Goal: Task Accomplishment & Management: Use online tool/utility

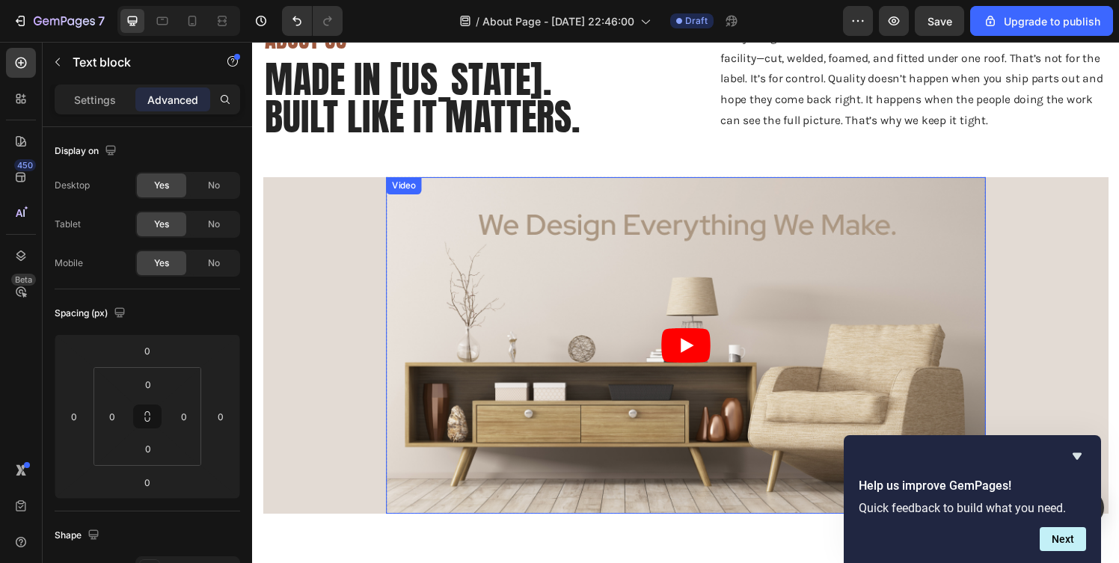
scroll to position [139, 0]
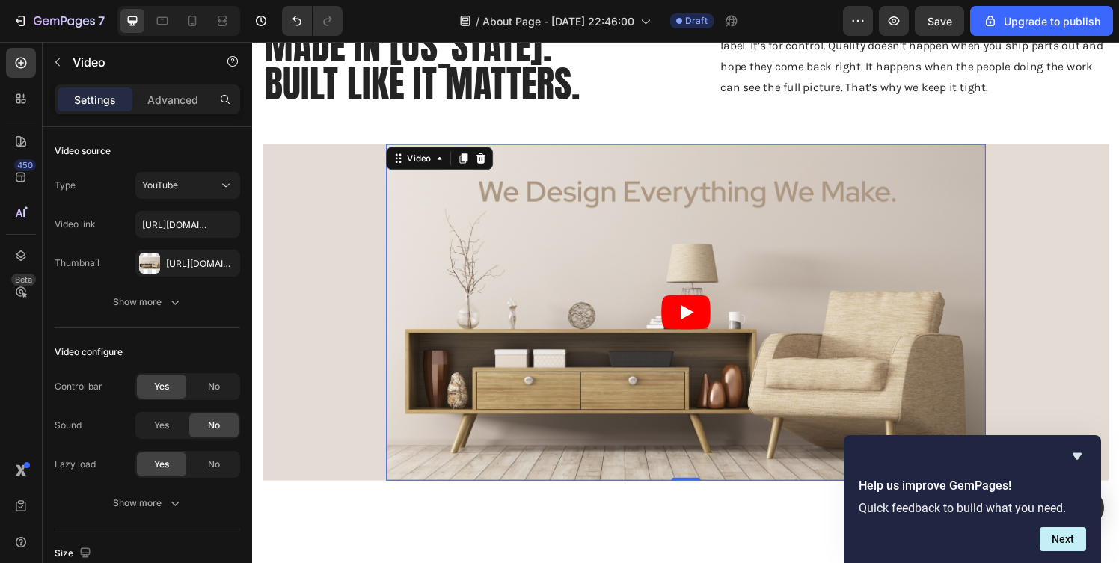
click at [563, 314] on article at bounding box center [701, 321] width 621 height 349
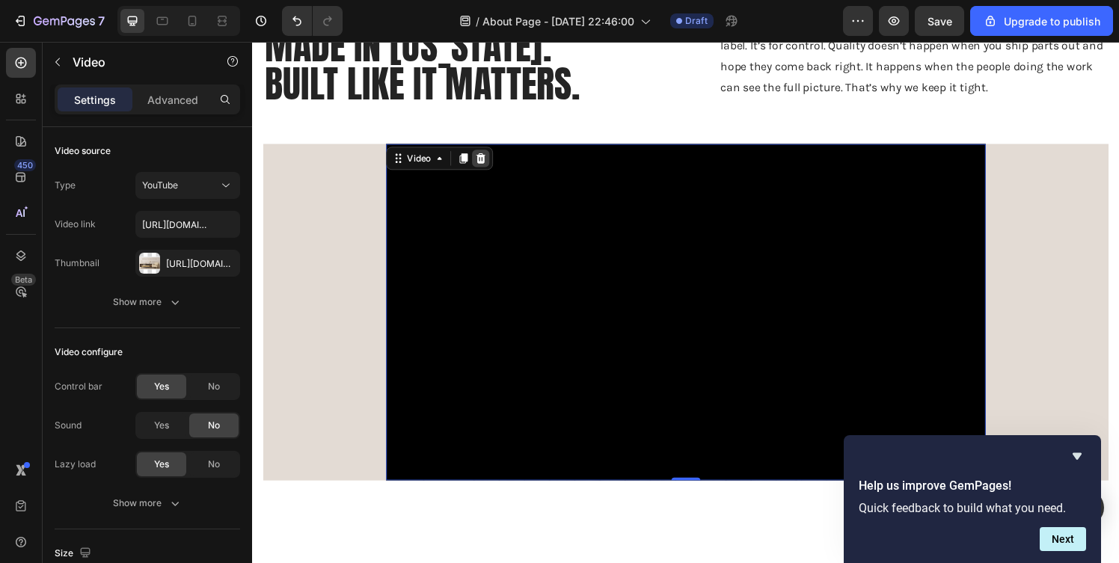
click at [494, 161] on icon at bounding box center [489, 162] width 12 height 12
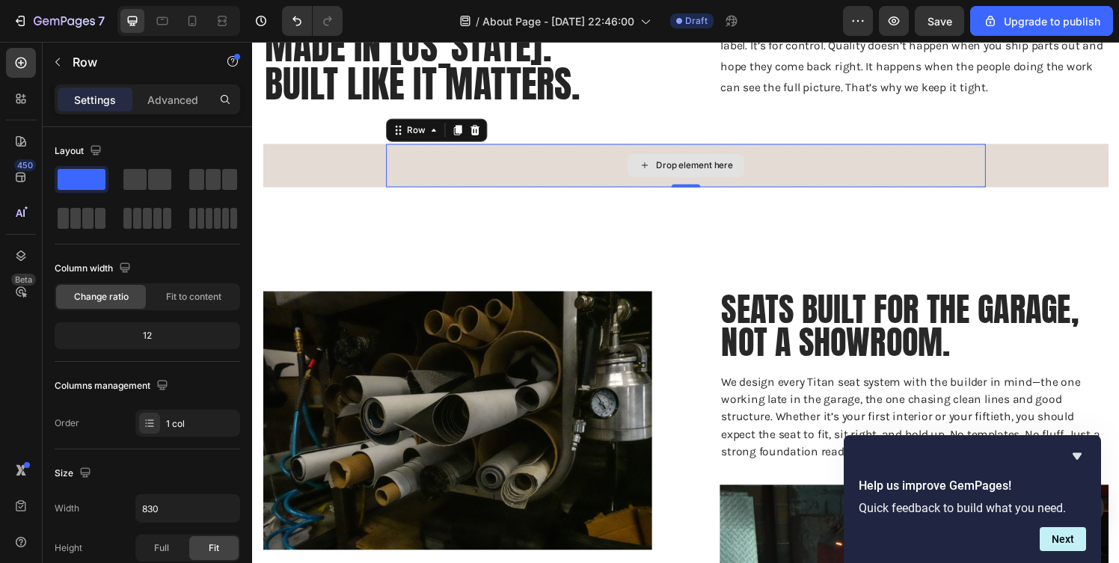
click at [525, 172] on div "Drop element here" at bounding box center [701, 169] width 621 height 45
click at [165, 26] on icon at bounding box center [162, 20] width 15 height 15
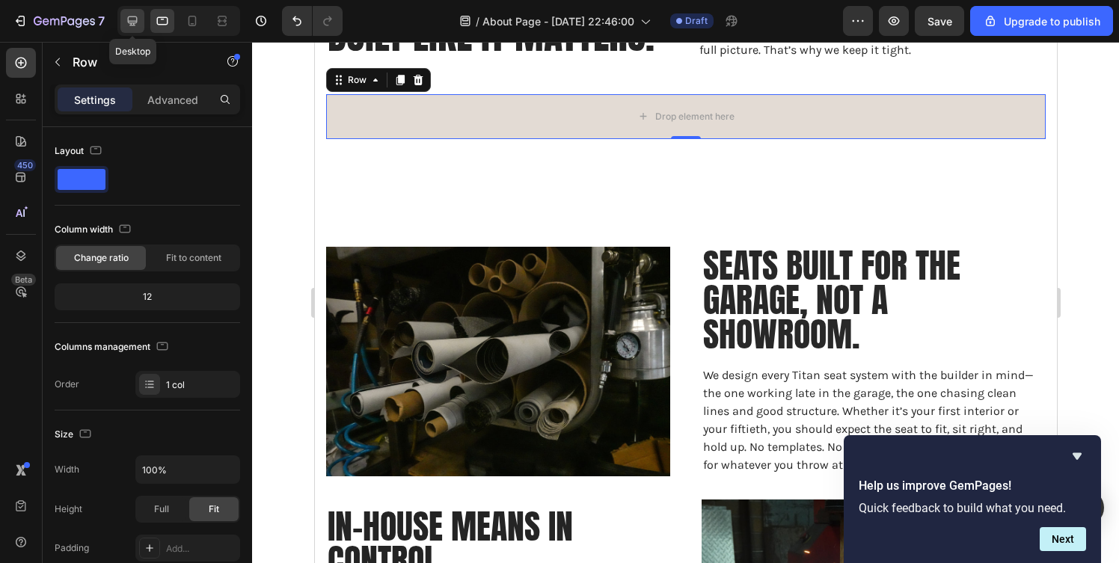
click at [129, 20] on icon at bounding box center [133, 21] width 10 height 10
type input "830"
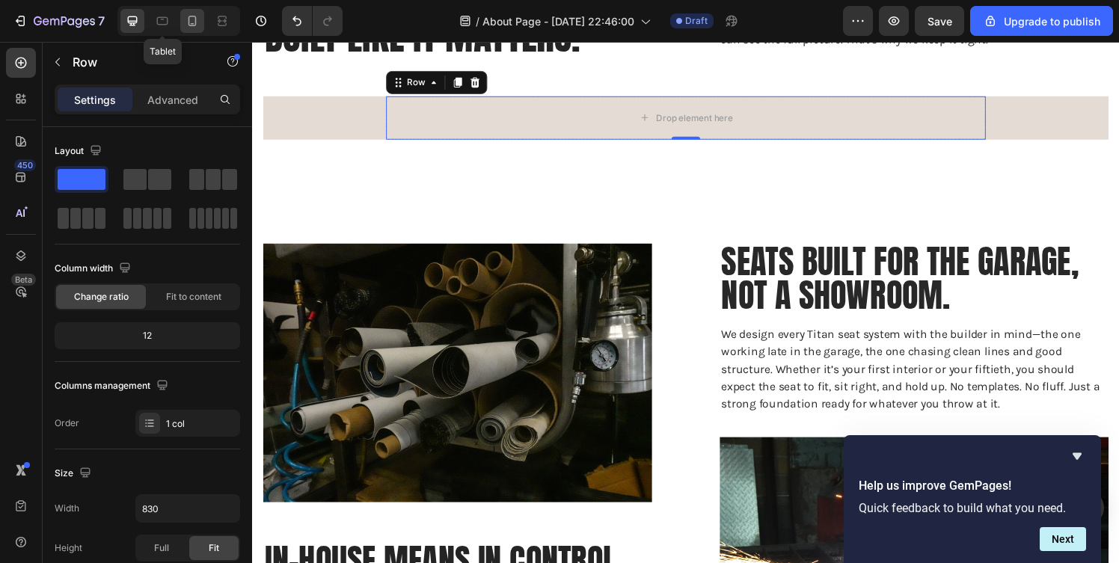
scroll to position [192, 0]
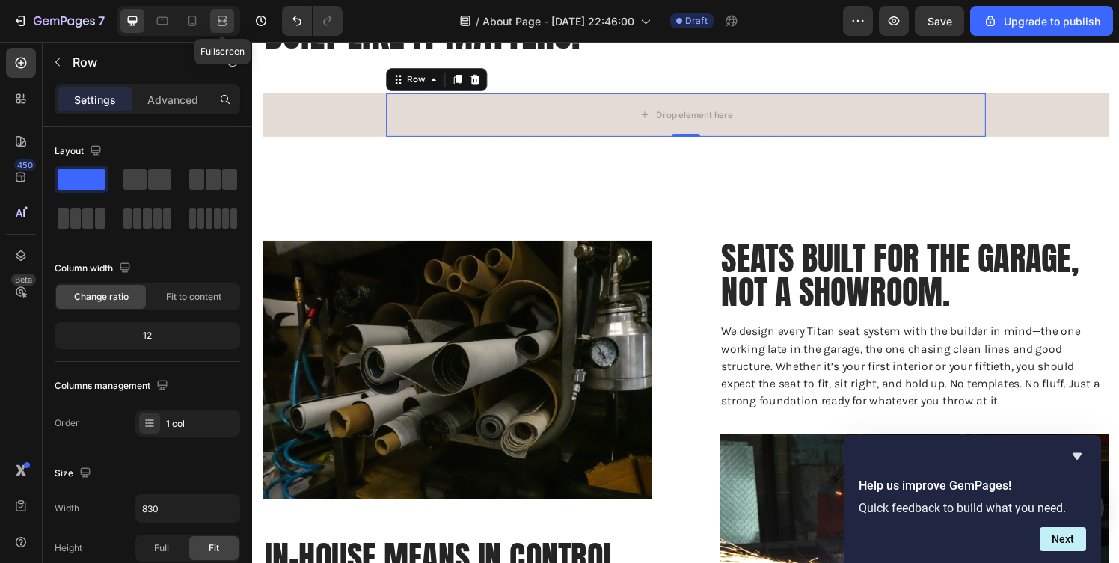
click at [224, 19] on icon at bounding box center [224, 21] width 4 height 4
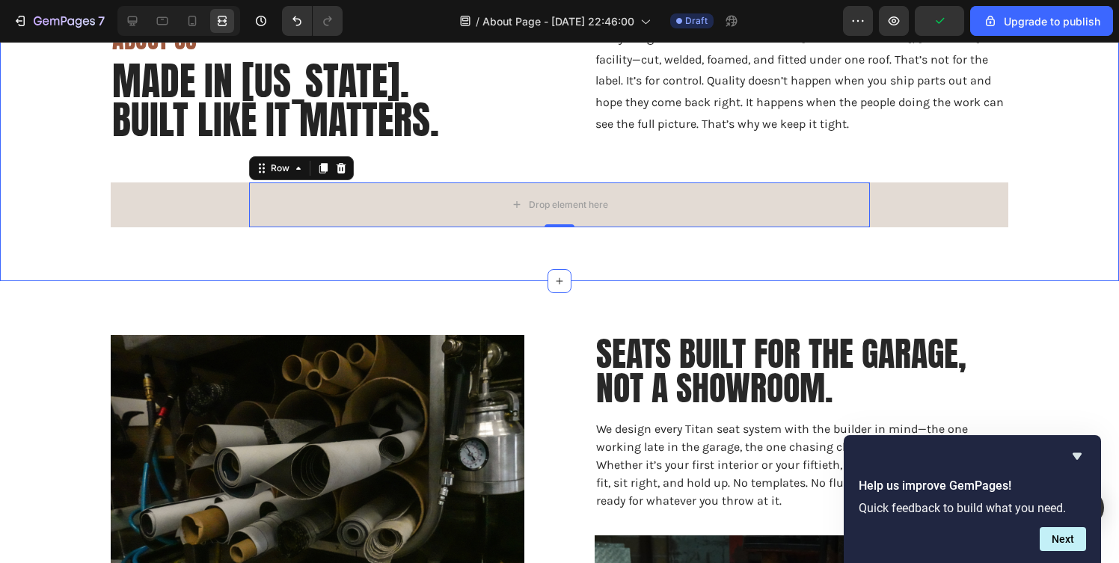
scroll to position [88, 0]
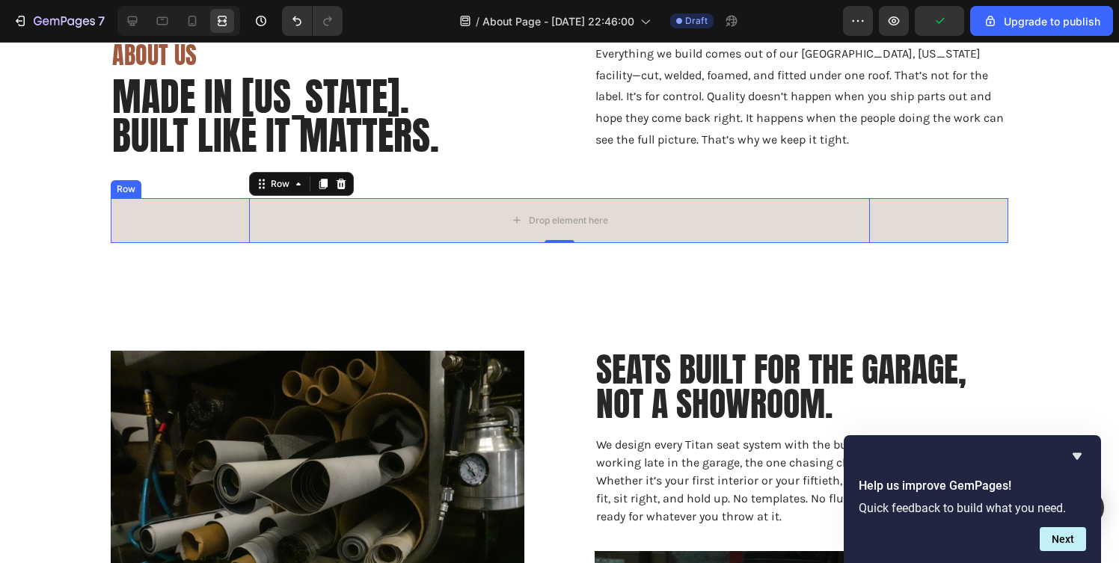
click at [200, 212] on div "Drop element here Row 0" at bounding box center [560, 220] width 898 height 45
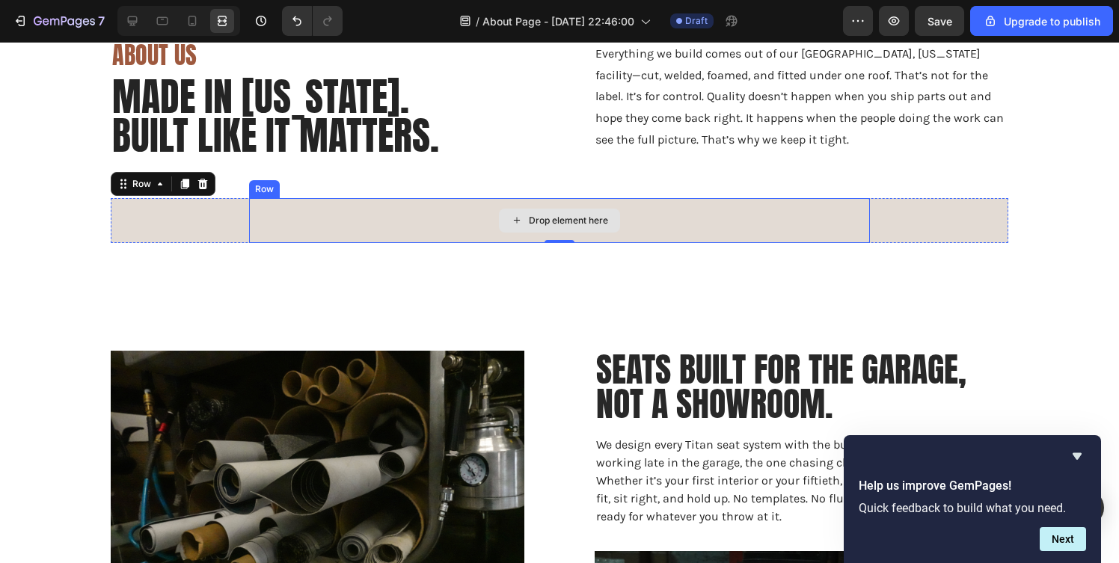
click at [361, 202] on div "Drop element here" at bounding box center [559, 220] width 621 height 45
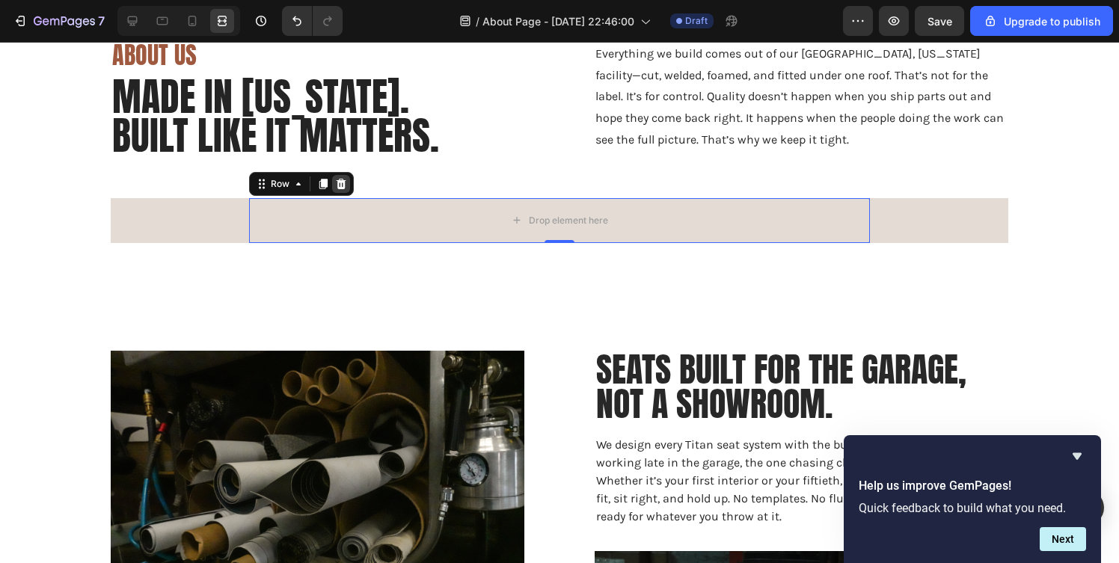
click at [340, 186] on icon at bounding box center [342, 183] width 10 height 10
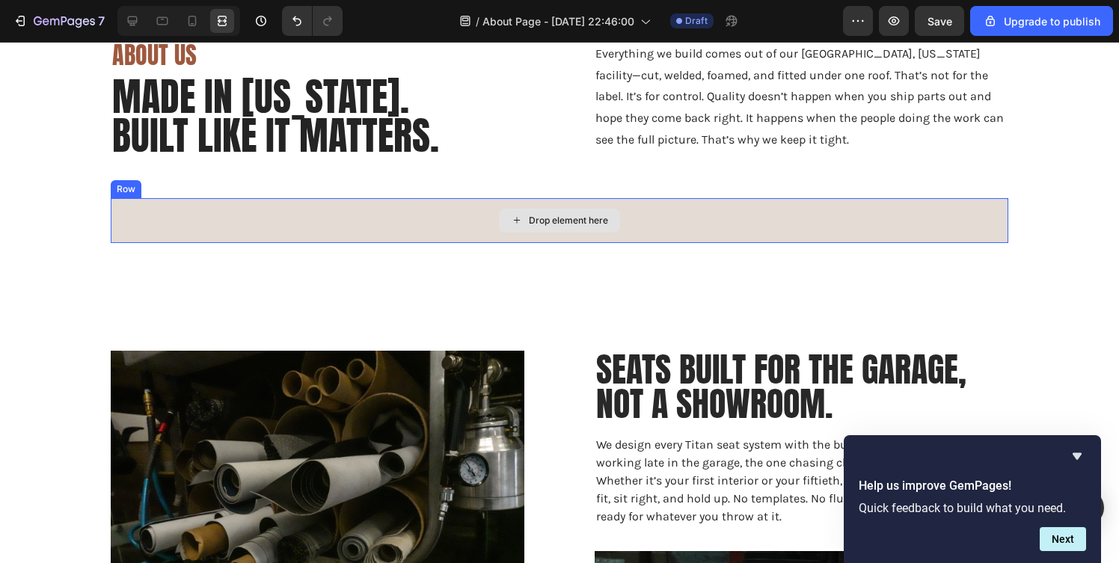
click at [311, 216] on div "Drop element here" at bounding box center [560, 220] width 898 height 45
click at [207, 186] on icon at bounding box center [203, 184] width 12 height 12
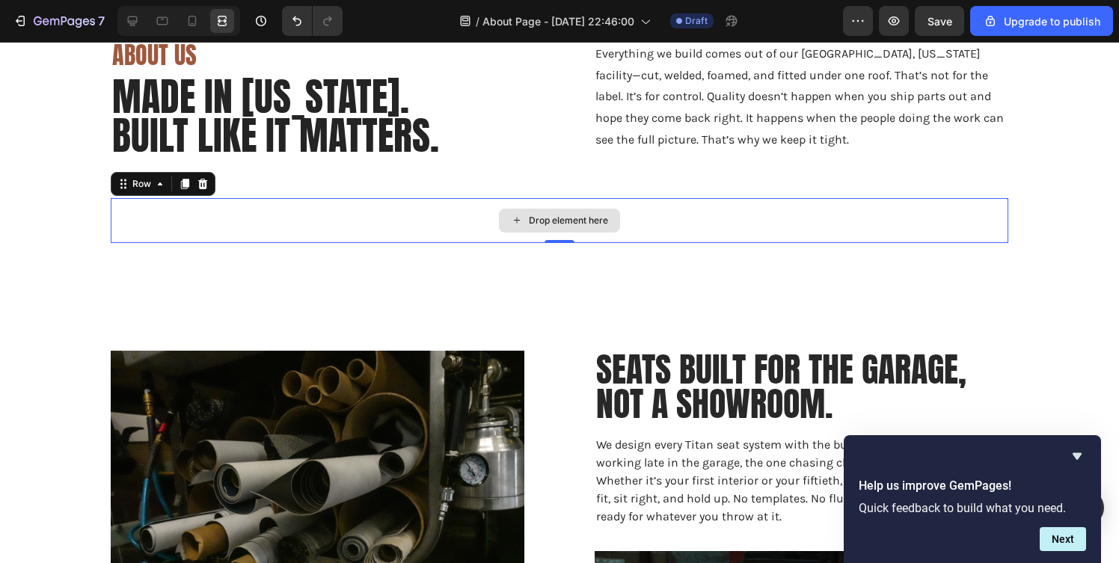
click at [232, 220] on div "Drop element here" at bounding box center [560, 220] width 898 height 45
click at [127, 24] on icon at bounding box center [132, 20] width 15 height 15
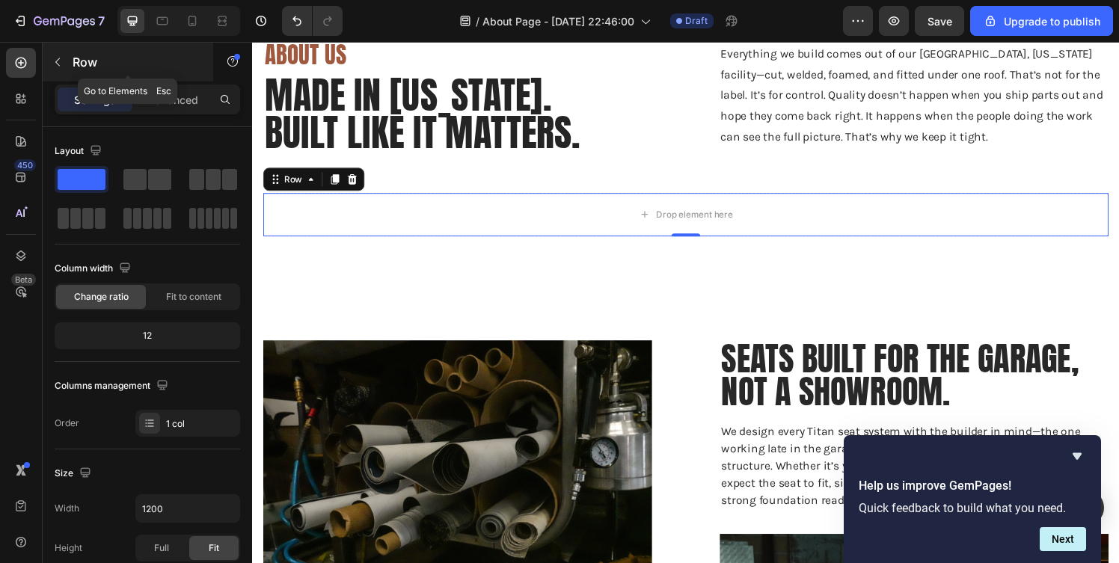
click at [63, 66] on icon "button" at bounding box center [58, 62] width 12 height 12
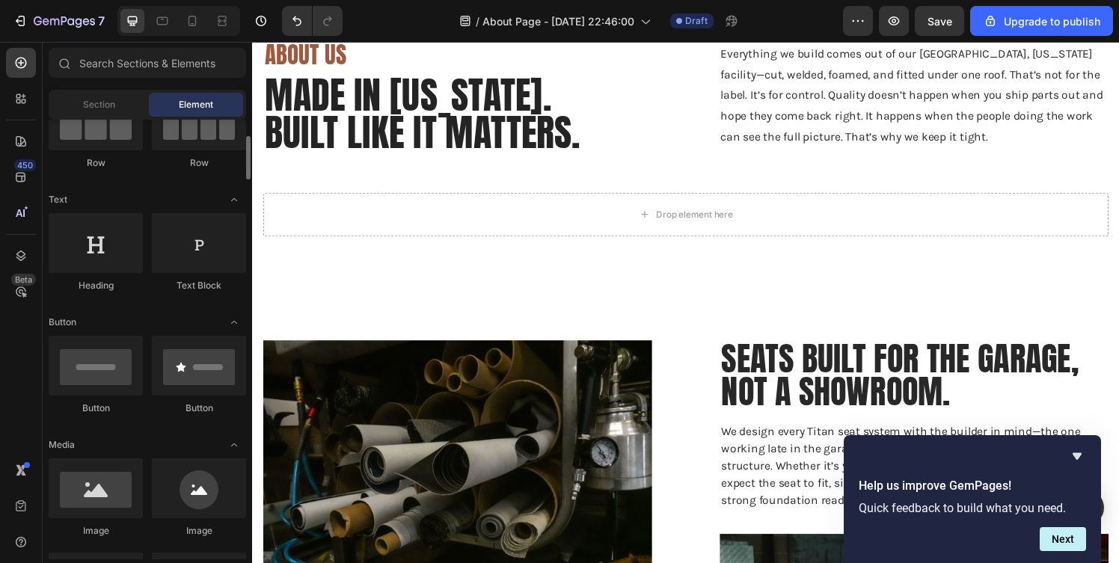
scroll to position [174, 0]
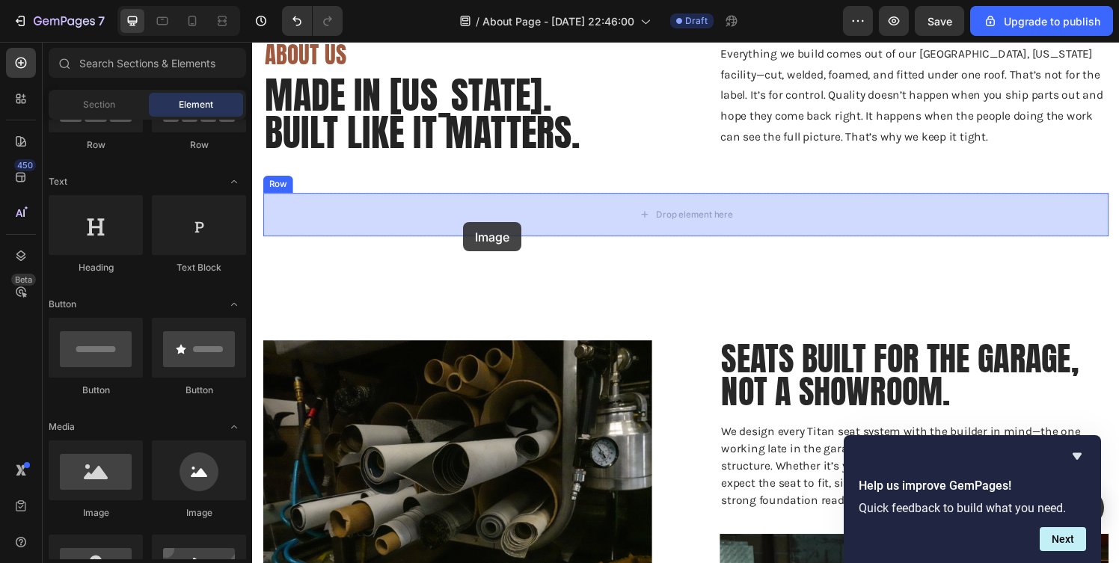
drag, startPoint x: 359, startPoint y: 516, endPoint x: 468, endPoint y: 246, distance: 291.3
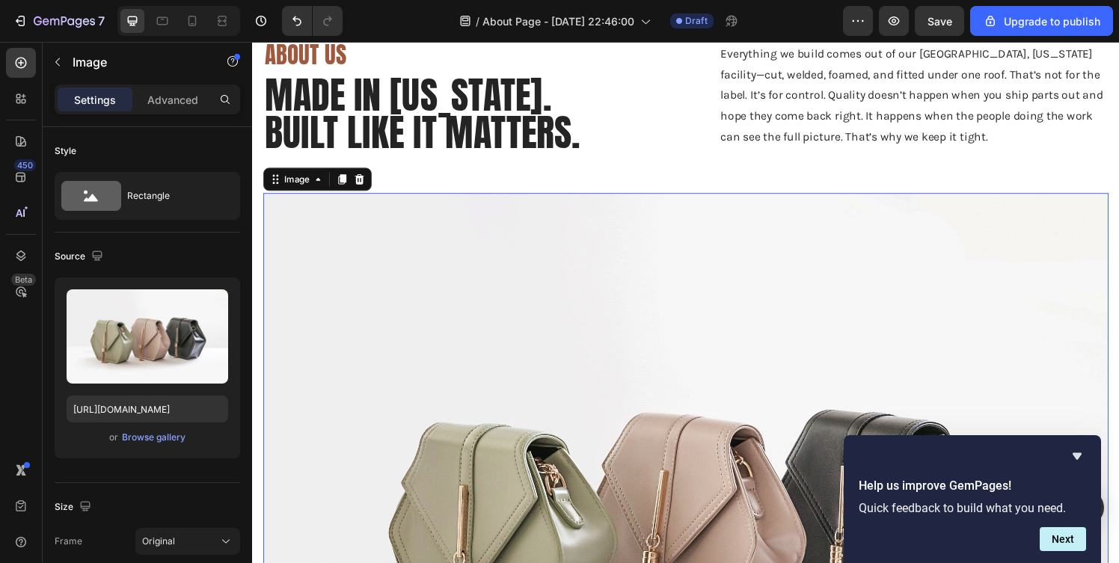
click at [551, 293] on img at bounding box center [700, 526] width 875 height 657
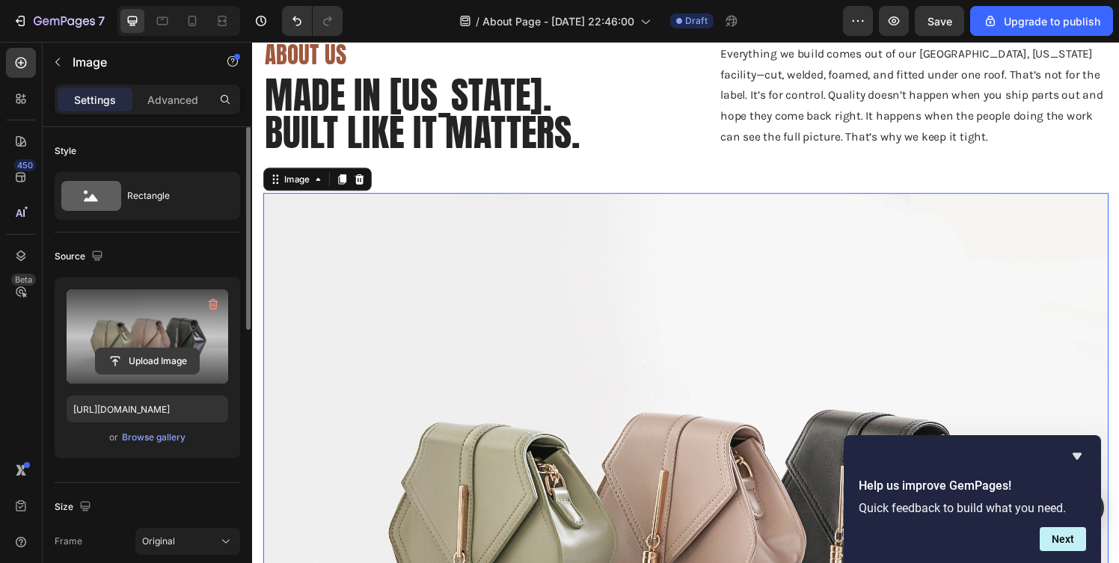
click at [159, 349] on input "file" at bounding box center [147, 361] width 103 height 25
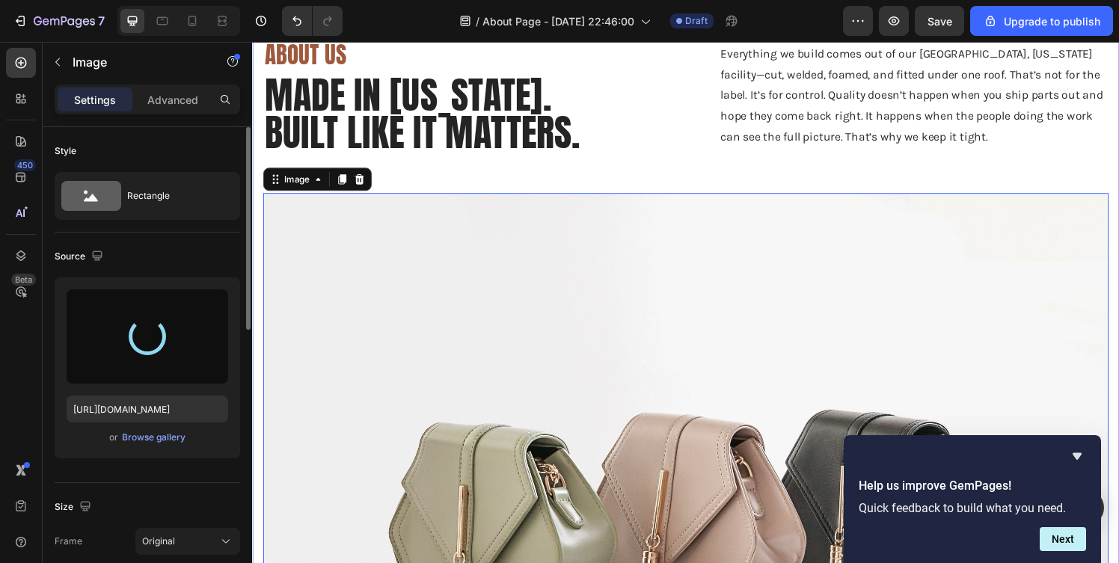
type input "https://cdn.shopify.com/s/files/1/0451/3490/5500/files/gempages_582093126764593…"
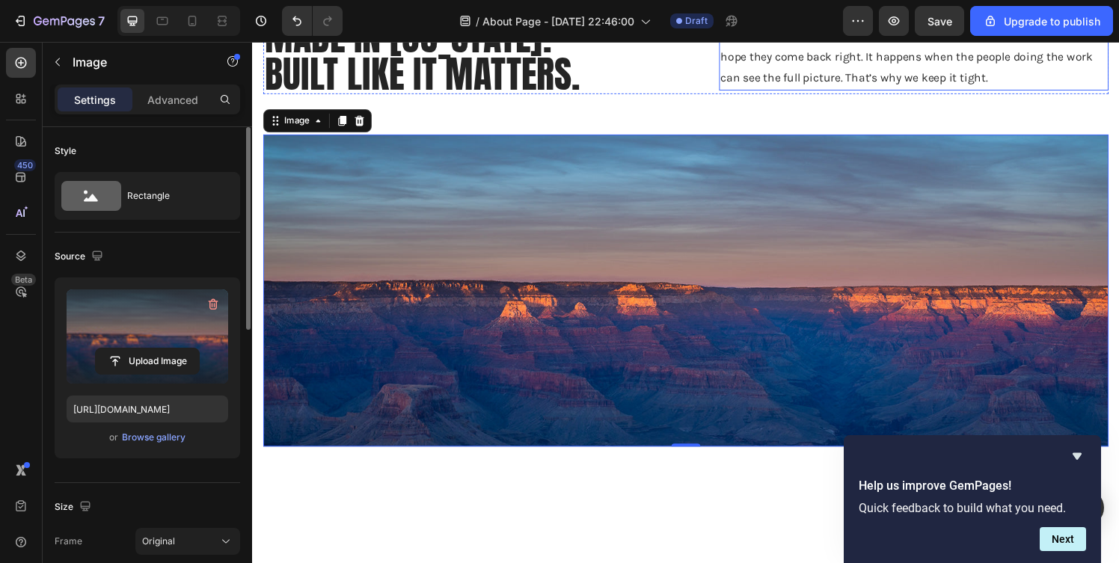
scroll to position [152, 0]
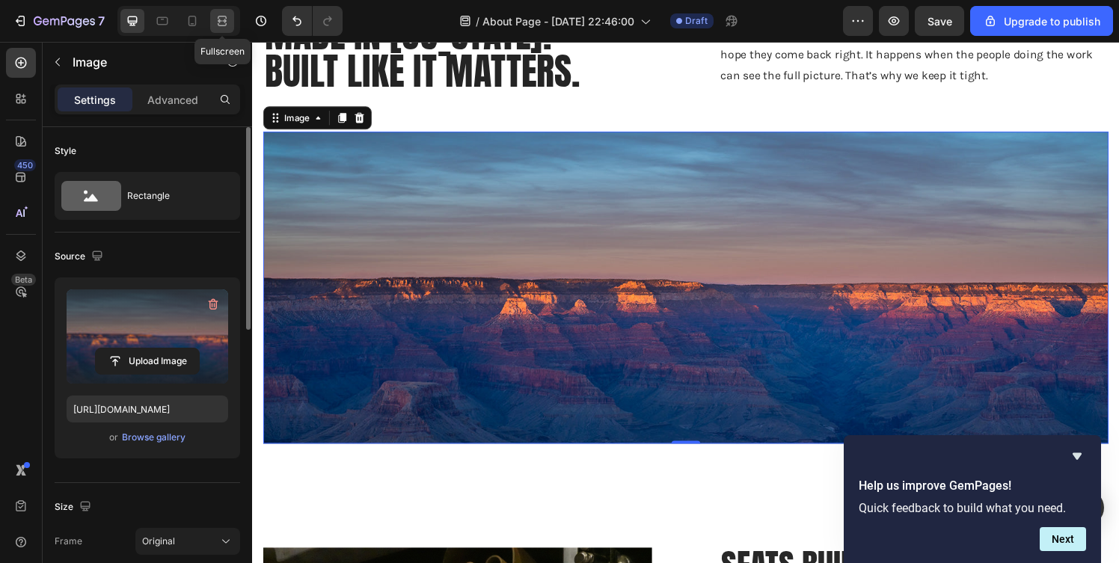
click at [221, 22] on icon at bounding box center [222, 20] width 15 height 15
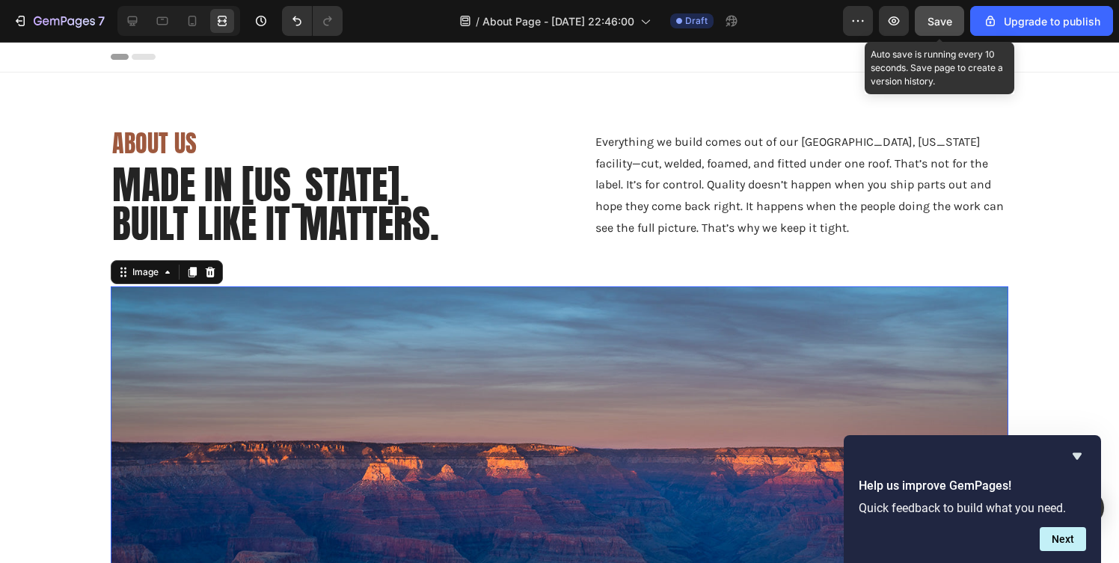
click at [940, 23] on span "Save" at bounding box center [940, 21] width 25 height 13
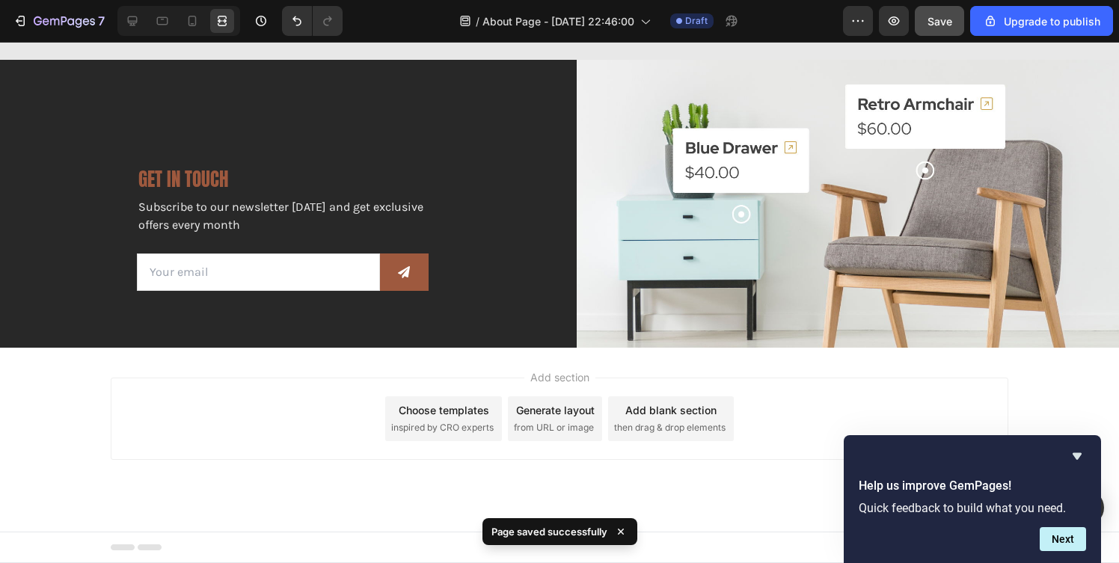
scroll to position [2460, 0]
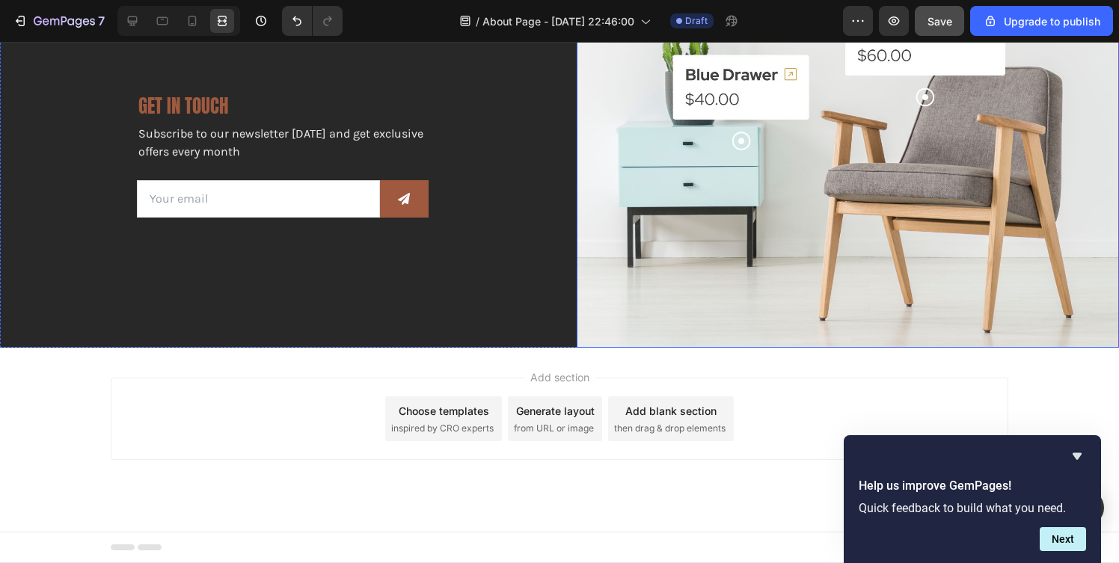
click at [660, 325] on img at bounding box center [848, 168] width 543 height 362
click at [129, 19] on icon at bounding box center [132, 20] width 15 height 15
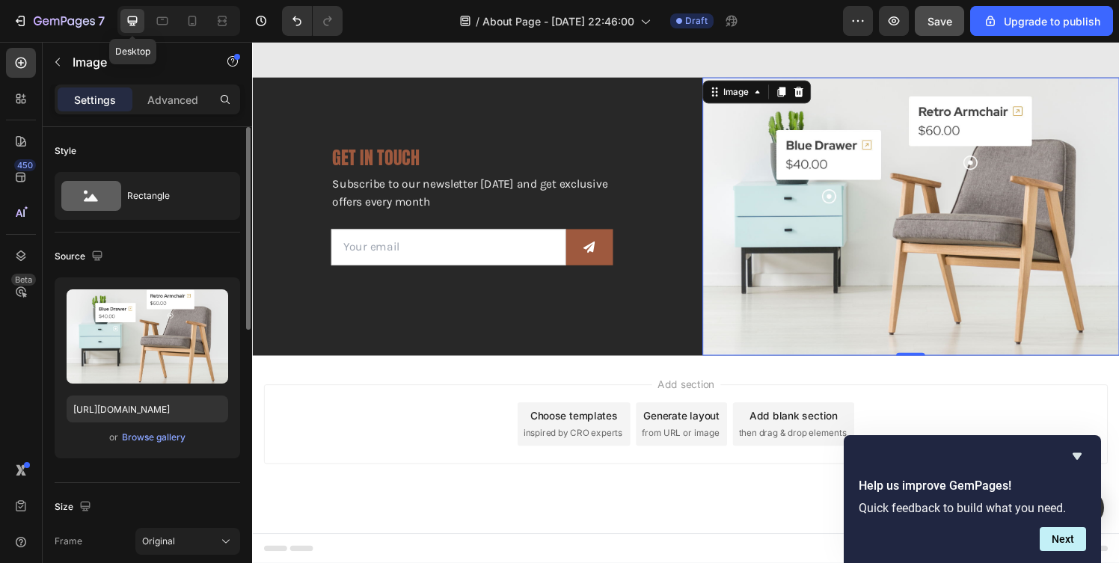
scroll to position [2430, 0]
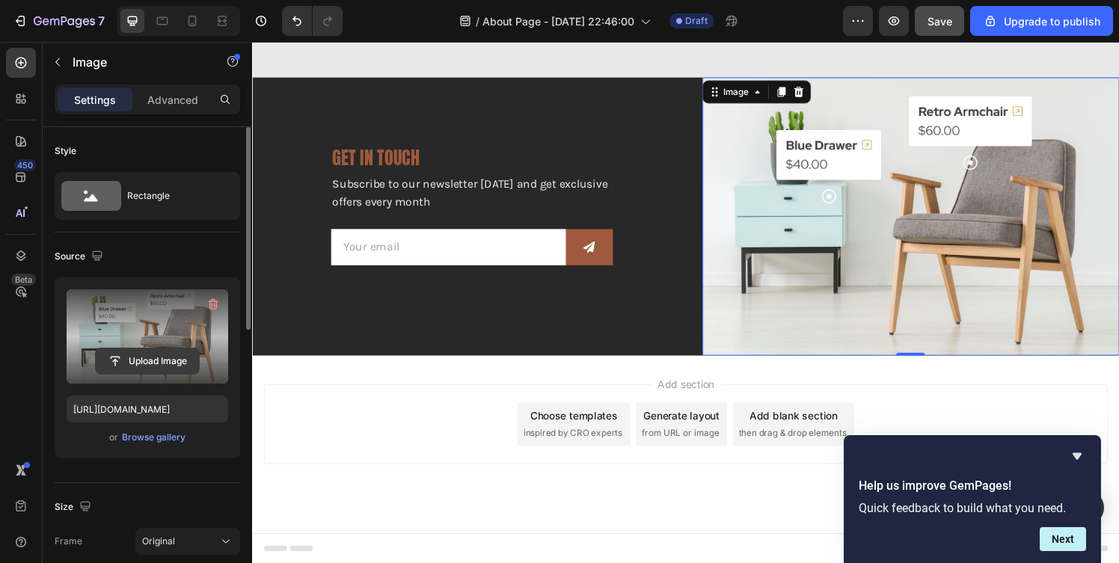
click at [139, 358] on input "file" at bounding box center [147, 361] width 103 height 25
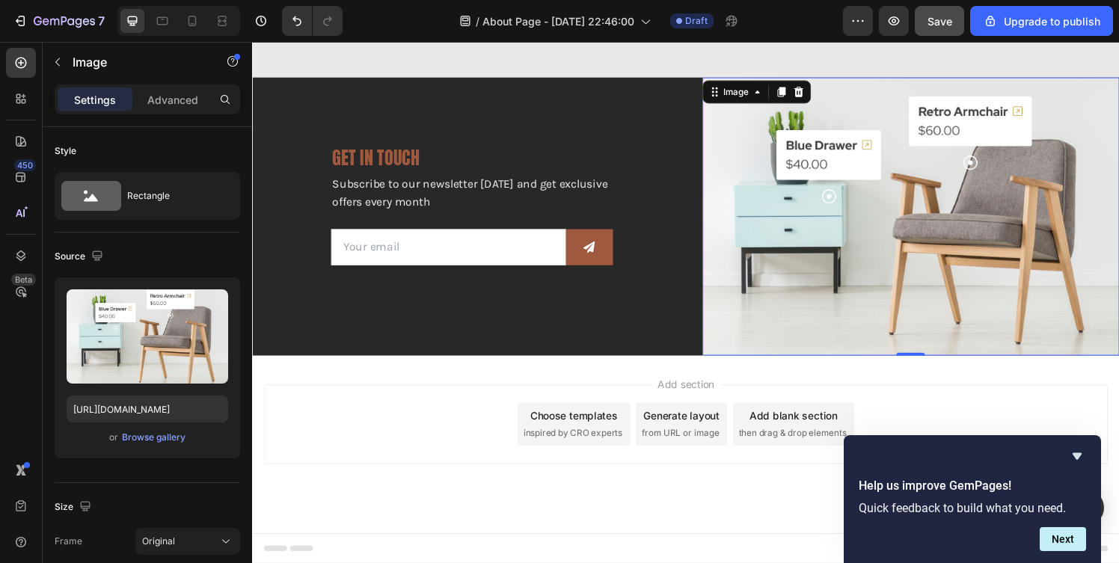
click at [804, 197] on img at bounding box center [934, 223] width 432 height 288
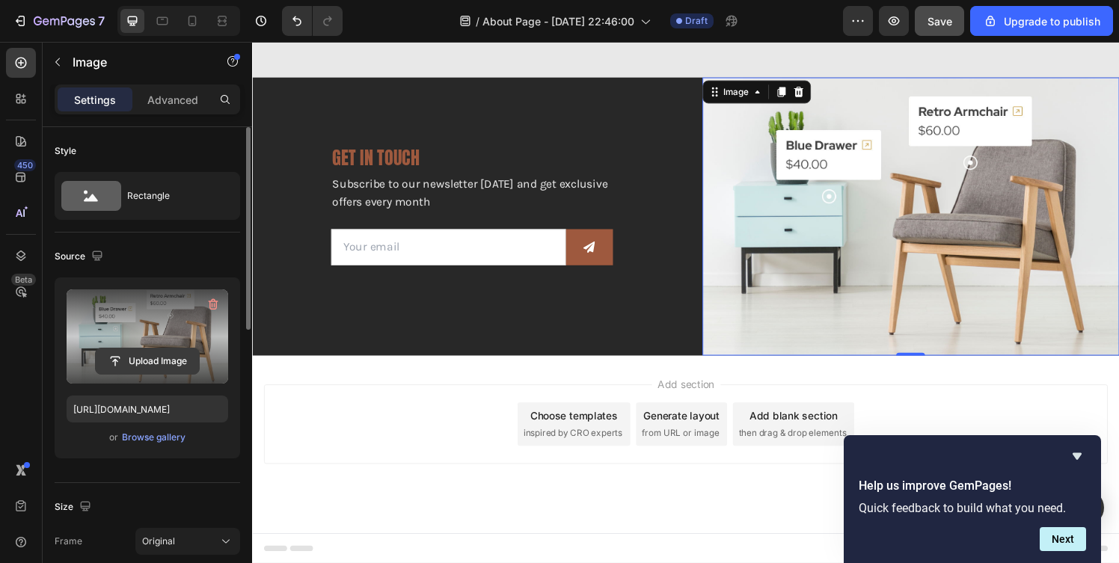
click at [119, 366] on input "file" at bounding box center [147, 361] width 103 height 25
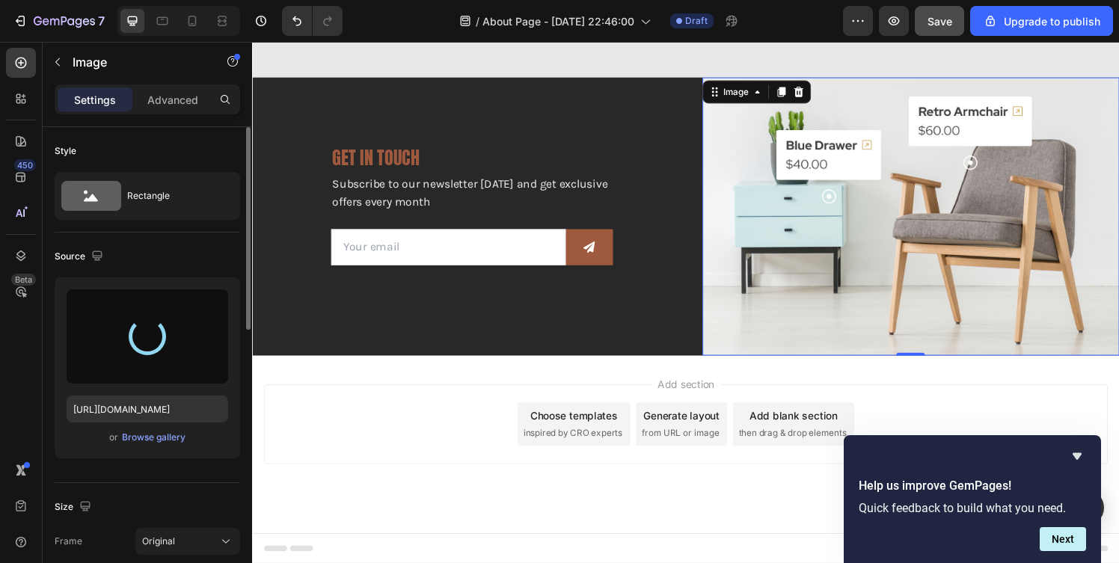
type input "https://cdn.shopify.com/s/files/1/0451/3490/5500/files/gempages_582093126764593…"
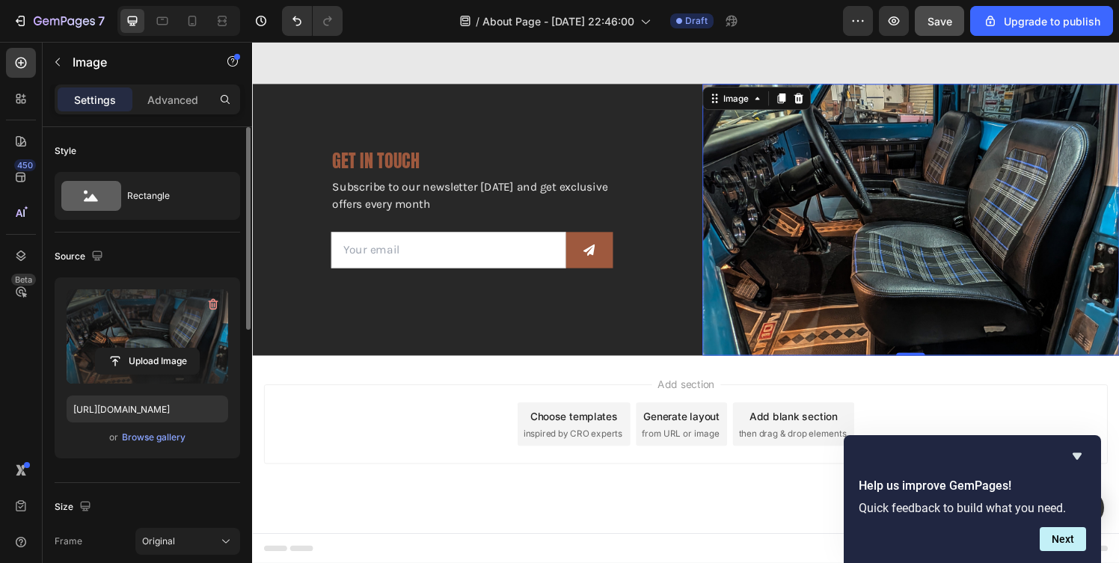
scroll to position [2424, 0]
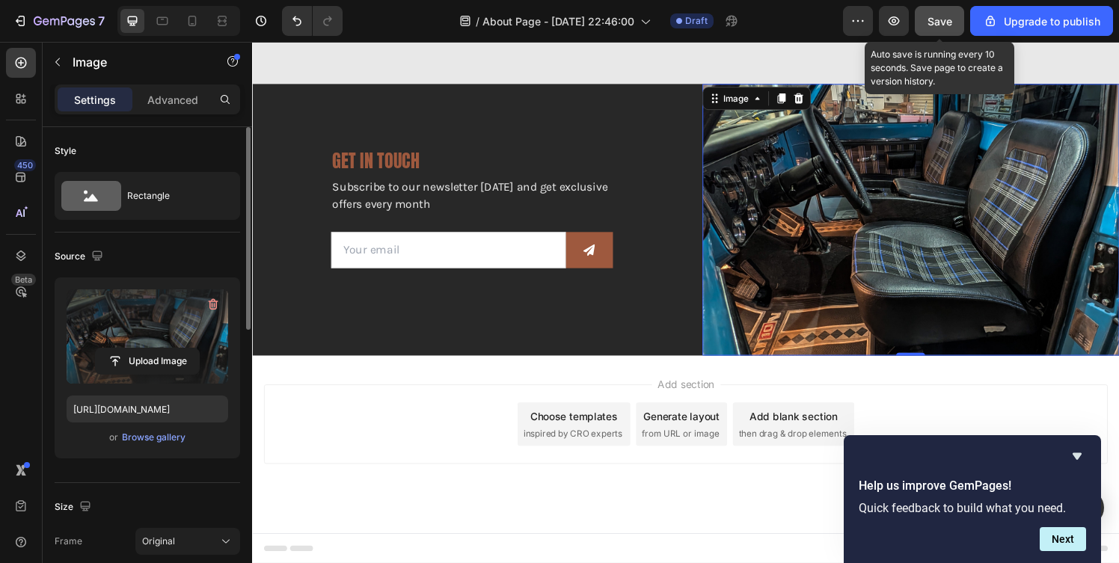
click at [943, 22] on span "Save" at bounding box center [940, 21] width 25 height 13
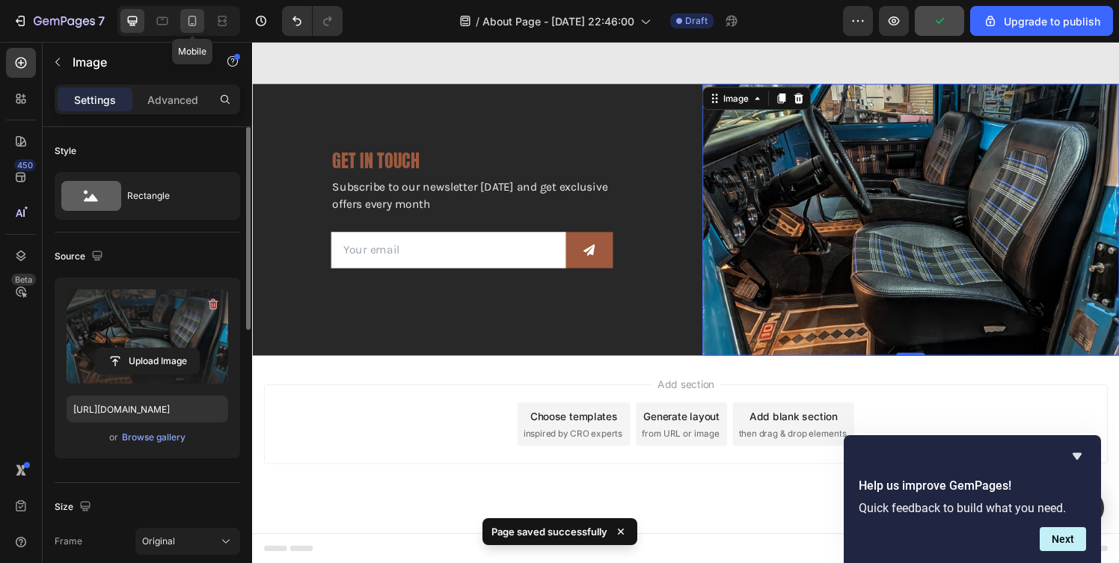
click at [197, 17] on icon at bounding box center [192, 20] width 15 height 15
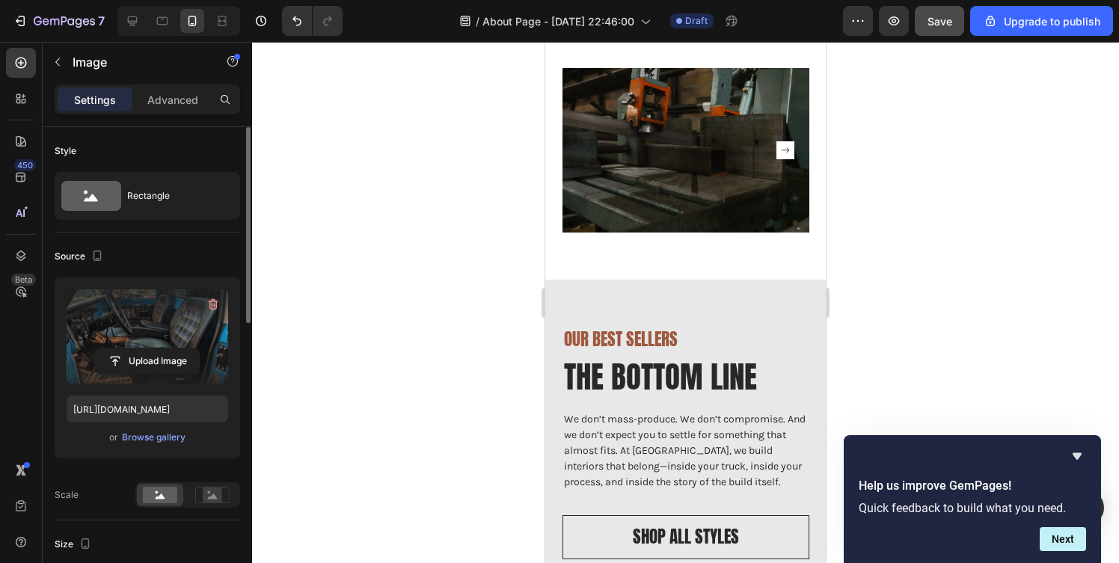
scroll to position [2093, 0]
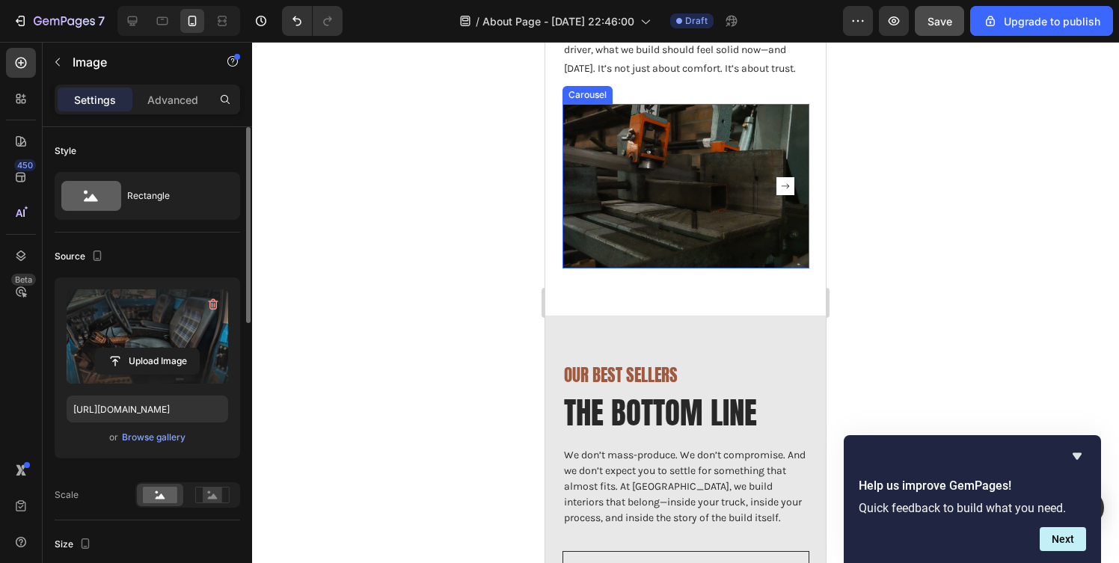
click at [788, 191] on rect "Carousel Next Arrow" at bounding box center [785, 186] width 9 height 9
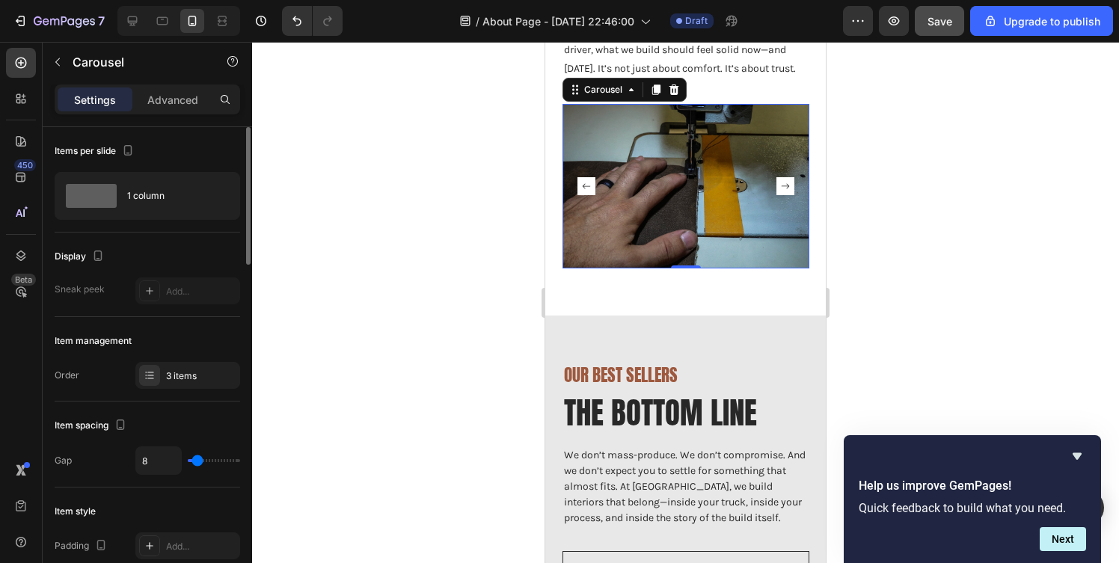
click at [788, 191] on rect "Carousel Next Arrow" at bounding box center [785, 186] width 9 height 9
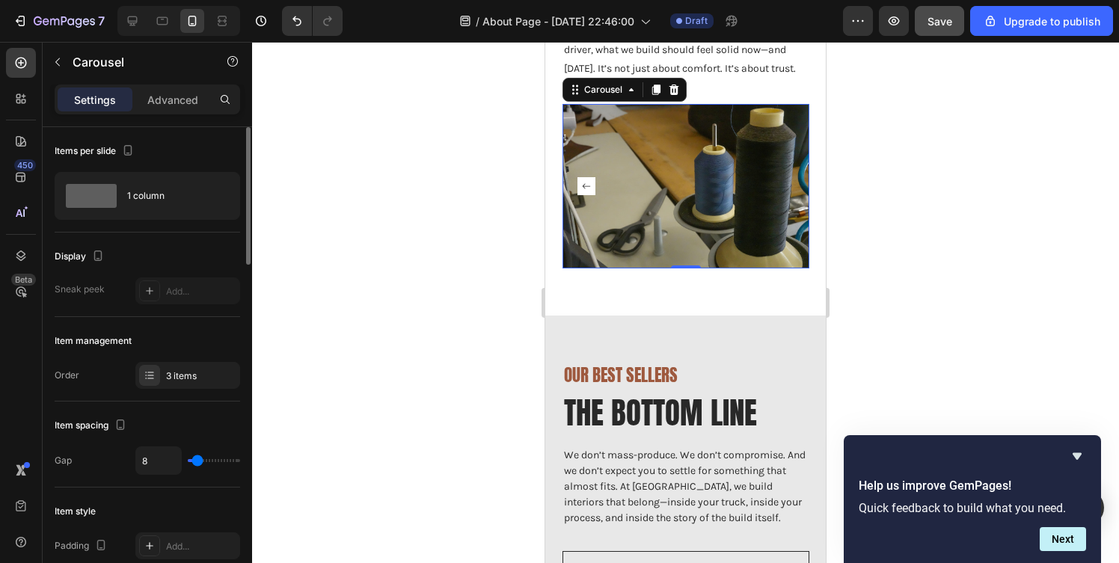
click at [788, 209] on div "Image" at bounding box center [686, 186] width 247 height 165
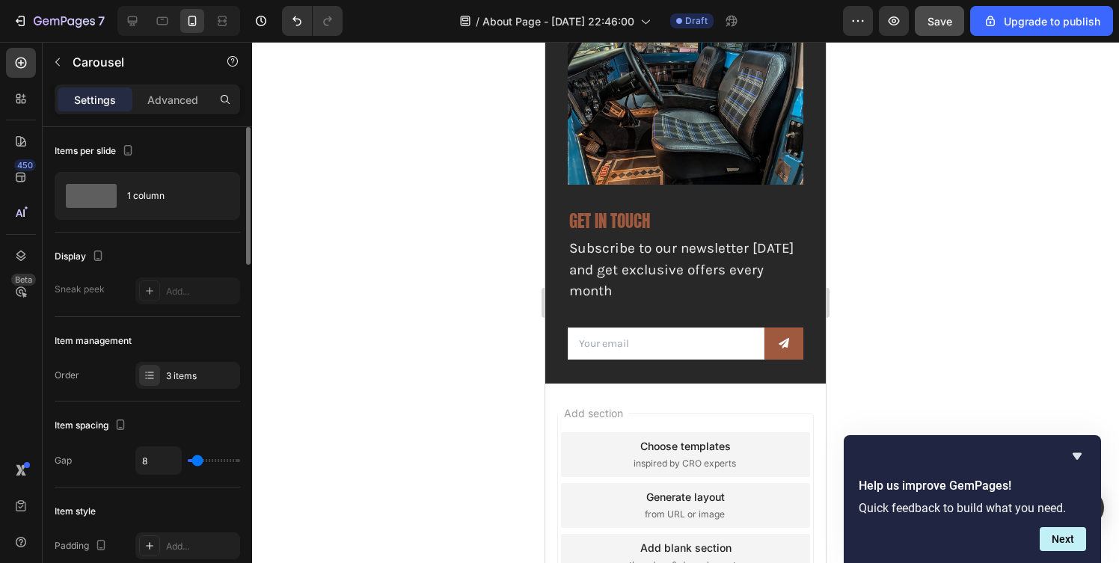
scroll to position [2935, 0]
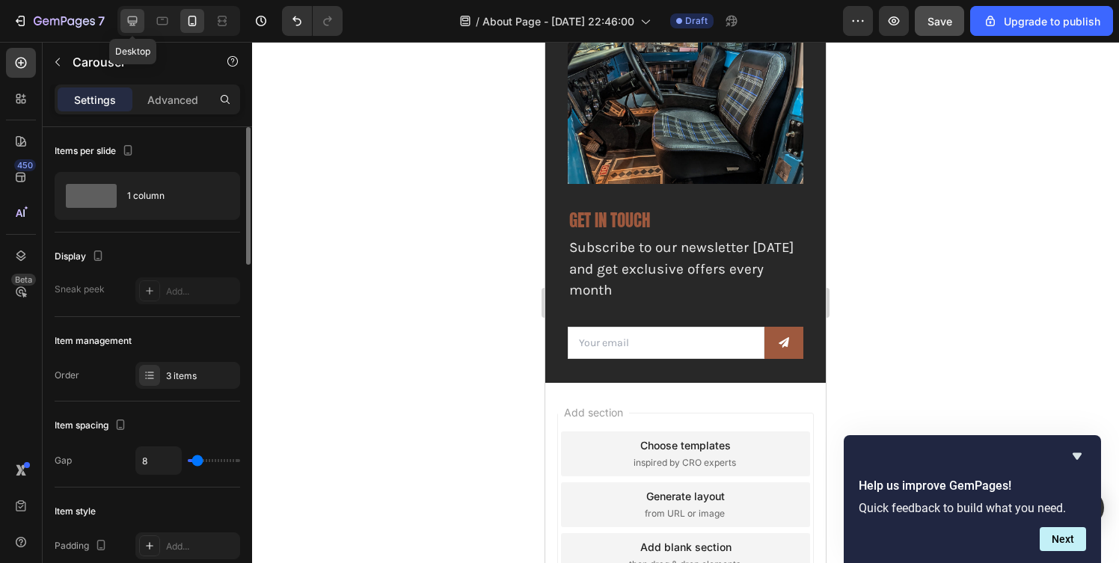
click at [136, 21] on icon at bounding box center [133, 21] width 10 height 10
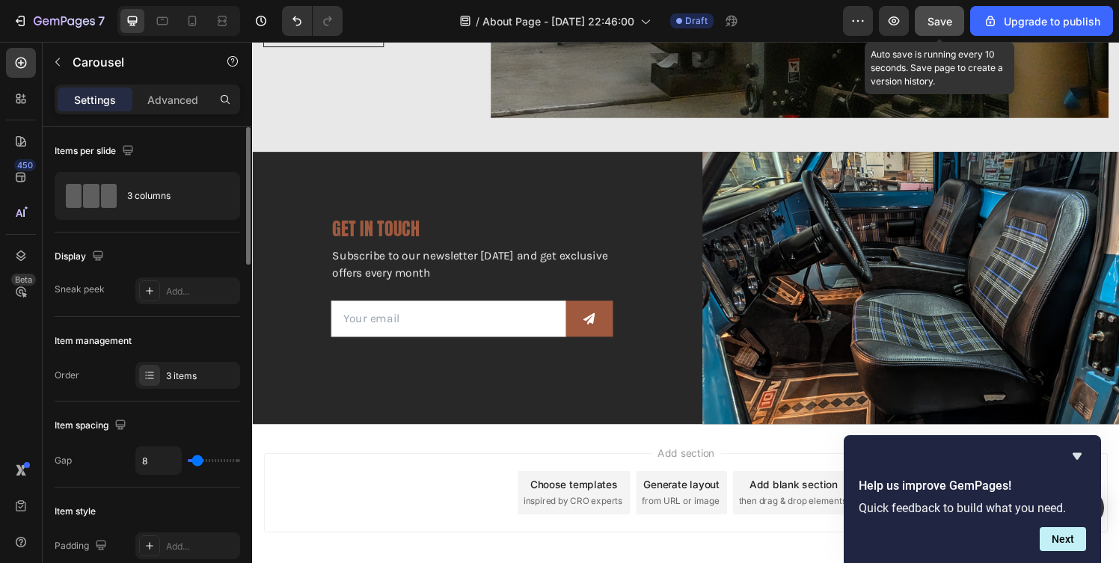
click at [946, 21] on span "Save" at bounding box center [940, 21] width 25 height 13
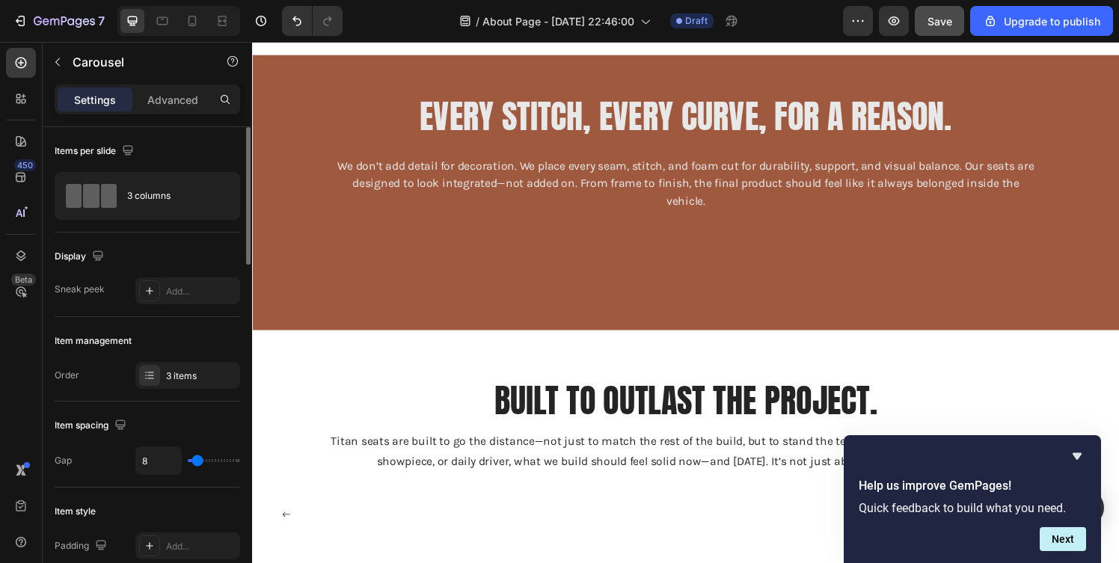
scroll to position [1125, 0]
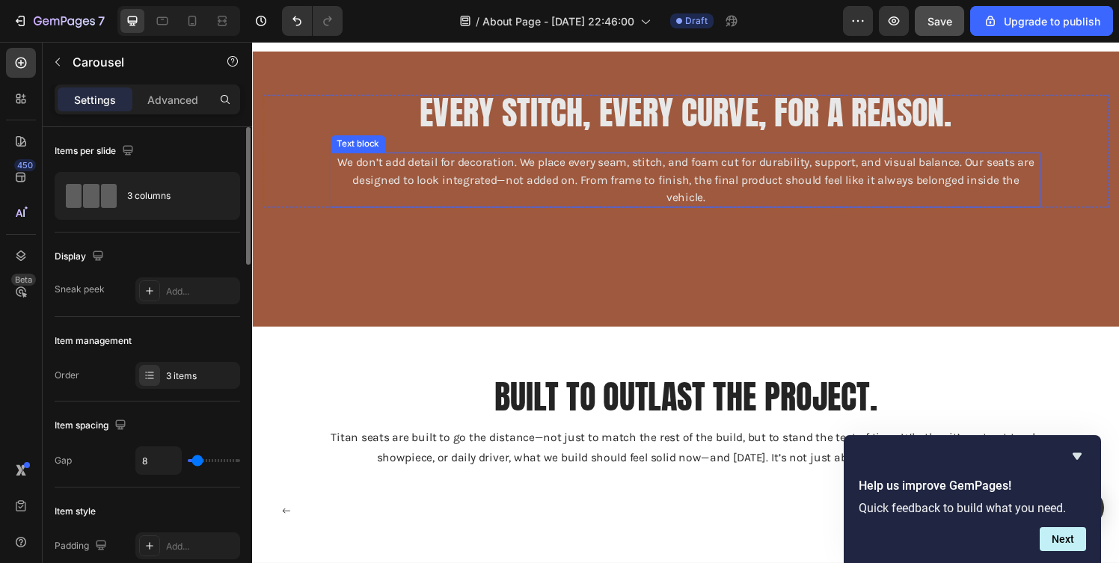
click at [762, 186] on p "We don’t add detail for decoration. We place every seam, stitch, and foam cut f…" at bounding box center [701, 185] width 732 height 54
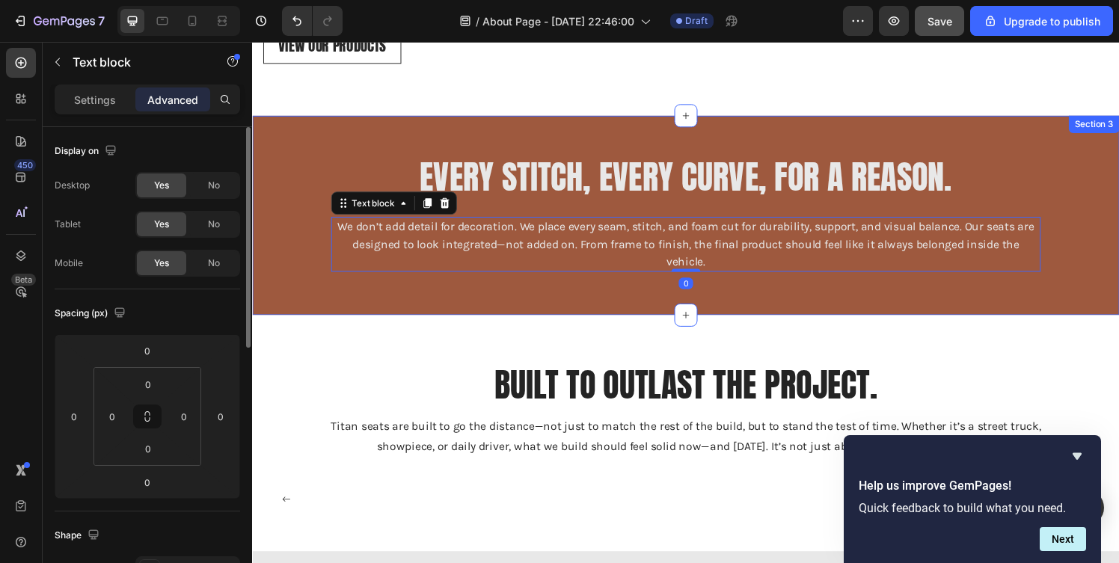
scroll to position [1057, 0]
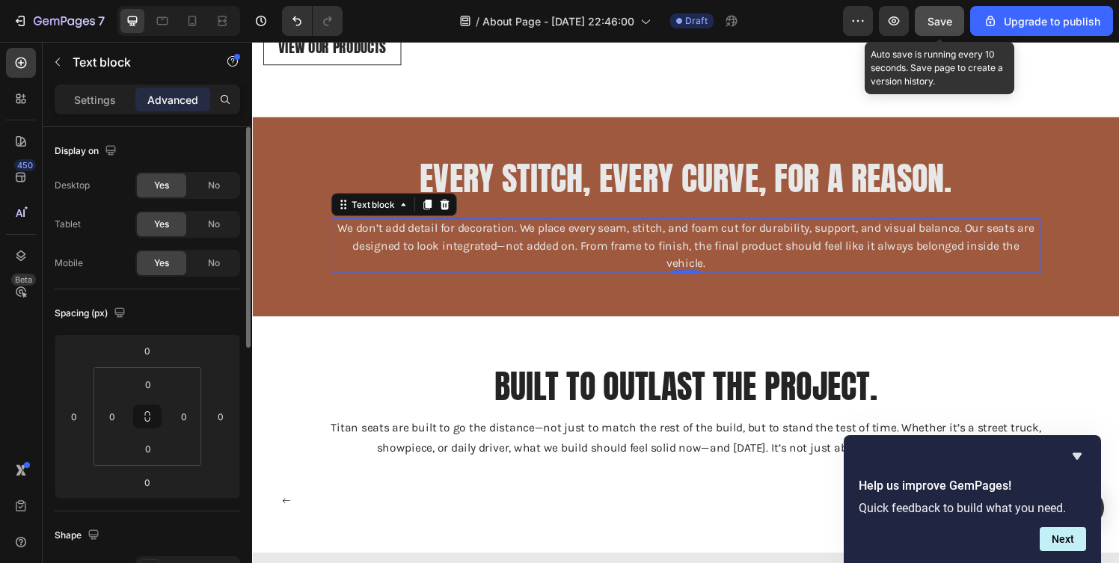
click at [928, 31] on button "Save" at bounding box center [939, 21] width 49 height 30
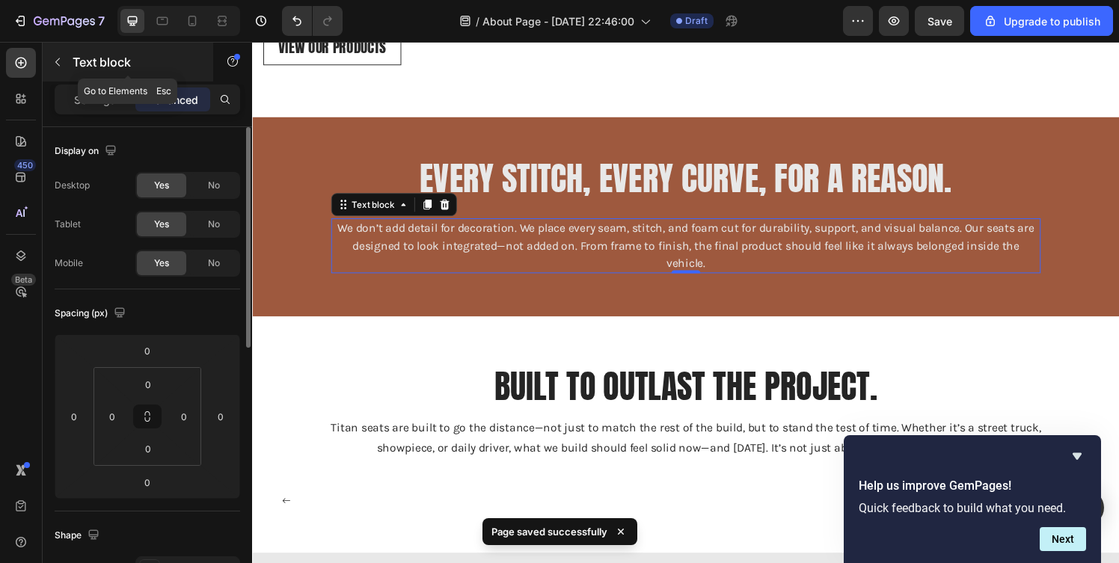
click at [62, 59] on icon "button" at bounding box center [58, 62] width 12 height 12
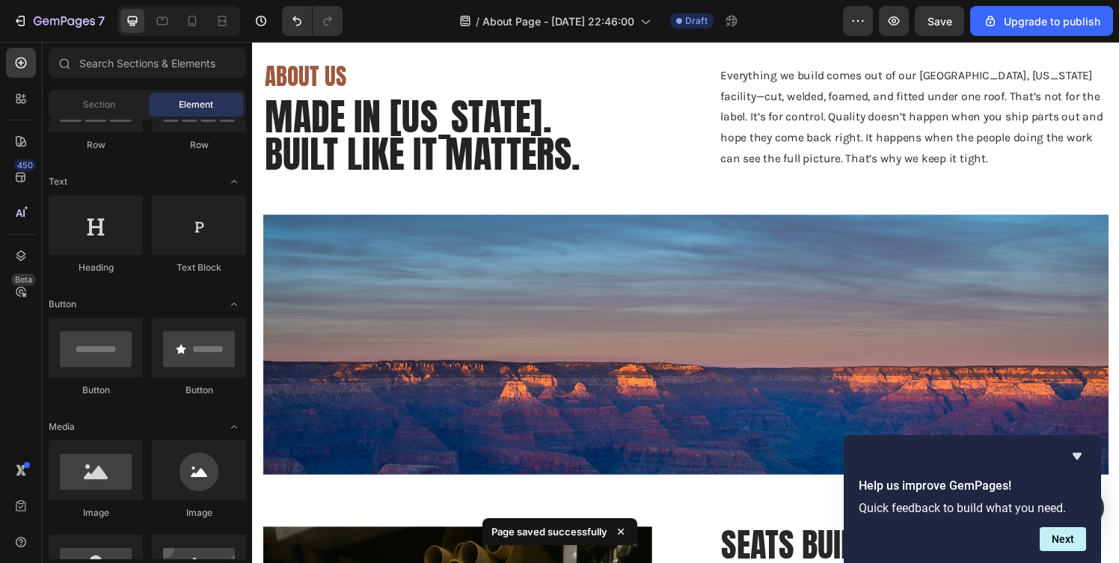
scroll to position [0, 0]
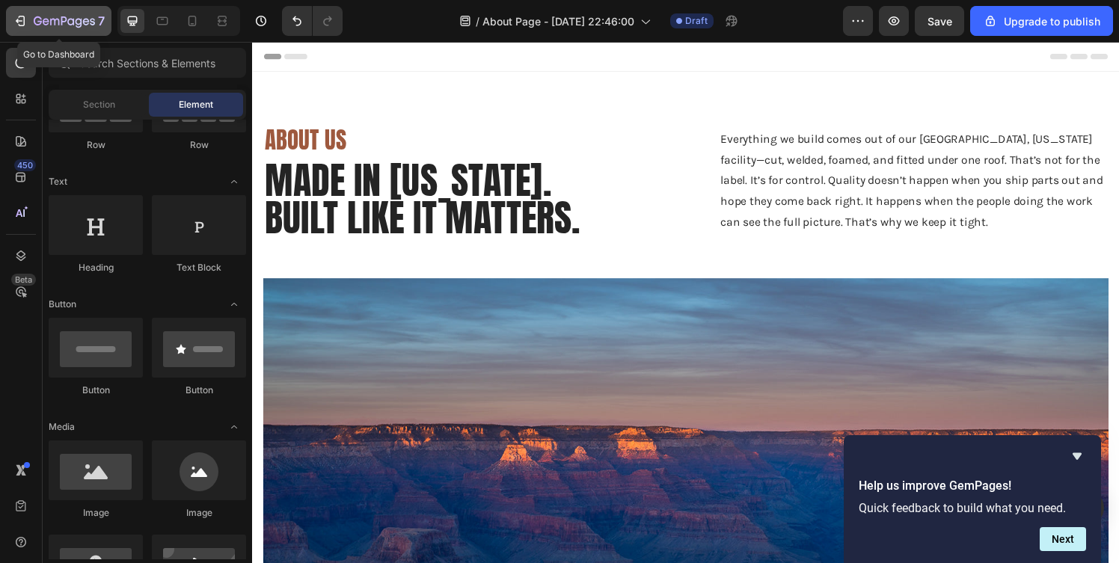
click at [19, 26] on icon "button" at bounding box center [20, 20] width 15 height 15
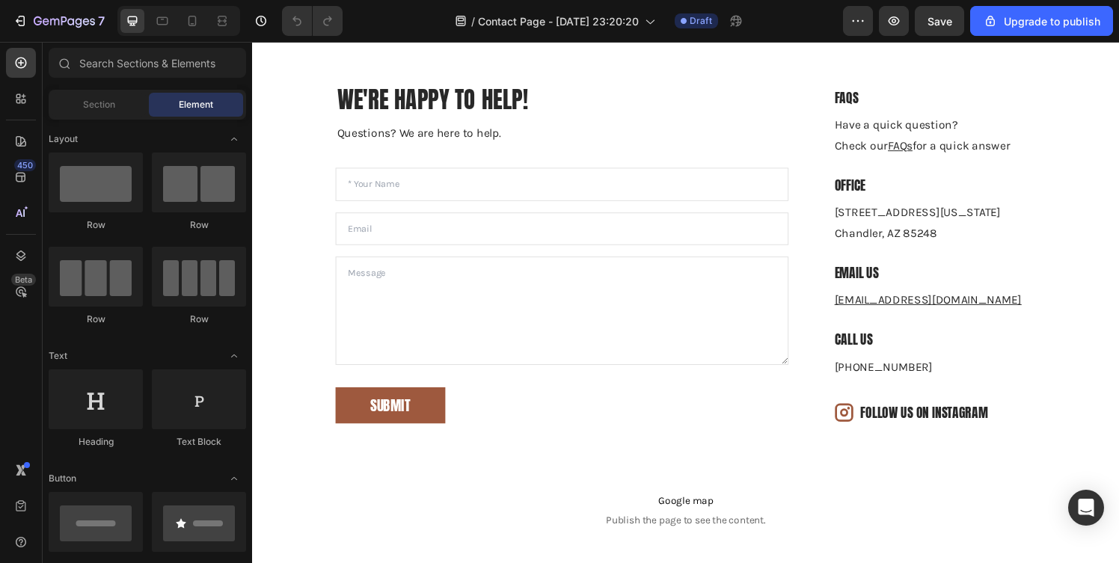
scroll to position [286, 0]
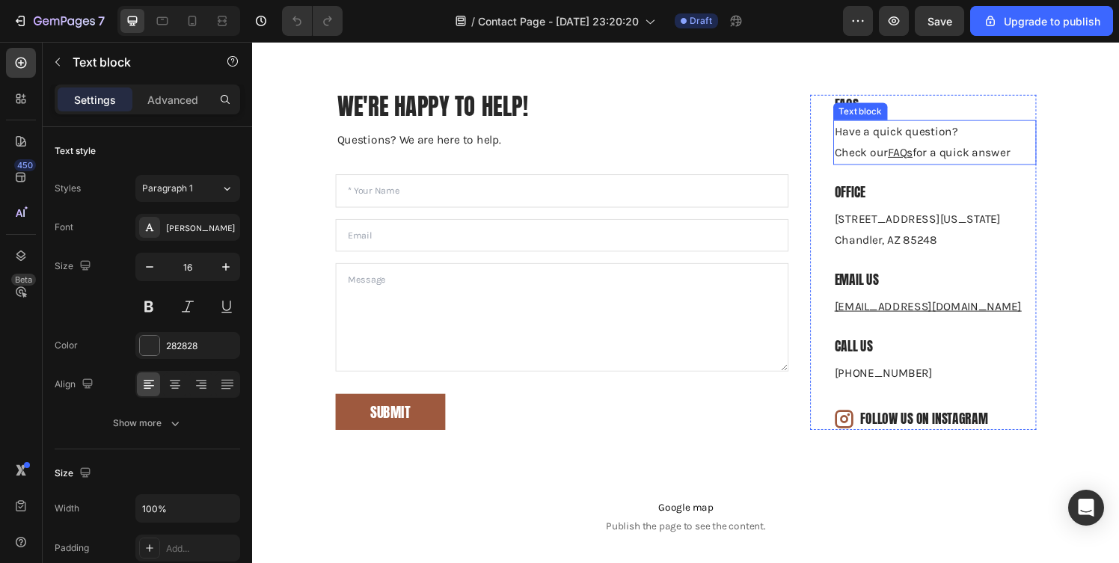
click at [1015, 133] on p "Have a quick question? Check our FAQs for a quick answer" at bounding box center [958, 145] width 207 height 43
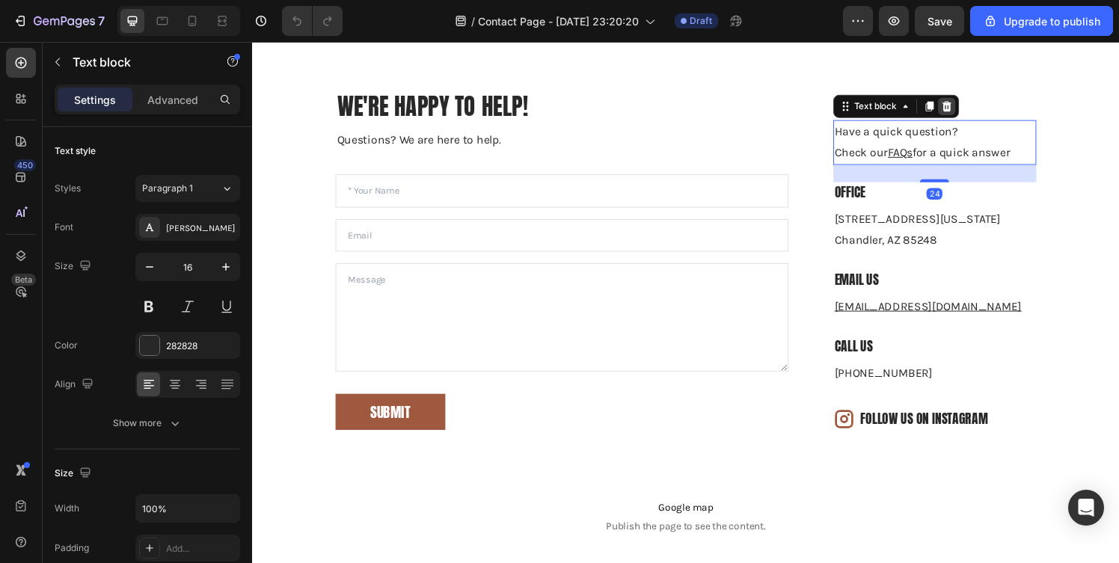
click at [976, 113] on icon at bounding box center [971, 108] width 12 height 12
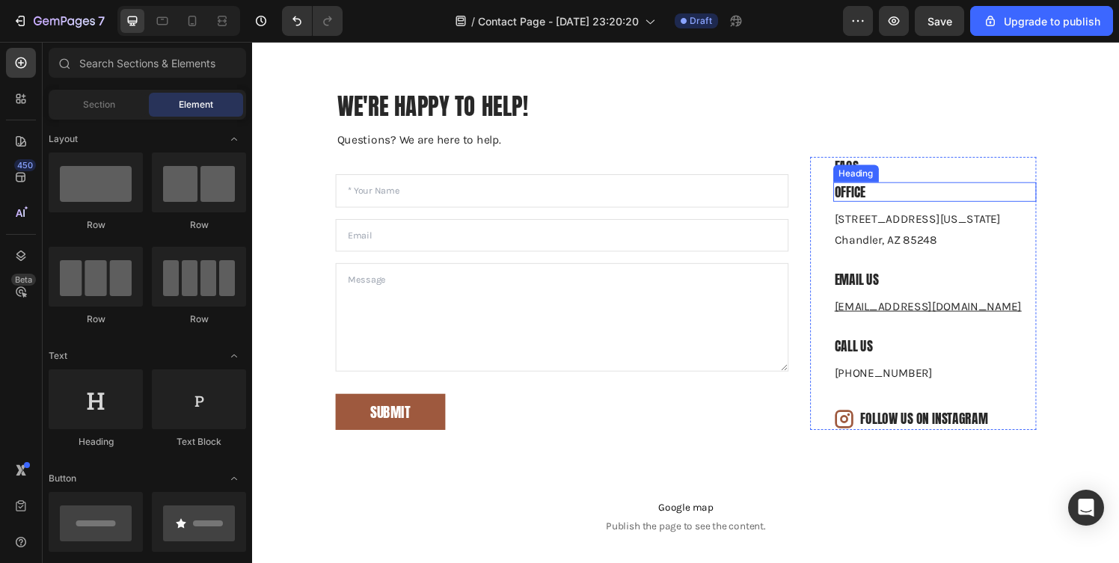
click at [901, 172] on div "Heading" at bounding box center [877, 178] width 47 height 18
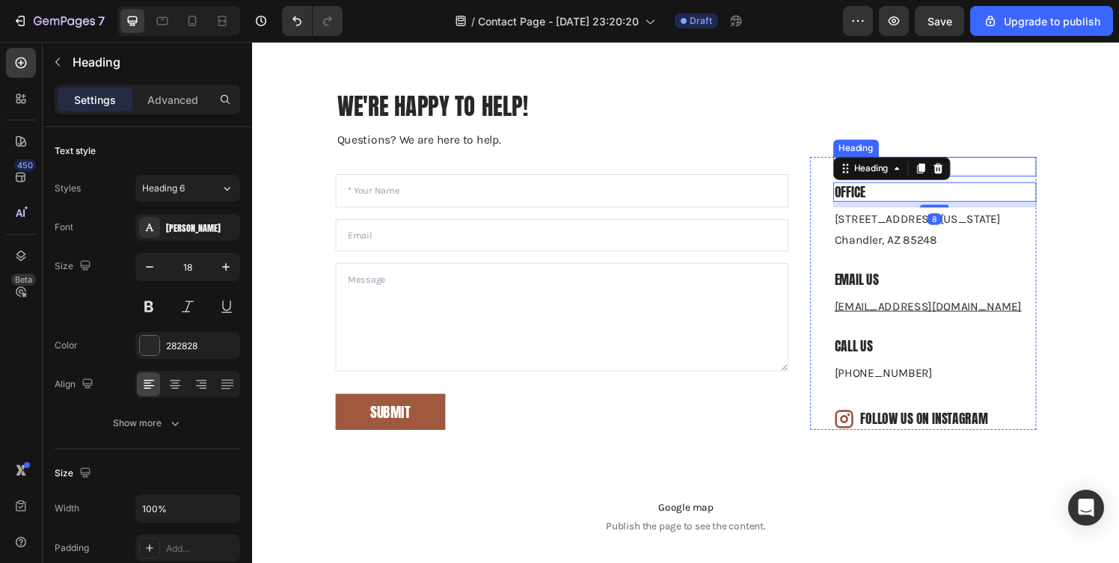
click at [1002, 167] on p "FAQs" at bounding box center [958, 170] width 207 height 17
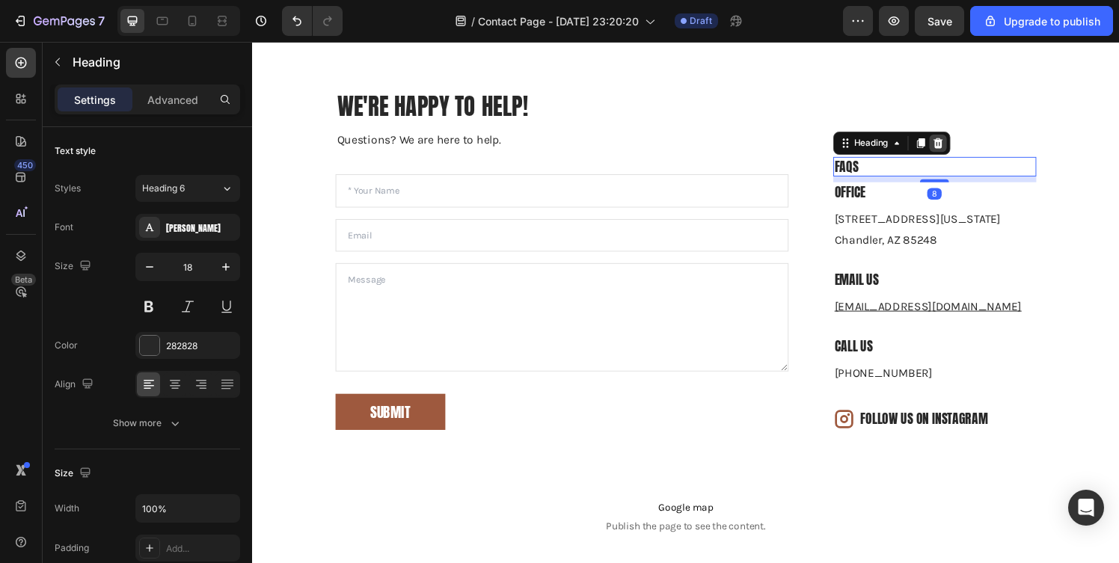
click at [958, 141] on icon at bounding box center [962, 147] width 12 height 12
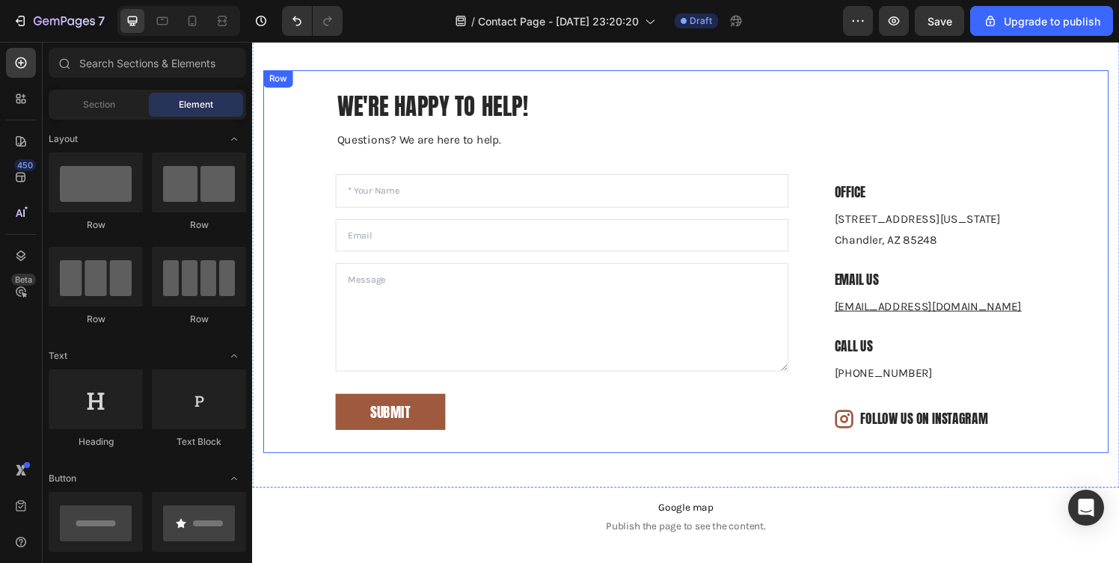
click at [615, 168] on div "We're happy to help! Heading Questions? We are here to help. Text block Text Fi…" at bounding box center [572, 269] width 469 height 349
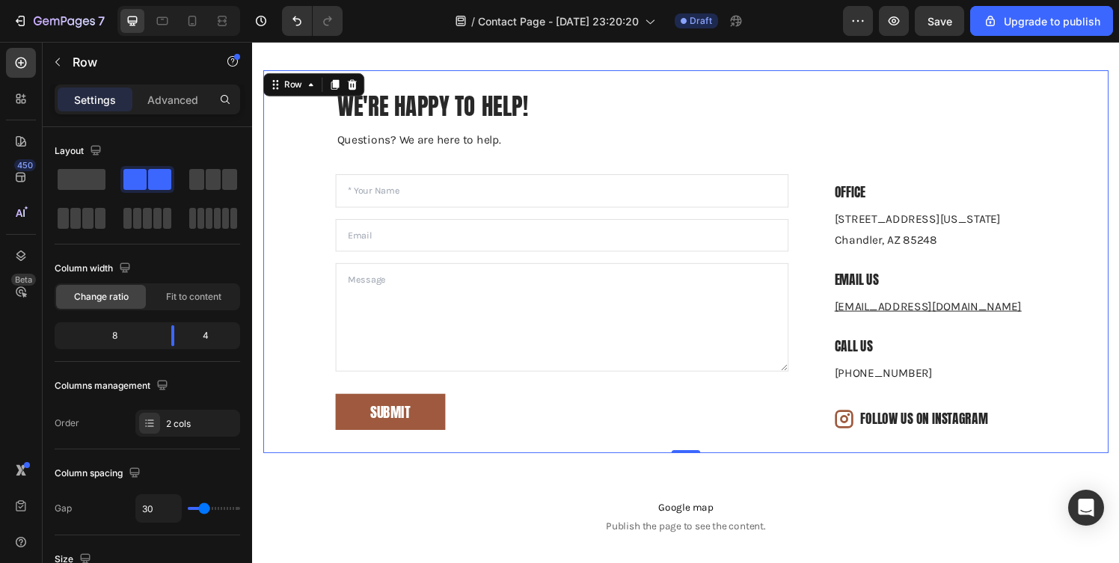
click at [881, 183] on div "Office Heading 25820 S. Arizona Ave Chandler, AZ 85248 Text block Email us Head…" at bounding box center [947, 269] width 234 height 349
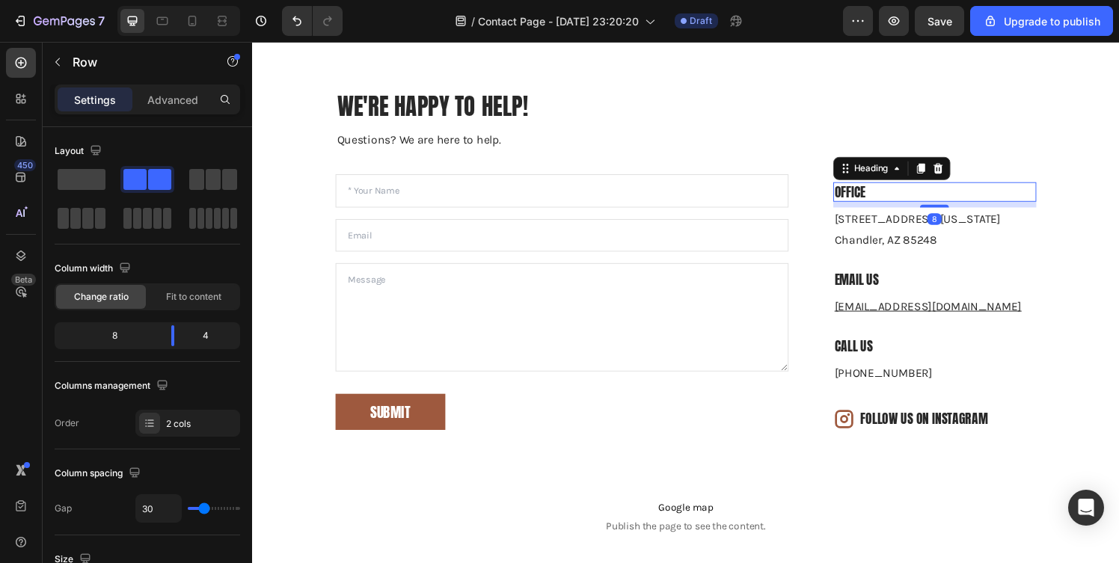
click at [859, 192] on p "Office" at bounding box center [958, 197] width 207 height 17
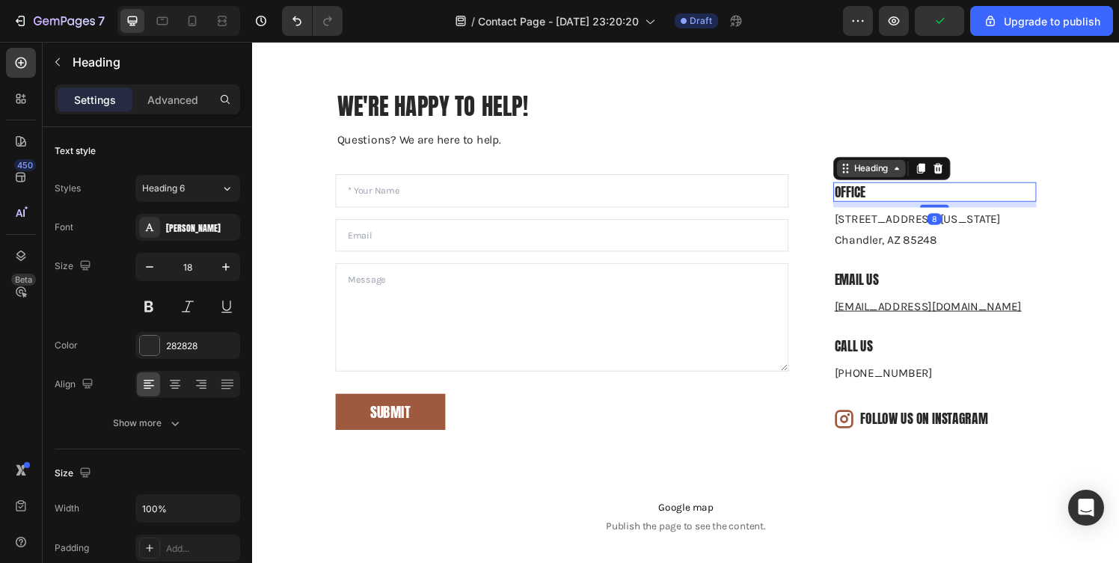
click at [868, 177] on icon at bounding box center [866, 173] width 12 height 12
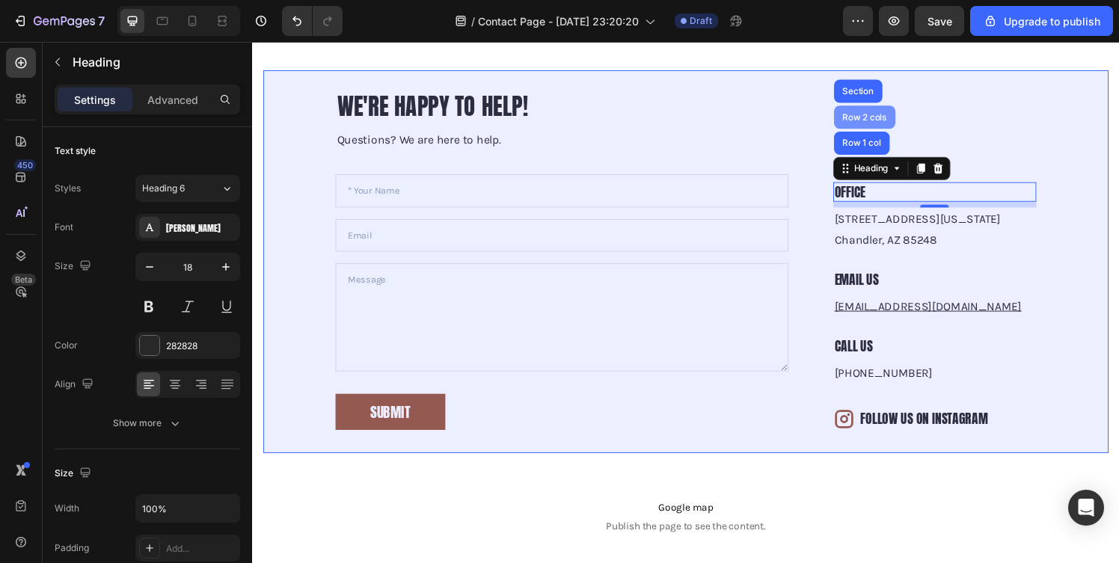
click at [889, 115] on div "Row 2 cols" at bounding box center [886, 119] width 52 height 9
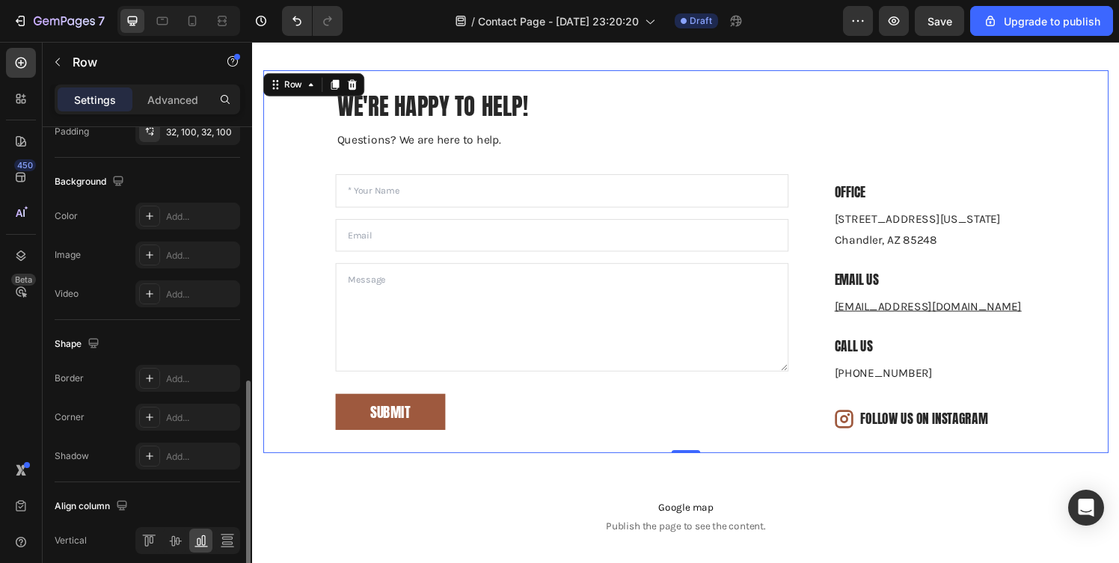
scroll to position [604, 0]
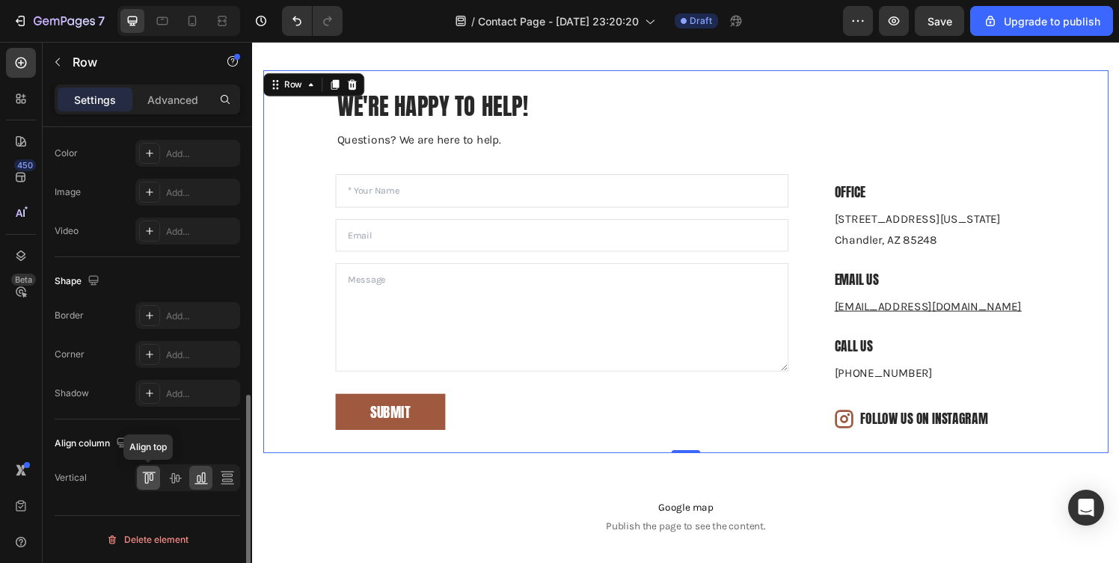
click at [147, 483] on icon at bounding box center [146, 479] width 4 height 10
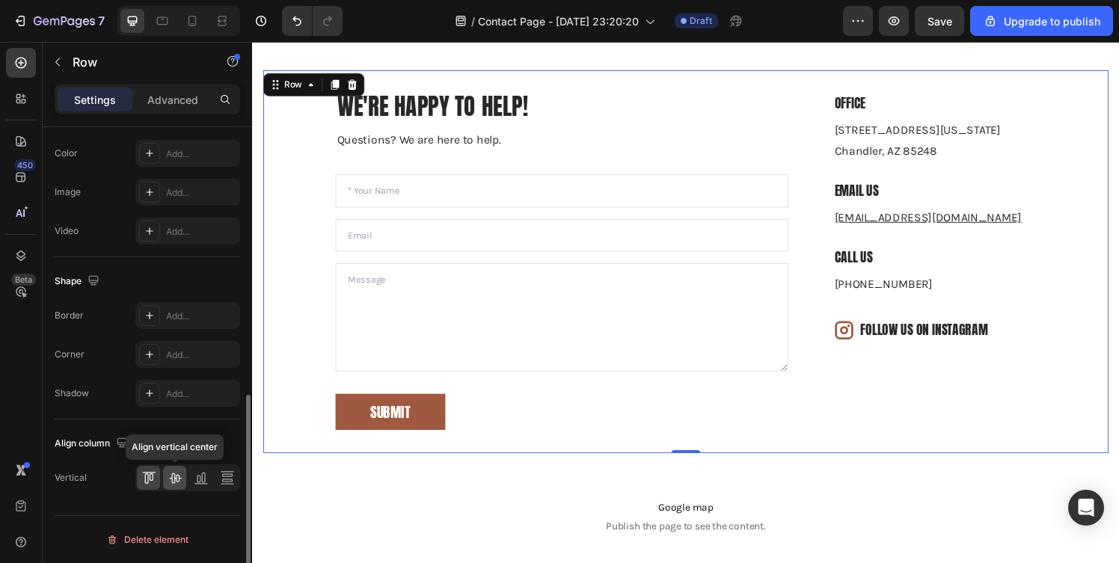
click at [176, 471] on icon at bounding box center [175, 478] width 15 height 15
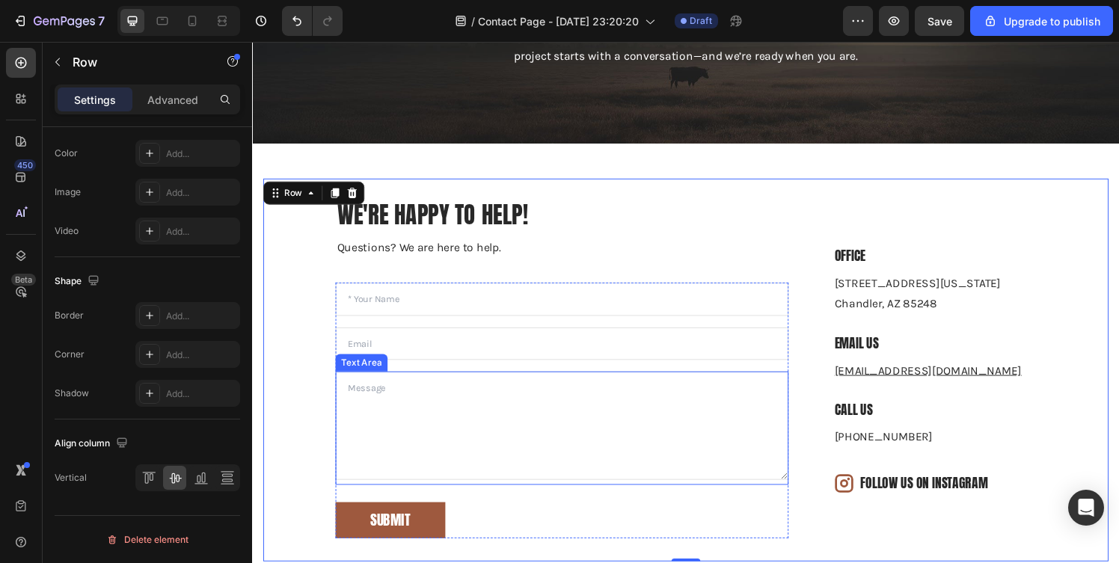
scroll to position [156, 0]
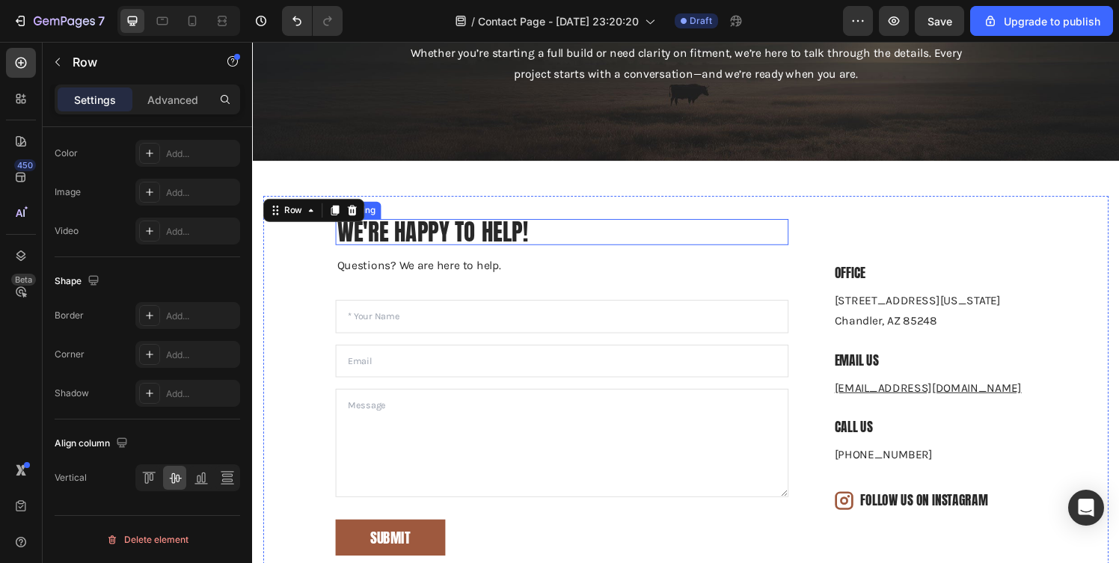
click at [519, 236] on p "We're happy to help!" at bounding box center [573, 239] width 466 height 24
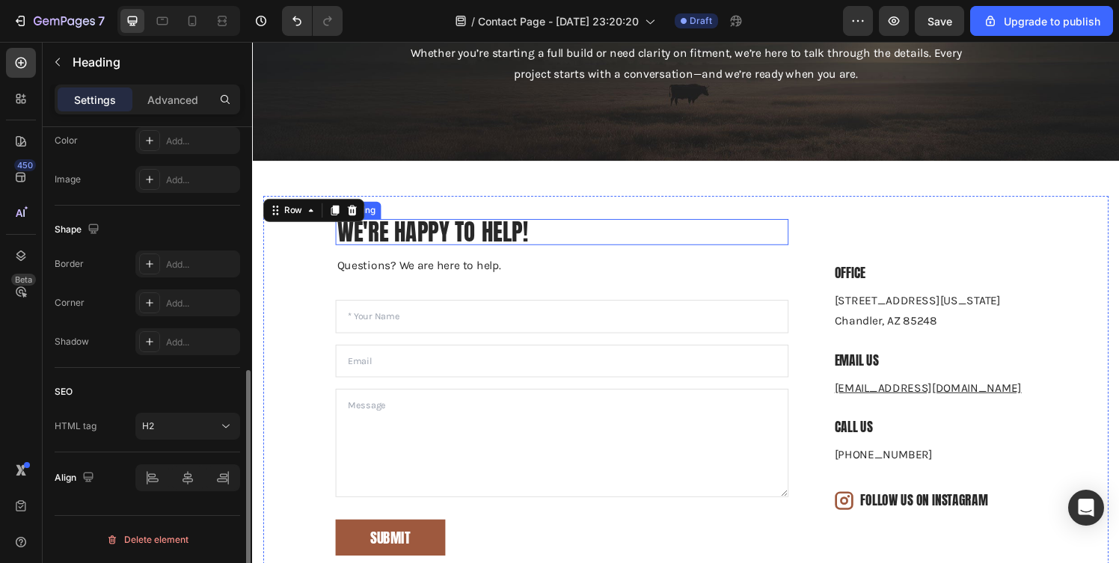
scroll to position [0, 0]
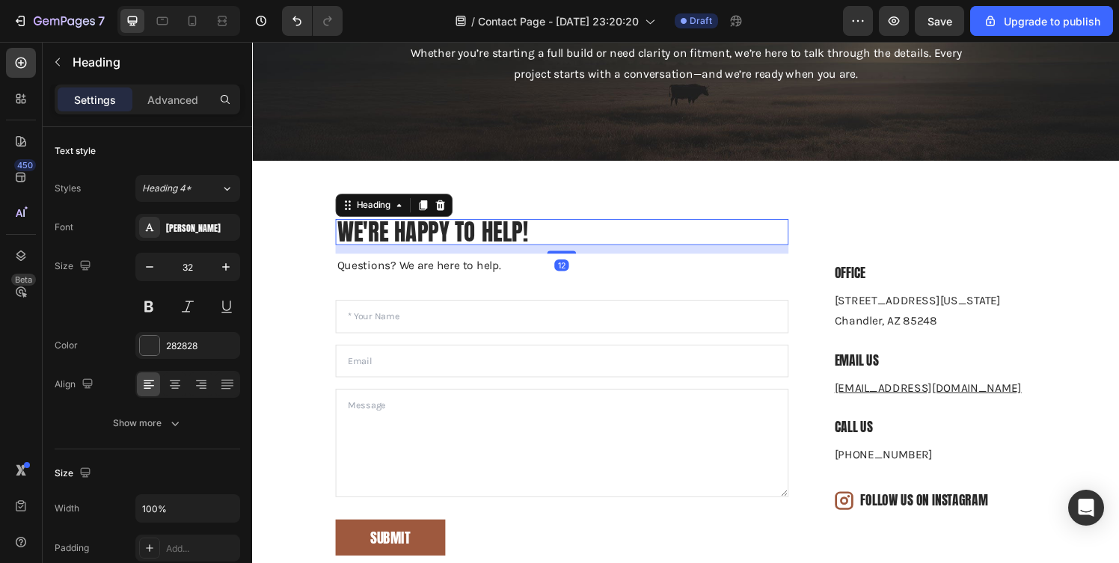
click at [519, 236] on p "We're happy to help!" at bounding box center [573, 239] width 466 height 24
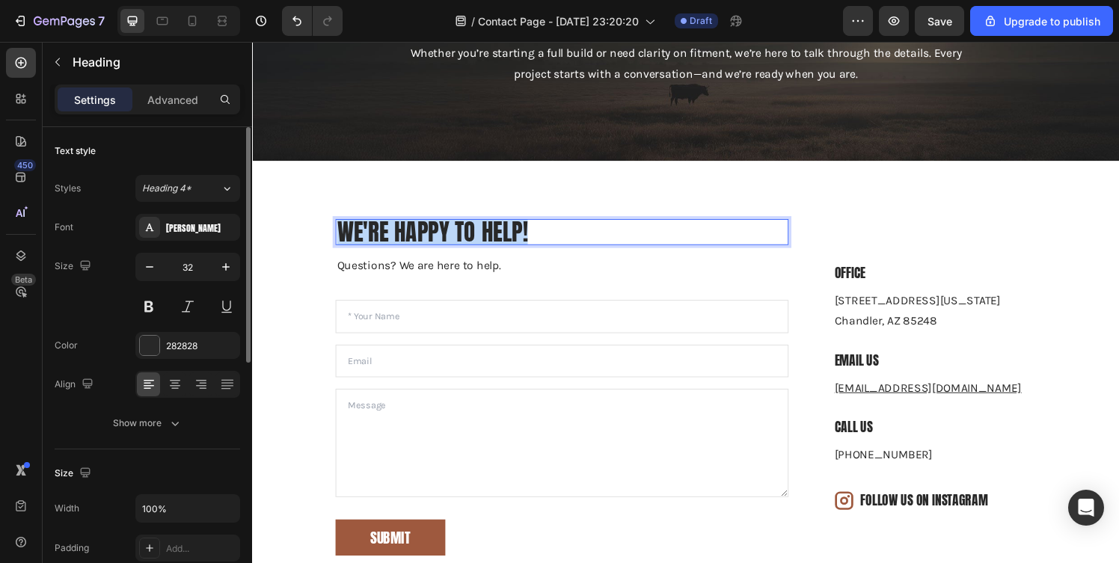
click at [519, 236] on p "We're happy to help!" at bounding box center [573, 239] width 466 height 24
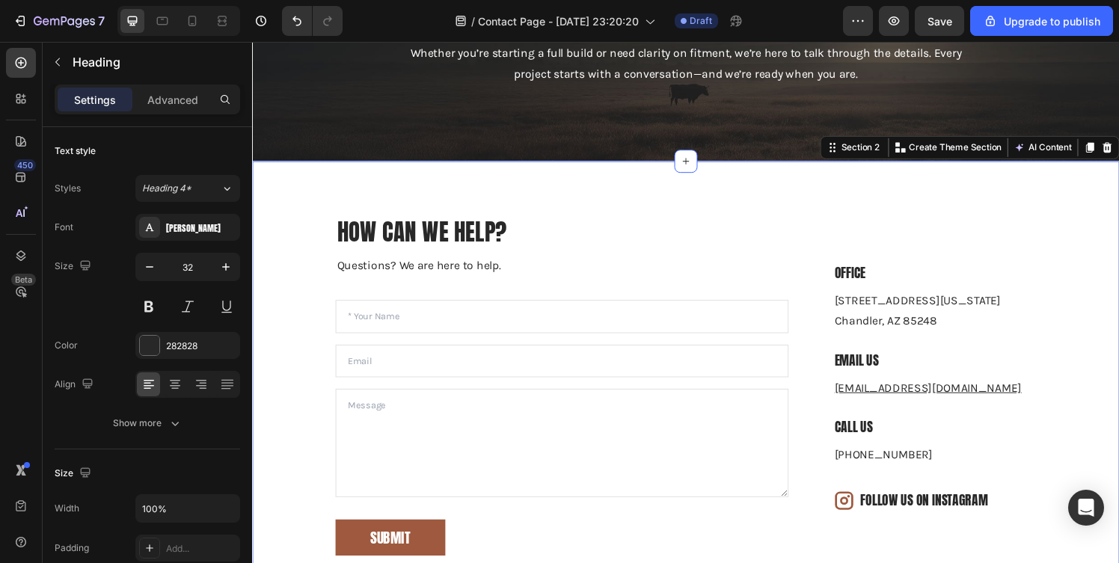
click at [647, 181] on div "How can we help? Heading Questions? We are here to help. Text block Text Field …" at bounding box center [701, 399] width 898 height 469
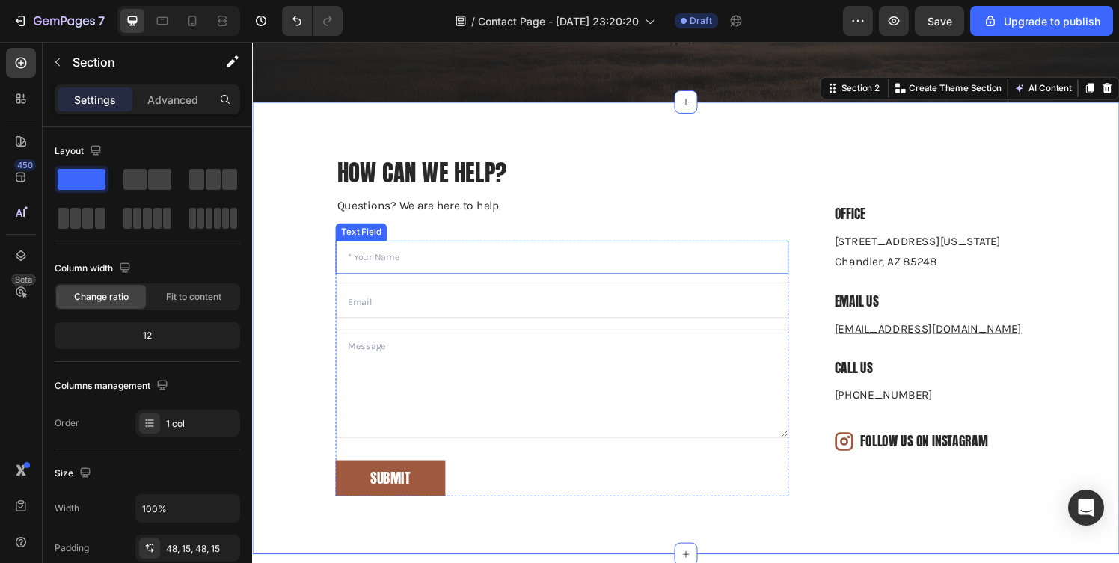
scroll to position [243, 0]
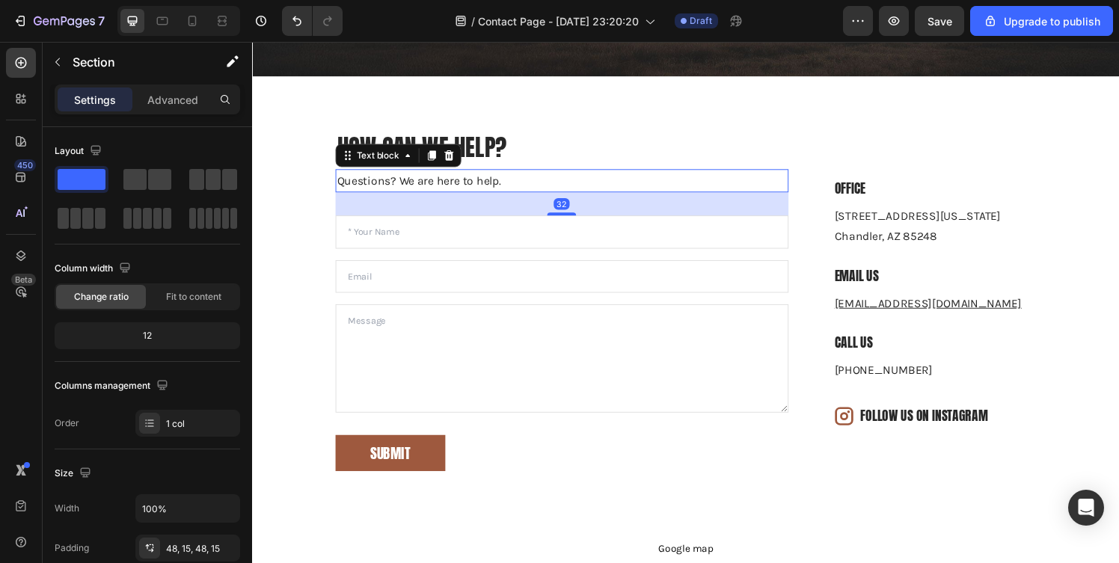
click at [464, 191] on p "Questions? We are here to help." at bounding box center [573, 186] width 466 height 22
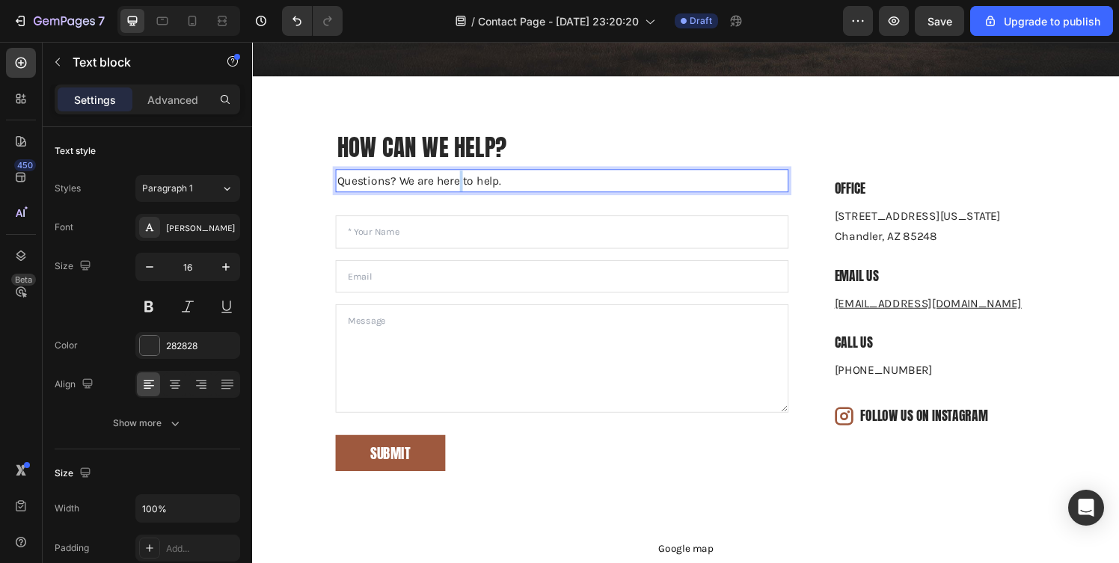
click at [464, 191] on p "Questions? We are here to help." at bounding box center [573, 186] width 466 height 22
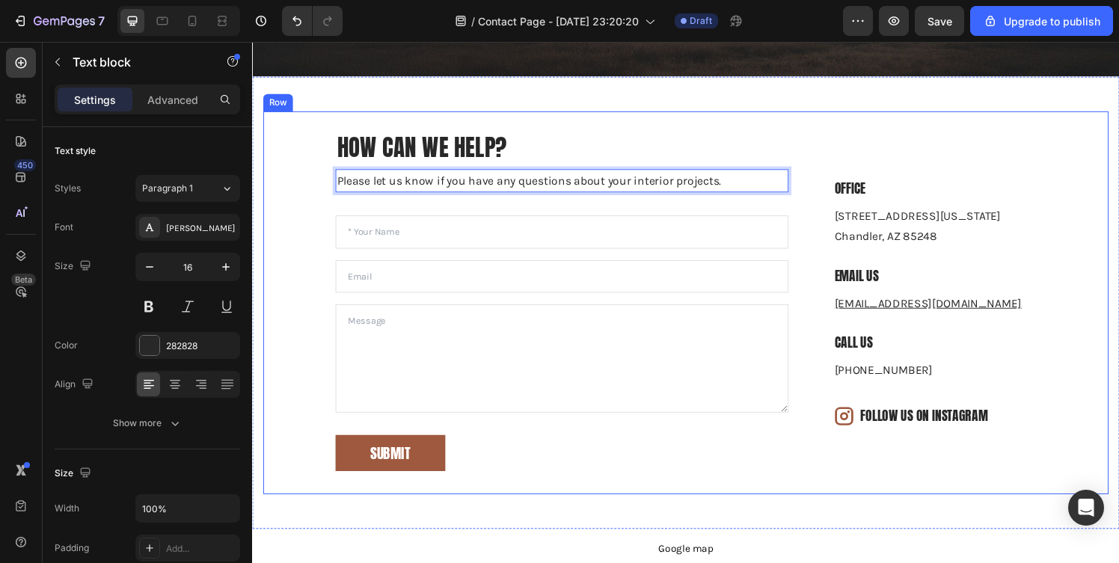
click at [910, 123] on div "How can we help? Heading Please let us know if you have any questions about you…" at bounding box center [700, 312] width 875 height 397
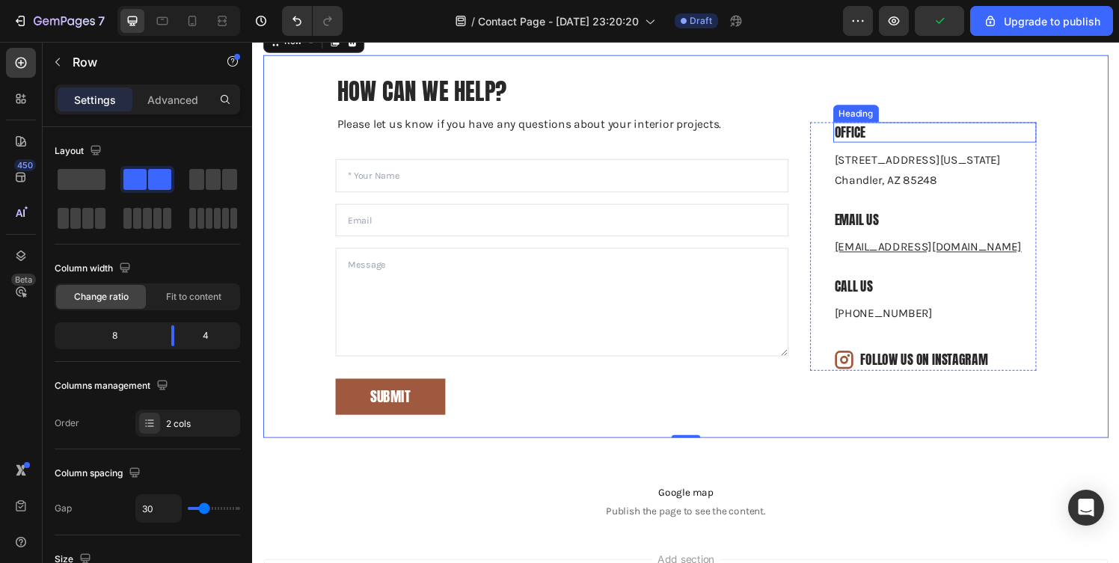
scroll to position [302, 0]
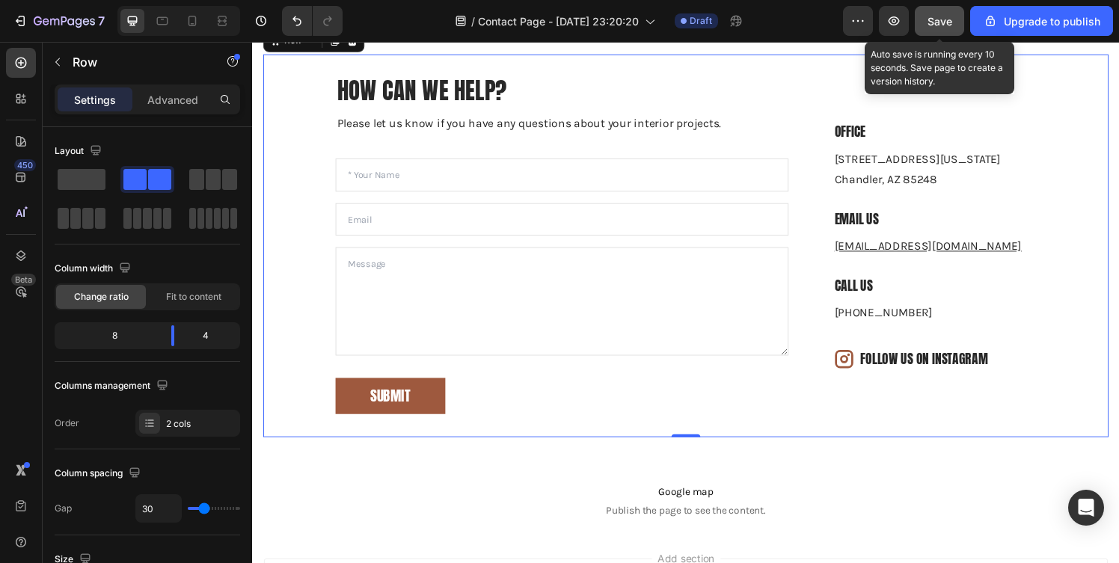
click at [935, 13] on div "Save" at bounding box center [940, 21] width 25 height 16
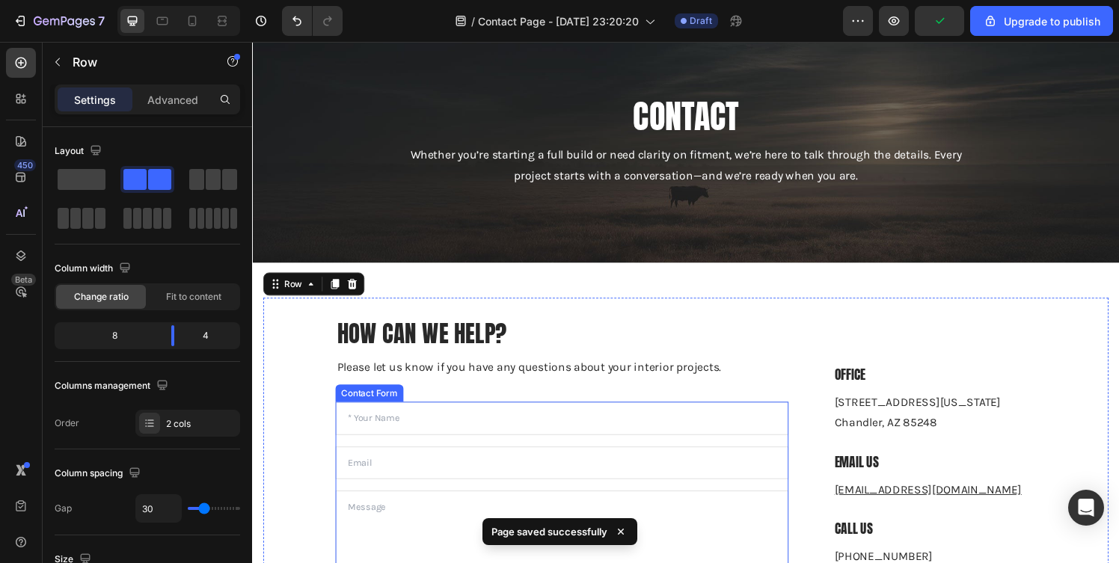
scroll to position [0, 0]
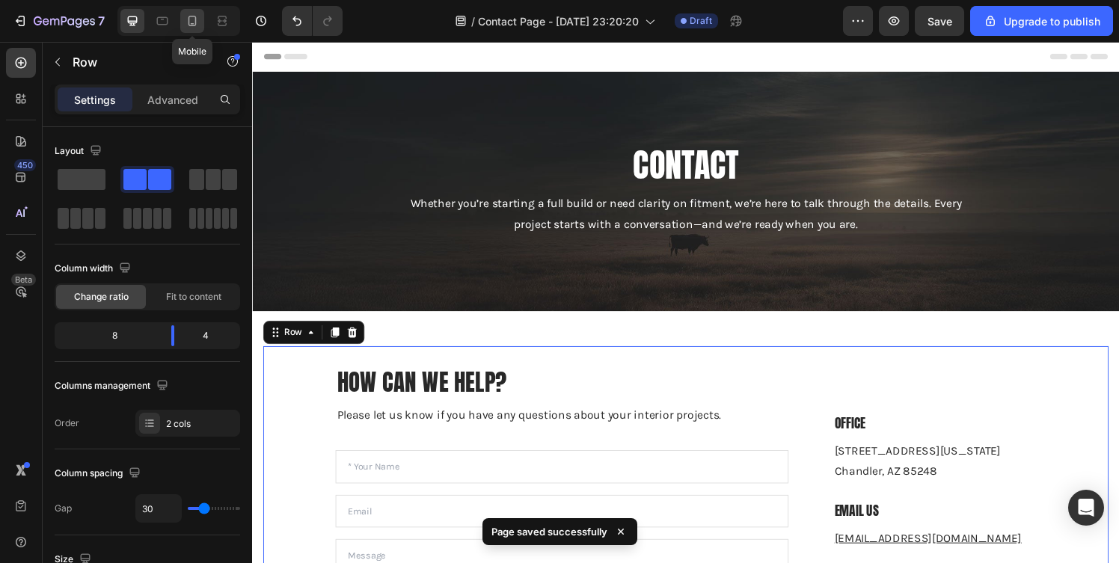
click at [191, 19] on icon at bounding box center [192, 20] width 15 height 15
type input "0"
type input "100%"
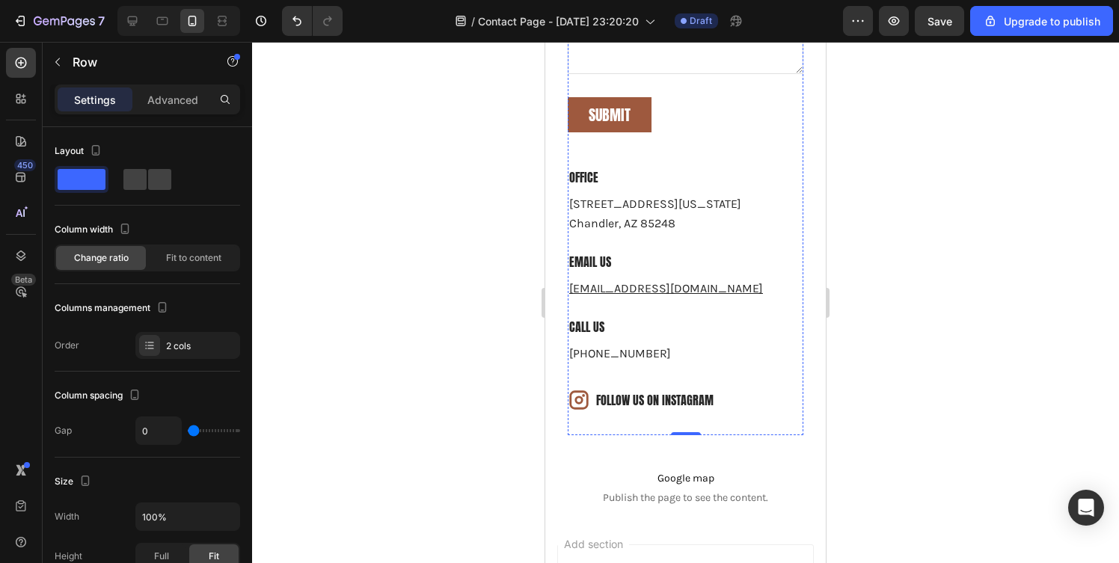
scroll to position [731, 0]
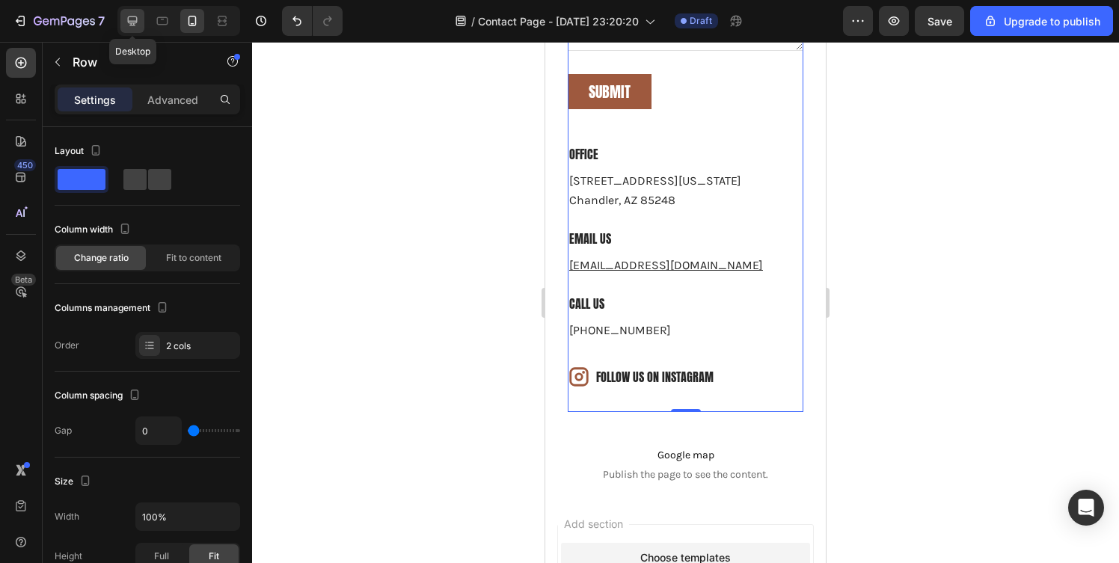
click at [135, 20] on icon at bounding box center [133, 21] width 10 height 10
type input "30"
type input "1200"
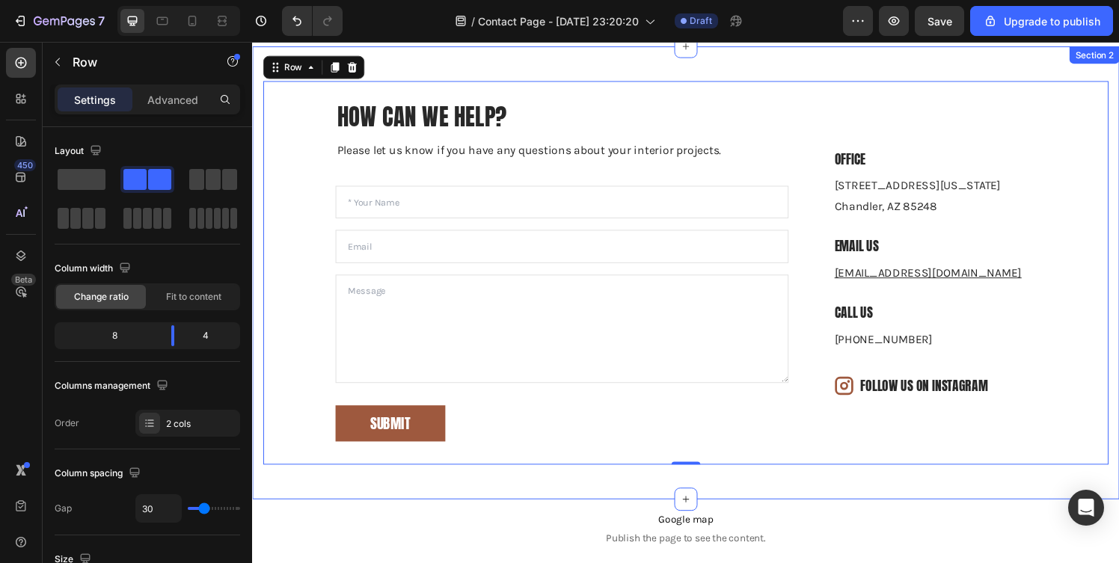
scroll to position [321, 0]
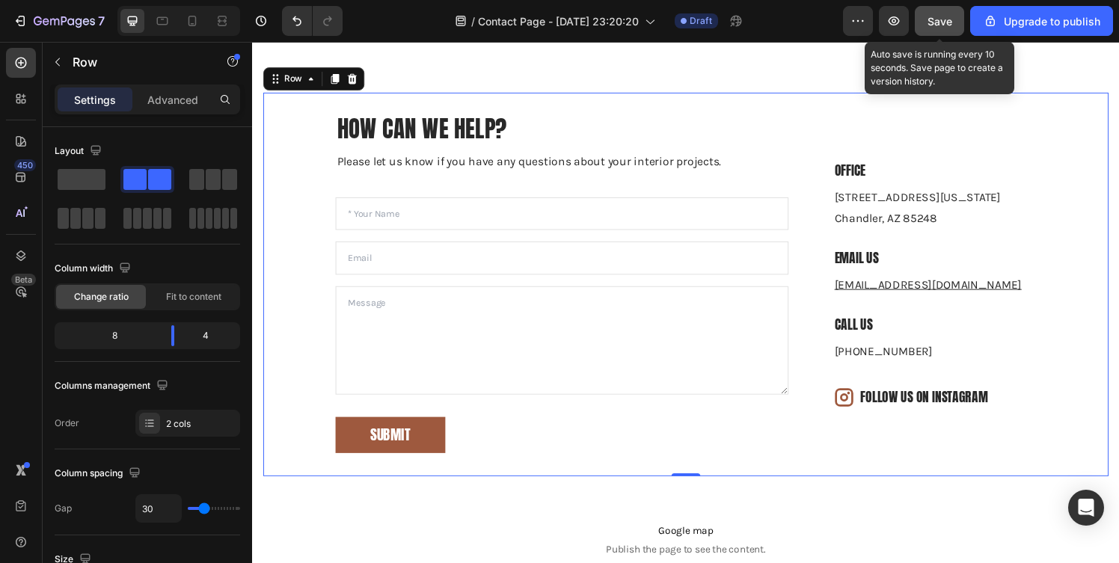
click at [933, 27] on span "Save" at bounding box center [940, 21] width 25 height 13
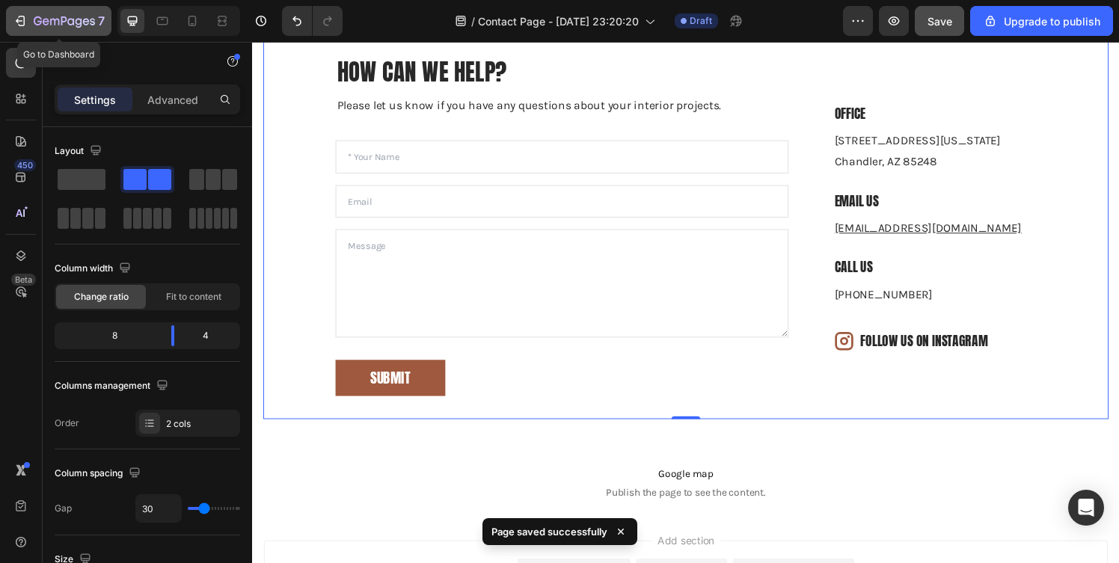
click at [11, 12] on button "7" at bounding box center [58, 21] width 105 height 30
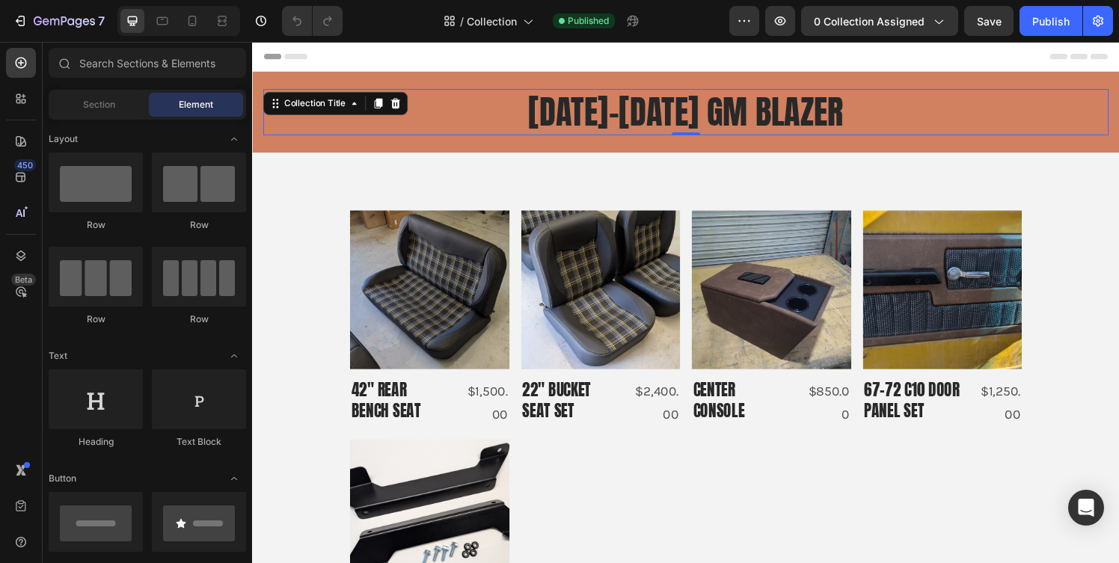
click at [981, 109] on h2 "1969–1972 GM Blazer" at bounding box center [700, 115] width 875 height 48
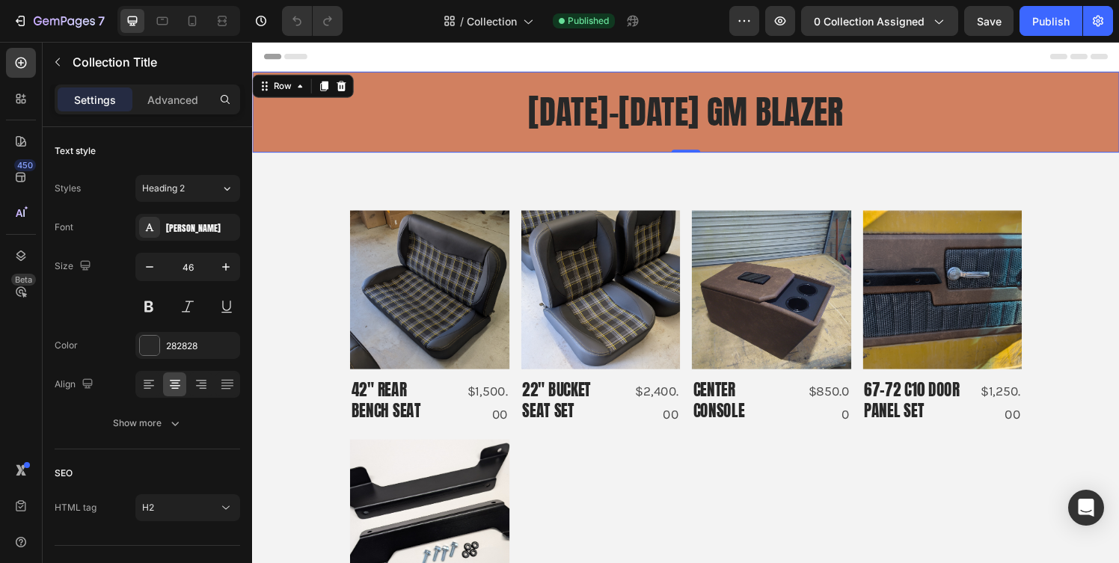
click at [978, 78] on div "1969–1972 GM Blazer Collection Title Row Row Row 0" at bounding box center [701, 115] width 898 height 84
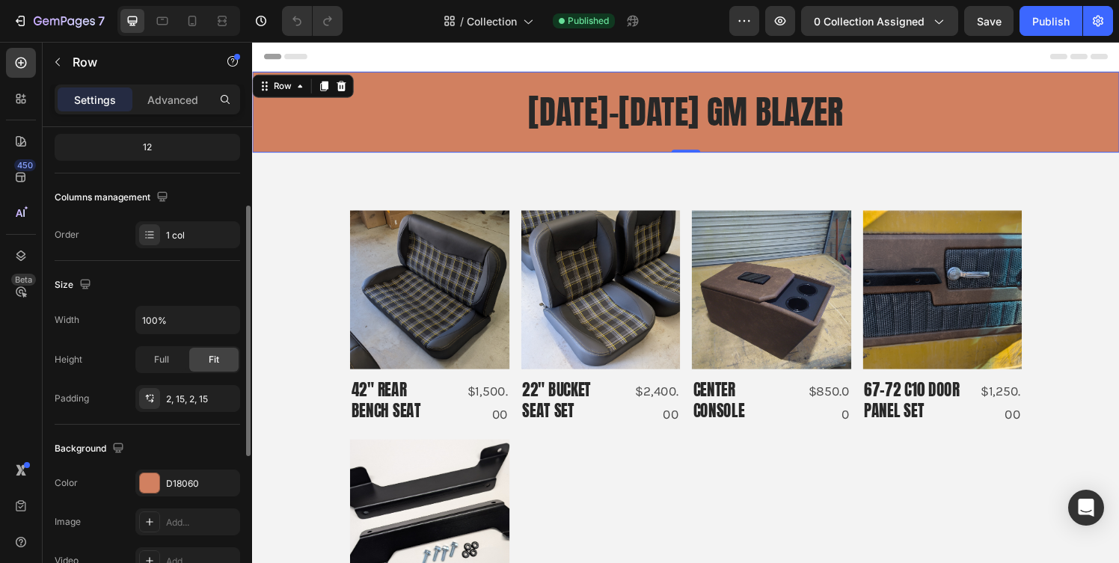
scroll to position [189, 0]
click at [202, 481] on div "D18060" at bounding box center [187, 483] width 43 height 13
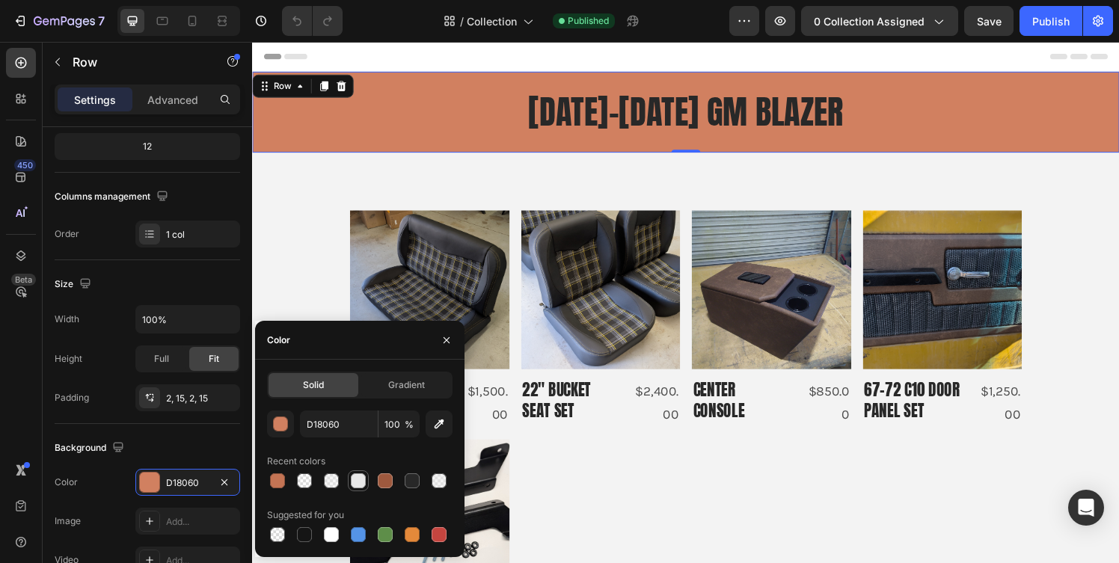
click at [358, 486] on div at bounding box center [358, 481] width 15 height 15
type input "E8E8E8"
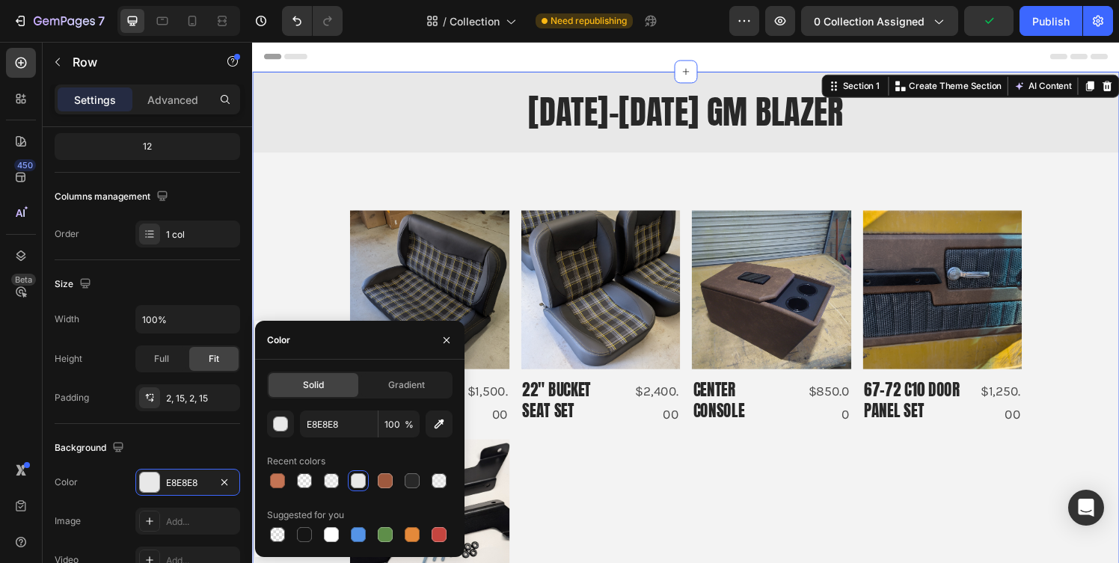
click at [1094, 202] on div "1969–1972 GM Blazer Collection Title Row Row Row Product Images 42" Rear Bench …" at bounding box center [701, 403] width 898 height 661
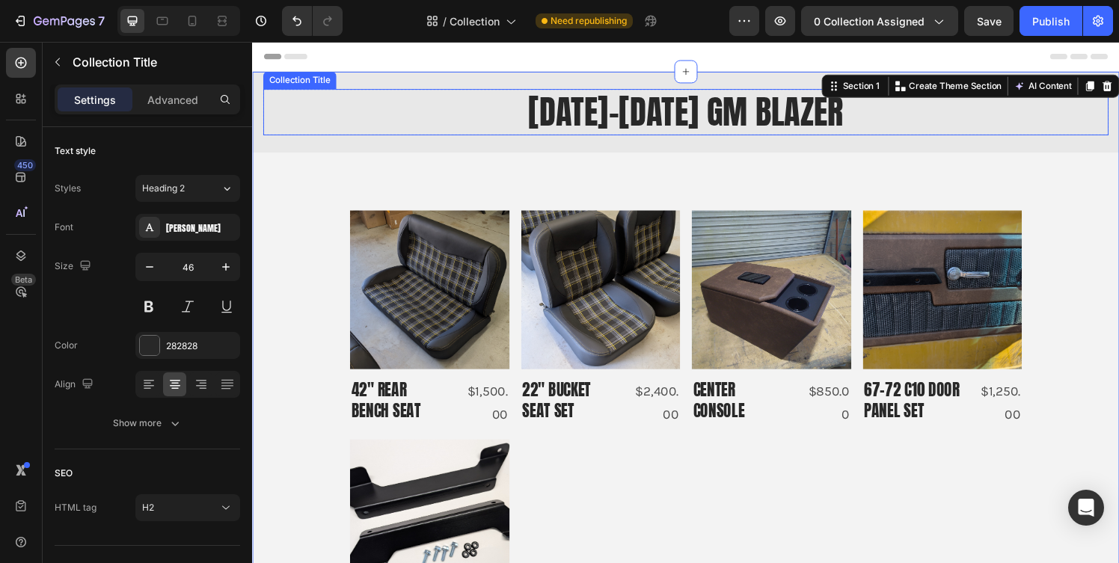
click at [775, 111] on h2 "1969–1972 GM Blazer" at bounding box center [700, 115] width 875 height 48
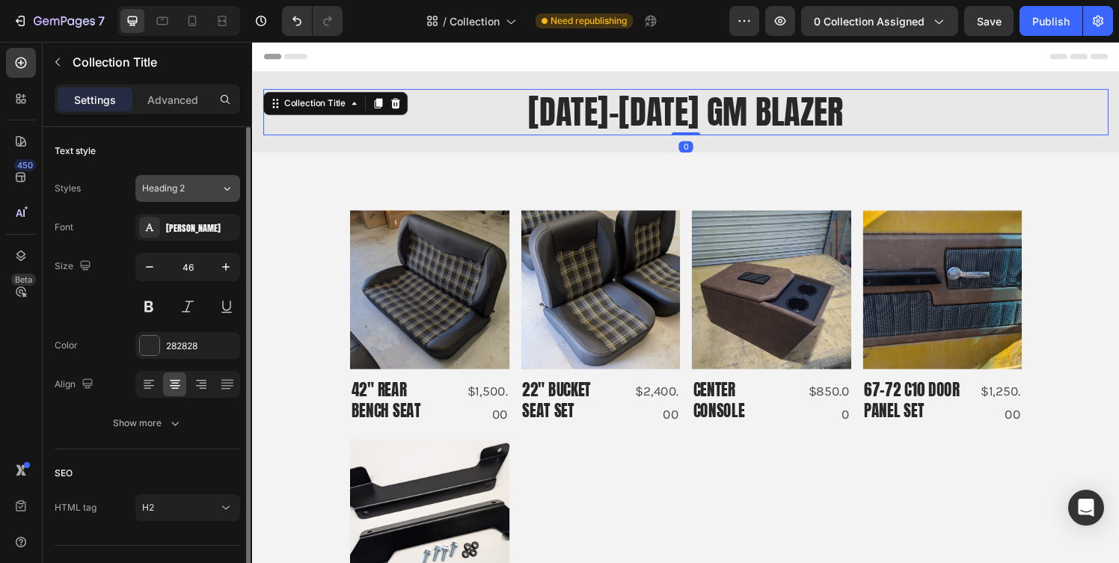
click at [227, 184] on icon at bounding box center [227, 188] width 13 height 15
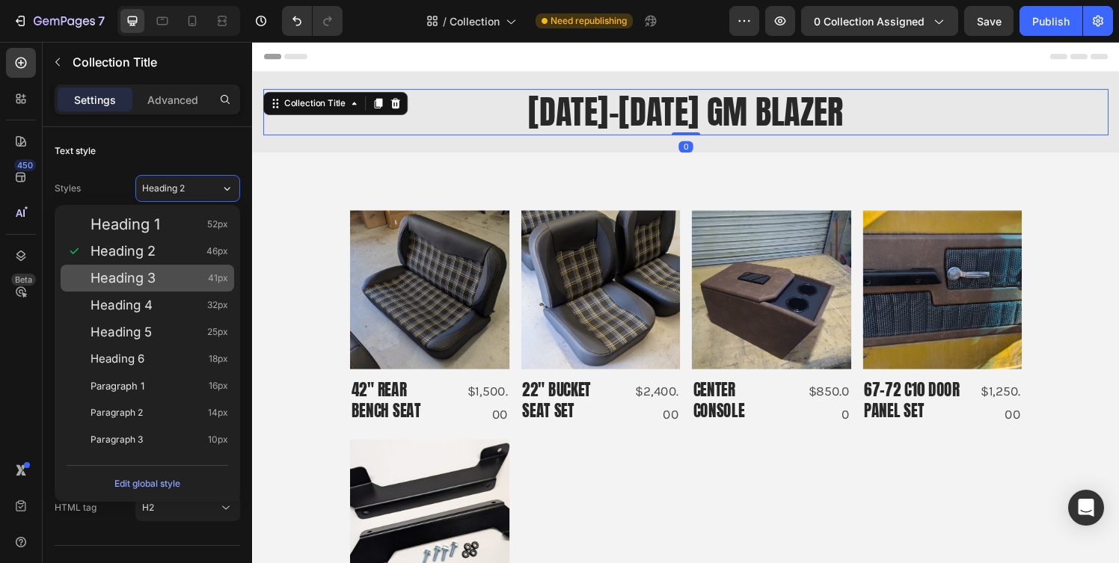
click at [157, 274] on div "Heading 3 41px" at bounding box center [160, 278] width 138 height 15
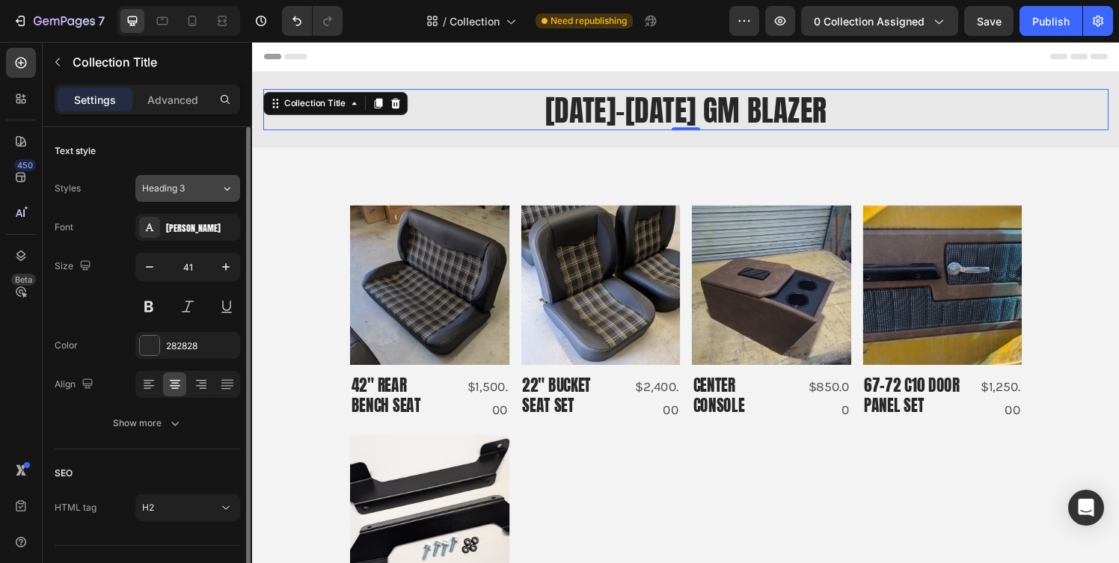
click at [174, 192] on span "Heading 3" at bounding box center [163, 188] width 43 height 13
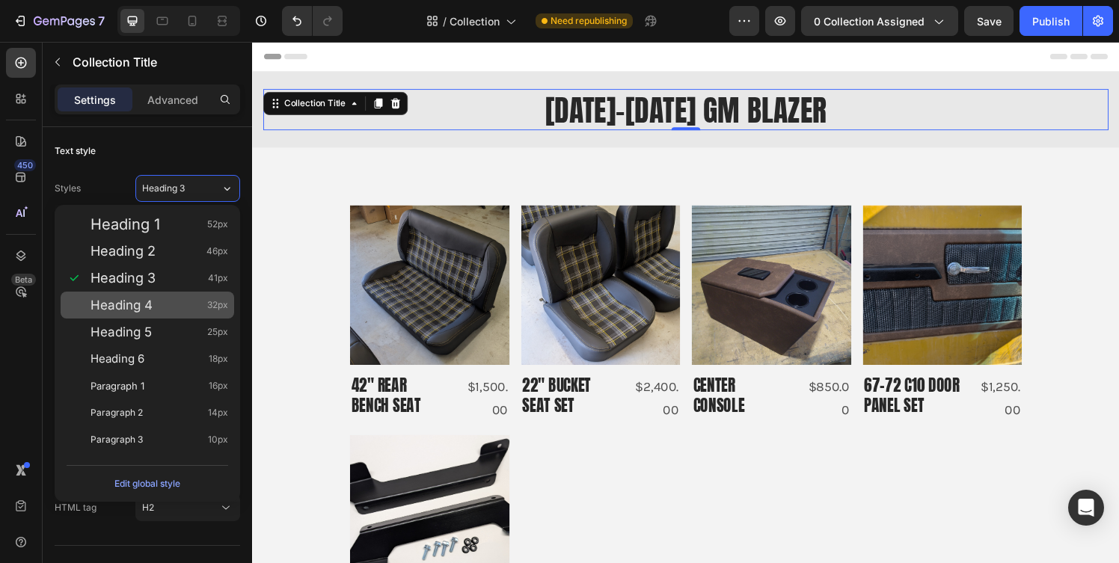
click at [147, 303] on span "Heading 4" at bounding box center [122, 305] width 62 height 15
type input "32"
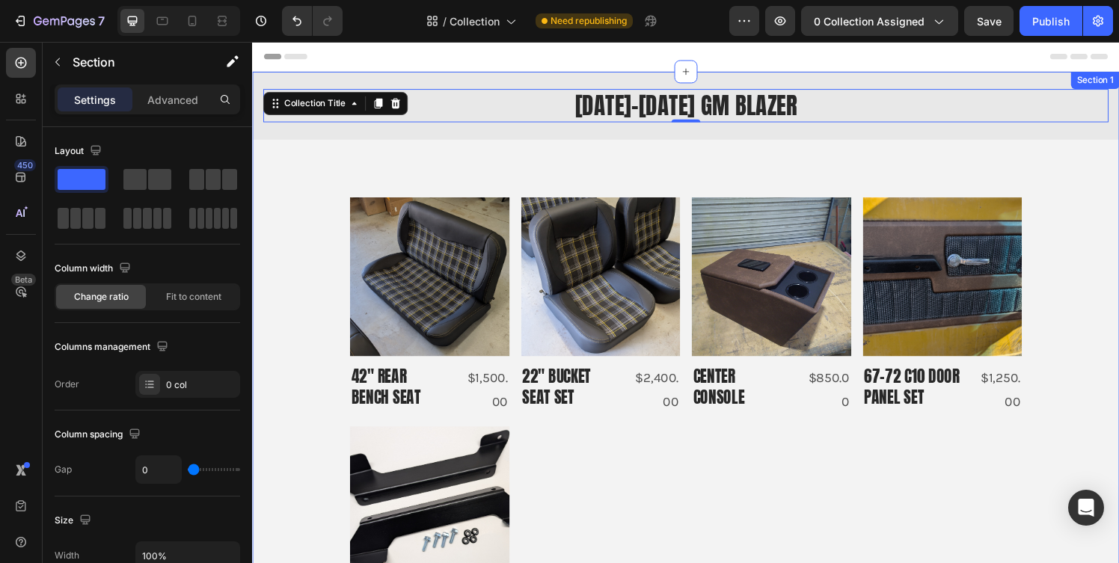
click at [1101, 183] on div "1969–1972 GM Blazer Collection Title 0 Row Row Row Product Images 42" Rear Benc…" at bounding box center [701, 396] width 898 height 647
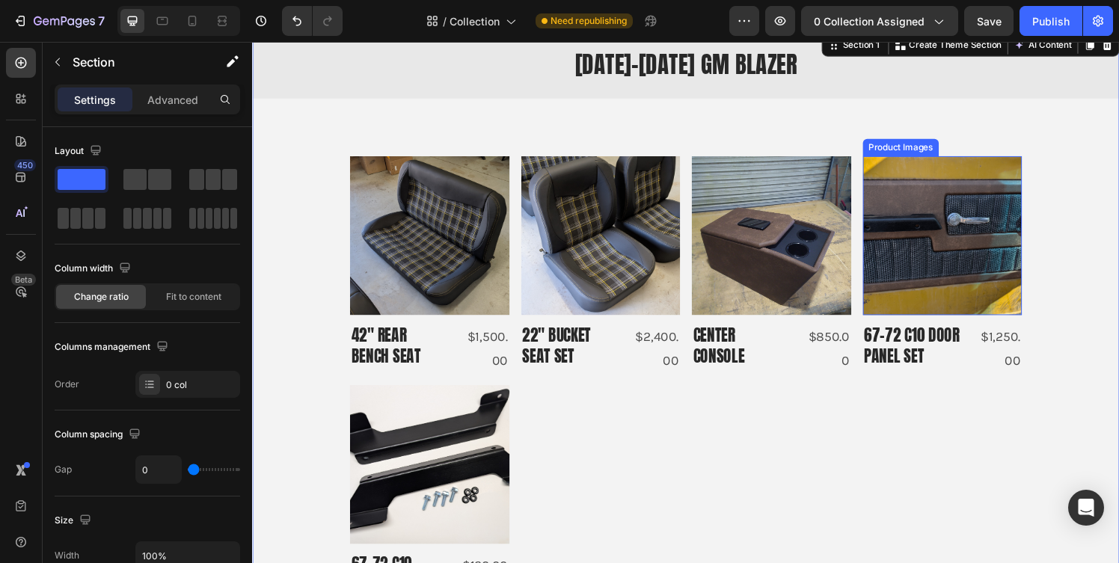
scroll to position [44, 0]
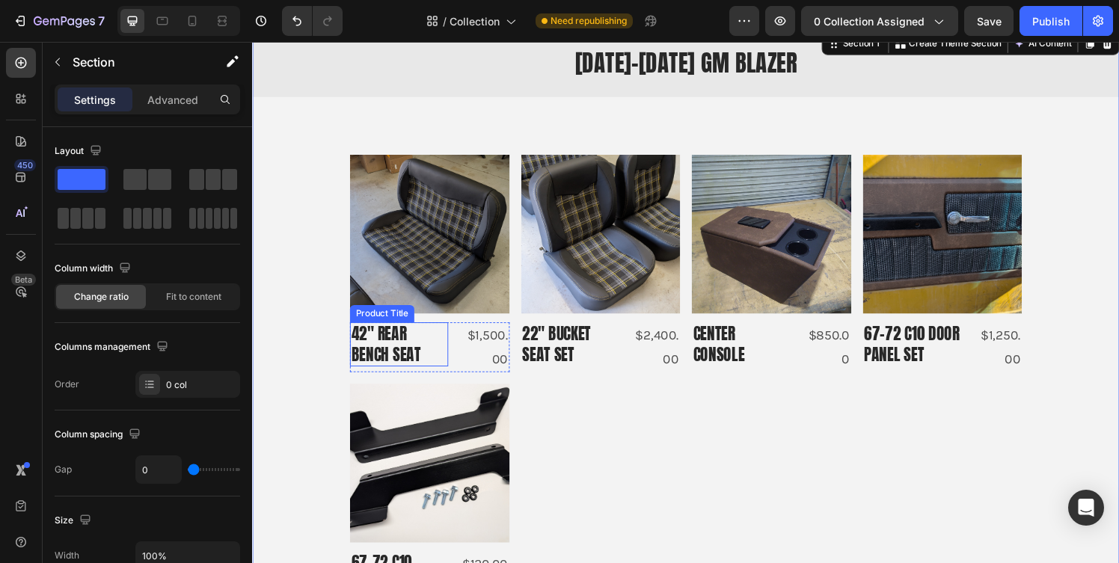
click at [387, 357] on h2 "42" Rear Bench Seat" at bounding box center [404, 355] width 102 height 46
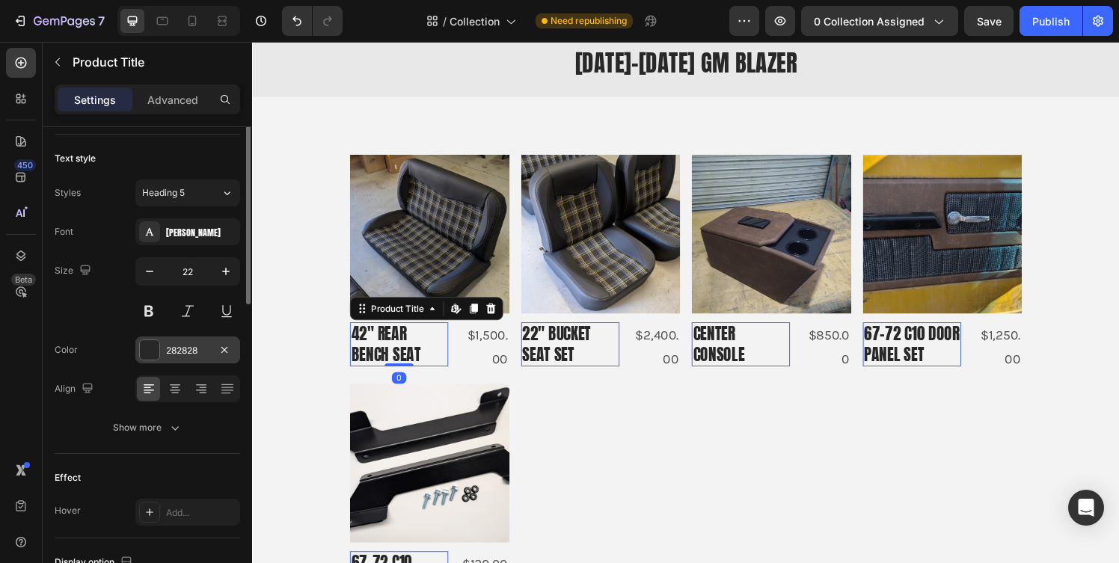
scroll to position [91, 0]
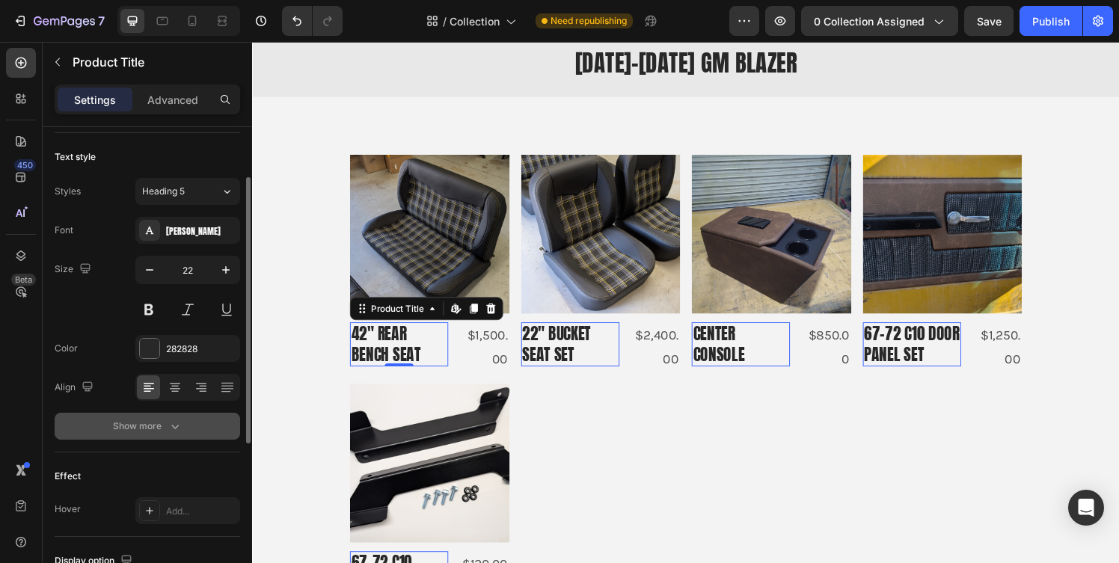
click at [182, 429] on button "Show more" at bounding box center [148, 426] width 186 height 27
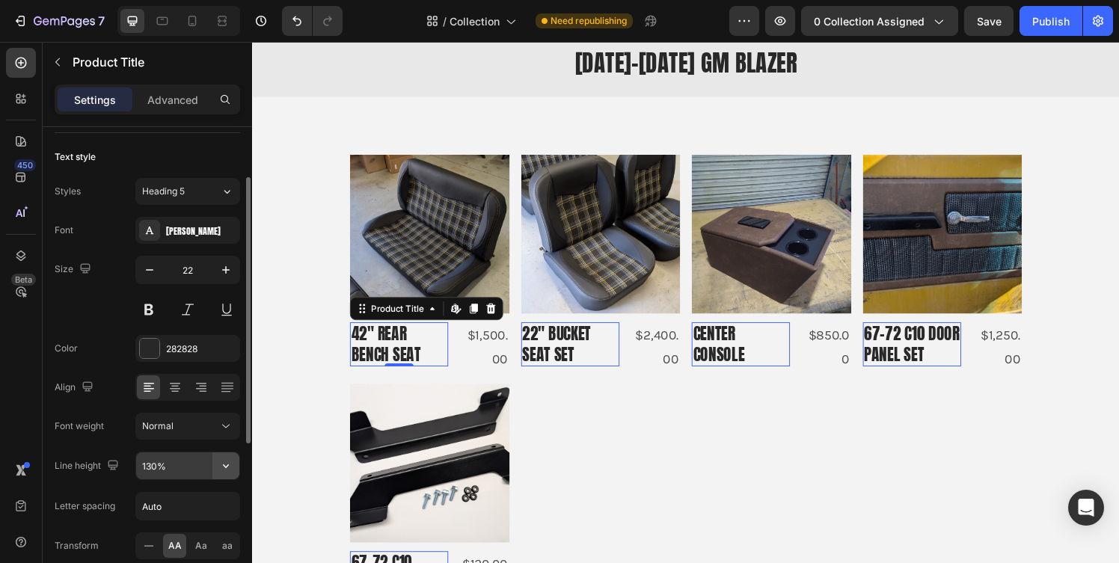
click at [225, 465] on icon "button" at bounding box center [225, 466] width 15 height 15
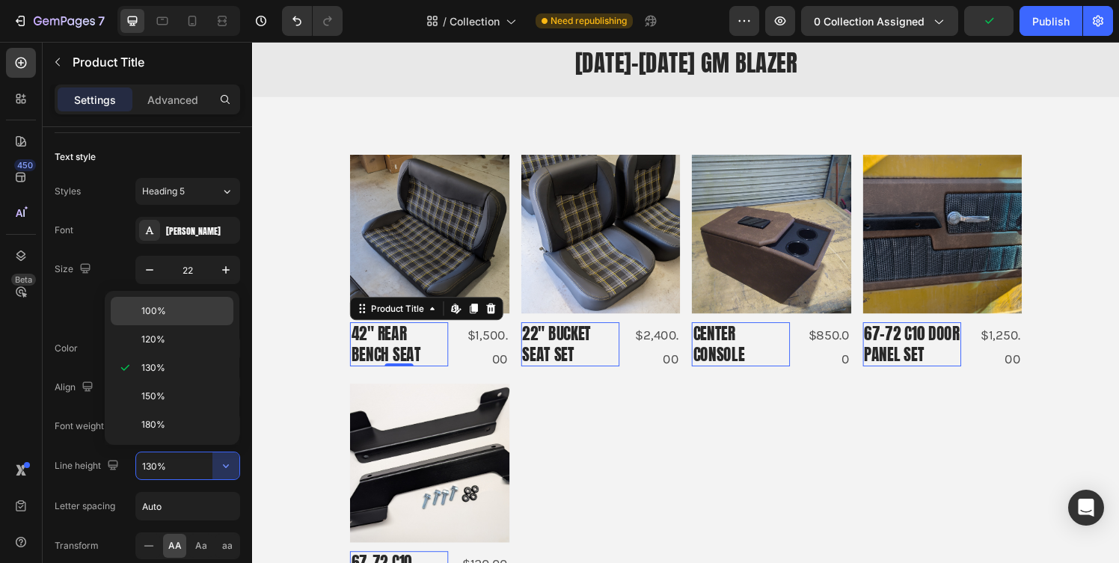
click at [153, 316] on span "100%" at bounding box center [153, 310] width 25 height 13
type input "100%"
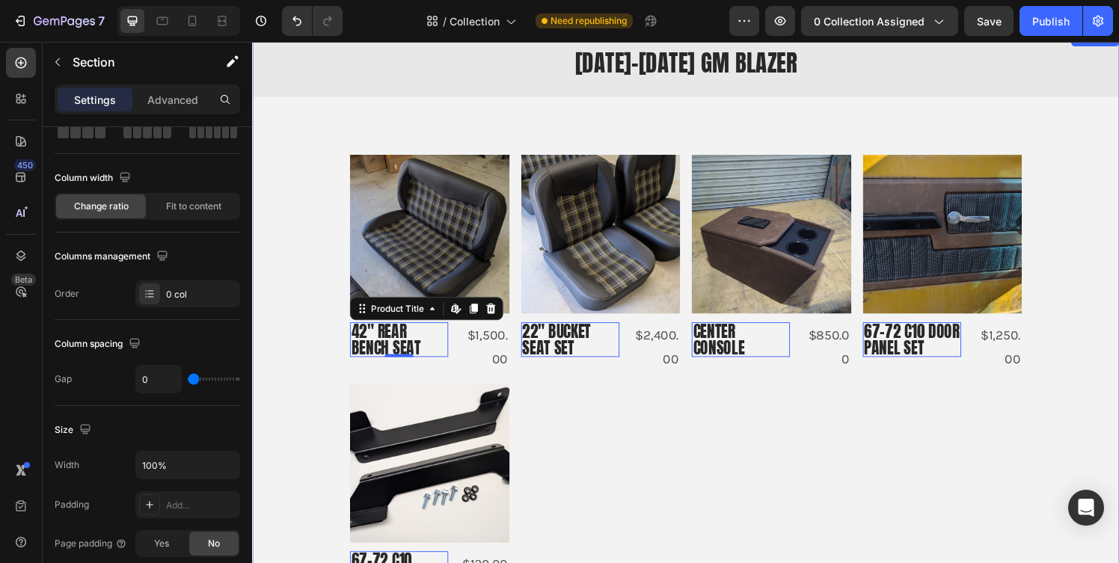
click at [274, 174] on div "1969–1972 GM Blazer Collection Title Row Row Row Product Images 42" Rear Bench …" at bounding box center [701, 346] width 898 height 637
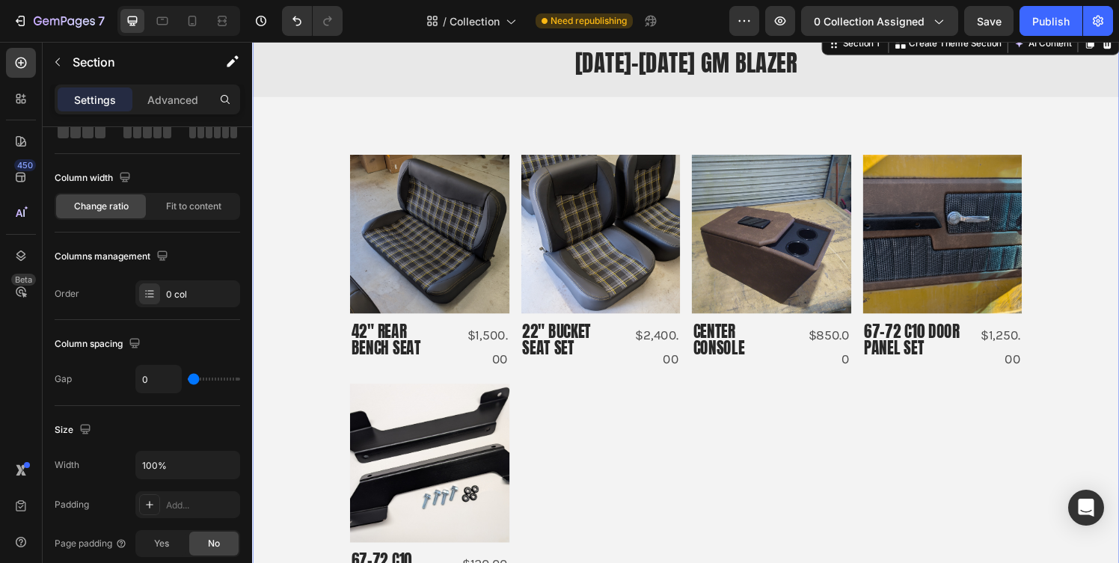
scroll to position [0, 0]
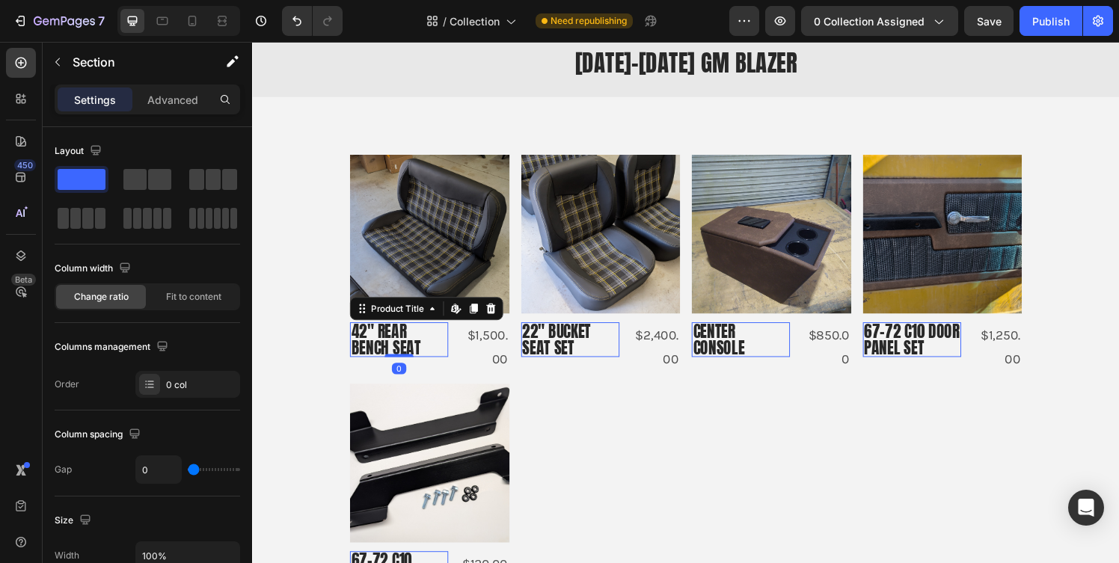
click at [355, 353] on h2 "42" Rear Bench Seat" at bounding box center [404, 350] width 102 height 36
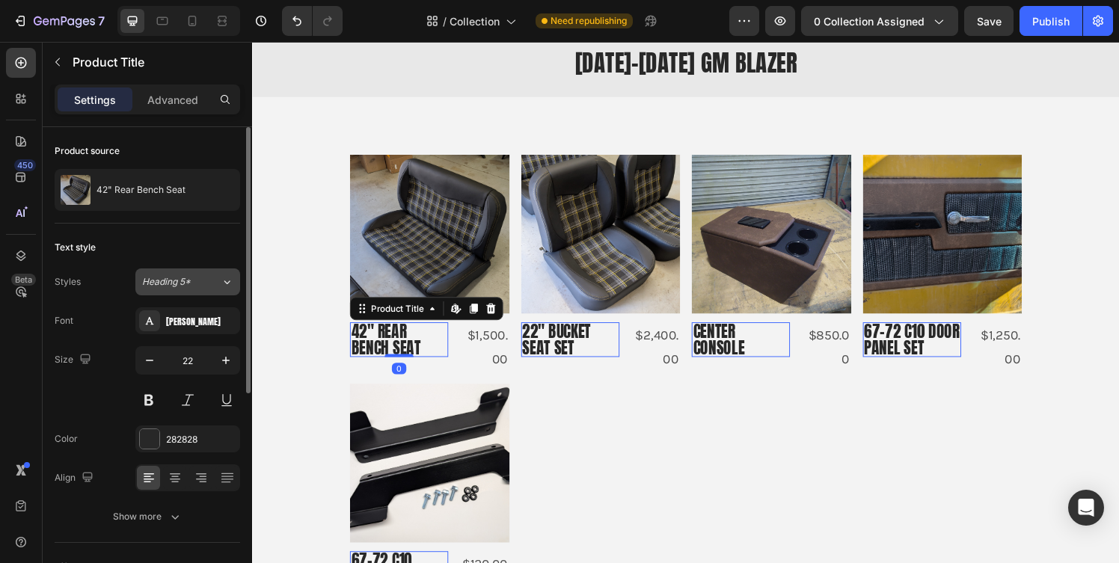
click at [215, 286] on div "Heading 5*" at bounding box center [181, 281] width 79 height 13
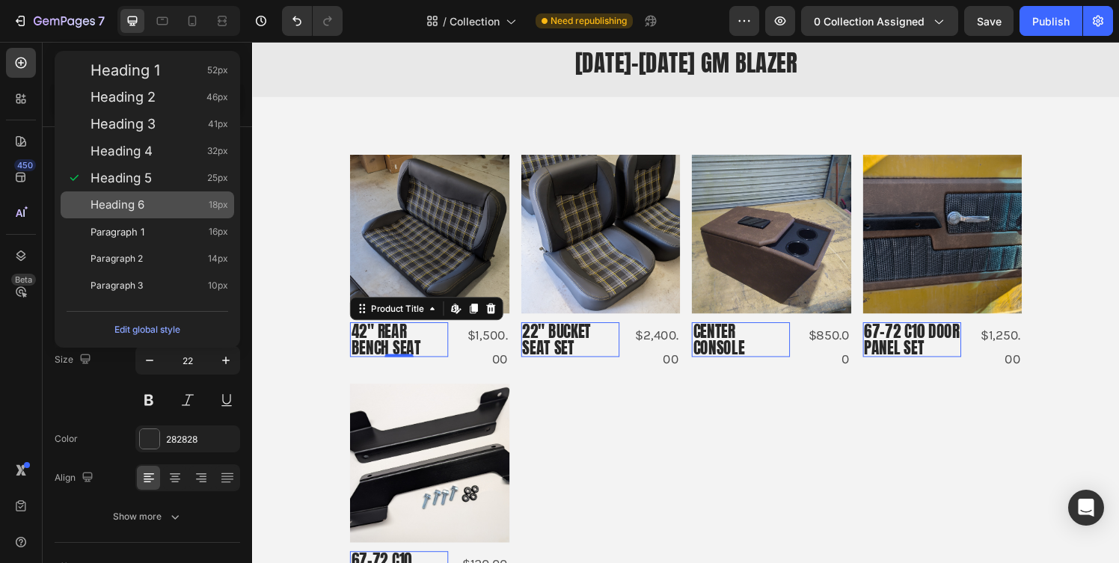
click at [165, 209] on div "Heading 6 18px" at bounding box center [160, 204] width 138 height 15
type input "18"
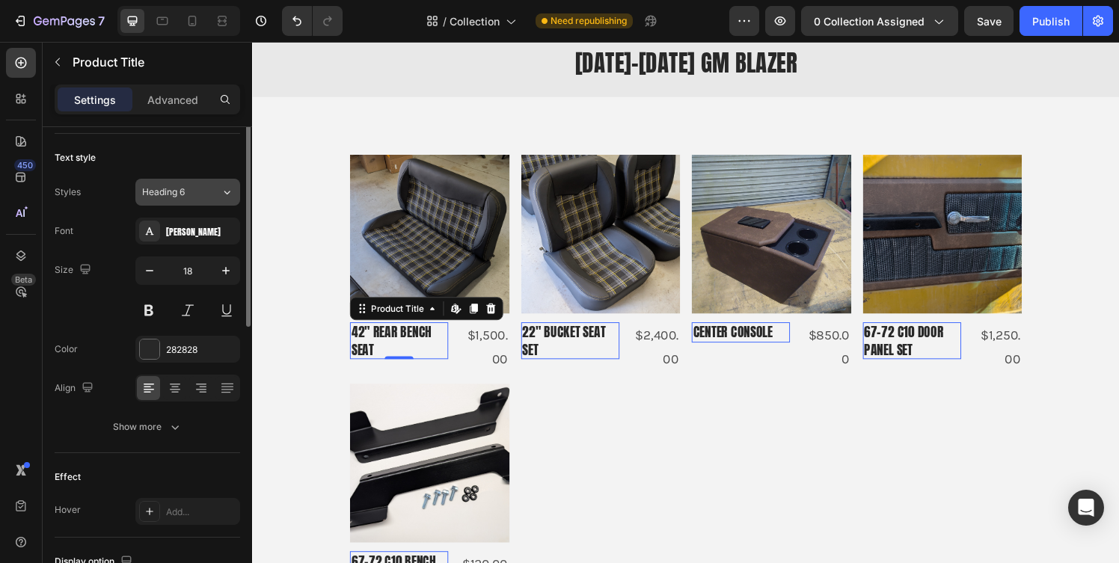
scroll to position [91, 0]
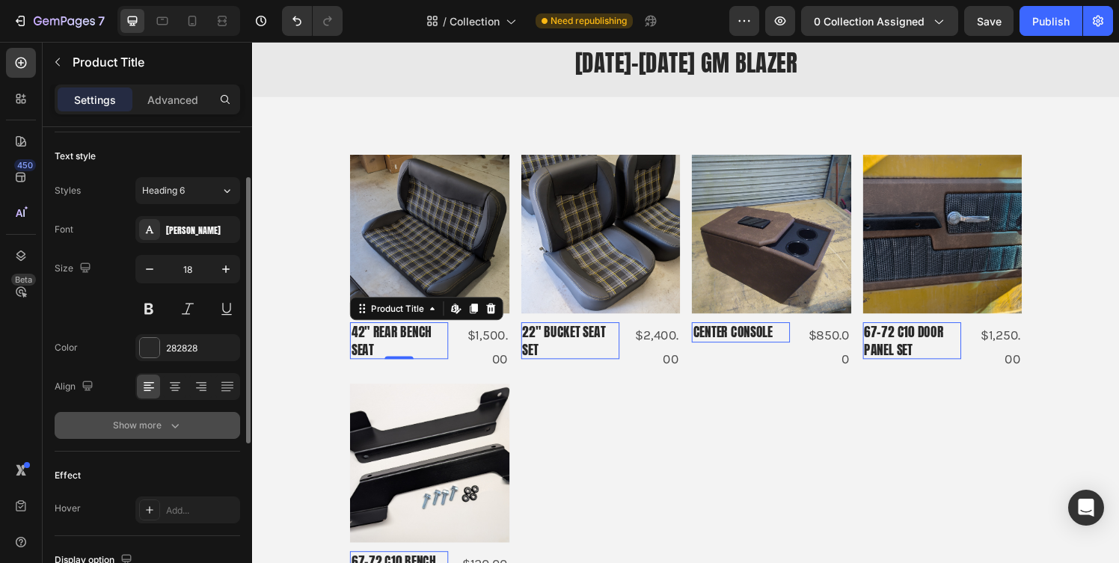
click at [158, 426] on div "Show more" at bounding box center [148, 425] width 70 height 15
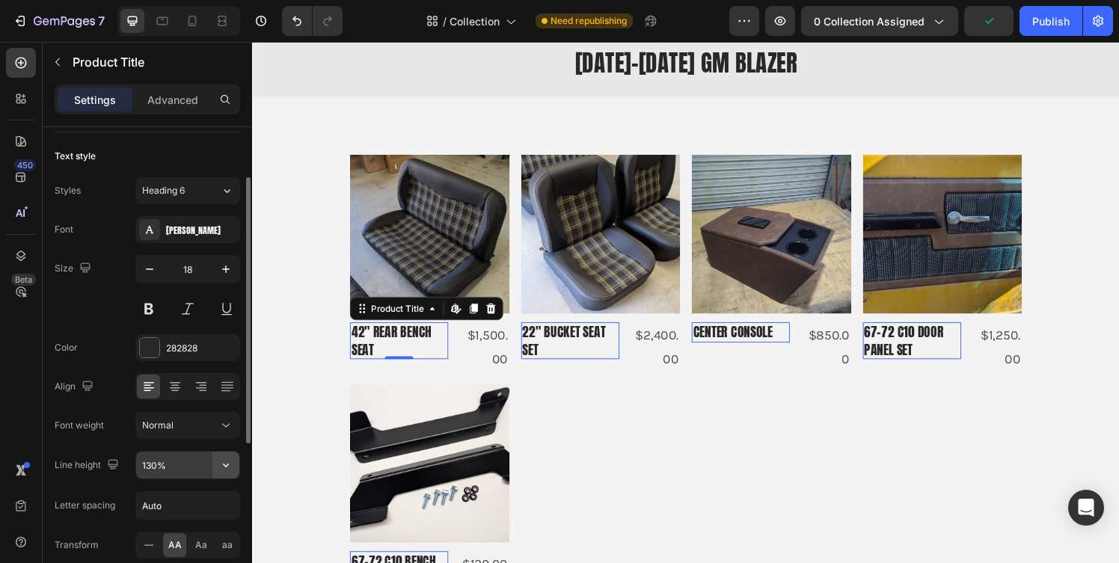
click at [228, 467] on icon "button" at bounding box center [225, 465] width 15 height 15
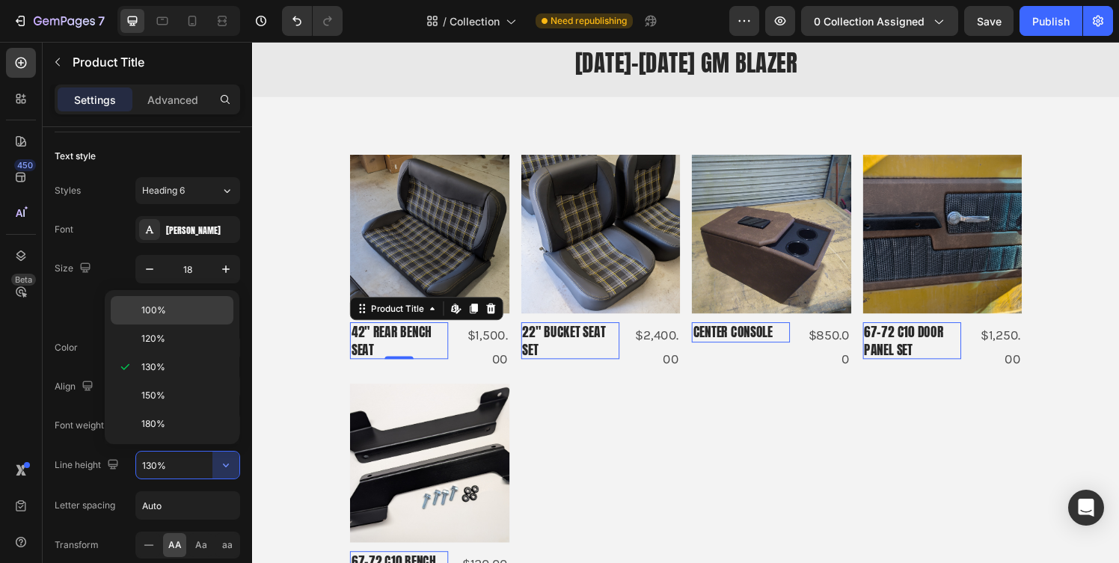
click at [176, 317] on div "100%" at bounding box center [172, 310] width 123 height 28
type input "100%"
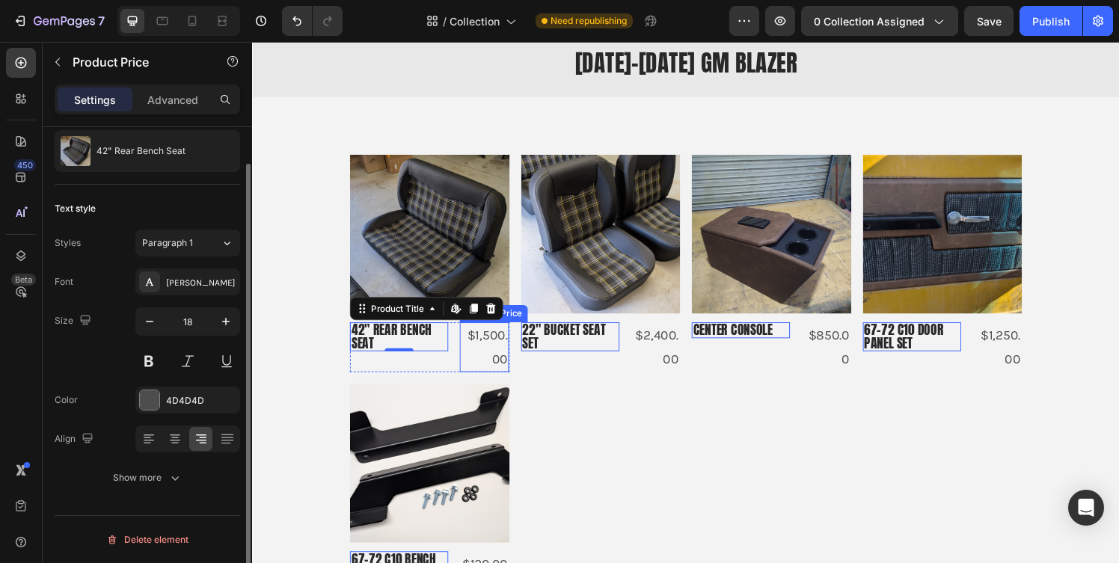
click at [502, 348] on div "$1,500.00" at bounding box center [492, 358] width 51 height 52
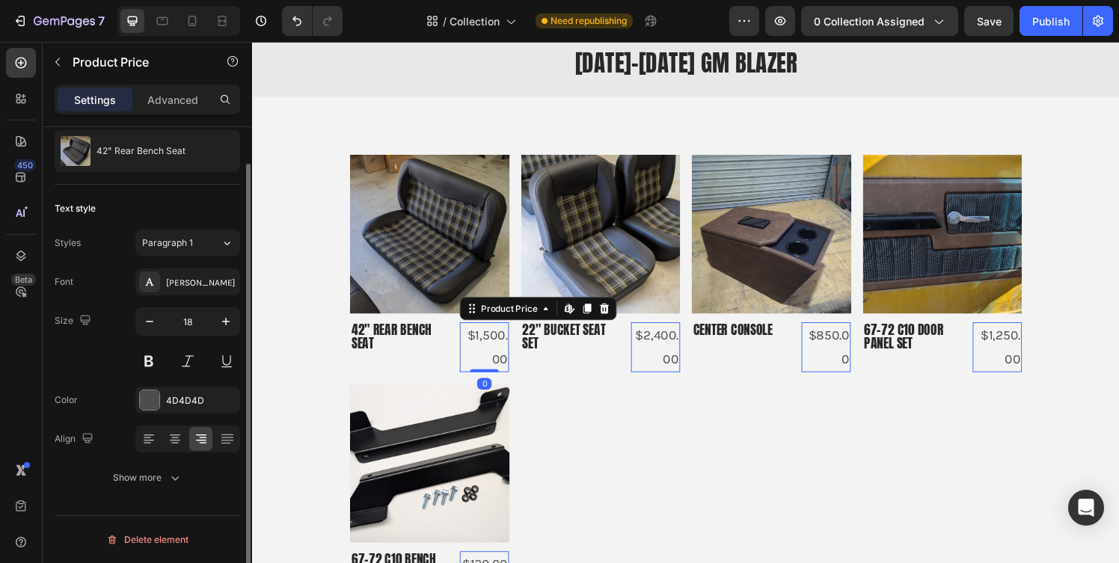
scroll to position [0, 0]
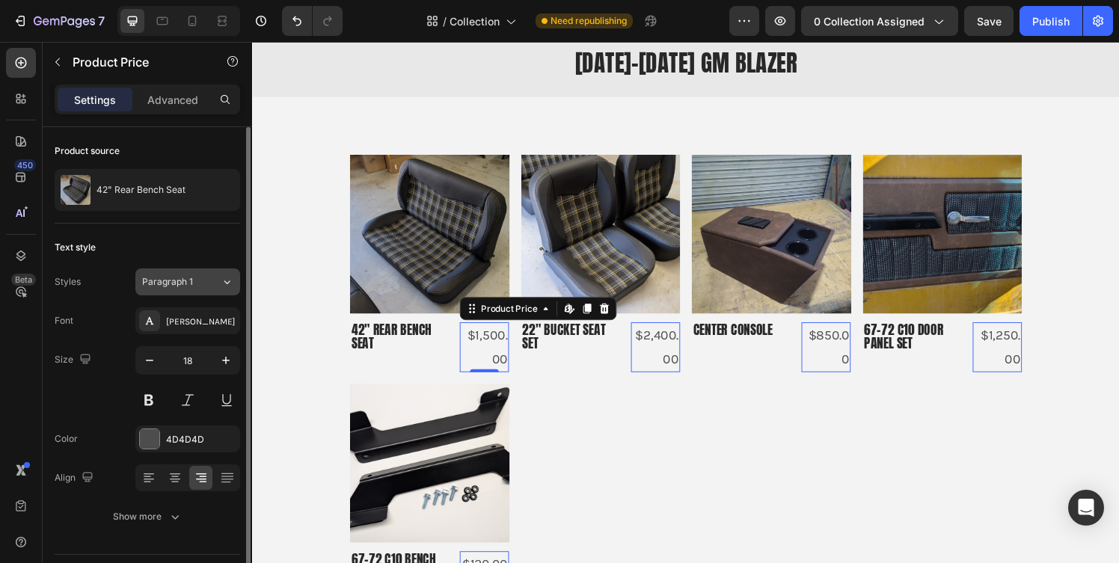
click at [203, 287] on div "Paragraph 1" at bounding box center [181, 281] width 79 height 13
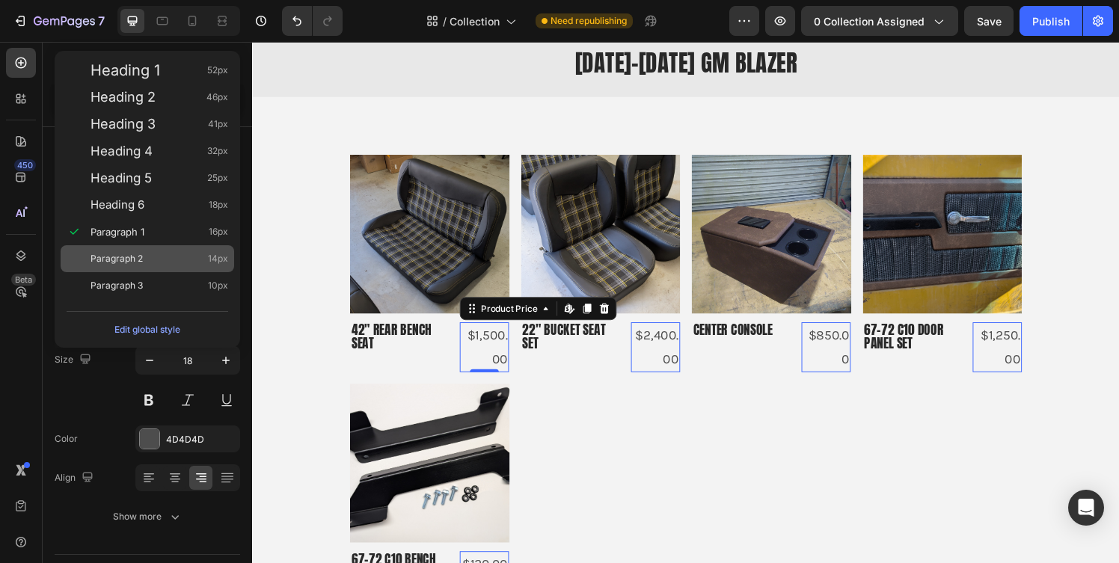
click at [193, 258] on div "Paragraph 2 14px" at bounding box center [160, 258] width 138 height 15
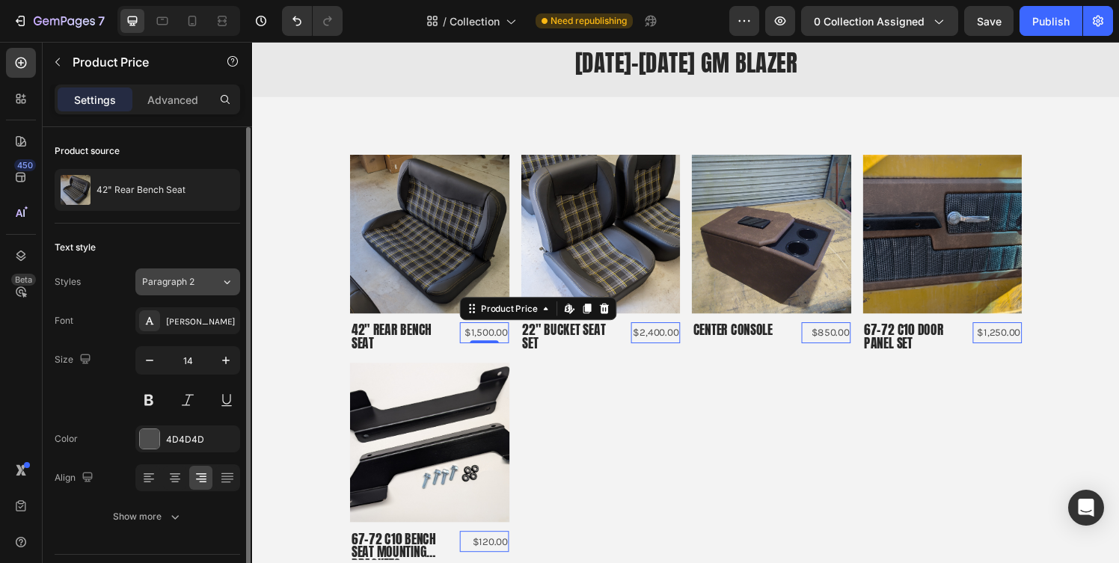
click at [209, 281] on div "Paragraph 2" at bounding box center [181, 281] width 79 height 13
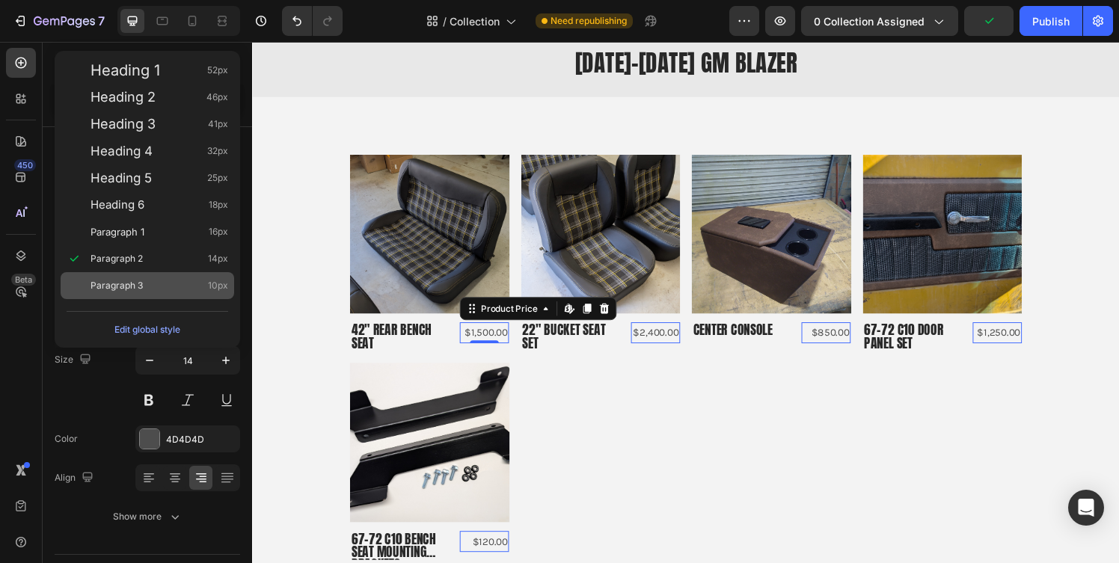
click at [206, 285] on div "Paragraph 3 10px" at bounding box center [160, 285] width 138 height 15
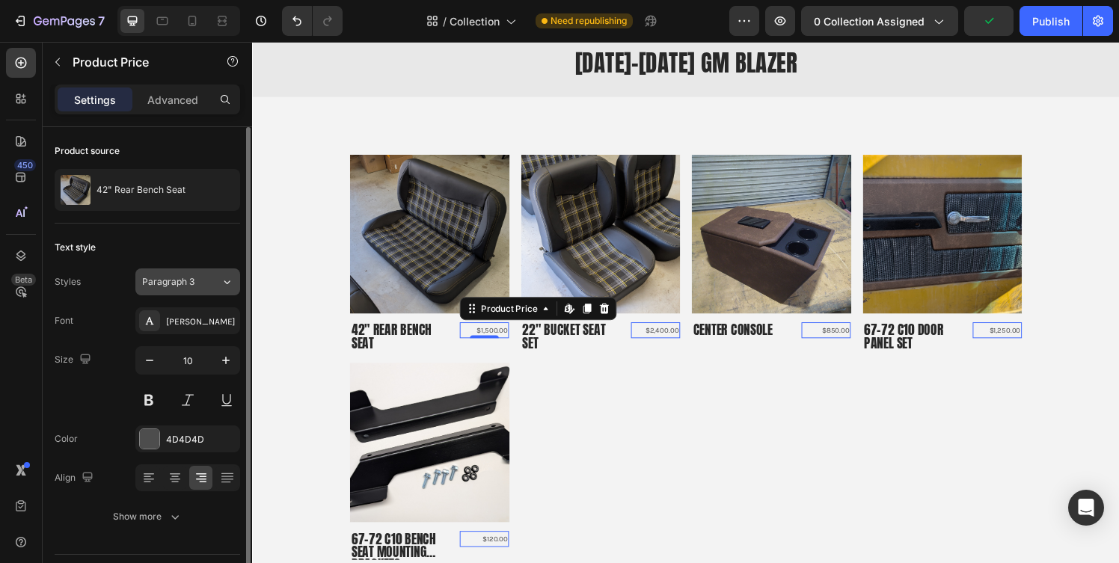
click at [206, 275] on div "Paragraph 3" at bounding box center [181, 281] width 79 height 13
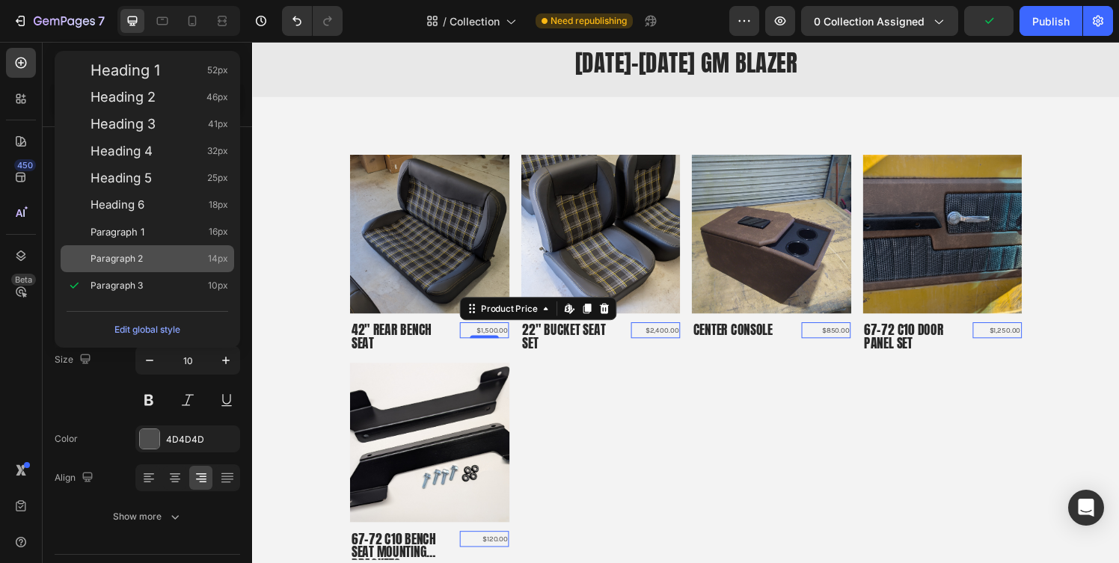
click at [212, 263] on span "14px" at bounding box center [218, 258] width 20 height 15
type input "14"
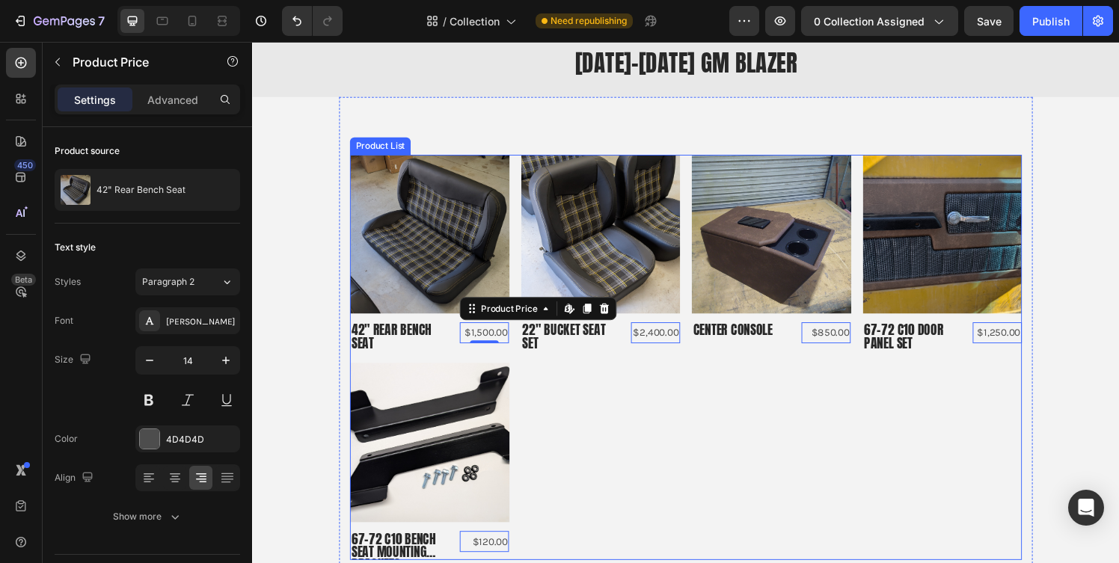
click at [635, 411] on div "Product Images 42" Rear Bench Seat Product Title $1,500.00 Product Price Edit c…" at bounding box center [701, 369] width 696 height 420
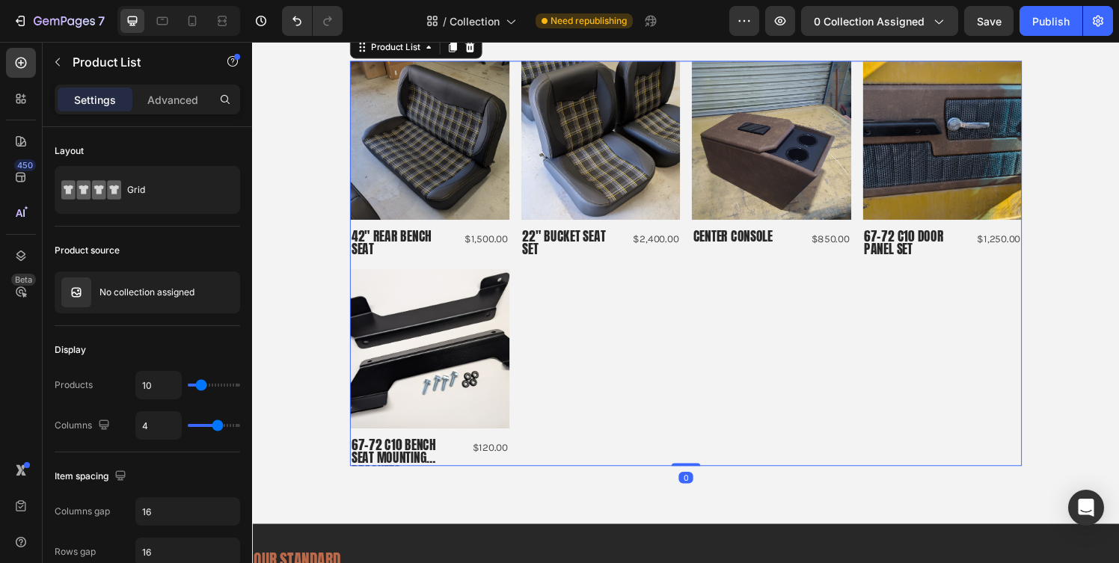
scroll to position [141, 0]
click at [457, 456] on div "67-72 C10 Bench seat mounting brackets Product Title $120.00 Product Price Prod…" at bounding box center [435, 467] width 165 height 30
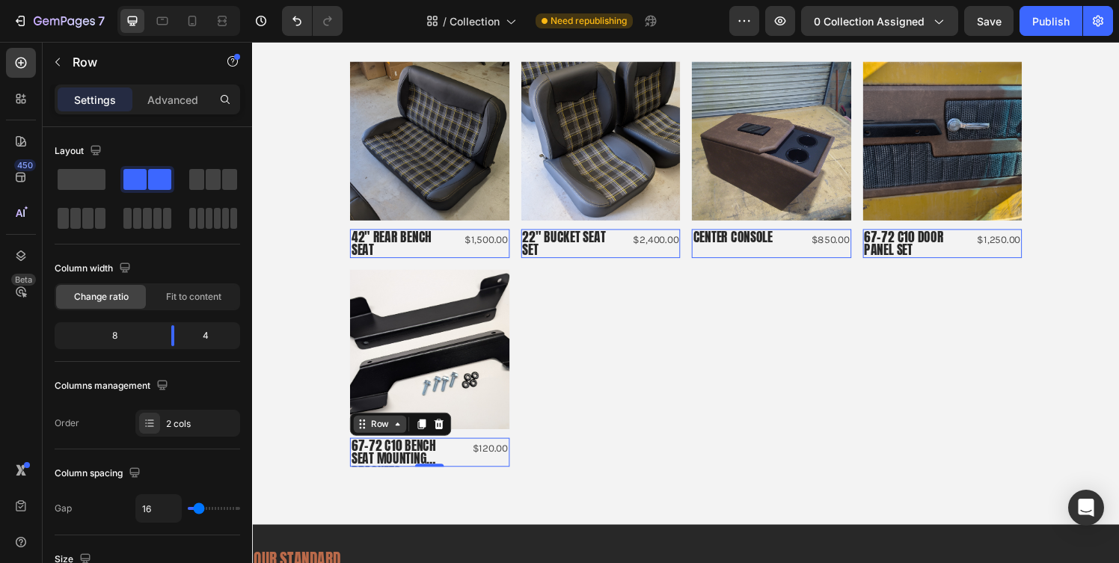
click at [376, 440] on div "Row" at bounding box center [384, 437] width 25 height 13
click at [379, 414] on div "Row 1 col" at bounding box center [383, 411] width 46 height 9
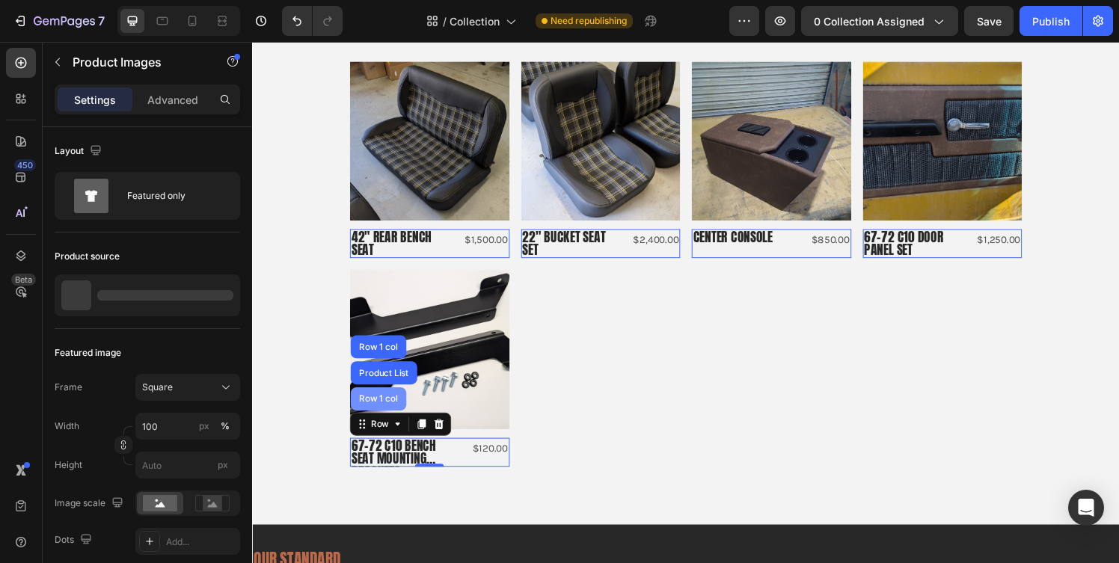
click at [379, 414] on img at bounding box center [435, 360] width 165 height 165
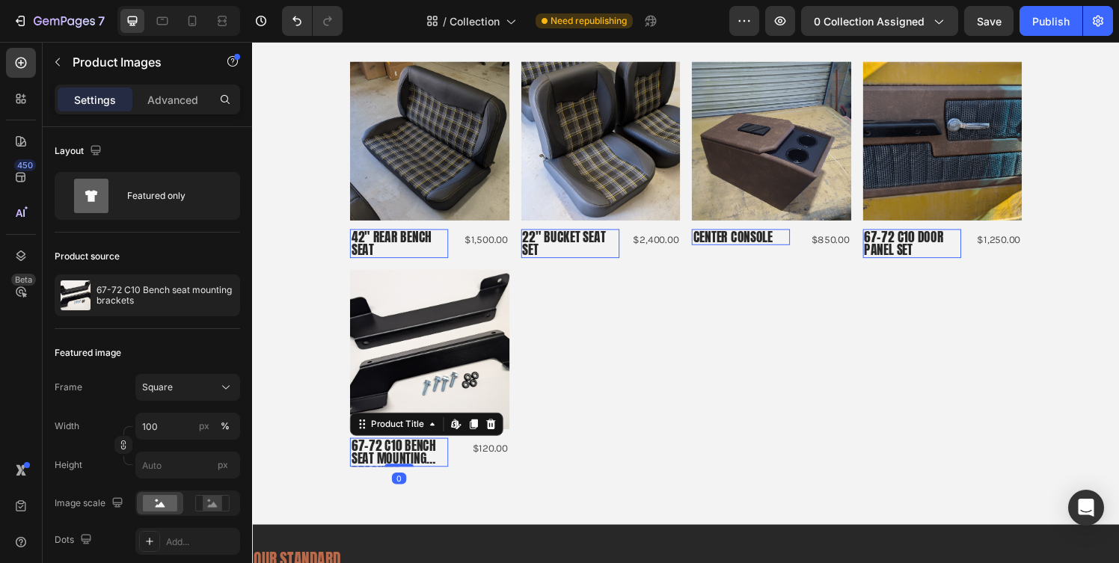
click at [376, 456] on h2 "67-72 C10 Bench seat mounting brackets" at bounding box center [404, 467] width 102 height 30
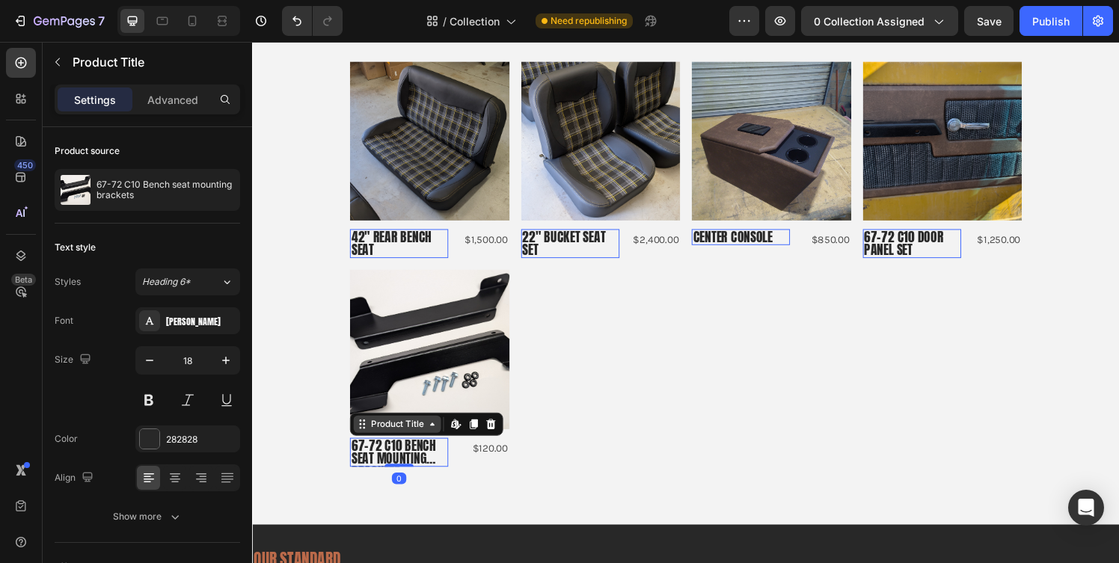
click at [382, 438] on div "Product Title" at bounding box center [402, 437] width 61 height 13
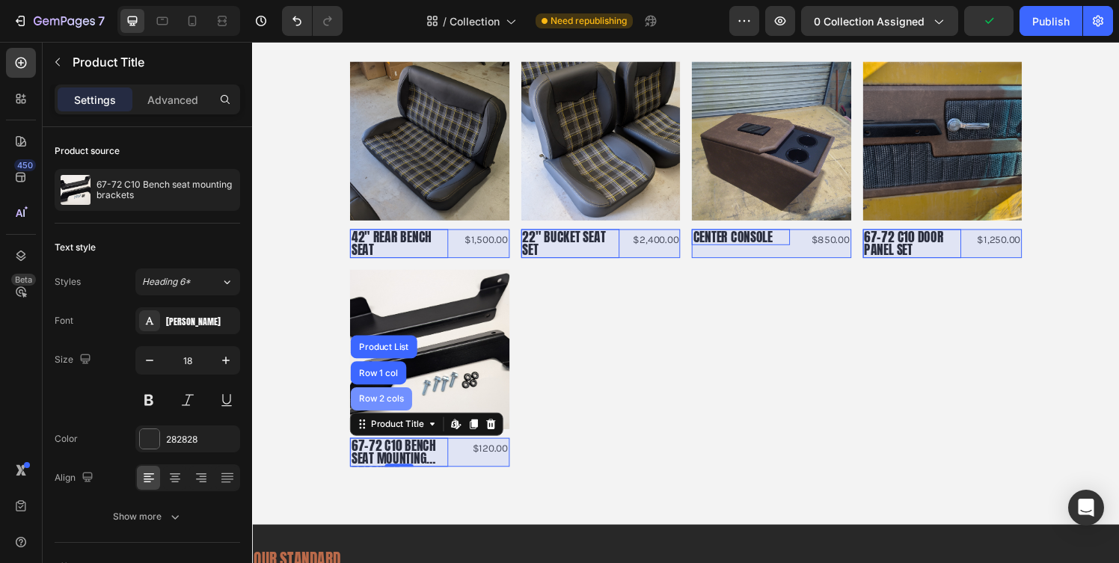
click at [384, 414] on div "Row 2 cols" at bounding box center [386, 411] width 52 height 9
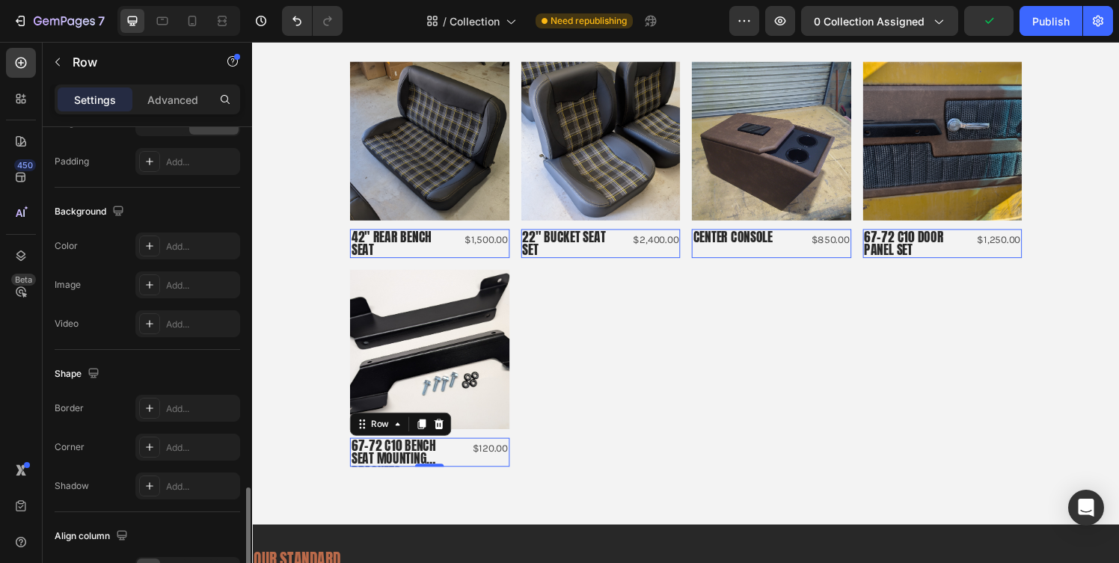
scroll to position [604, 0]
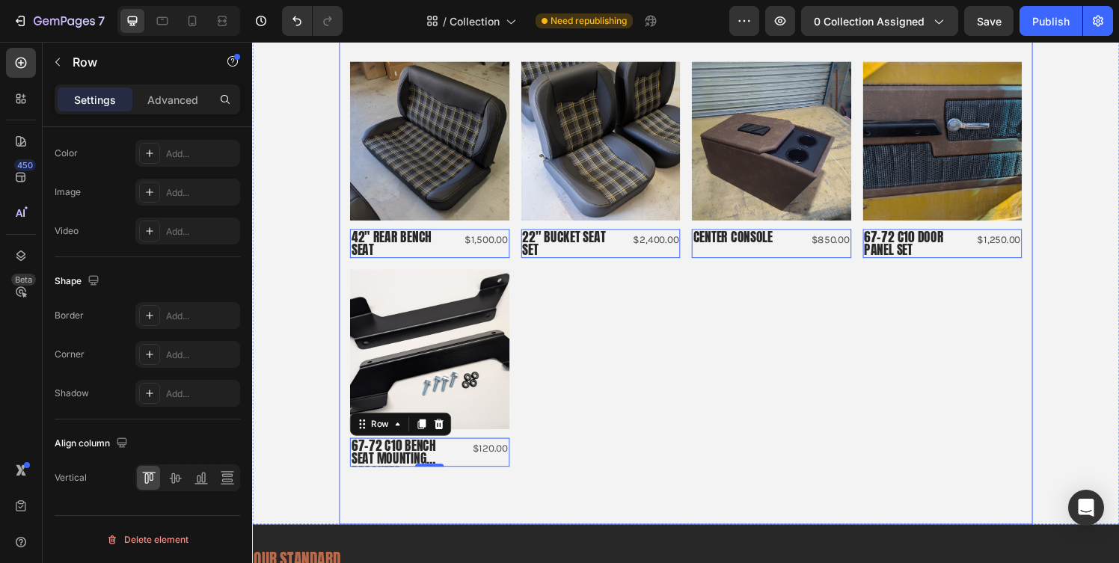
click at [676, 487] on div "Product Images 42" Rear Bench Seat Product Title $1,500.00 Product Price Produc…" at bounding box center [701, 271] width 718 height 539
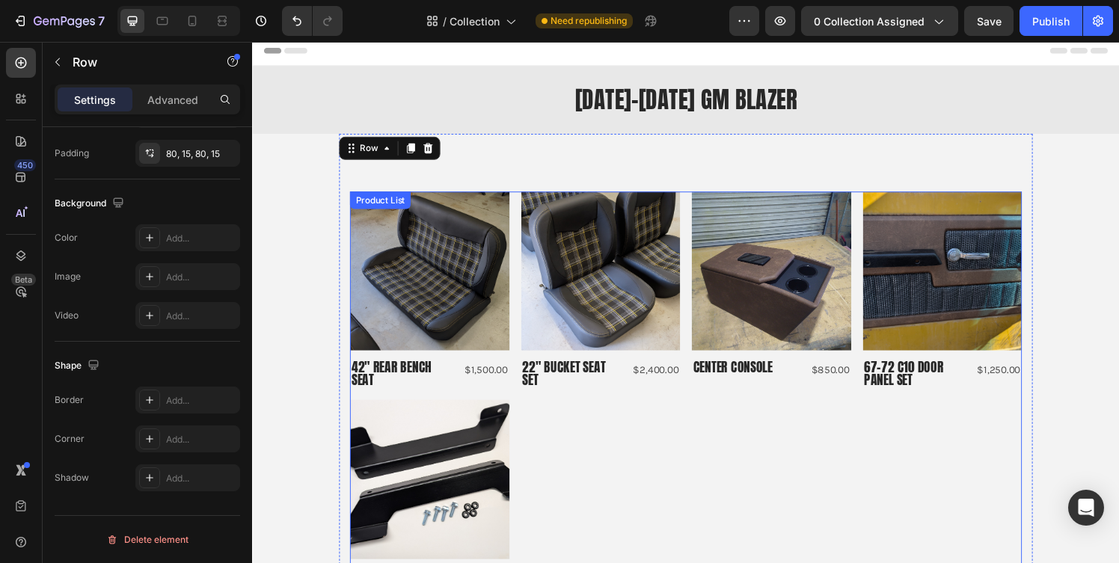
scroll to position [0, 0]
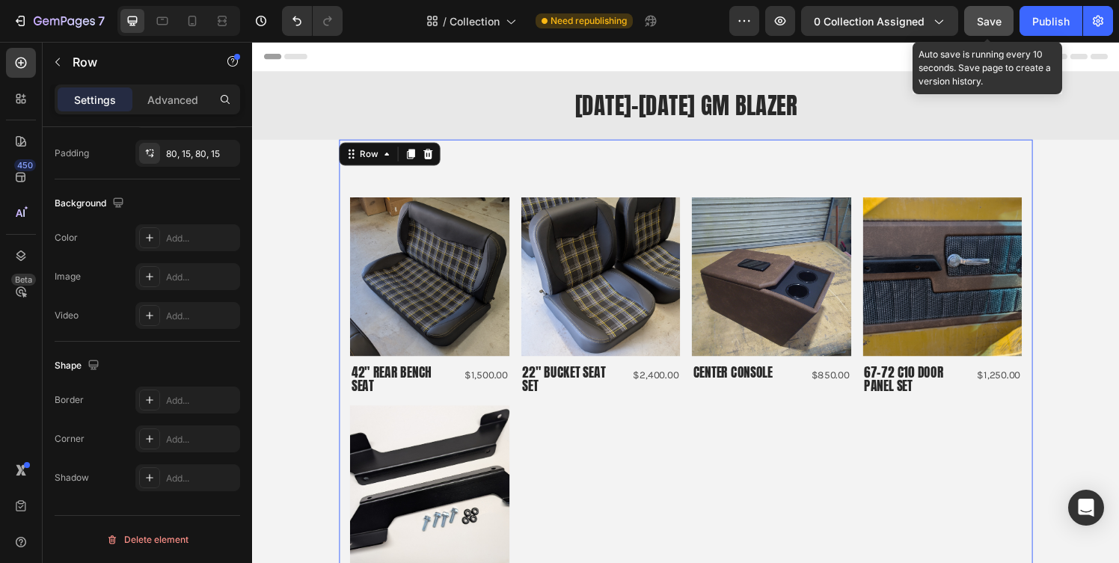
click at [983, 22] on span "Save" at bounding box center [989, 21] width 25 height 13
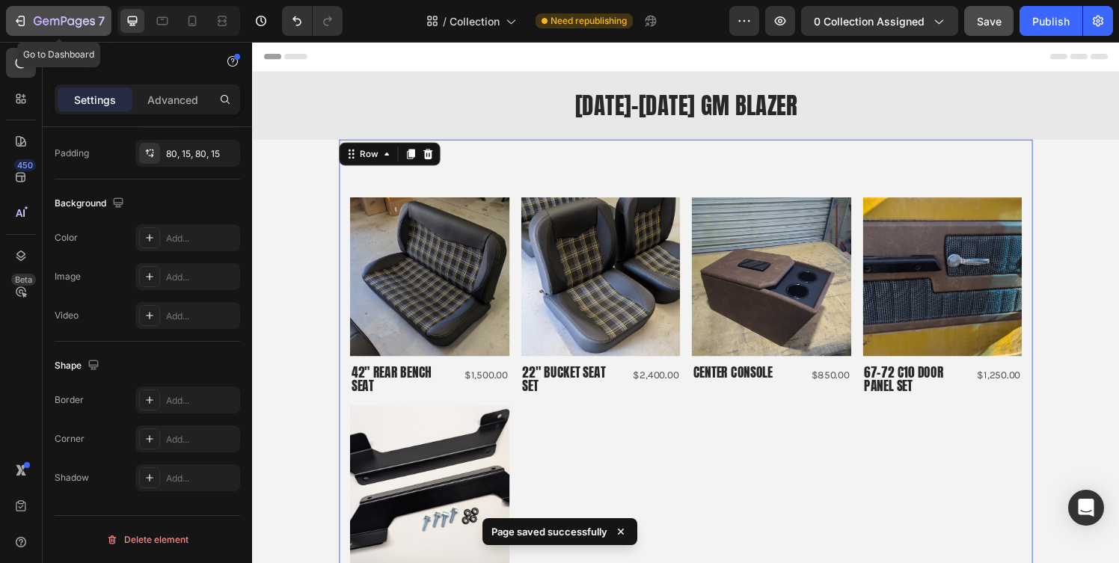
click at [25, 16] on icon "button" at bounding box center [20, 20] width 15 height 15
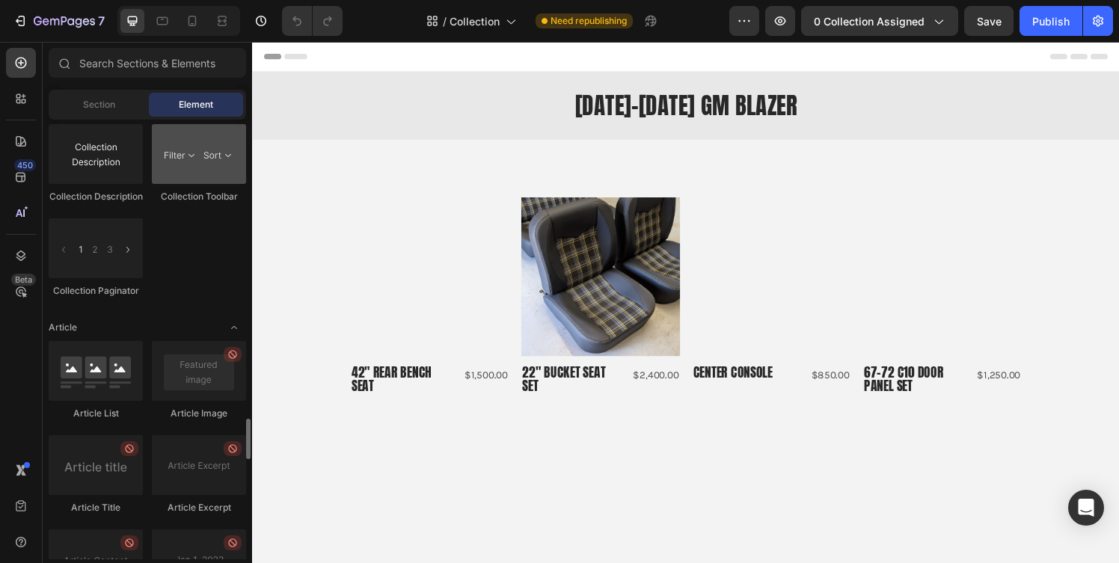
scroll to position [3933, 0]
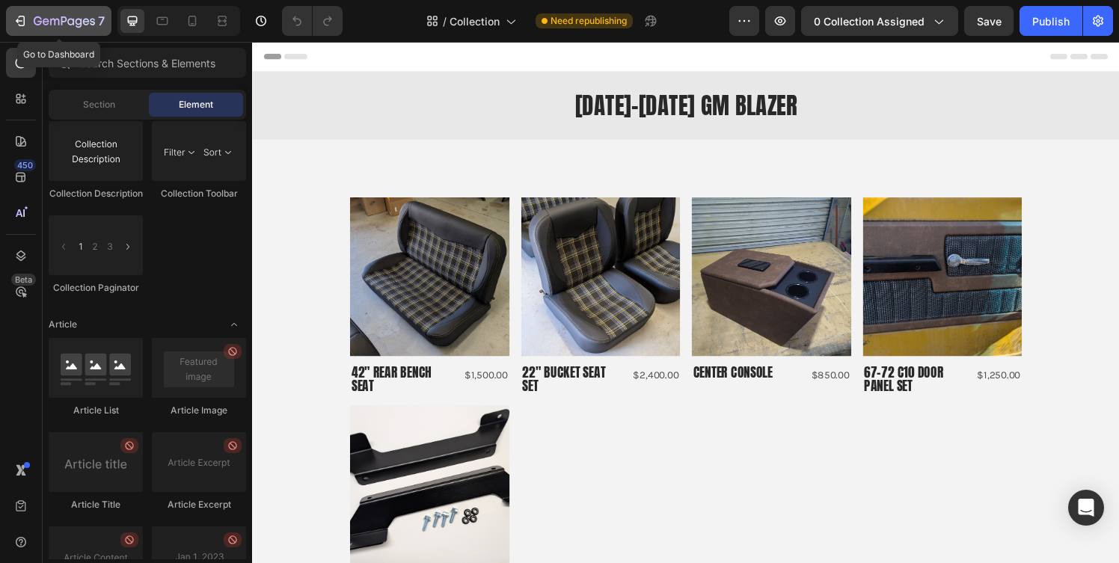
click at [27, 11] on button "7" at bounding box center [58, 21] width 105 height 30
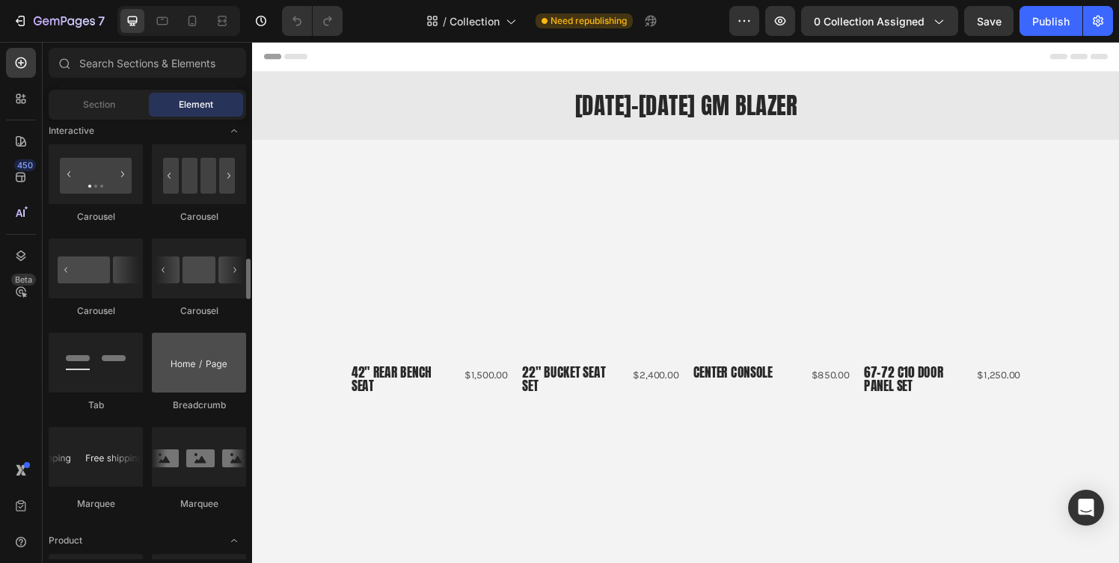
scroll to position [1502, 0]
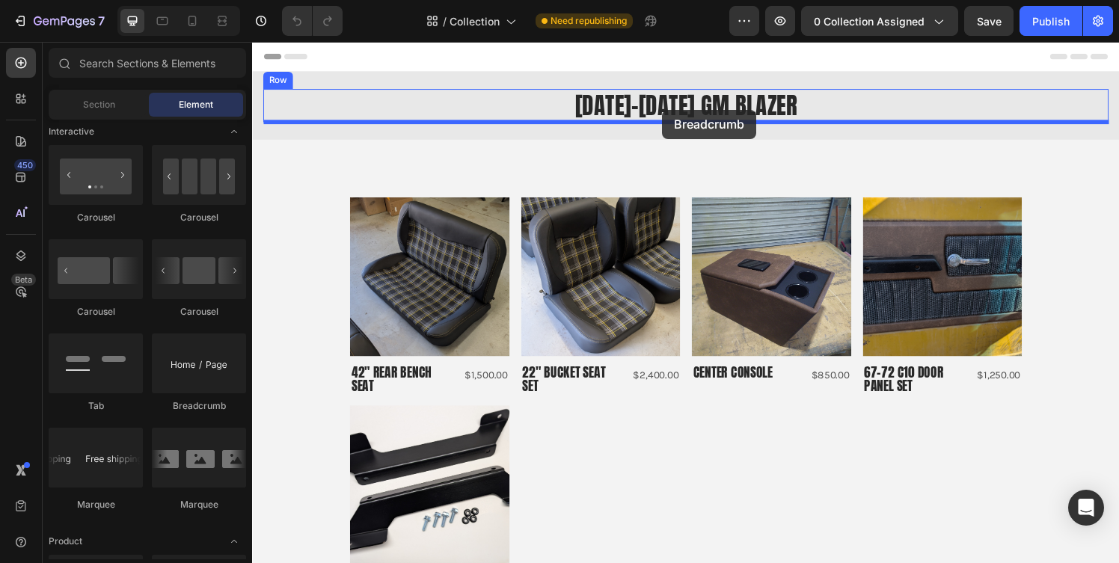
drag, startPoint x: 439, startPoint y: 414, endPoint x: 676, endPoint y: 117, distance: 380.2
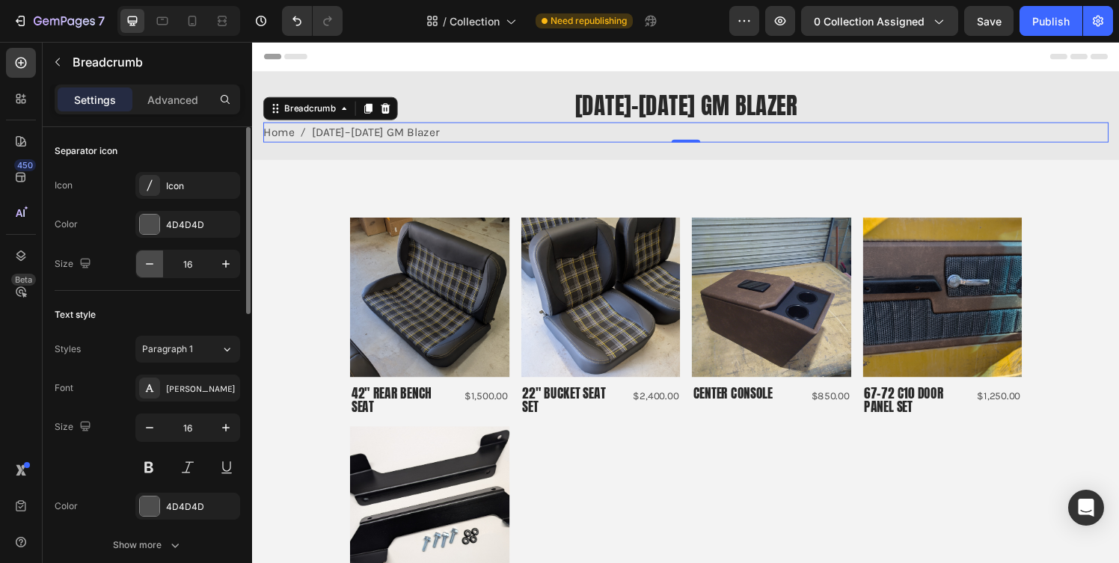
click at [147, 263] on icon "button" at bounding box center [149, 264] width 15 height 15
type input "14"
click at [417, 129] on span "[DATE]–[DATE] GM Blazer" at bounding box center [378, 136] width 132 height 22
click at [409, 136] on span "[DATE]–[DATE] GM Blazer" at bounding box center [378, 136] width 132 height 22
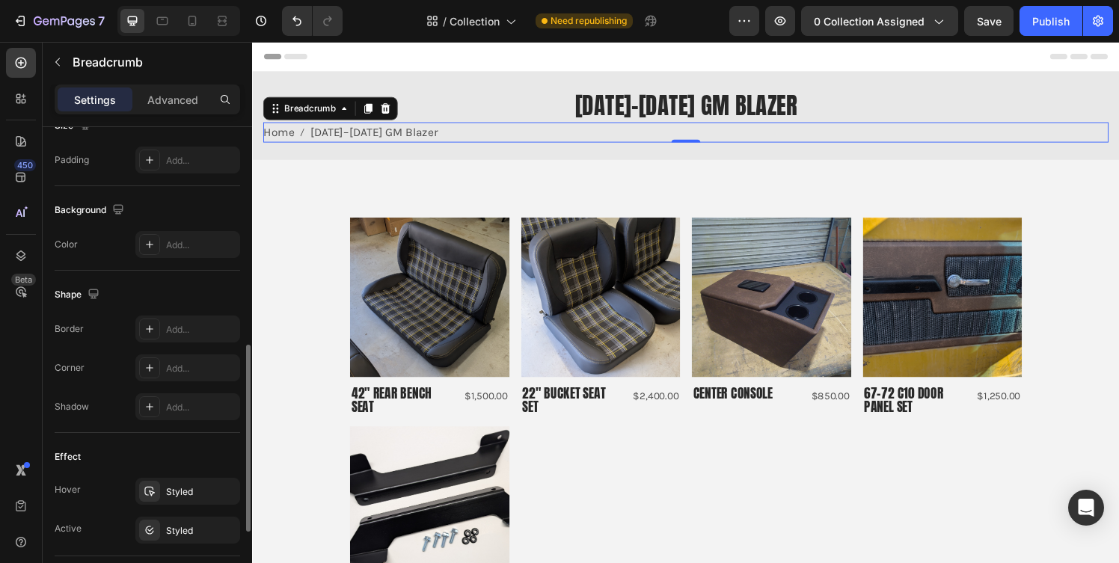
scroll to position [744, 0]
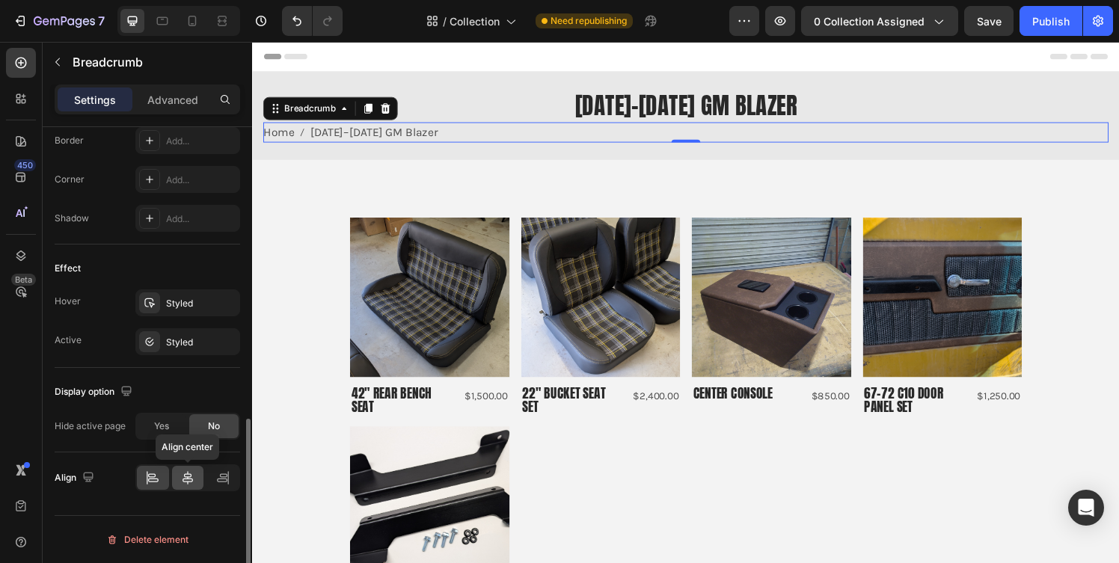
click at [186, 477] on icon at bounding box center [188, 477] width 10 height 13
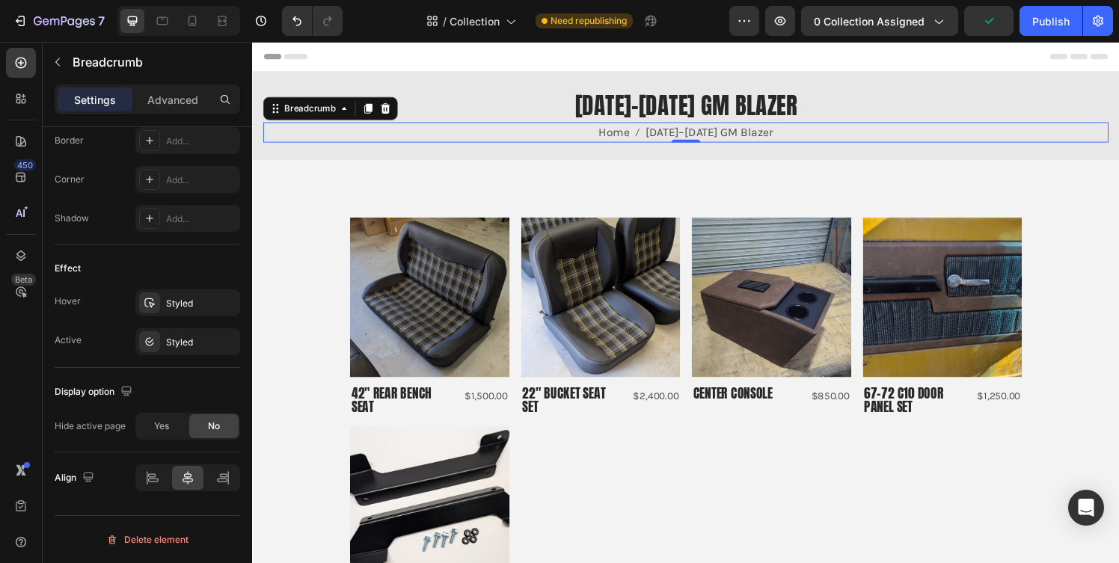
click at [735, 136] on span "[DATE]–[DATE] GM Blazer" at bounding box center [725, 136] width 132 height 22
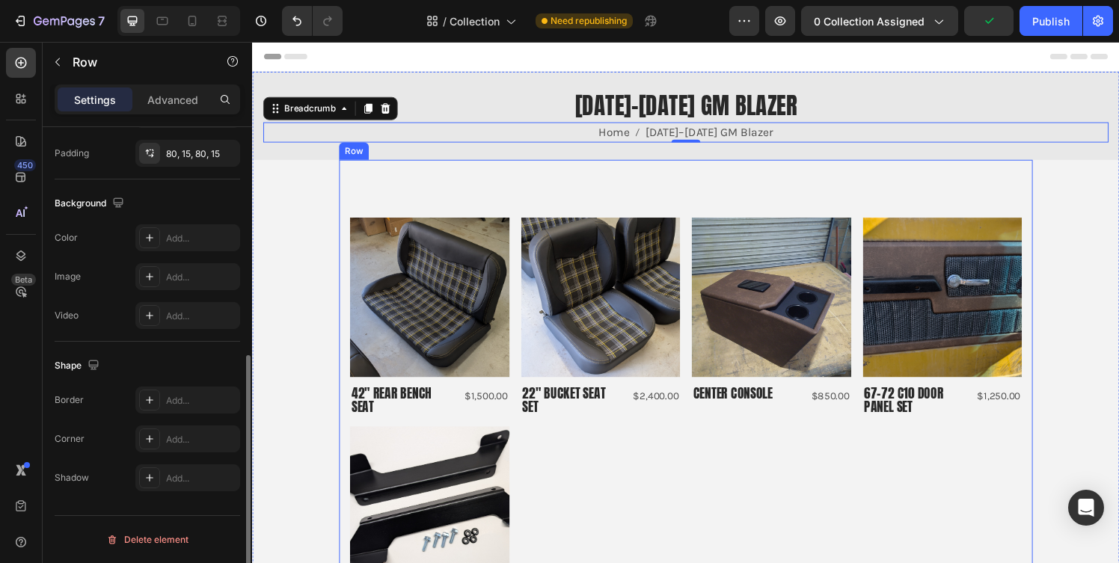
scroll to position [0, 0]
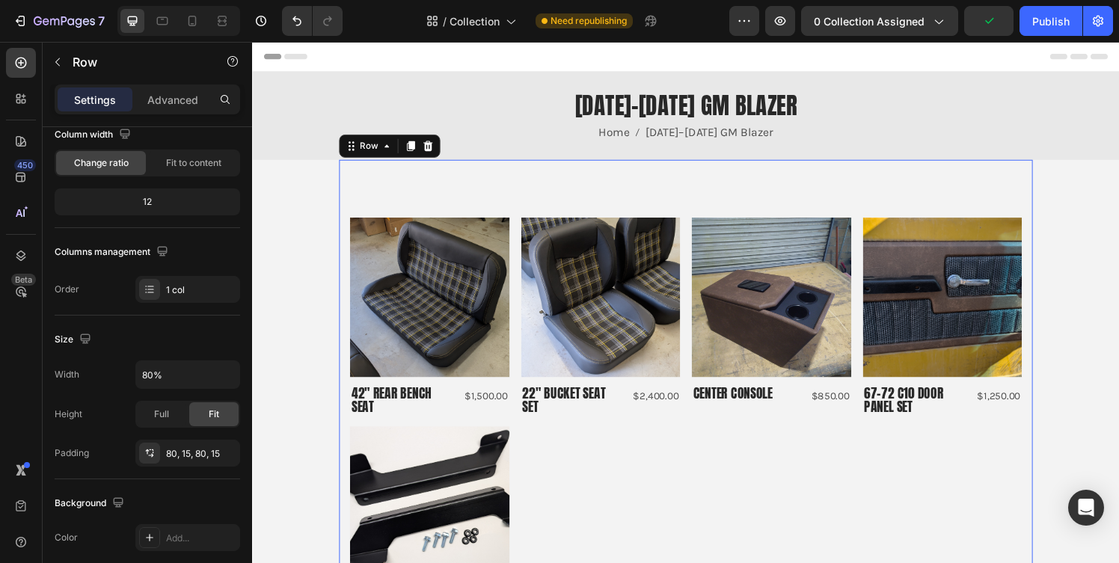
click at [858, 215] on div "Product Images 42" Rear Bench Seat Product Title $1,500.00 Product Price Produc…" at bounding box center [701, 433] width 718 height 539
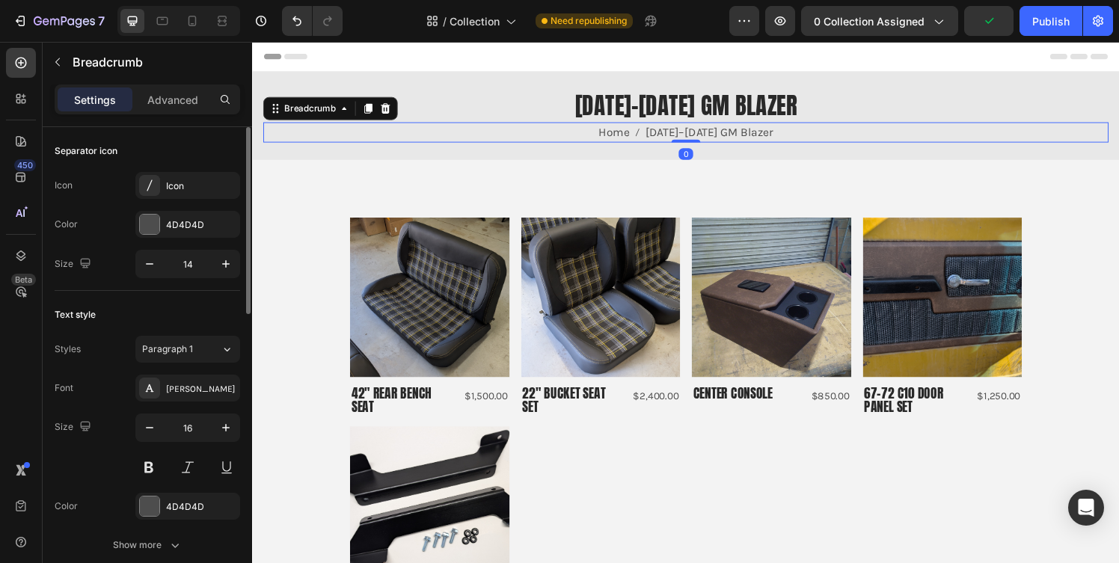
click at [755, 139] on span "[DATE]–[DATE] GM Blazer" at bounding box center [725, 136] width 132 height 22
click at [149, 260] on icon "button" at bounding box center [149, 264] width 15 height 15
type input "13"
click at [210, 355] on div "Paragraph 1" at bounding box center [181, 349] width 79 height 13
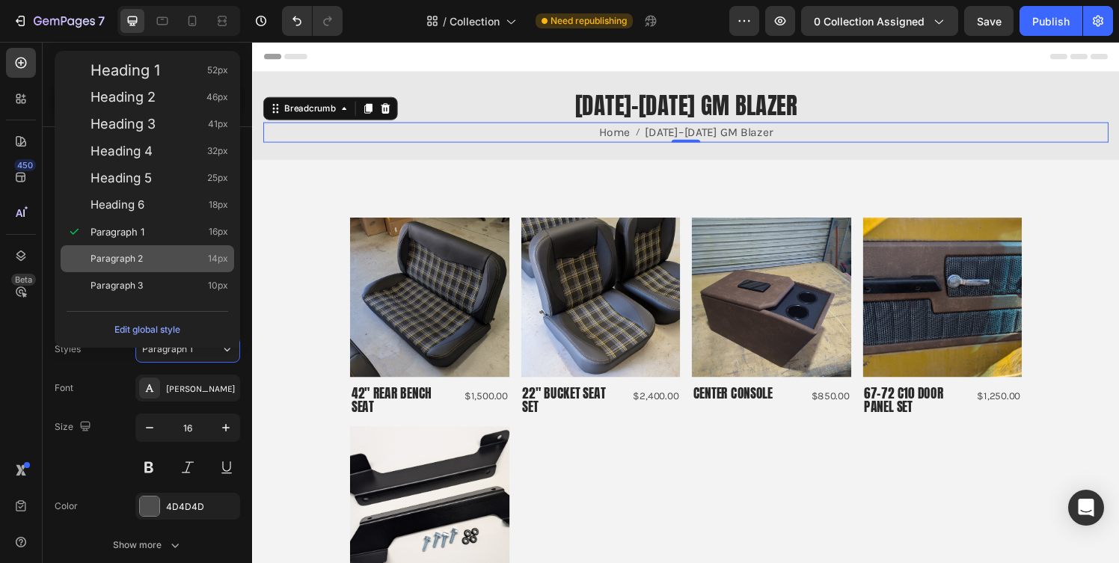
click at [186, 254] on div "Paragraph 2 14px" at bounding box center [160, 258] width 138 height 15
type input "14"
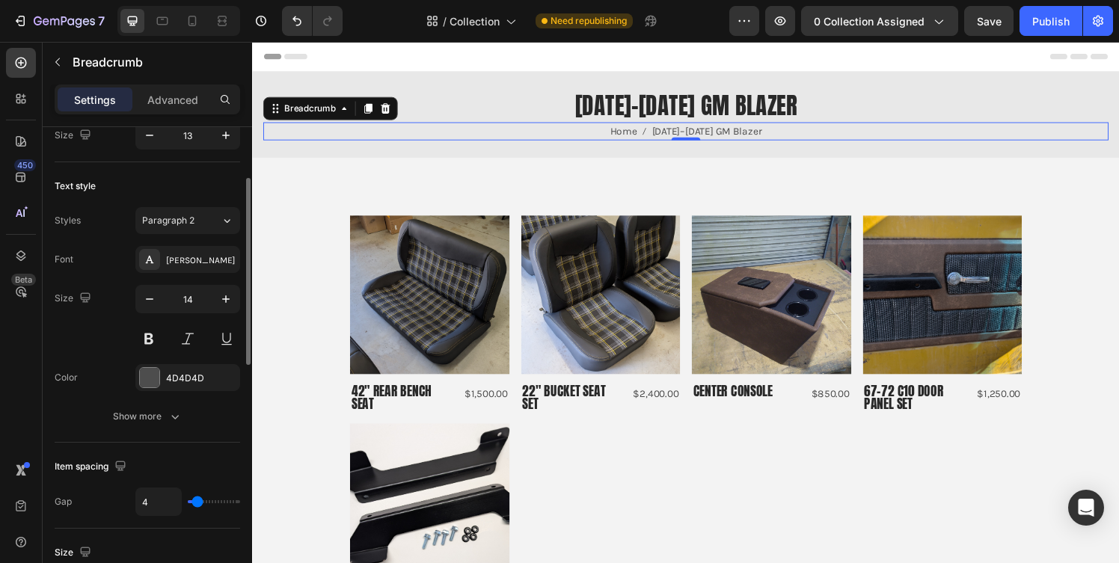
scroll to position [129, 0]
click at [189, 388] on div "4D4D4D" at bounding box center [187, 377] width 105 height 27
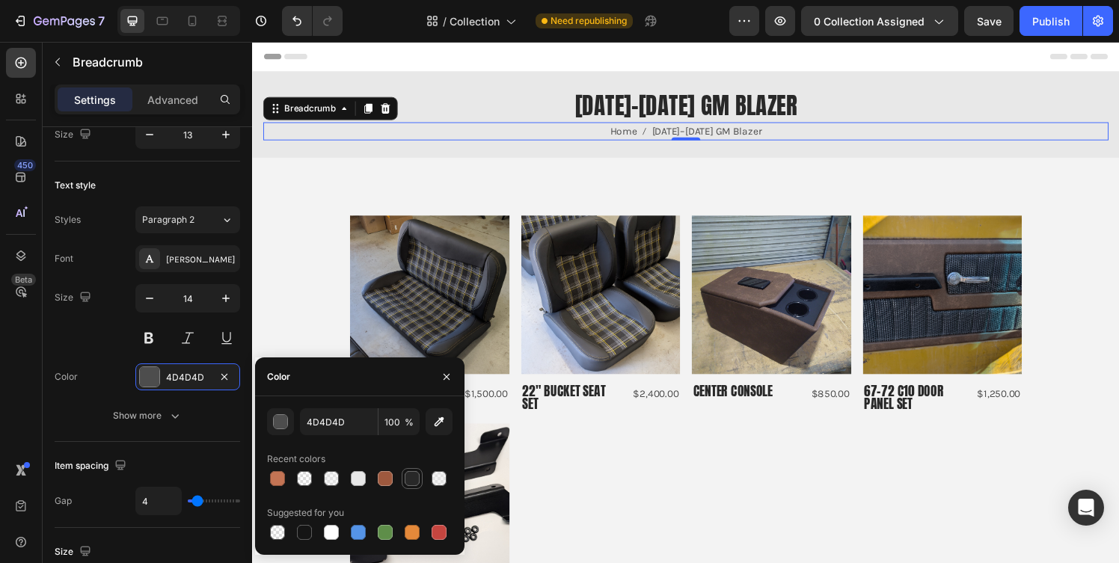
click at [409, 478] on div at bounding box center [412, 478] width 15 height 15
type input "282828"
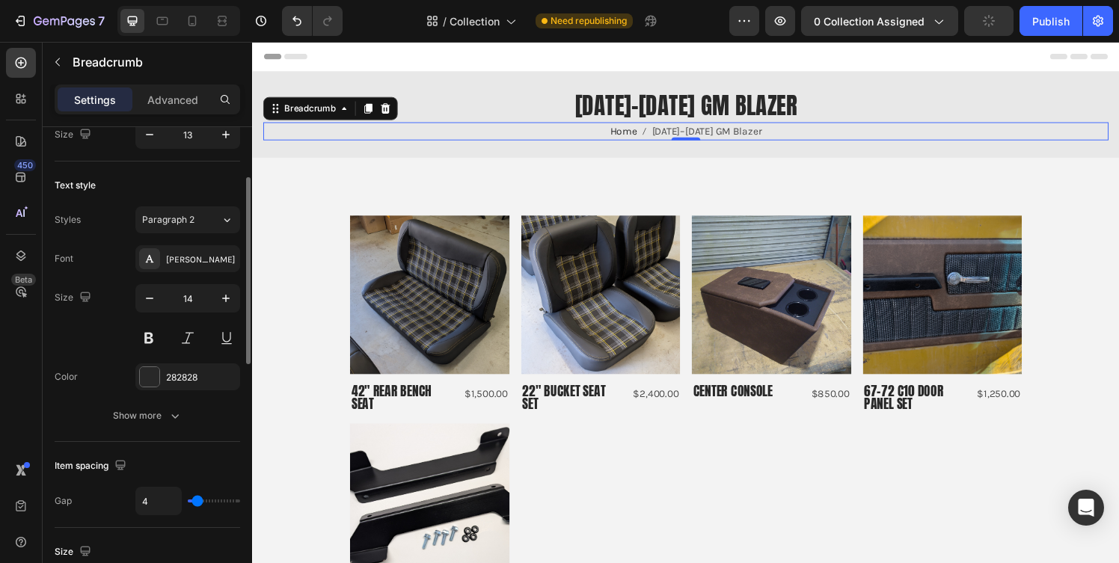
click at [168, 442] on div "Item spacing Gap 4" at bounding box center [148, 485] width 186 height 86
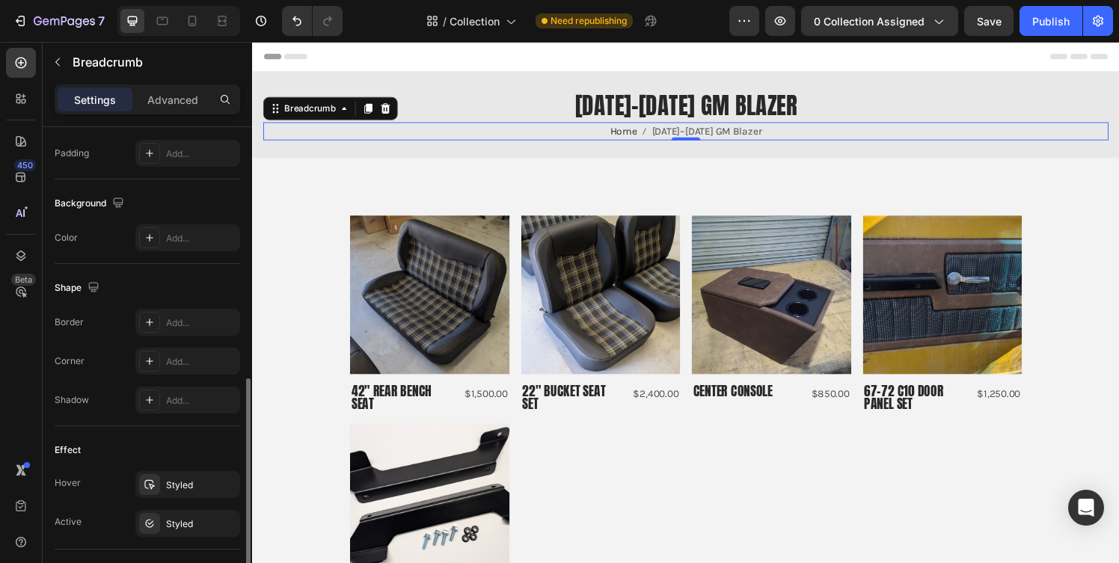
scroll to position [602, 0]
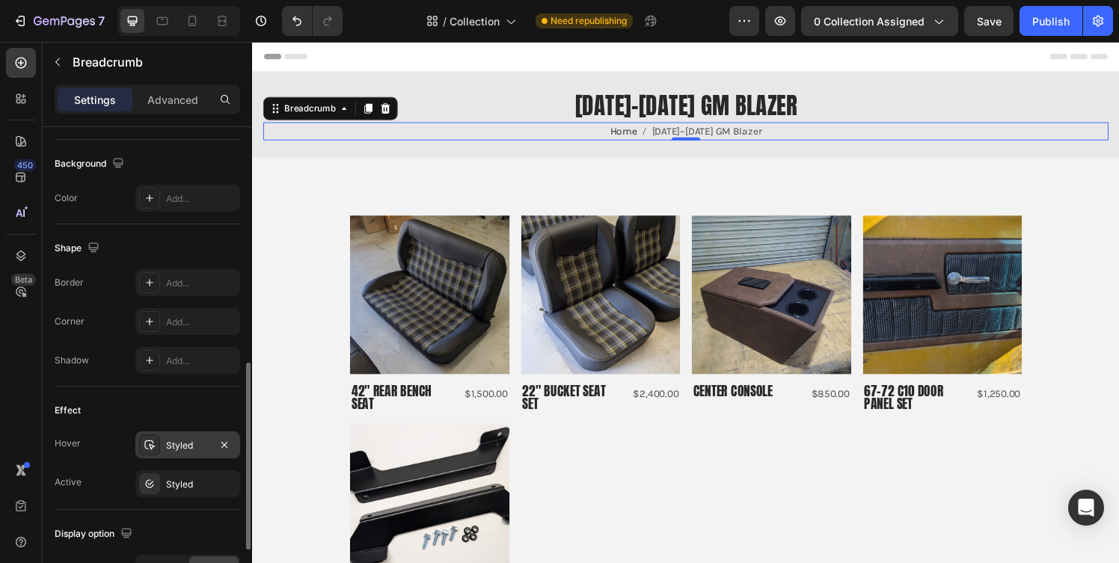
click at [192, 442] on div "Styled" at bounding box center [187, 445] width 43 height 13
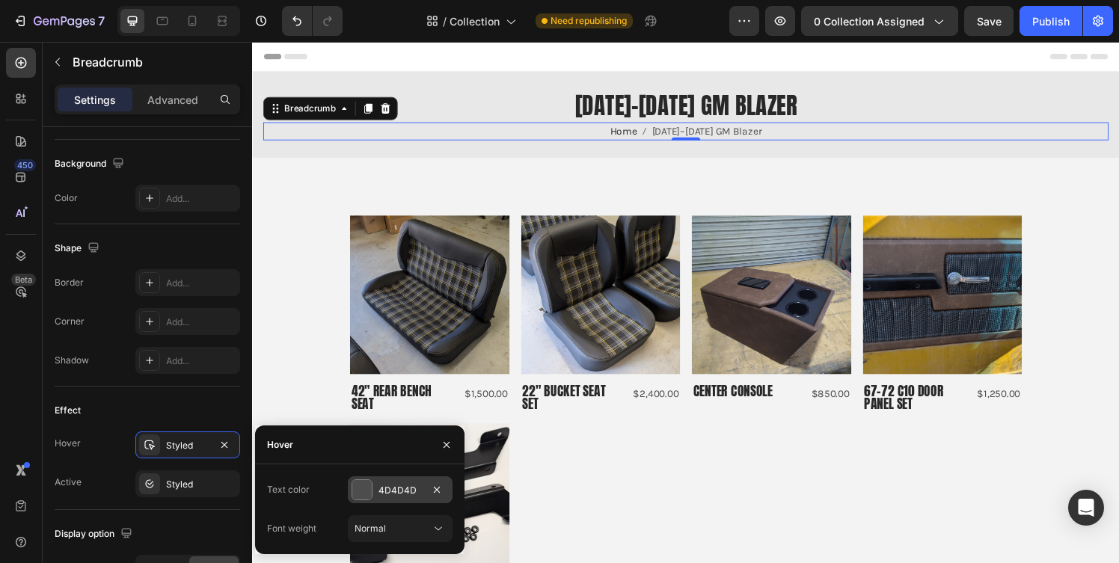
click at [397, 481] on div "4D4D4D" at bounding box center [400, 490] width 105 height 27
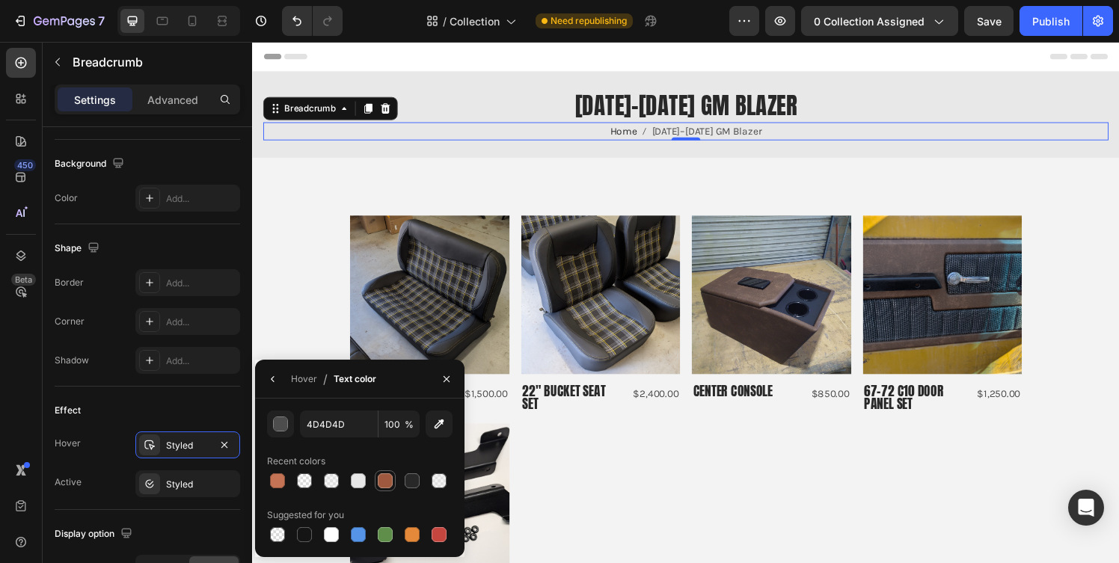
click at [386, 483] on div at bounding box center [385, 481] width 15 height 15
type input "9E593E"
click at [174, 396] on div "Effect Hover Styled Active Styled" at bounding box center [148, 448] width 186 height 123
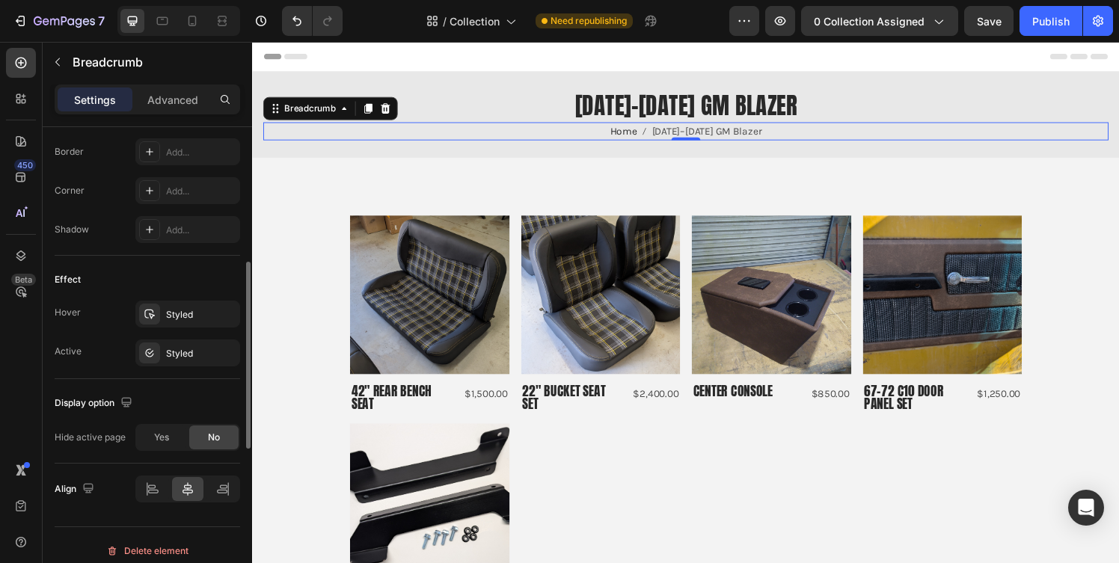
scroll to position [744, 0]
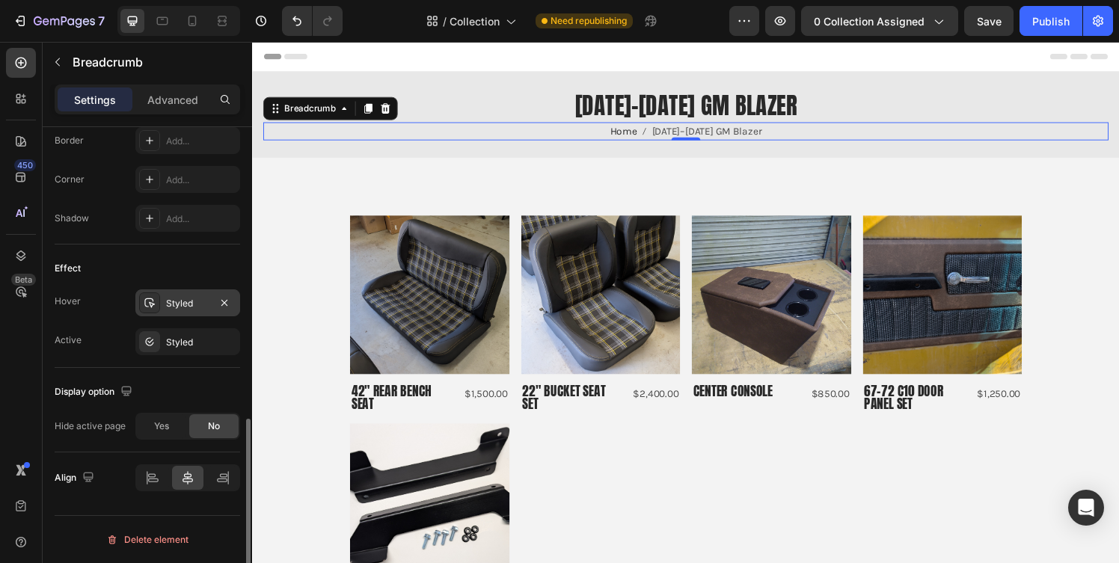
click at [203, 298] on div "Styled" at bounding box center [187, 303] width 43 height 13
click at [190, 338] on div "Styled" at bounding box center [187, 342] width 43 height 13
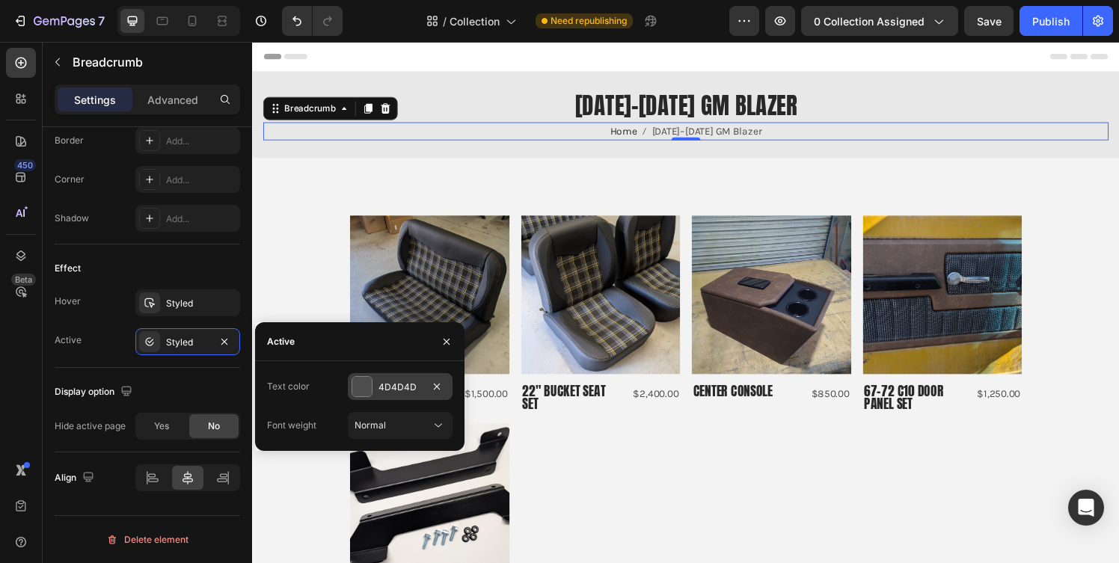
click at [373, 387] on div "4D4D4D" at bounding box center [400, 386] width 105 height 27
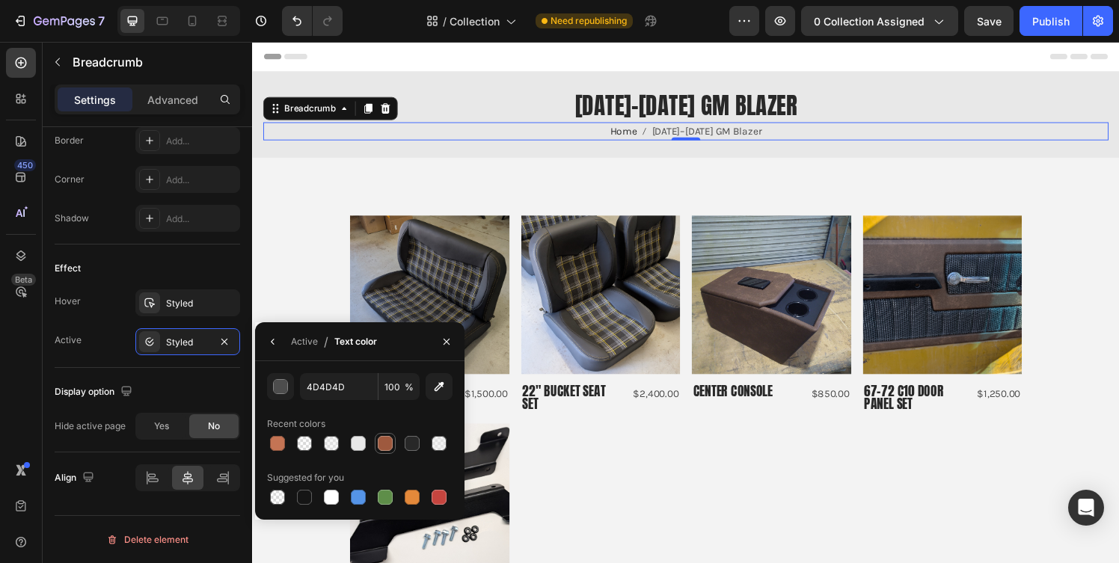
click at [381, 438] on div at bounding box center [385, 443] width 15 height 15
type input "9E593E"
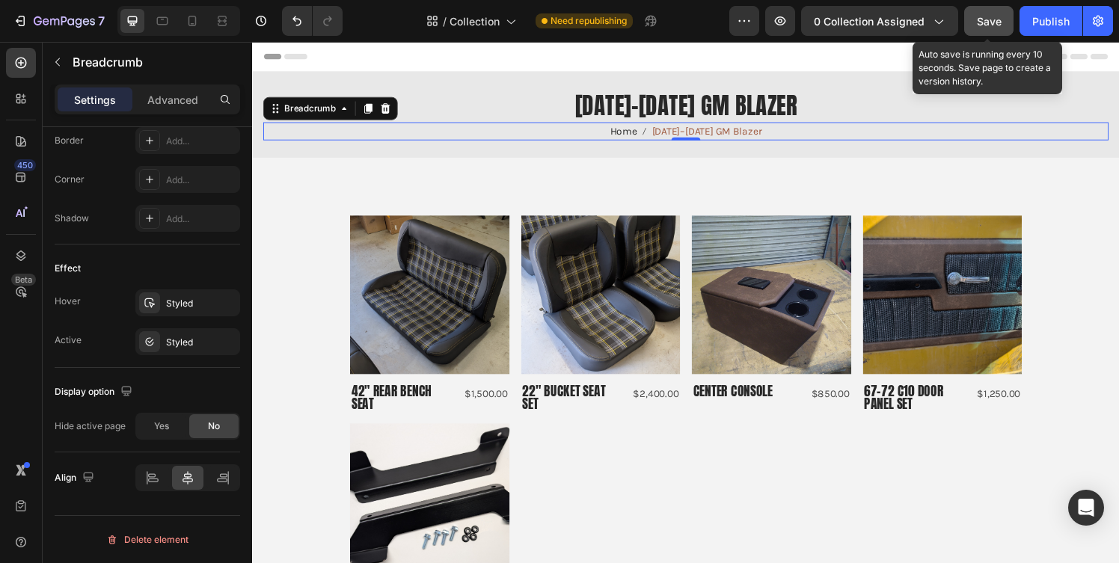
click at [993, 20] on span "Save" at bounding box center [989, 21] width 25 height 13
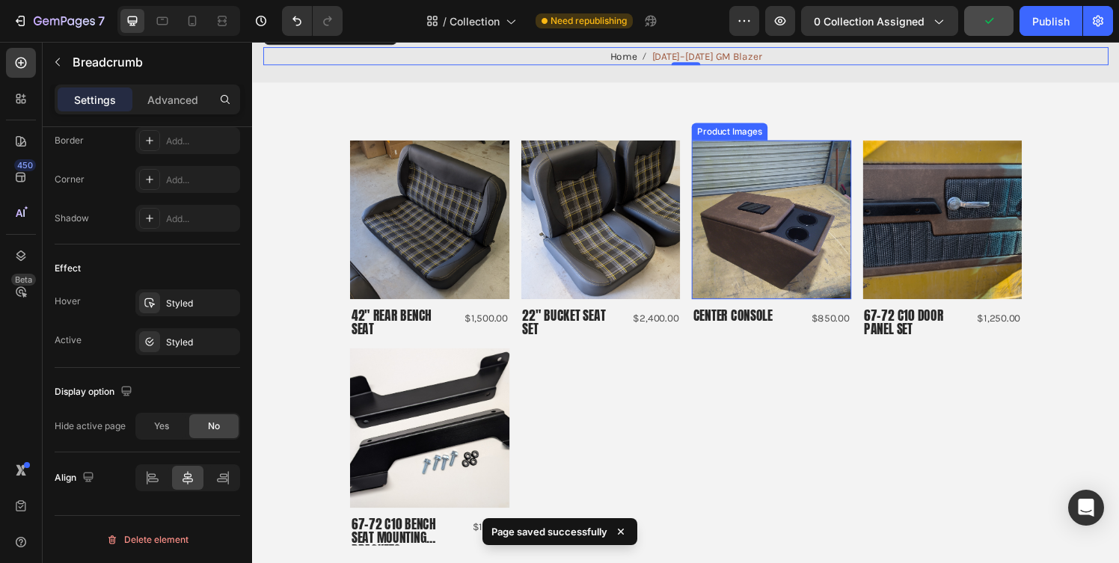
scroll to position [0, 0]
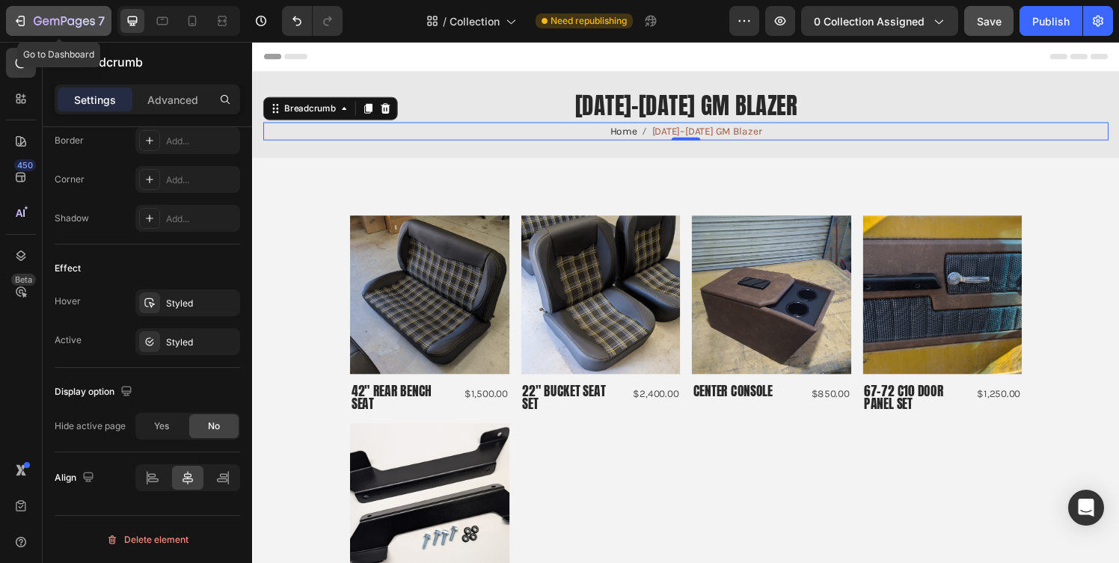
click at [58, 19] on icon "button" at bounding box center [54, 22] width 9 height 7
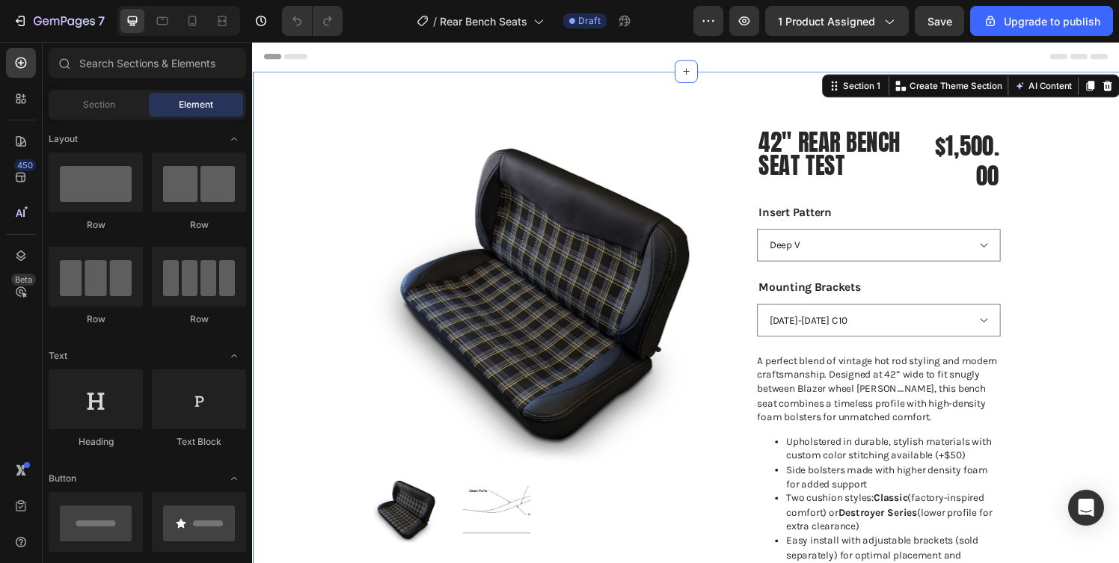
click at [735, 103] on div "Product Images 42" Rear Bench Seat Test Product Title $1,500.00 Product Price P…" at bounding box center [701, 480] width 898 height 815
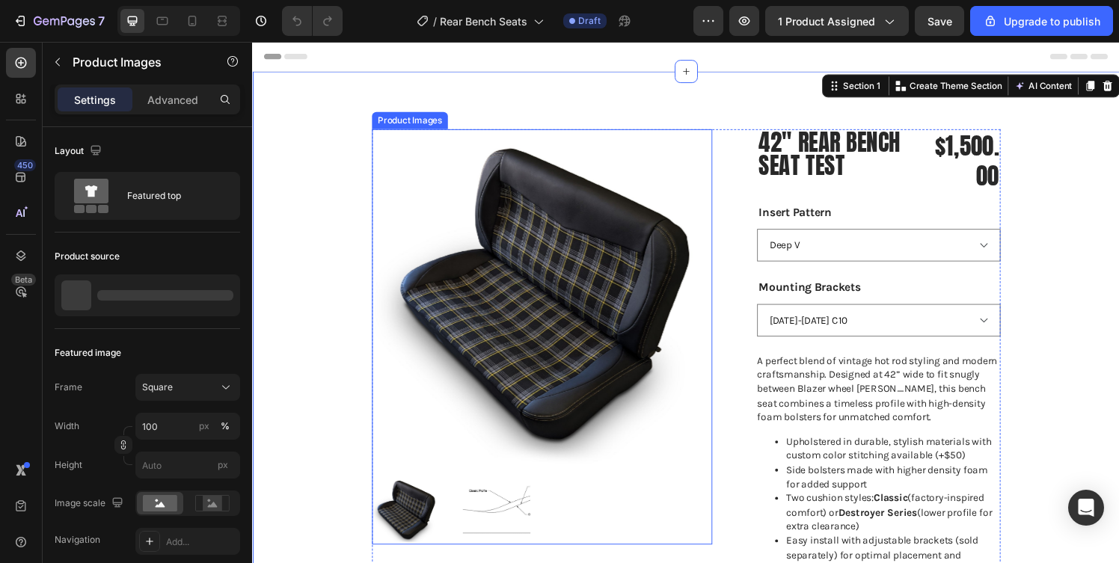
click at [711, 137] on img at bounding box center [552, 308] width 352 height 352
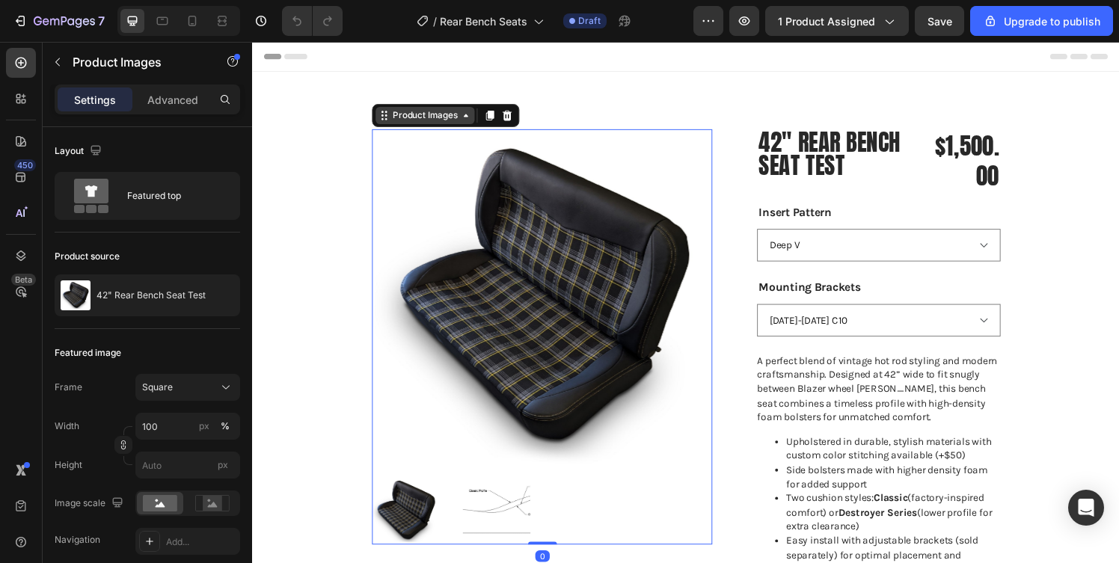
click at [415, 110] on div "Product Images" at bounding box center [430, 118] width 102 height 18
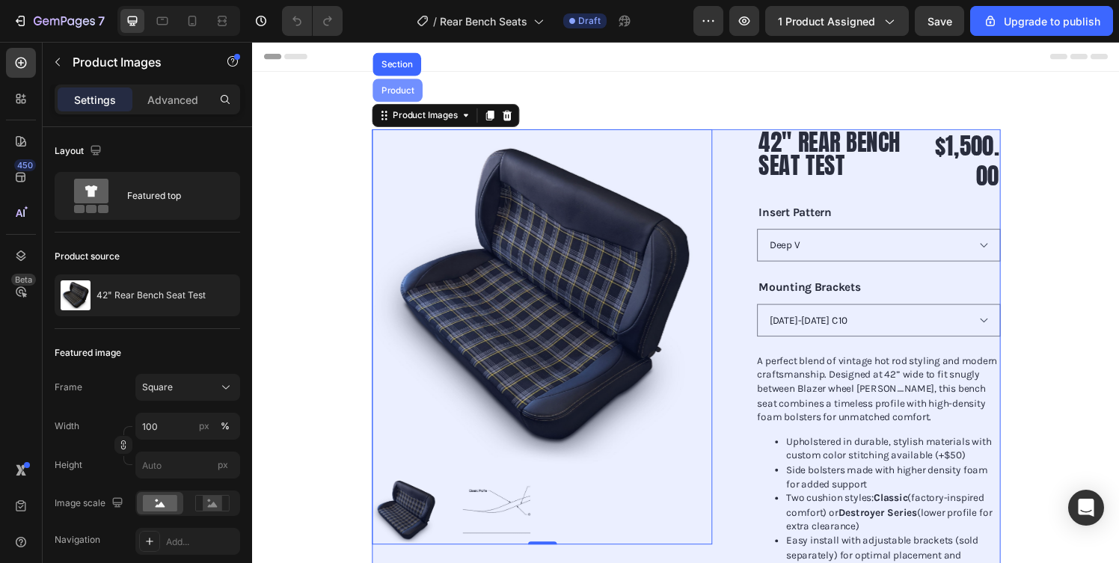
click at [414, 98] on div "Product" at bounding box center [402, 92] width 52 height 24
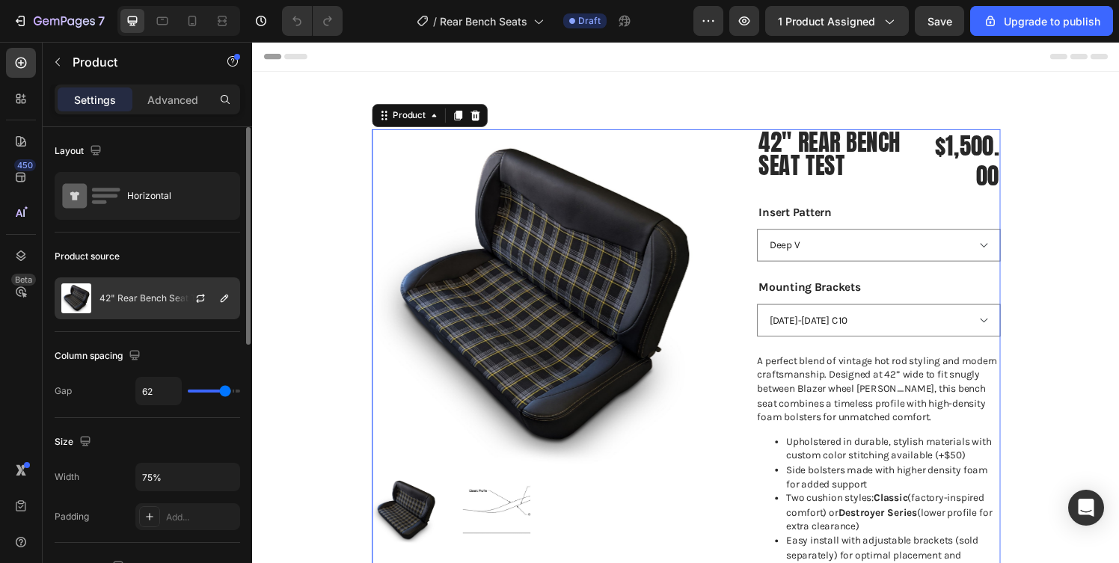
click at [152, 301] on p "42" Rear Bench Seat Test" at bounding box center [153, 298] width 109 height 10
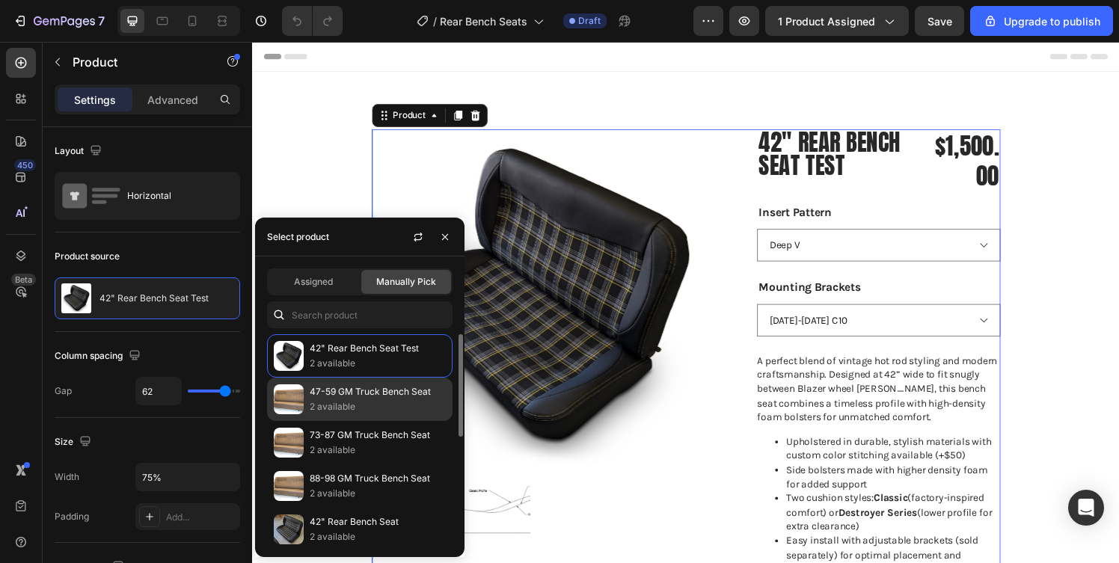
click at [334, 393] on p "47-59 GM Truck Bench Seat" at bounding box center [378, 392] width 136 height 15
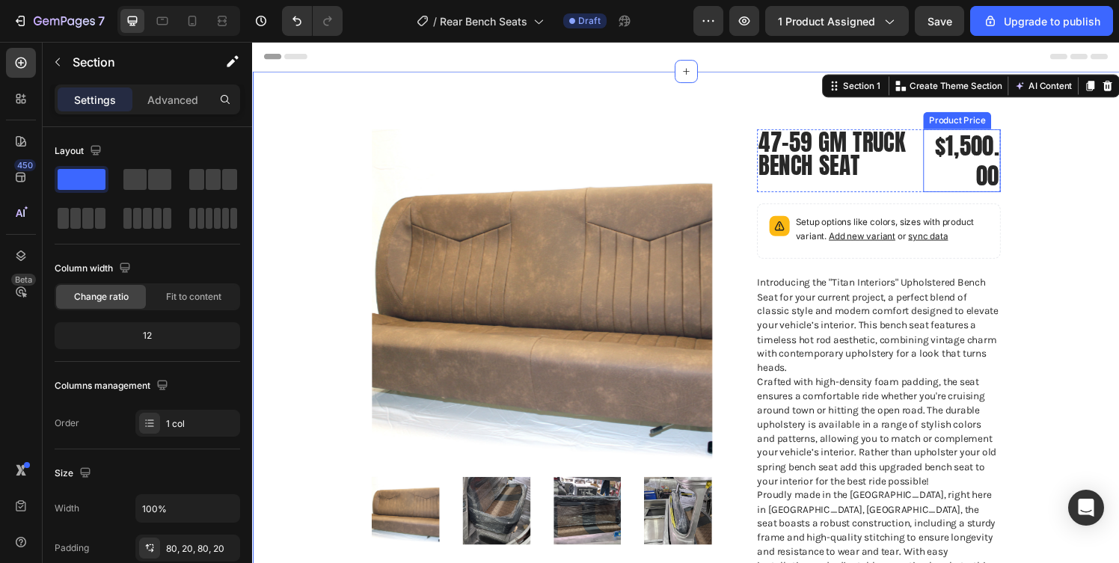
click at [989, 155] on div "$1,500.00" at bounding box center [986, 164] width 80 height 65
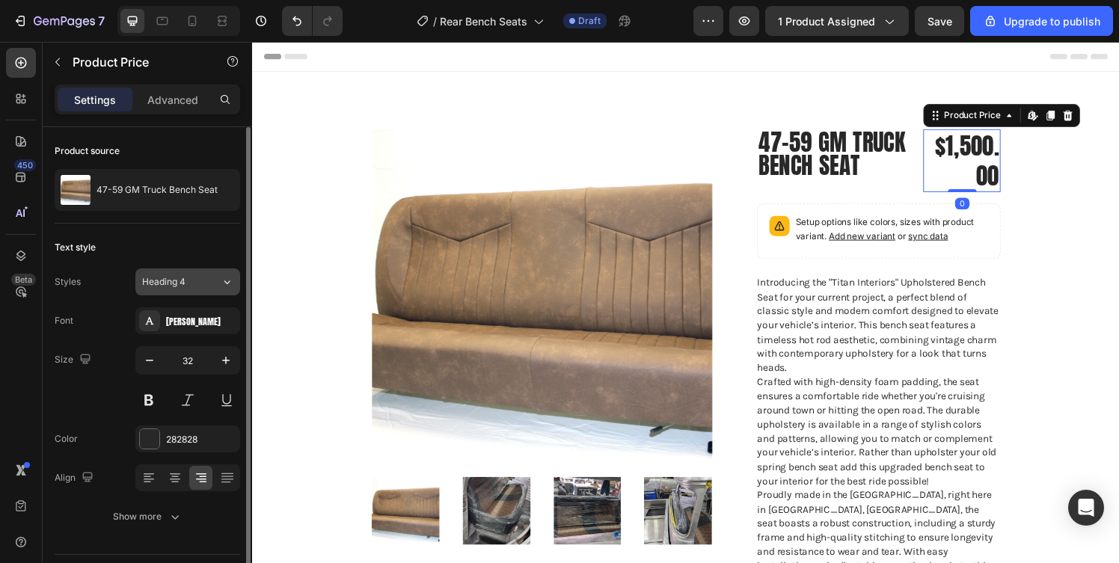
click at [192, 280] on div "Heading 4" at bounding box center [172, 281] width 61 height 13
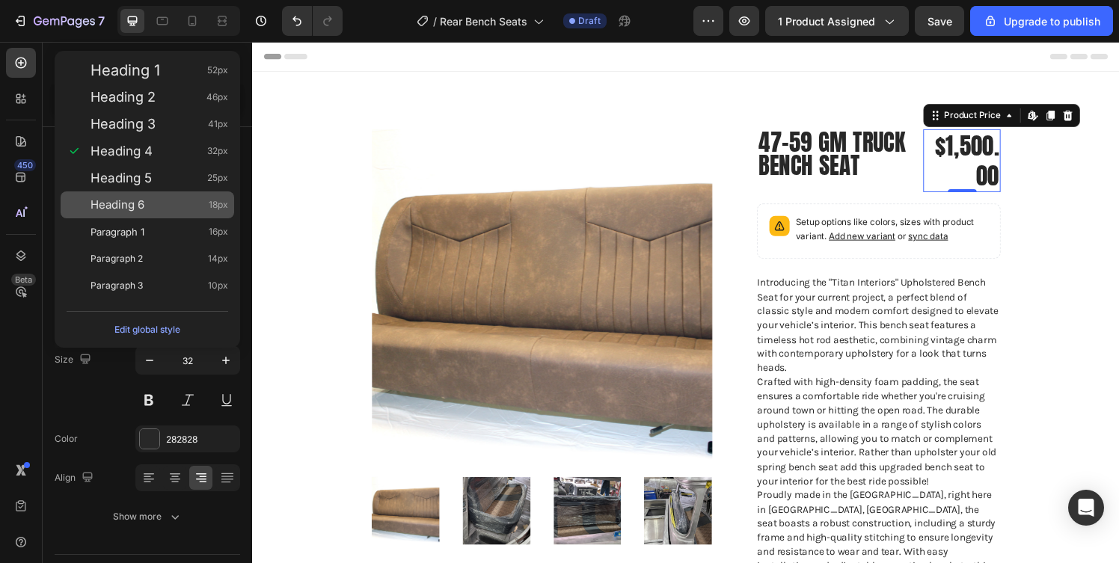
click at [196, 214] on div "Heading 6 18px" at bounding box center [148, 205] width 174 height 27
type input "18"
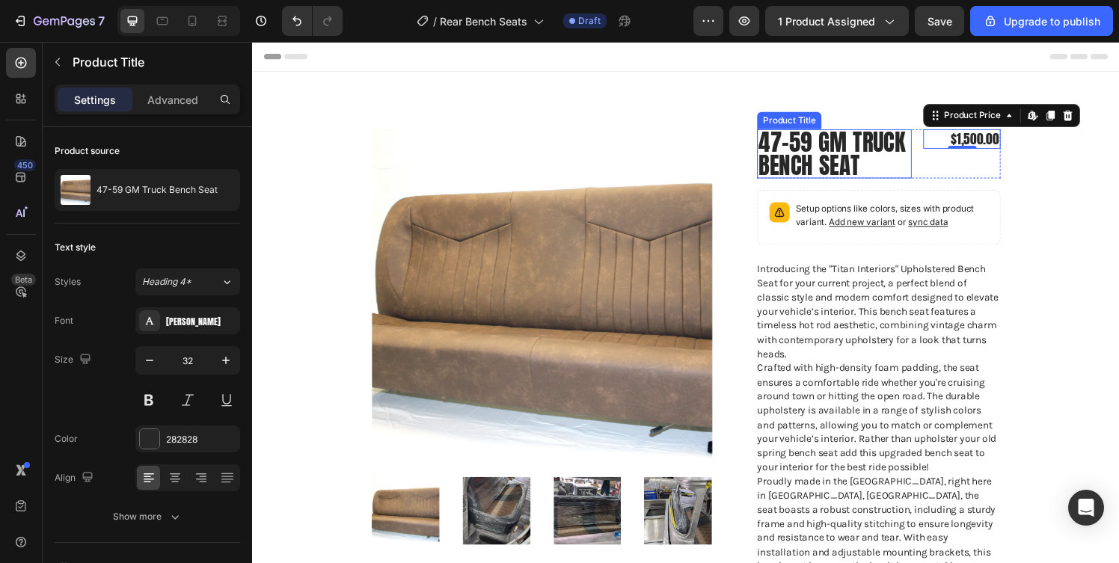
click at [780, 150] on h1 "47-59 GM Truck Bench Seat" at bounding box center [854, 157] width 160 height 51
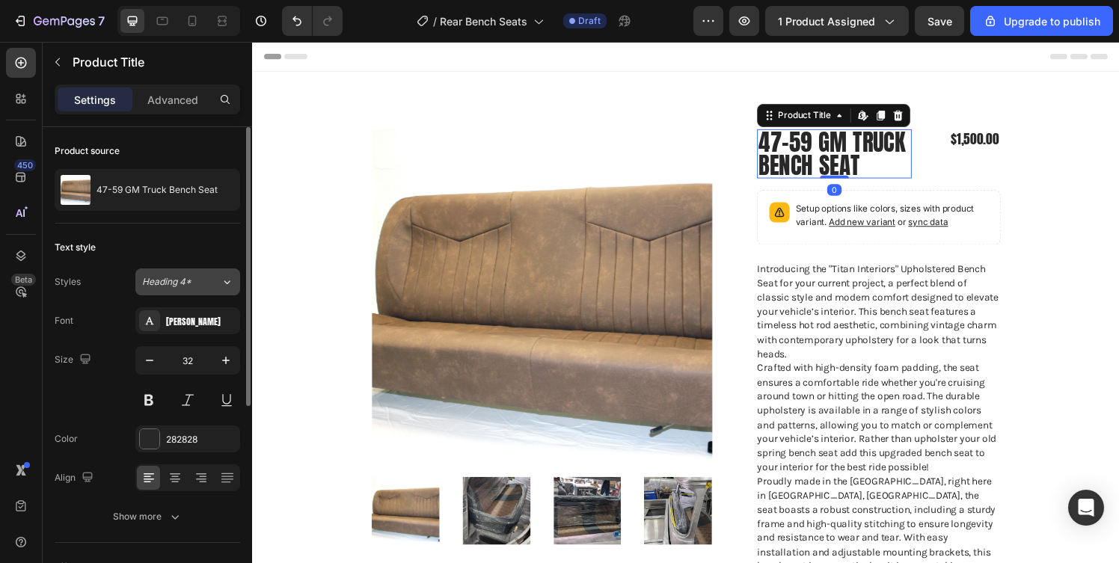
click at [209, 286] on div "Heading 4*" at bounding box center [181, 281] width 79 height 13
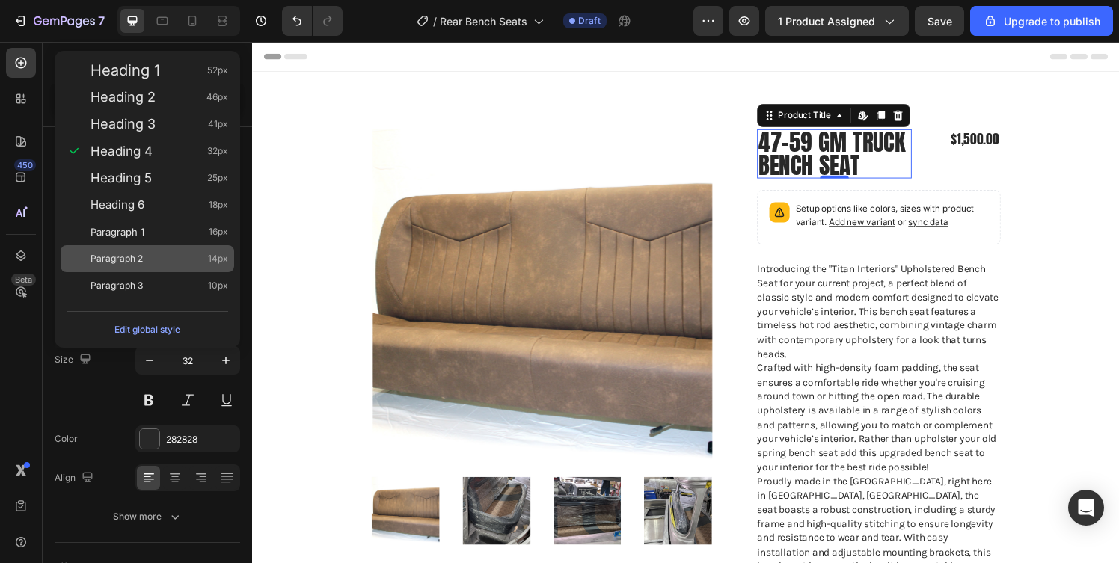
click at [173, 260] on div "Paragraph 2 14px" at bounding box center [160, 258] width 138 height 15
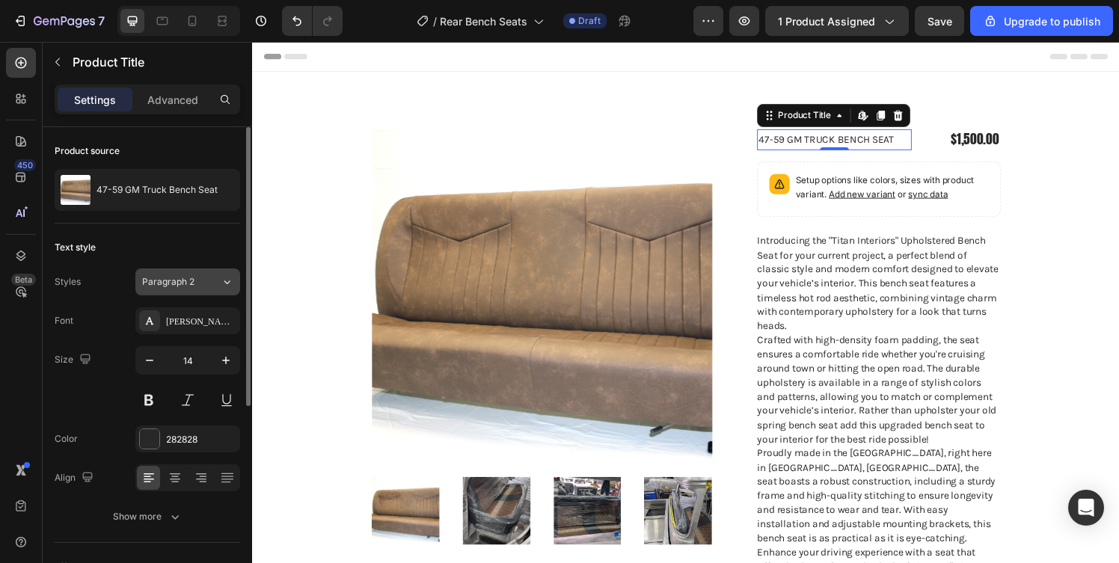
click at [171, 287] on span "Paragraph 2" at bounding box center [168, 281] width 52 height 13
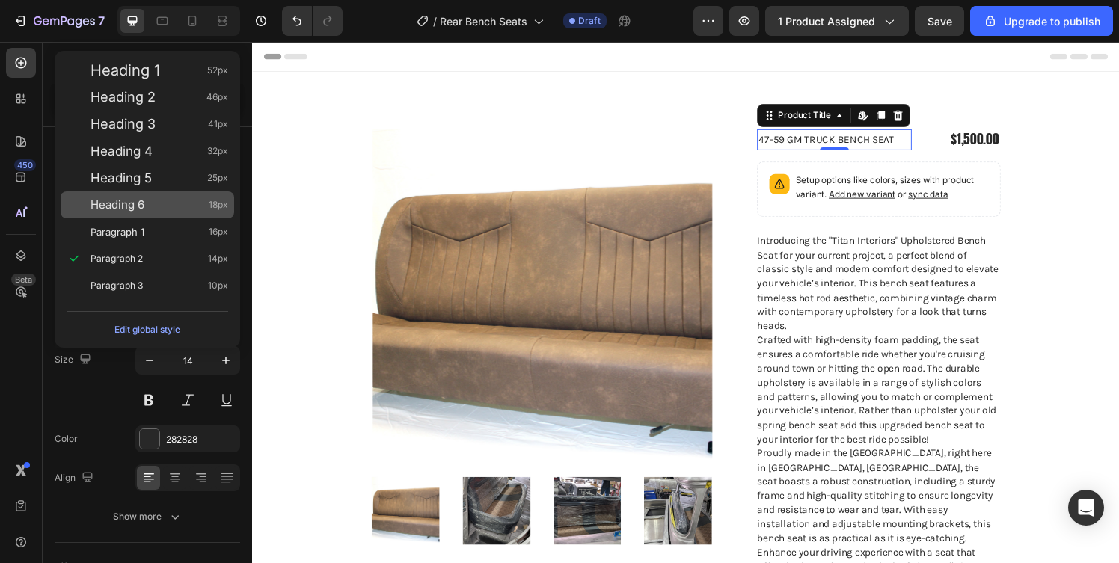
click at [174, 203] on div "Heading 6 18px" at bounding box center [160, 204] width 138 height 15
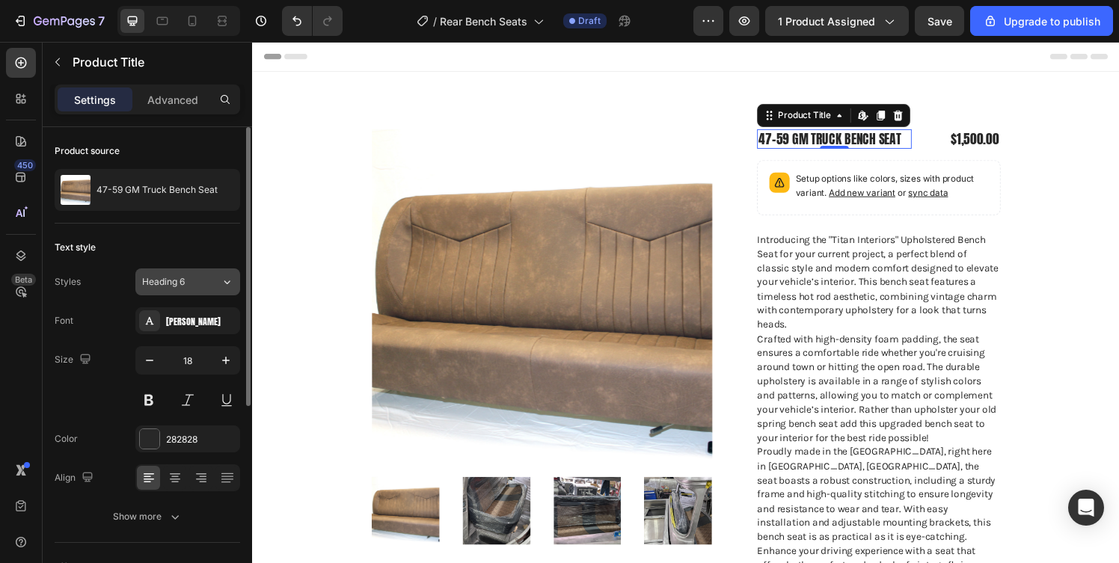
click at [178, 281] on span "Heading 6" at bounding box center [163, 281] width 43 height 13
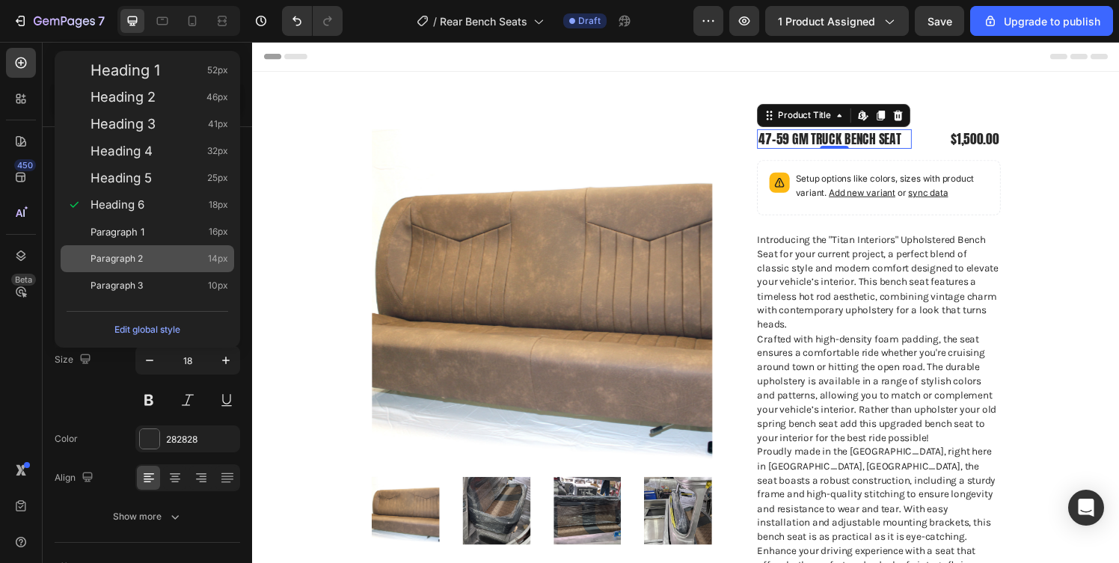
click at [186, 250] on div "Paragraph 2 14px" at bounding box center [148, 258] width 174 height 27
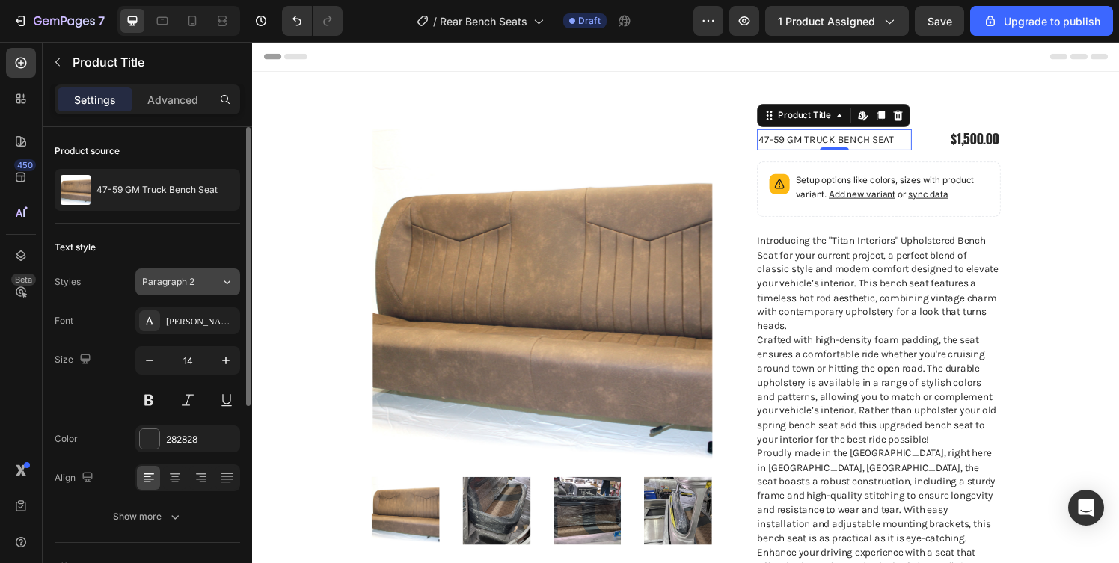
click at [179, 283] on span "Paragraph 2" at bounding box center [168, 281] width 52 height 13
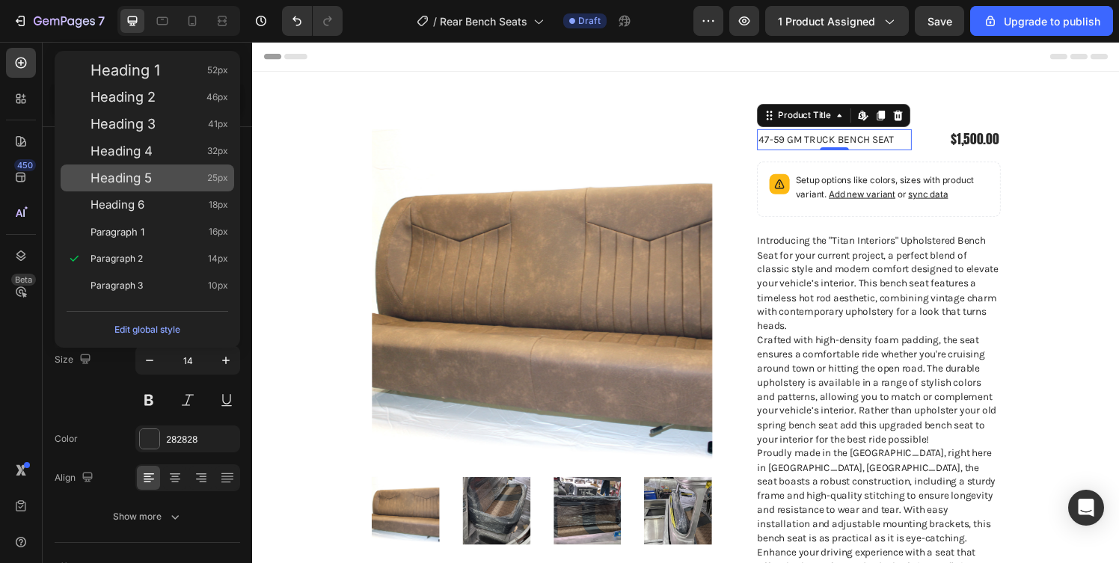
click at [174, 180] on div "Heading 5 25px" at bounding box center [160, 178] width 138 height 15
type input "25"
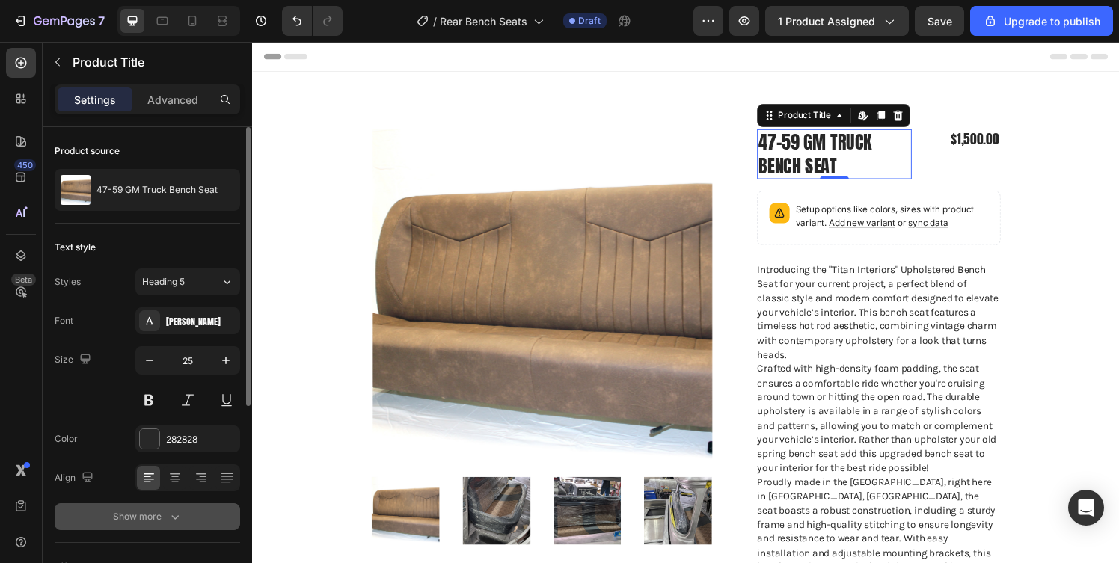
click at [171, 508] on button "Show more" at bounding box center [148, 516] width 186 height 27
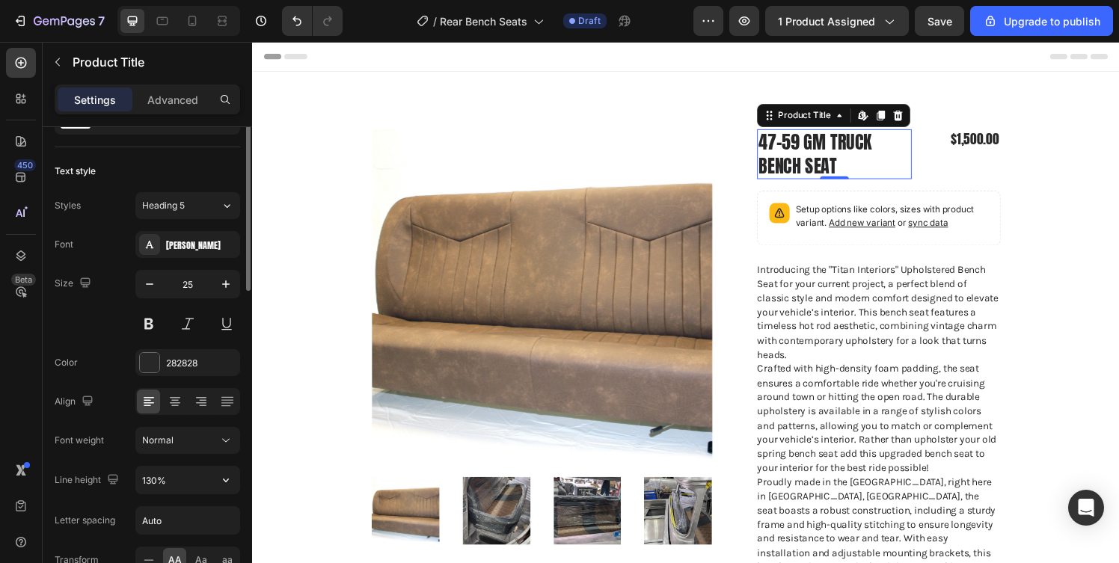
scroll to position [79, 0]
click at [224, 480] on icon "button" at bounding box center [225, 478] width 15 height 15
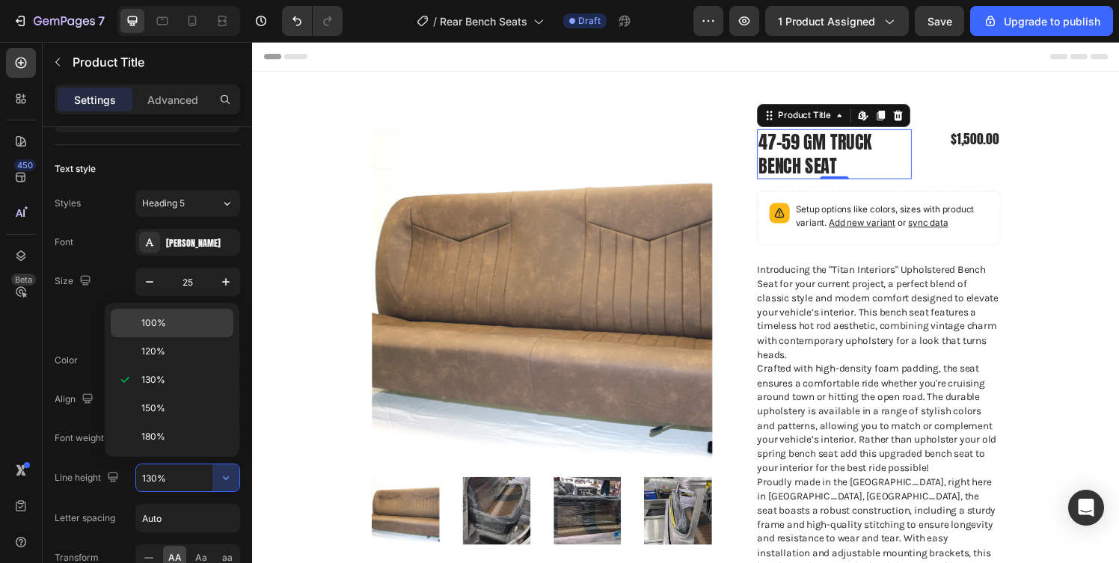
click at [156, 322] on span "100%" at bounding box center [153, 322] width 25 height 13
type input "100%"
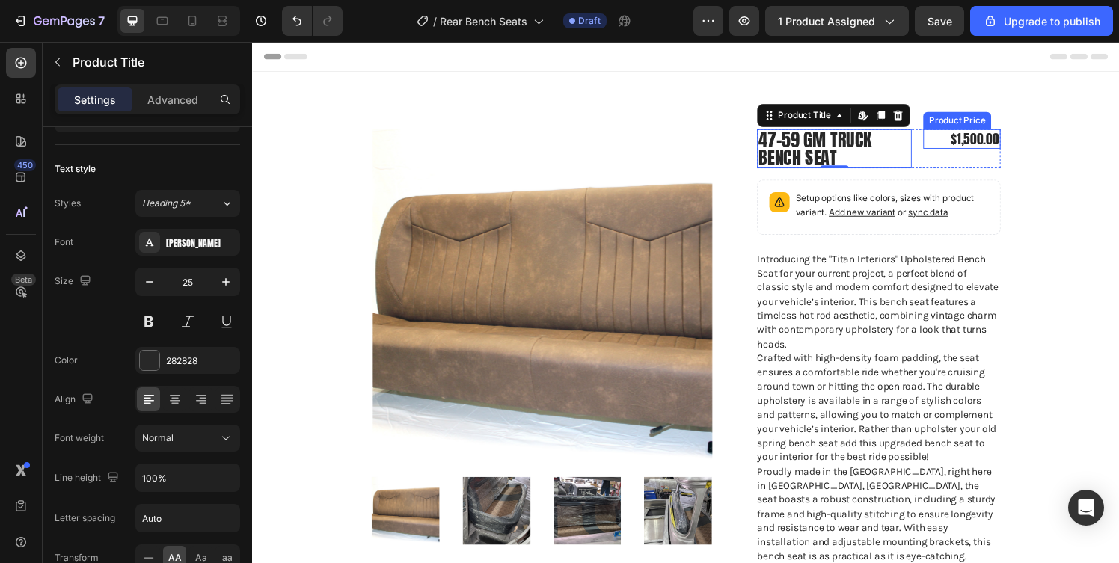
scroll to position [0, 0]
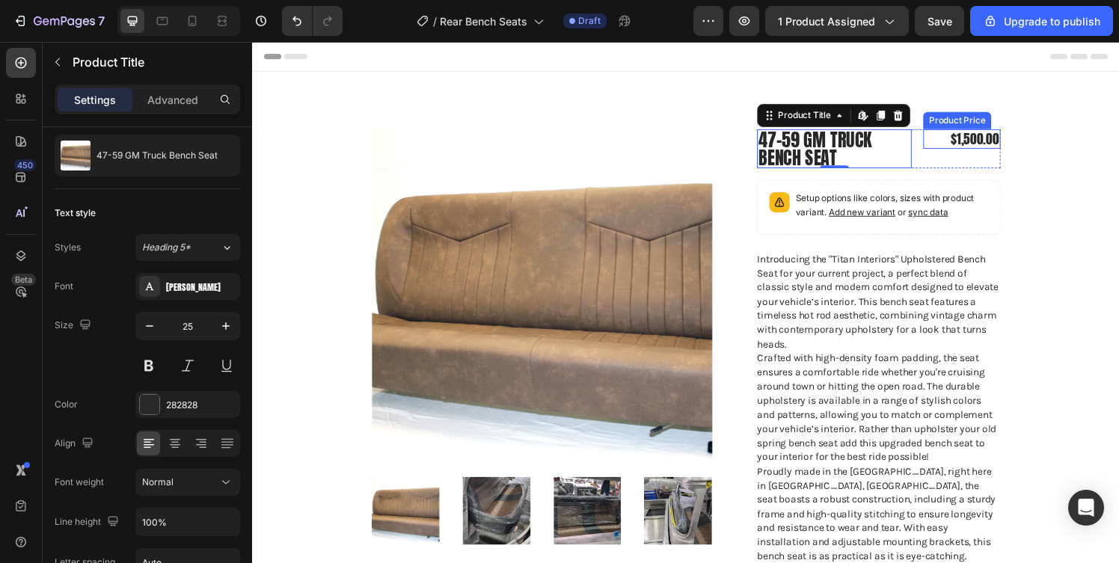
click at [1020, 135] on div "$1,500.00" at bounding box center [986, 142] width 80 height 20
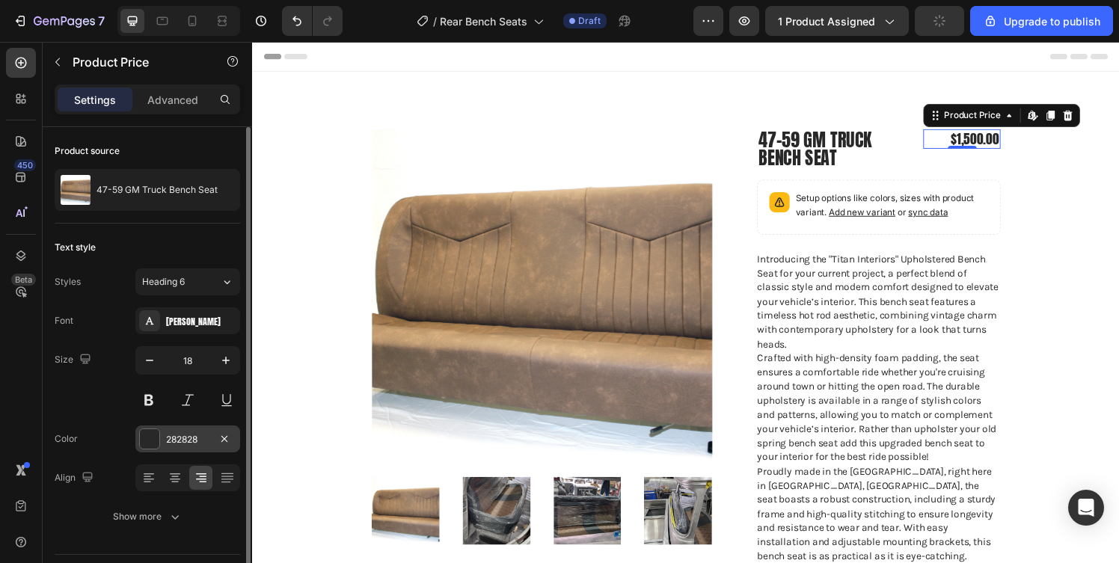
click at [197, 439] on div "282828" at bounding box center [187, 439] width 43 height 13
click at [176, 288] on span "Heading 6" at bounding box center [163, 281] width 43 height 13
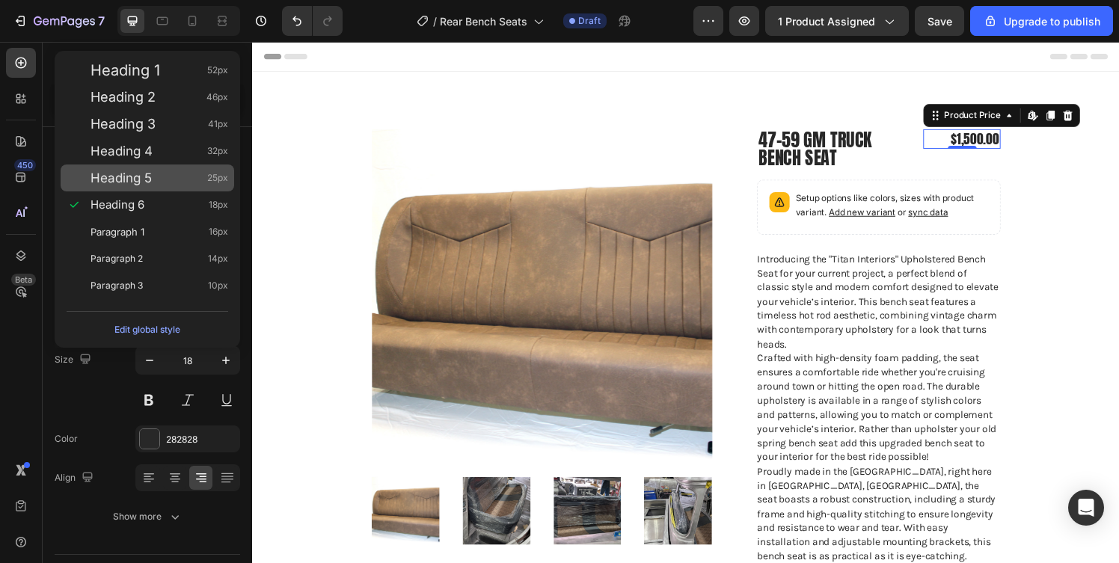
click at [198, 180] on div "Heading 5 25px" at bounding box center [160, 178] width 138 height 15
type input "25"
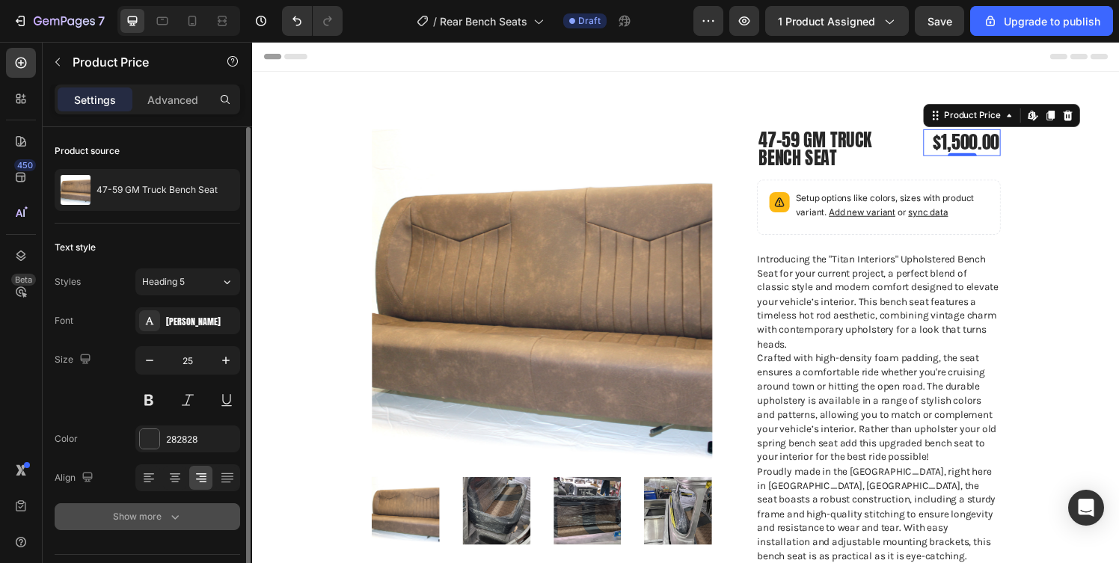
click at [152, 517] on div "Show more" at bounding box center [148, 516] width 70 height 15
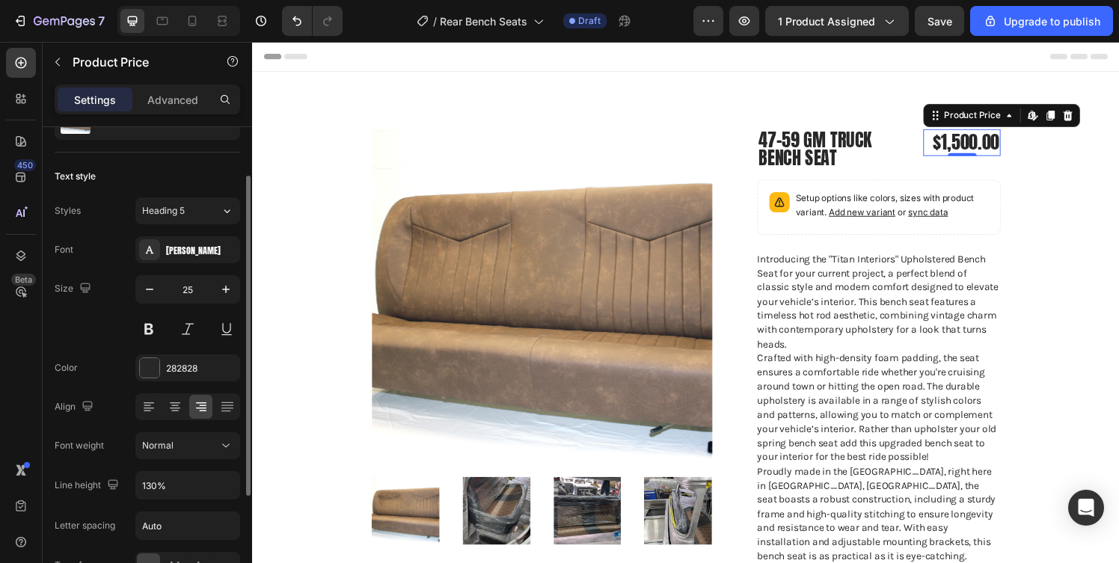
scroll to position [72, 0]
click at [223, 486] on icon "button" at bounding box center [225, 484] width 15 height 15
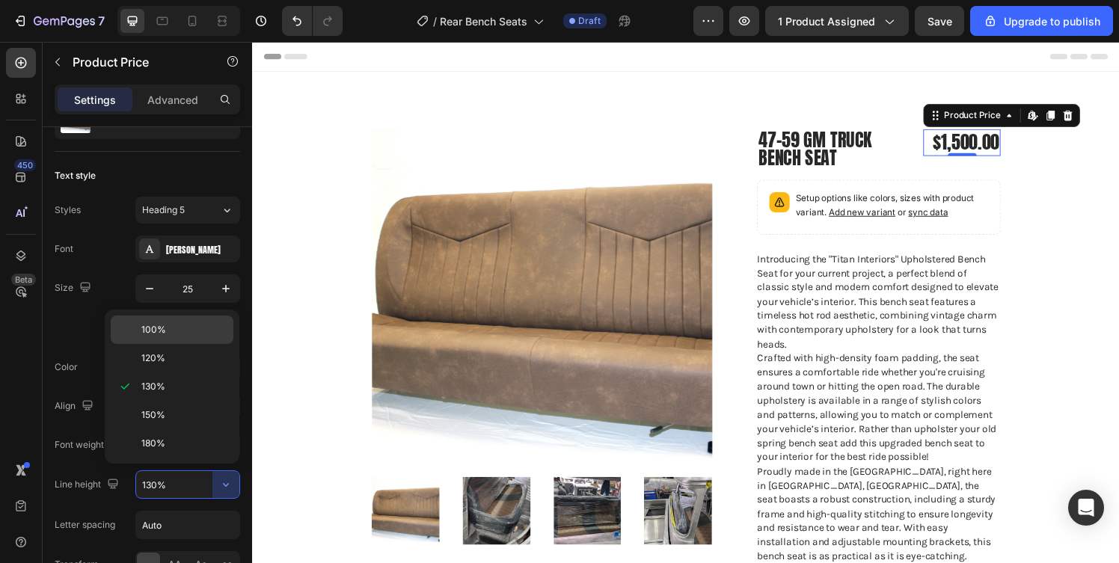
click at [168, 323] on p "100%" at bounding box center [183, 329] width 85 height 13
type input "100%"
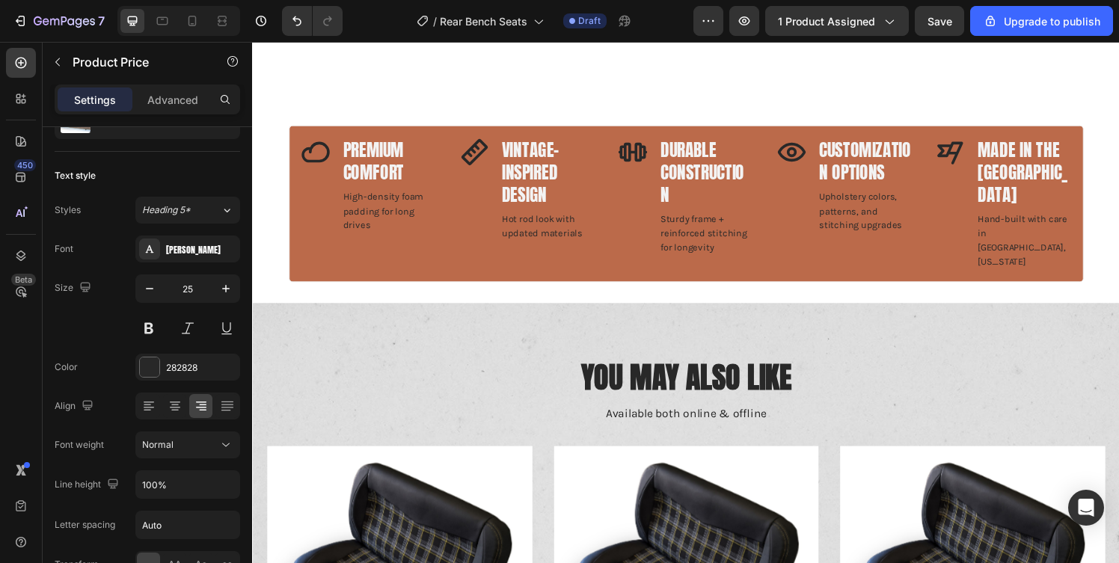
scroll to position [1220, 0]
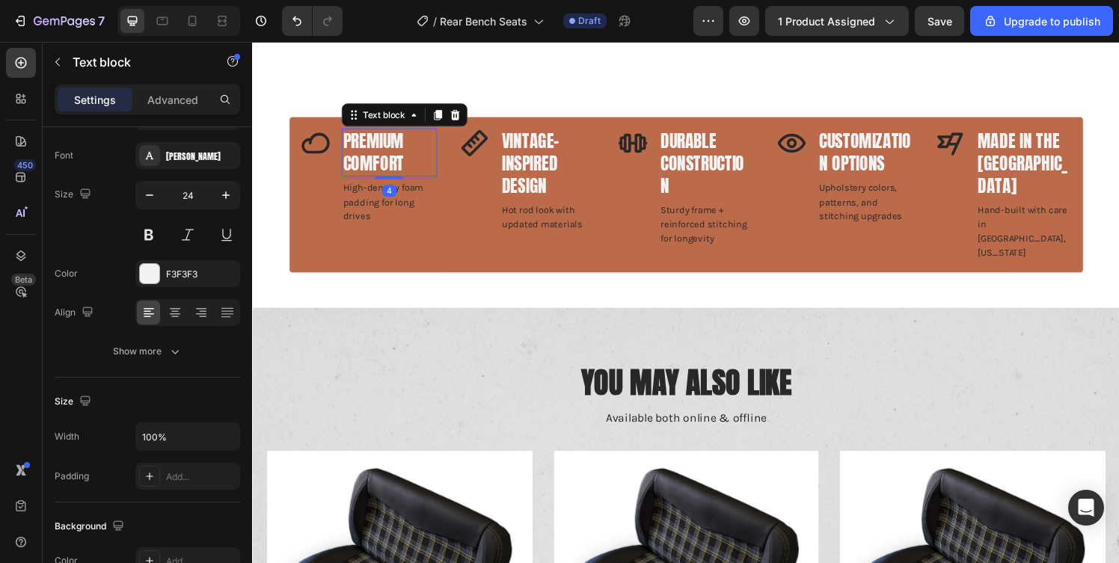
click at [398, 135] on p "Premium Comfort" at bounding box center [394, 156] width 96 height 46
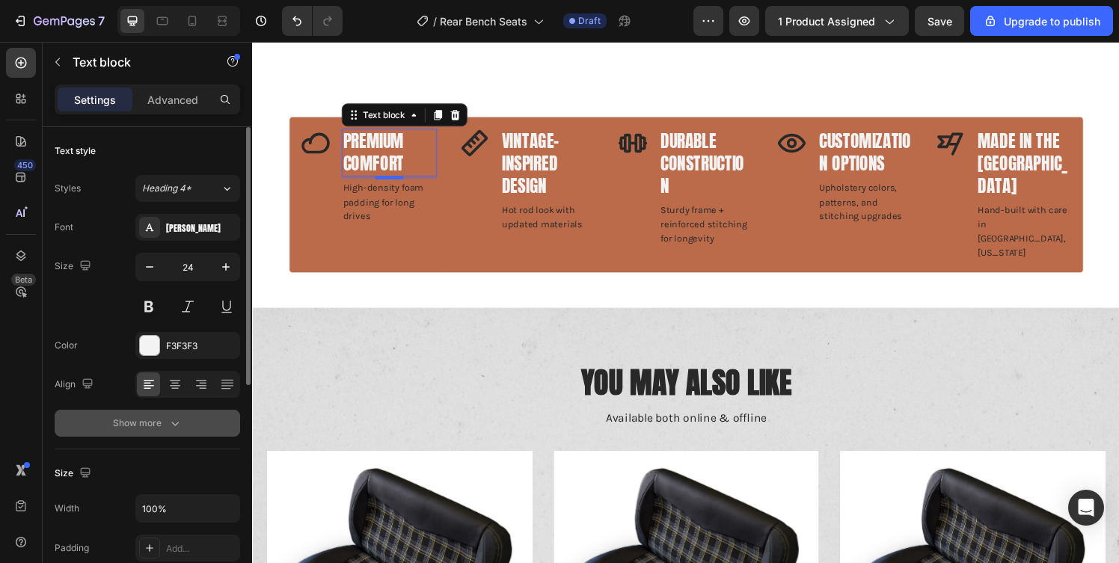
click at [164, 416] on div "Show more" at bounding box center [148, 423] width 70 height 15
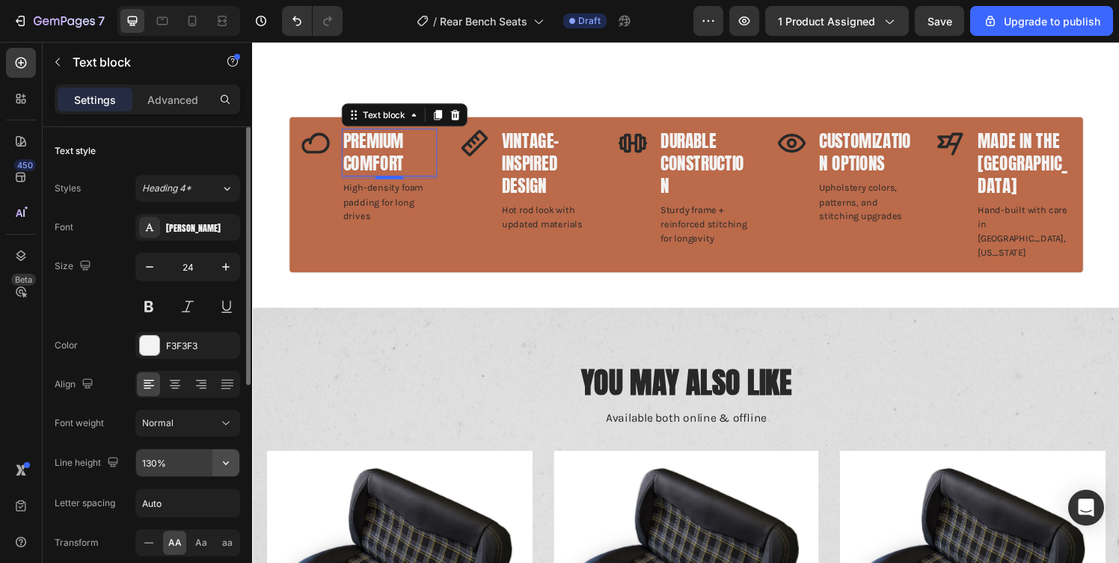
click at [225, 465] on icon "button" at bounding box center [225, 463] width 15 height 15
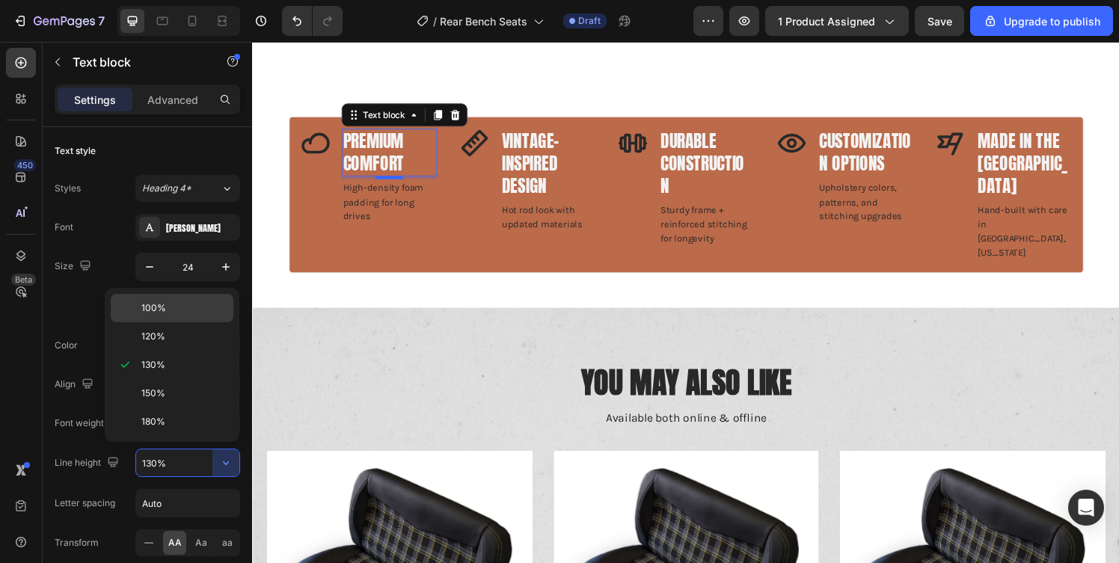
click at [180, 315] on div "100%" at bounding box center [172, 308] width 123 height 28
type input "100%"
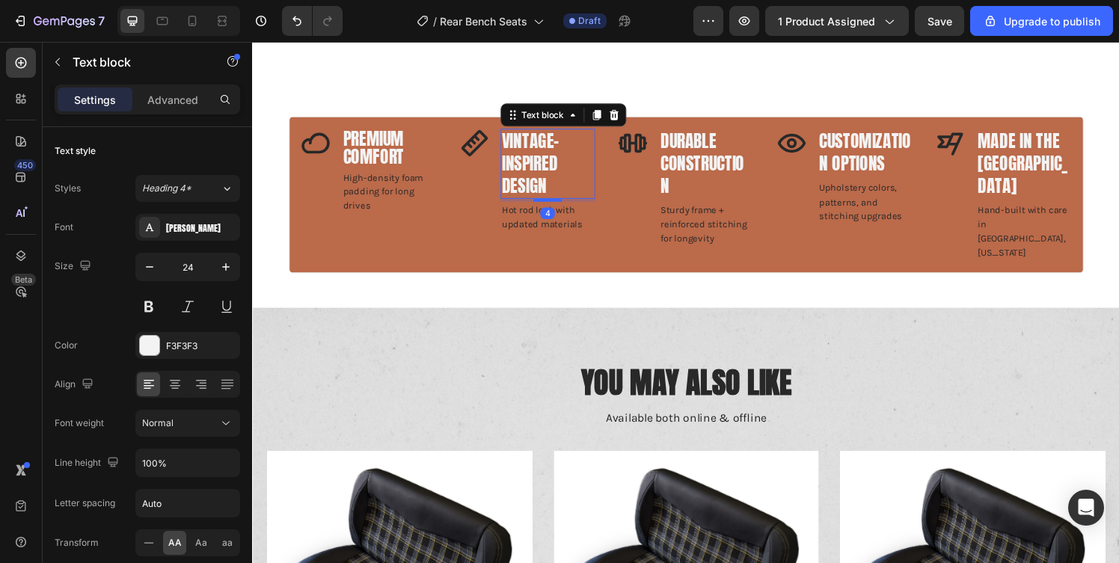
click at [510, 133] on p "Vintage-Inspired Design" at bounding box center [558, 168] width 96 height 70
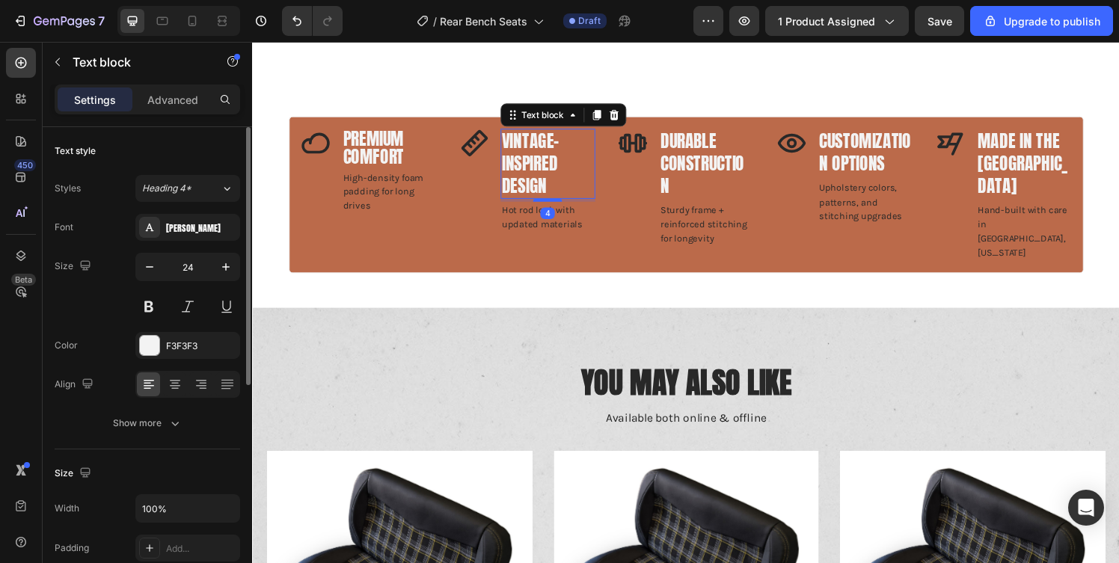
click at [197, 437] on div "Text style Styles Heading 4* Font Anton Size 24 Color F3F3F3 Align Show more" at bounding box center [148, 288] width 186 height 322
click at [200, 427] on button "Show more" at bounding box center [148, 423] width 186 height 27
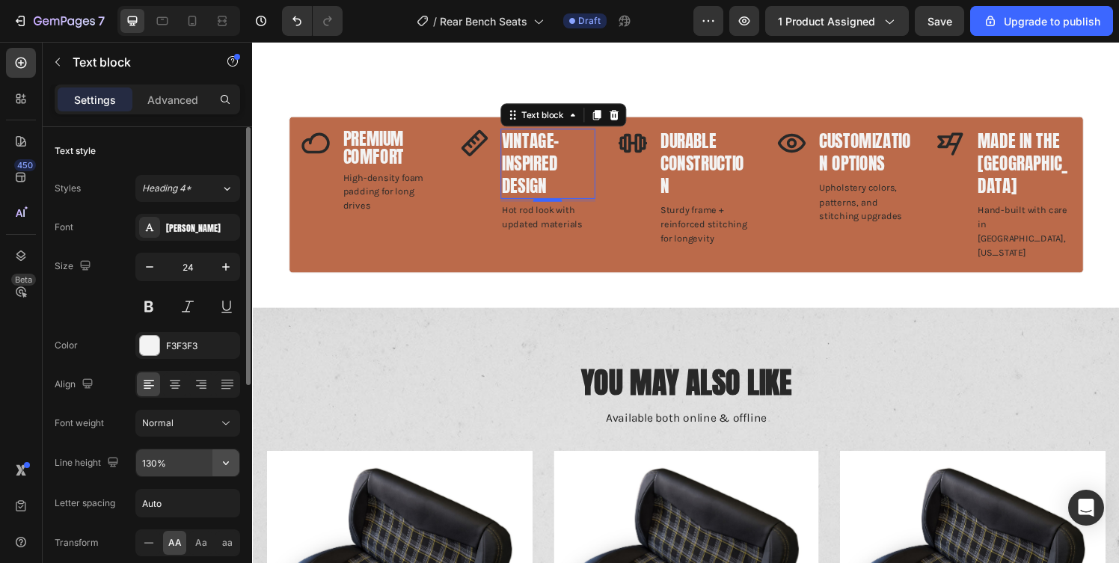
click at [230, 459] on icon "button" at bounding box center [225, 463] width 15 height 15
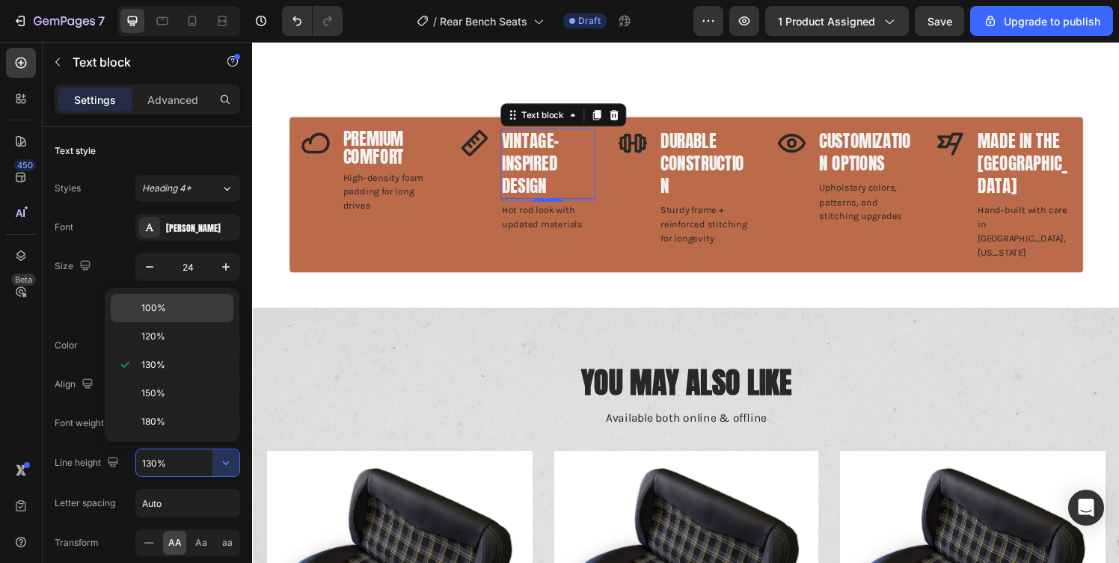
click at [176, 299] on div "100%" at bounding box center [172, 308] width 123 height 28
type input "100%"
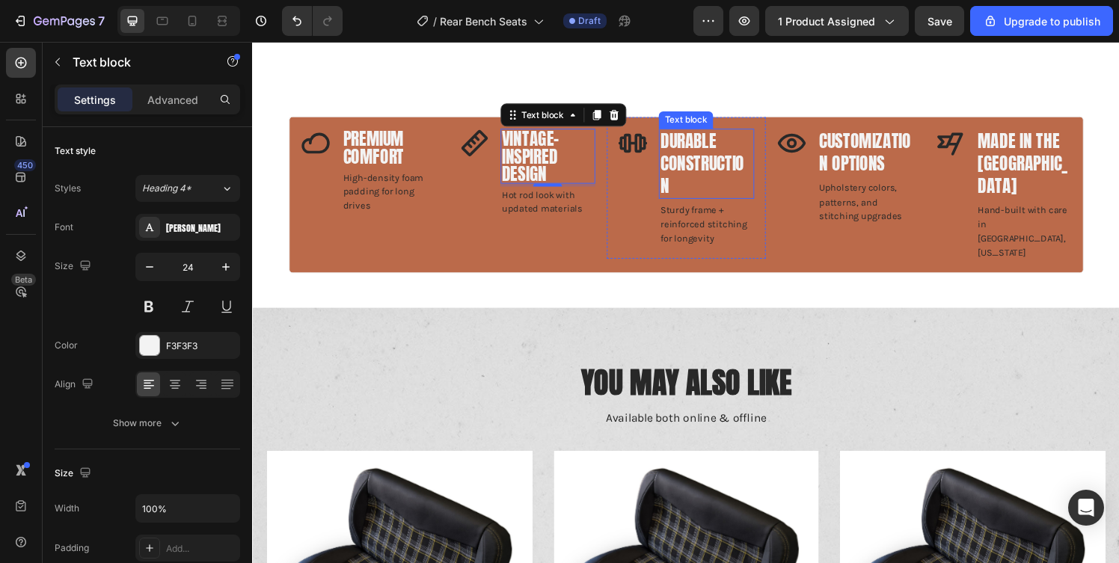
click at [753, 133] on p "Durable Construction" at bounding box center [722, 168] width 96 height 70
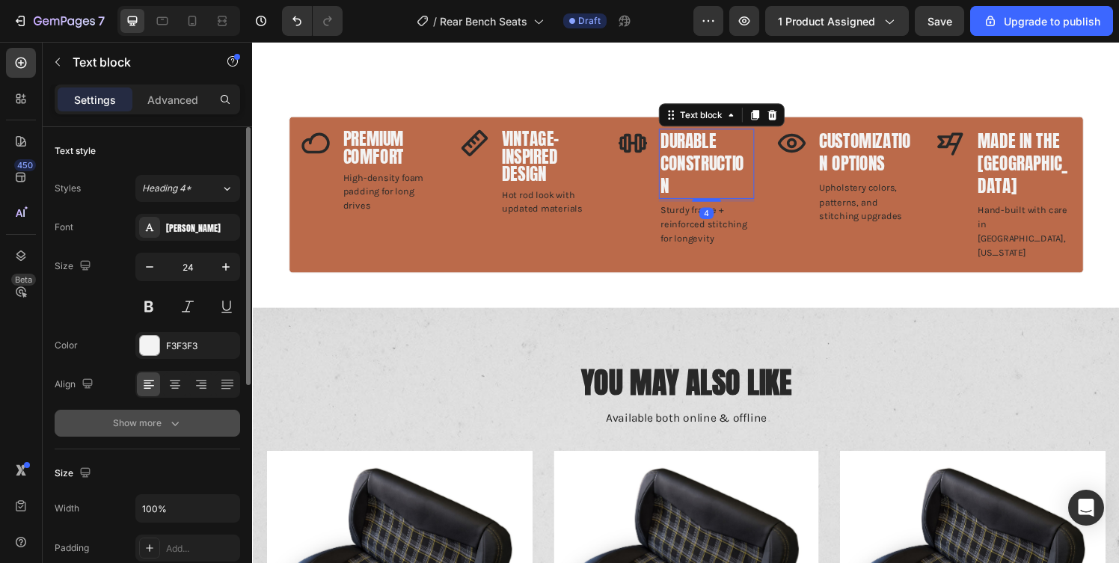
click at [195, 414] on button "Show more" at bounding box center [148, 423] width 186 height 27
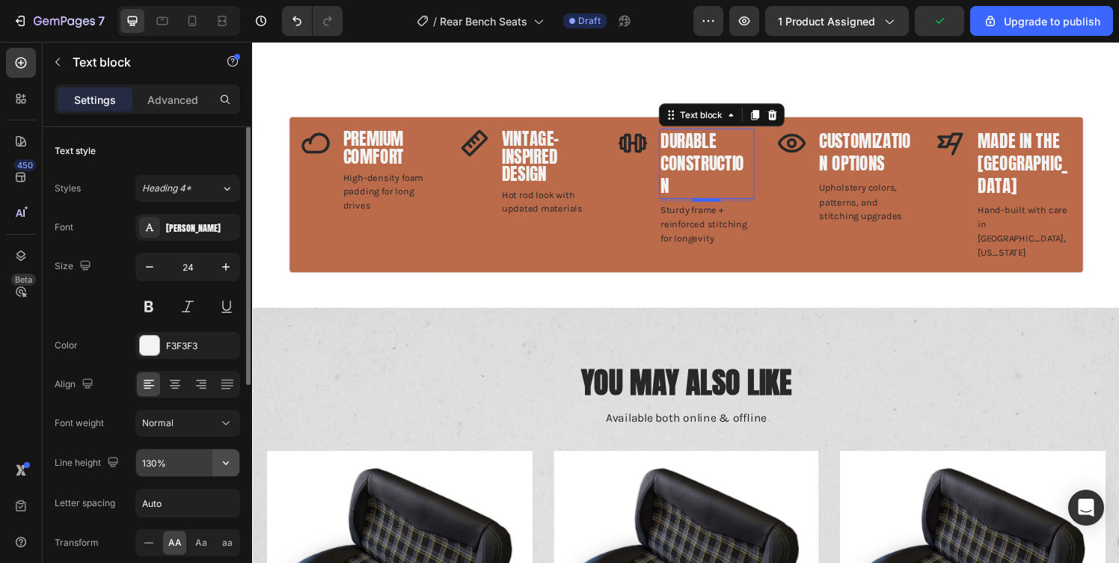
click at [227, 463] on icon "button" at bounding box center [226, 464] width 6 height 4
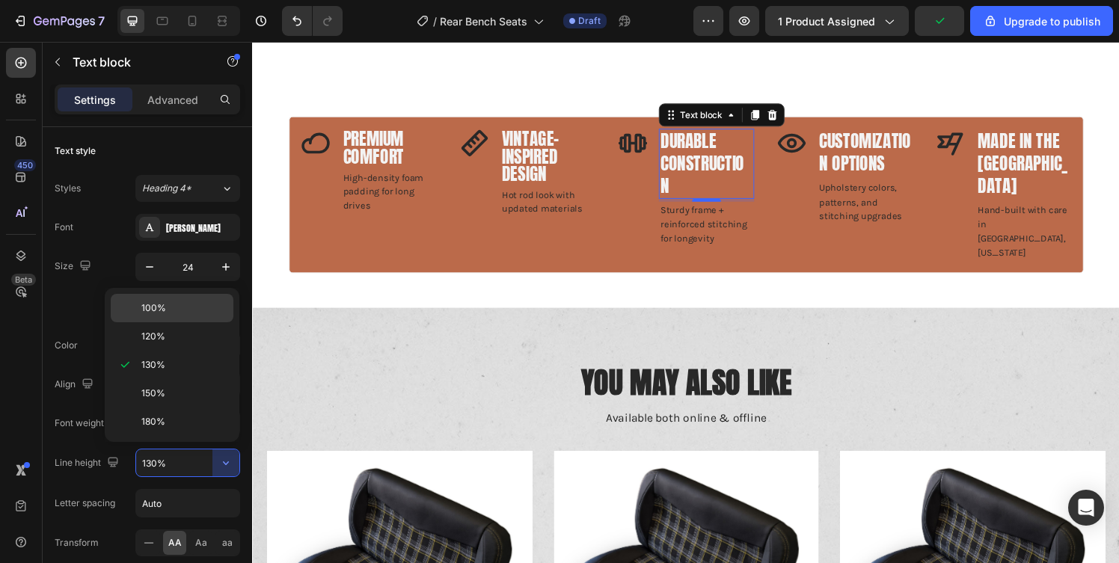
click at [191, 316] on div "100%" at bounding box center [172, 308] width 123 height 28
type input "100%"
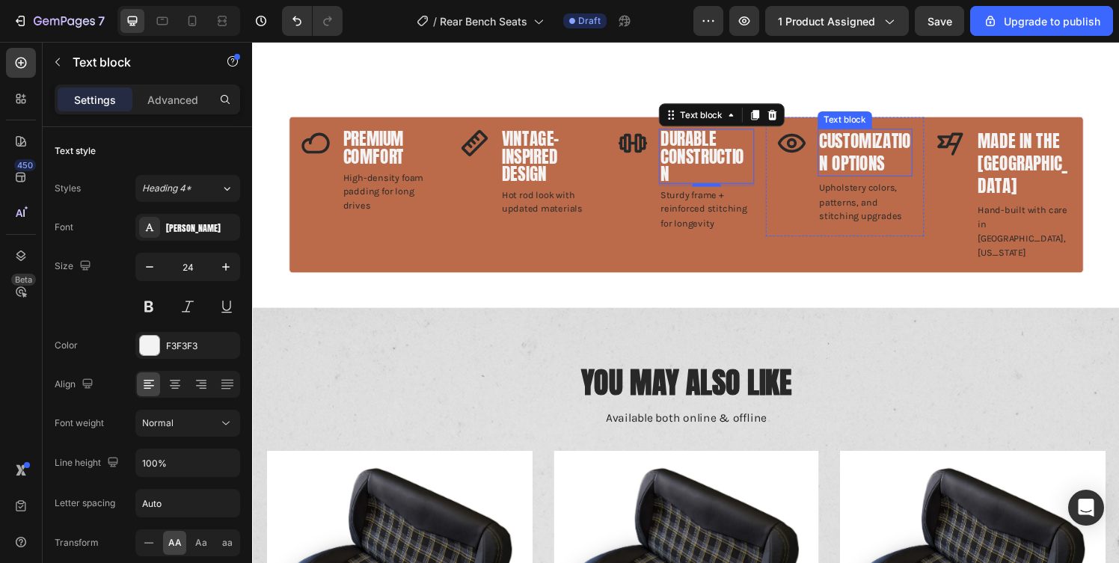
click at [920, 133] on p "Customization Options" at bounding box center [887, 156] width 96 height 46
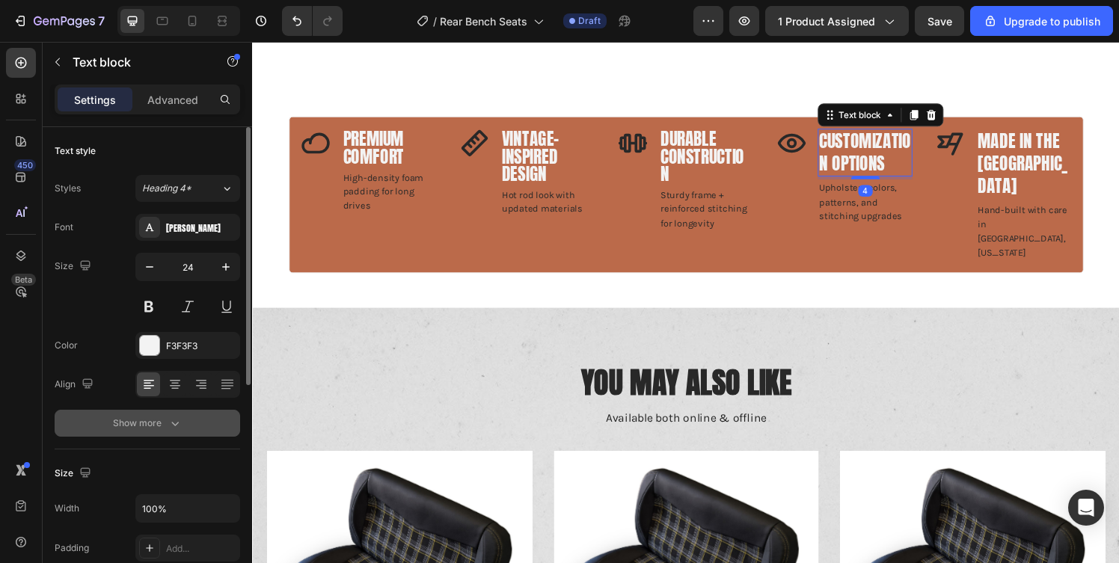
click at [209, 427] on button "Show more" at bounding box center [148, 423] width 186 height 27
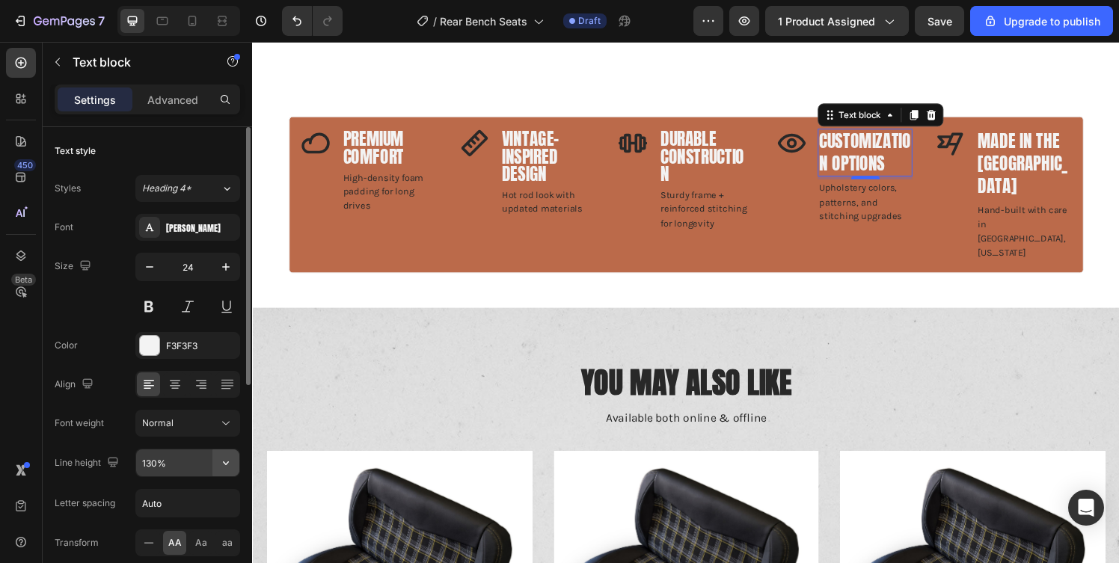
click at [227, 466] on icon "button" at bounding box center [225, 463] width 15 height 15
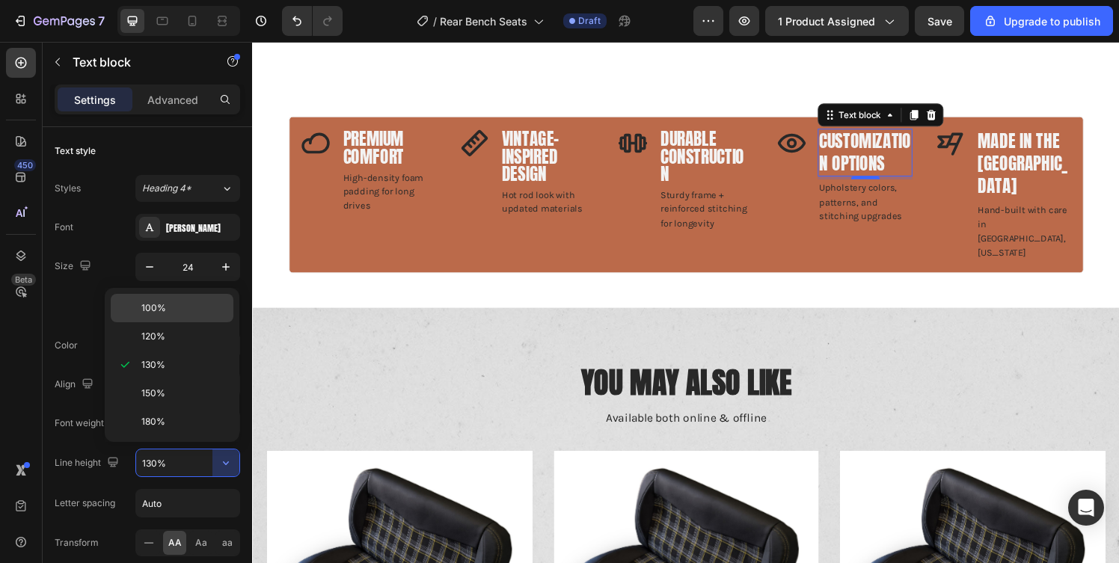
click at [145, 302] on span "100%" at bounding box center [153, 307] width 25 height 13
type input "100%"
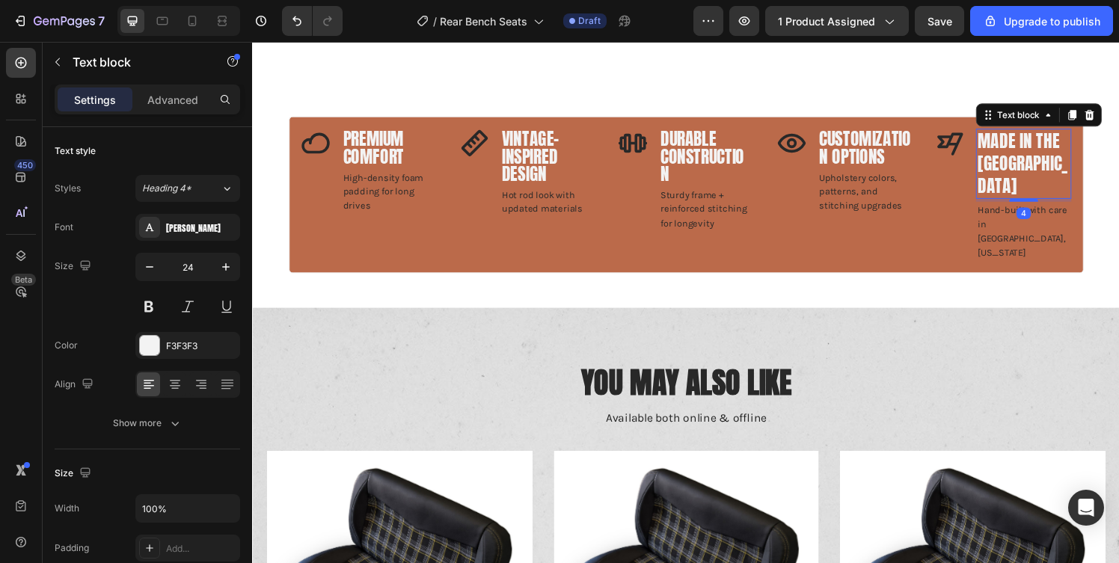
click at [1076, 148] on p "Made in the [GEOGRAPHIC_DATA]" at bounding box center [1050, 168] width 96 height 70
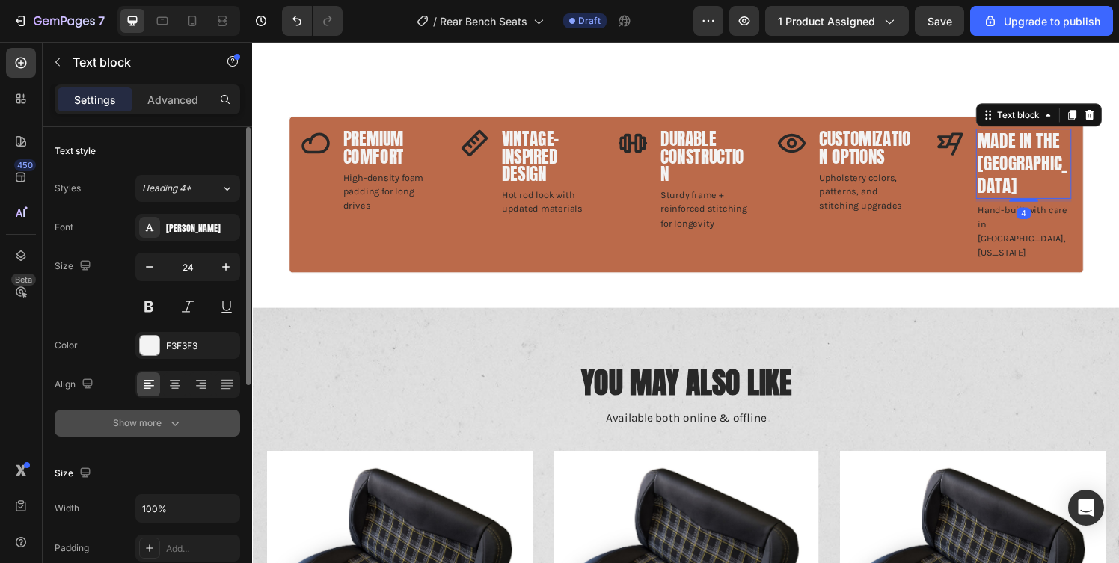
click at [183, 419] on button "Show more" at bounding box center [148, 423] width 186 height 27
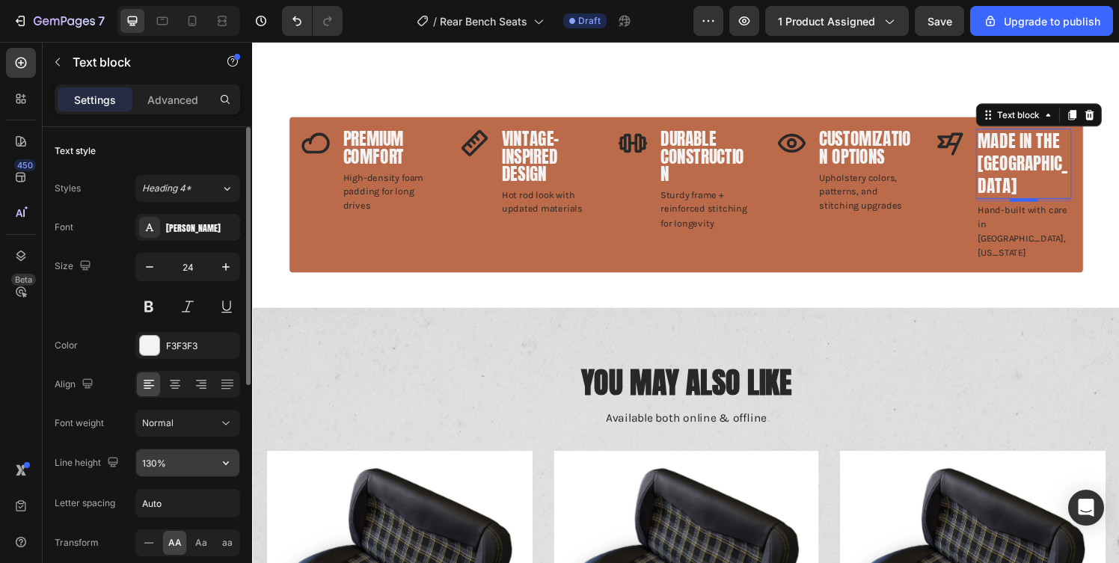
click at [166, 465] on input "130%" at bounding box center [187, 463] width 103 height 27
click at [213, 464] on button "button" at bounding box center [225, 463] width 27 height 27
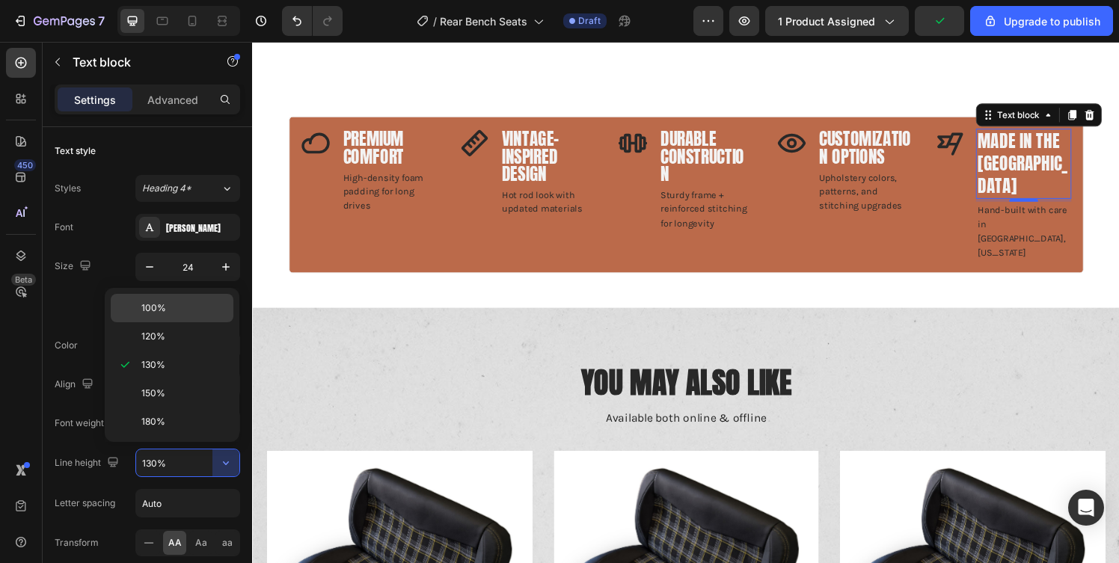
click at [162, 295] on div "100%" at bounding box center [172, 308] width 123 height 28
type input "100%"
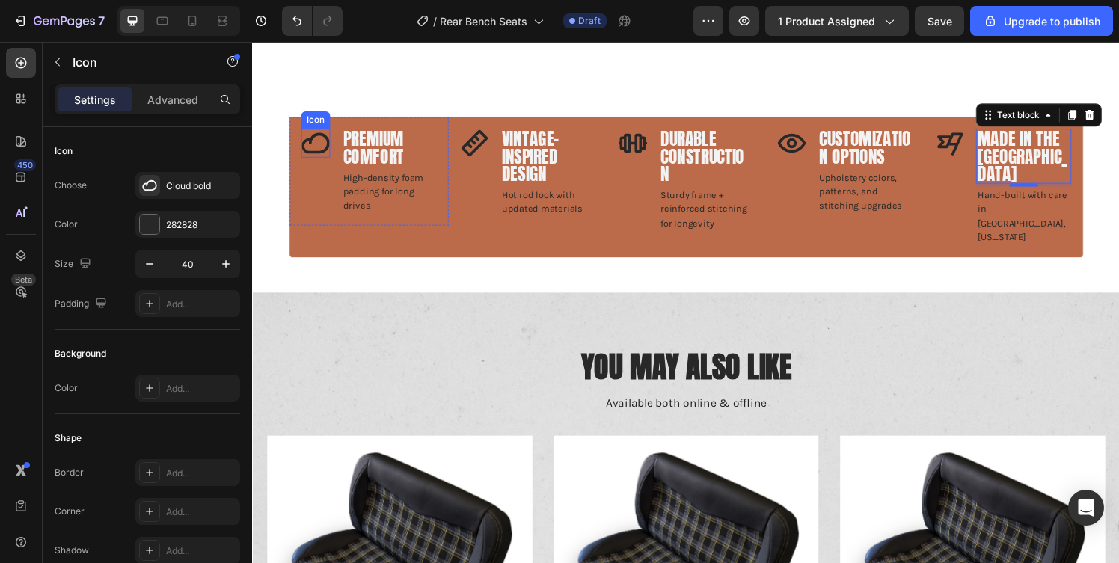
click at [328, 136] on icon at bounding box center [317, 147] width 29 height 22
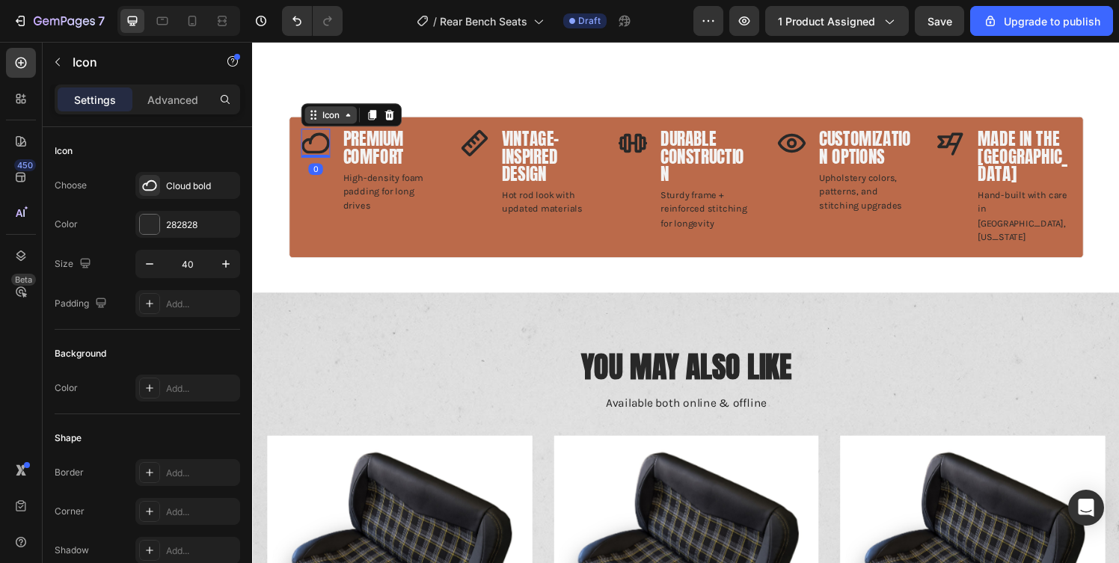
click at [333, 117] on div "Icon" at bounding box center [333, 117] width 24 height 0
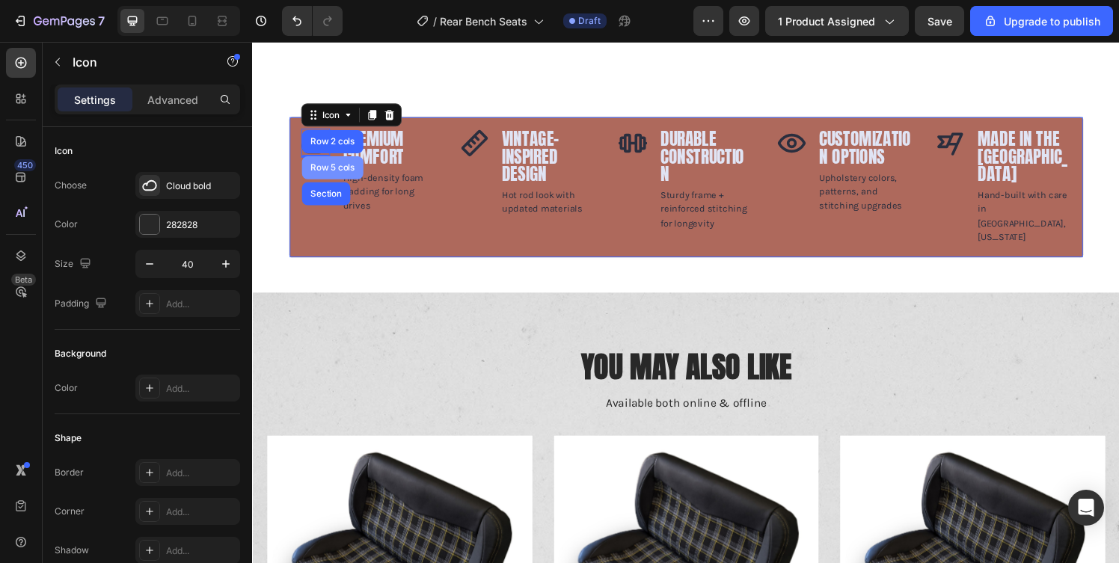
click at [339, 168] on div "Row 5 cols" at bounding box center [335, 172] width 52 height 9
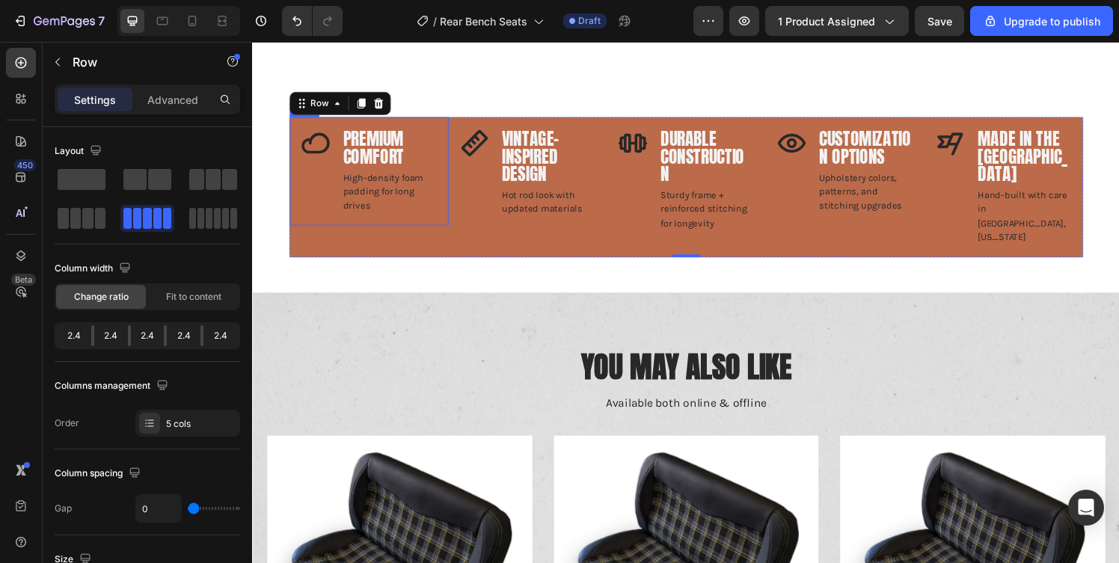
click at [444, 140] on div "Icon Premium Comfort Text block High-density foam padding for long drives Text …" at bounding box center [372, 176] width 165 height 113
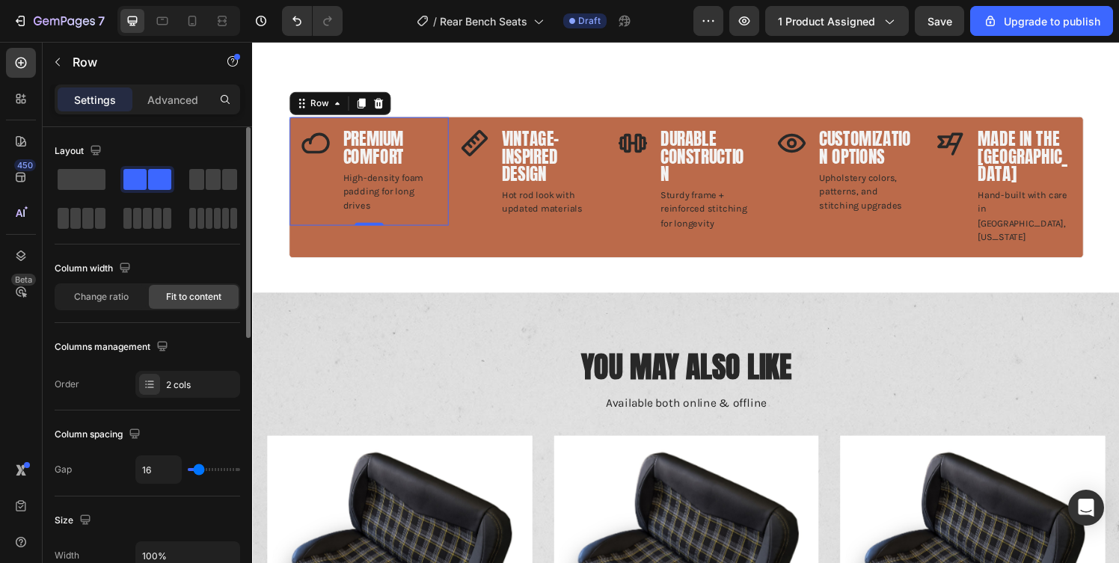
type input "11"
type input "10"
type input "9"
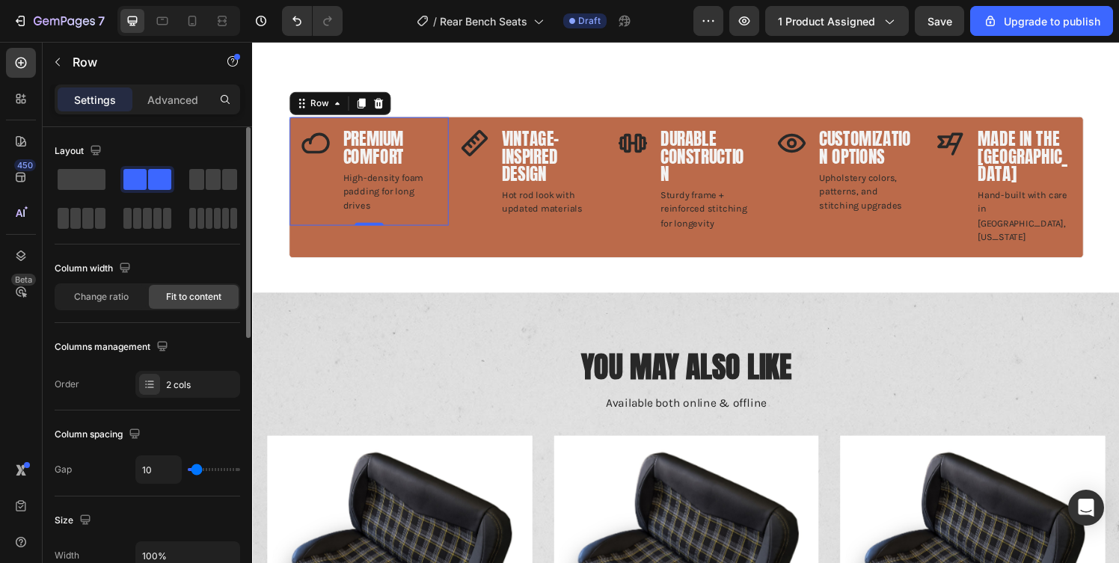
type input "9"
type input "8"
type input "7"
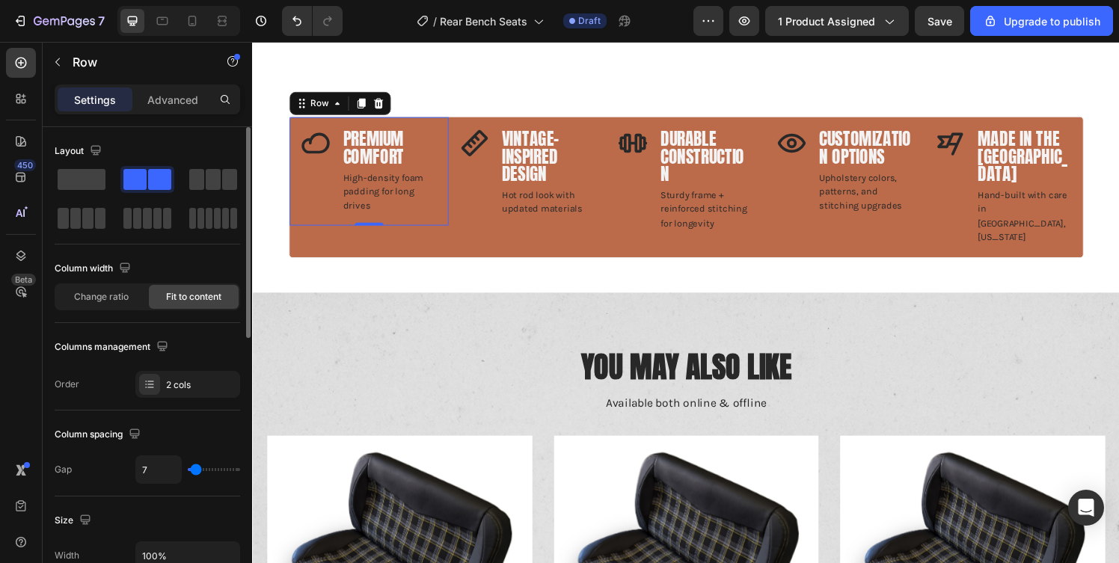
type input "4"
type input "3"
type input "0"
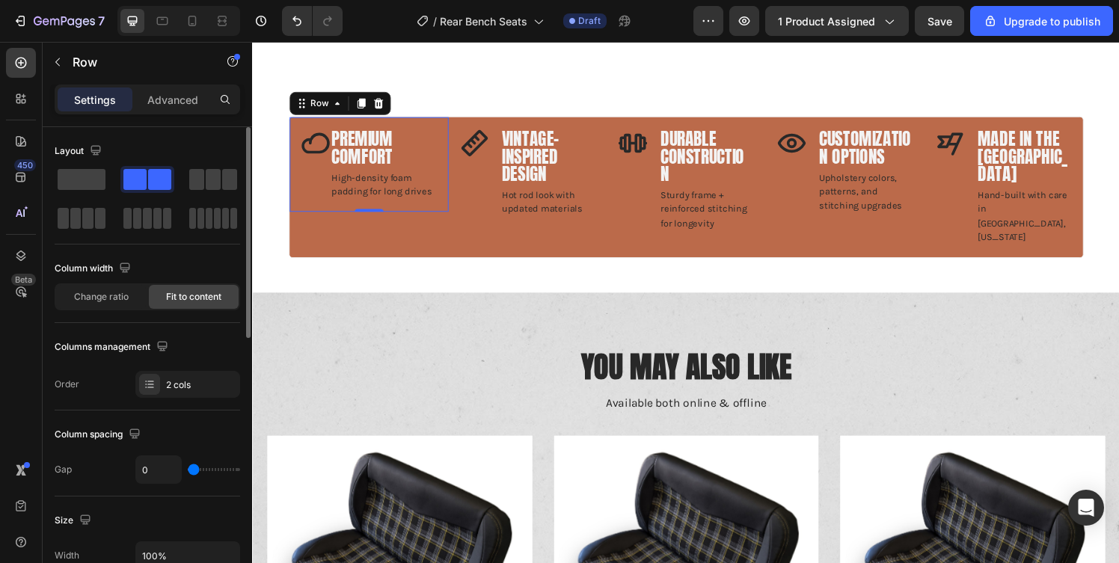
drag, startPoint x: 197, startPoint y: 465, endPoint x: 179, endPoint y: 468, distance: 18.8
type input "0"
click at [188, 468] on input "range" at bounding box center [214, 469] width 52 height 3
click at [180, 468] on input "0" at bounding box center [158, 469] width 45 height 27
click at [184, 468] on div "0" at bounding box center [187, 470] width 105 height 28
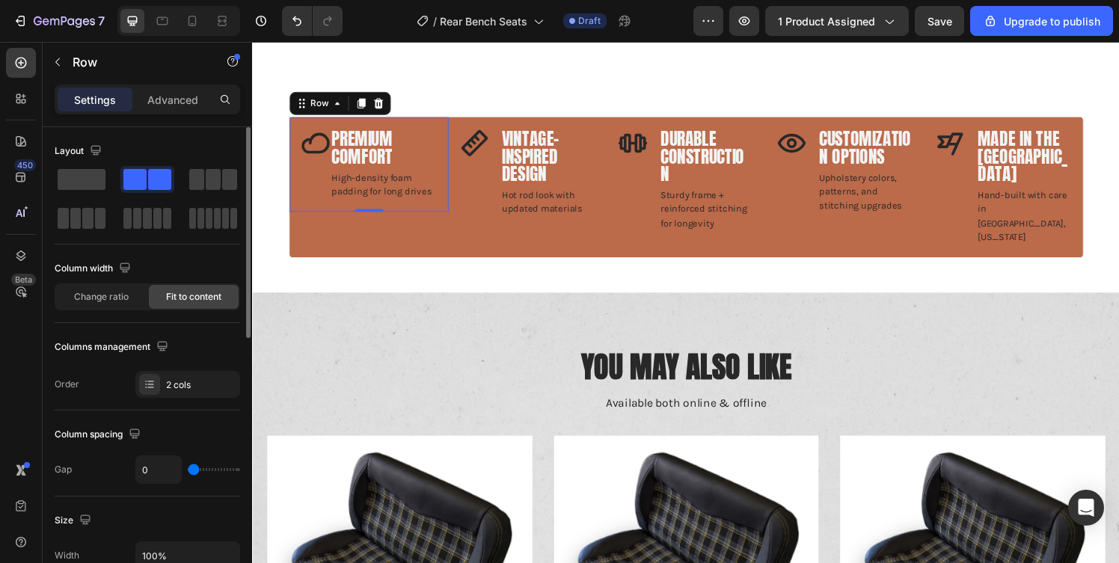
type input "1"
type input "3"
type input "4"
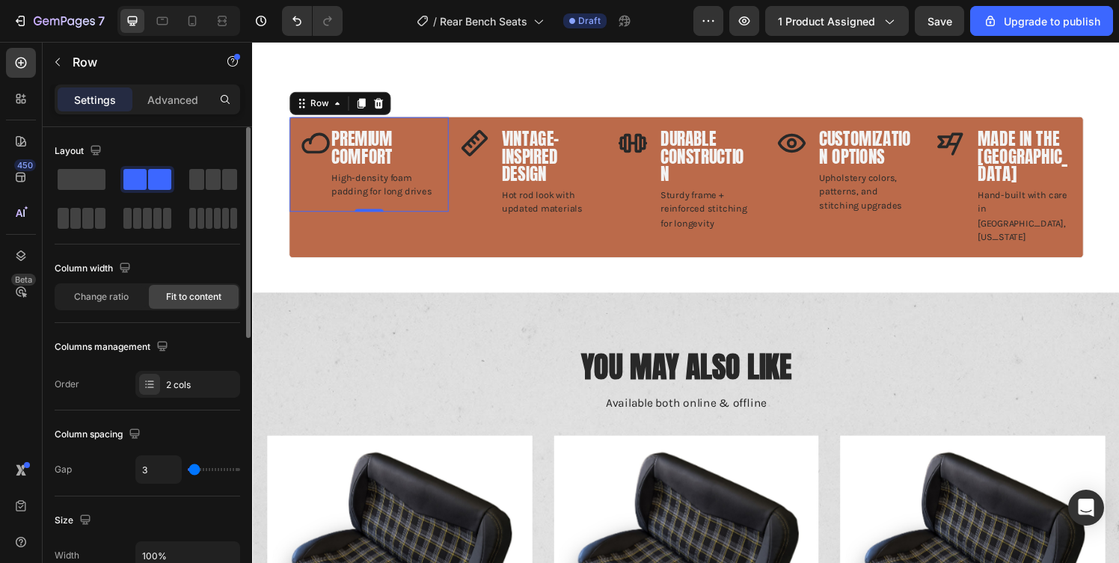
type input "4"
type input "5"
type input "6"
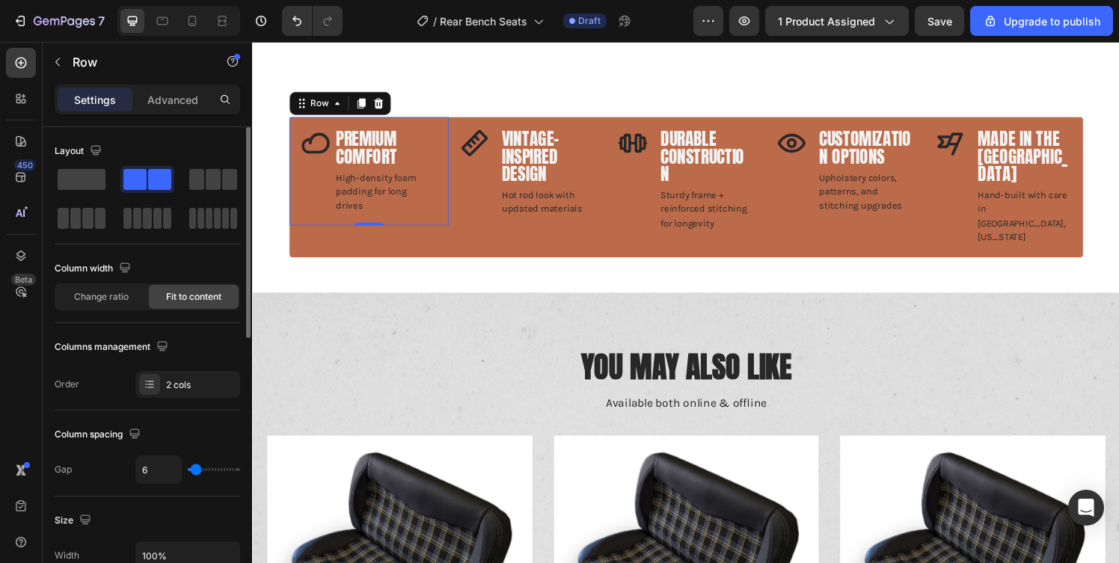
type input "7"
type input "8"
type input "9"
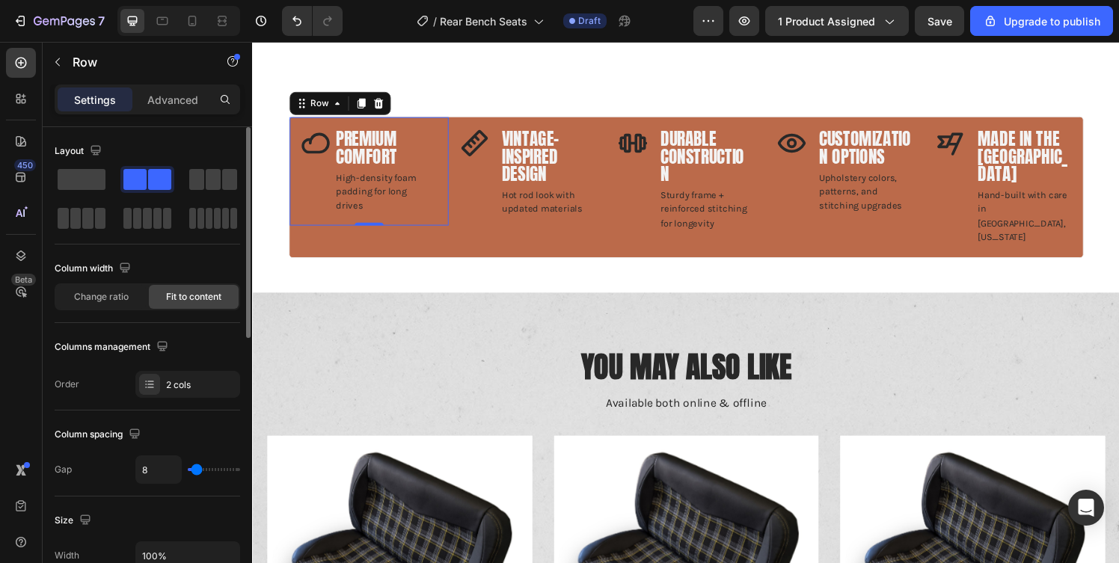
type input "9"
type input "10"
type input "11"
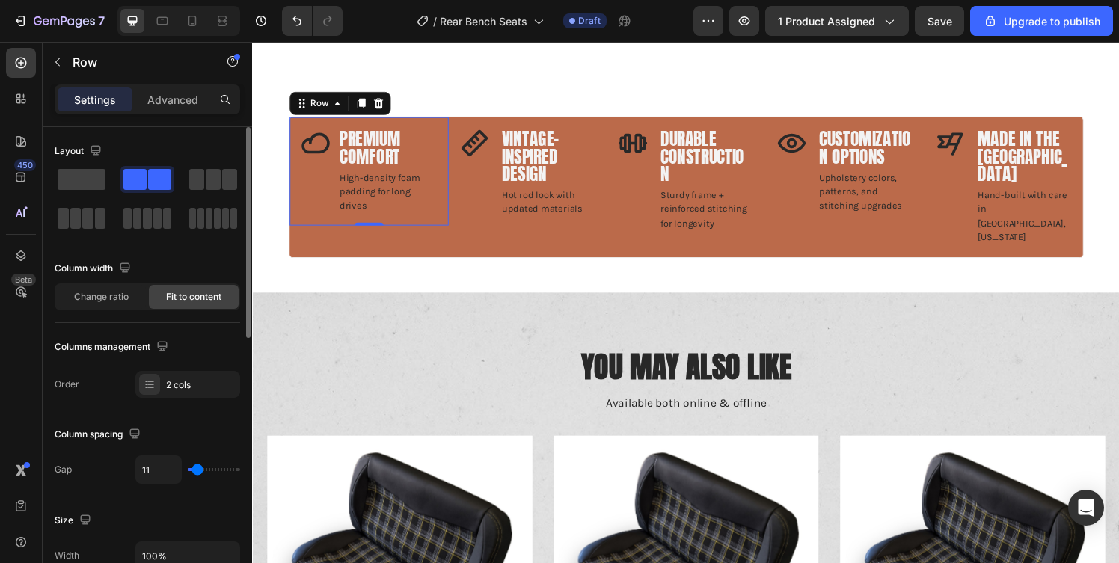
type input "10"
type input "9"
type input "8"
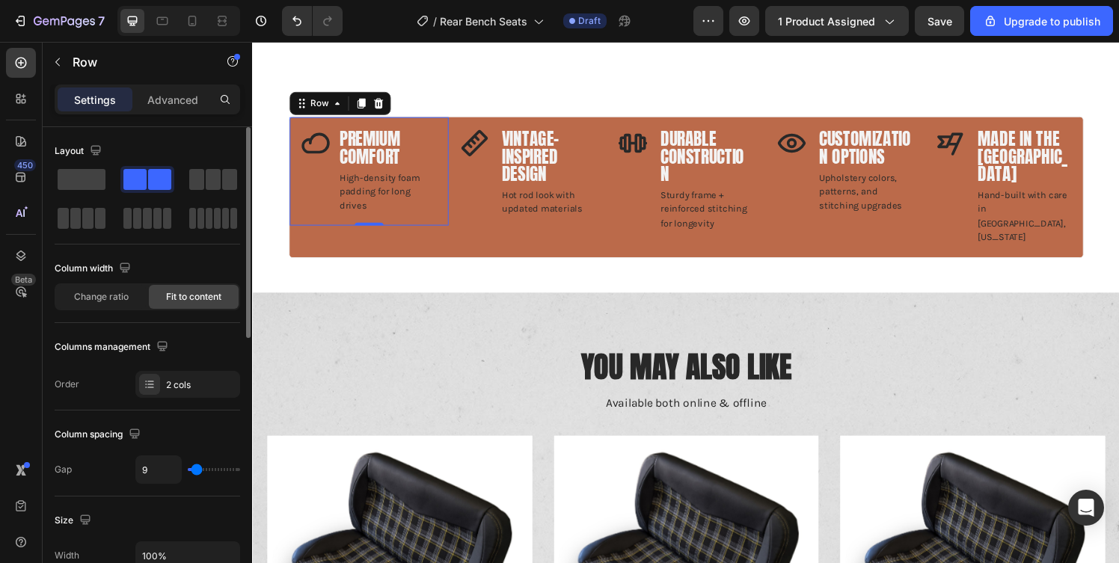
type input "8"
type input "7"
type input "6"
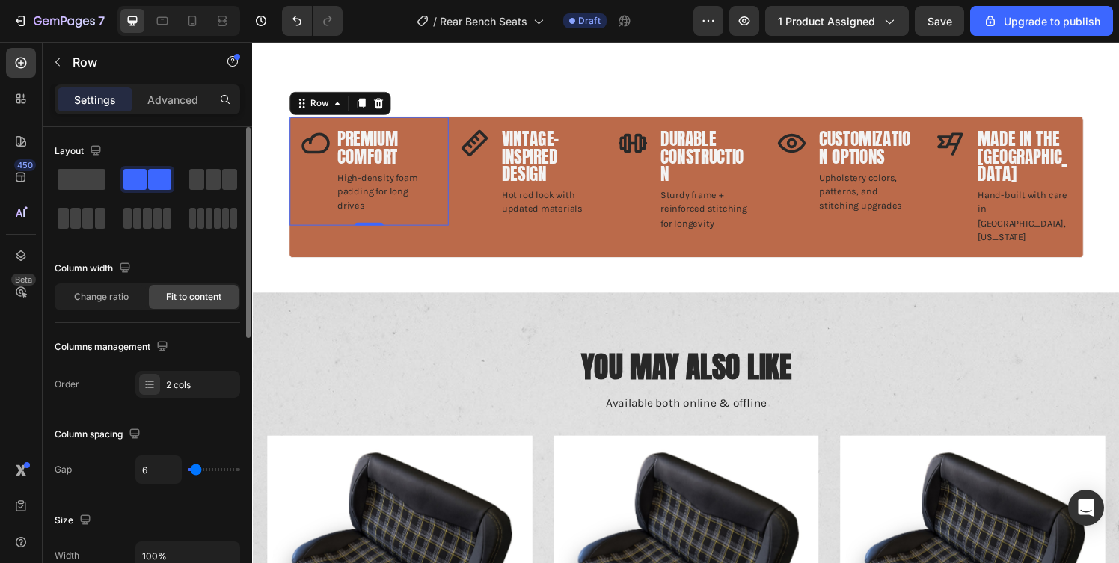
type input "5"
type input "4"
type input "5"
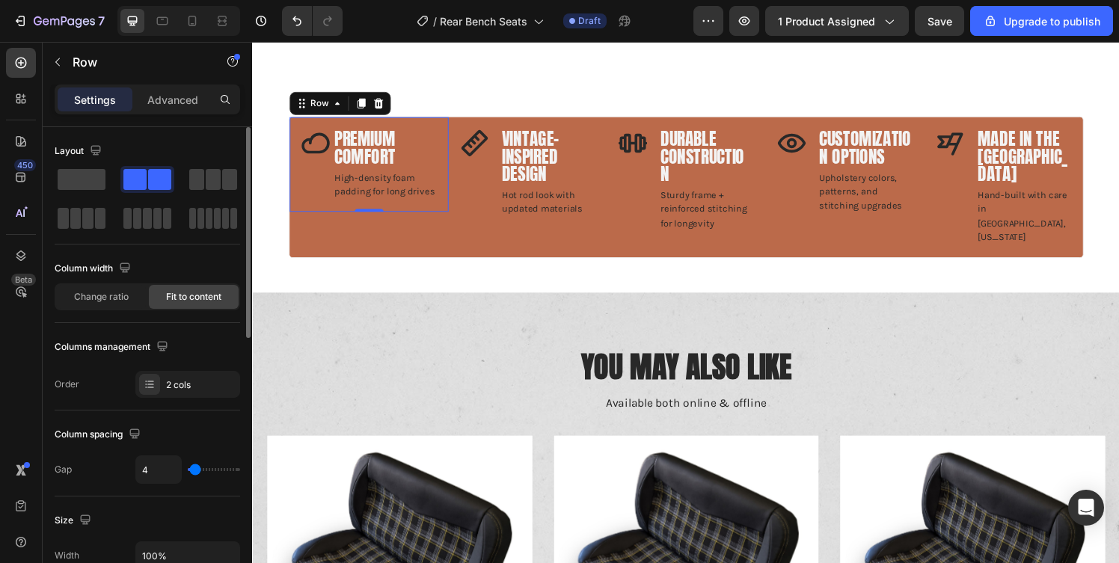
type input "5"
type input "6"
type input "7"
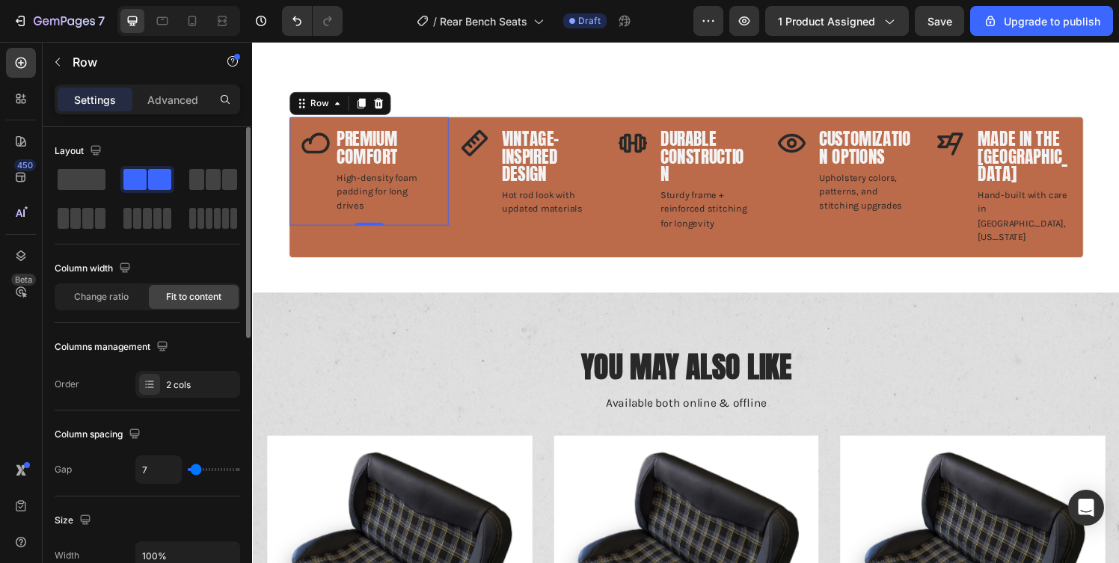
type input "8"
type input "9"
type input "10"
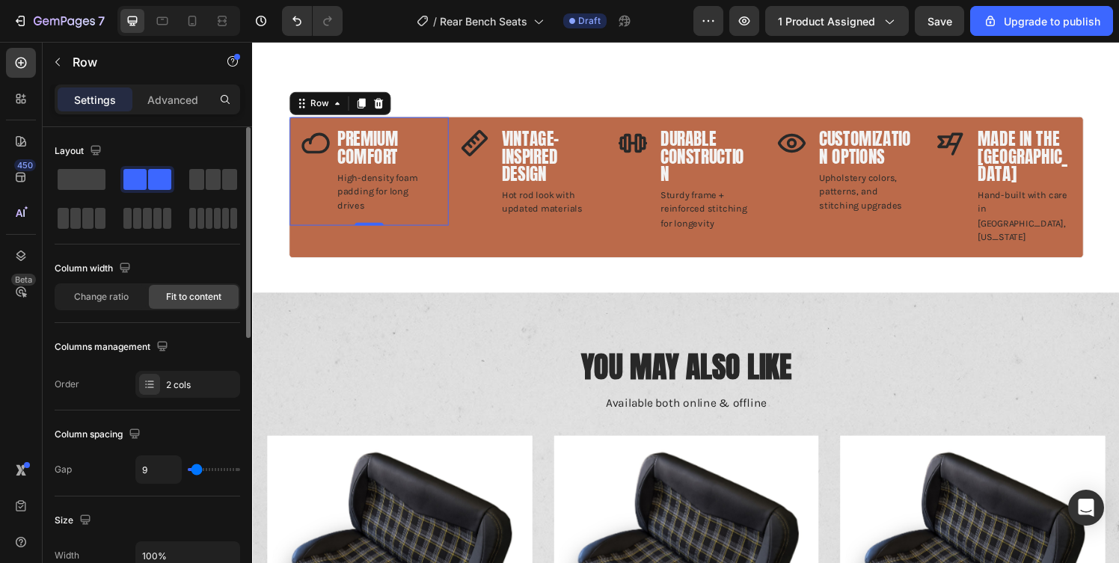
type input "10"
type input "11"
type input "12"
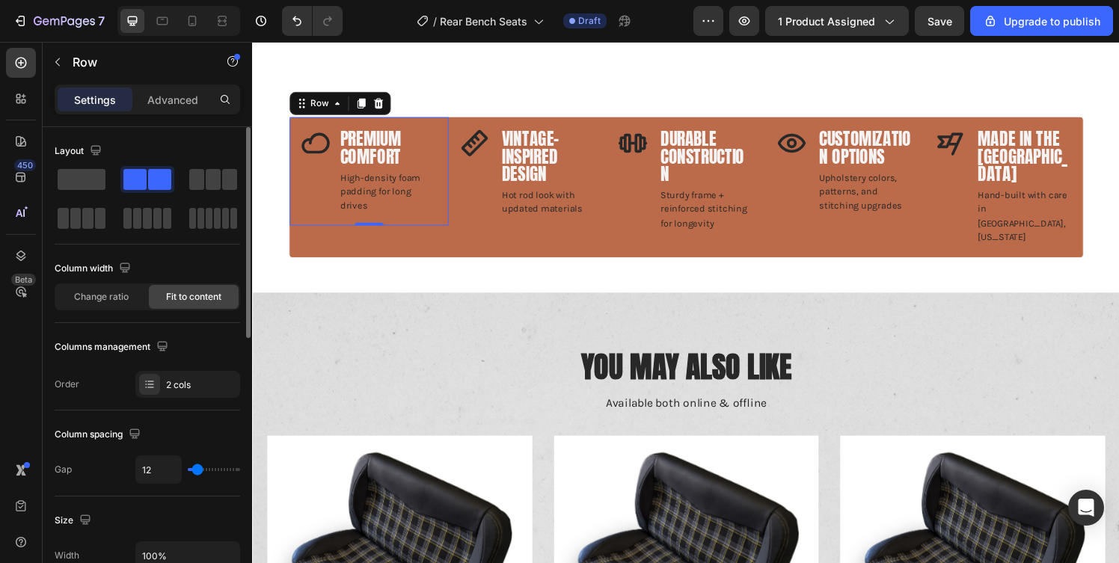
type input "11"
type input "10"
type input "9"
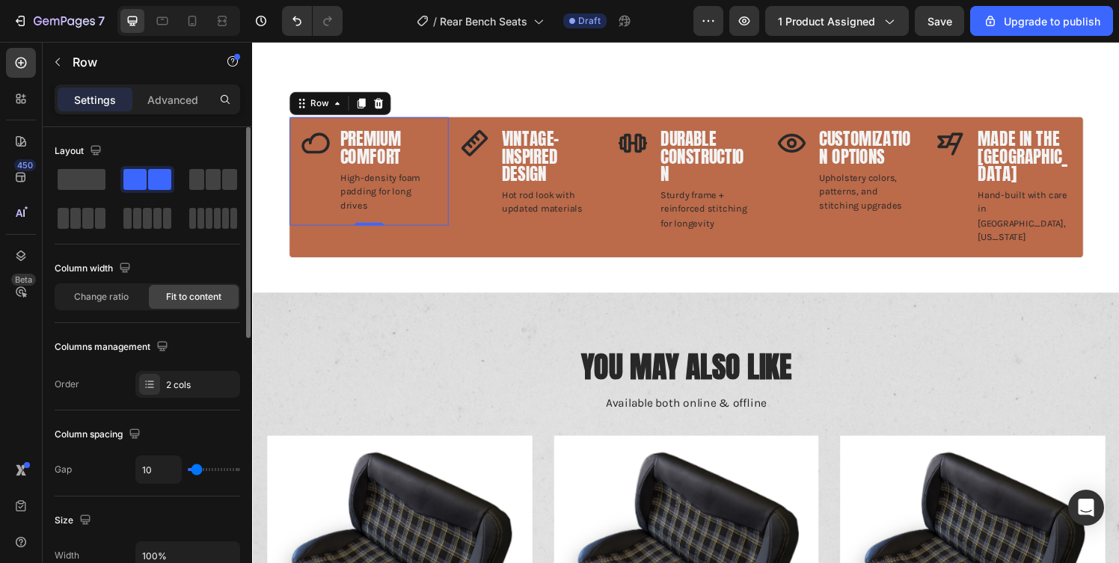
type input "9"
type input "8"
click at [196, 468] on input "range" at bounding box center [214, 469] width 52 height 3
click at [154, 474] on input "8" at bounding box center [158, 469] width 45 height 27
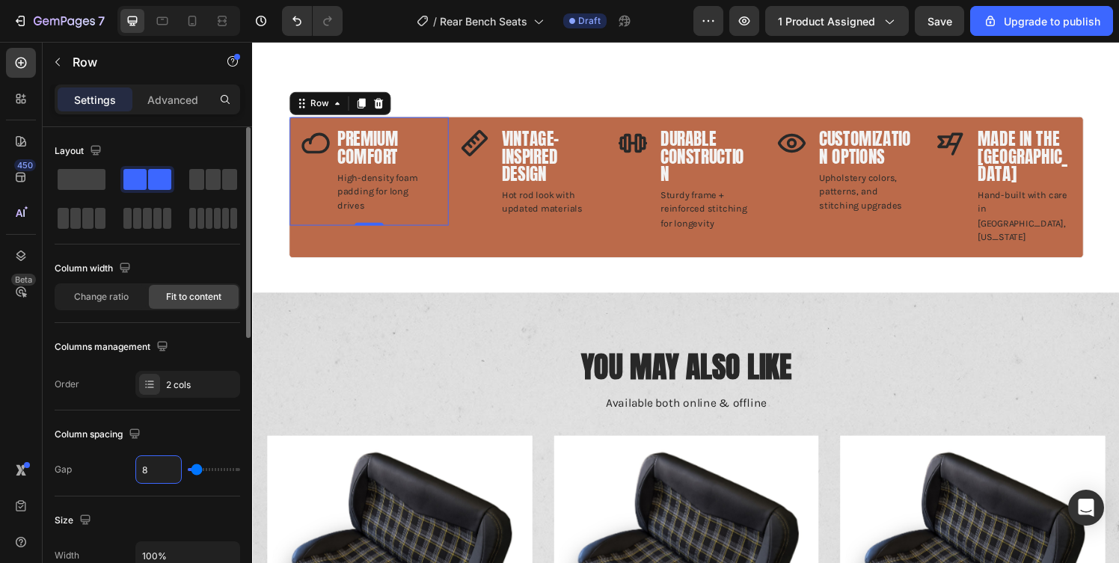
type input "1"
type input "10"
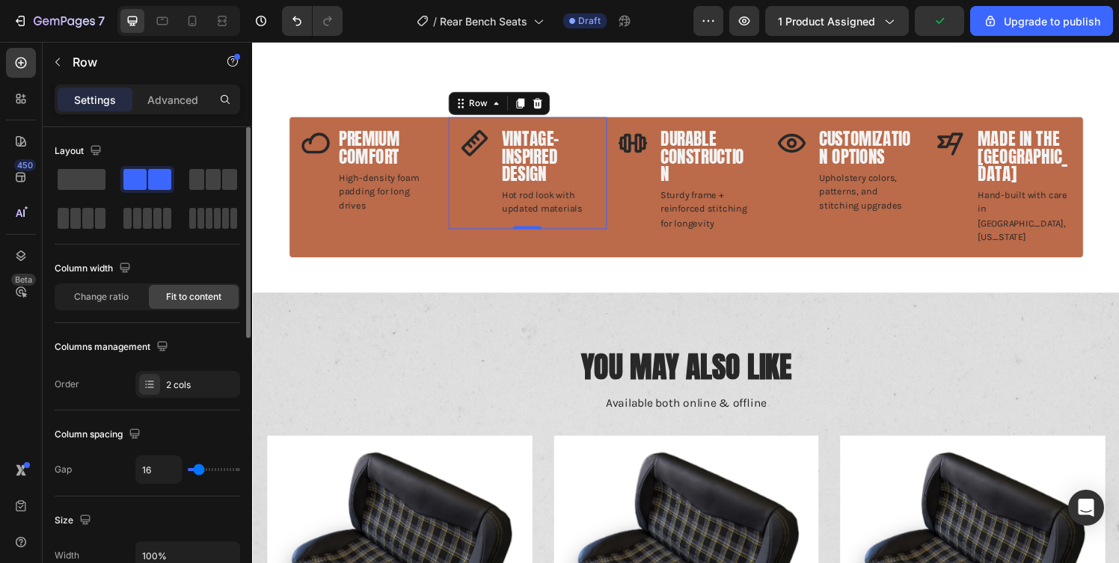
click at [508, 120] on div "Icon Vintage-Inspired Design Text block Hot rod look with updated materials Tex…" at bounding box center [537, 178] width 165 height 116
click at [145, 473] on input "16" at bounding box center [158, 469] width 45 height 27
type input "1"
type input "10"
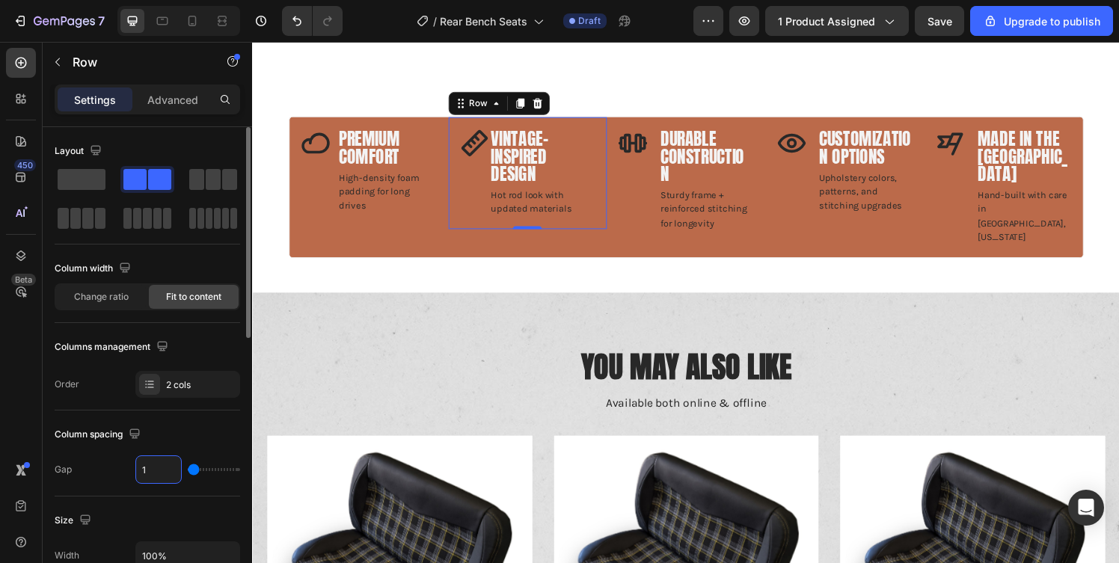
type input "10"
click at [706, 120] on div "Icon Durable Construction Text block Sturdy frame + reinforced stitching for lo…" at bounding box center [701, 185] width 165 height 131
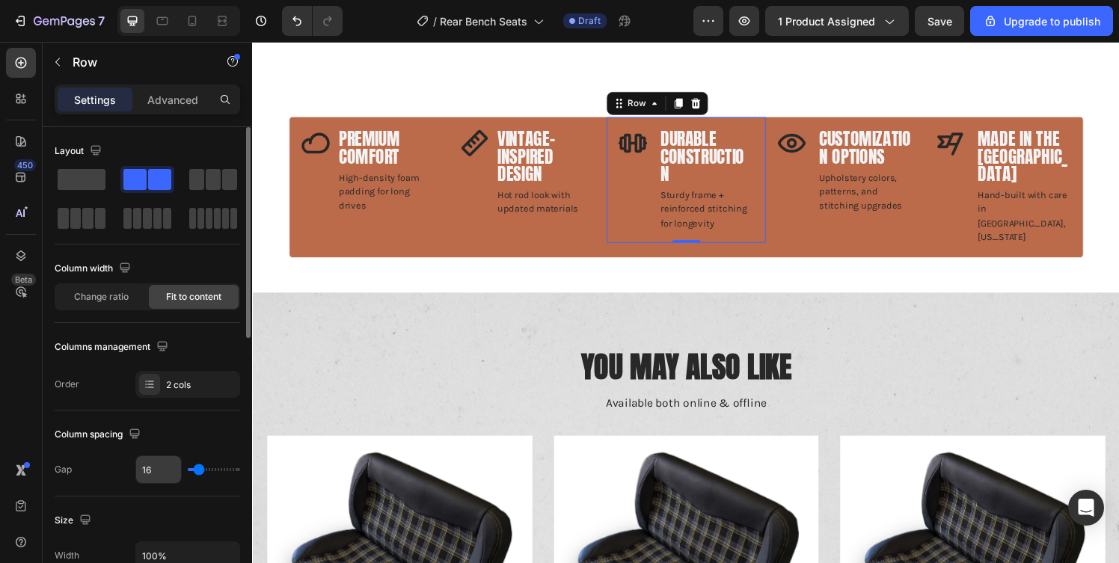
click at [159, 470] on input "16" at bounding box center [158, 469] width 45 height 27
type input "1"
type input "10"
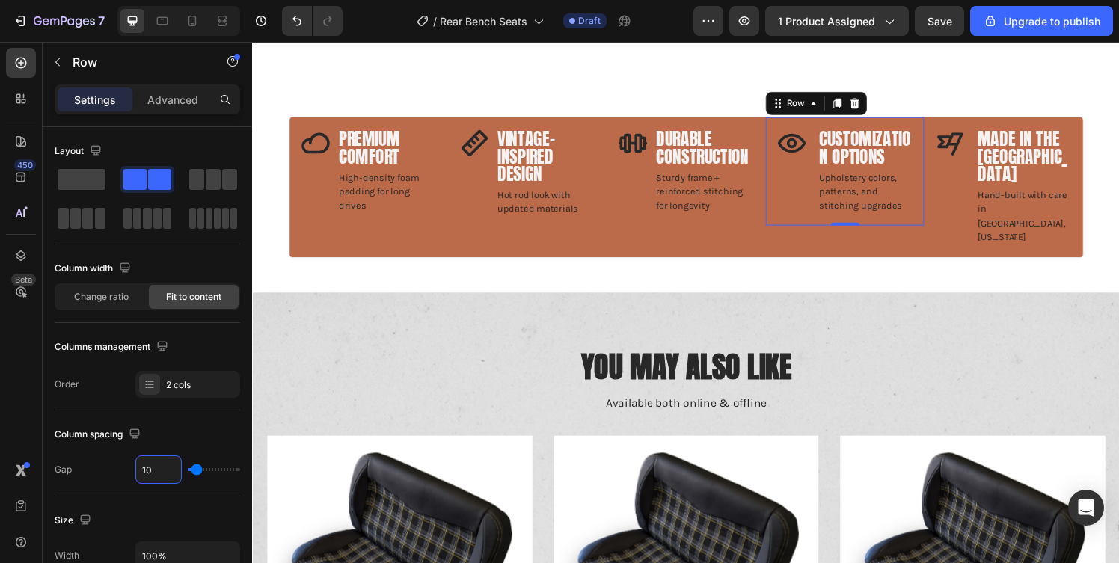
click at [848, 120] on div "Icon Customization Options Text block Upholstery colors, patterns, and stitchin…" at bounding box center [865, 176] width 165 height 113
click at [144, 476] on input "16" at bounding box center [158, 469] width 45 height 27
type input "1"
type input "10"
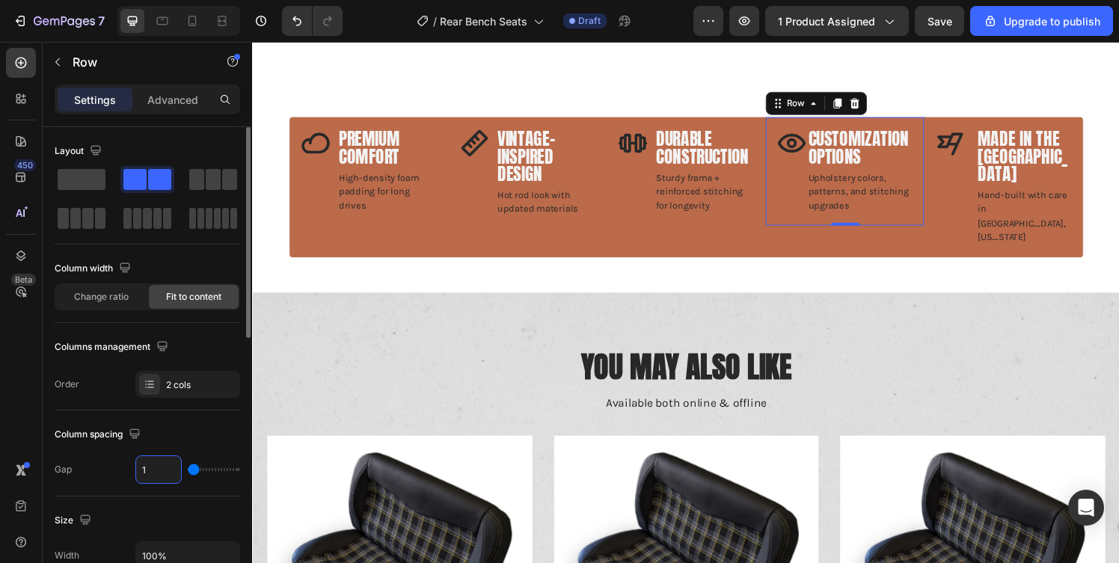
type input "10"
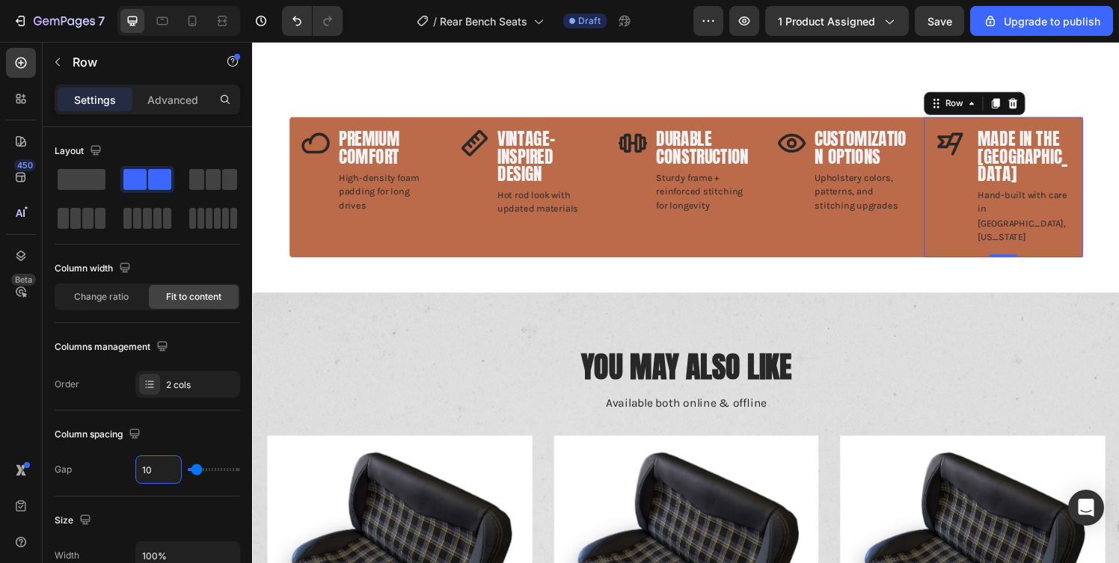
click at [984, 120] on div "Icon Made in the USA Text block Hand-built with care in Chandler, Arizona Text …" at bounding box center [1029, 192] width 165 height 145
click at [168, 465] on input "16" at bounding box center [158, 469] width 45 height 27
type input "1"
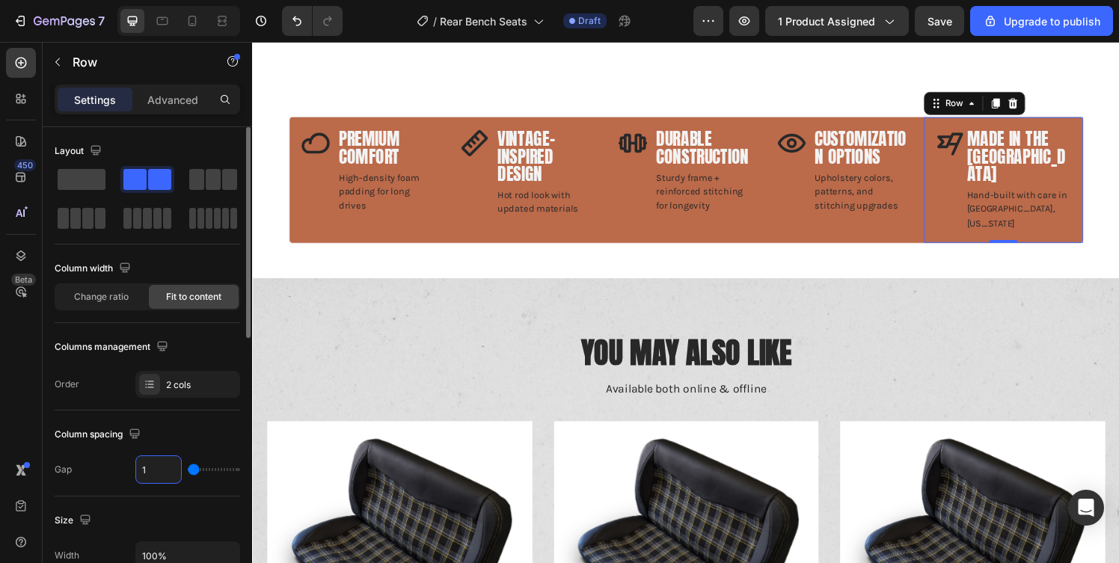
type input "10"
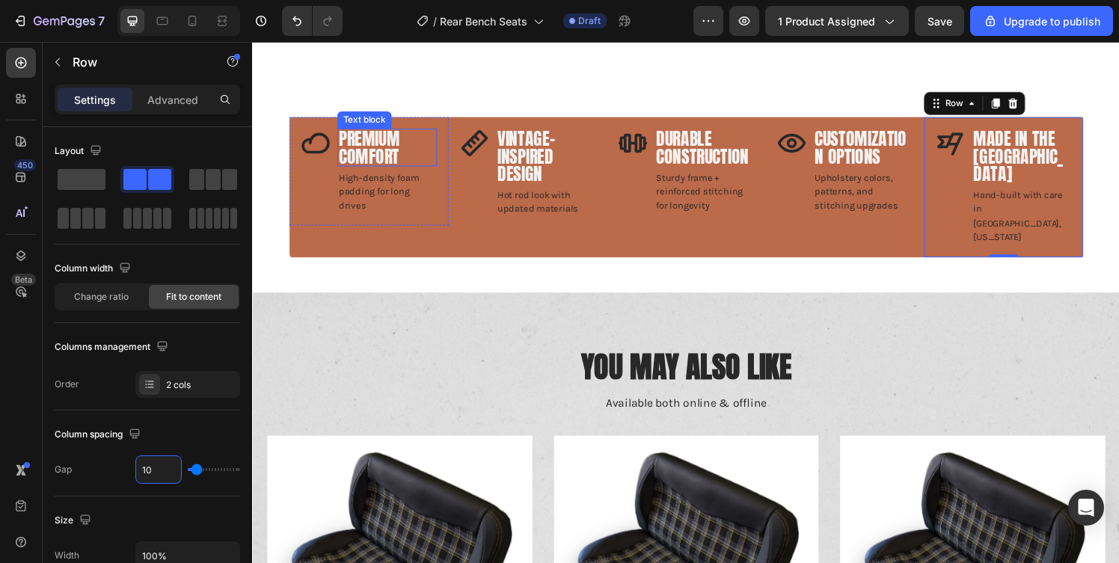
click at [390, 133] on p "Premium Comfort" at bounding box center [391, 151] width 100 height 36
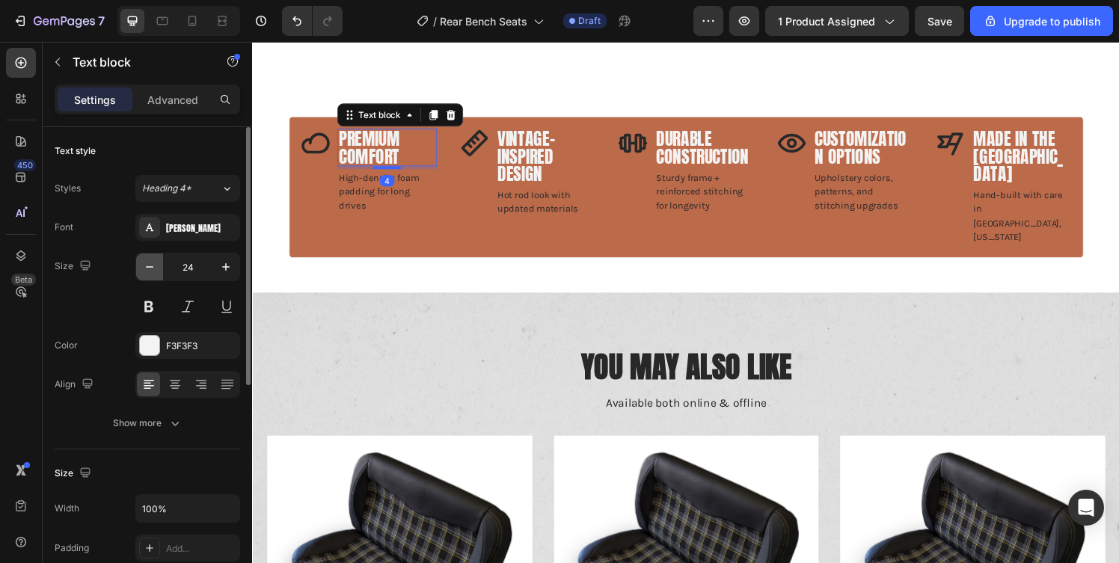
click at [147, 269] on icon "button" at bounding box center [149, 267] width 15 height 15
type input "22"
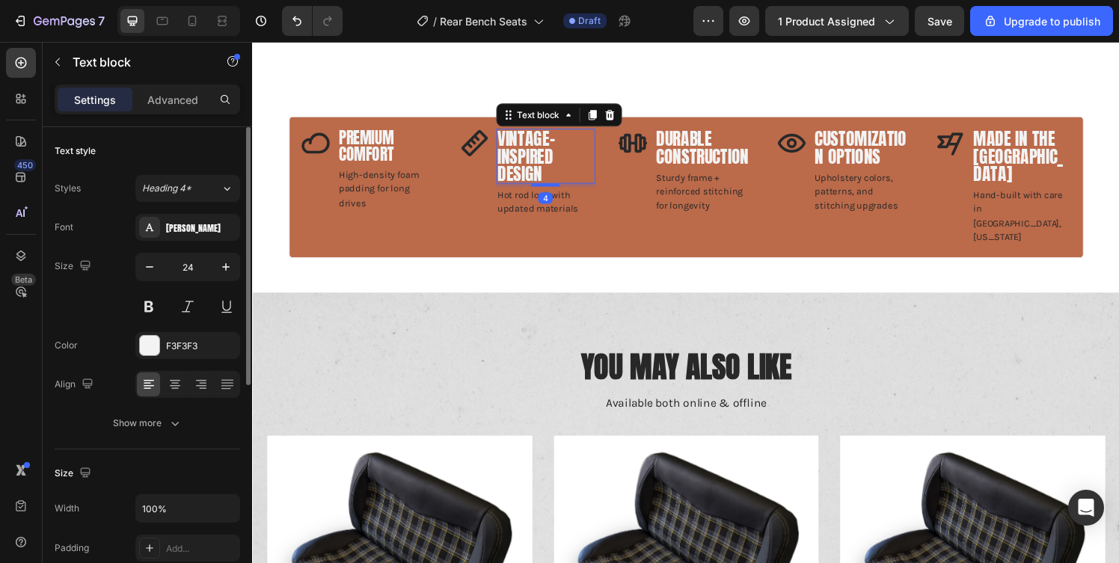
click at [524, 161] on p "Vintage-Inspired Design" at bounding box center [556, 160] width 100 height 54
click at [148, 271] on icon "button" at bounding box center [149, 267] width 15 height 15
type input "22"
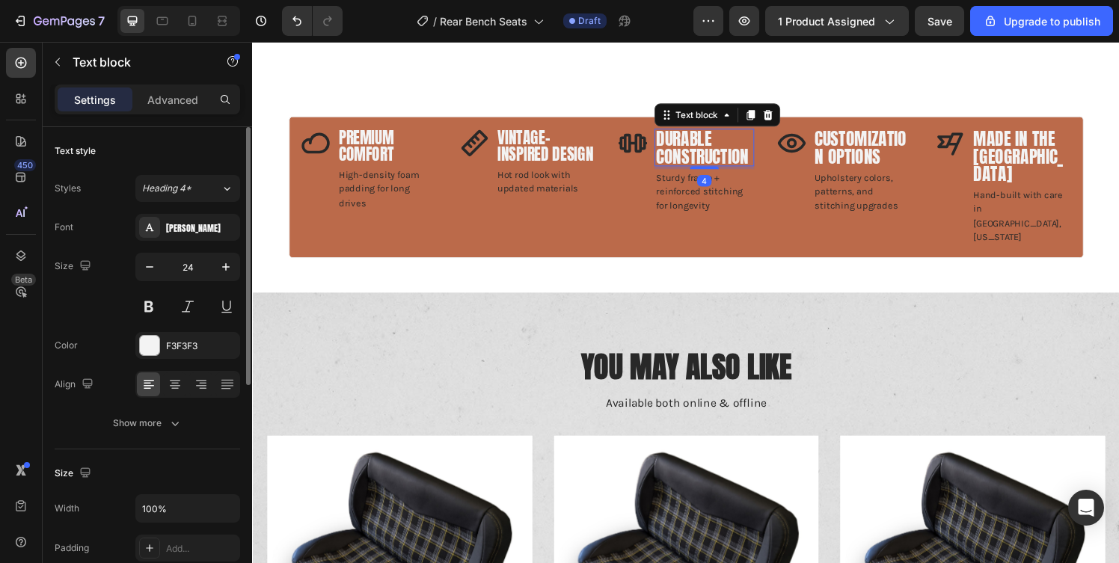
click at [721, 133] on p "Durable Construction" at bounding box center [720, 151] width 100 height 36
click at [151, 263] on icon "button" at bounding box center [149, 267] width 15 height 15
type input "22"
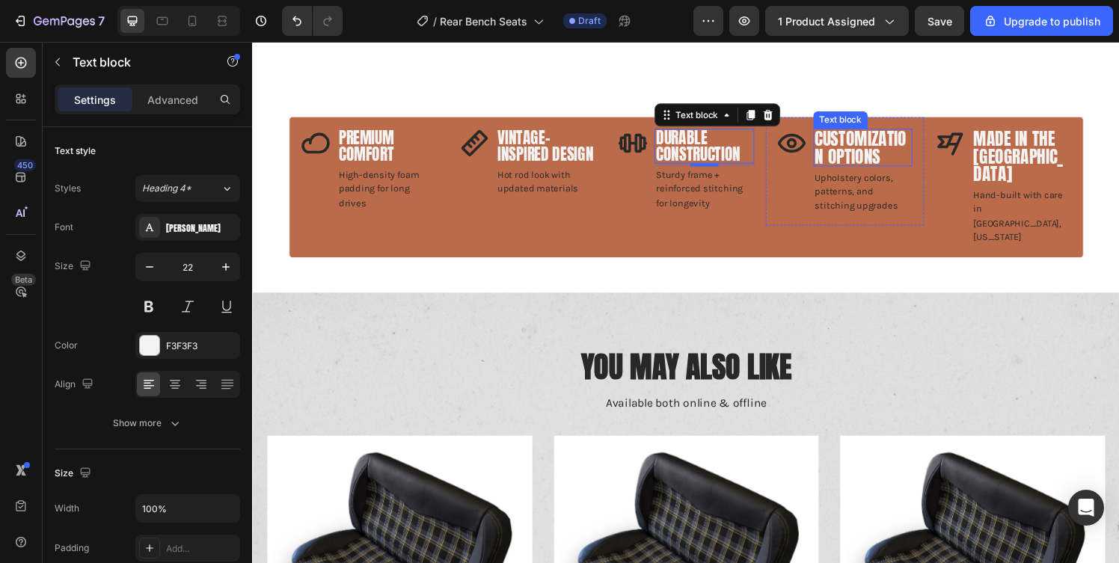
click at [880, 133] on p "Customization Options" at bounding box center [884, 151] width 100 height 36
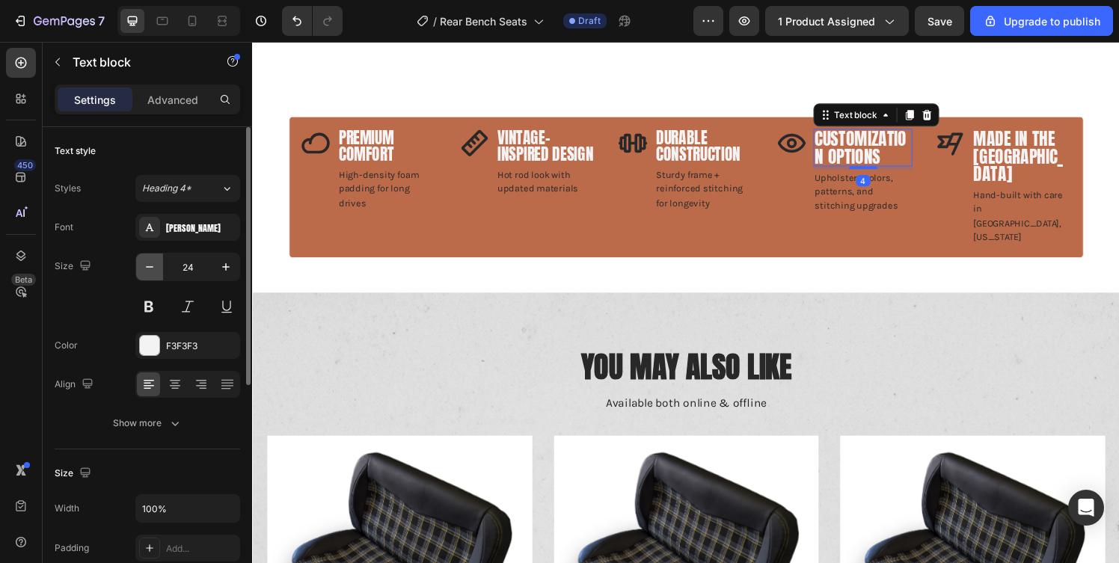
click at [155, 271] on icon "button" at bounding box center [149, 267] width 15 height 15
type input "22"
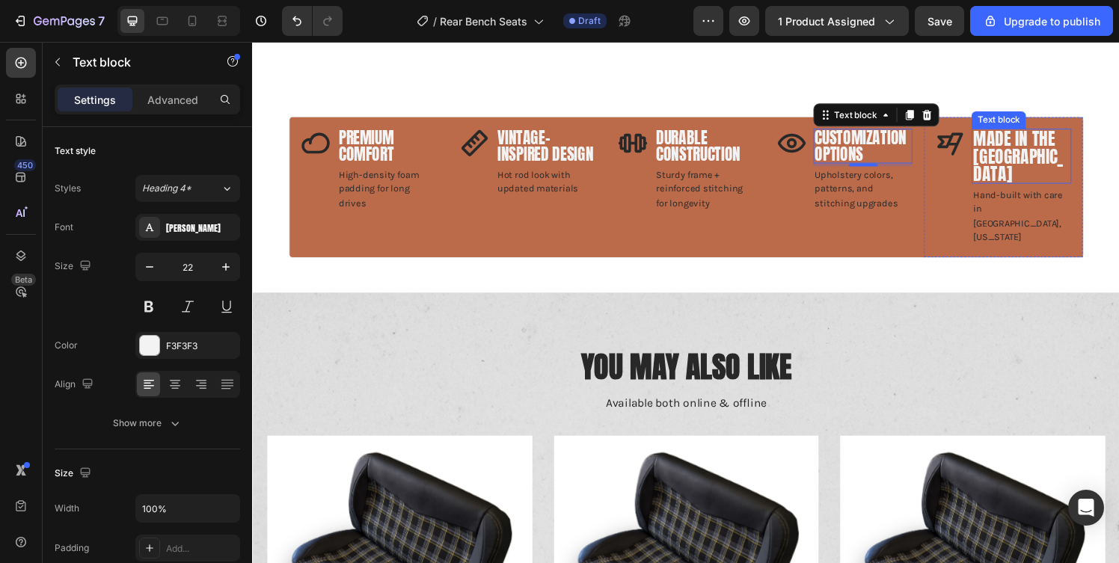
click at [1038, 133] on p "Made in the USA" at bounding box center [1048, 160] width 100 height 54
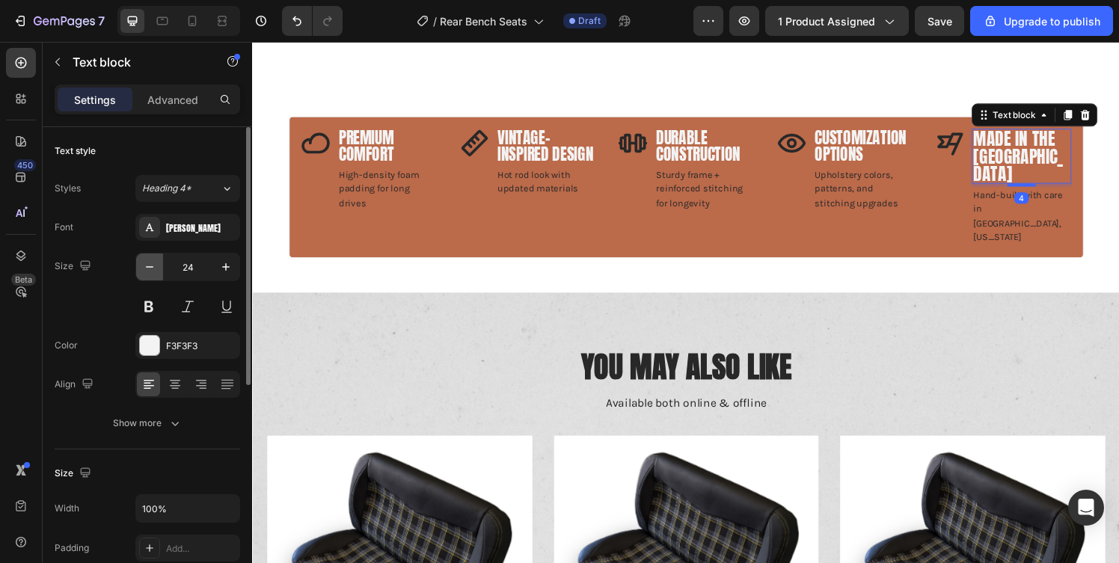
click at [152, 272] on icon "button" at bounding box center [149, 267] width 15 height 15
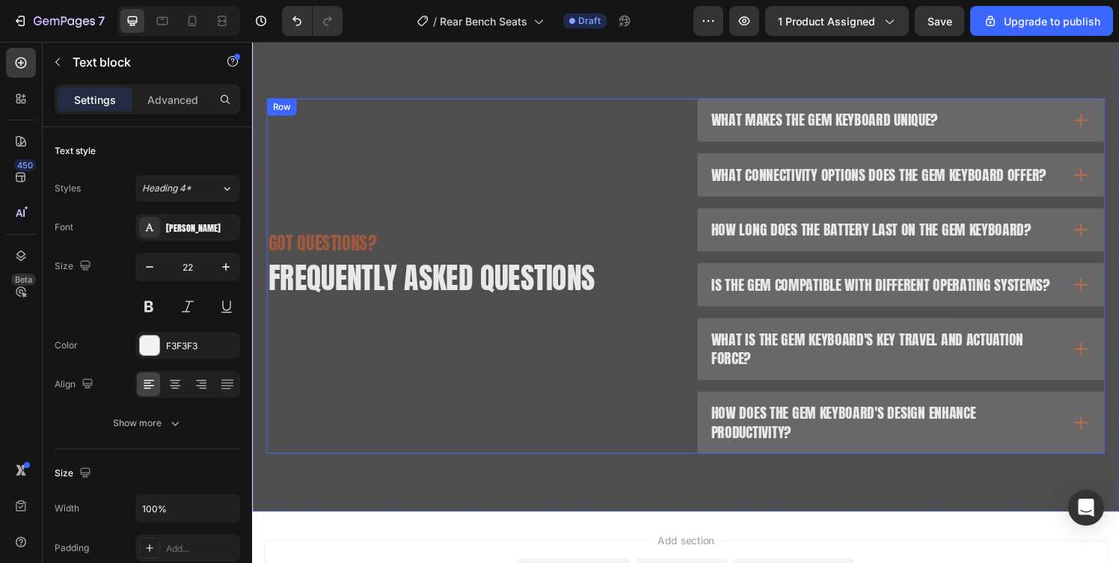
scroll to position [2007, 0]
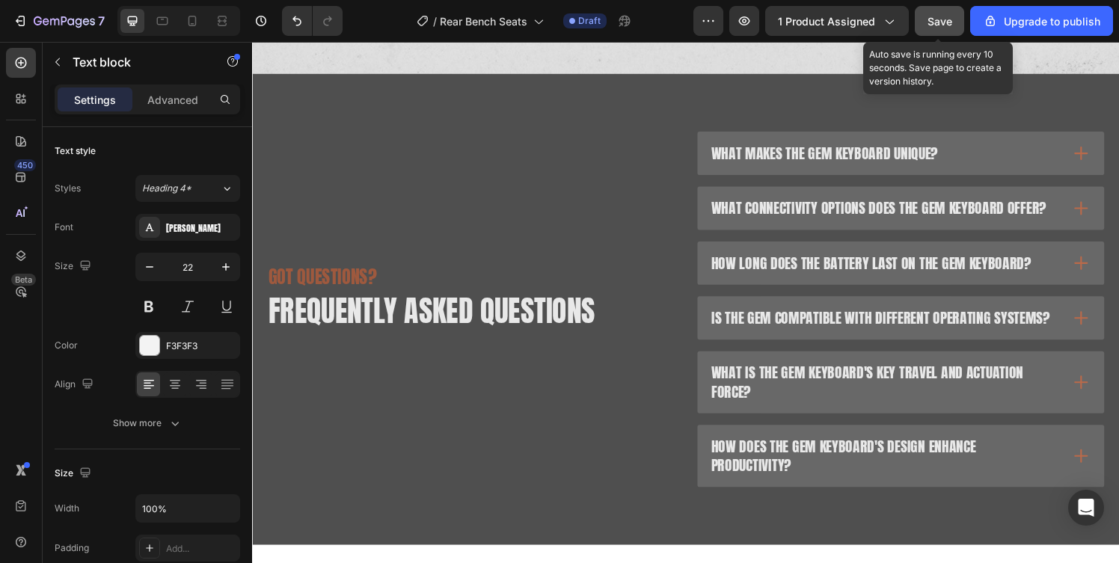
click at [945, 9] on button "Save" at bounding box center [939, 21] width 49 height 30
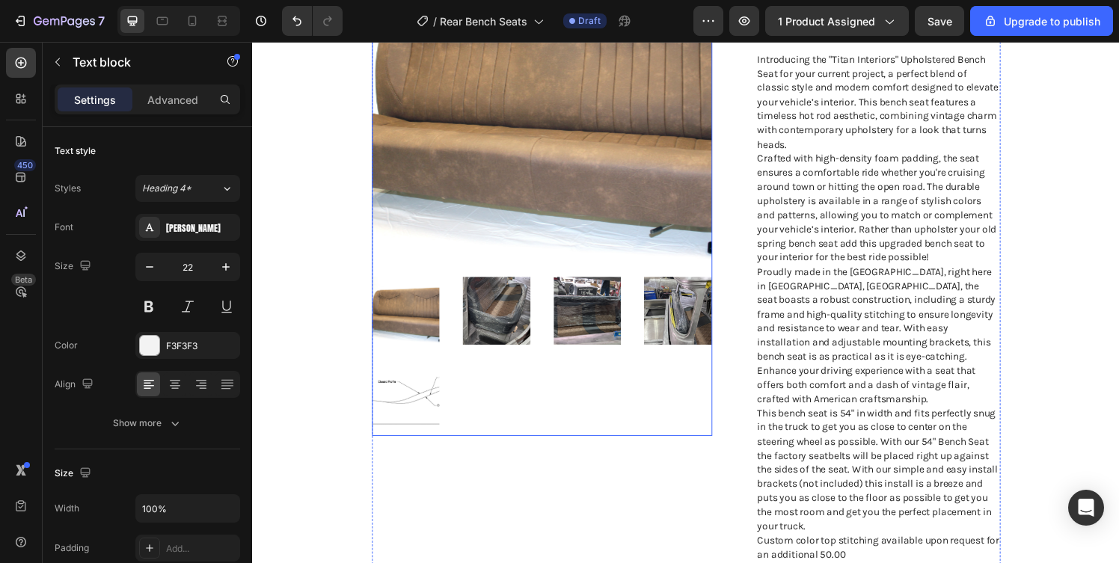
scroll to position [0, 0]
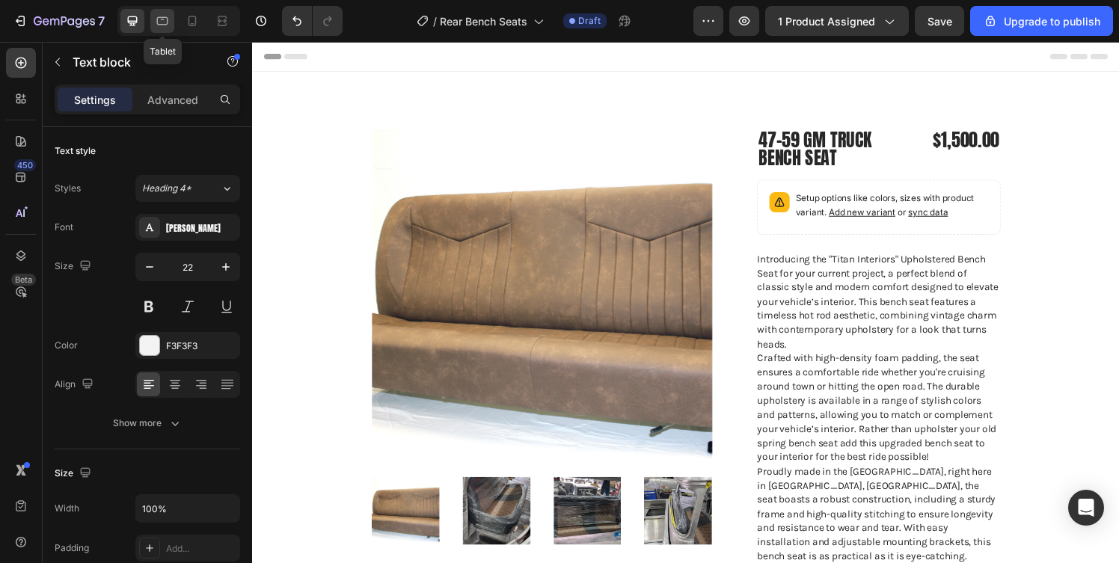
click at [166, 22] on icon at bounding box center [162, 20] width 15 height 15
type input "18"
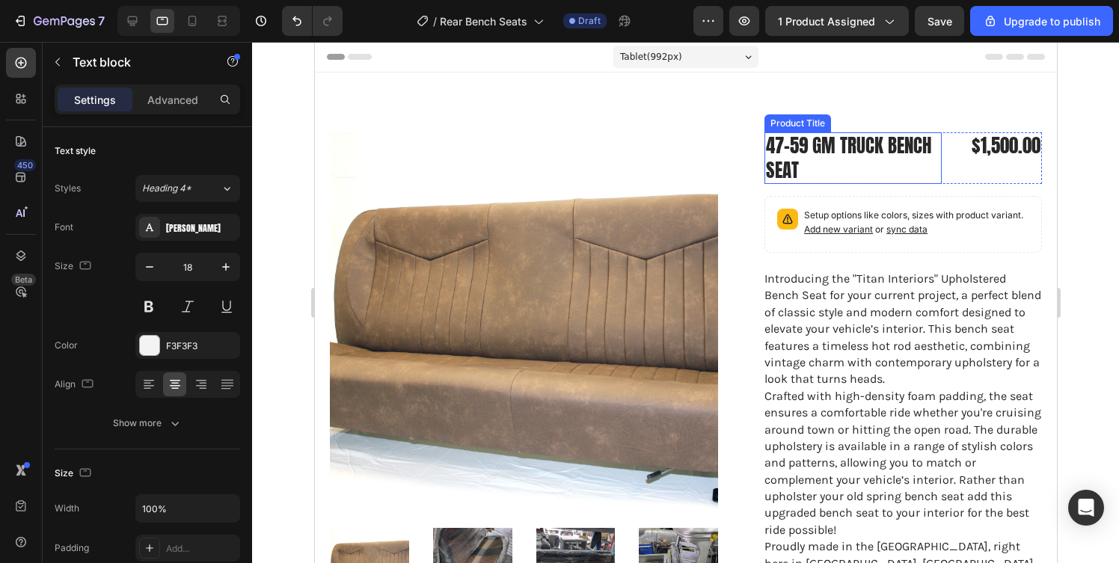
click at [832, 153] on h1 "47-59 GM Truck Bench Seat" at bounding box center [852, 158] width 177 height 52
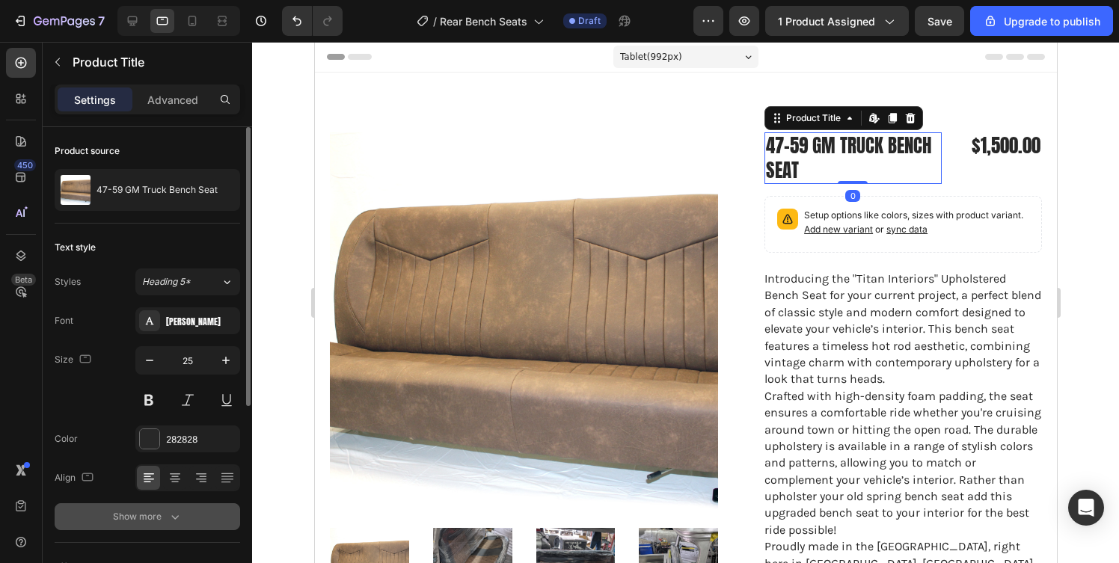
click at [169, 519] on icon "button" at bounding box center [175, 516] width 15 height 15
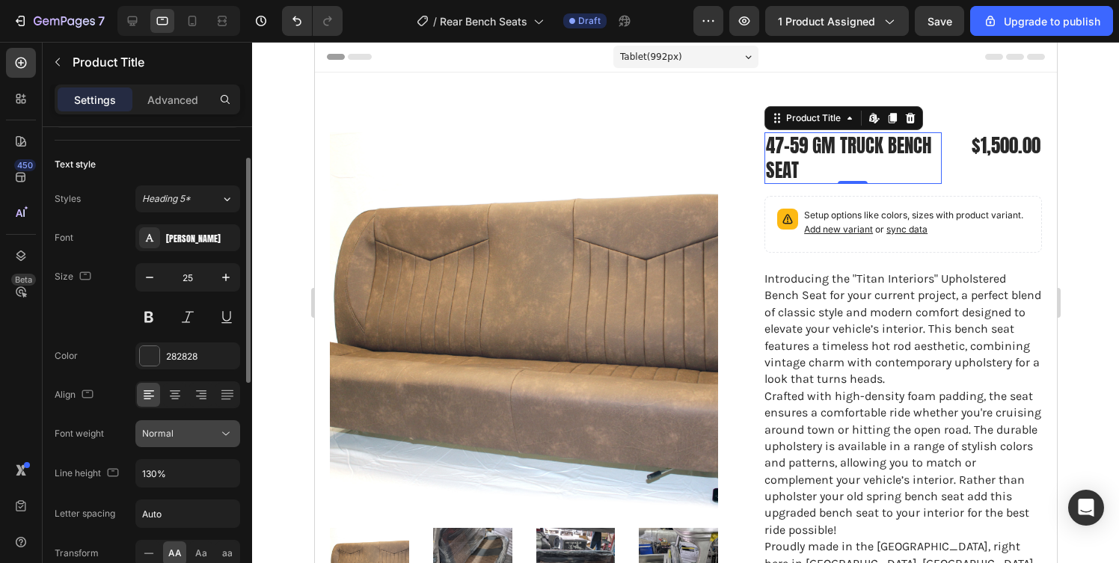
scroll to position [85, 0]
click at [224, 471] on icon "button" at bounding box center [226, 473] width 6 height 4
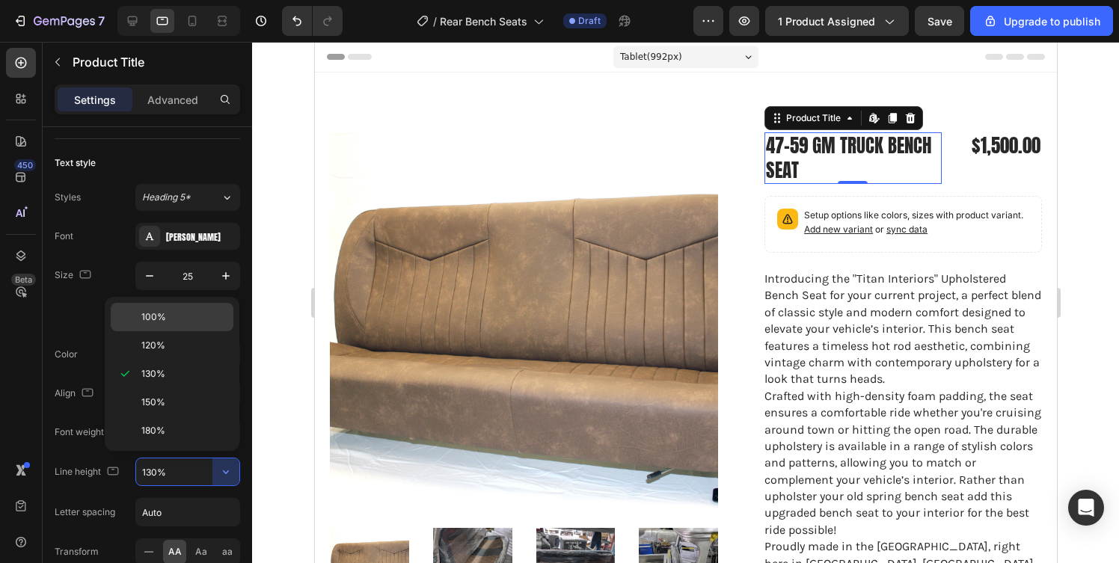
click at [162, 327] on div "100%" at bounding box center [172, 317] width 123 height 28
type input "100%"
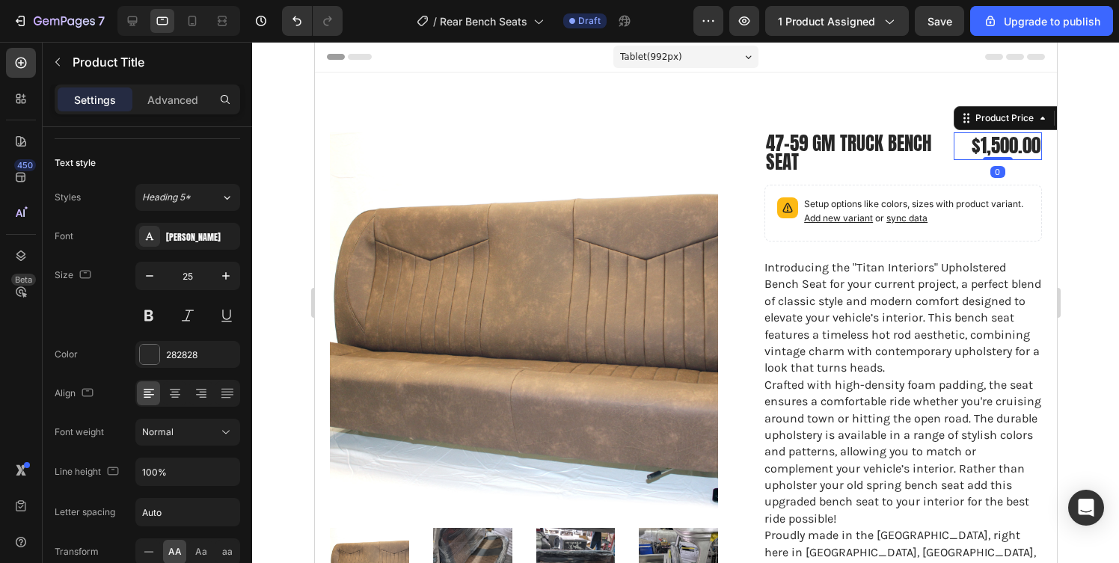
click at [968, 143] on div "$1,500.00" at bounding box center [997, 146] width 88 height 28
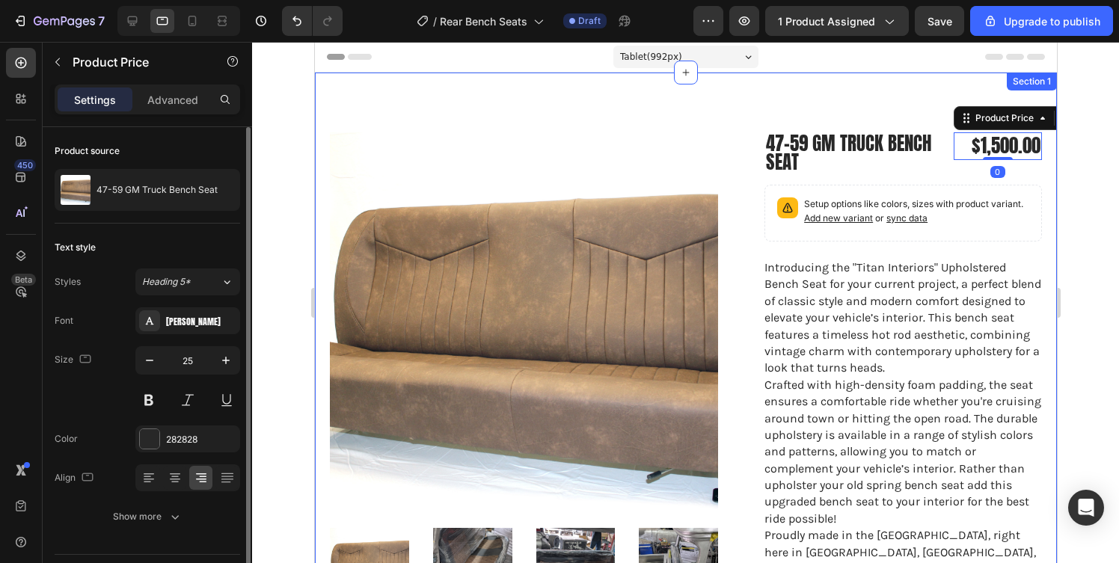
click at [168, 533] on div "Text style Styles Heading 5* Font Anton Size 25 Color 282828 Align Show more" at bounding box center [148, 383] width 186 height 319
click at [179, 506] on button "Show more" at bounding box center [148, 516] width 186 height 27
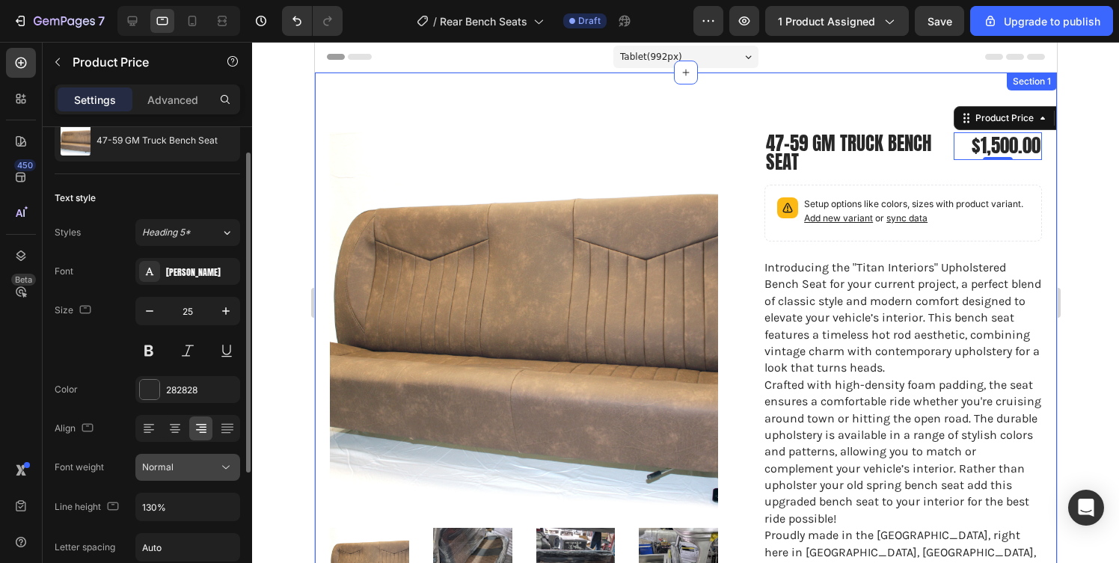
scroll to position [51, 0]
click at [227, 509] on icon "button" at bounding box center [225, 505] width 15 height 15
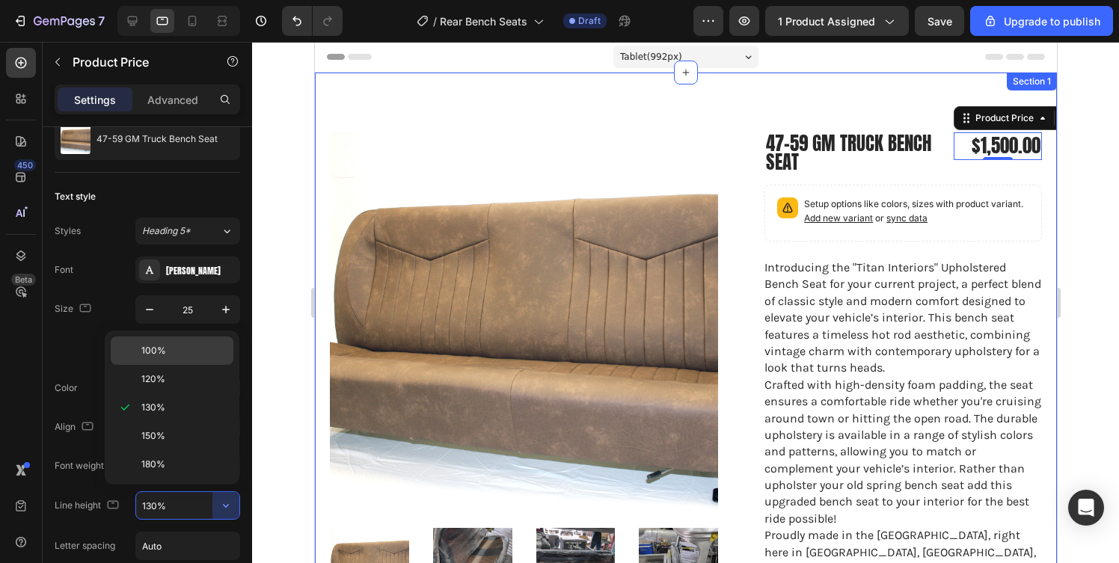
click at [171, 362] on div "100%" at bounding box center [172, 351] width 123 height 28
type input "100%"
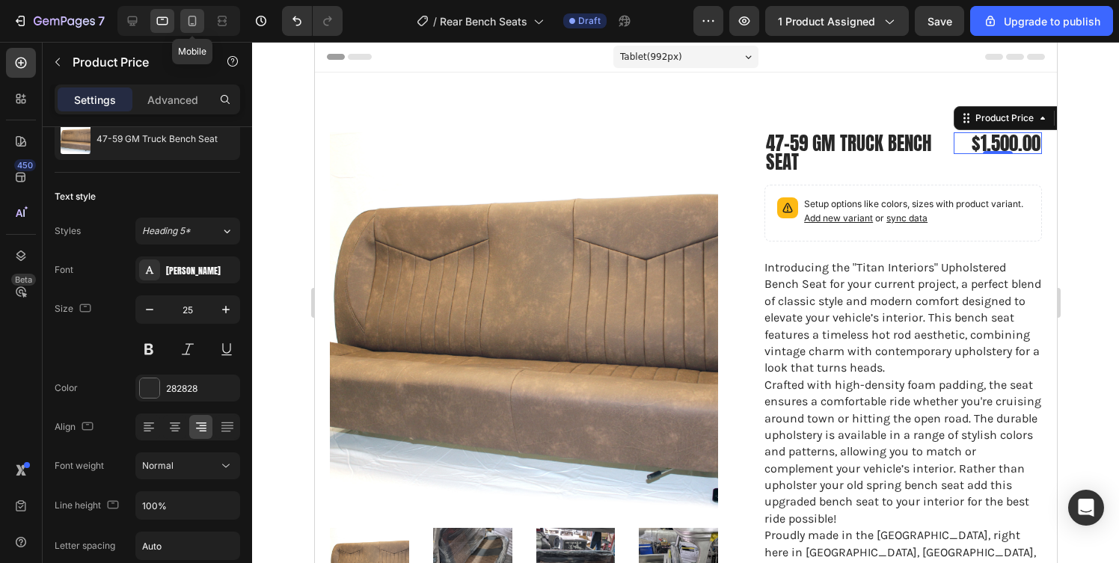
click at [195, 24] on icon at bounding box center [193, 21] width 8 height 10
type input "23"
type input "130%"
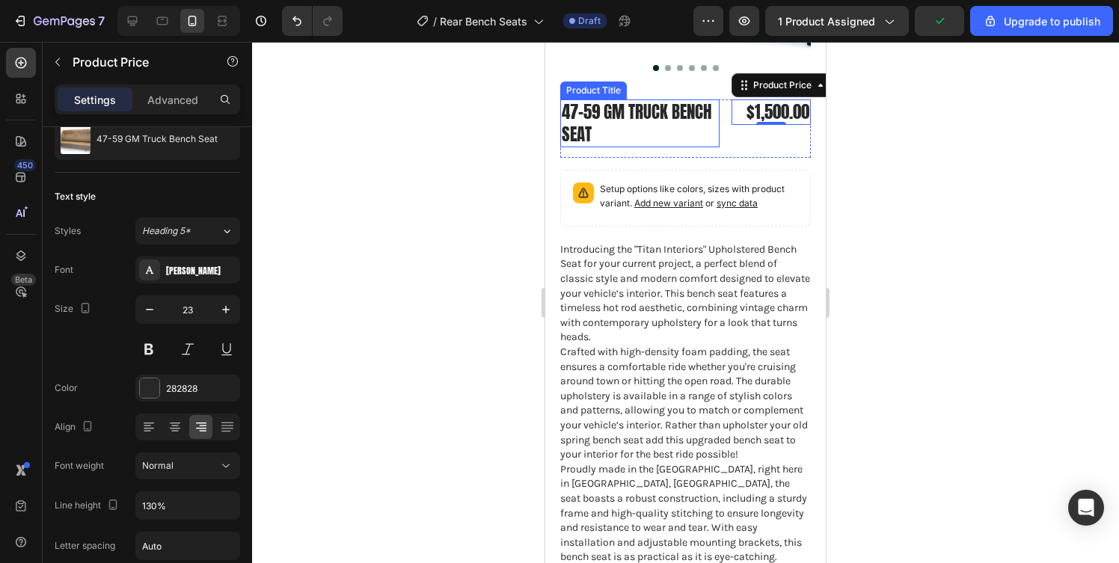
scroll to position [308, 0]
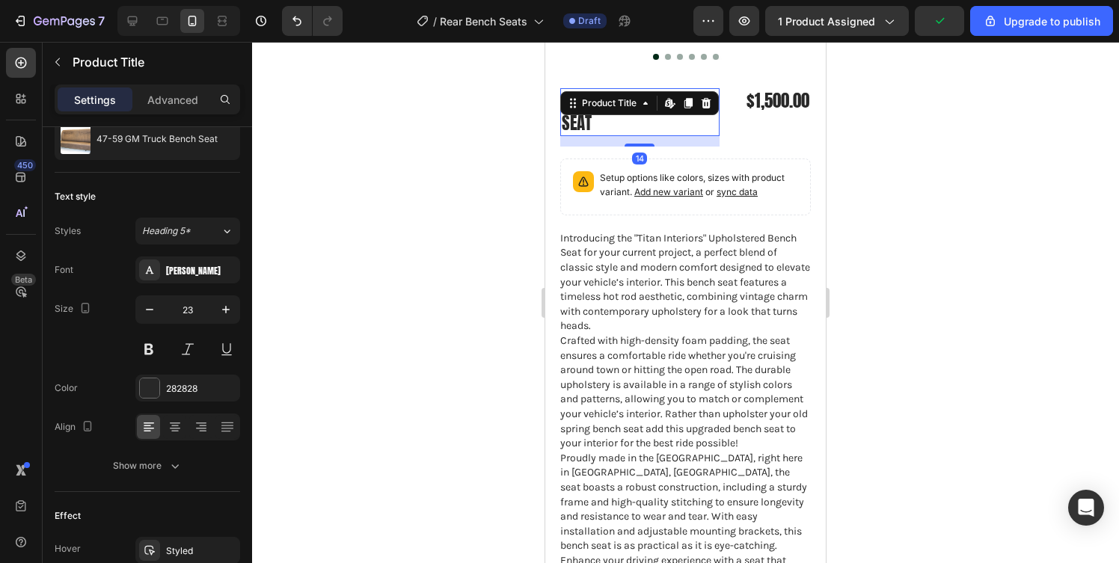
click at [664, 111] on div "47-59 GM Truck Bench Seat Product Title Edit content in Shopify 14" at bounding box center [639, 112] width 159 height 48
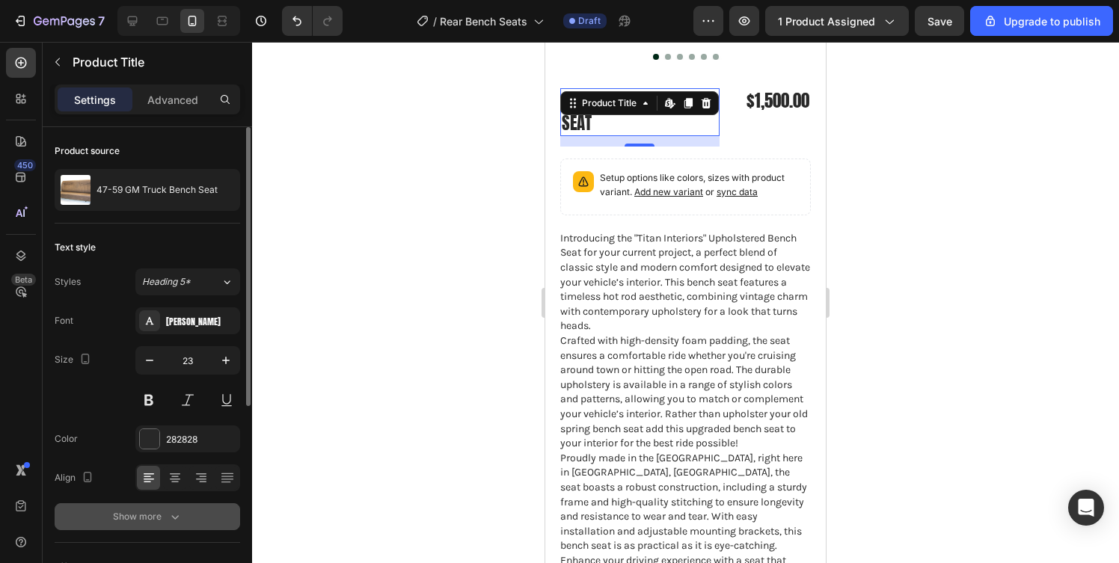
click at [180, 522] on icon "button" at bounding box center [175, 516] width 15 height 15
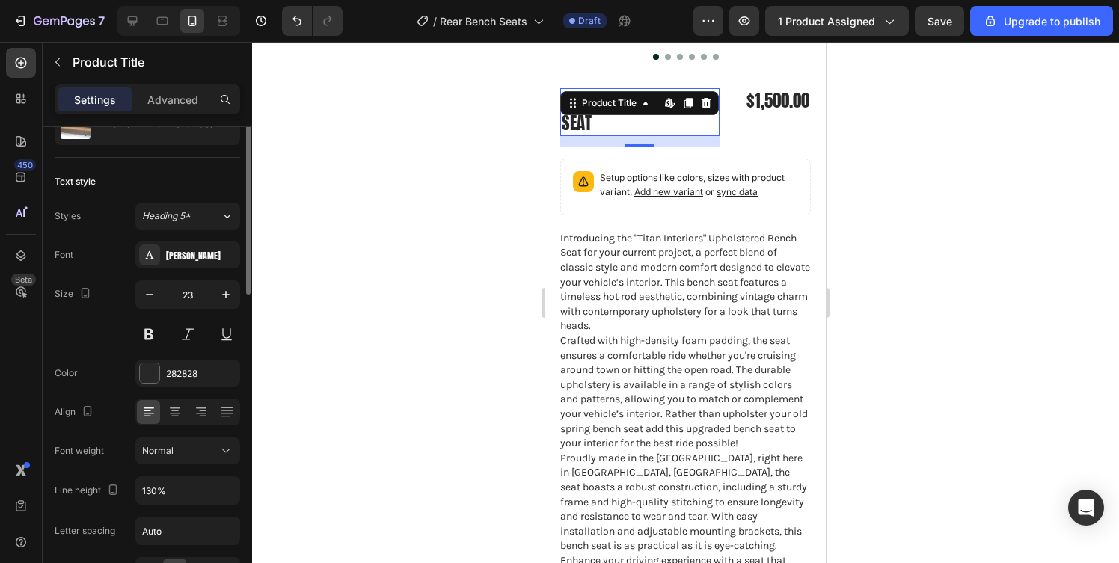
scroll to position [70, 0]
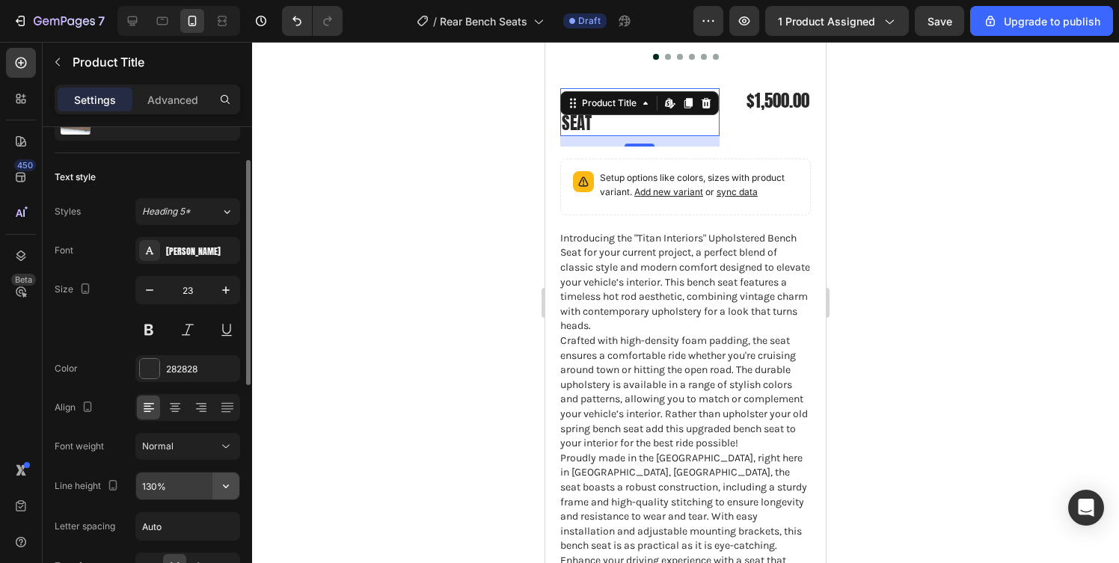
click at [231, 486] on icon "button" at bounding box center [225, 486] width 15 height 15
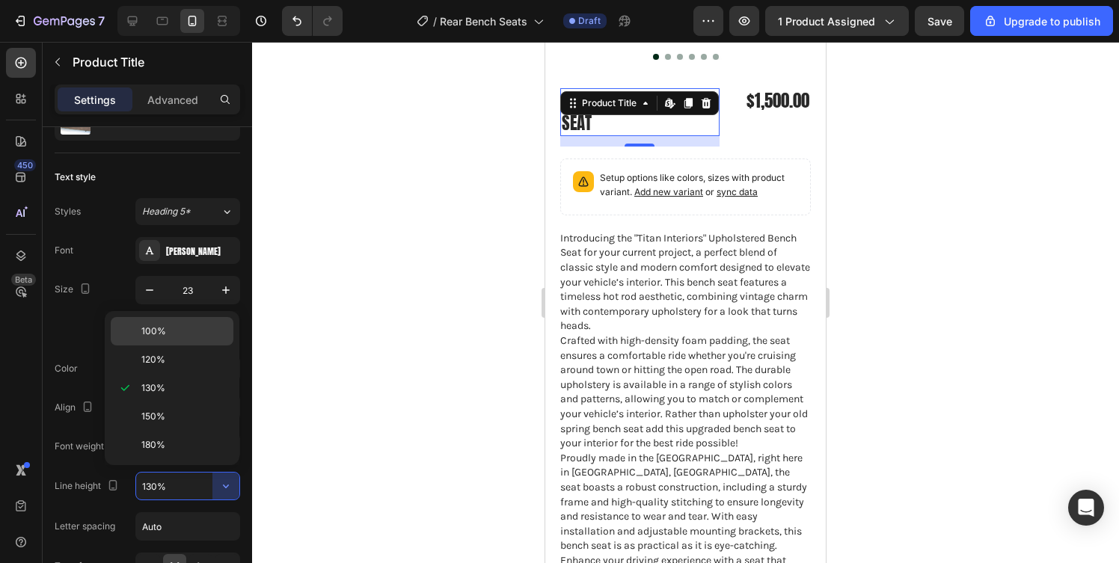
click at [166, 331] on p "100%" at bounding box center [183, 331] width 85 height 13
type input "100%"
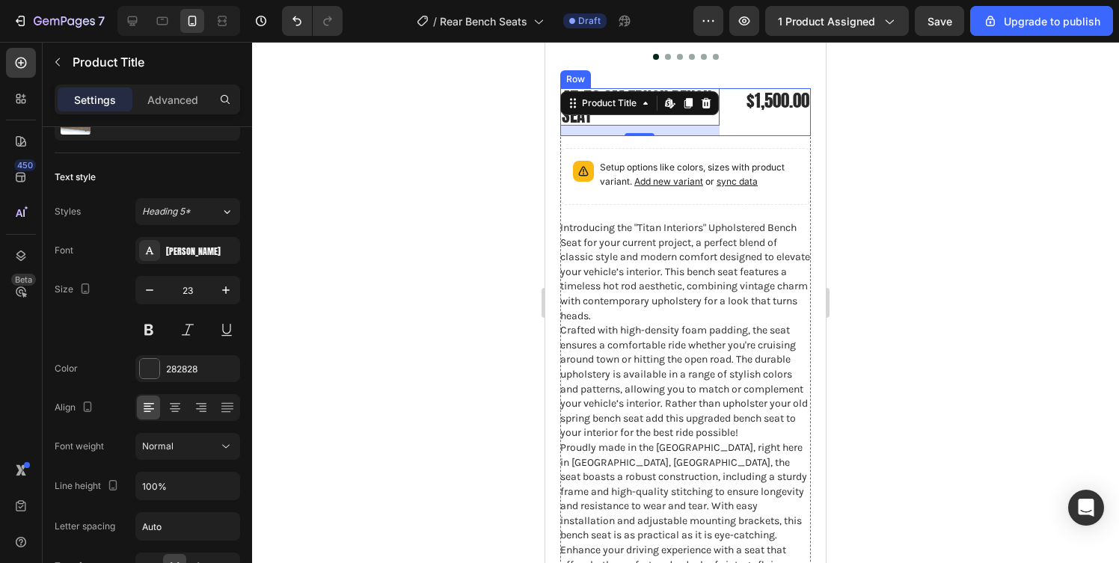
click at [776, 115] on div "$1,500.00 Product Price Product Price" at bounding box center [771, 112] width 79 height 48
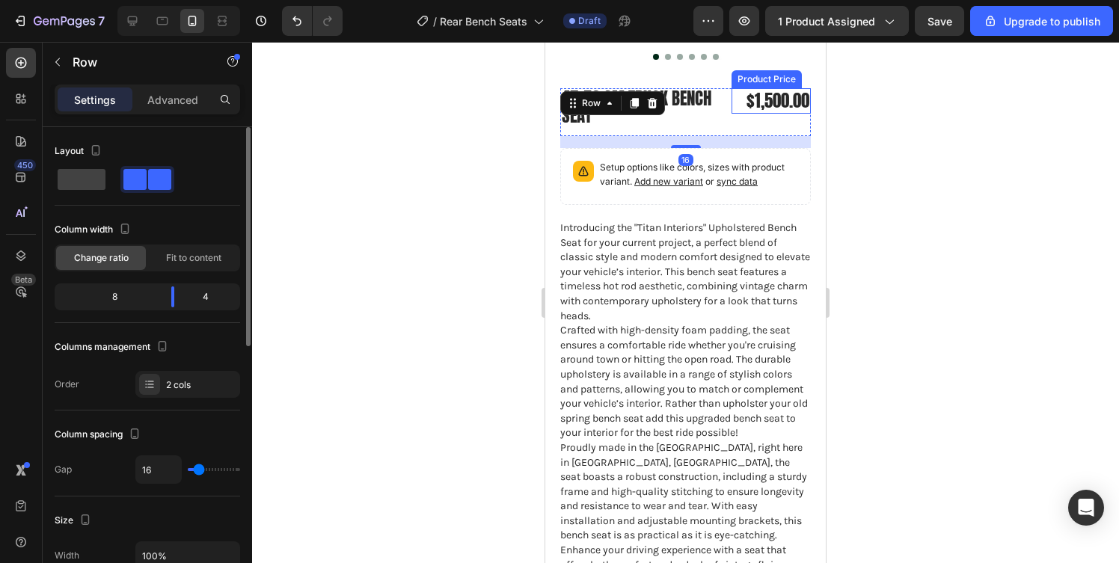
click at [780, 108] on div "$1,500.00" at bounding box center [771, 100] width 79 height 25
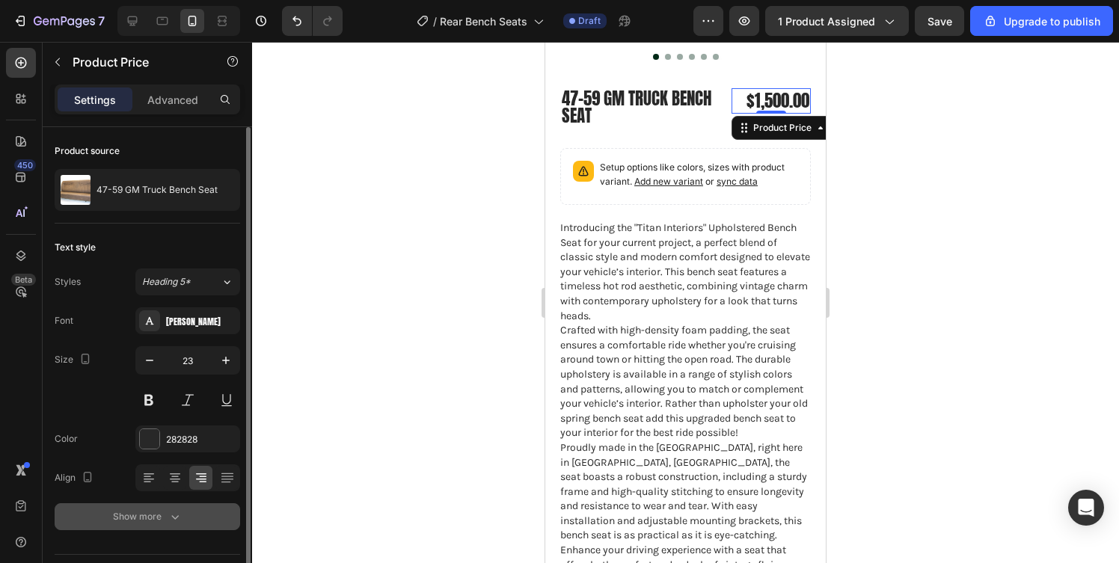
click at [176, 520] on icon "button" at bounding box center [175, 516] width 15 height 15
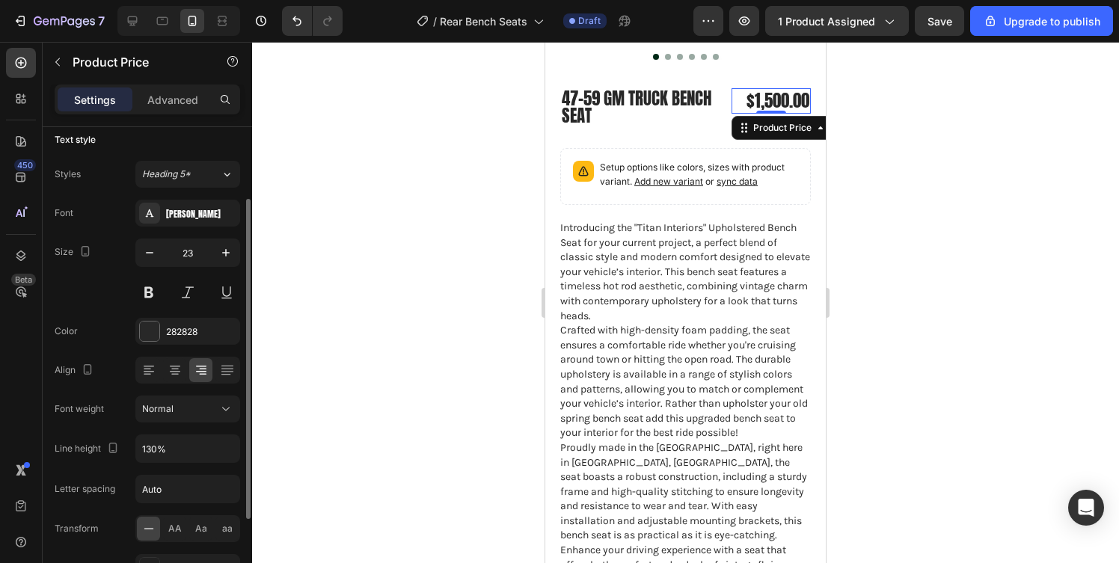
scroll to position [106, 0]
click at [229, 454] on icon "button" at bounding box center [225, 450] width 15 height 15
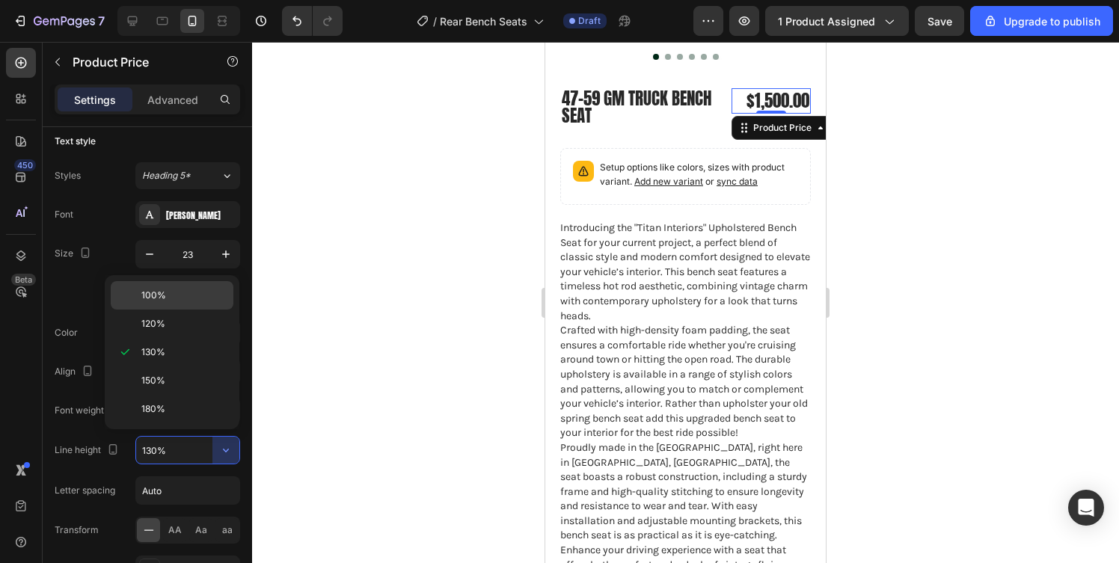
click at [166, 289] on p "100%" at bounding box center [183, 295] width 85 height 13
type input "100%"
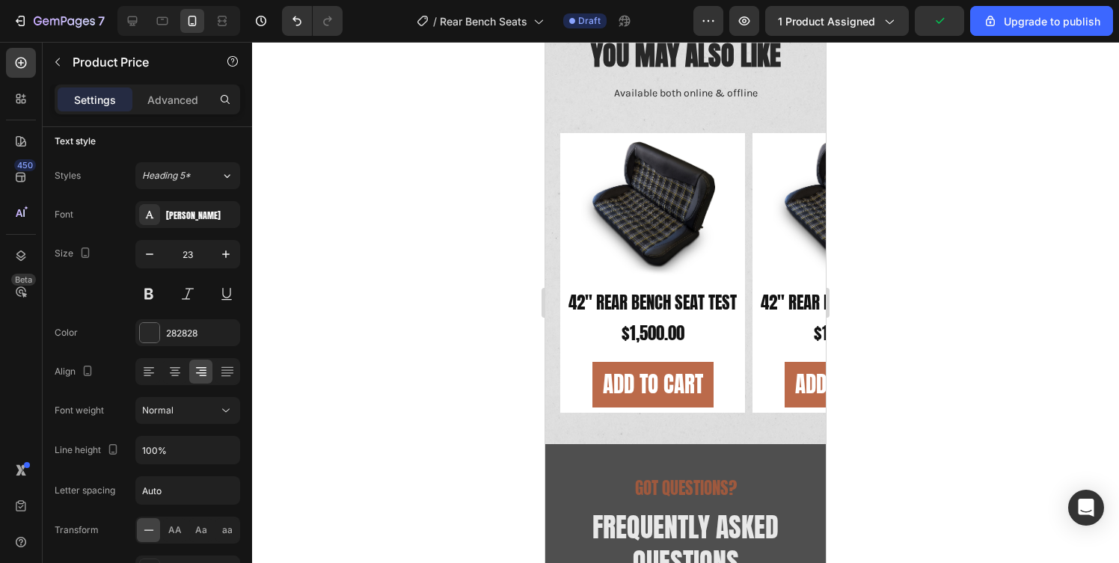
scroll to position [1958, 0]
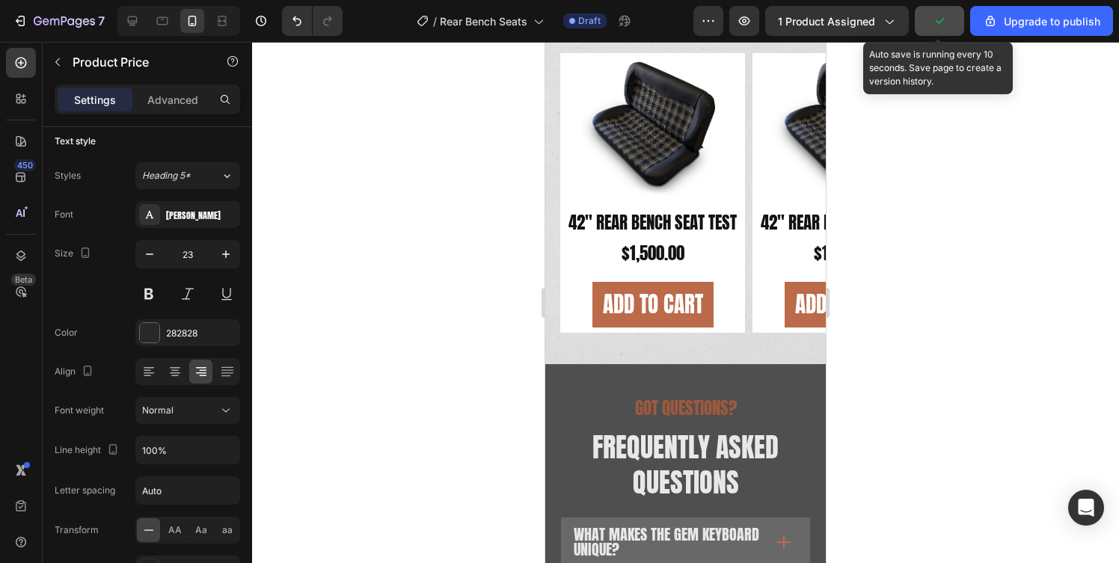
click at [945, 15] on icon "button" at bounding box center [939, 20] width 15 height 15
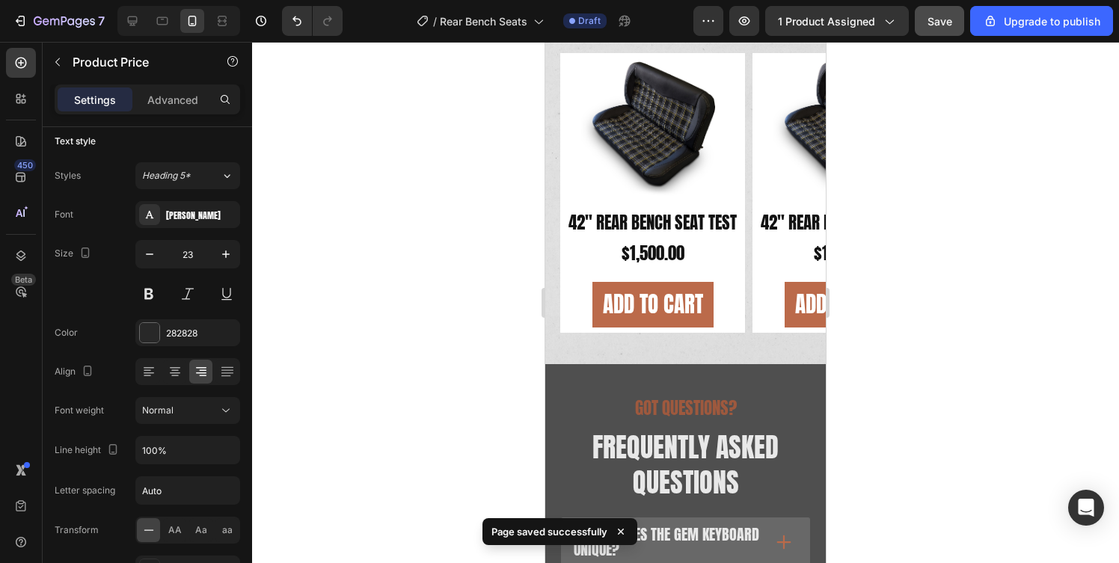
click at [931, 47] on div at bounding box center [685, 302] width 867 height 521
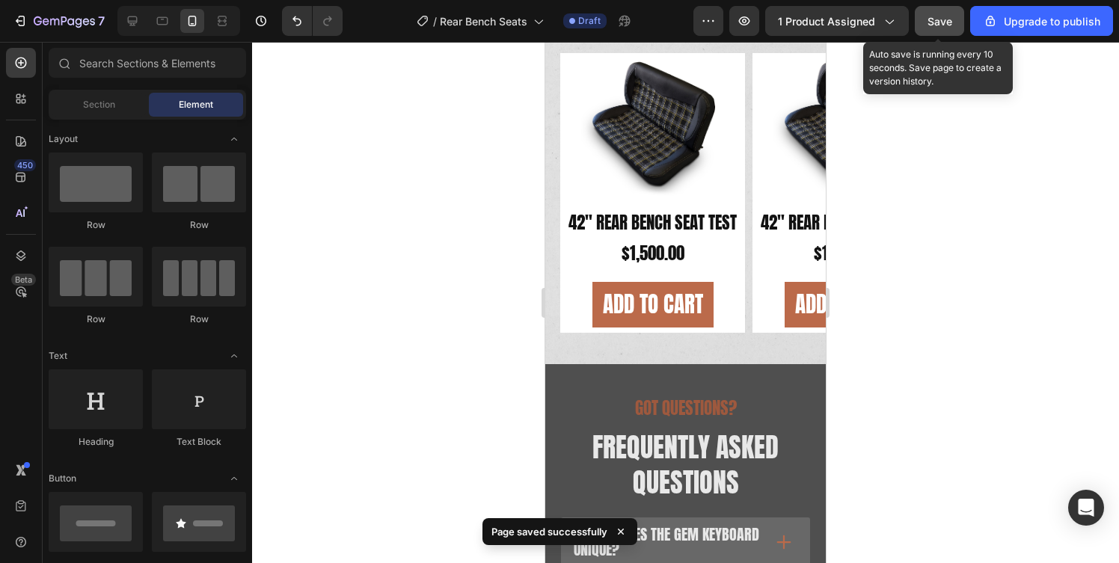
click at [949, 7] on button "Save" at bounding box center [939, 21] width 49 height 30
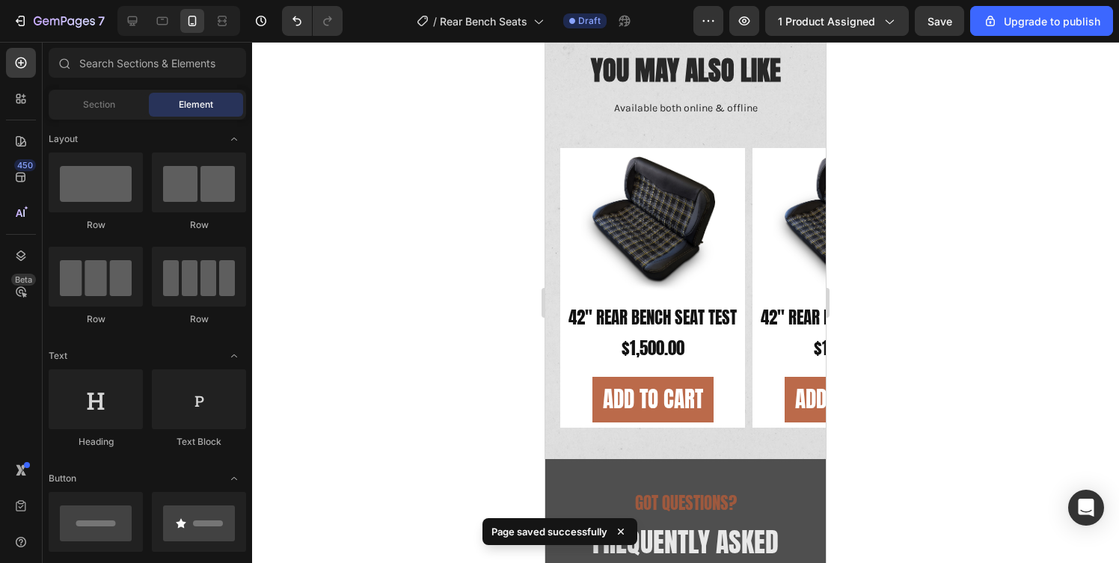
scroll to position [1866, 0]
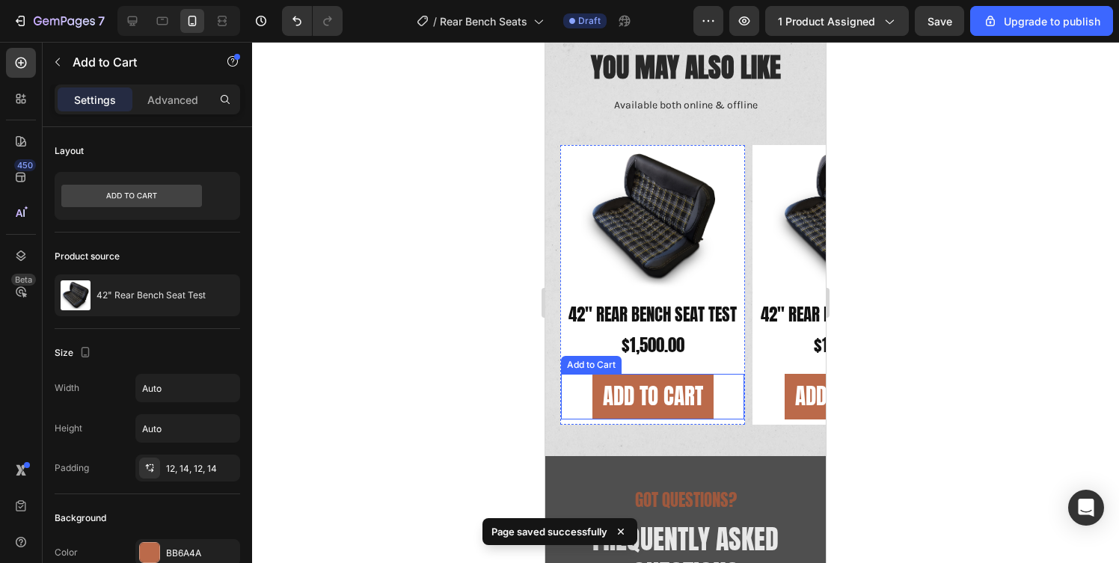
click at [582, 405] on div "Add to cart Add to Cart" at bounding box center [652, 397] width 183 height 46
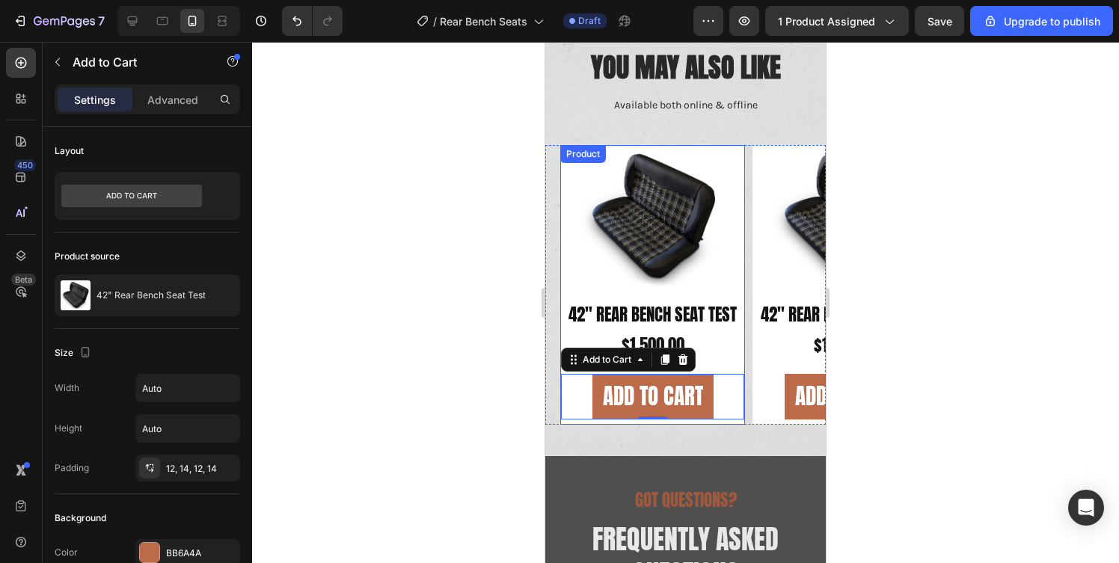
click at [582, 424] on div "Product Images 42" Rear Bench Seat Test Product Title $1,500.00 Product Price P…" at bounding box center [652, 285] width 185 height 280
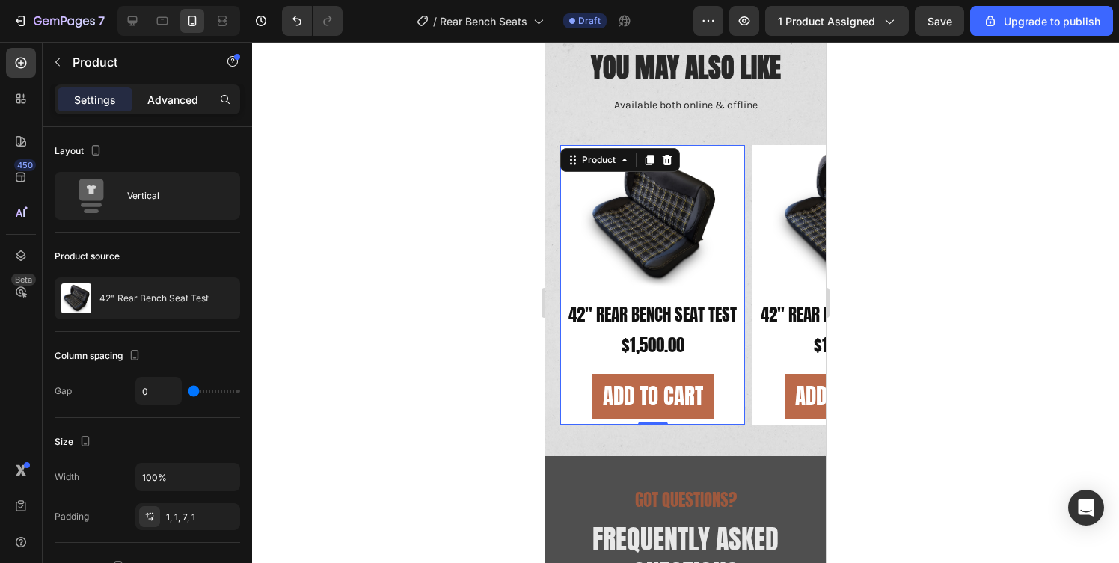
click at [155, 88] on div "Advanced" at bounding box center [172, 100] width 75 height 24
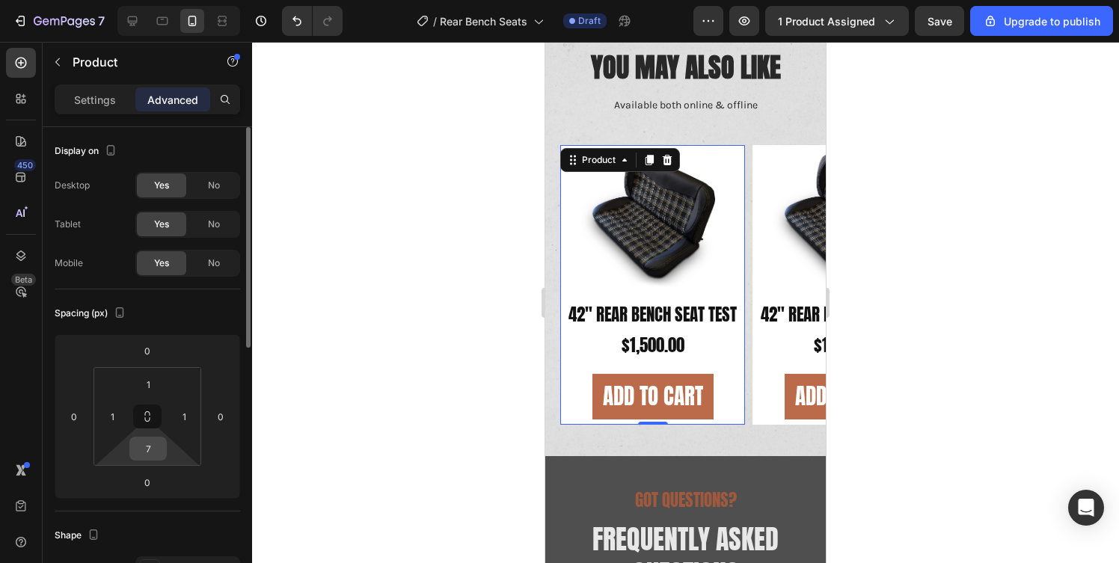
click at [150, 443] on input "7" at bounding box center [148, 449] width 30 height 22
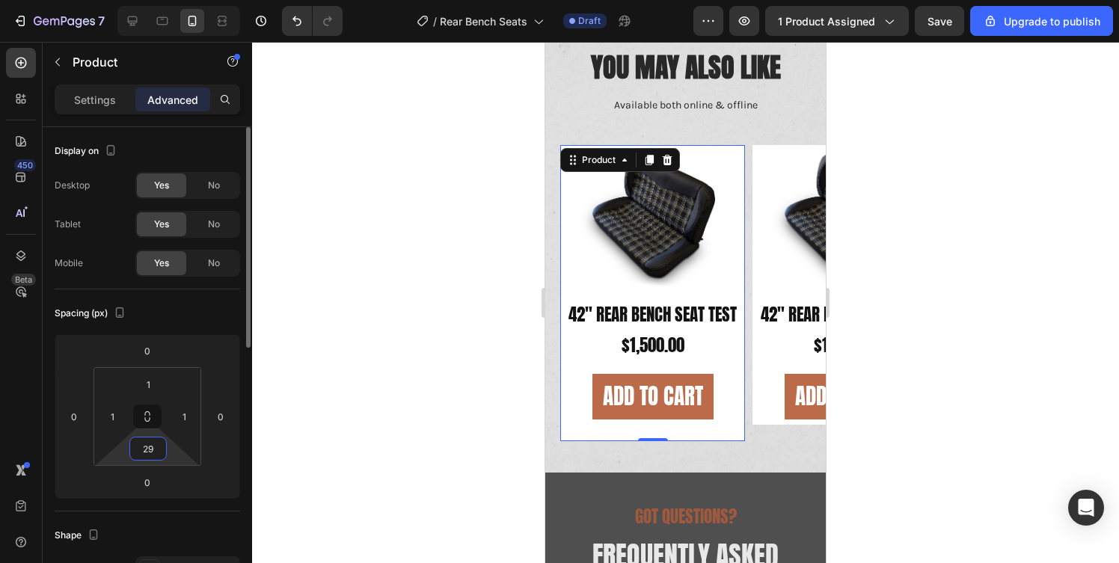
type input "30"
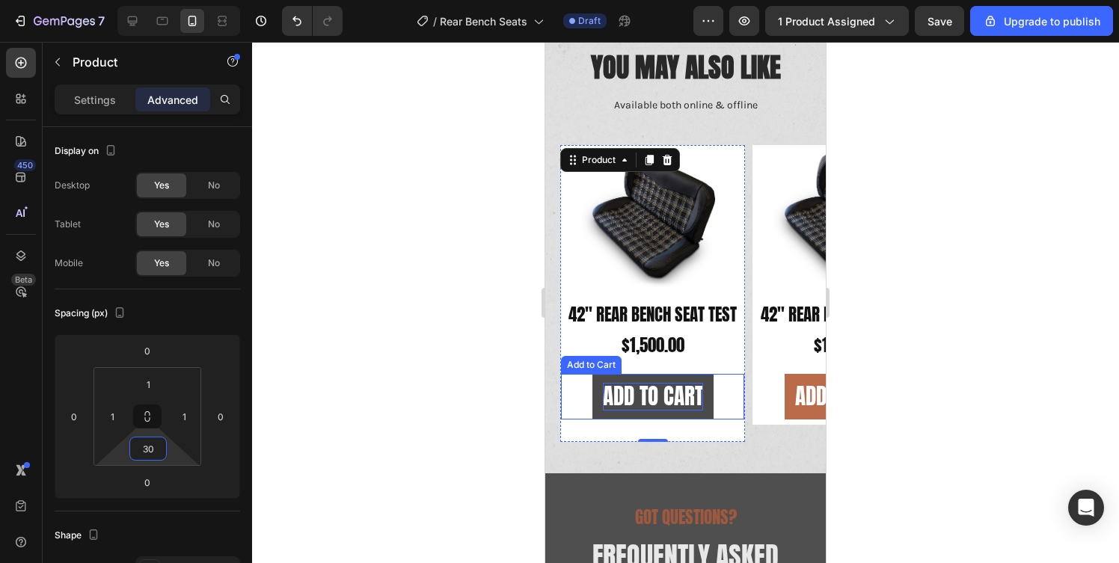
click at [640, 392] on div "Add to cart" at bounding box center [653, 397] width 100 height 28
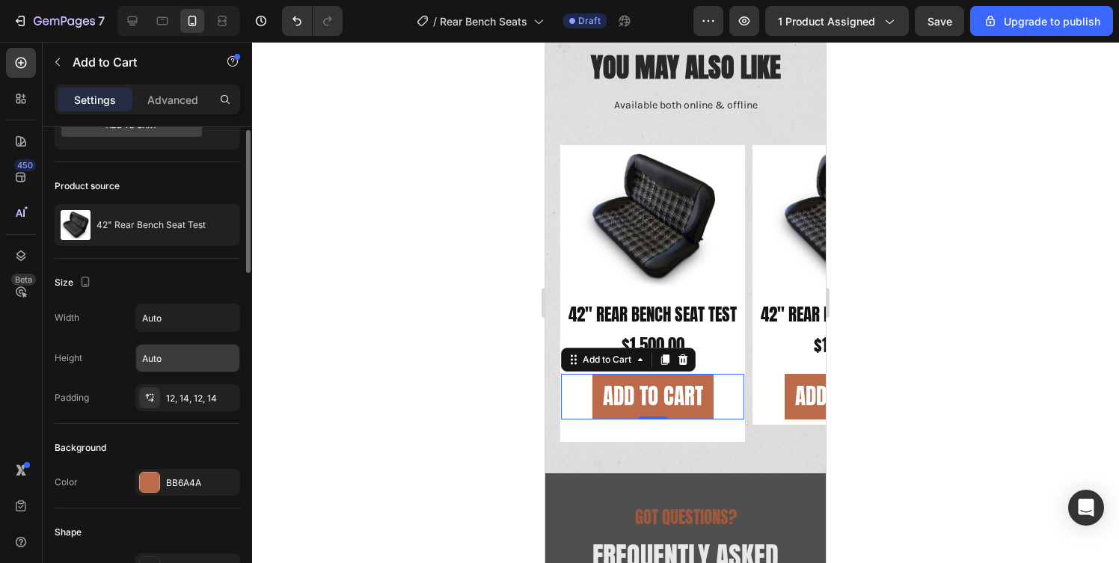
scroll to position [107, 0]
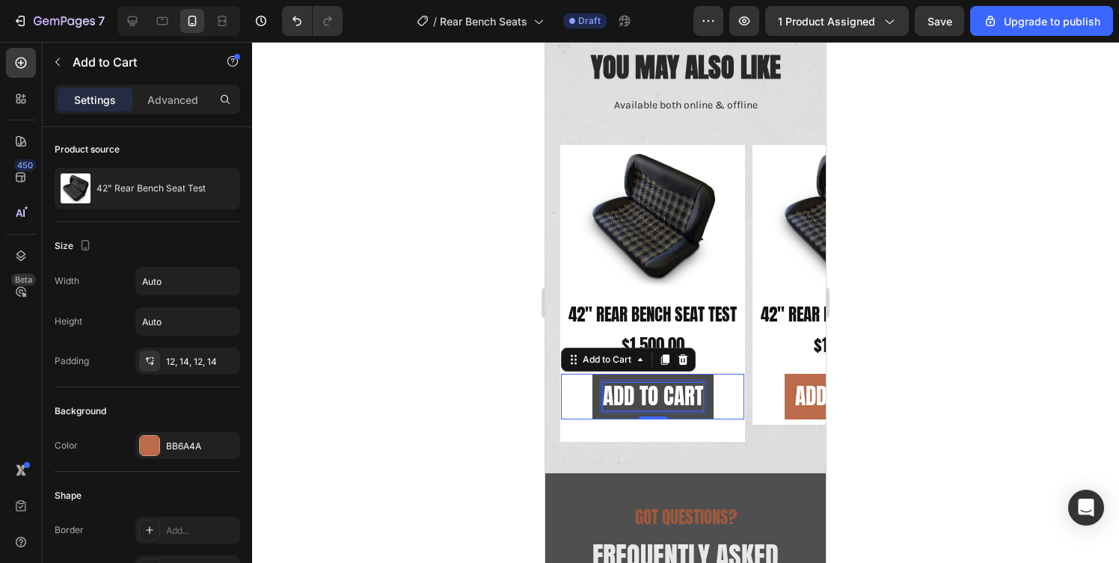
click at [621, 396] on div "Add to cart" at bounding box center [653, 397] width 100 height 28
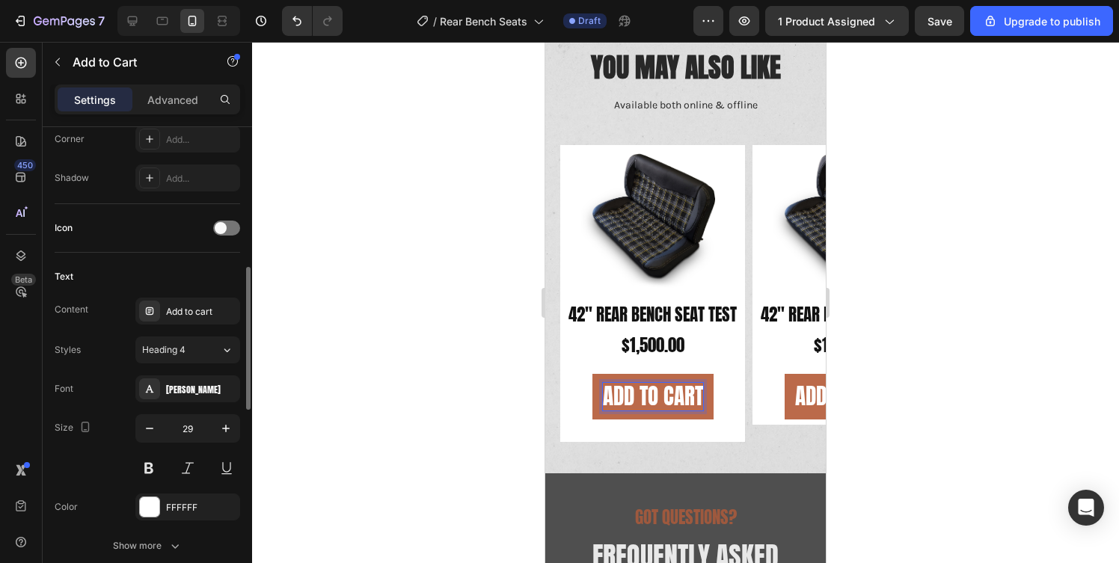
scroll to position [553, 0]
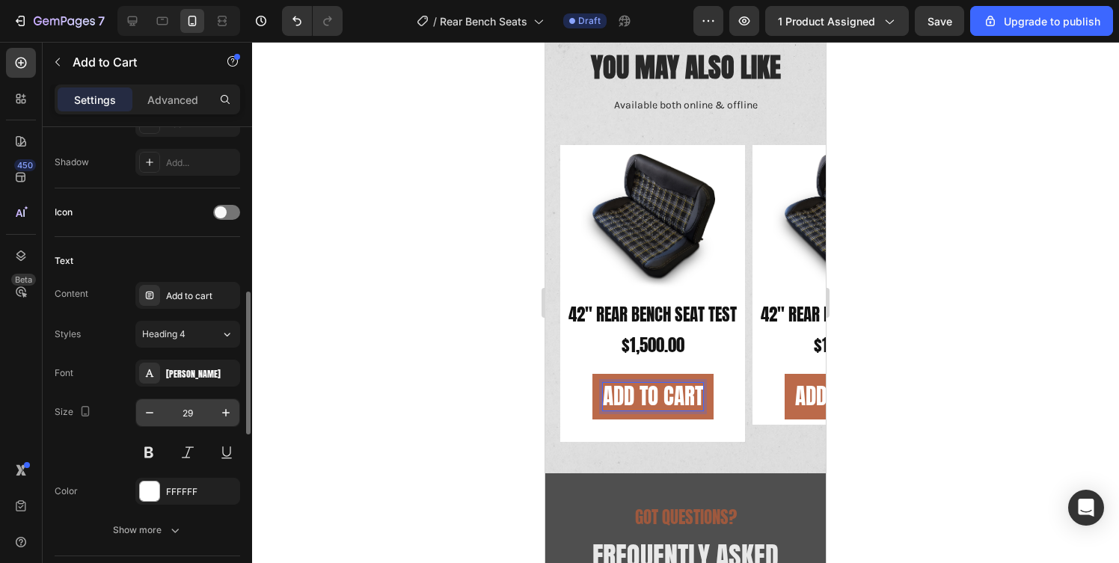
click at [197, 417] on input "29" at bounding box center [187, 412] width 49 height 27
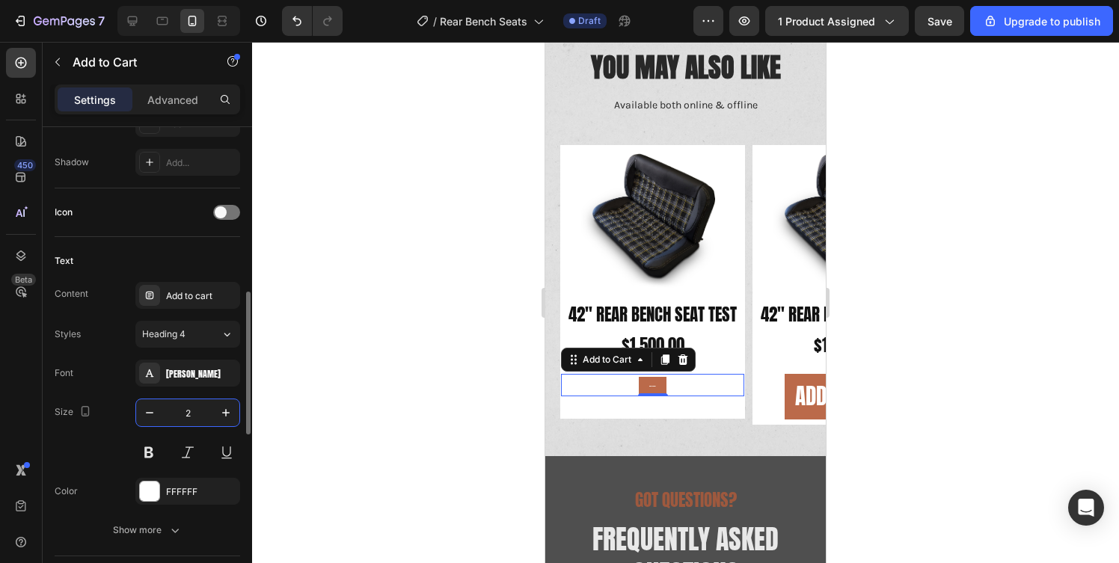
type input "20"
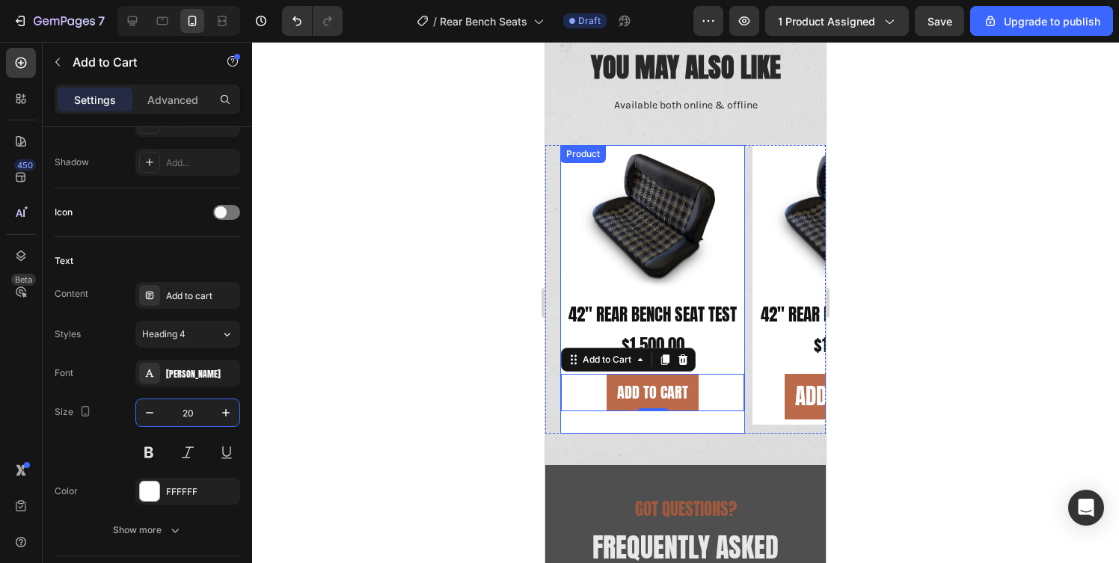
click at [714, 294] on div "Product Images" at bounding box center [652, 224] width 183 height 156
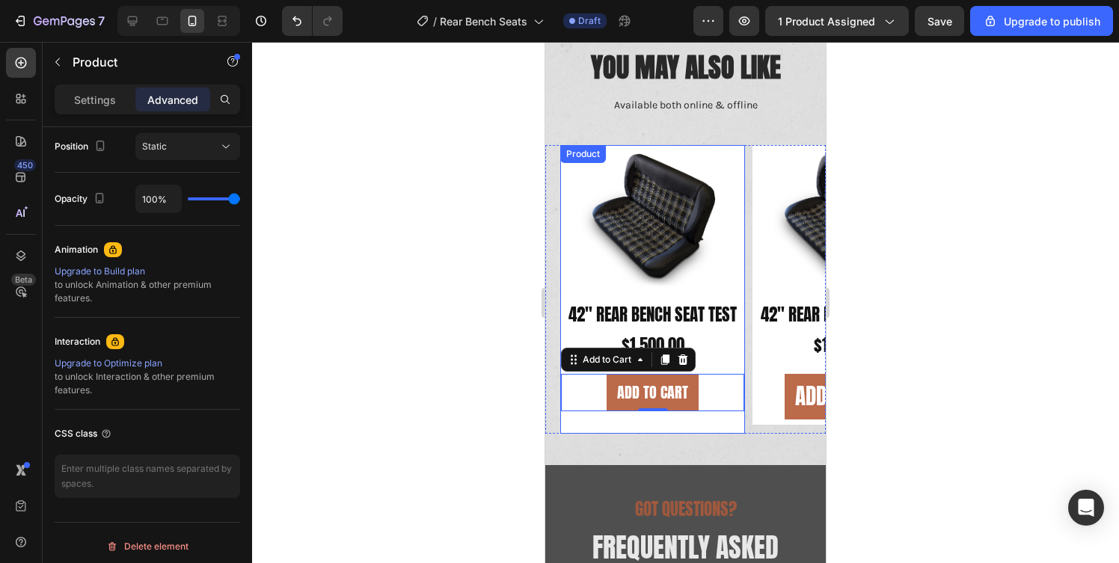
scroll to position [0, 0]
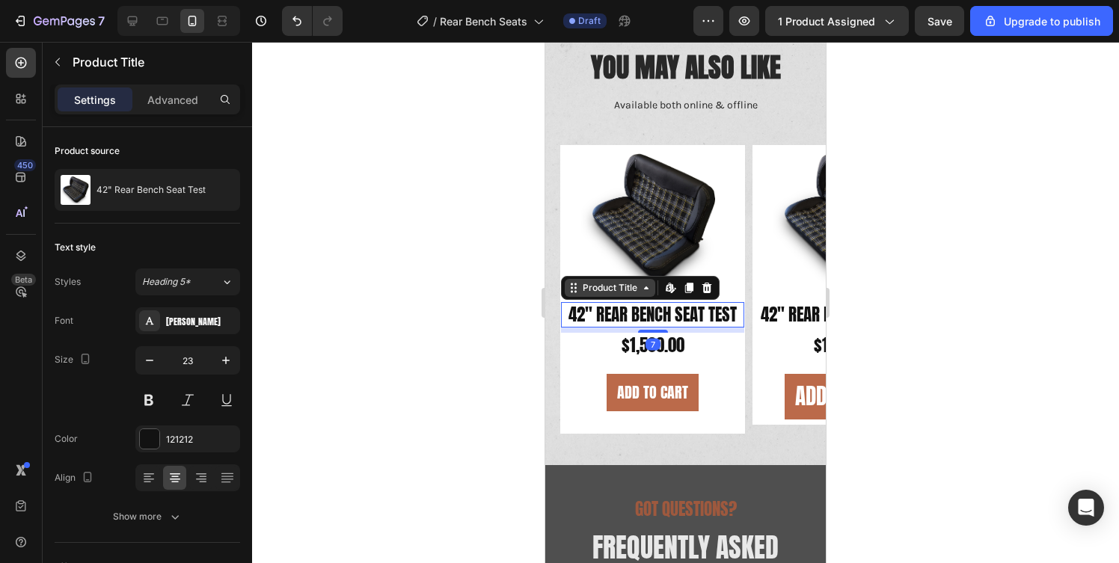
click at [595, 295] on div "Product Title" at bounding box center [610, 288] width 91 height 18
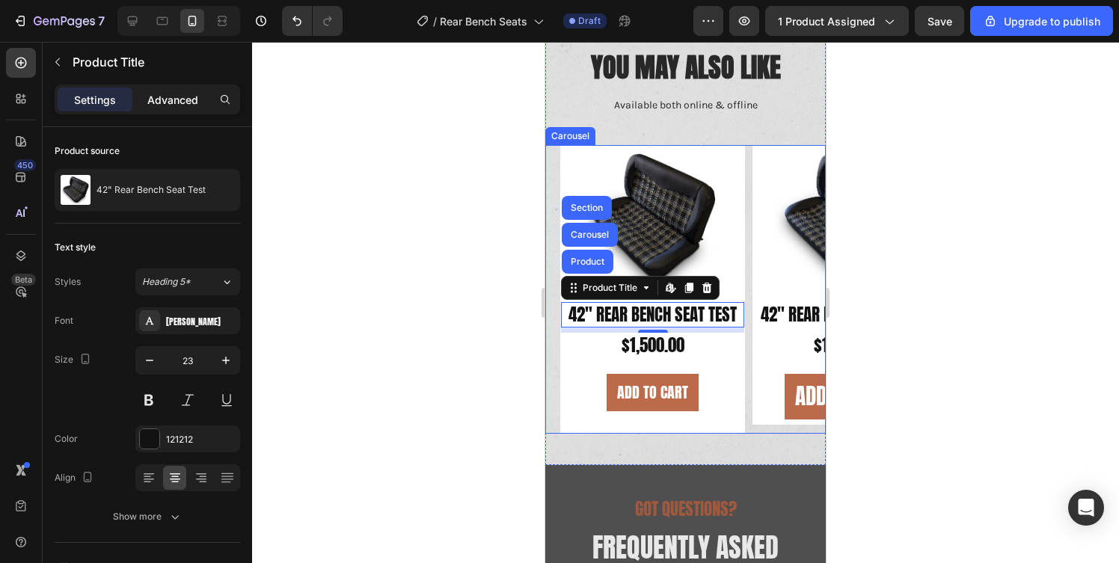
click at [162, 99] on p "Advanced" at bounding box center [172, 100] width 51 height 16
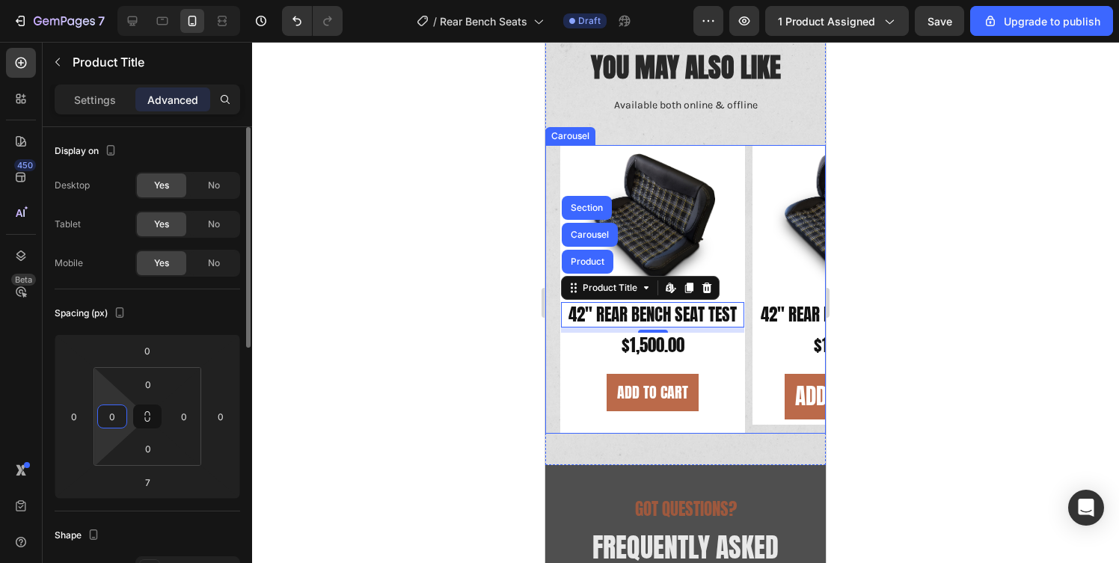
click at [114, 414] on input "0" at bounding box center [112, 416] width 22 height 22
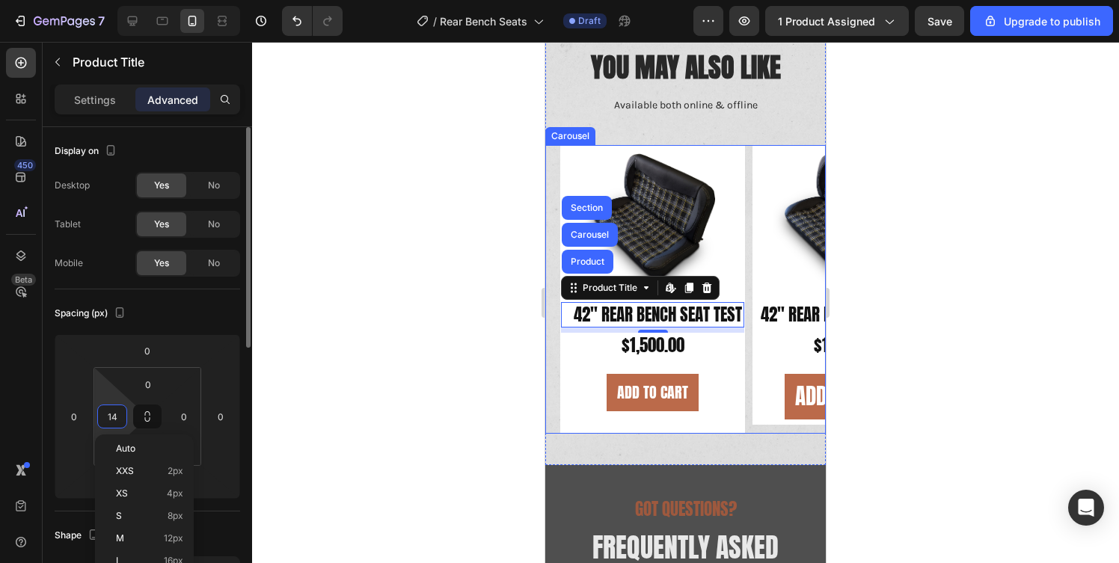
type input "15"
type input "2"
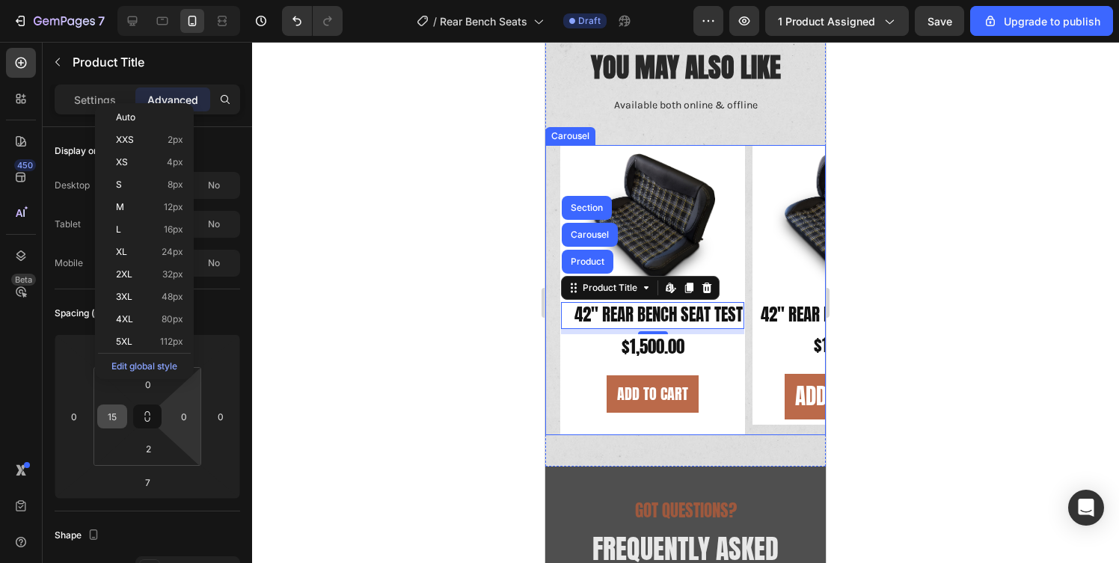
scroll to position [331, 0]
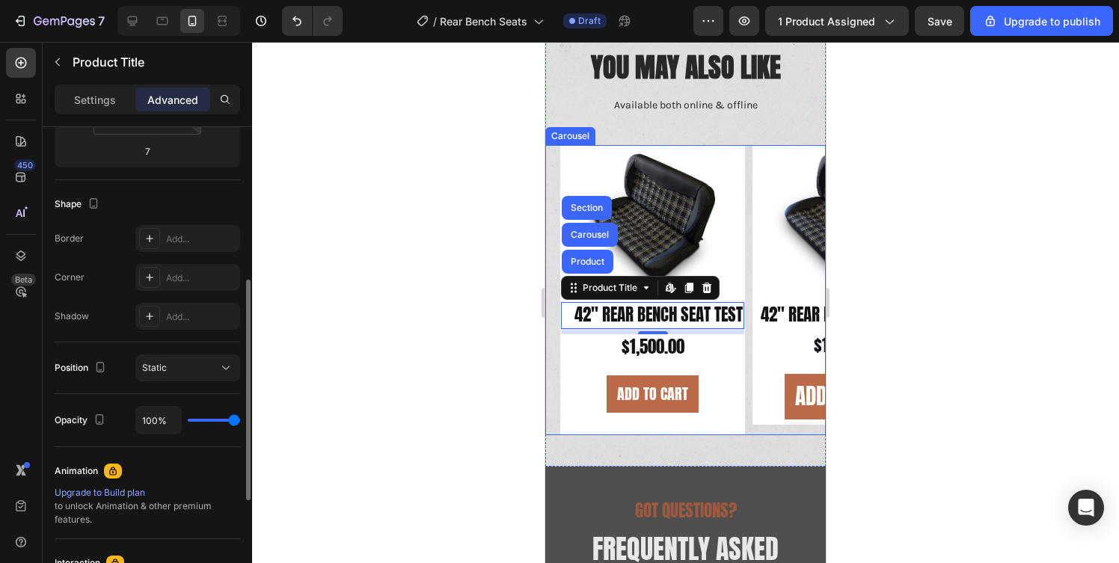
click at [73, 364] on div "Position" at bounding box center [82, 368] width 55 height 20
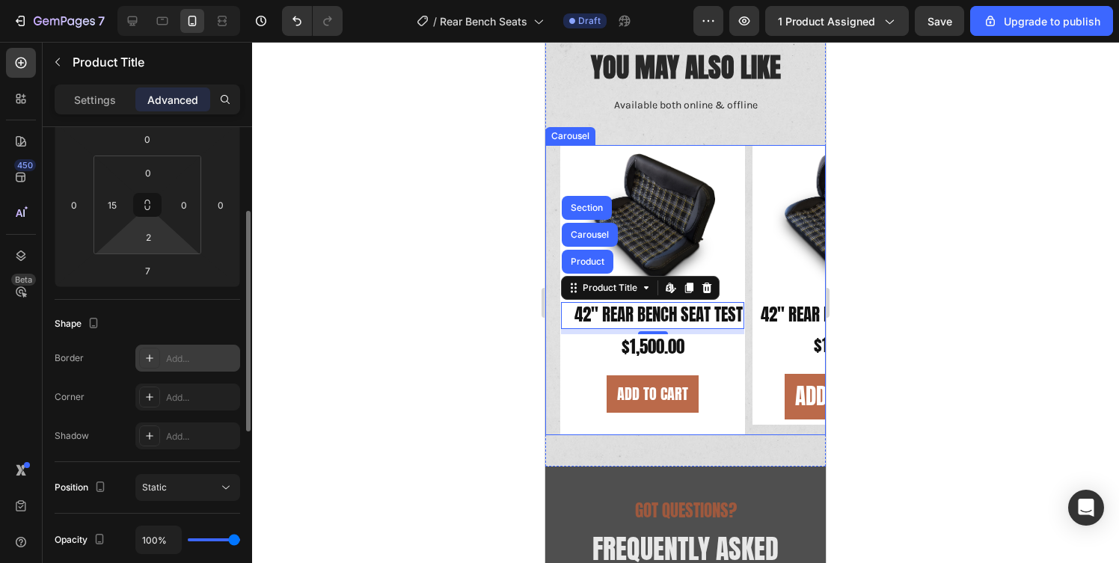
scroll to position [201, 0]
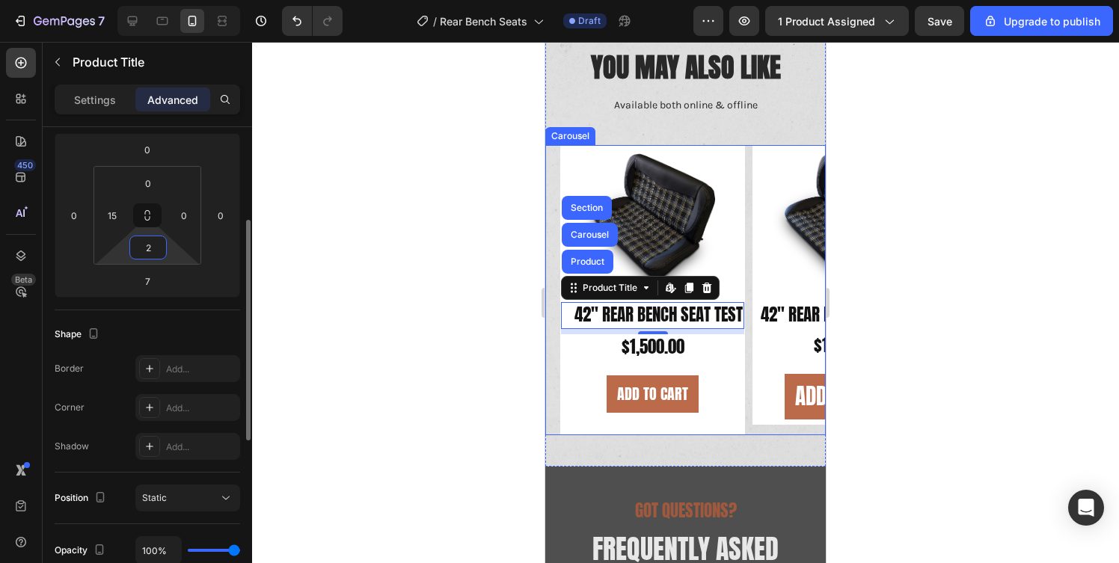
click at [148, 244] on input "2" at bounding box center [148, 247] width 30 height 22
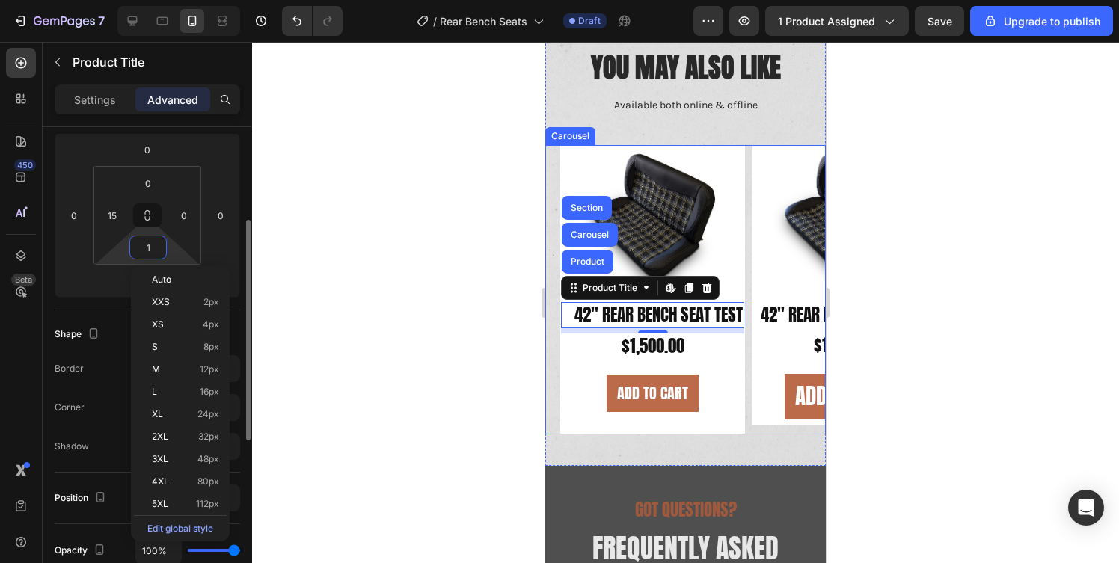
type input "0"
click at [182, 218] on input "0" at bounding box center [184, 215] width 22 height 22
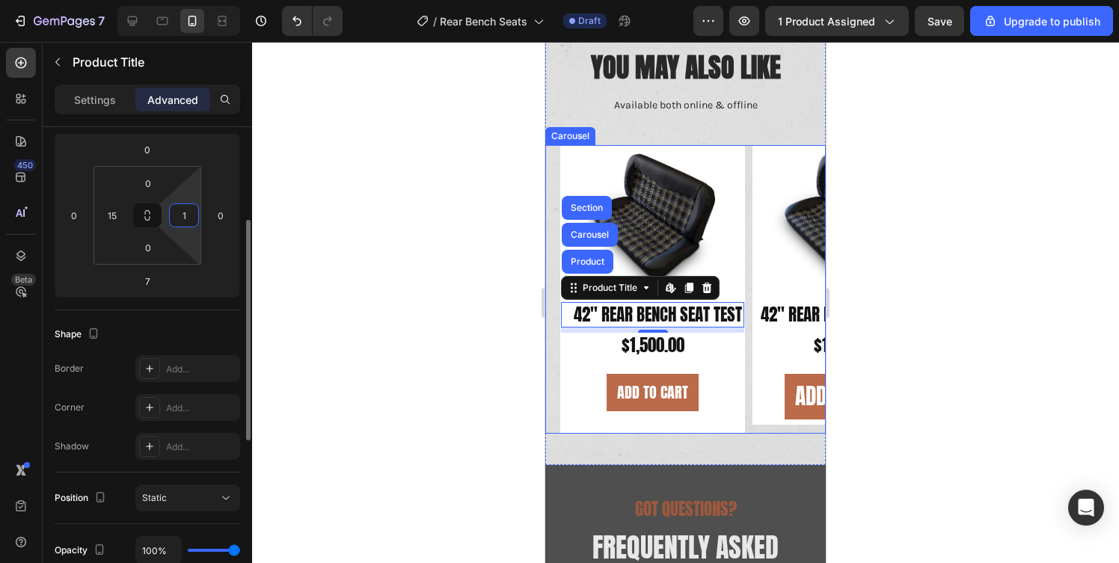
type input "15"
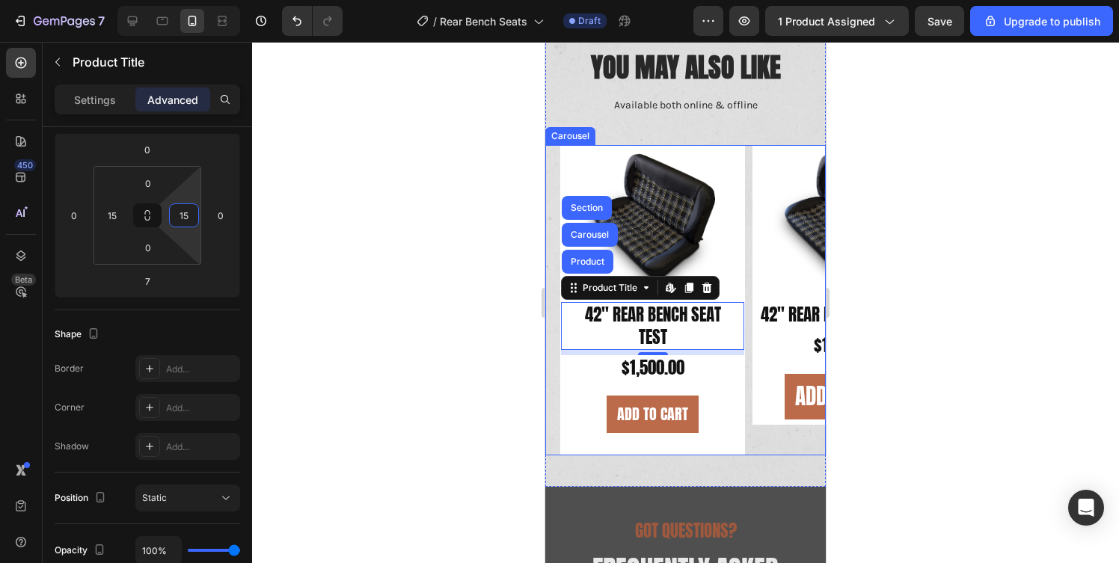
click at [556, 391] on div "Product Images 42" Rear Bench Seat Test Product Title Product Carousel Section …" at bounding box center [685, 300] width 281 height 311
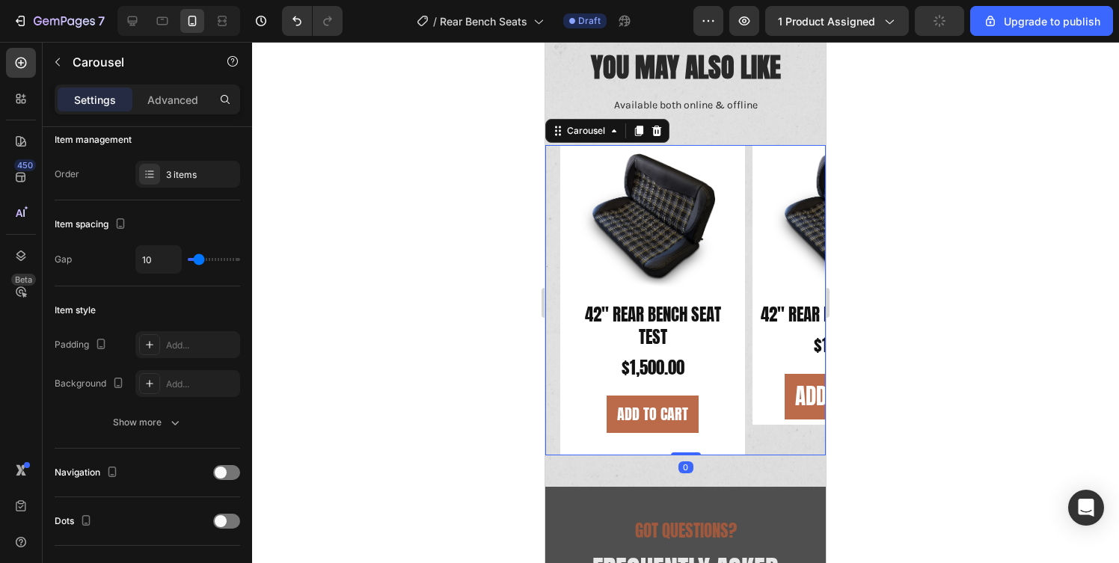
scroll to position [0, 0]
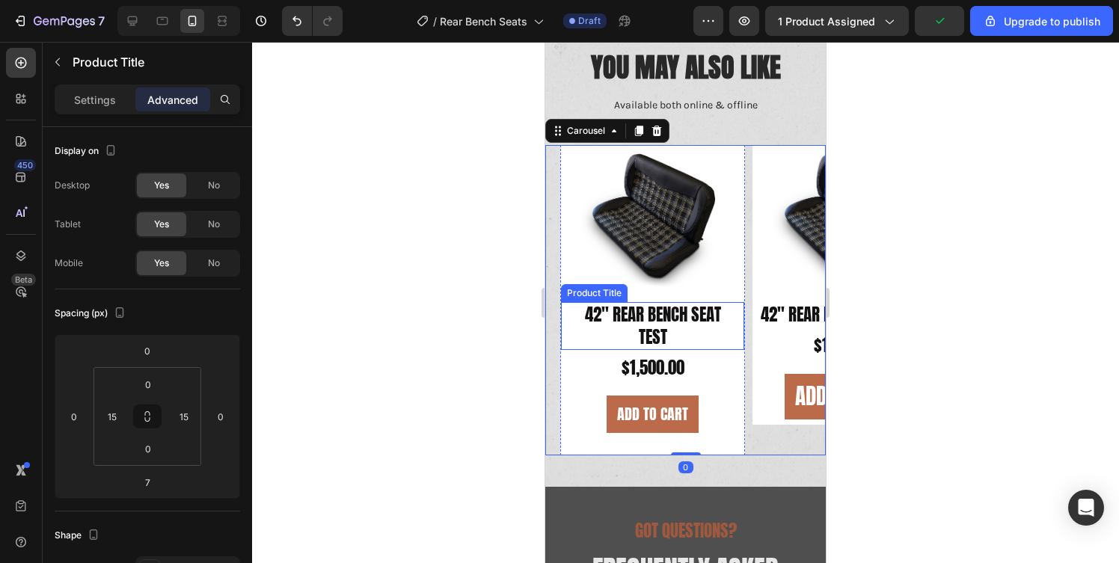
click at [666, 317] on h3 "42" Rear Bench Seat Test" at bounding box center [652, 326] width 161 height 48
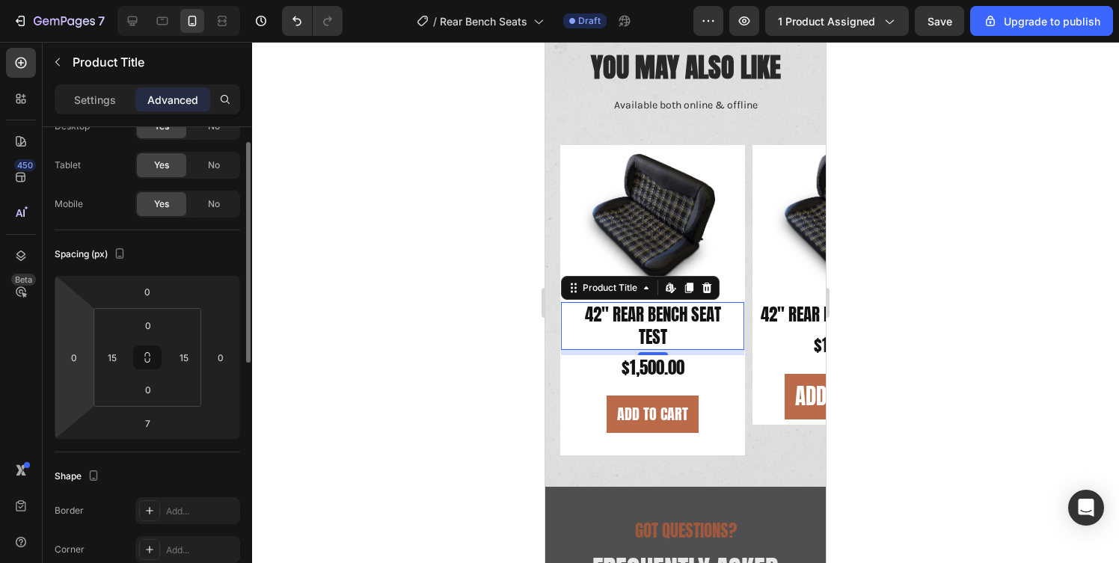
scroll to position [52, 0]
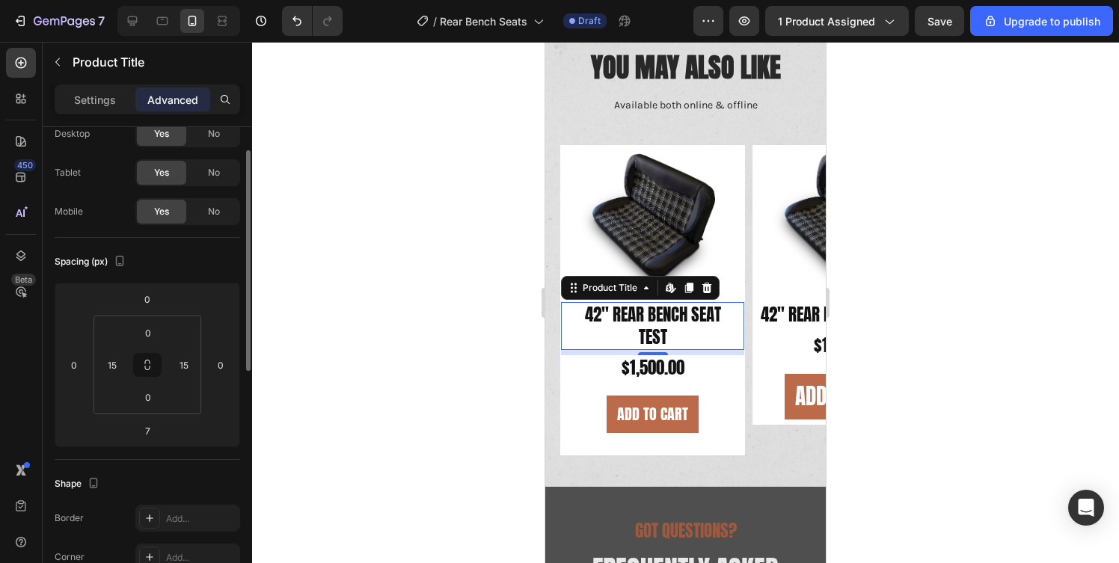
click at [85, 119] on div "Settings Advanced" at bounding box center [147, 106] width 209 height 43
click at [91, 94] on p "Settings" at bounding box center [95, 100] width 42 height 16
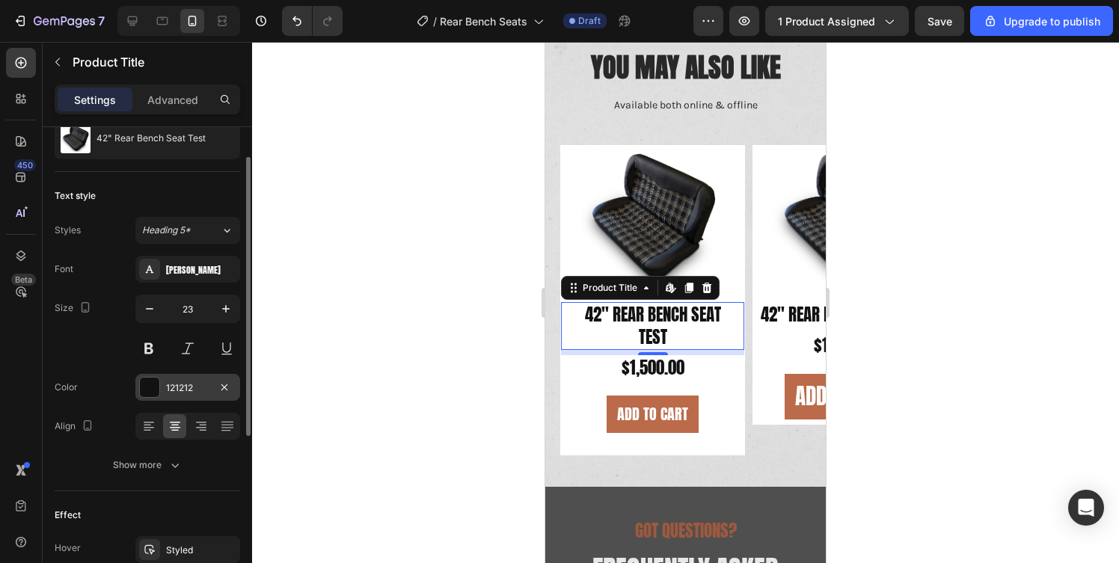
click at [192, 385] on div "121212" at bounding box center [187, 388] width 43 height 13
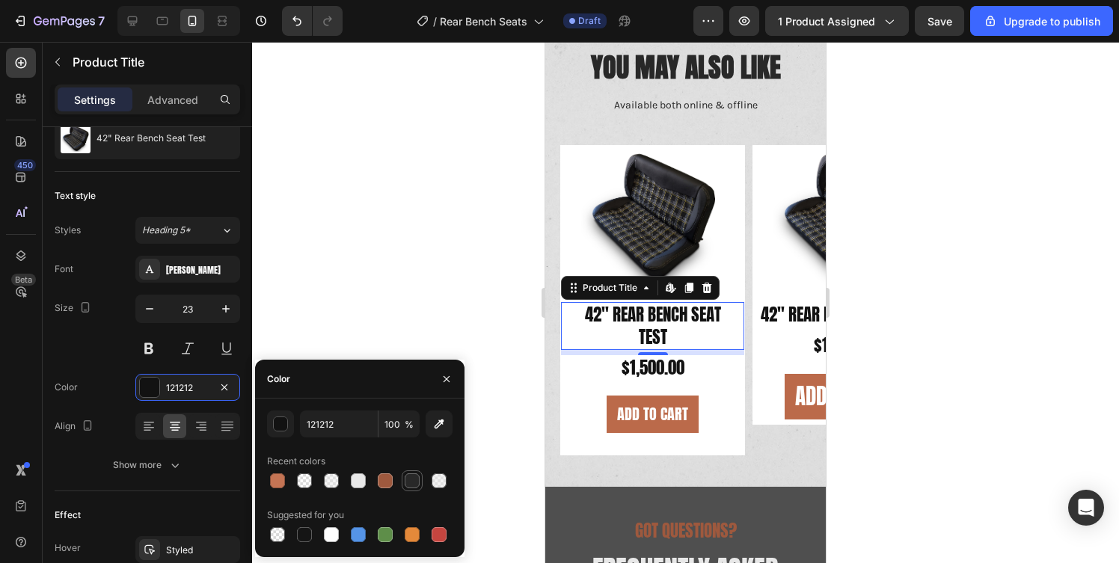
click at [410, 480] on div at bounding box center [412, 481] width 15 height 15
type input "282828"
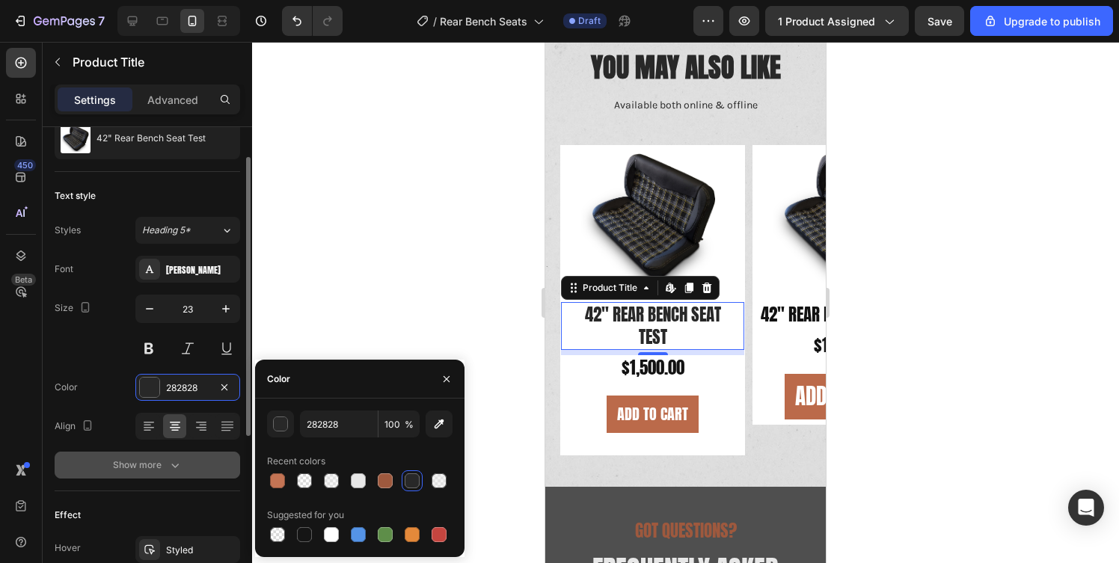
click at [204, 464] on button "Show more" at bounding box center [148, 465] width 186 height 27
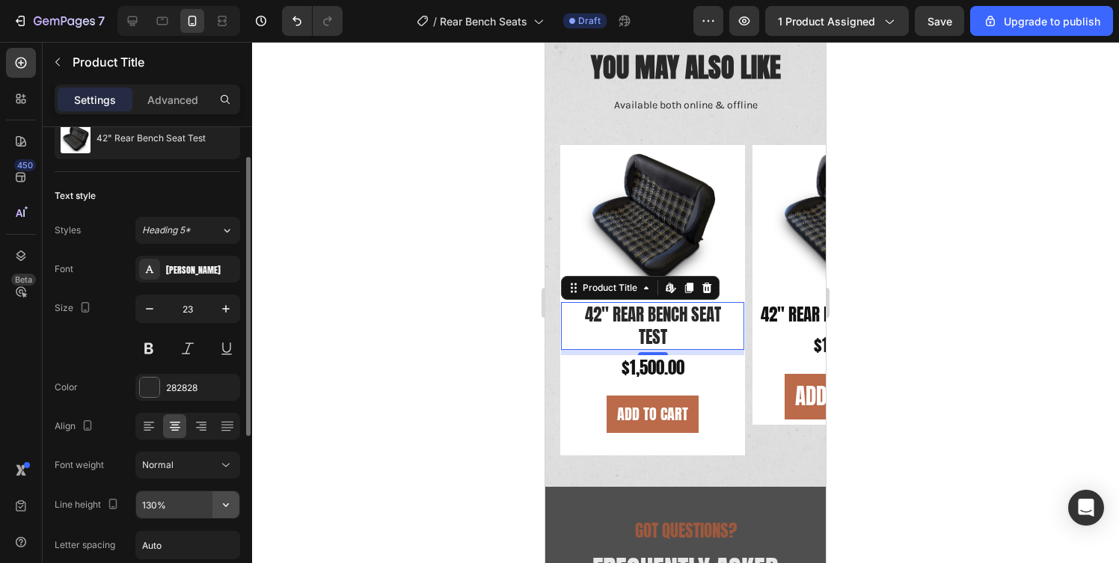
click at [222, 503] on icon "button" at bounding box center [225, 504] width 15 height 15
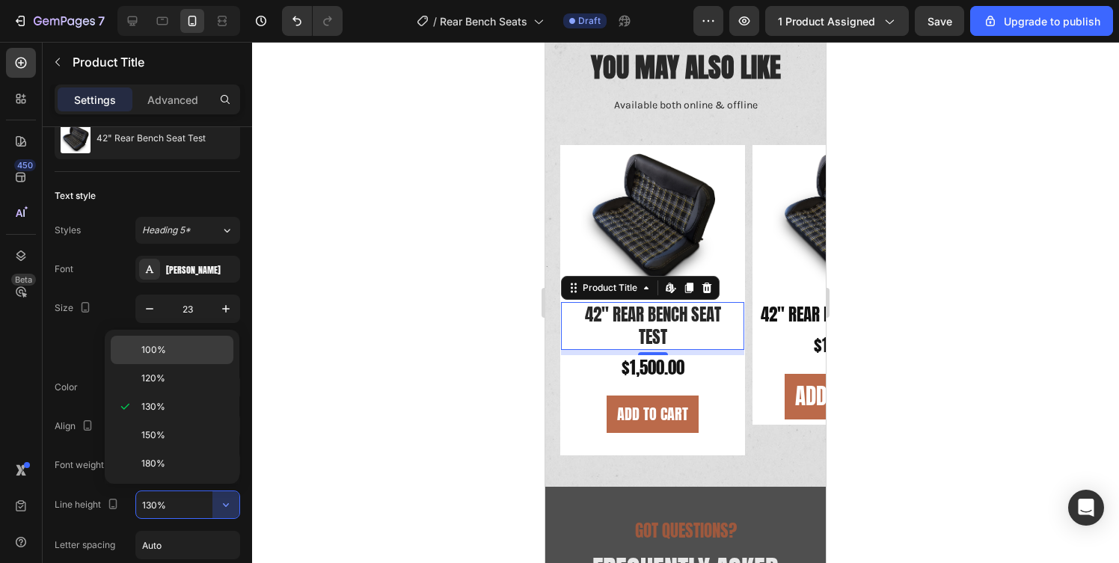
click at [198, 353] on p "100%" at bounding box center [183, 349] width 85 height 13
type input "100%"
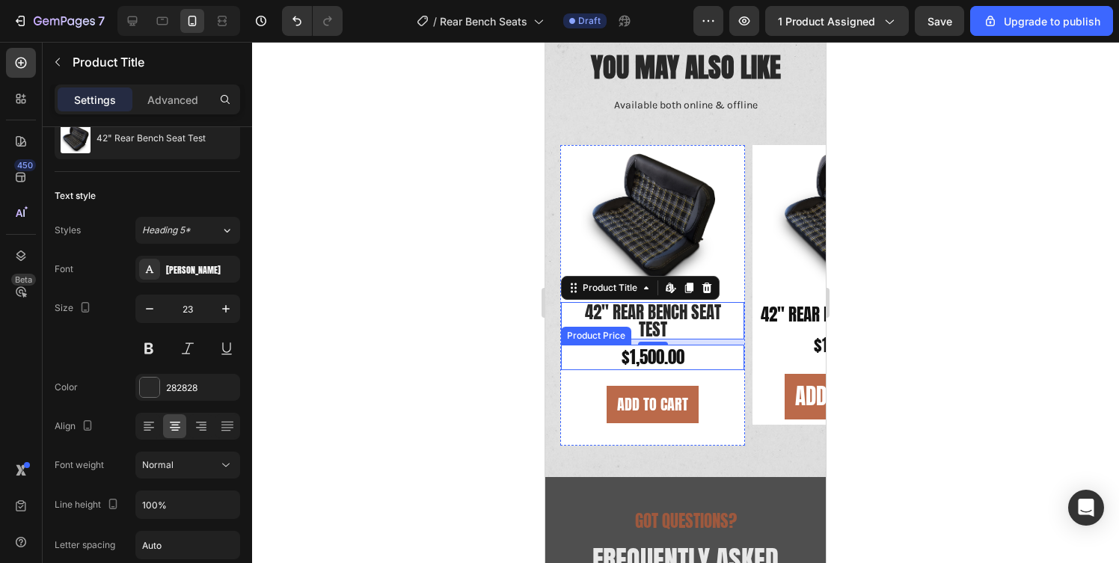
scroll to position [39, 0]
click at [642, 360] on div "$1,500.00" at bounding box center [652, 357] width 183 height 25
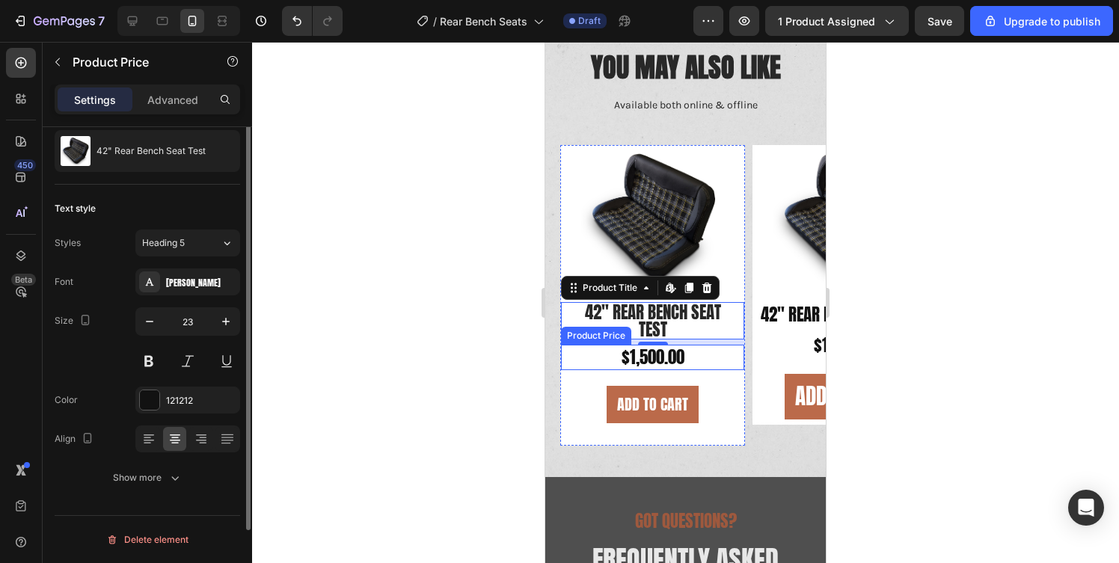
scroll to position [0, 0]
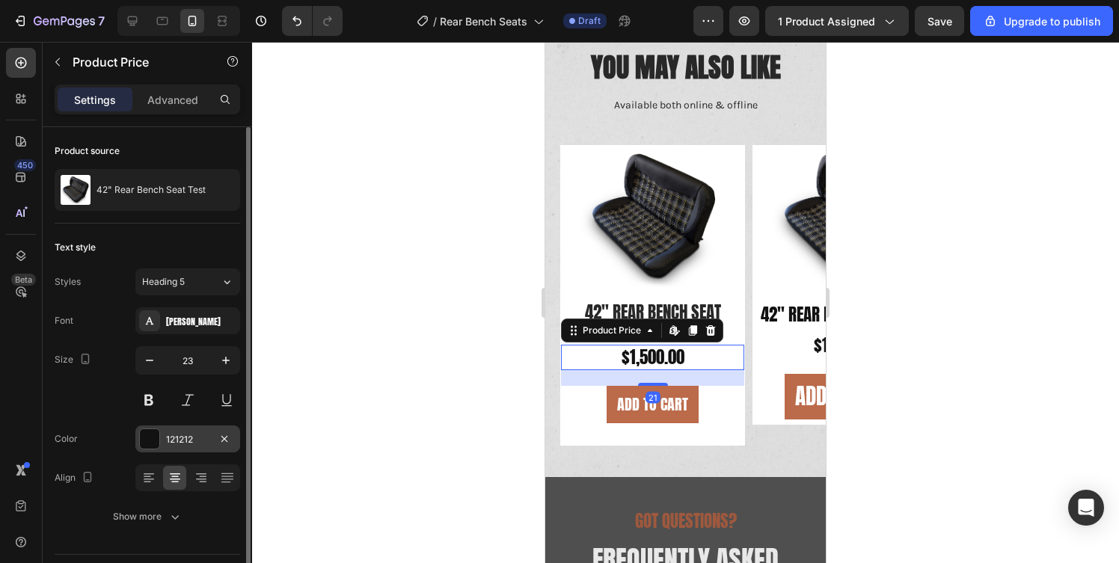
click at [180, 439] on div "121212" at bounding box center [187, 439] width 43 height 13
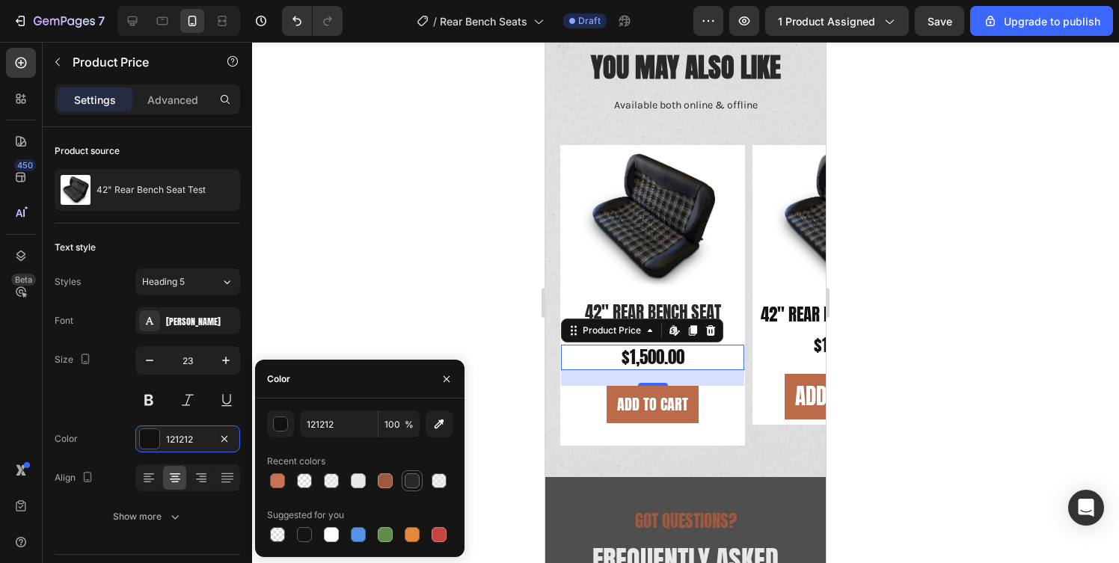
click at [415, 484] on div at bounding box center [412, 481] width 15 height 15
type input "282828"
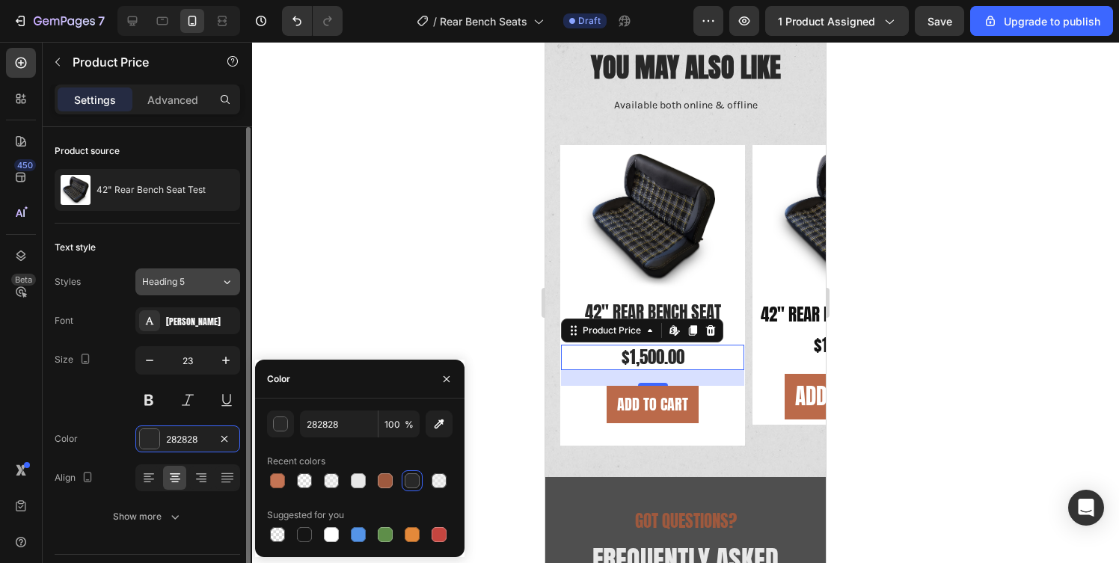
click at [199, 283] on div "Heading 5" at bounding box center [172, 281] width 61 height 13
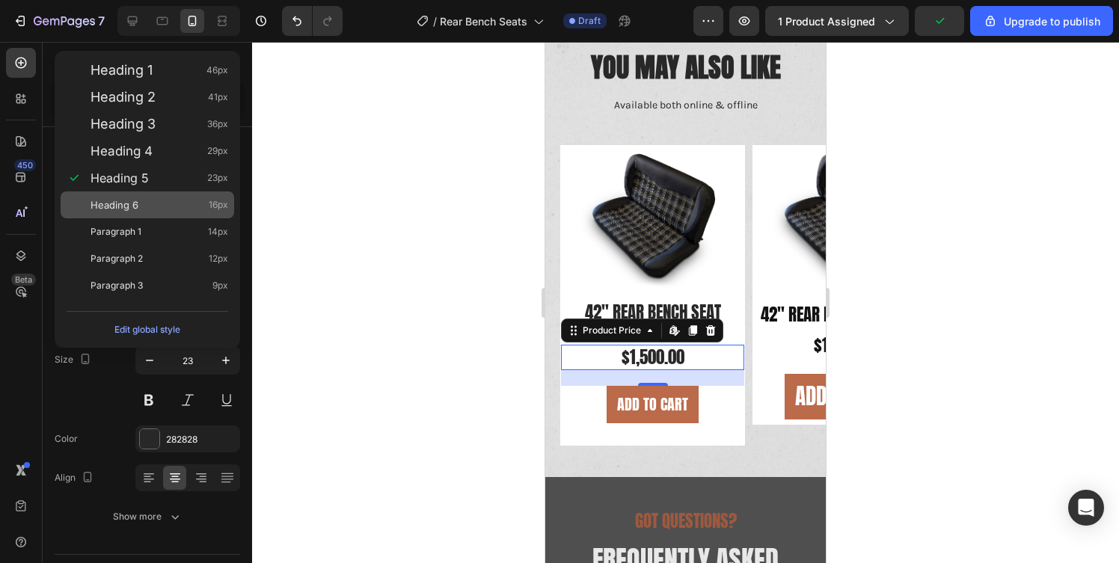
click at [188, 202] on div "Heading 6 16px" at bounding box center [160, 204] width 138 height 15
type input "16"
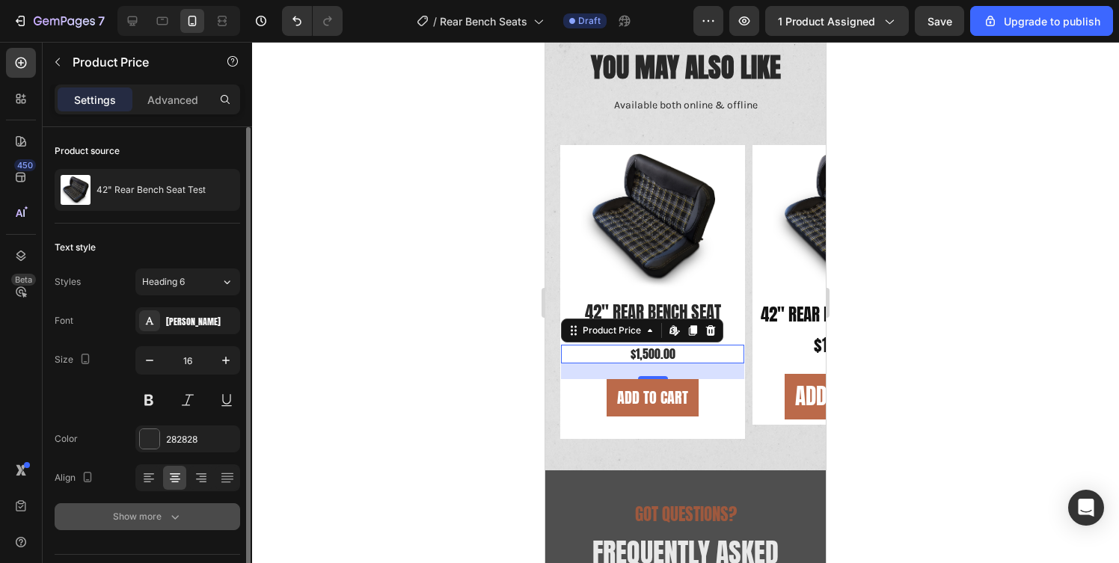
click at [168, 515] on icon "button" at bounding box center [175, 516] width 15 height 15
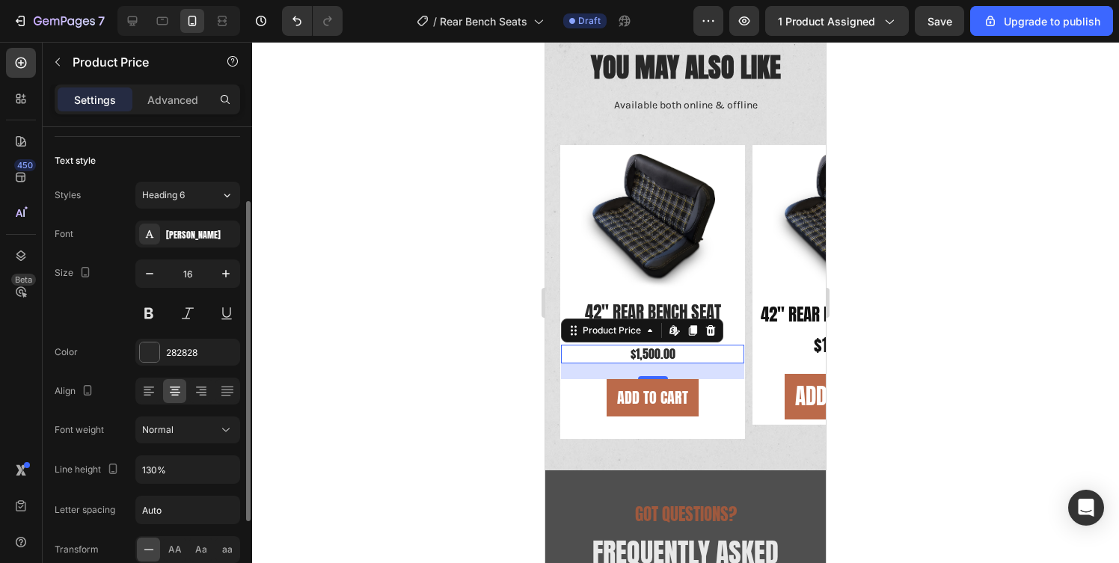
scroll to position [107, 0]
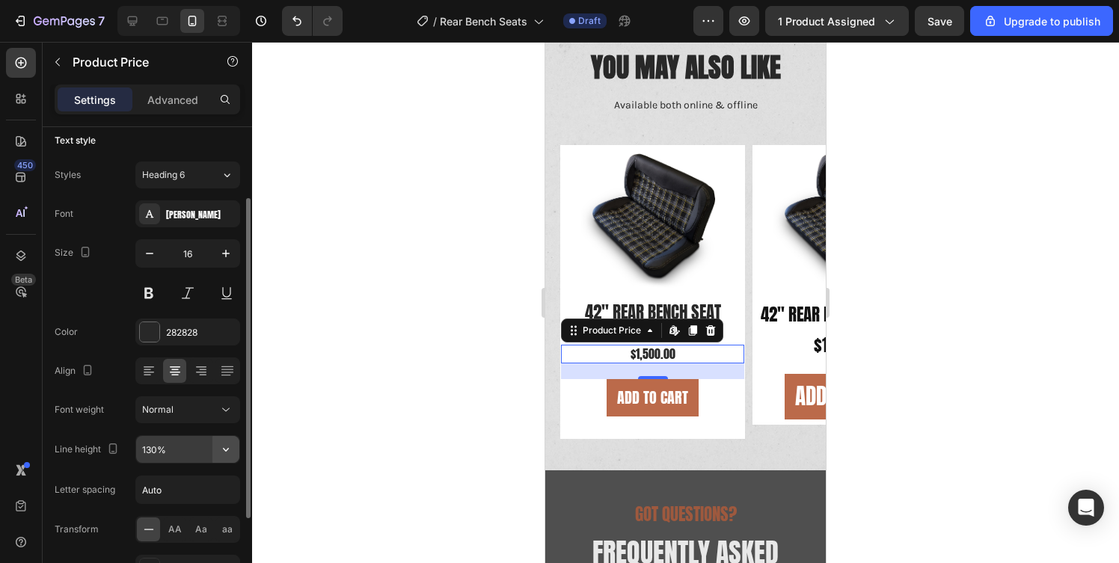
click at [231, 450] on icon "button" at bounding box center [225, 449] width 15 height 15
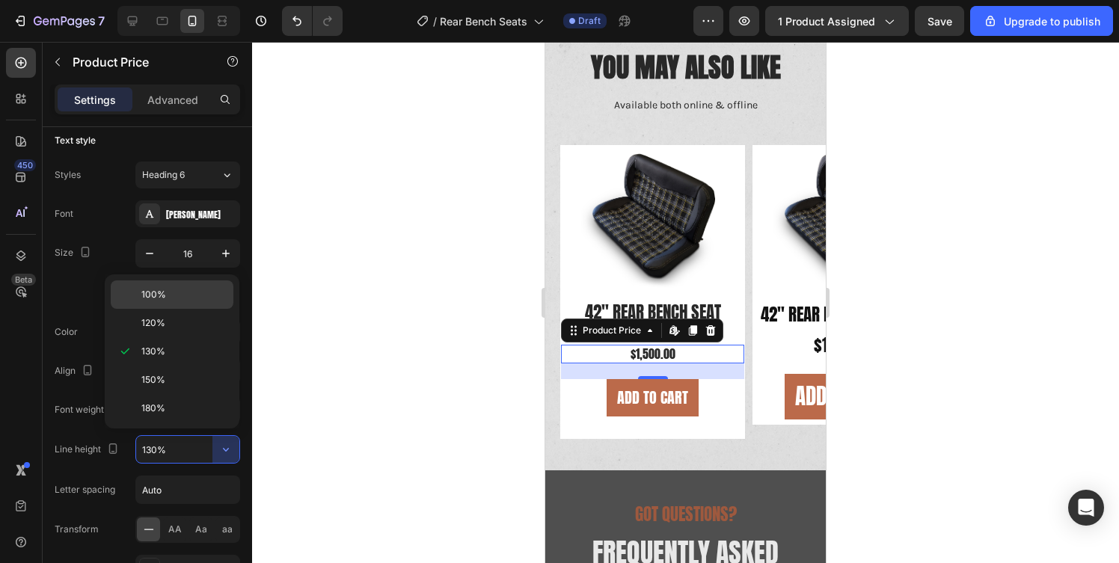
click at [143, 288] on span "100%" at bounding box center [153, 294] width 25 height 13
type input "100%"
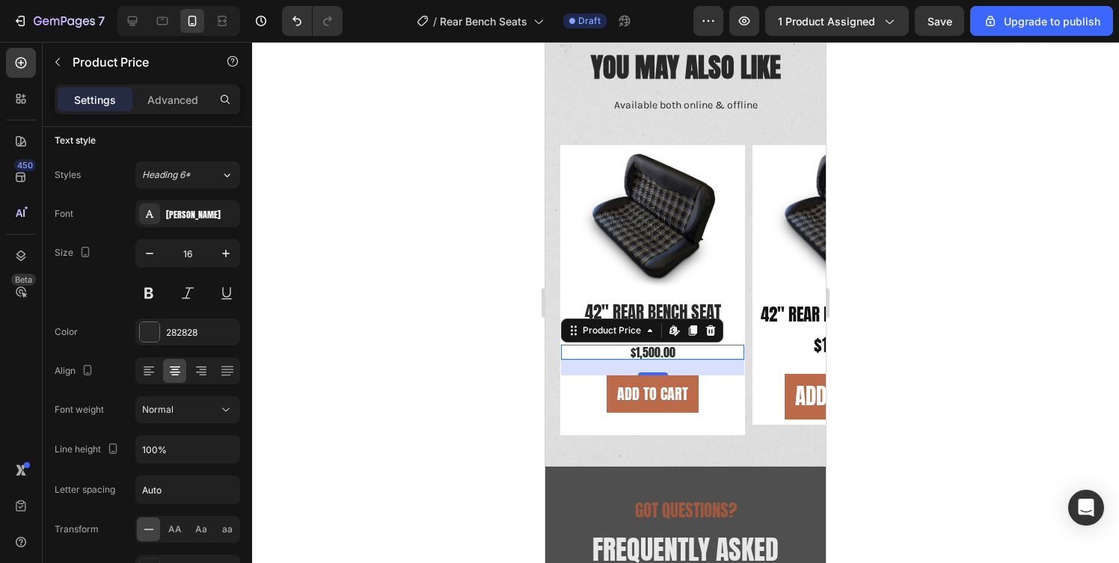
click at [508, 364] on div at bounding box center [685, 302] width 867 height 521
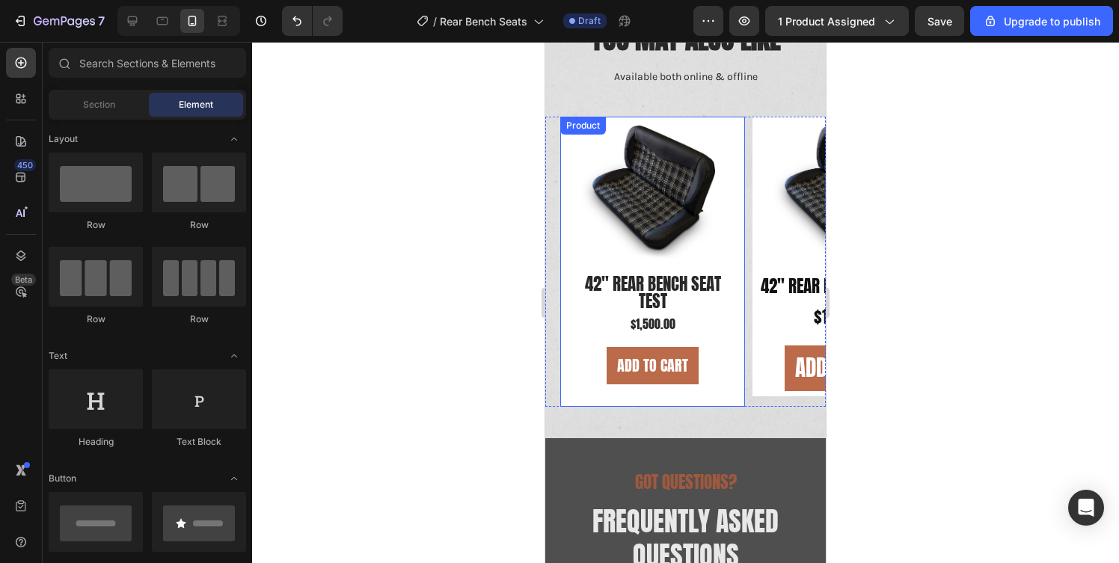
scroll to position [1900, 0]
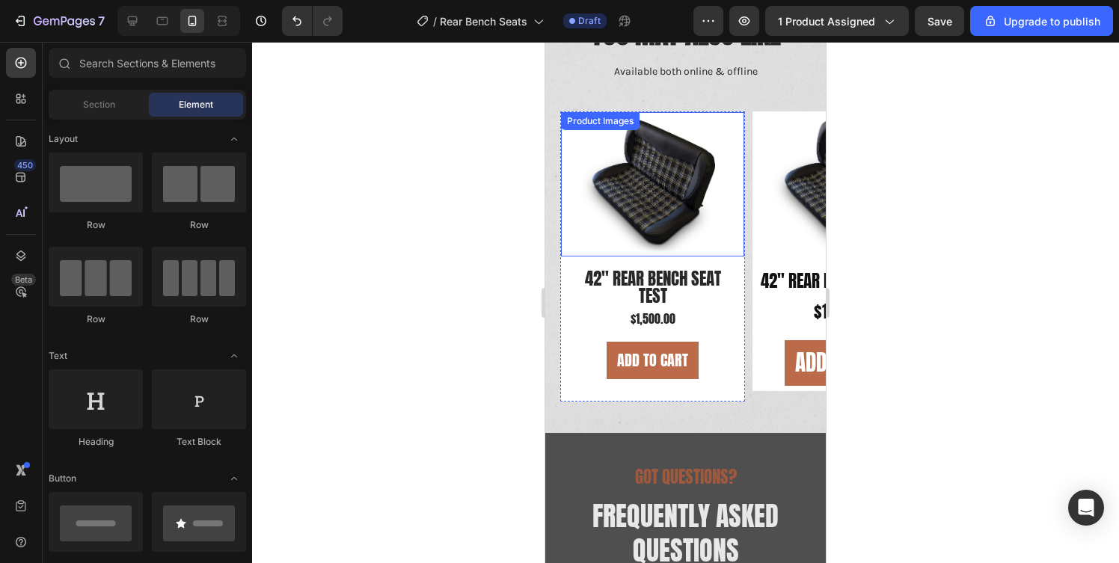
click at [672, 213] on img at bounding box center [652, 184] width 183 height 144
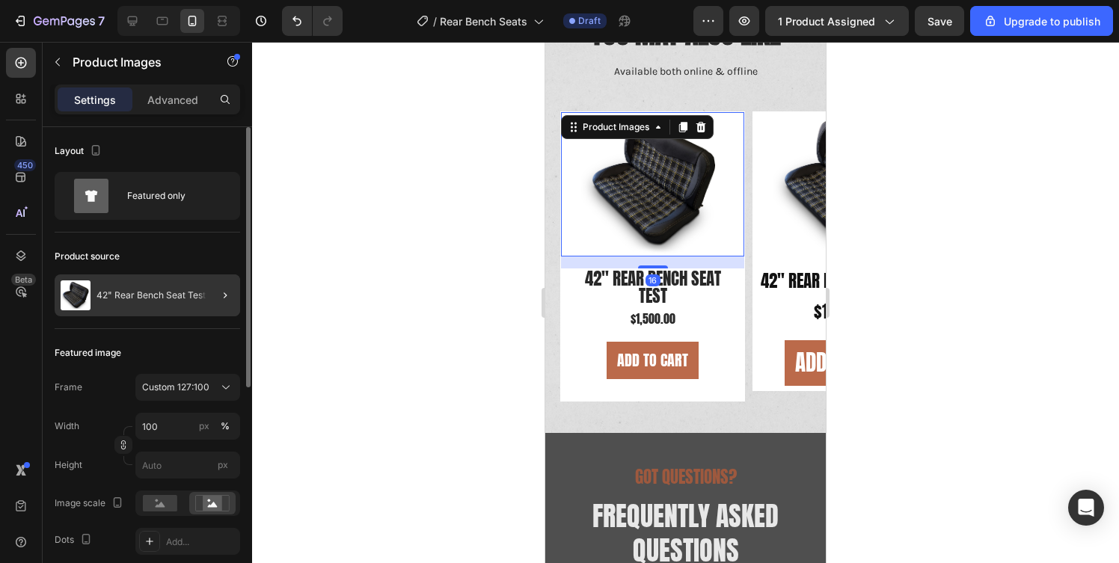
click at [201, 301] on div at bounding box center [219, 296] width 42 height 42
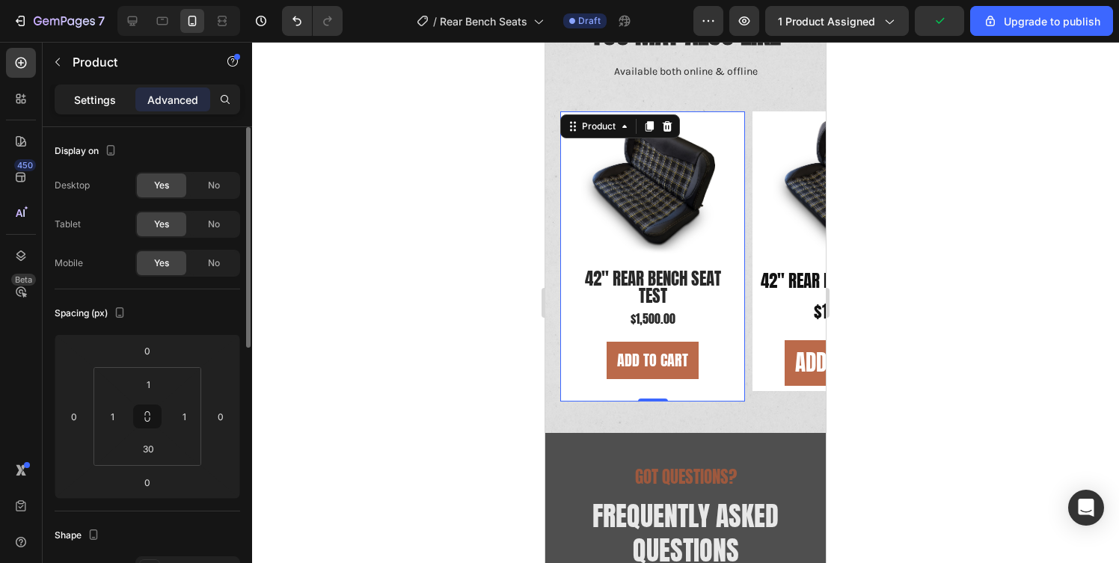
click at [85, 96] on p "Settings" at bounding box center [95, 100] width 42 height 16
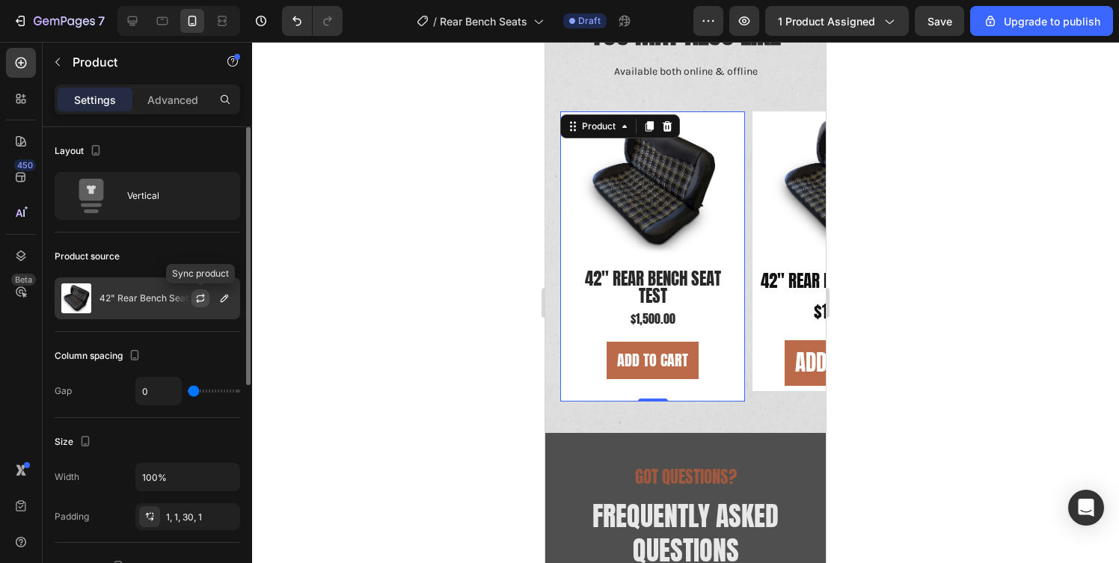
click at [195, 297] on icon "button" at bounding box center [201, 299] width 12 height 12
click at [147, 304] on div "42" Rear Bench Seat Test" at bounding box center [148, 299] width 186 height 42
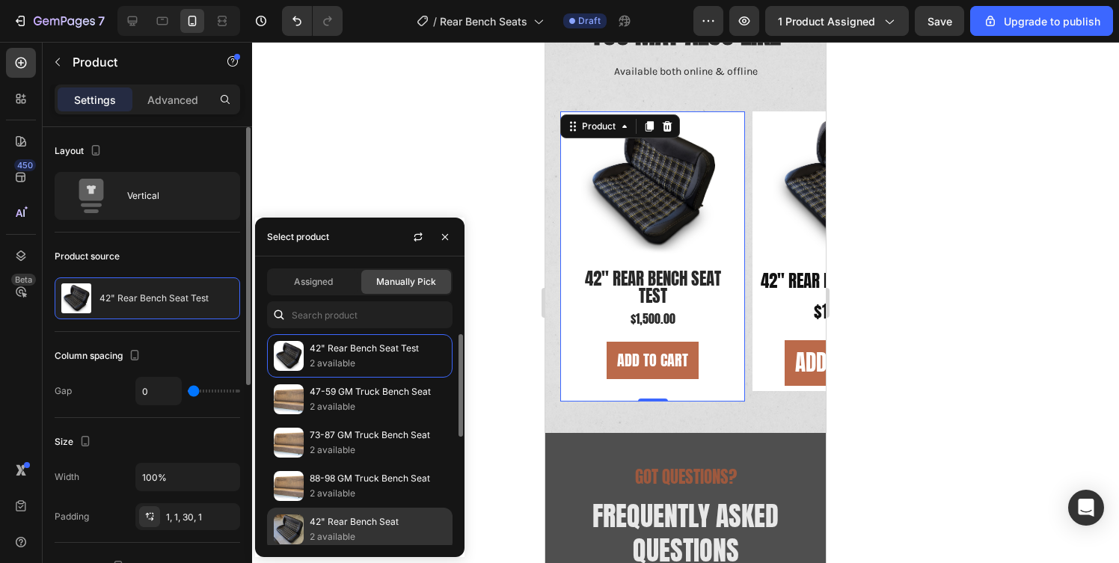
click at [346, 523] on p "42" Rear Bench Seat" at bounding box center [378, 522] width 136 height 15
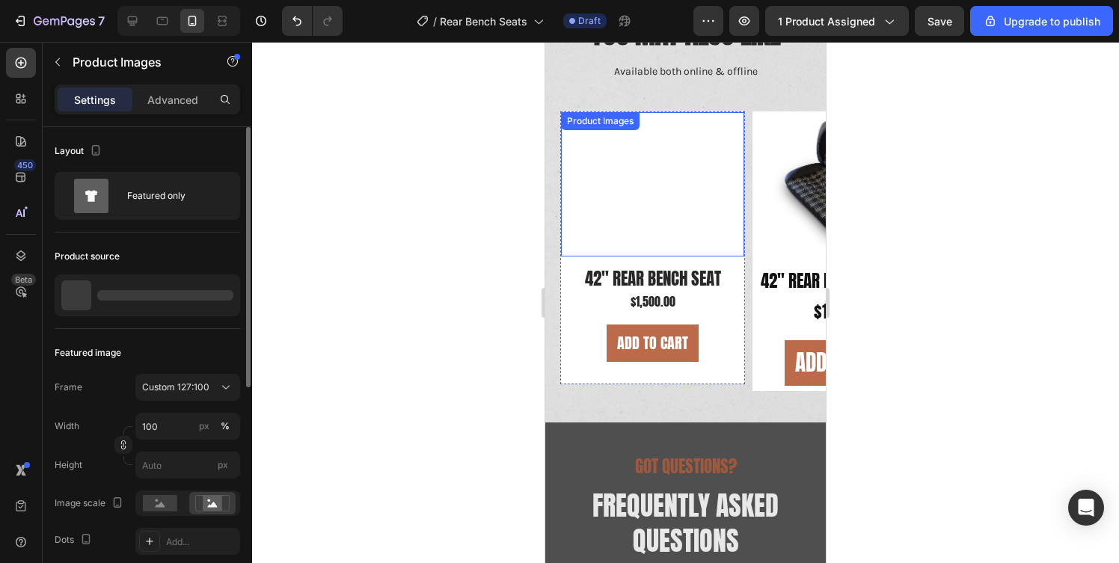
click at [597, 122] on div "Product Images" at bounding box center [600, 120] width 73 height 13
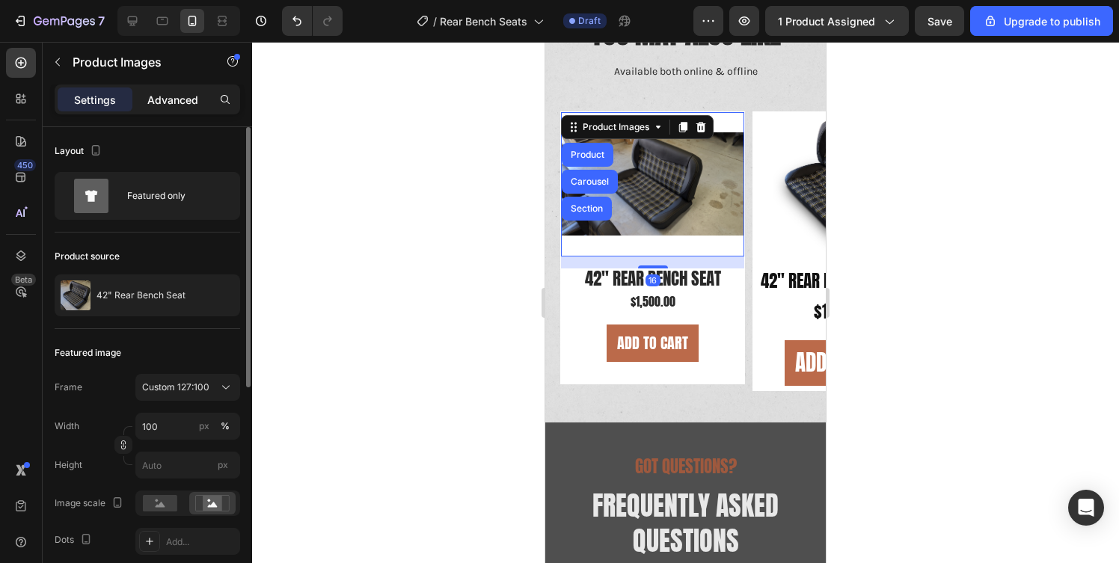
click at [189, 96] on p "Advanced" at bounding box center [172, 100] width 51 height 16
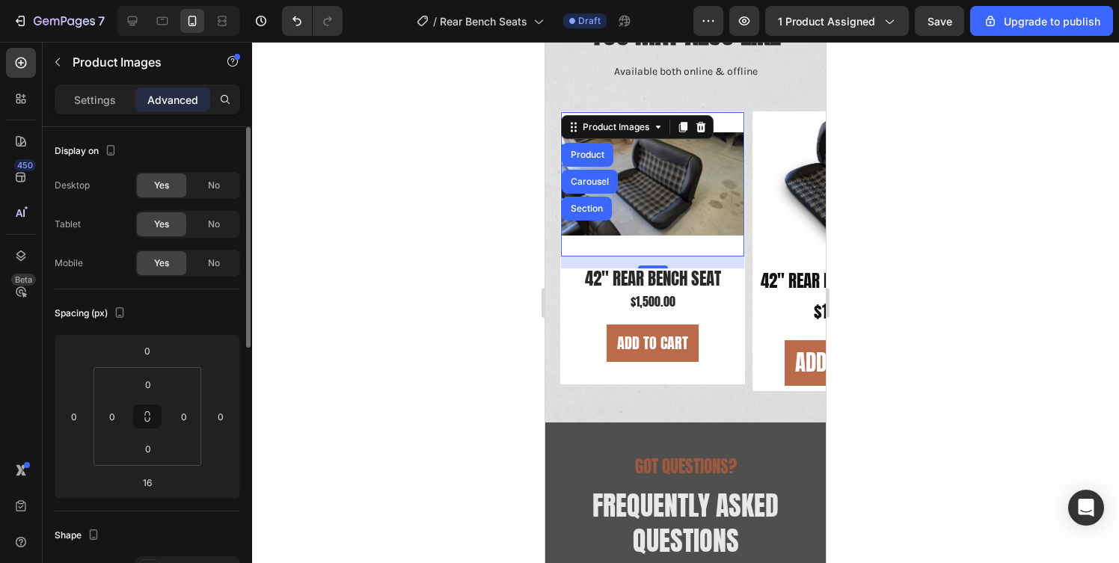
click at [728, 117] on img at bounding box center [652, 184] width 183 height 144
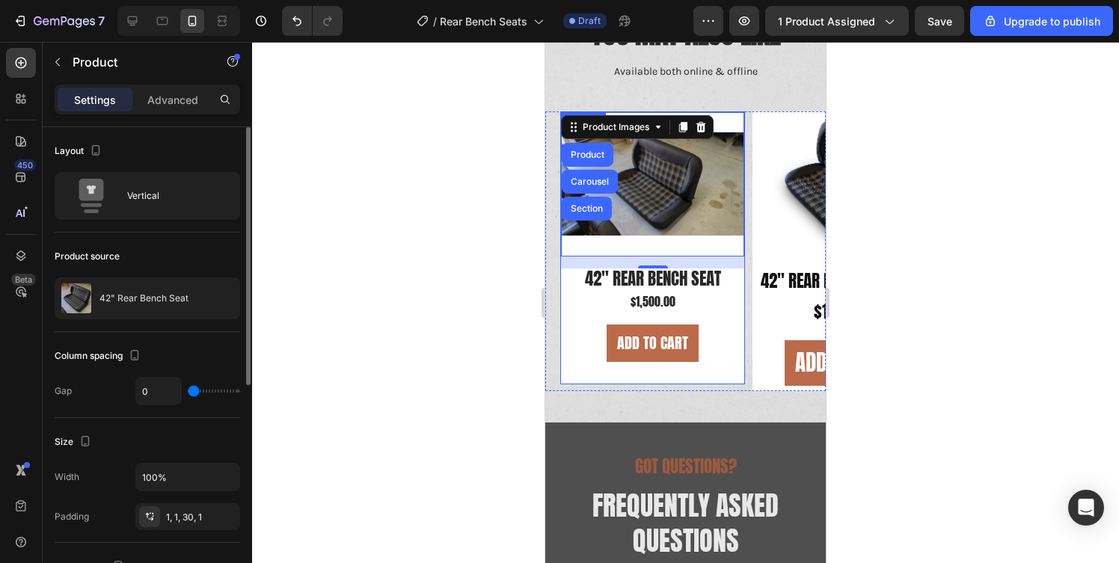
click at [567, 320] on div "42" Rear Bench Seat Product Title $1,500.00 Product Price Product Price Add to …" at bounding box center [652, 316] width 183 height 94
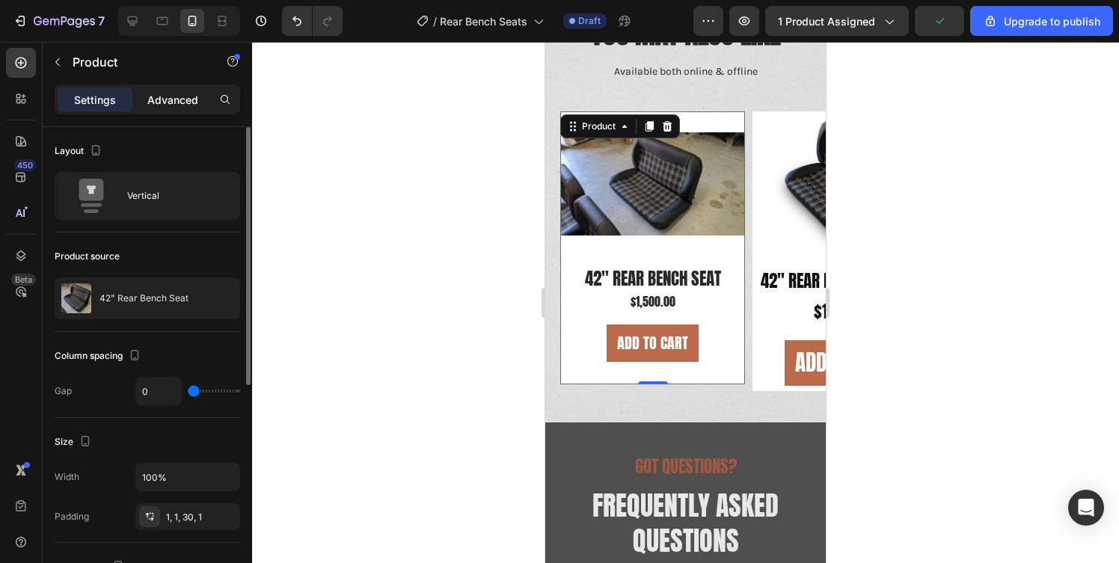
click at [156, 97] on p "Advanced" at bounding box center [172, 100] width 51 height 16
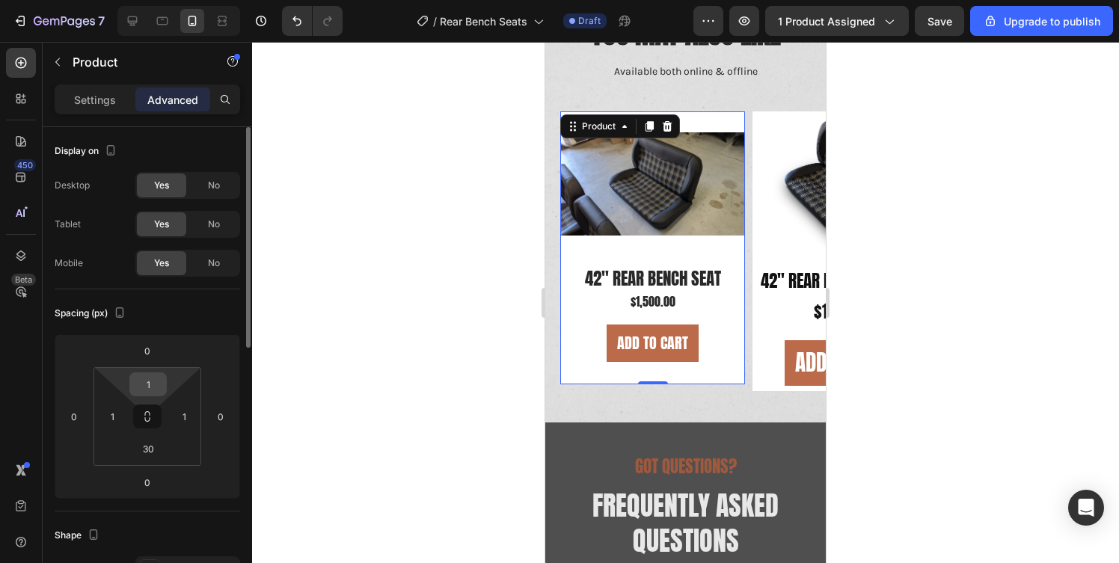
click at [151, 381] on input "1" at bounding box center [148, 384] width 30 height 22
type input "0"
click at [143, 446] on input "30" at bounding box center [148, 449] width 30 height 22
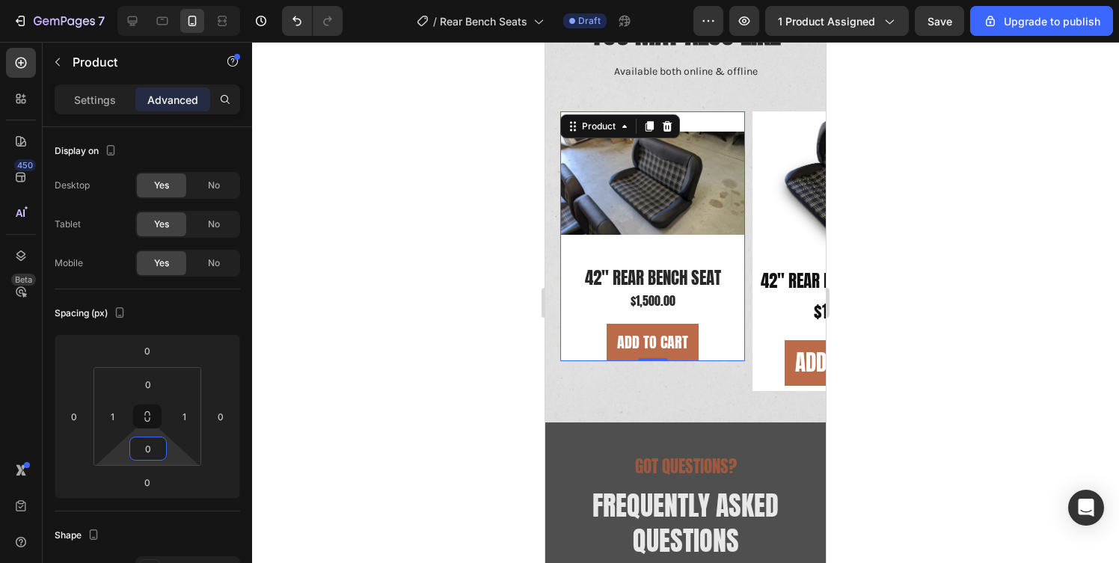
type input "0"
click at [512, 303] on div at bounding box center [685, 302] width 867 height 521
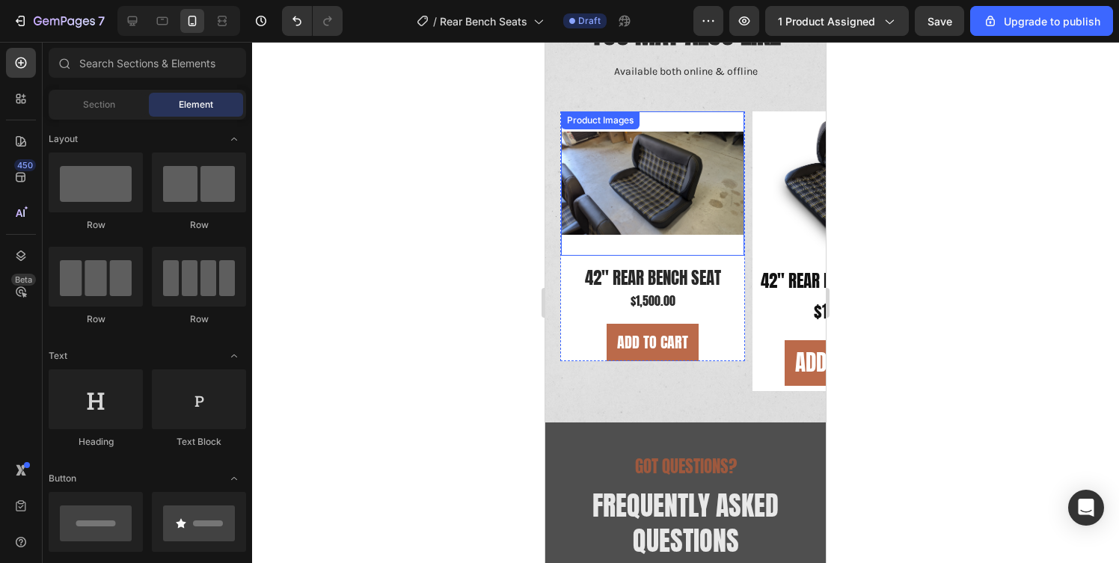
click at [690, 118] on div "Product Images" at bounding box center [652, 183] width 183 height 144
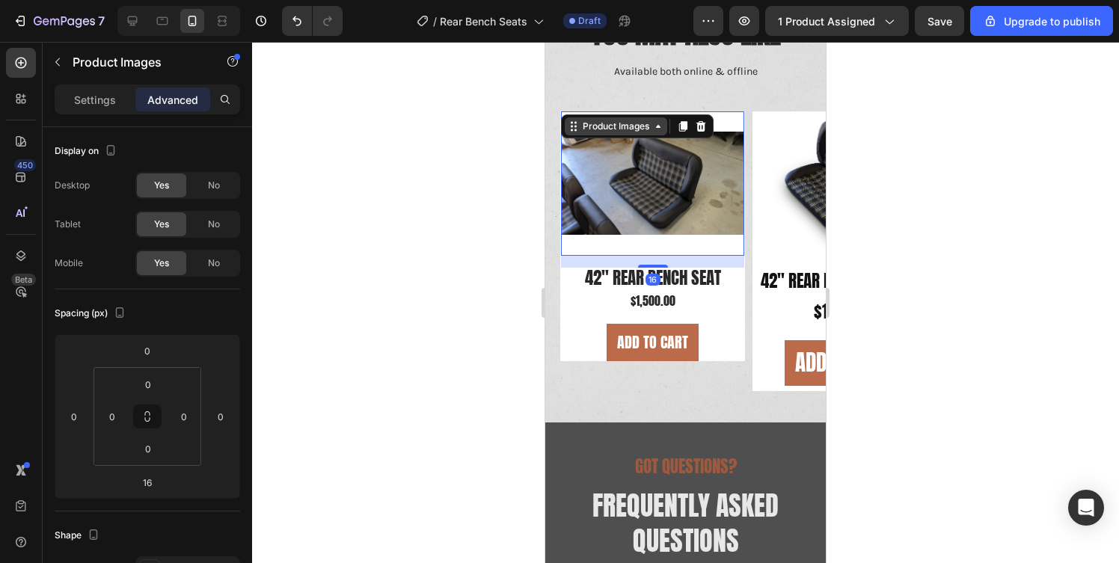
click at [596, 122] on div "Product Images" at bounding box center [616, 126] width 73 height 13
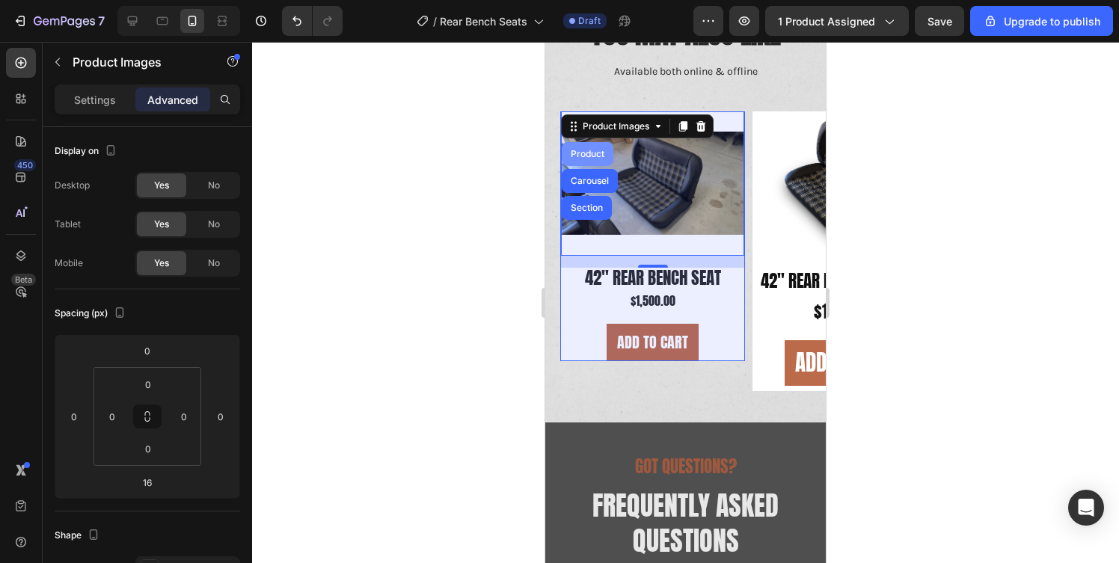
click at [592, 155] on div "Product" at bounding box center [588, 154] width 40 height 9
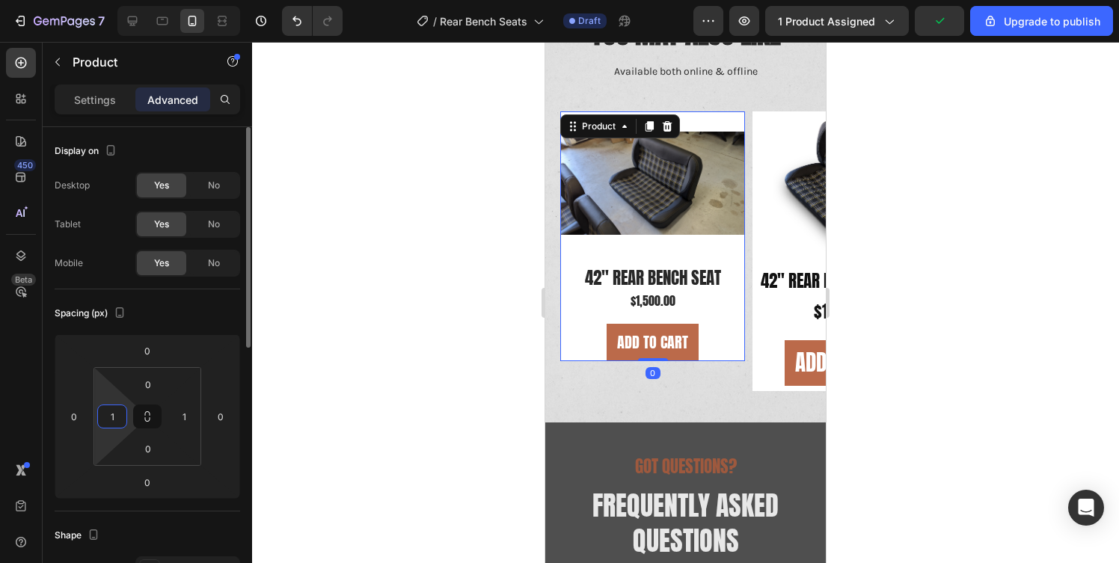
click at [114, 416] on input "1" at bounding box center [112, 416] width 22 height 22
type input "0"
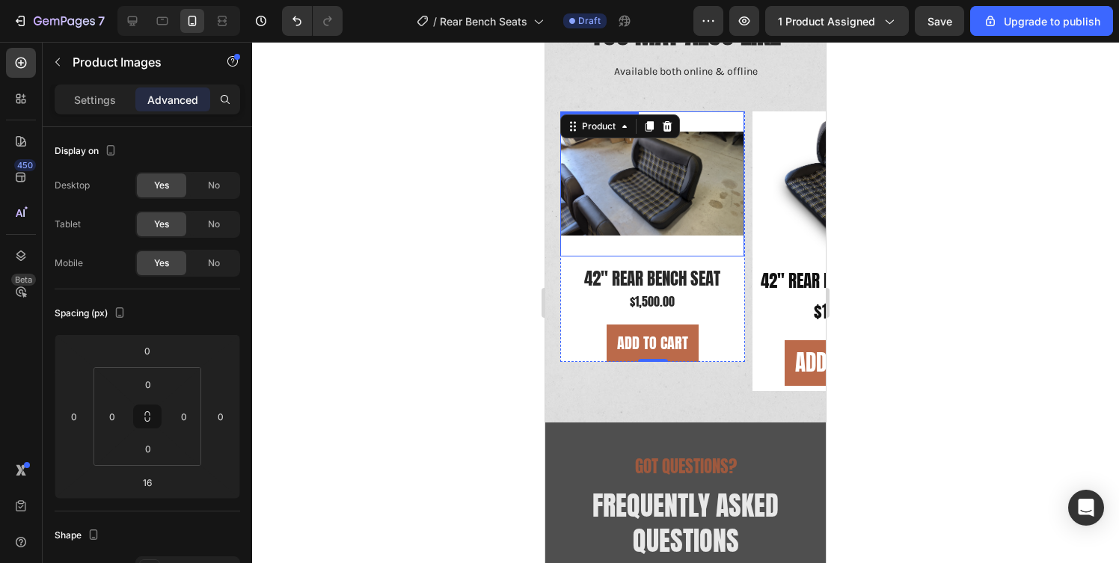
click at [619, 218] on img at bounding box center [652, 183] width 184 height 145
click at [99, 100] on p "Settings" at bounding box center [95, 100] width 42 height 16
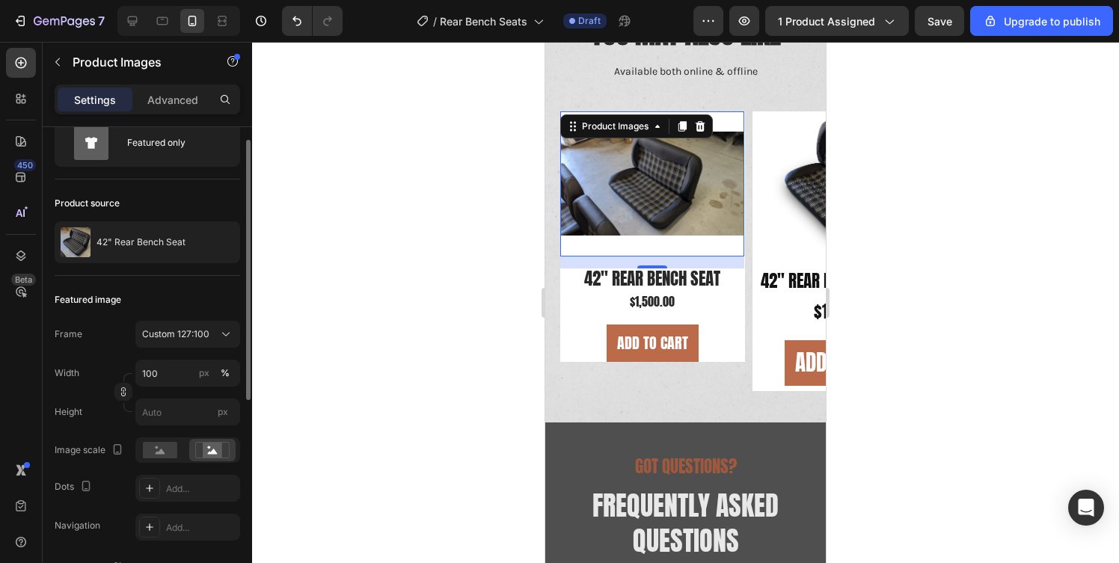
scroll to position [54, 0]
click at [195, 328] on span "Custom 127:100" at bounding box center [175, 333] width 67 height 13
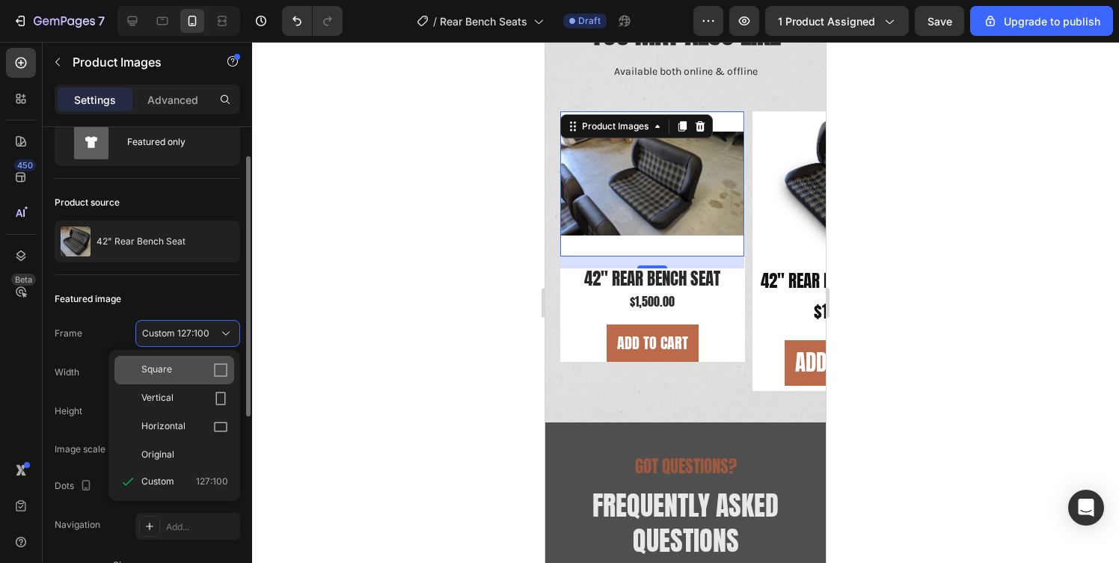
click at [215, 366] on icon at bounding box center [220, 370] width 13 height 13
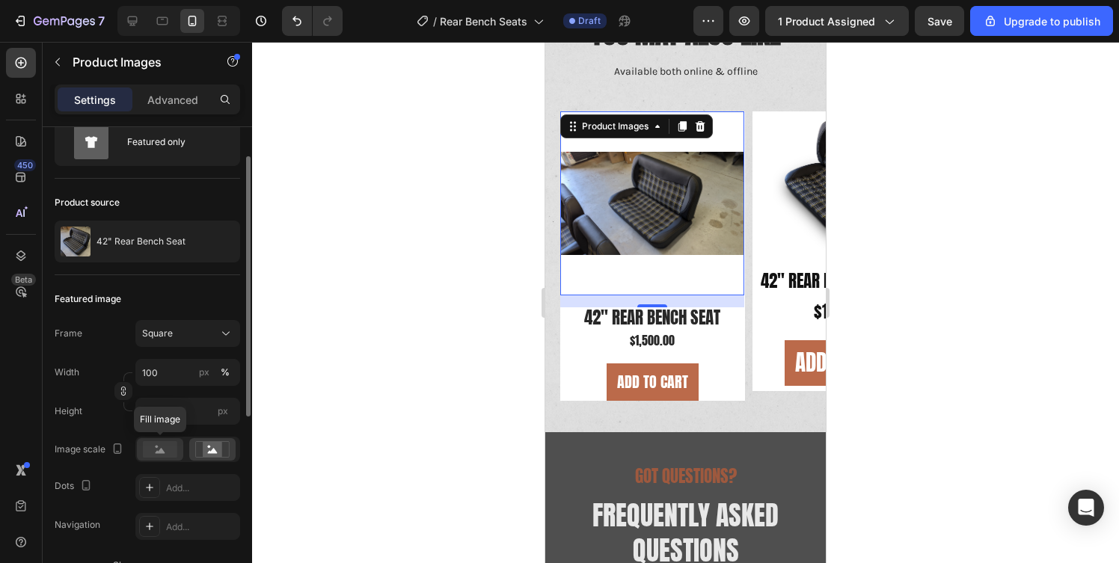
click at [162, 450] on icon at bounding box center [161, 450] width 10 height 5
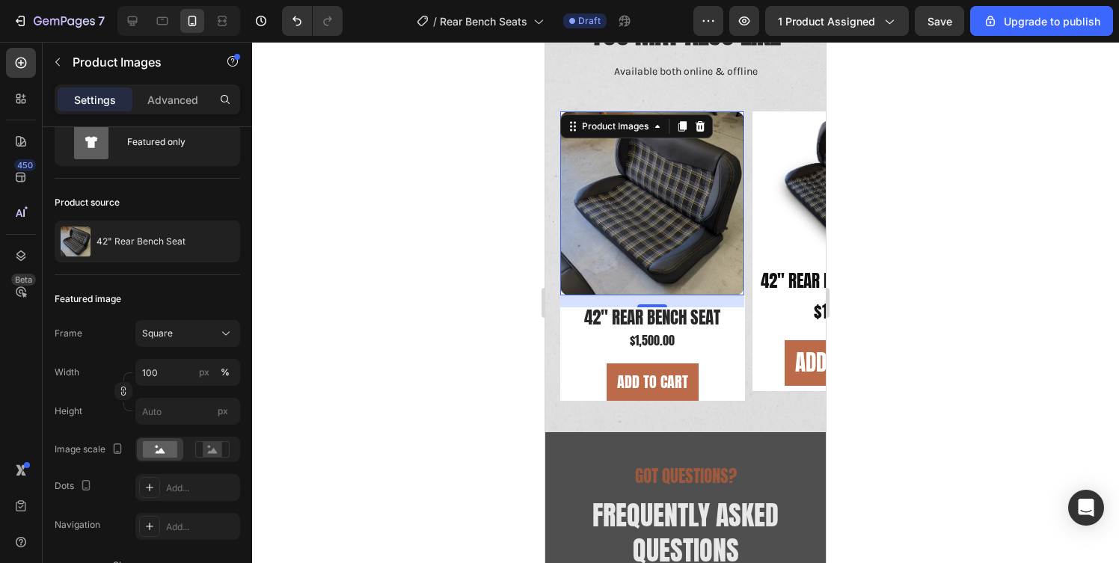
click at [387, 295] on div at bounding box center [685, 302] width 867 height 521
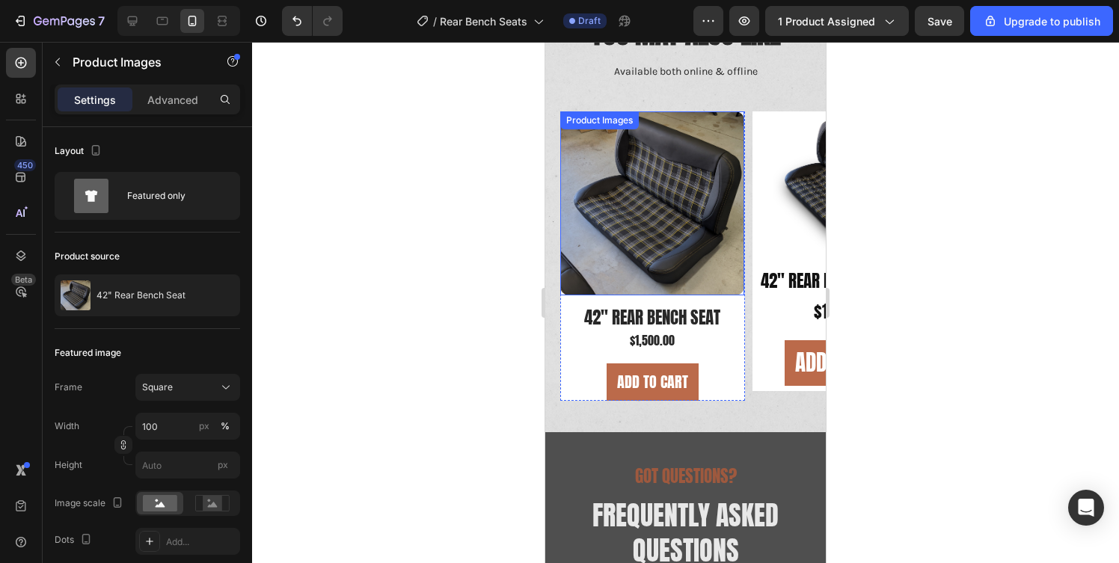
click at [613, 192] on img at bounding box center [652, 203] width 184 height 184
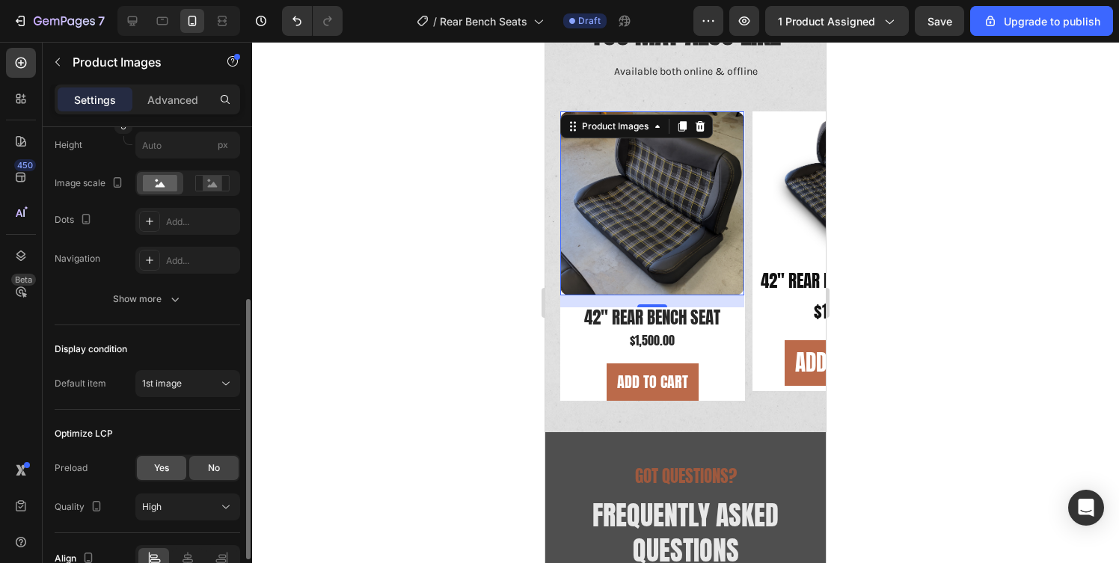
scroll to position [319, 0]
click at [171, 290] on button "Show more" at bounding box center [148, 300] width 186 height 27
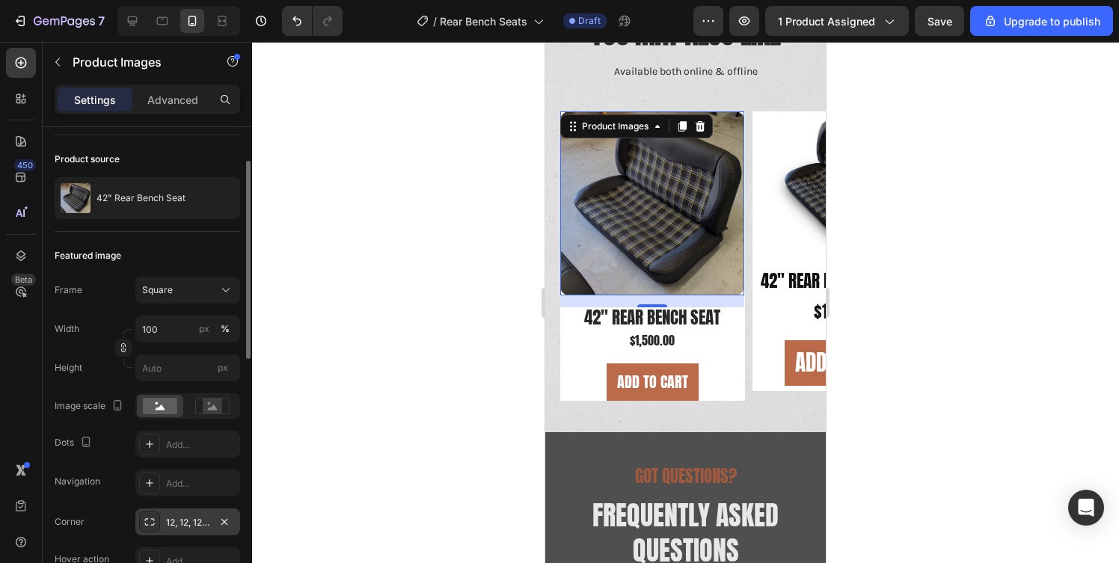
scroll to position [98, 0]
click at [162, 96] on p "Advanced" at bounding box center [172, 100] width 51 height 16
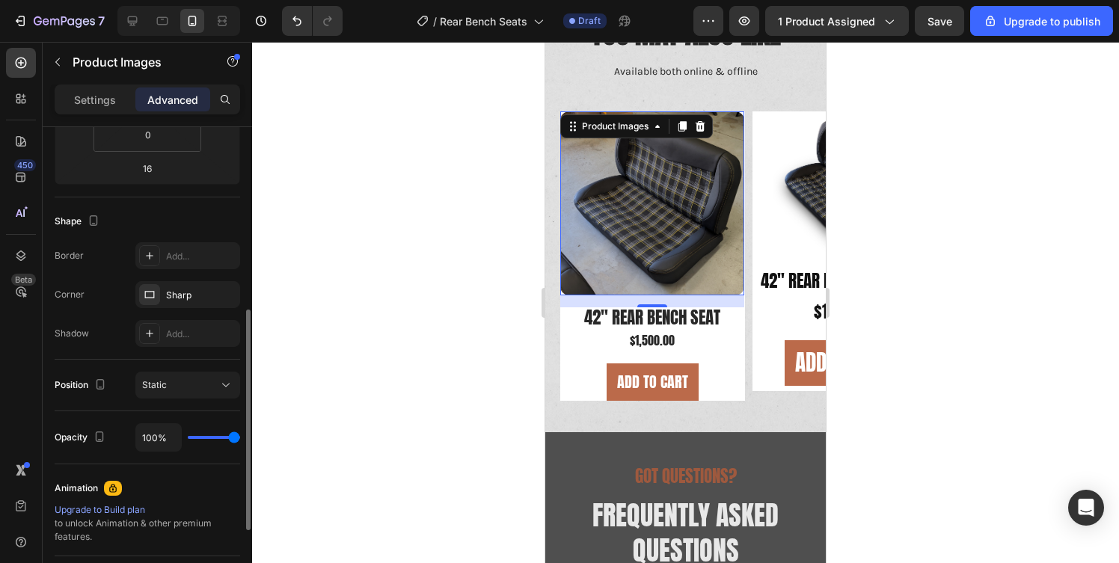
scroll to position [313, 0]
click at [192, 297] on div "Sharp" at bounding box center [187, 296] width 43 height 13
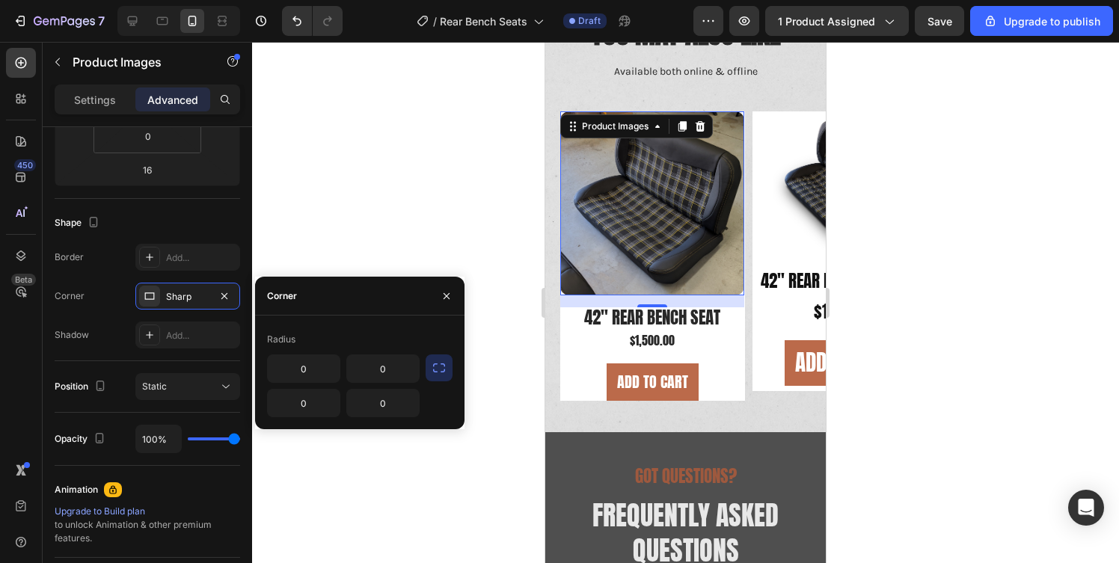
click at [613, 252] on img at bounding box center [652, 203] width 184 height 184
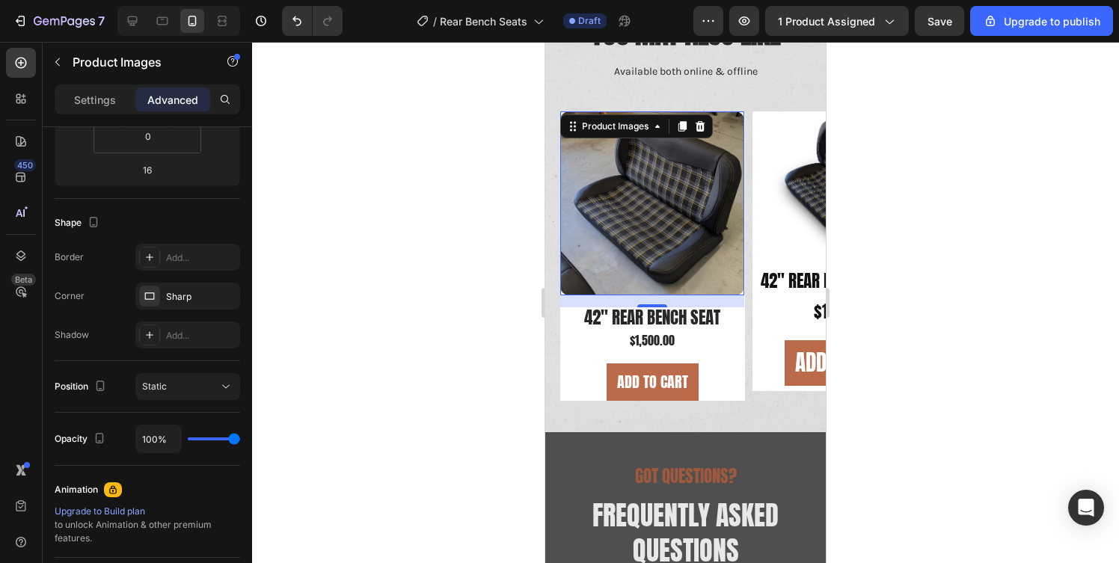
click at [633, 137] on div "Product Images" at bounding box center [636, 126] width 153 height 24
click at [635, 126] on div "Product Images" at bounding box center [615, 126] width 73 height 13
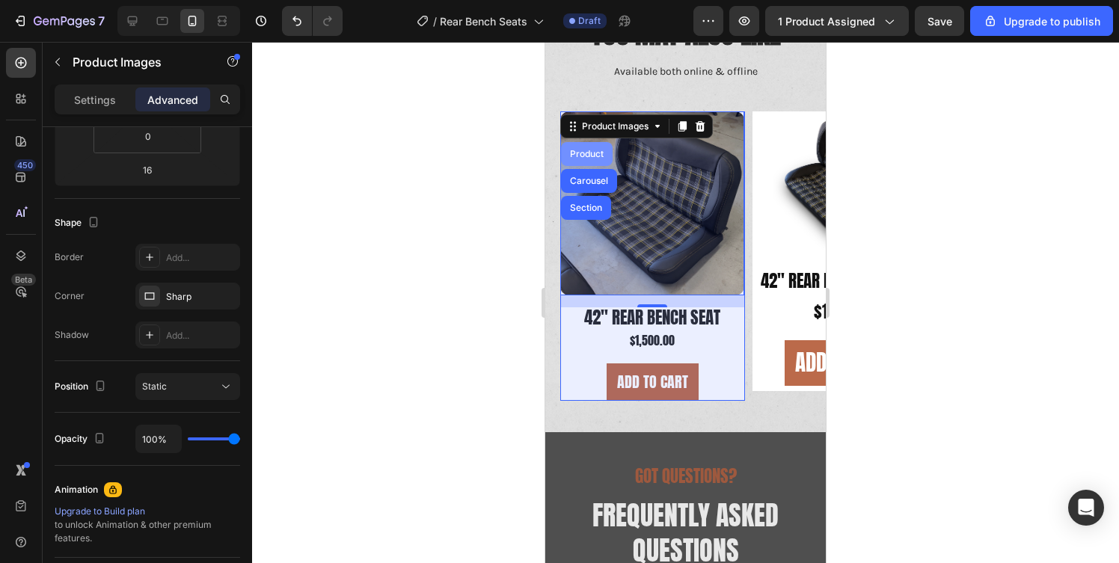
click at [595, 147] on div "Product" at bounding box center [587, 154] width 52 height 24
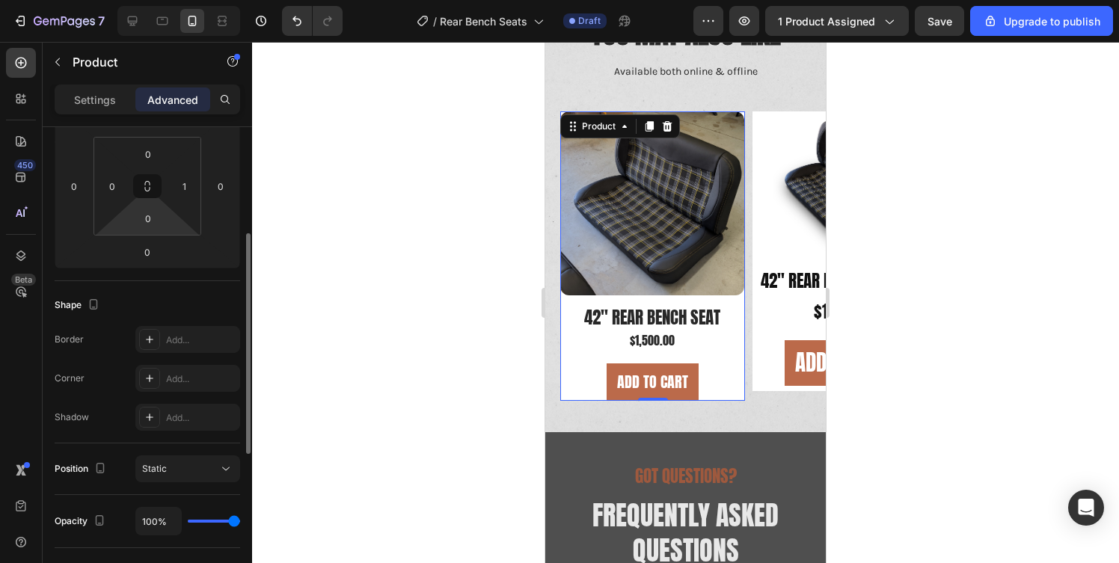
scroll to position [225, 0]
click at [186, 0] on html "7 / Rear Bench Seats Draft Preview 1 product assigned Save Upgrade to publish 4…" at bounding box center [559, 0] width 1119 height 0
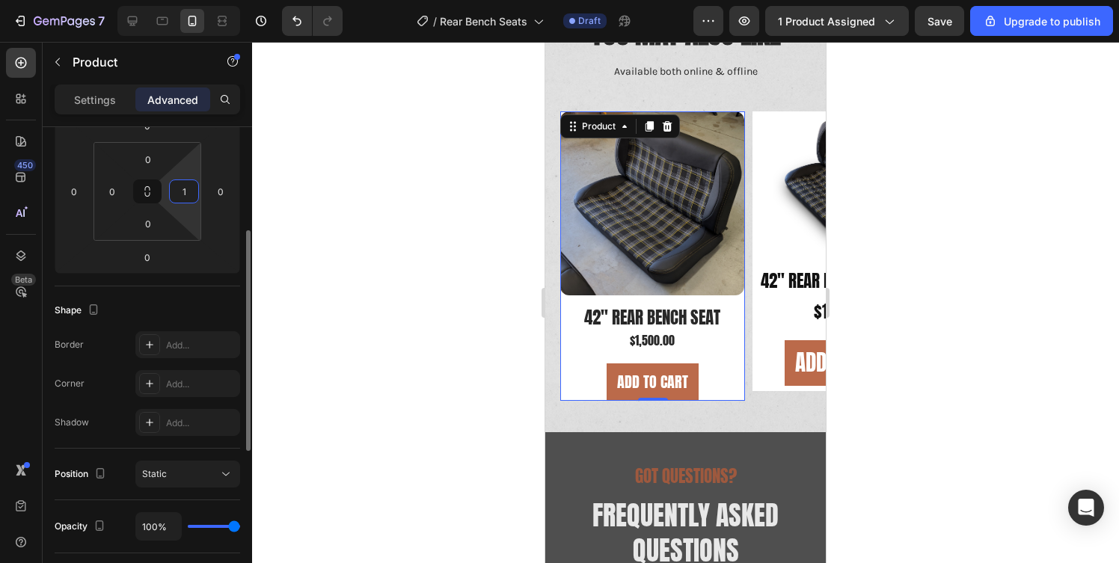
type input "0"
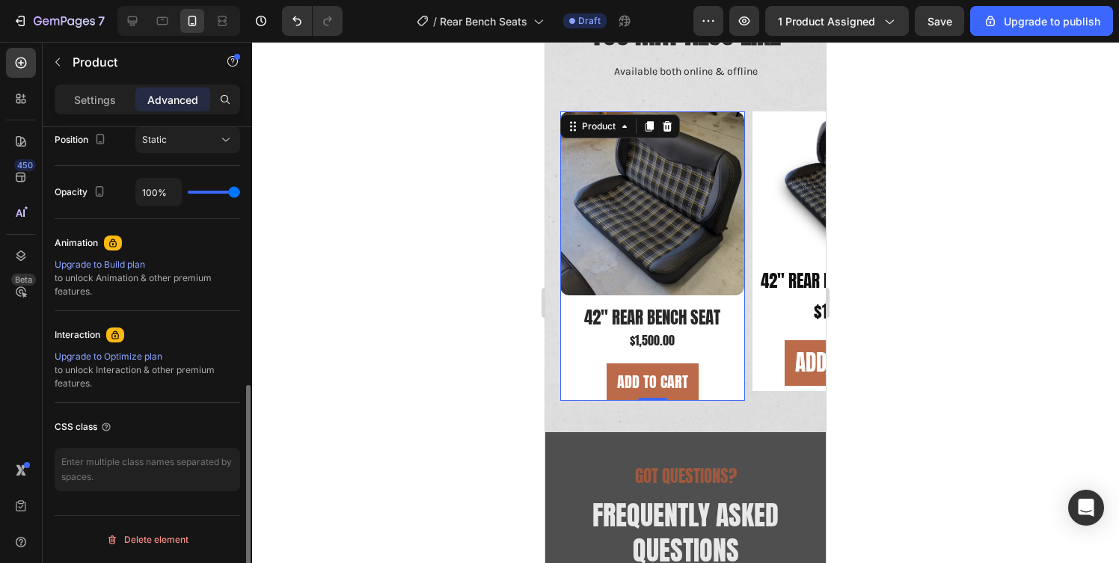
scroll to position [0, 0]
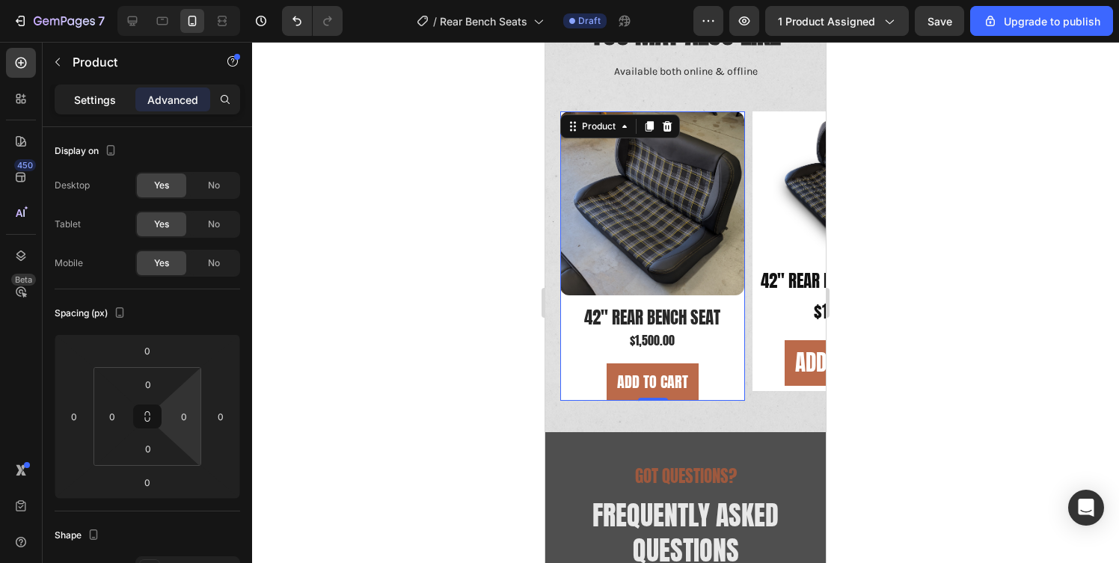
click at [88, 95] on p "Settings" at bounding box center [95, 100] width 42 height 16
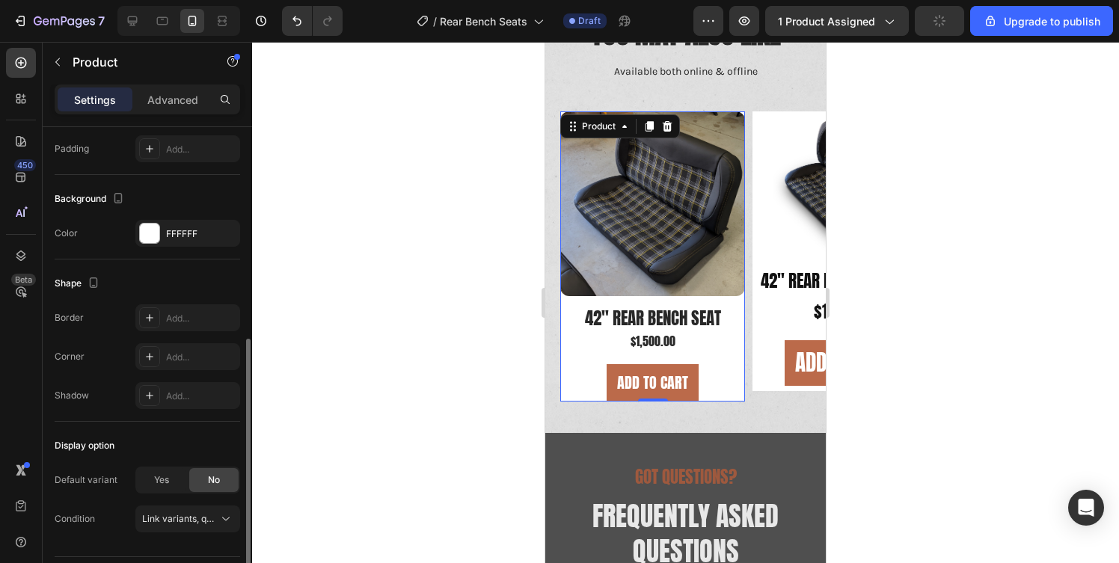
scroll to position [349, 0]
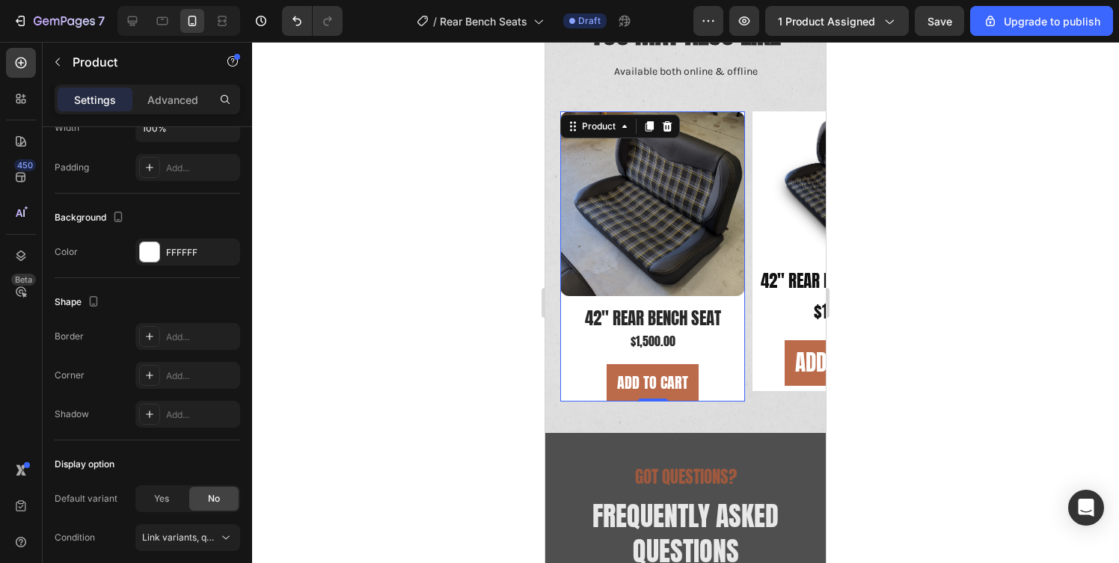
click at [483, 446] on div at bounding box center [685, 302] width 867 height 521
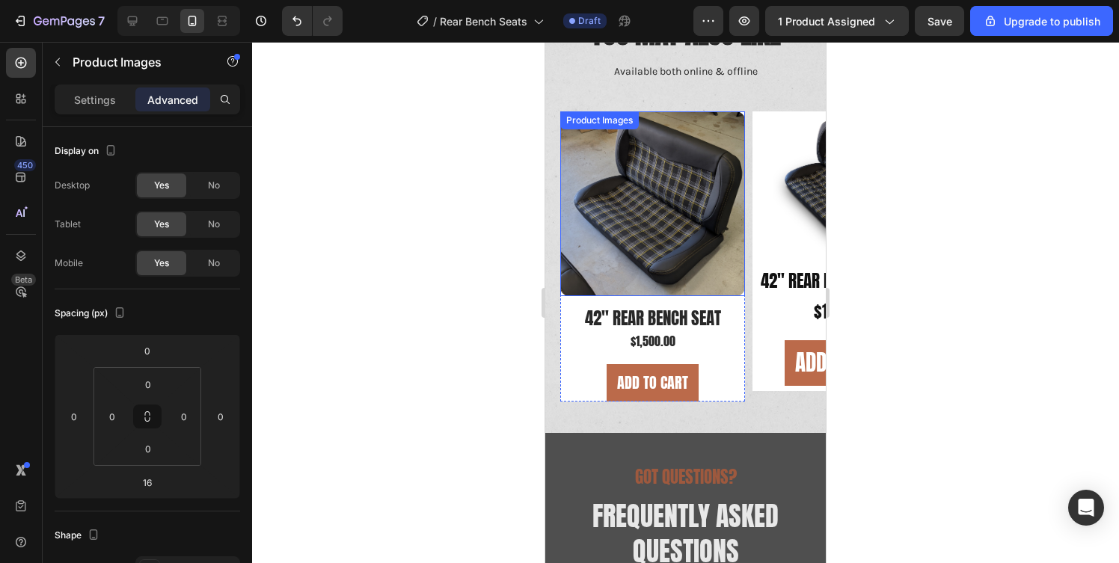
click at [616, 271] on img at bounding box center [652, 203] width 185 height 185
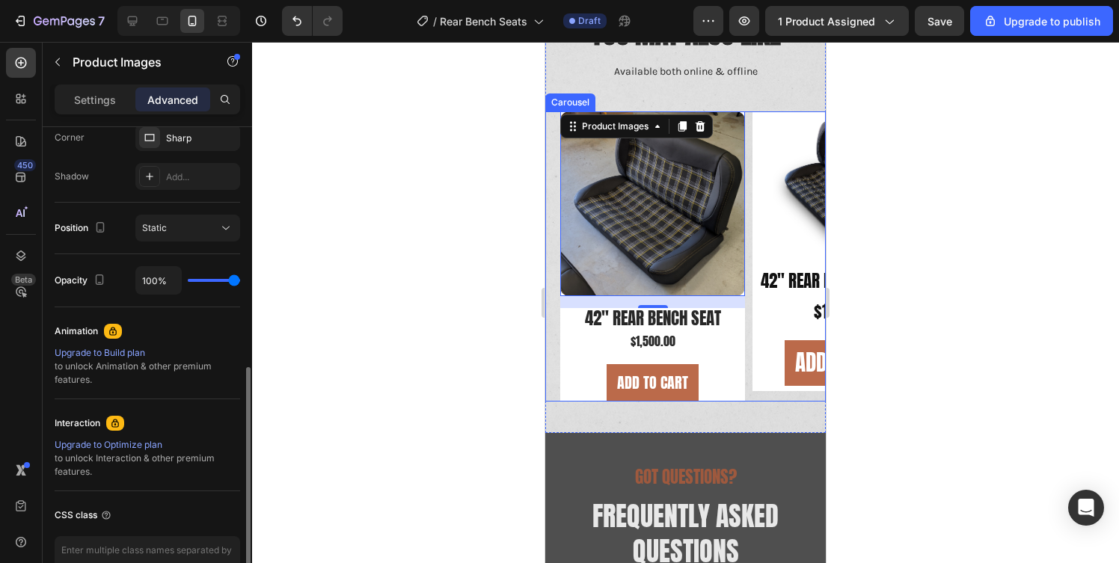
scroll to position [560, 0]
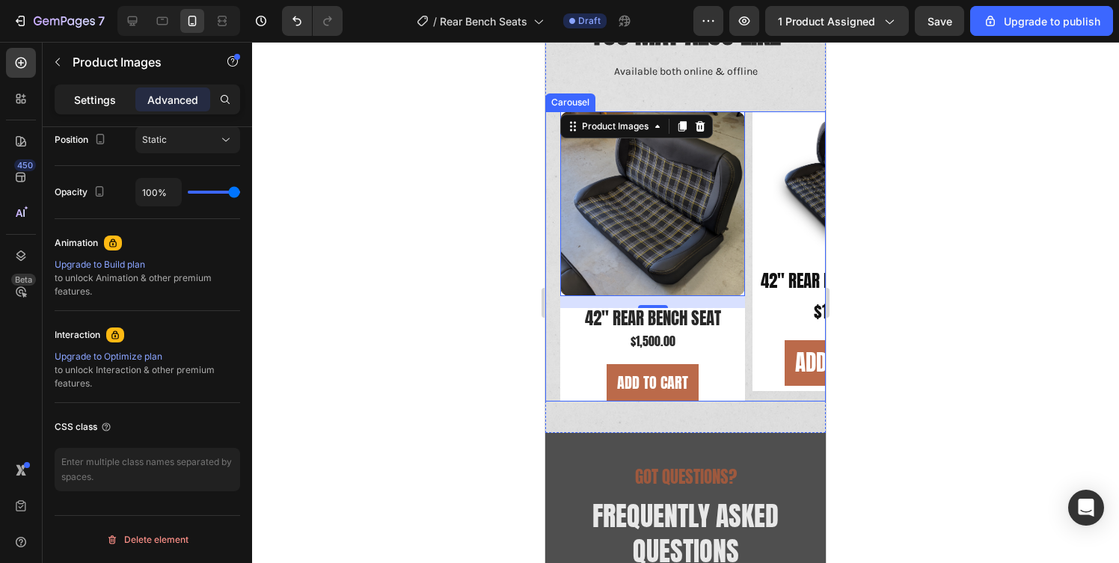
click at [65, 92] on div "Settings" at bounding box center [95, 100] width 75 height 24
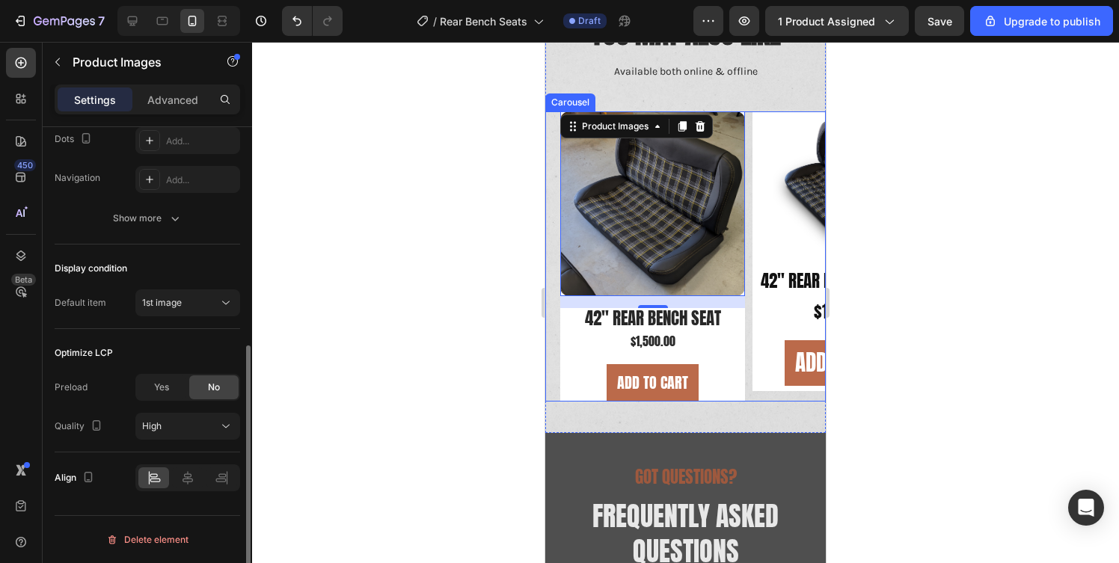
scroll to position [401, 0]
click at [183, 483] on icon at bounding box center [187, 478] width 15 height 15
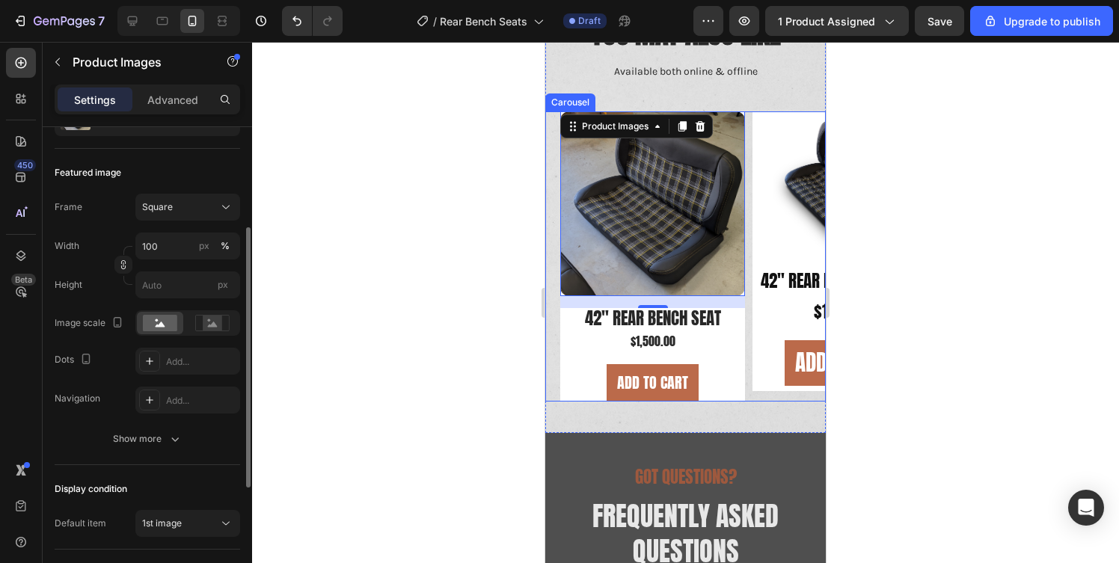
scroll to position [177, 0]
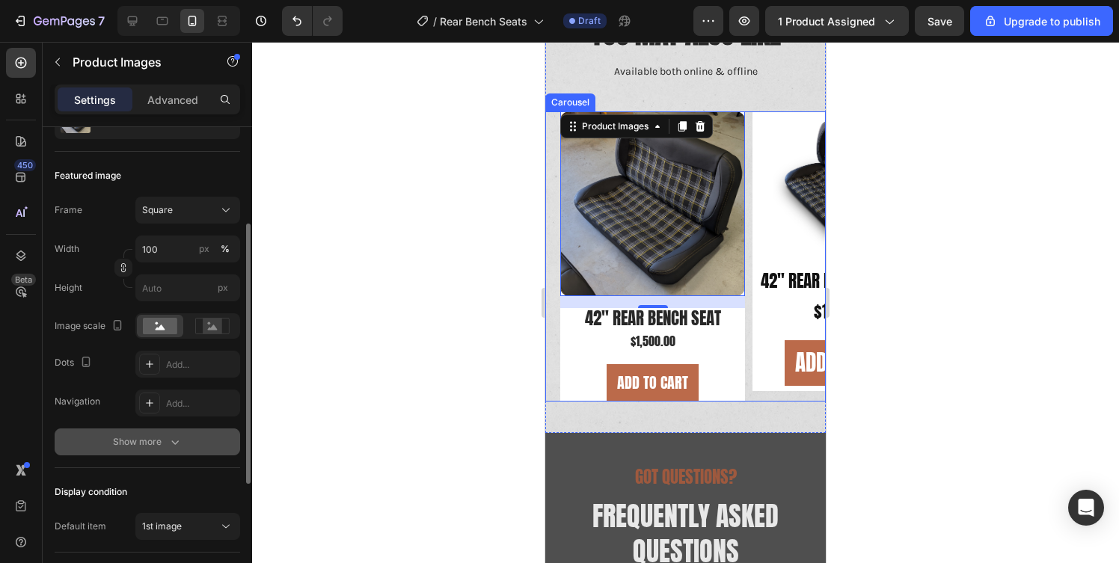
click at [149, 436] on div "Show more" at bounding box center [148, 442] width 70 height 15
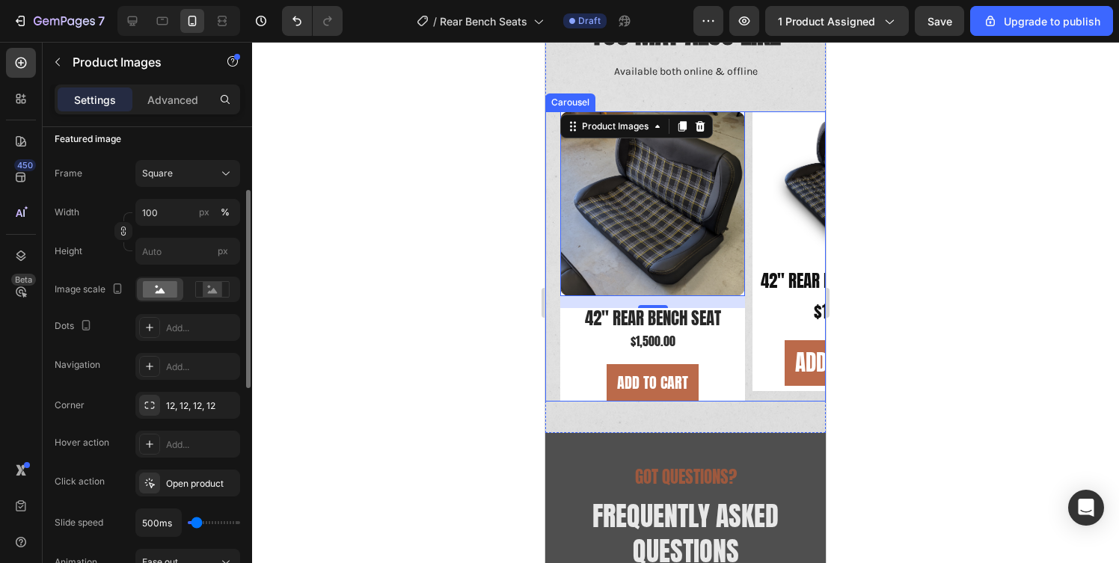
scroll to position [216, 0]
click at [226, 405] on icon "button" at bounding box center [224, 403] width 12 height 12
click at [399, 272] on div at bounding box center [685, 302] width 867 height 521
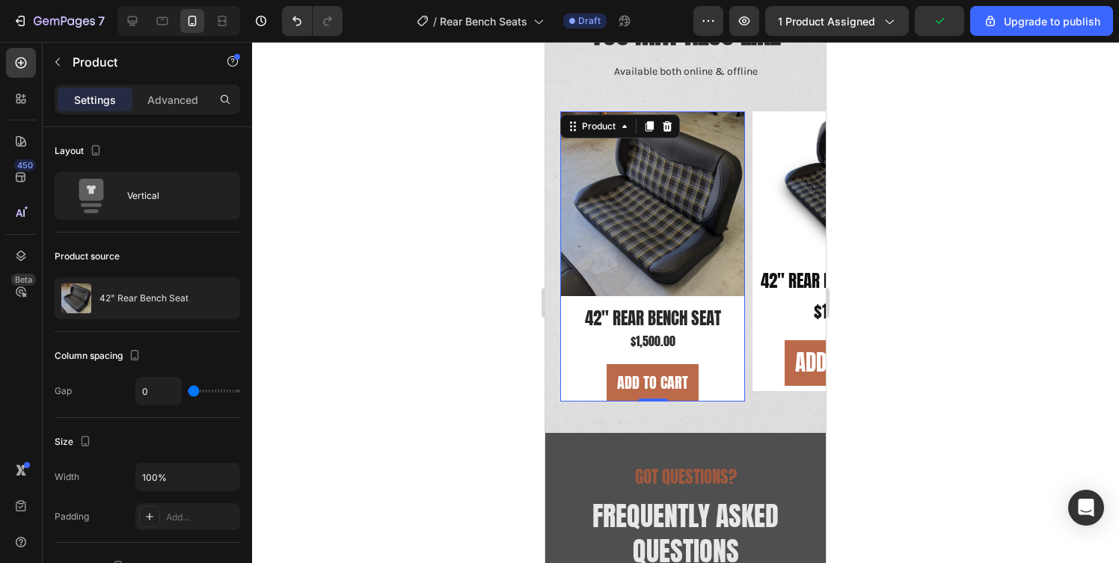
click at [592, 358] on div "42" Rear Bench Seat Product Title $1,500.00 Product Price Product Price Add to …" at bounding box center [652, 355] width 185 height 94
click at [175, 99] on p "Advanced" at bounding box center [172, 100] width 51 height 16
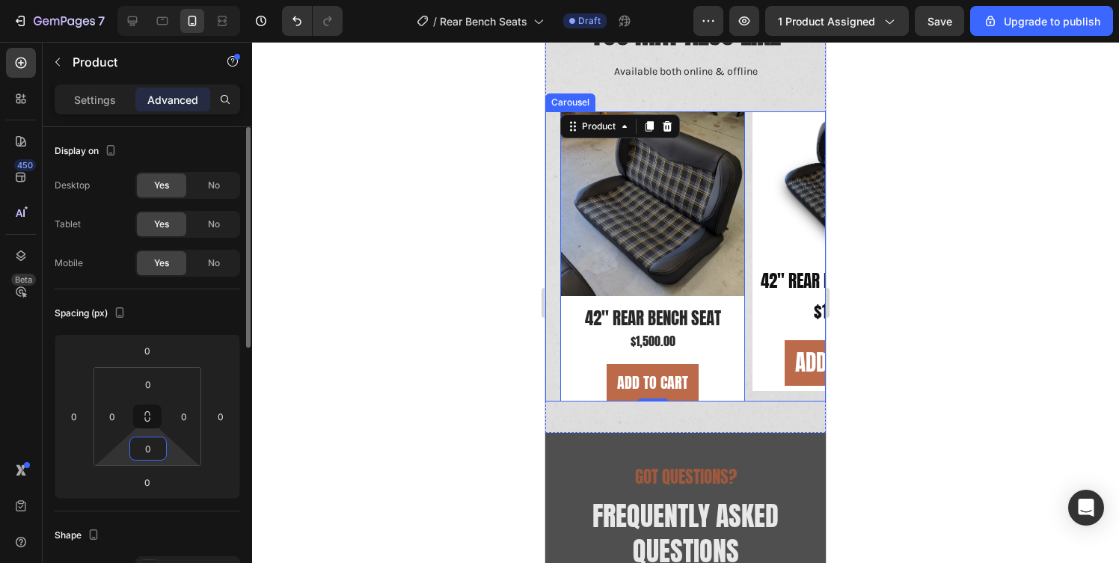
click at [142, 450] on input "0" at bounding box center [148, 449] width 30 height 22
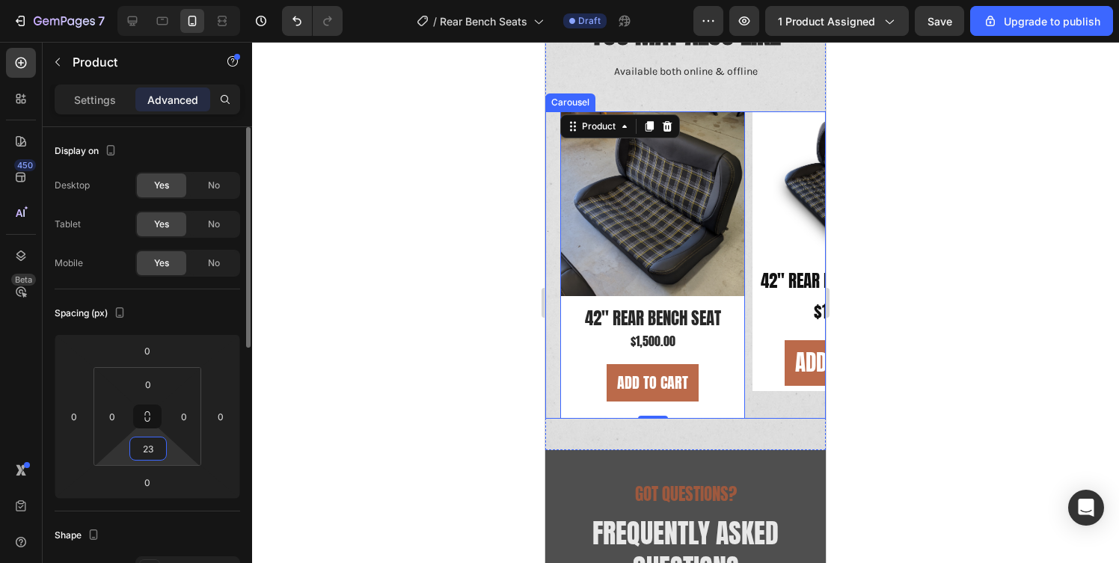
type input "24"
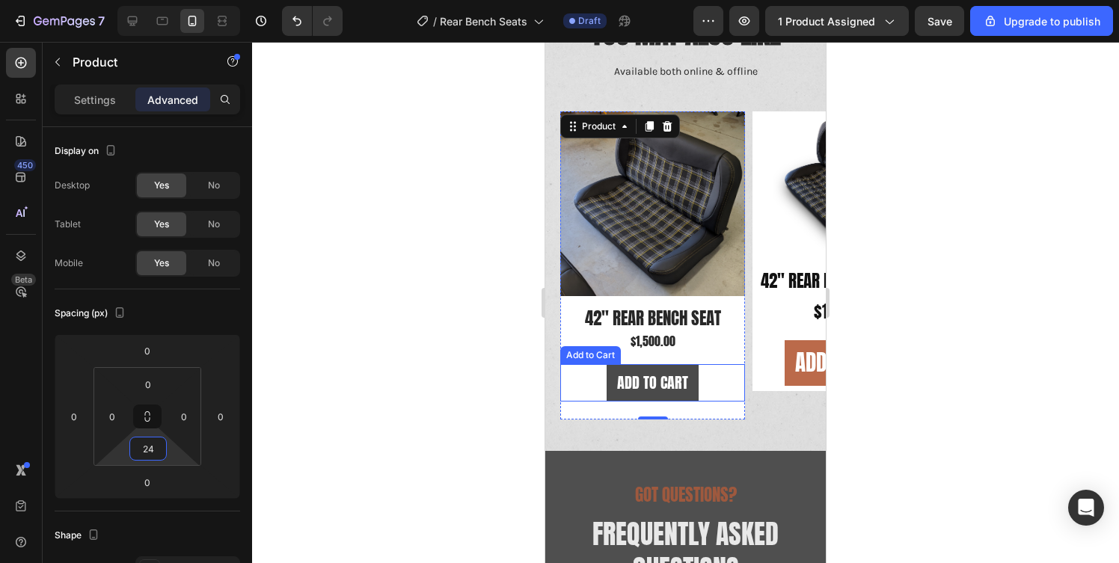
click at [616, 387] on button "Add to cart" at bounding box center [653, 382] width 92 height 37
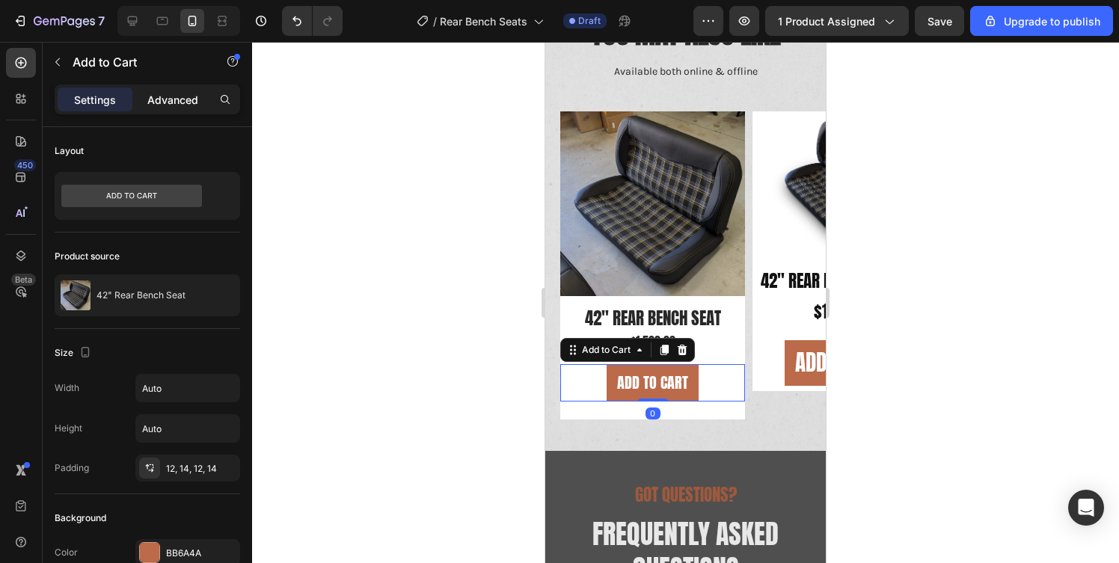
click at [151, 104] on p "Advanced" at bounding box center [172, 100] width 51 height 16
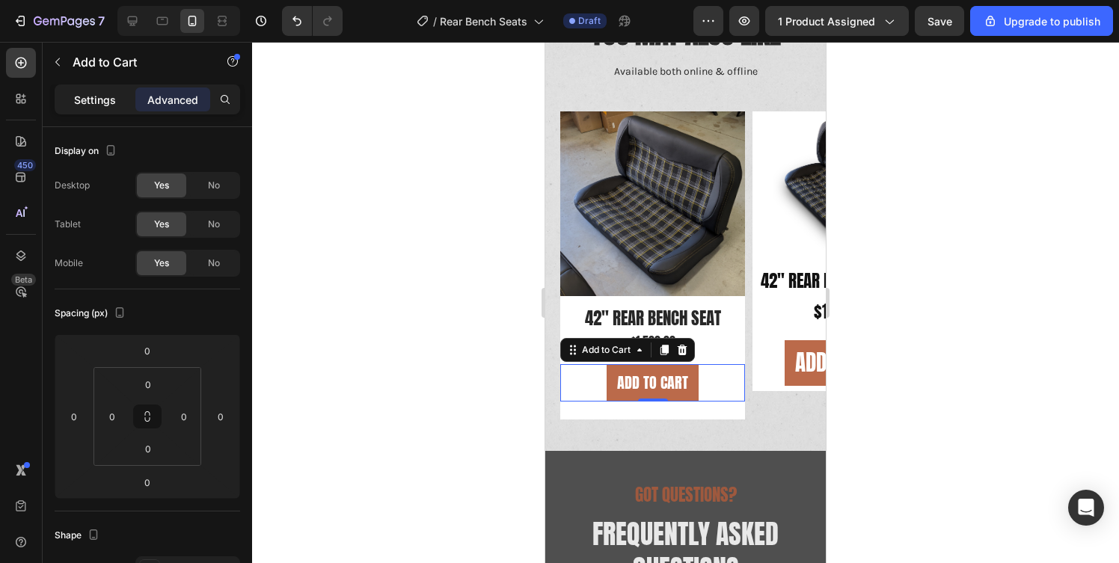
click at [87, 92] on p "Settings" at bounding box center [95, 100] width 42 height 16
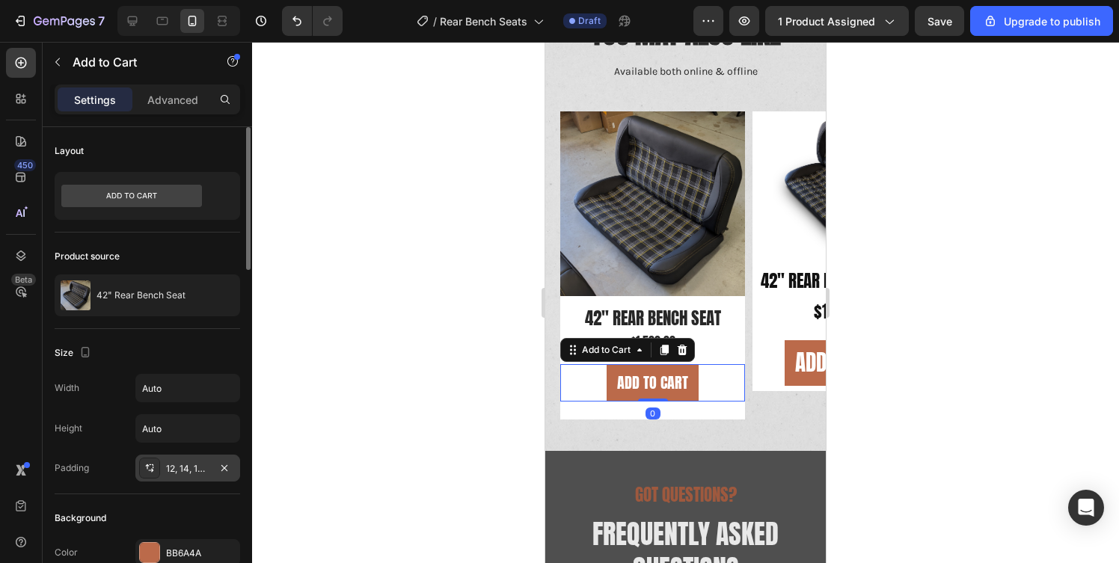
click at [174, 465] on div "12, 14, 12, 14" at bounding box center [187, 468] width 43 height 13
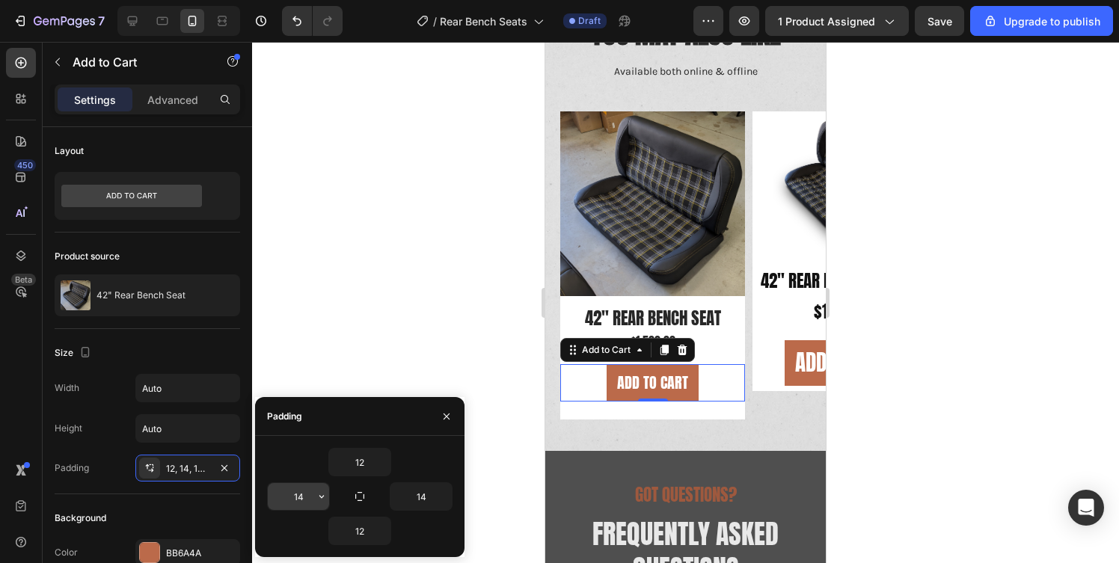
click at [298, 491] on input "14" at bounding box center [298, 496] width 61 height 27
type input "24"
click at [407, 495] on input "14" at bounding box center [421, 496] width 61 height 27
type input "24"
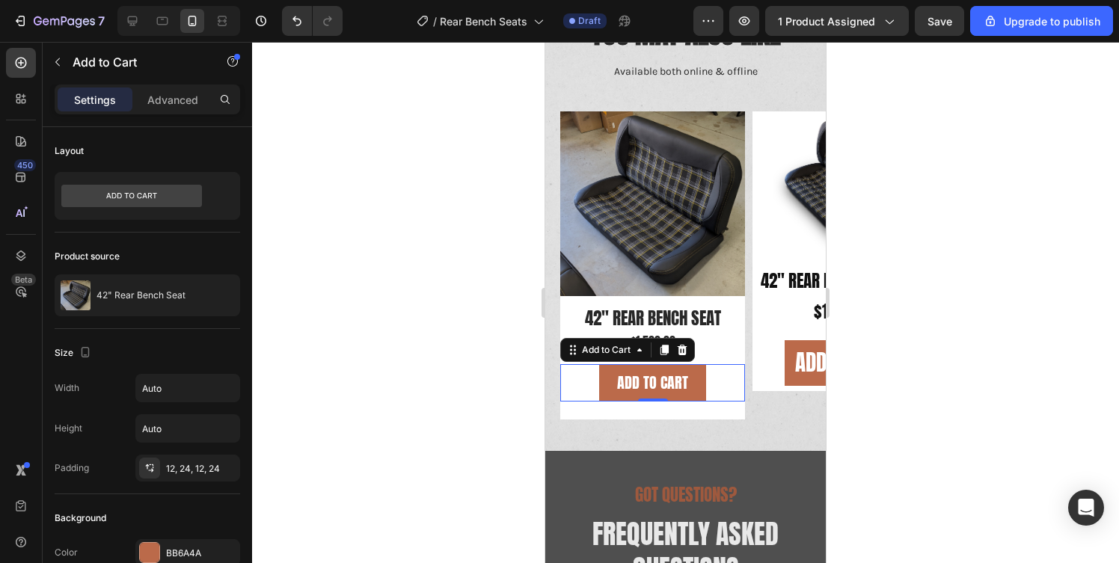
click at [316, 320] on div at bounding box center [685, 302] width 867 height 521
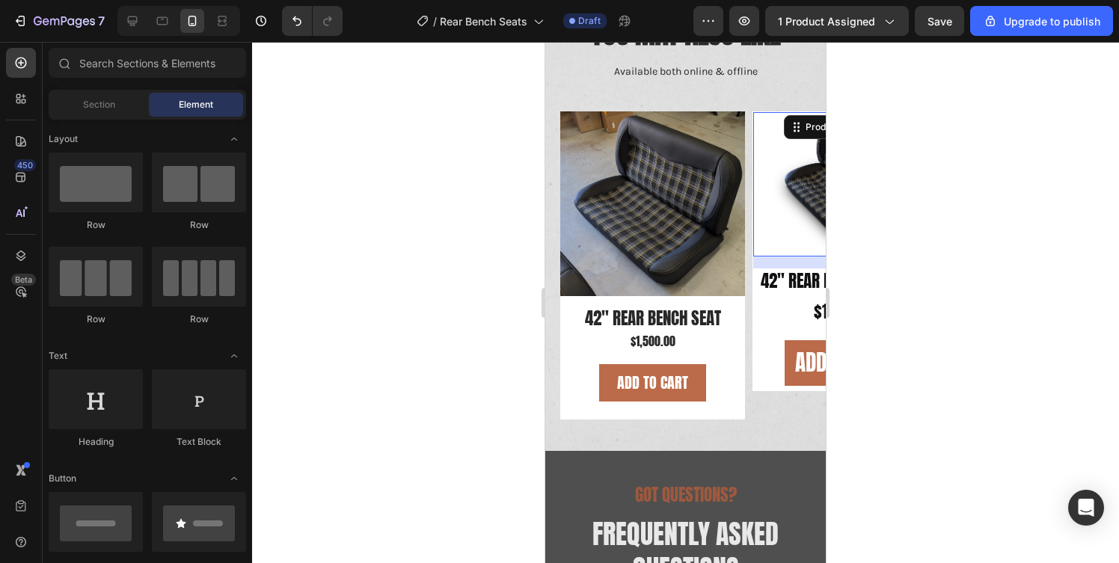
click at [820, 168] on img at bounding box center [844, 184] width 183 height 144
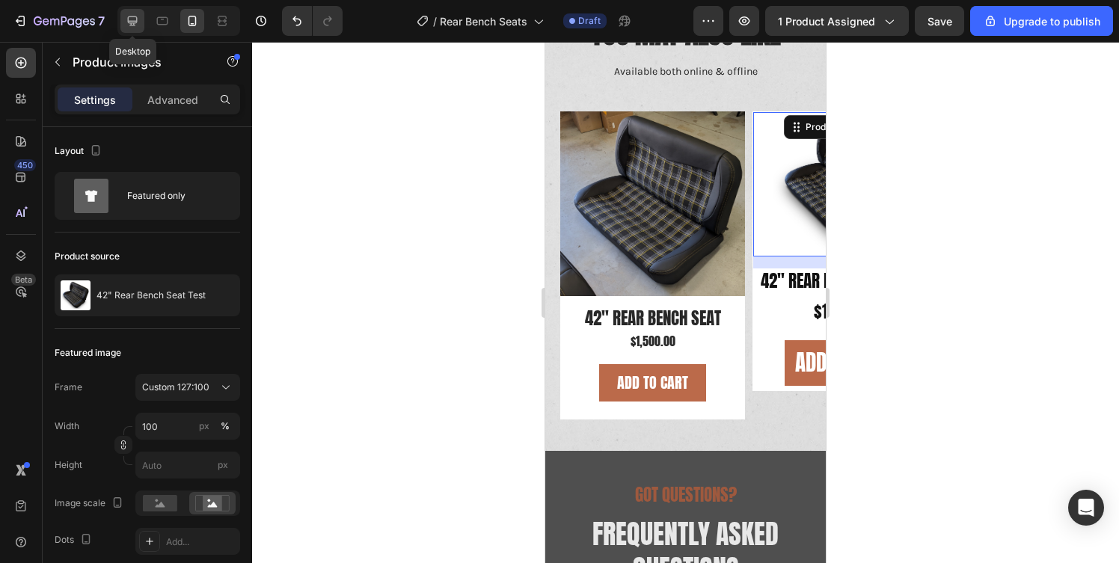
click at [135, 16] on icon at bounding box center [133, 21] width 10 height 10
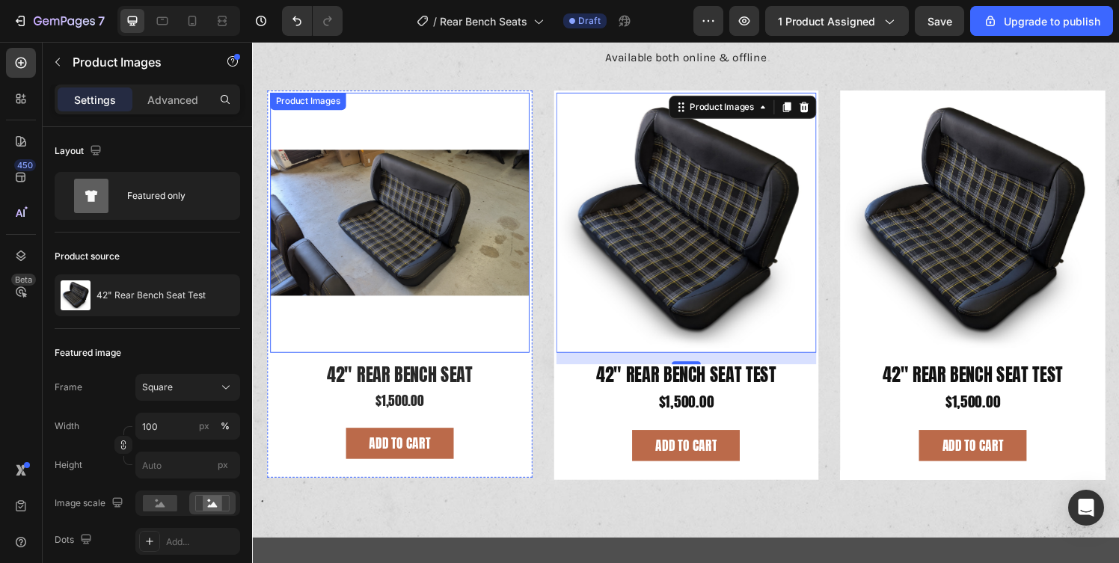
scroll to position [216, 0]
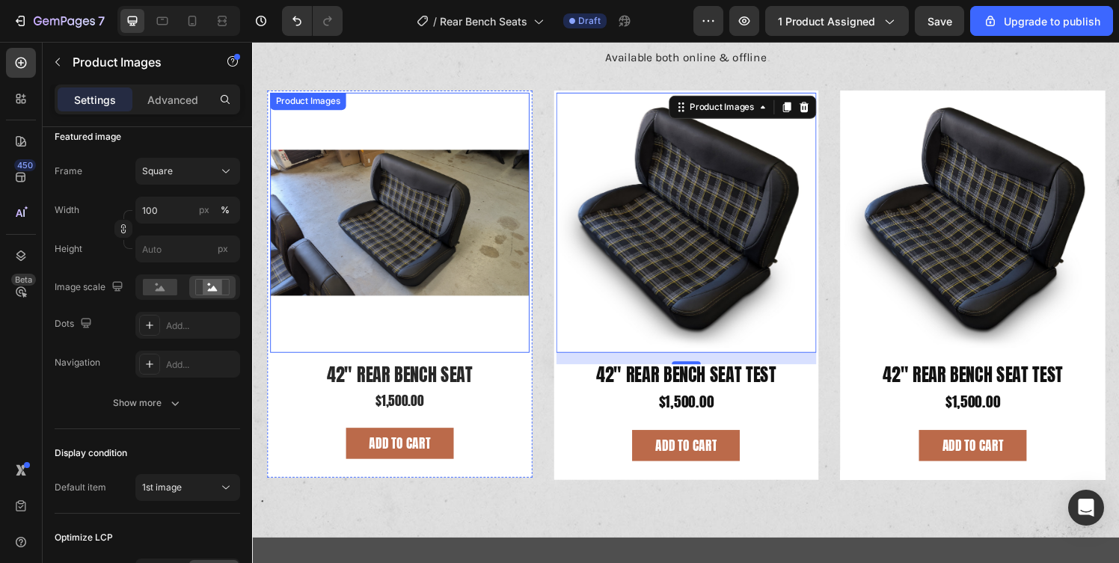
click at [465, 142] on img at bounding box center [404, 228] width 269 height 269
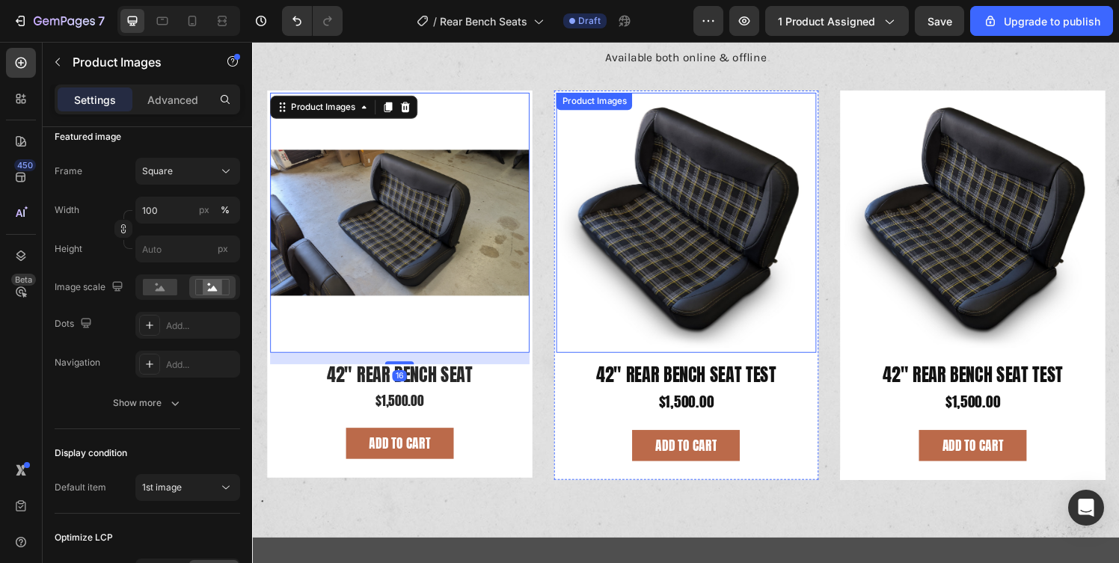
click at [706, 120] on div "Product Images" at bounding box center [700, 228] width 269 height 269
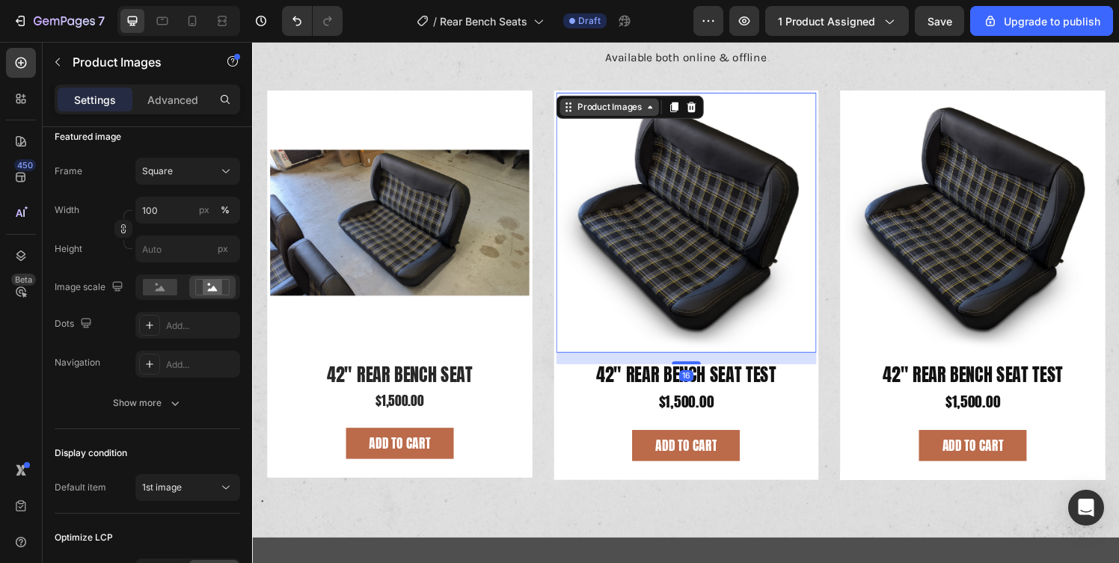
click at [659, 111] on icon at bounding box center [664, 109] width 12 height 12
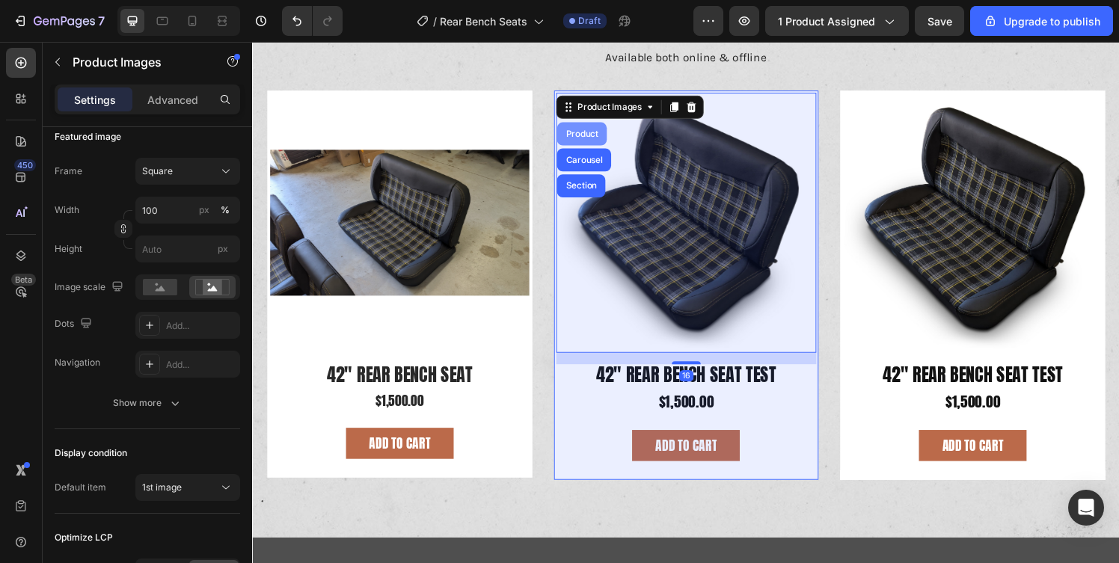
click at [604, 137] on div "Product" at bounding box center [593, 136] width 40 height 9
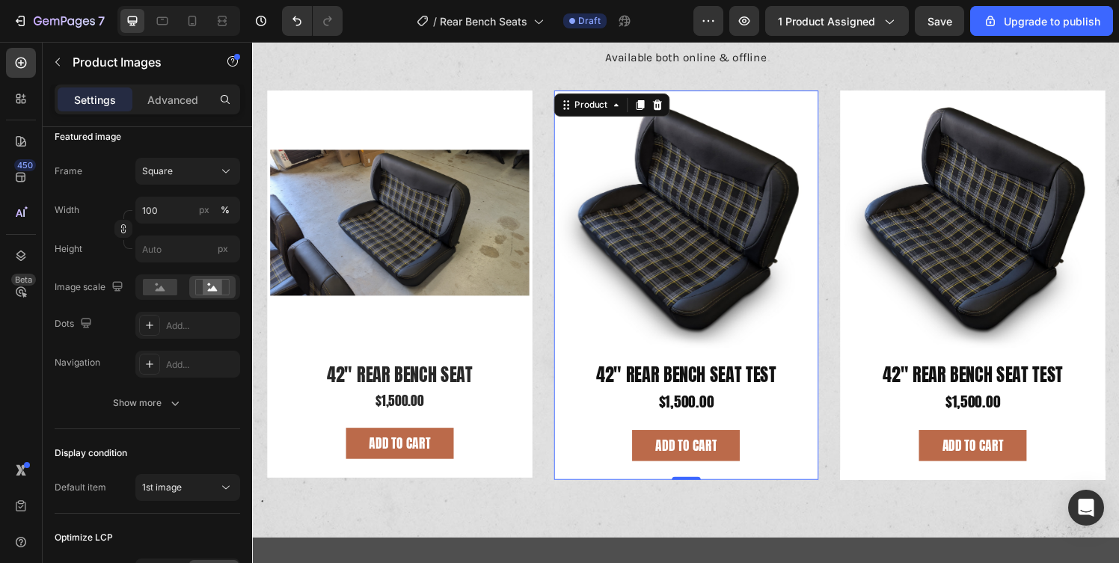
scroll to position [0, 0]
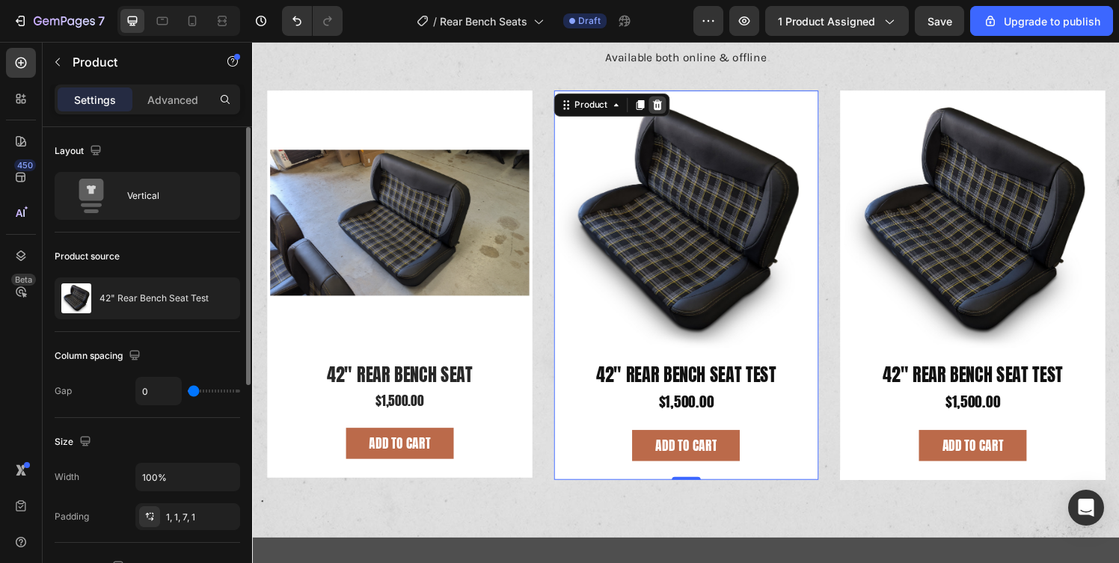
click at [670, 106] on icon at bounding box center [671, 107] width 10 height 10
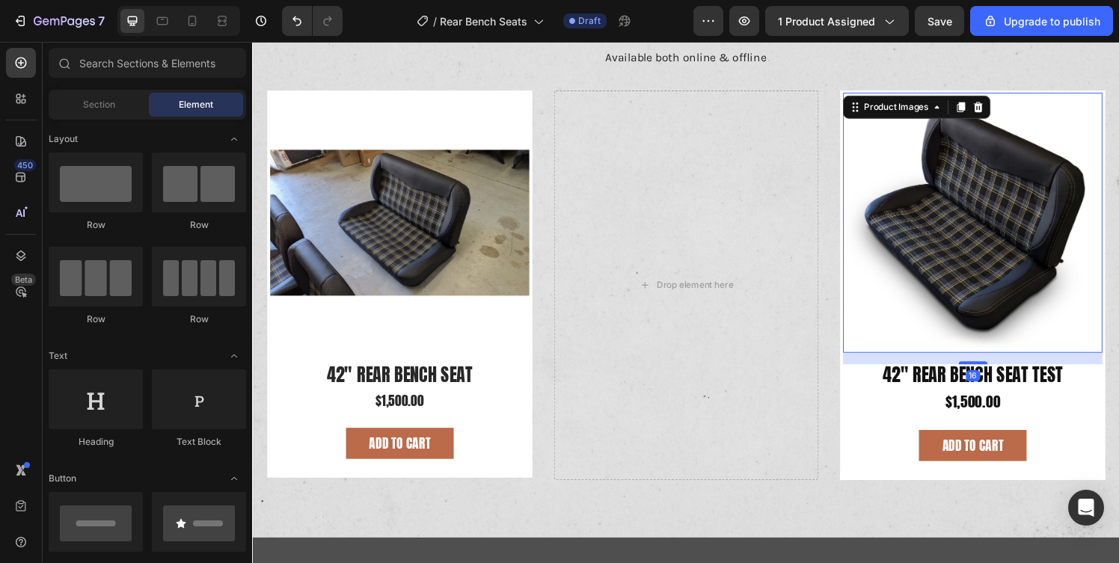
click at [943, 183] on img at bounding box center [997, 228] width 269 height 269
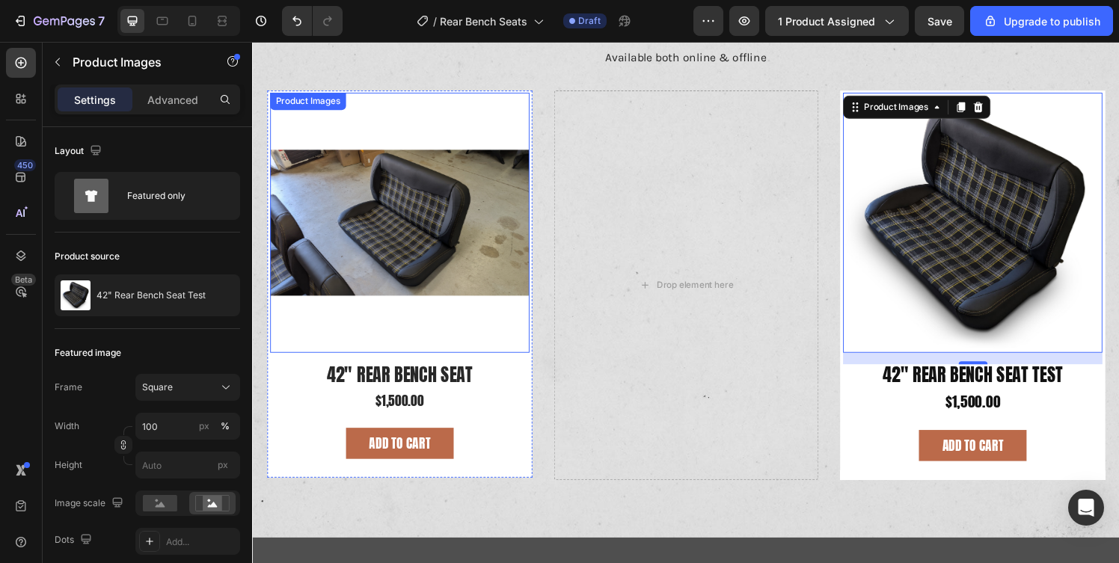
click at [361, 114] on div "Product Images" at bounding box center [404, 228] width 269 height 269
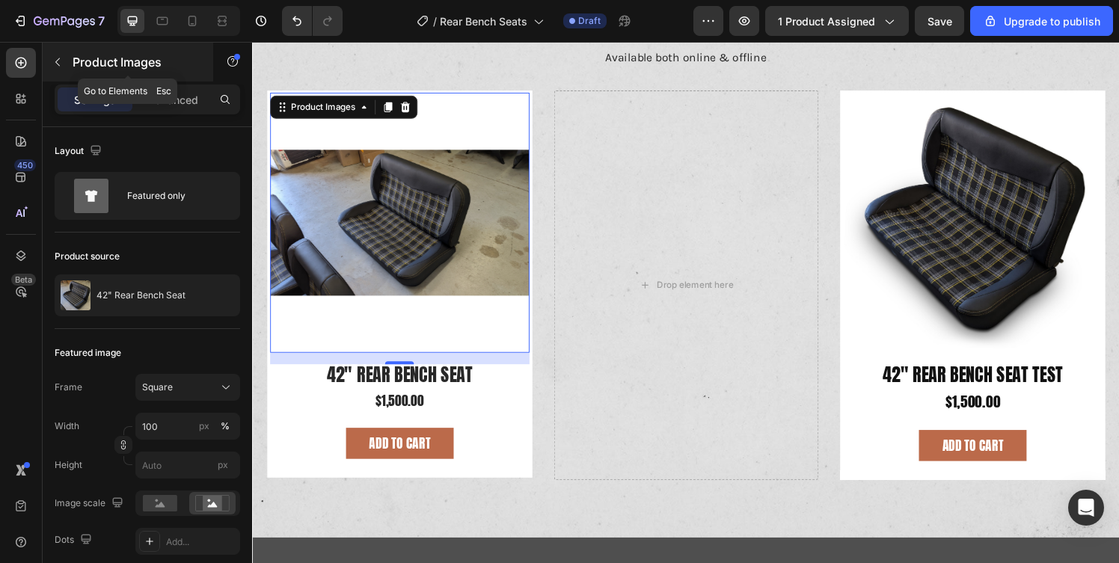
click at [60, 65] on icon "button" at bounding box center [58, 62] width 12 height 12
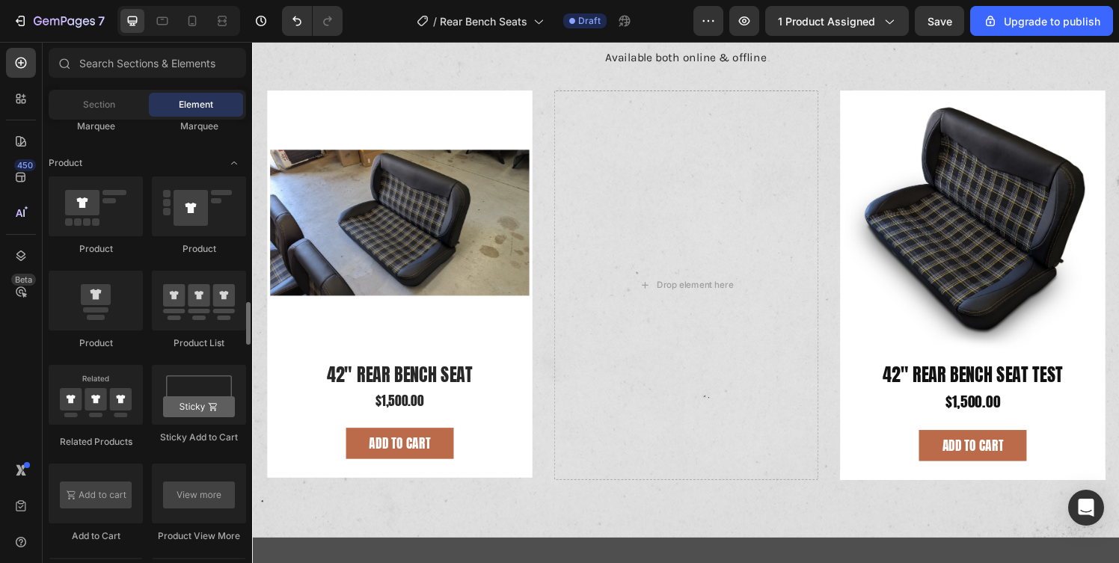
scroll to position [1879, 0]
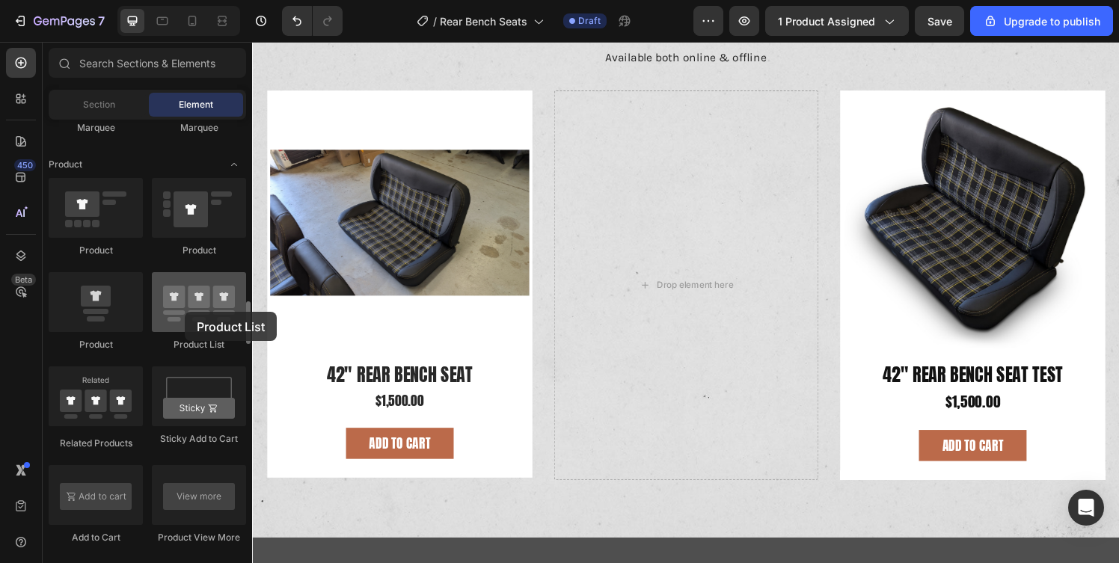
drag, startPoint x: 190, startPoint y: 304, endPoint x: 184, endPoint y: 312, distance: 9.6
click at [184, 312] on div at bounding box center [199, 302] width 94 height 60
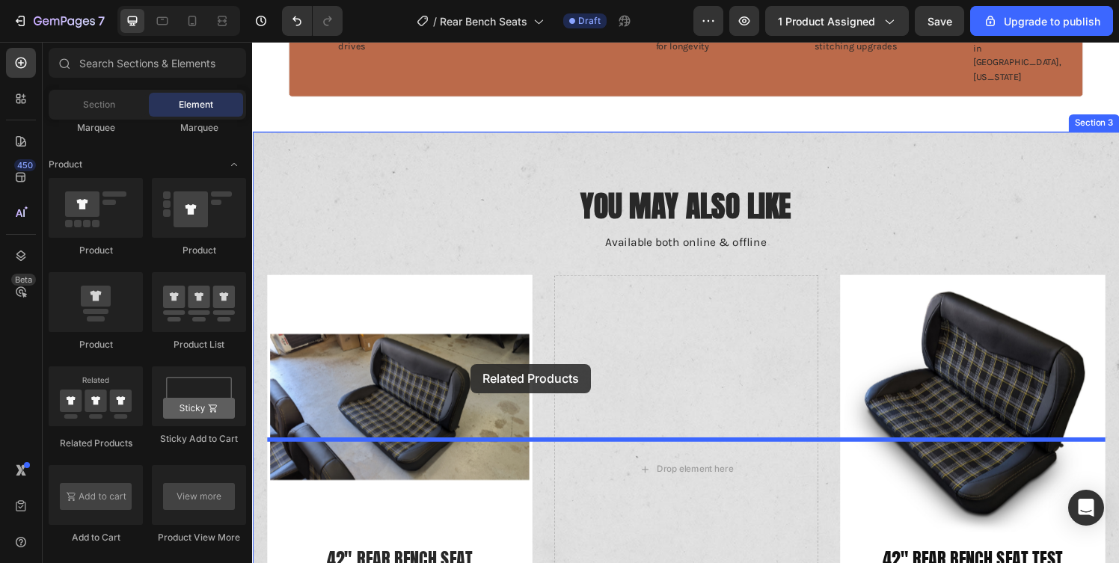
scroll to position [1388, 0]
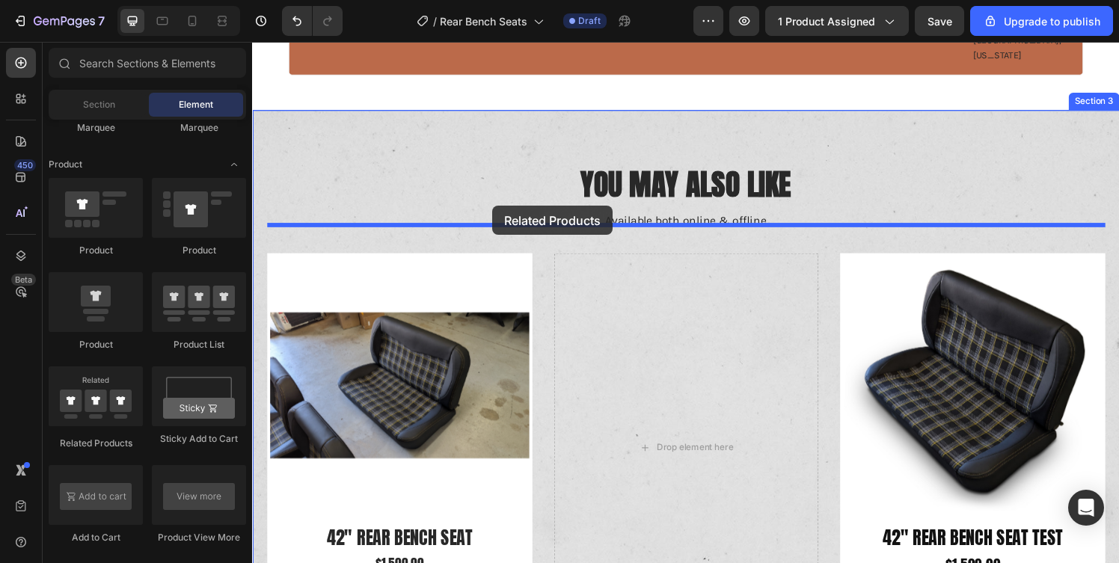
drag, startPoint x: 377, startPoint y: 432, endPoint x: 500, endPoint y: 212, distance: 252.2
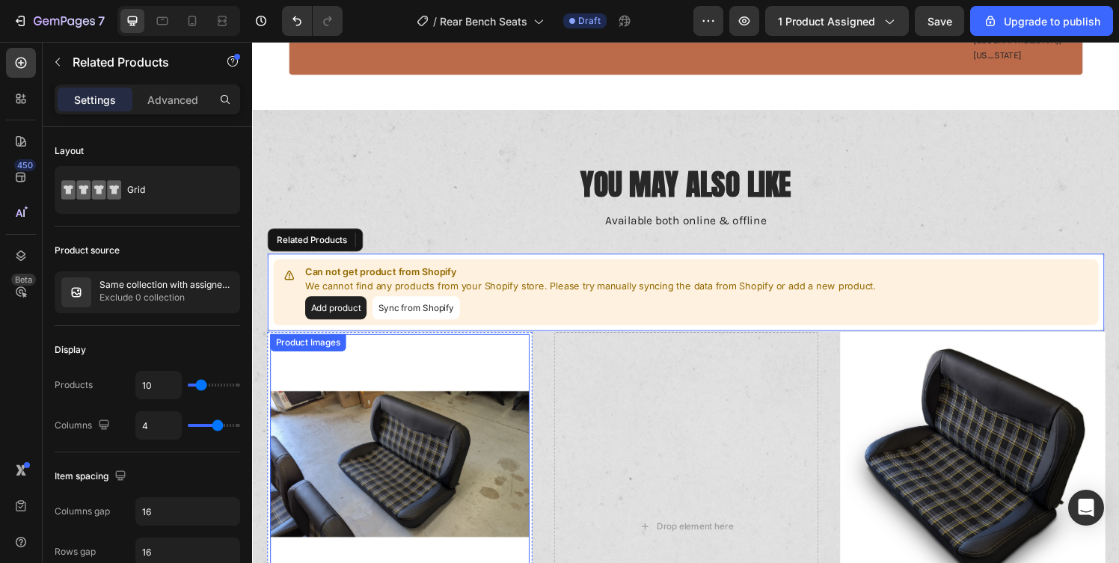
click at [467, 362] on img at bounding box center [404, 478] width 269 height 269
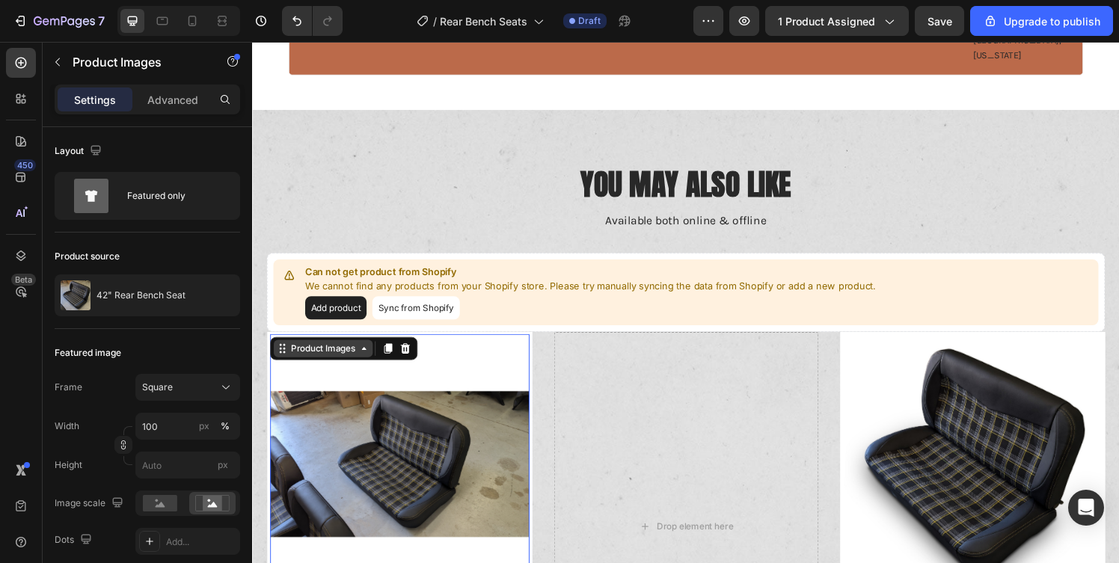
click at [358, 352] on div "Product Images" at bounding box center [325, 358] width 73 height 13
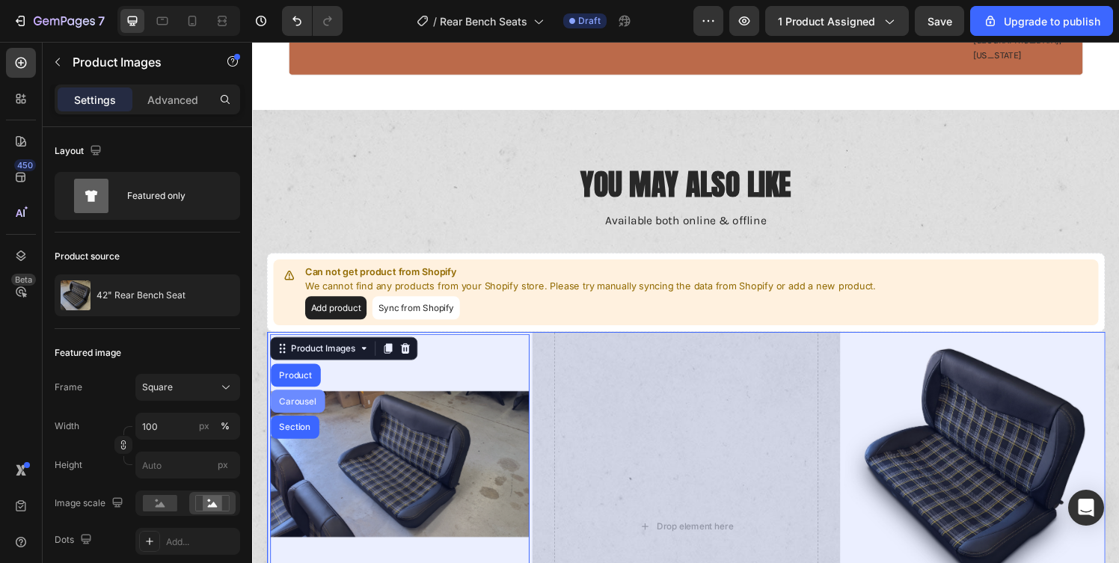
click at [296, 409] on div "Carousel" at bounding box center [299, 413] width 44 height 9
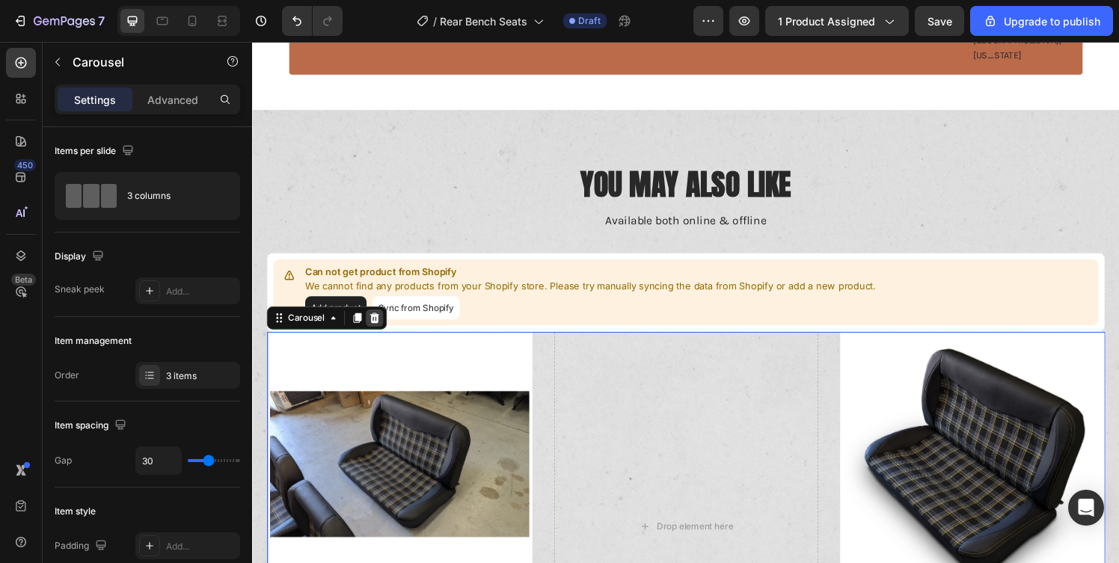
click at [379, 322] on icon at bounding box center [379, 327] width 10 height 10
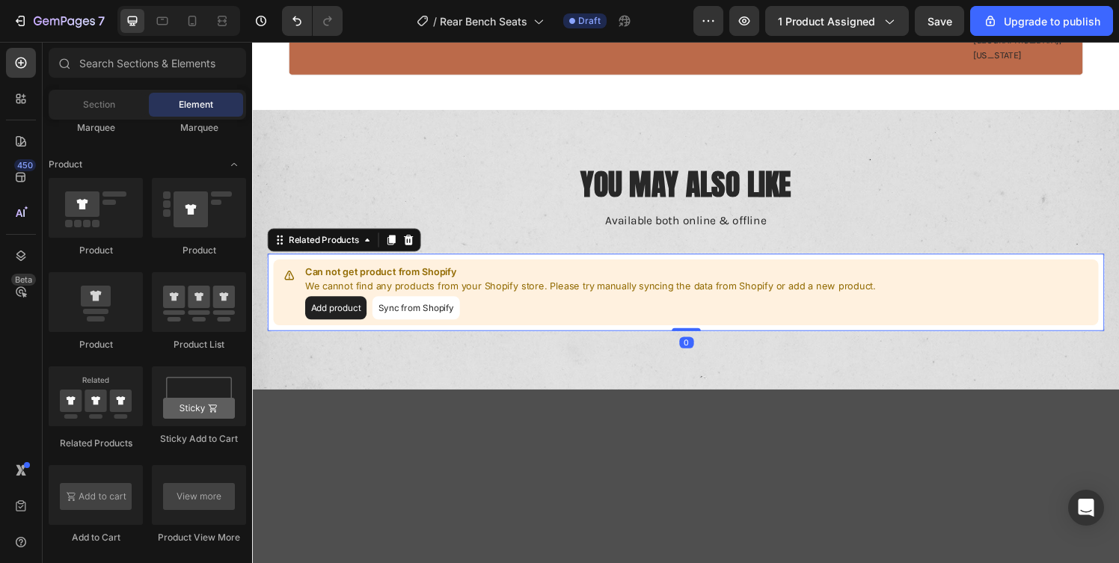
click at [521, 273] on div "Can not get product from Shopify We cannot find any products from your Shopify …" at bounding box center [602, 301] width 591 height 56
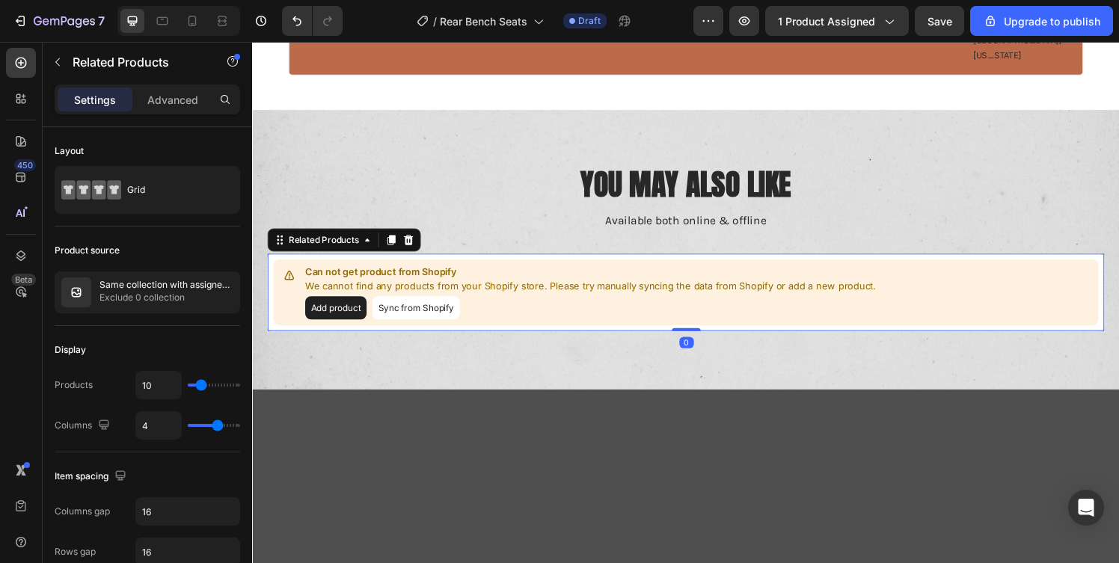
click at [333, 305] on button "Add product" at bounding box center [339, 317] width 64 height 24
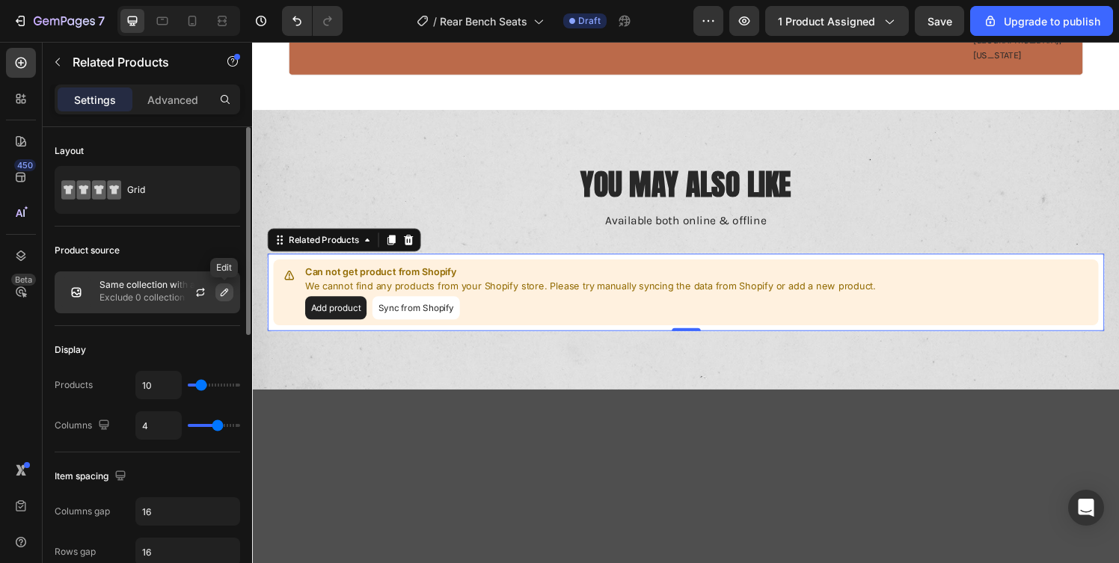
click at [222, 298] on icon "button" at bounding box center [224, 293] width 12 height 12
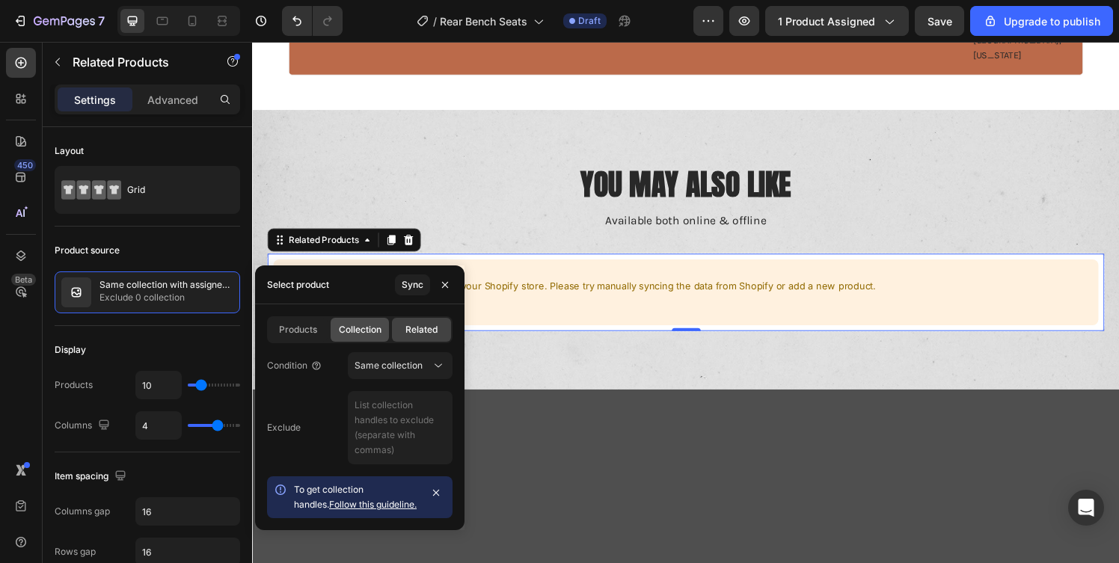
click at [358, 323] on span "Collection" at bounding box center [360, 329] width 43 height 13
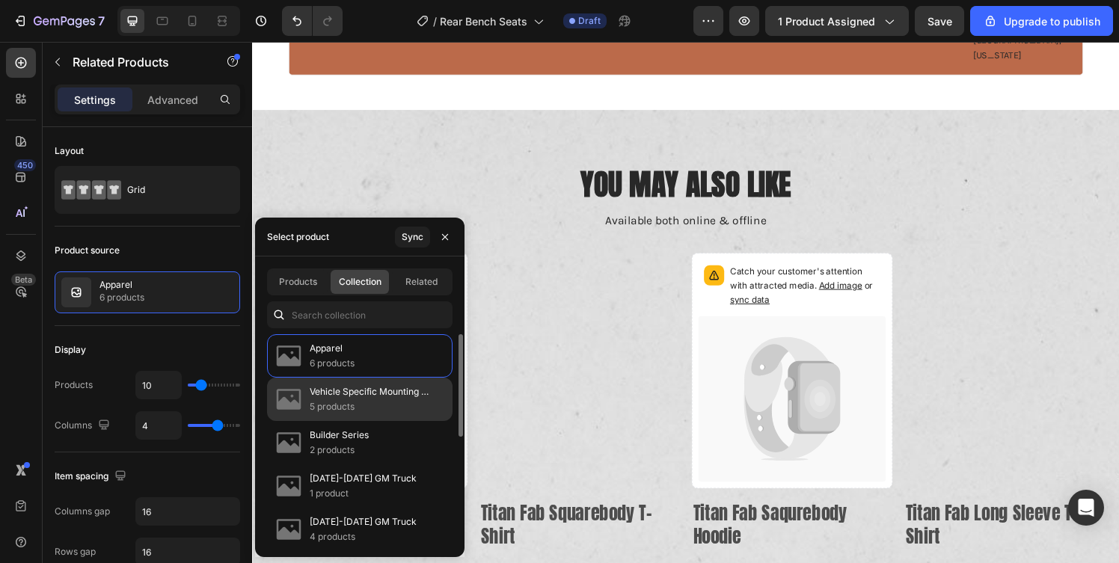
click at [365, 405] on p "5 products" at bounding box center [375, 406] width 130 height 15
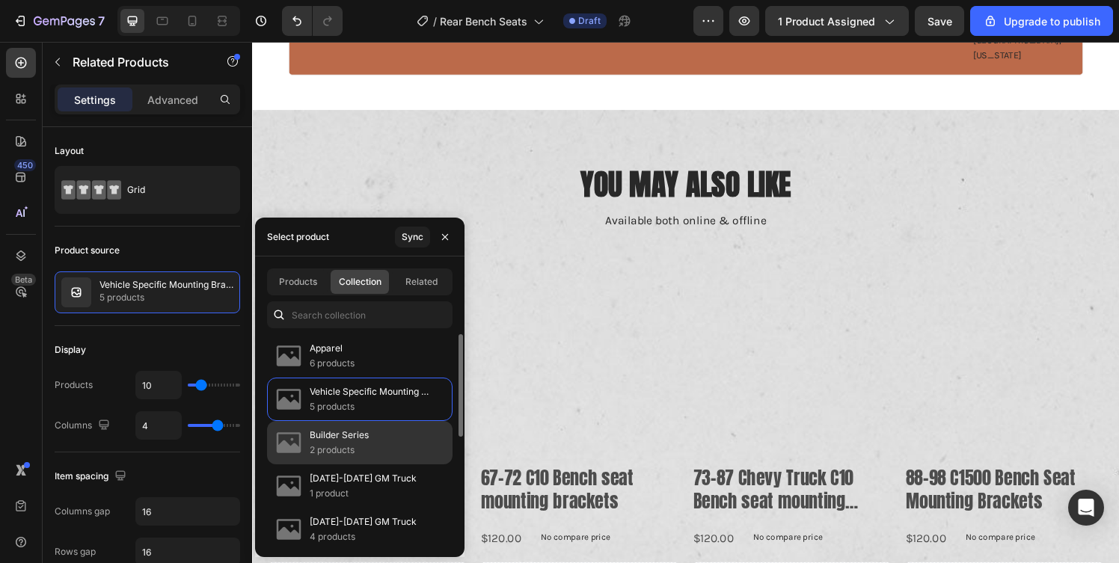
click at [356, 447] on p "2 products" at bounding box center [339, 450] width 59 height 15
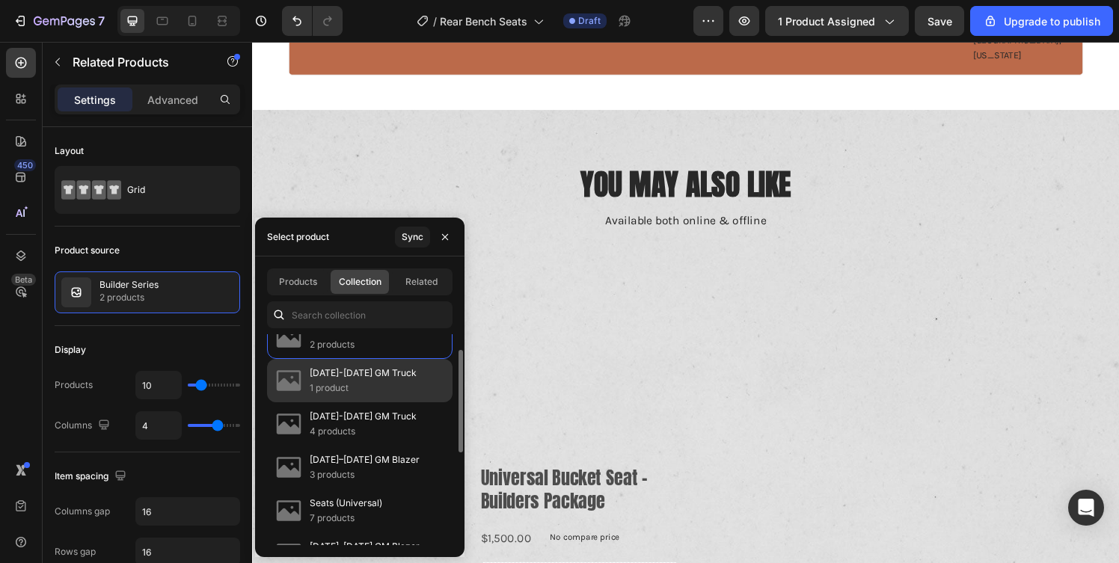
scroll to position [110, 0]
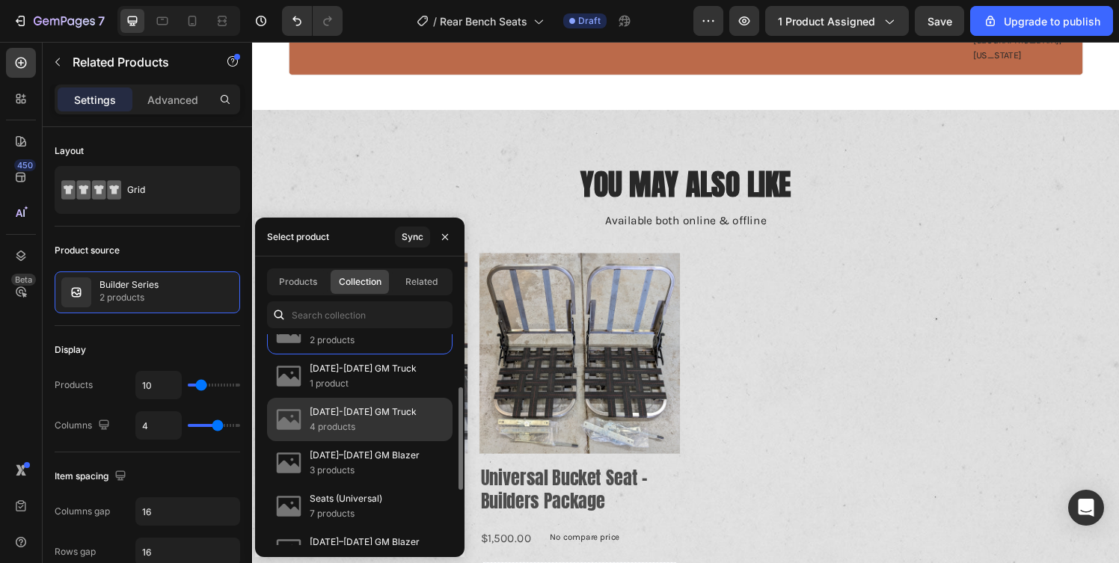
click at [375, 432] on p "4 products" at bounding box center [363, 427] width 107 height 15
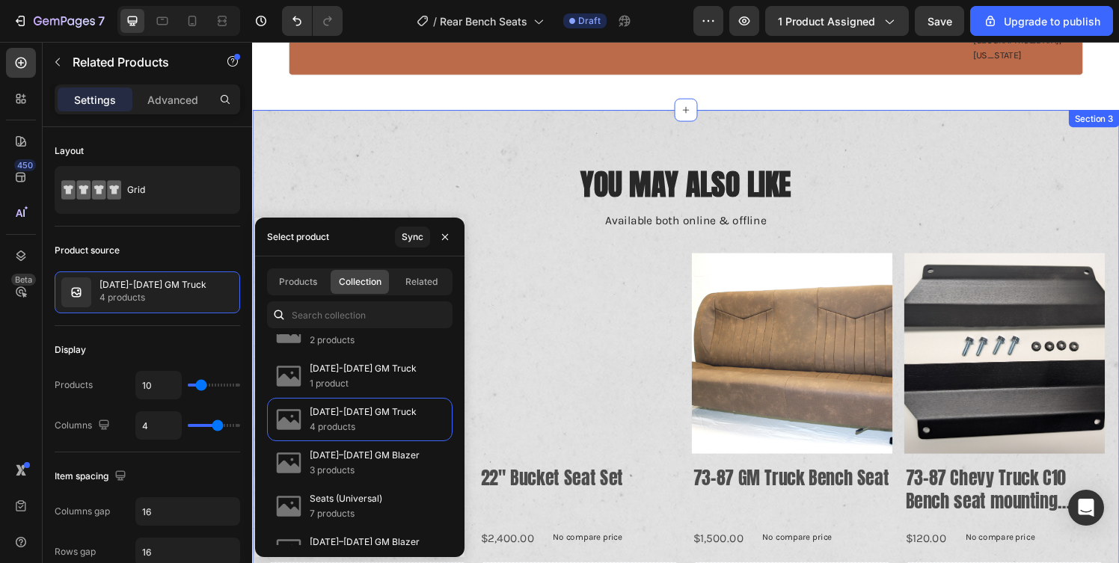
click at [949, 112] on div "You May Also Like Heading Available both online & offline Text Block Product Im…" at bounding box center [701, 455] width 898 height 687
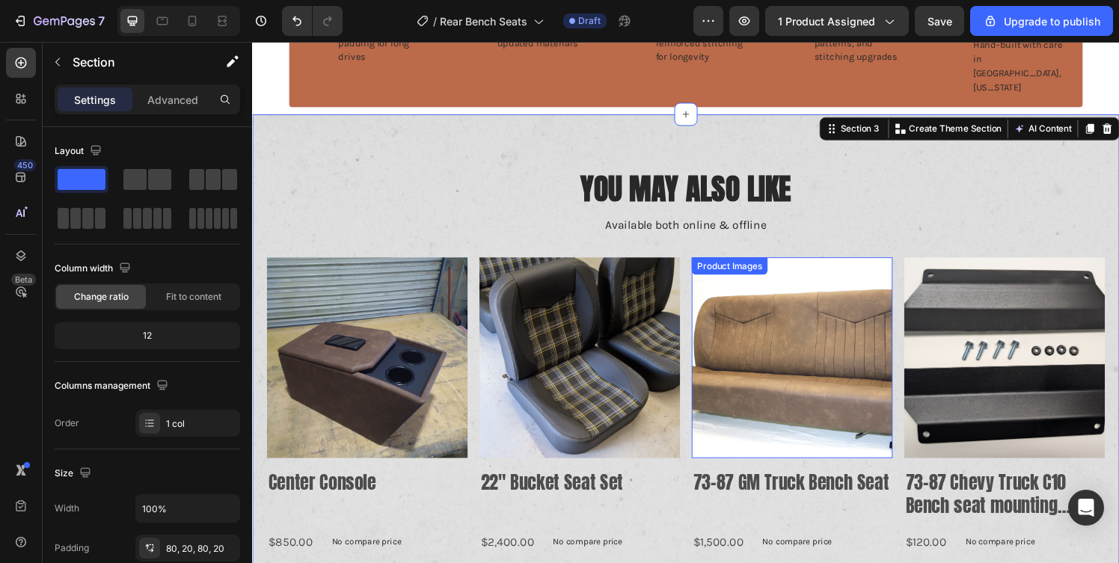
scroll to position [1401, 0]
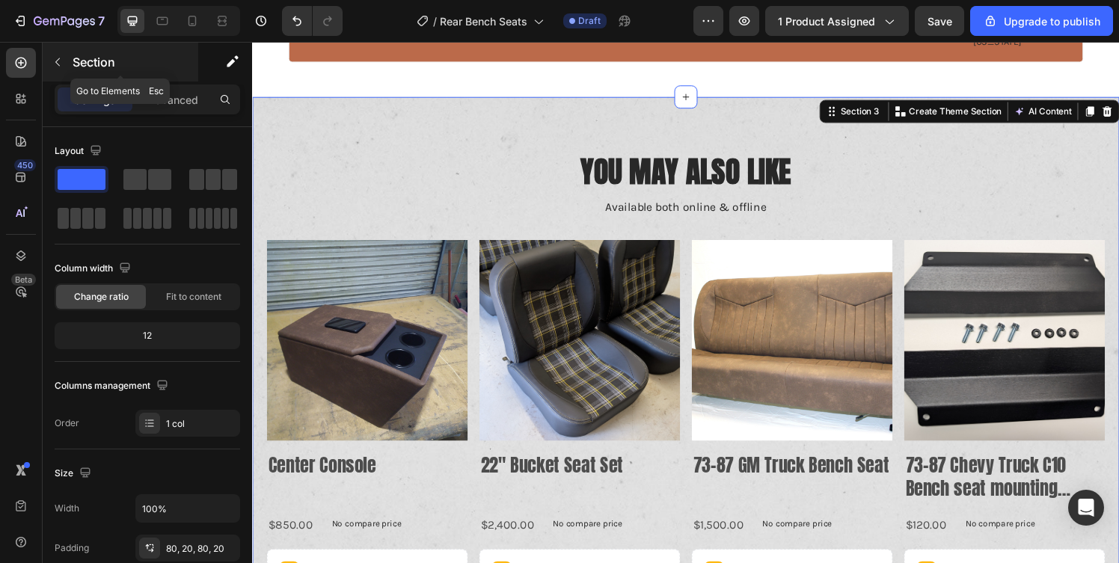
click at [67, 61] on button "button" at bounding box center [58, 62] width 24 height 24
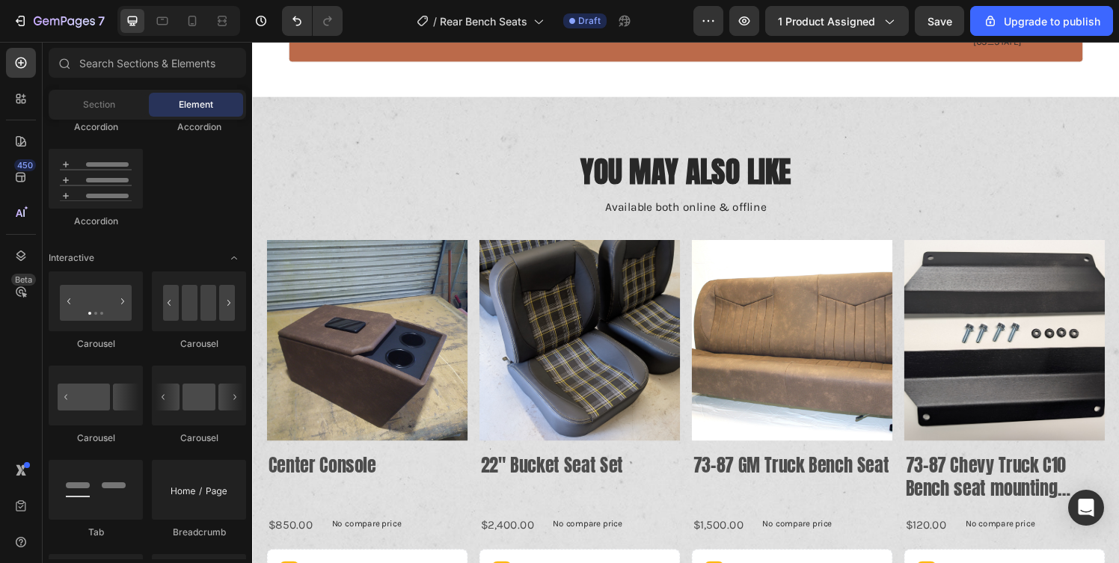
scroll to position [0, 0]
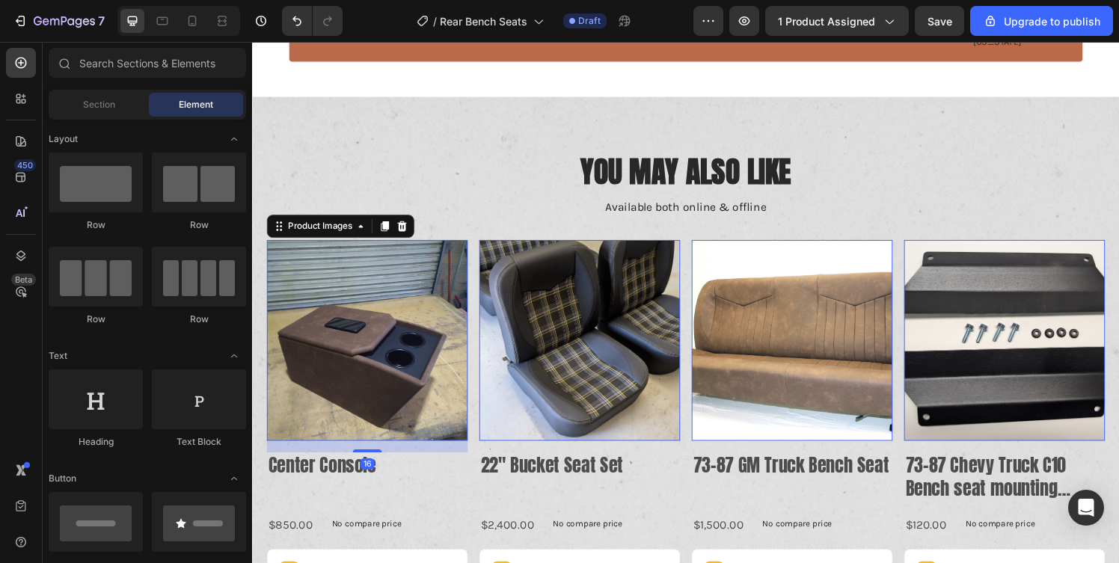
click at [347, 266] on img at bounding box center [371, 351] width 208 height 208
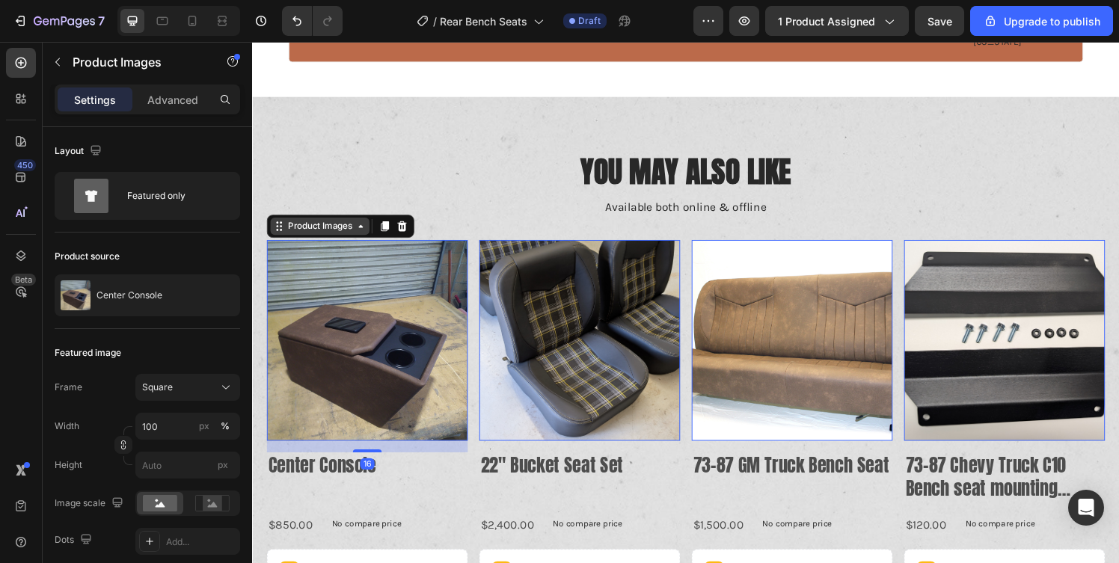
click at [304, 226] on div "Product Images" at bounding box center [322, 232] width 73 height 13
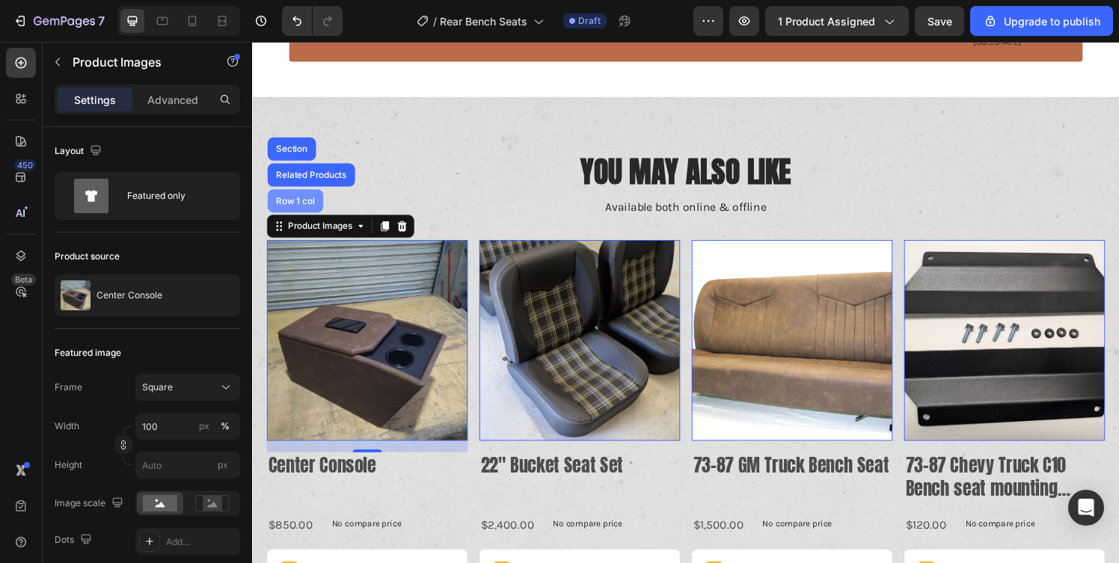
click at [301, 195] on div "Row 1 col" at bounding box center [297, 207] width 58 height 24
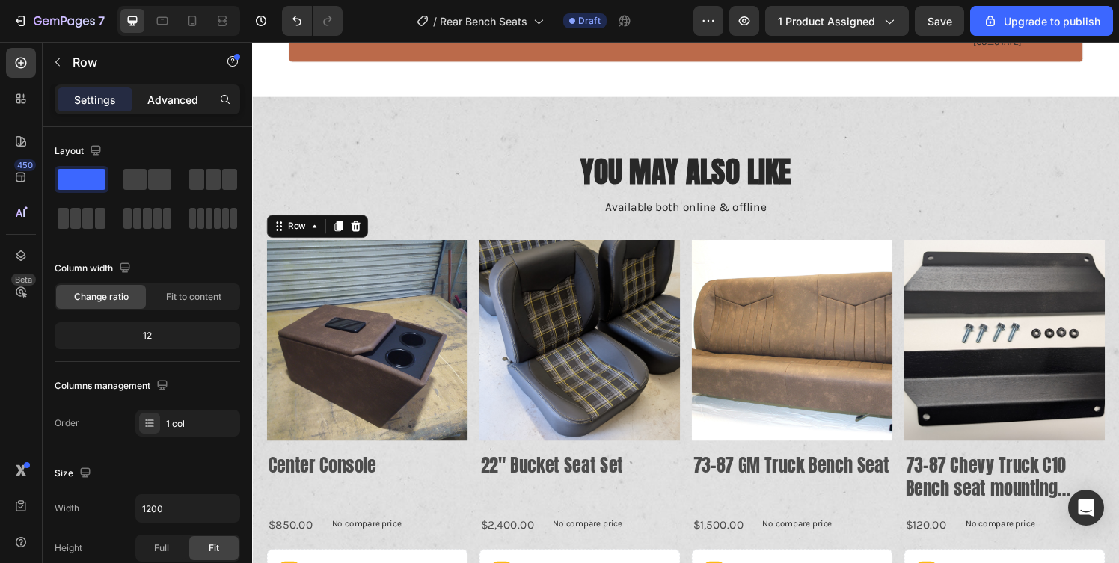
click at [165, 90] on div "Advanced" at bounding box center [172, 100] width 75 height 24
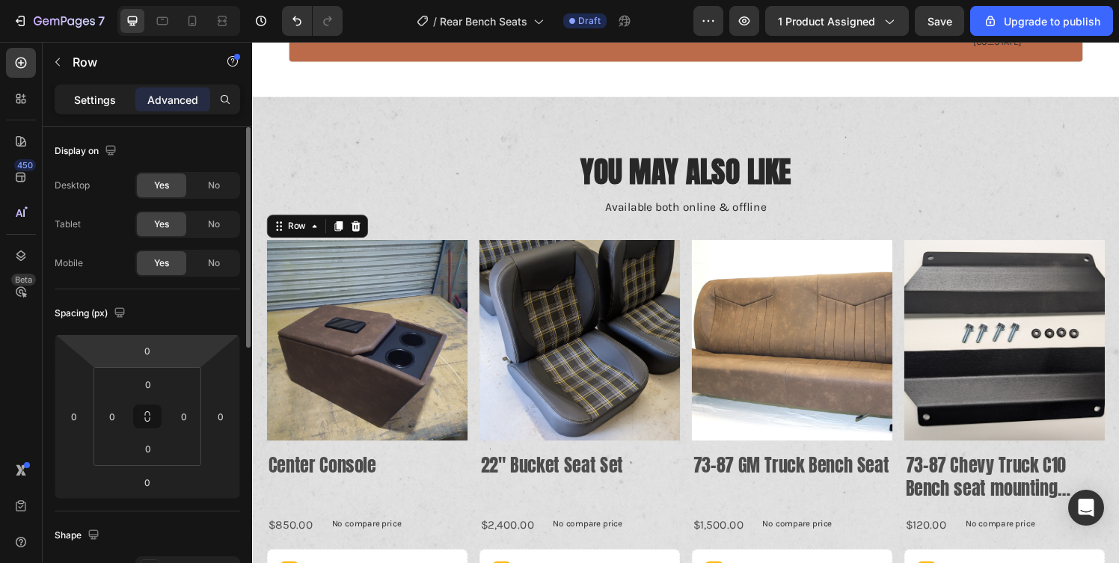
click at [104, 91] on div "Settings" at bounding box center [95, 100] width 75 height 24
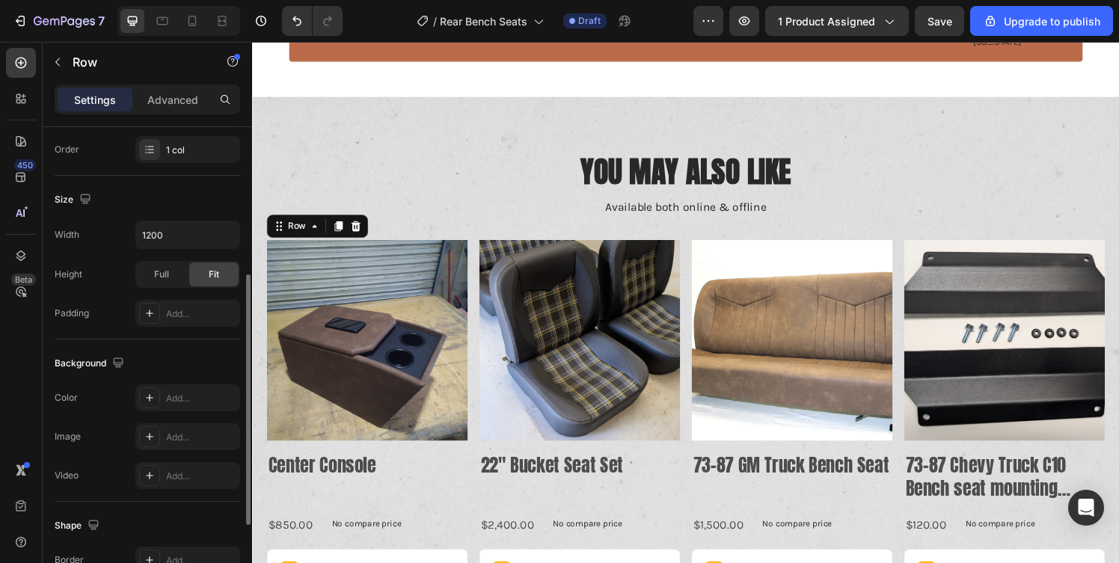
scroll to position [284, 0]
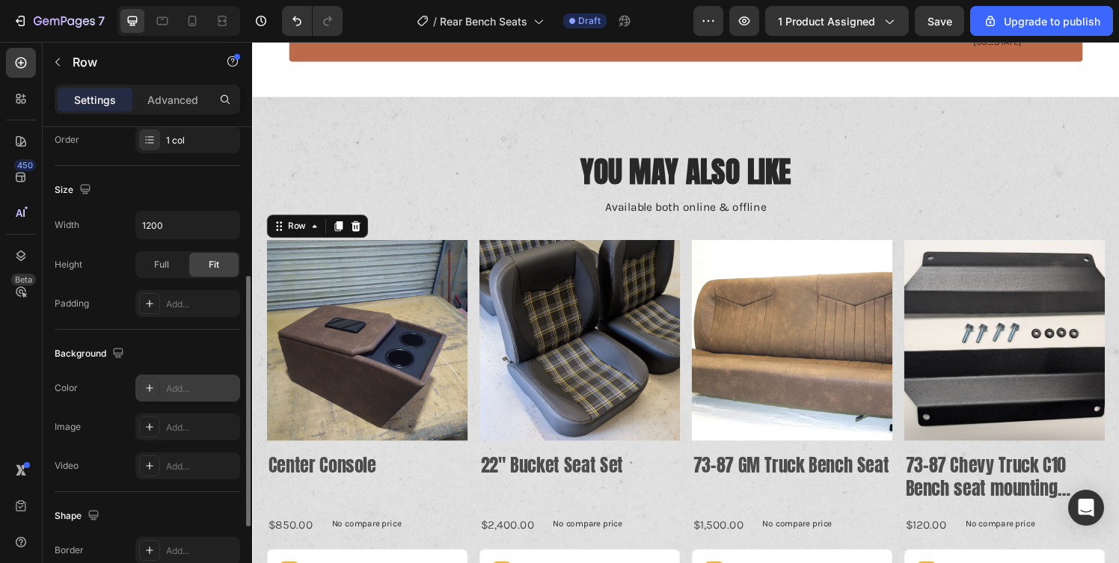
click at [196, 376] on div "Add..." at bounding box center [187, 388] width 105 height 27
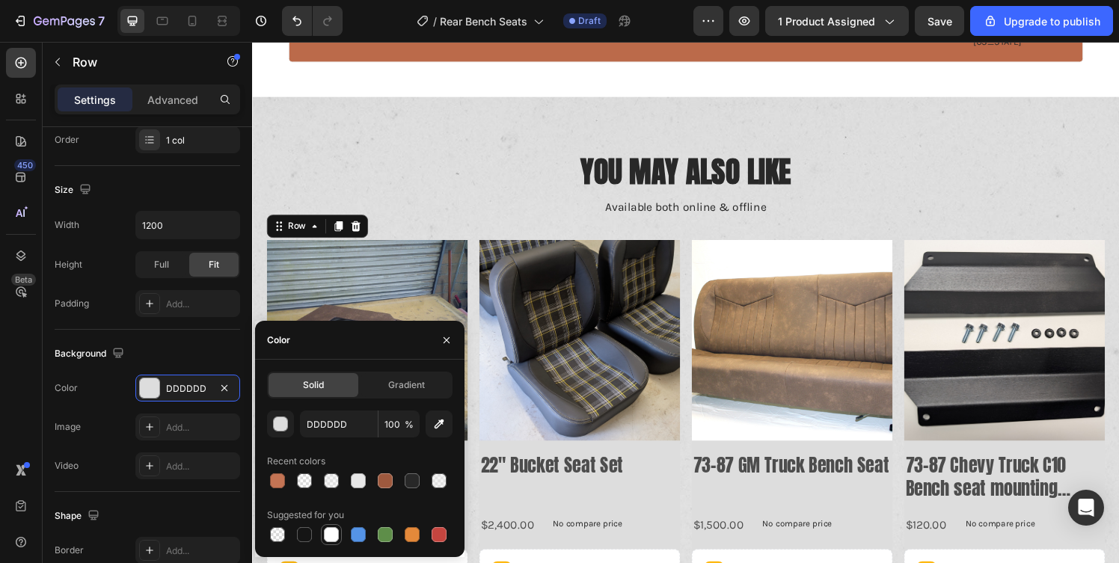
click at [334, 536] on div at bounding box center [331, 534] width 15 height 15
type input "FFFFFF"
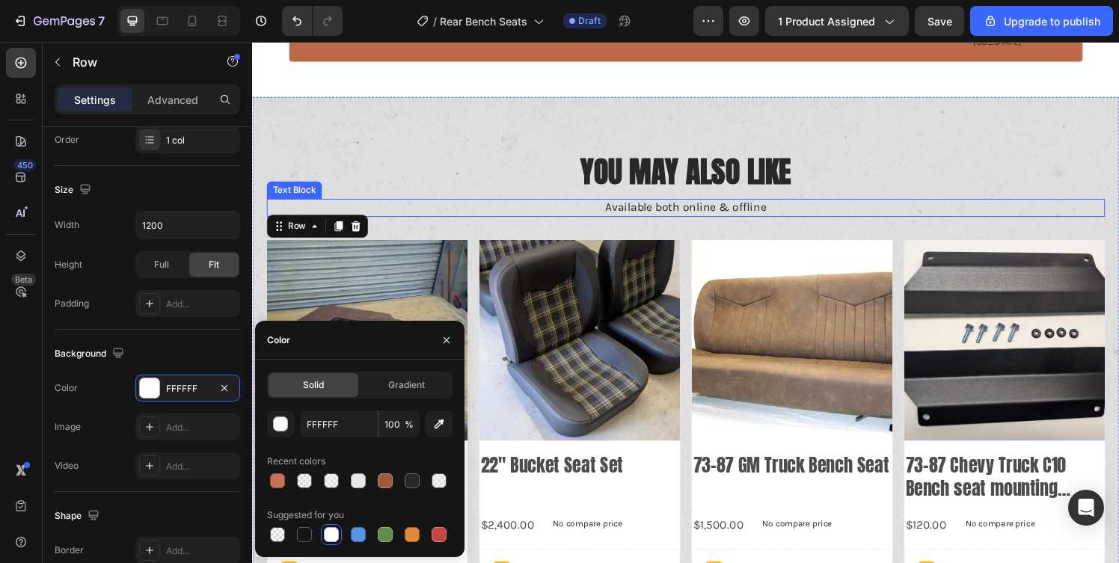
click at [426, 204] on div "Available both online & offline" at bounding box center [701, 213] width 868 height 19
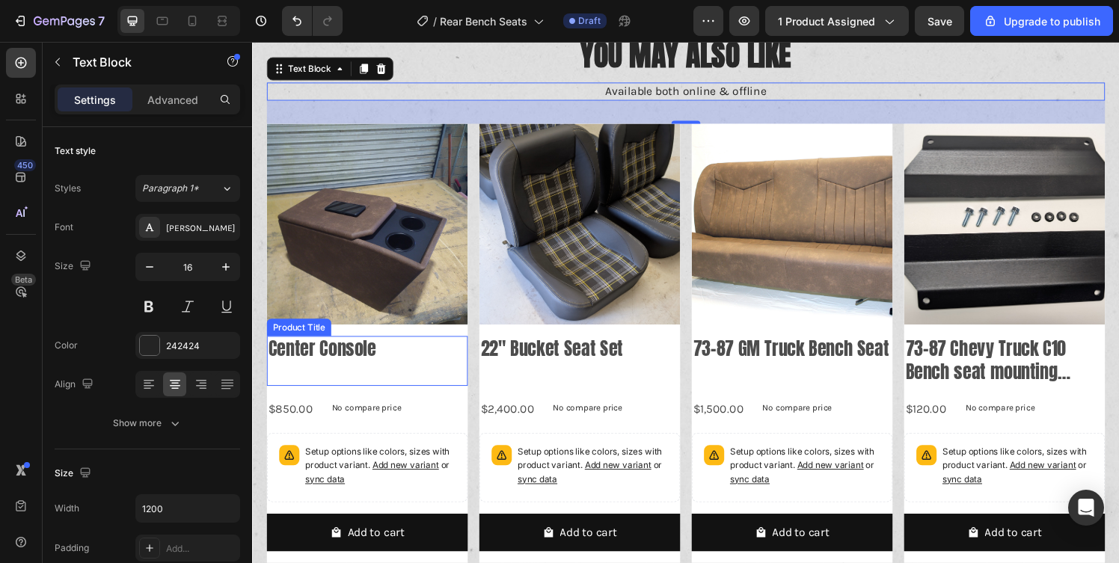
scroll to position [1504, 0]
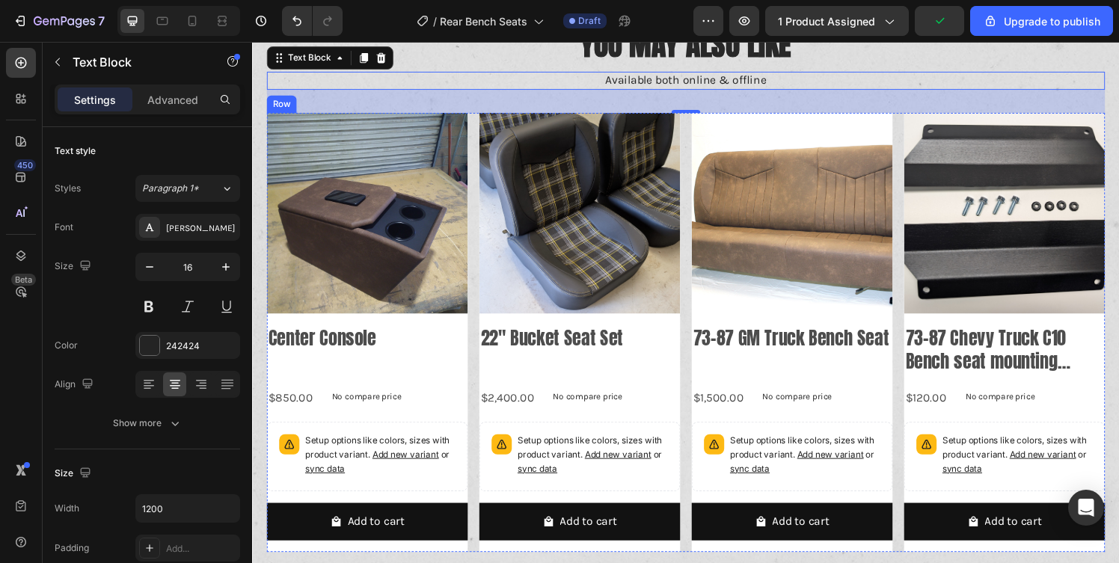
click at [393, 331] on div "Product Images Center Console Product Title $850.00 Product Price Product Price…" at bounding box center [371, 343] width 208 height 456
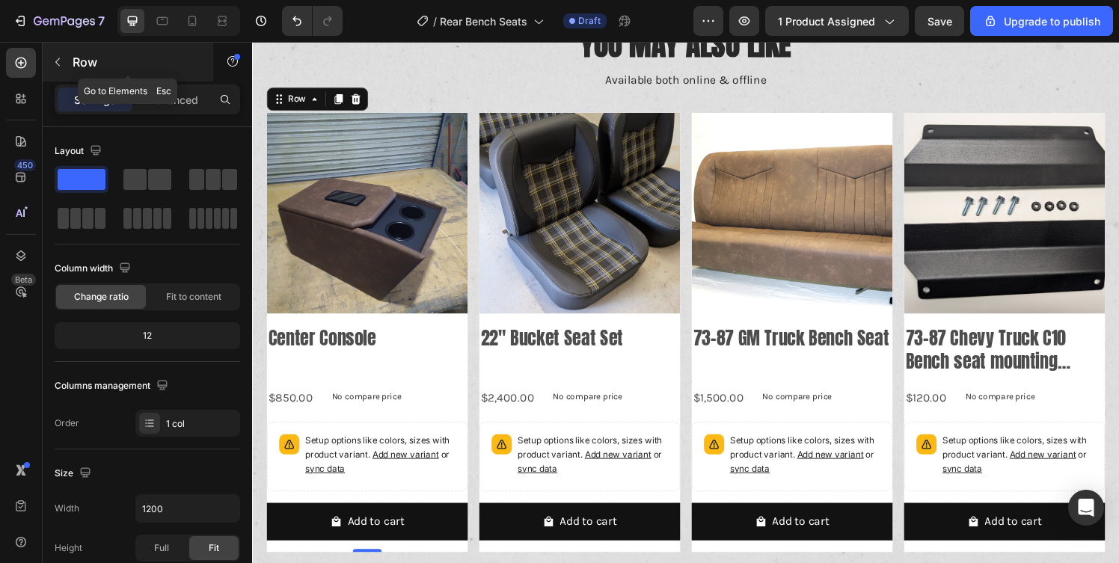
click at [64, 68] on button "button" at bounding box center [58, 62] width 24 height 24
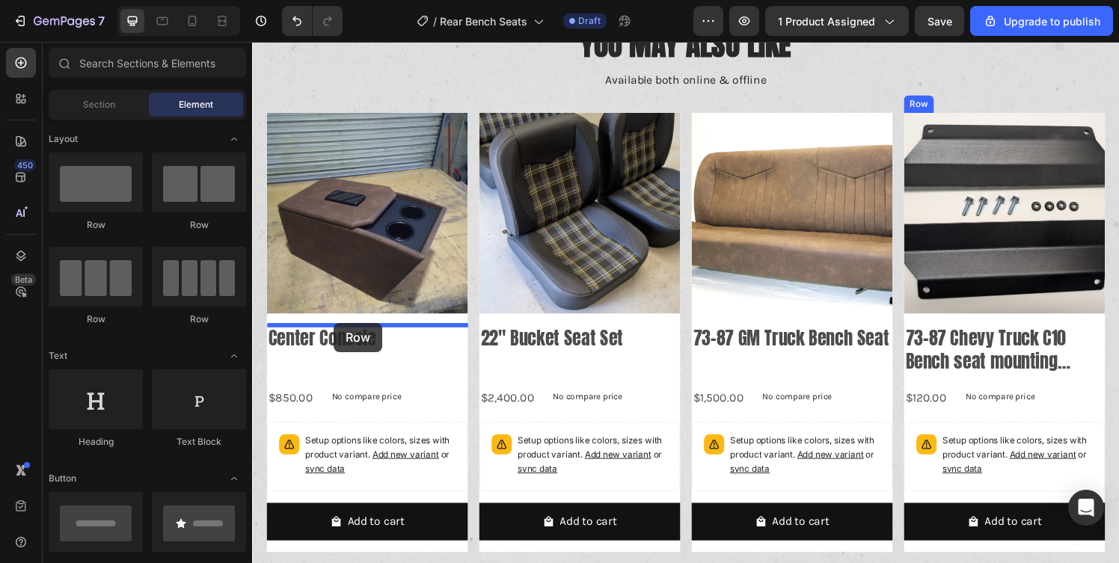
drag, startPoint x: 351, startPoint y: 218, endPoint x: 336, endPoint y: 334, distance: 116.2
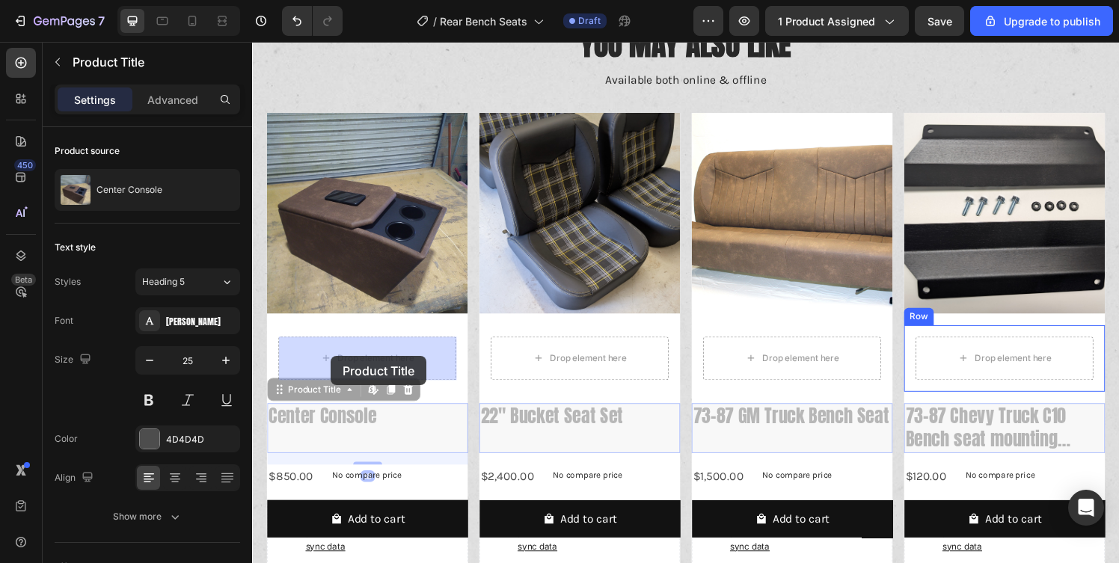
drag, startPoint x: 306, startPoint y: 411, endPoint x: 334, endPoint y: 370, distance: 50.2
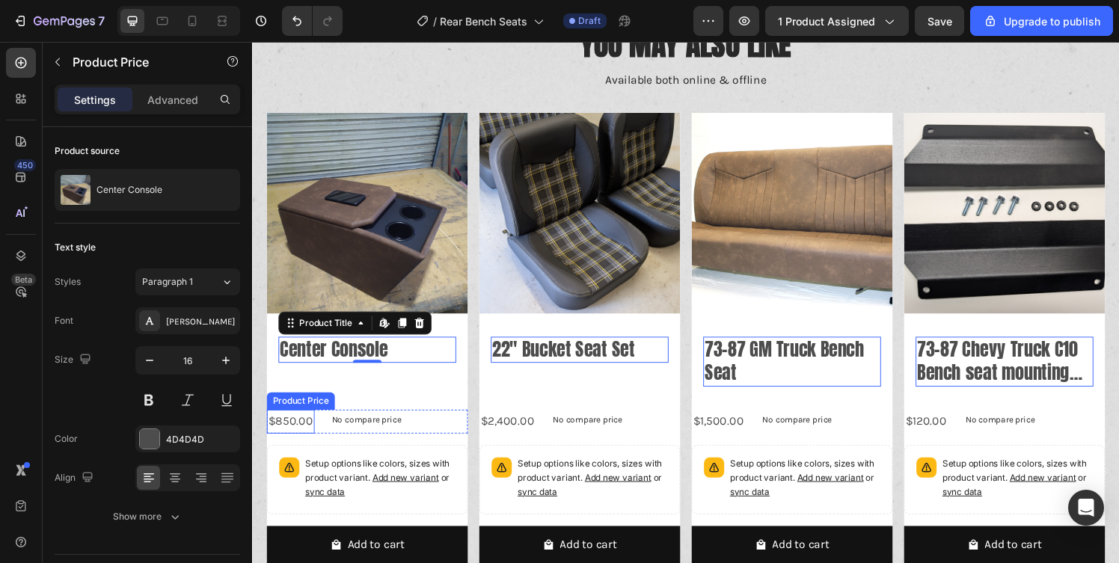
click at [298, 417] on div "Product Price" at bounding box center [302, 413] width 64 height 13
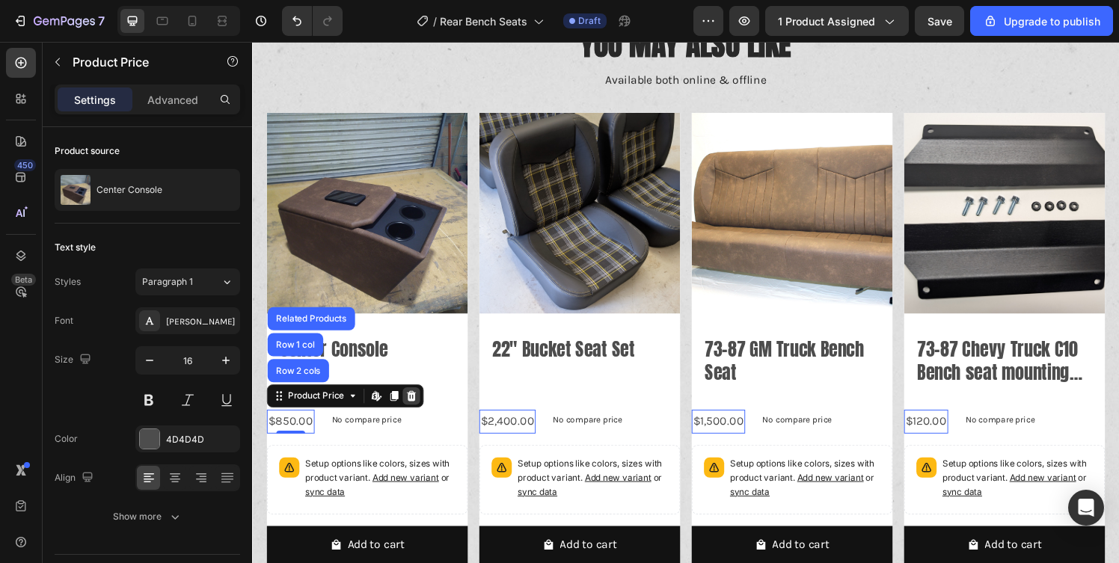
click at [408, 405] on div at bounding box center [417, 408] width 18 height 18
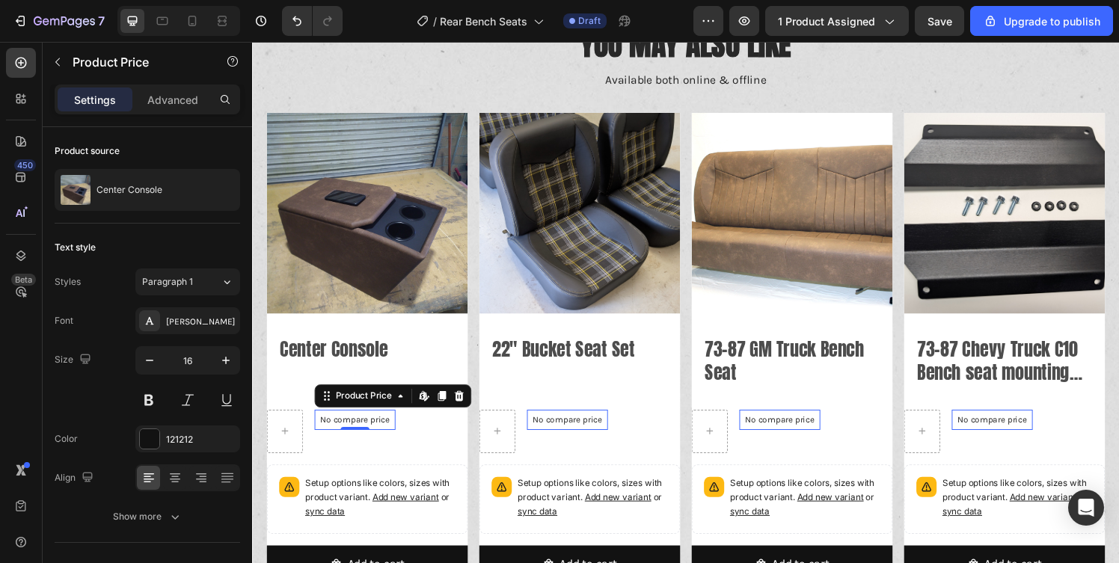
click at [376, 432] on p "No compare price" at bounding box center [358, 433] width 72 height 9
click at [393, 405] on div "Product Price" at bounding box center [367, 408] width 64 height 13
click at [460, 408] on icon at bounding box center [466, 408] width 12 height 12
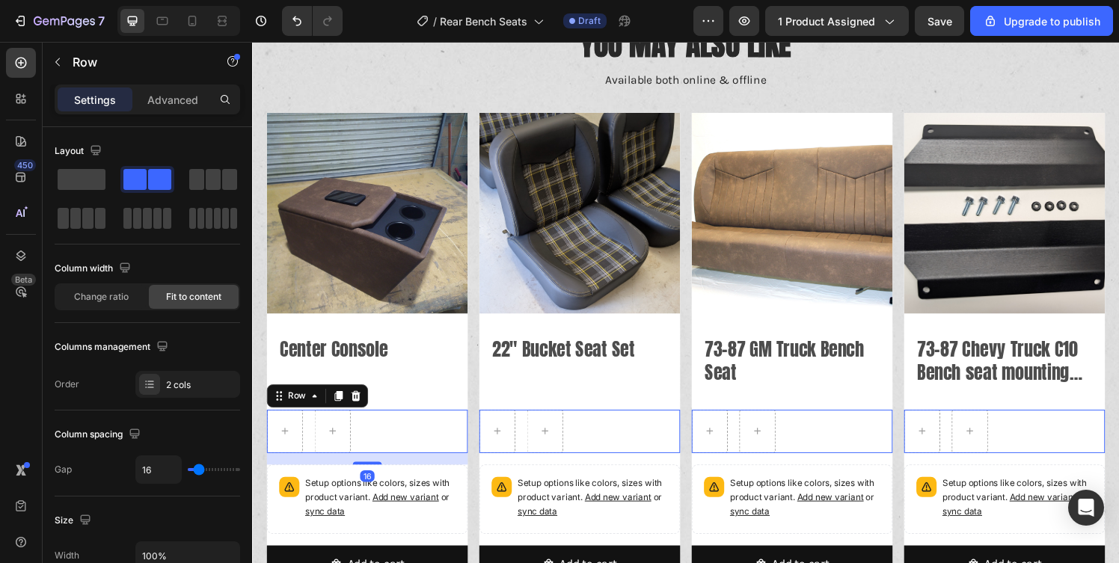
click at [382, 432] on div "Row 16" at bounding box center [371, 445] width 208 height 45
click at [357, 408] on icon at bounding box center [359, 408] width 12 height 12
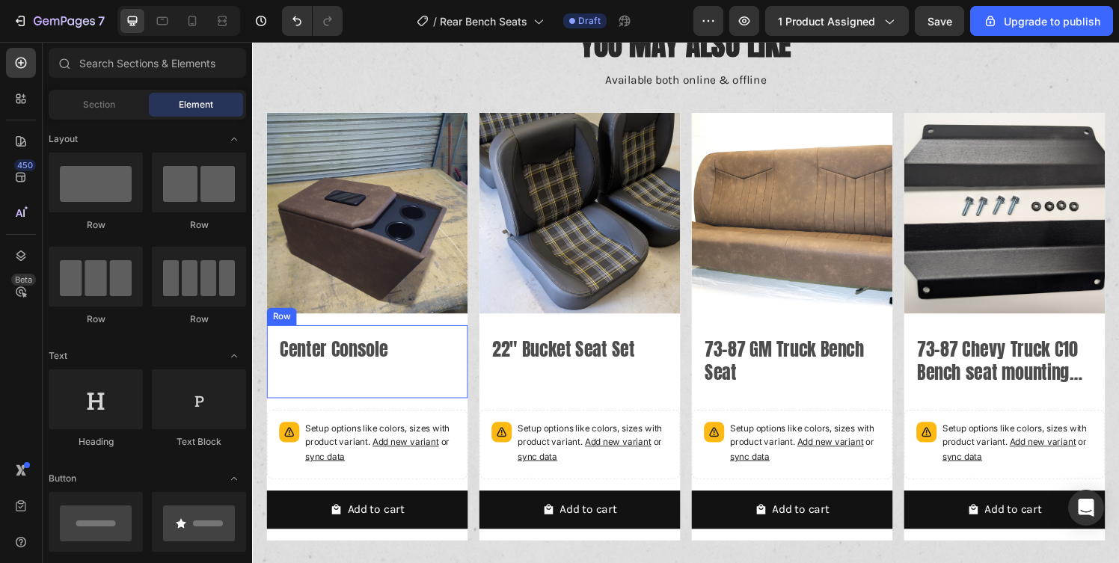
click at [360, 399] on div "Center Console Product Title Row" at bounding box center [371, 373] width 208 height 76
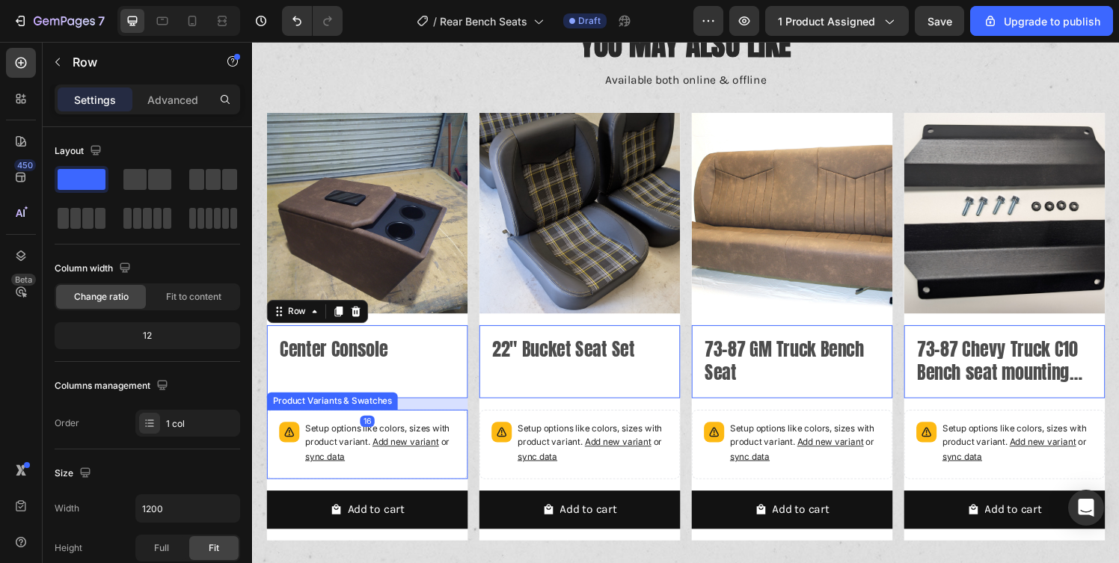
click at [464, 436] on div "Setup options like colors, sizes with product variant. Add new variant or sync …" at bounding box center [371, 458] width 195 height 58
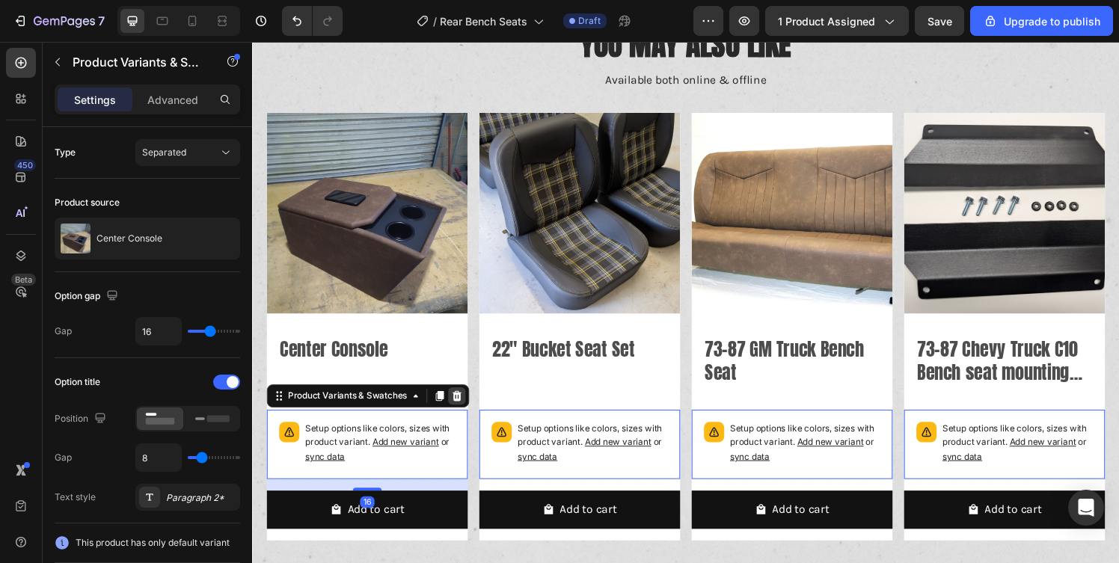
click at [459, 408] on icon at bounding box center [464, 408] width 12 height 12
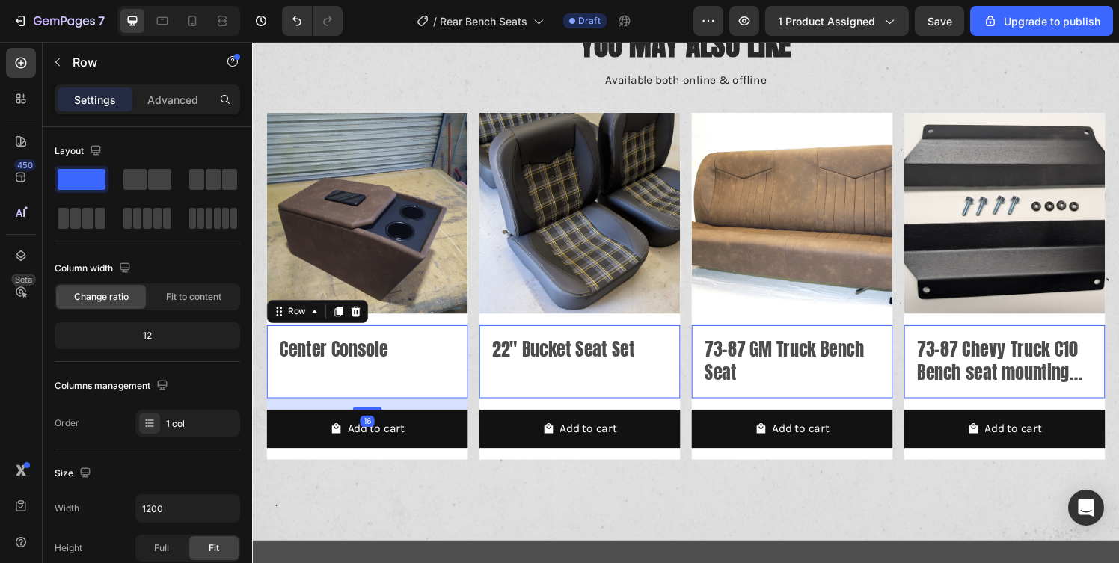
click at [402, 395] on div "Center Console Product Title" at bounding box center [371, 373] width 184 height 52
click at [417, 399] on div "Center Console Product Title Row 16" at bounding box center [371, 373] width 208 height 76
click at [168, 98] on p "Advanced" at bounding box center [172, 100] width 51 height 16
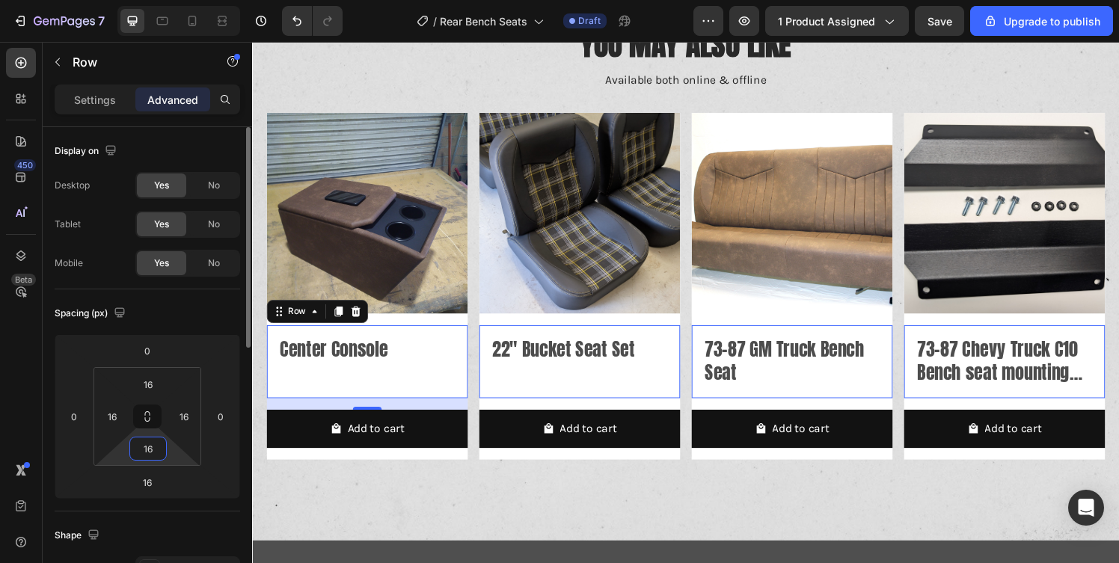
click at [141, 445] on input "16" at bounding box center [148, 449] width 30 height 22
click at [97, 0] on html "7 / Rear Bench Seats Draft Preview 1 product assigned Save Upgrade to publish 4…" at bounding box center [559, 0] width 1119 height 0
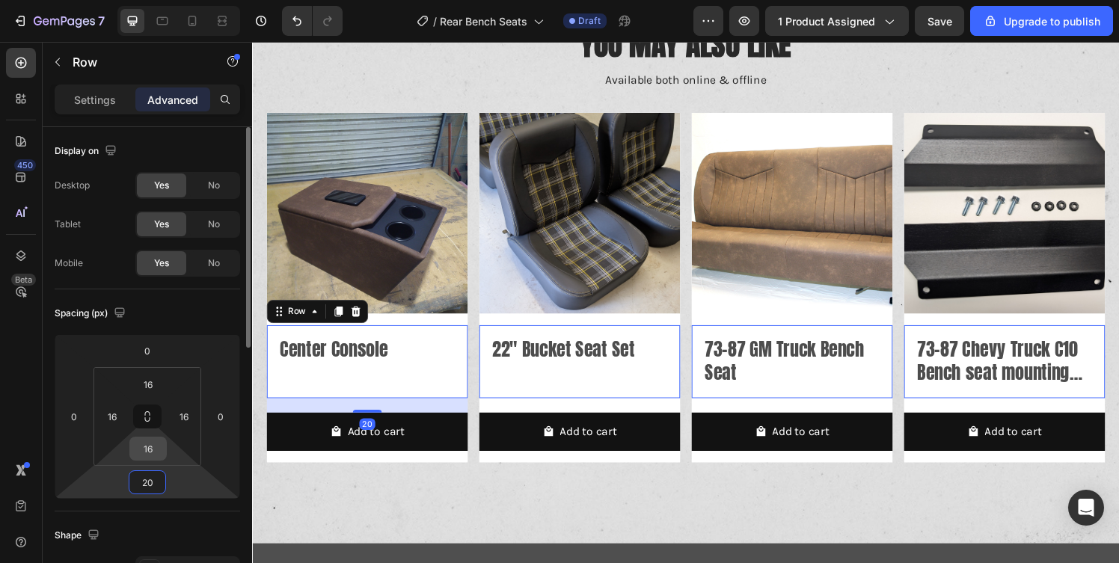
type input "20"
click at [153, 453] on input "16" at bounding box center [148, 449] width 30 height 22
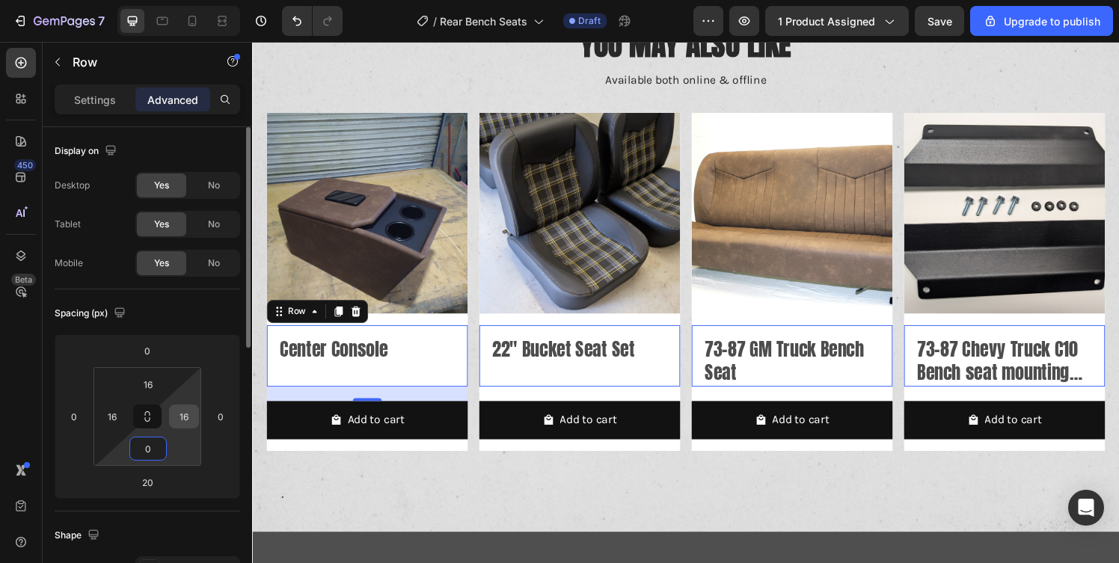
type input "0"
click at [181, 408] on input "16" at bounding box center [184, 416] width 22 height 22
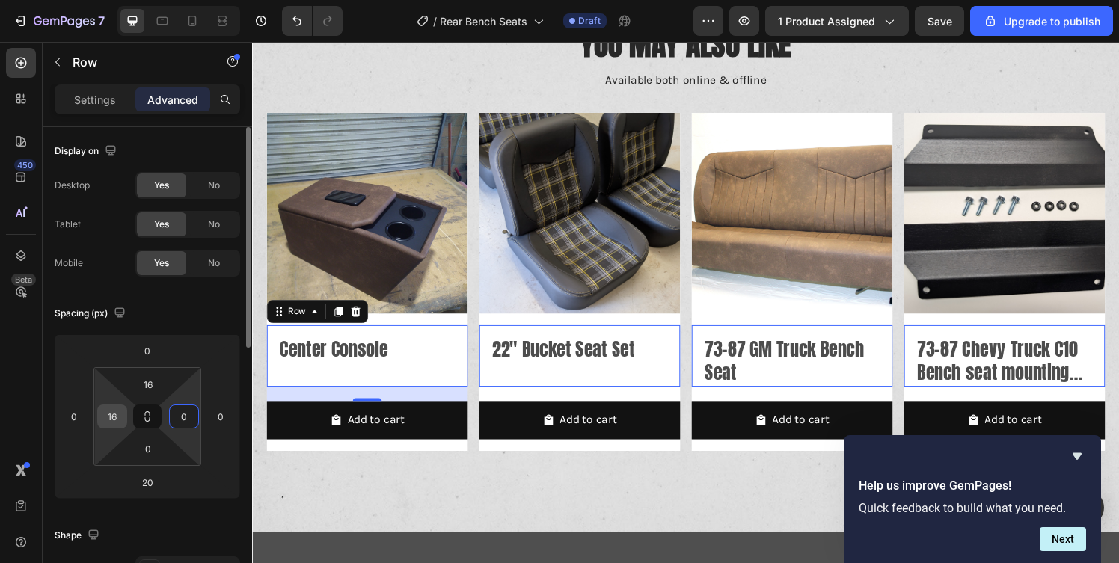
type input "0"
click at [120, 408] on input "16" at bounding box center [112, 416] width 22 height 22
type input "0"
click at [142, 381] on input "16" at bounding box center [148, 384] width 30 height 22
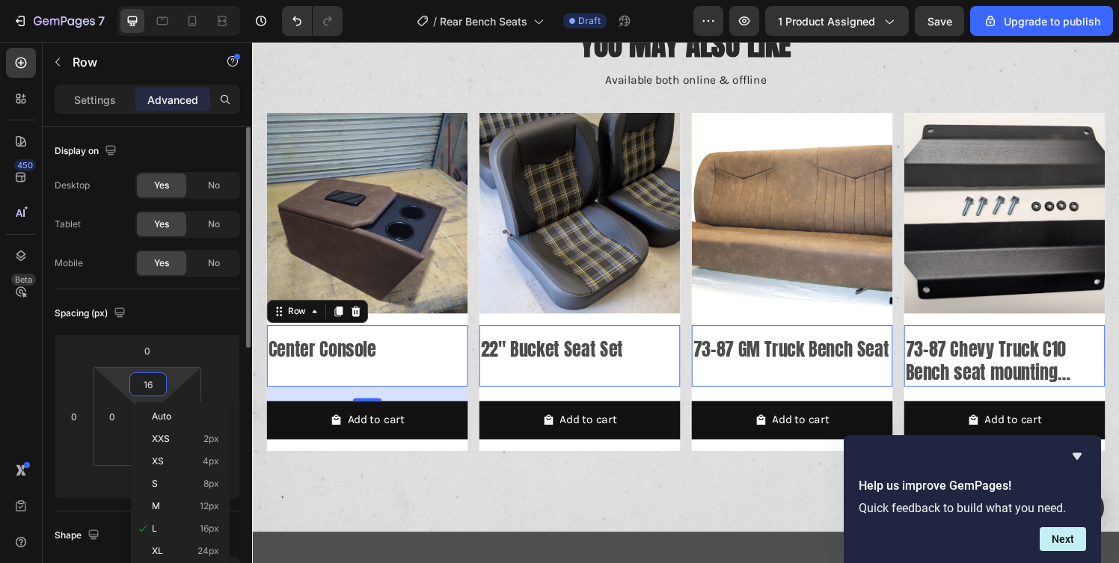
type input "0"
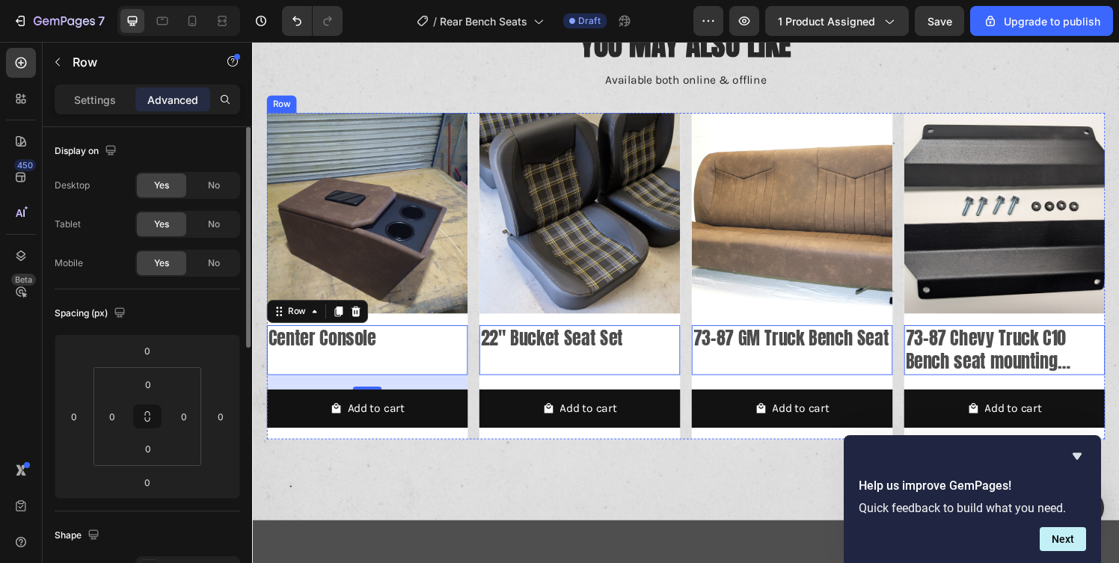
click at [414, 325] on div "Product Images Center Console Product Title Row 20 Add to cart Add to Cart Row" at bounding box center [371, 284] width 208 height 338
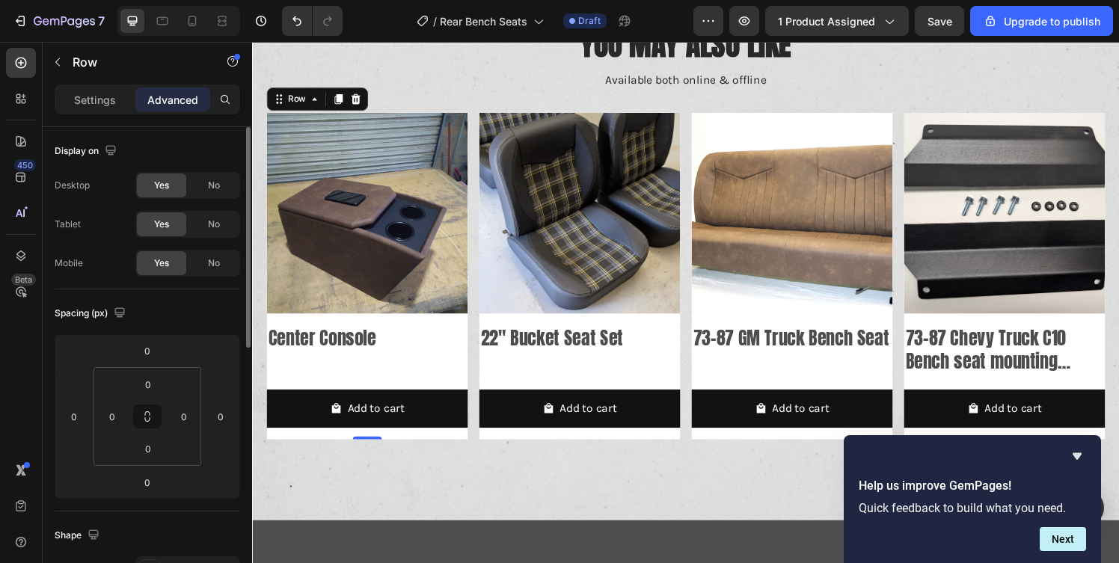
click at [410, 331] on div "Product Images Center Console Product Title Row Add to cart Add to Cart Row 0" at bounding box center [371, 284] width 208 height 338
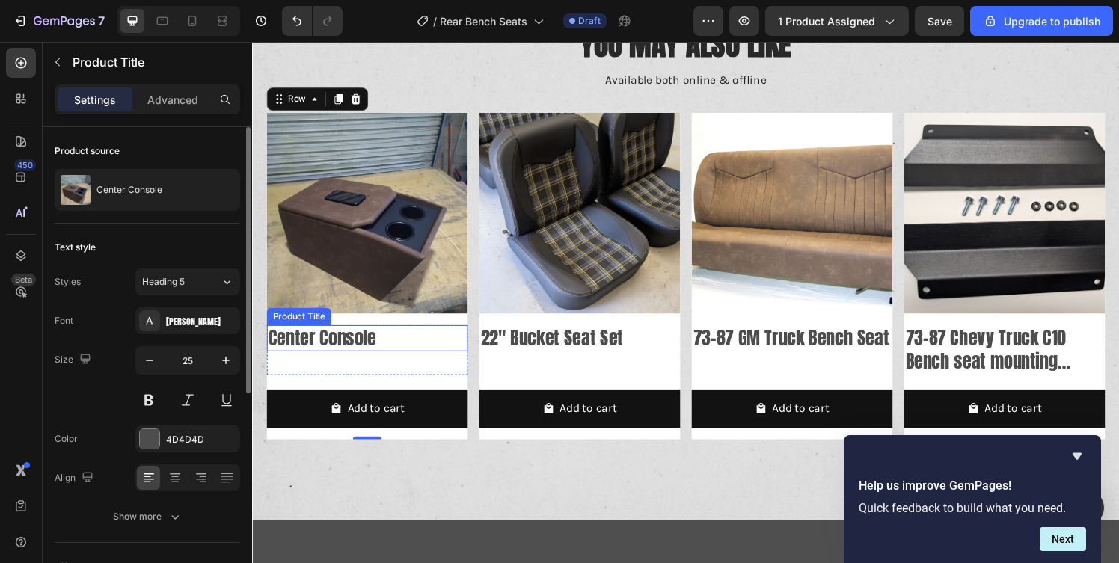
click at [347, 346] on h2 "Center Console" at bounding box center [371, 349] width 208 height 28
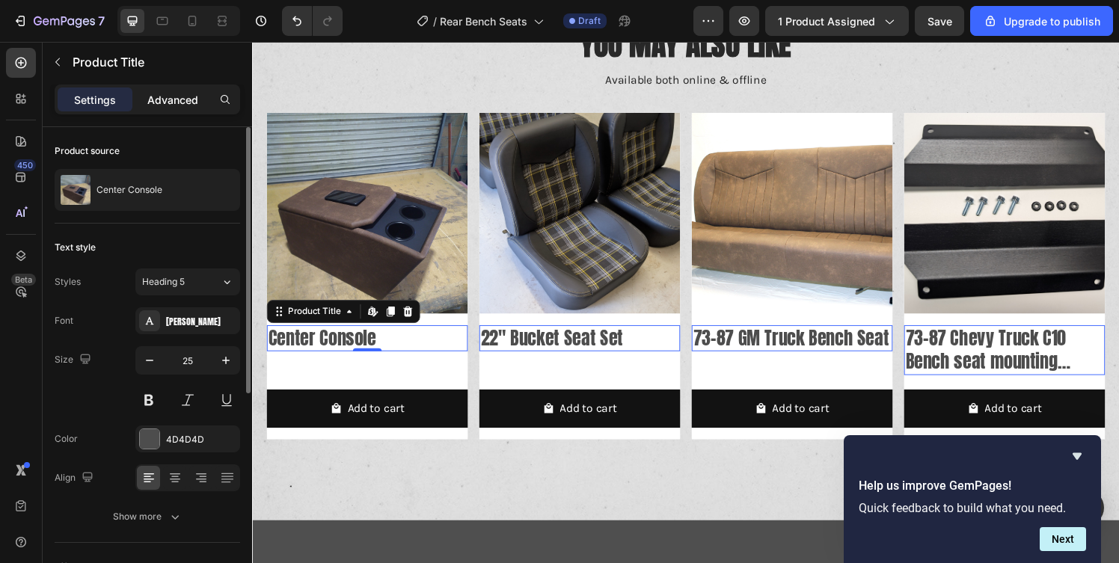
click at [174, 101] on p "Advanced" at bounding box center [172, 100] width 51 height 16
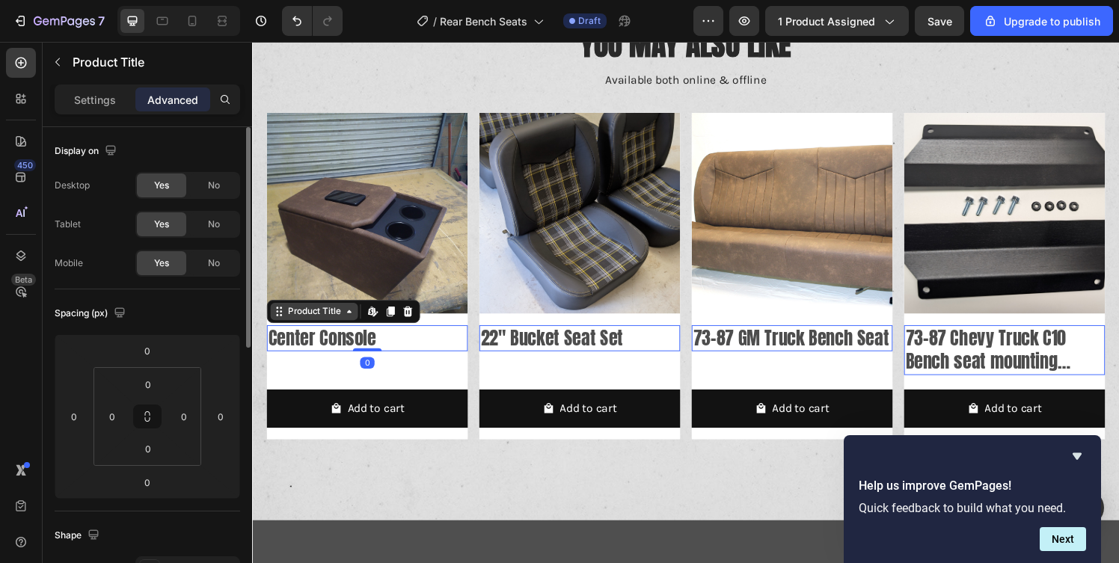
click at [332, 316] on div "Product Title" at bounding box center [316, 320] width 61 height 13
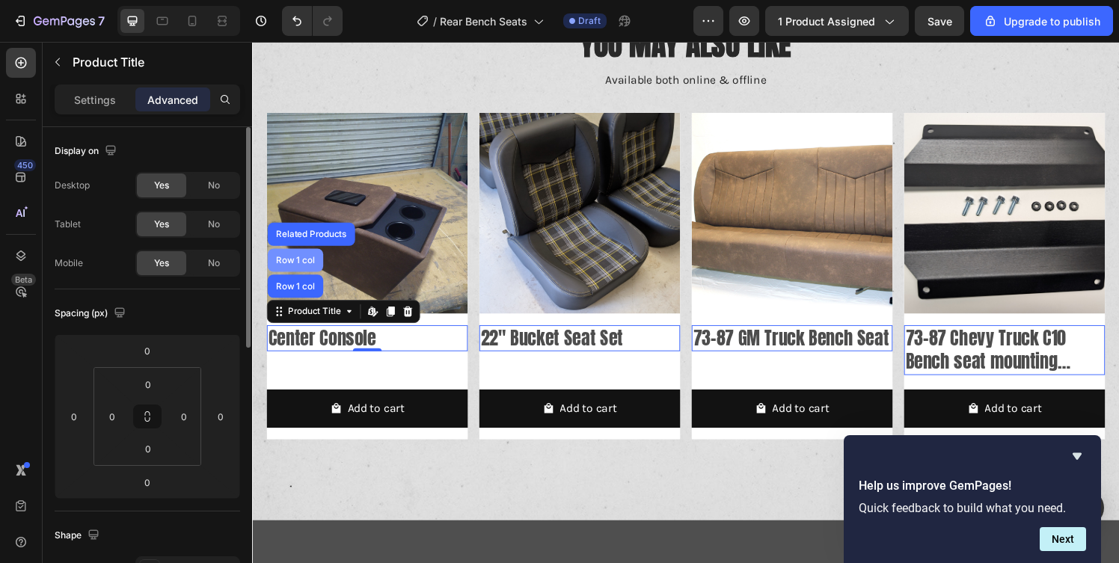
click at [295, 267] on div "Row 1 col" at bounding box center [297, 267] width 46 height 9
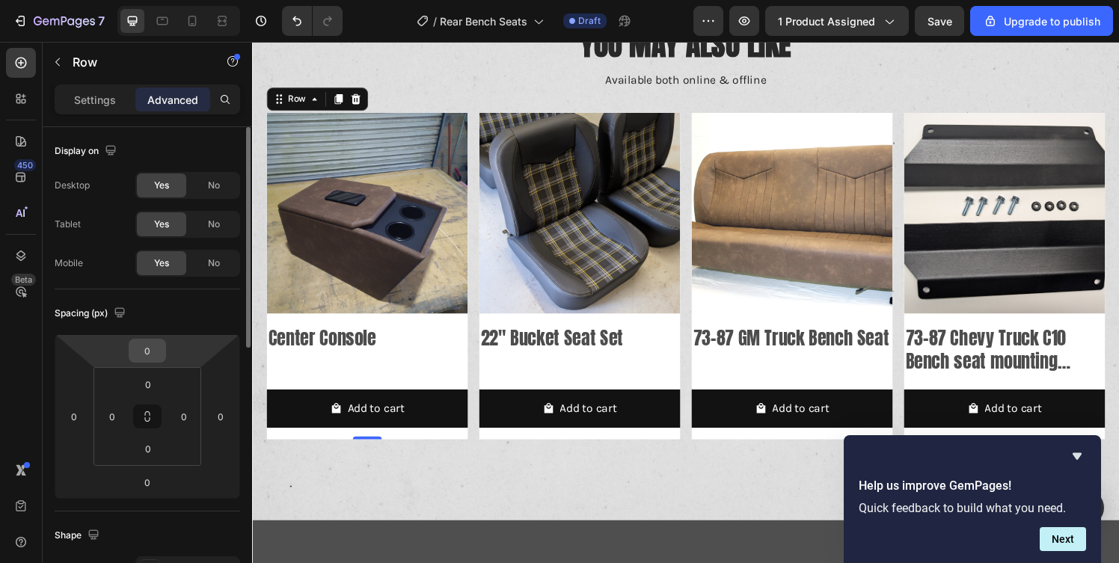
click at [153, 347] on input "0" at bounding box center [147, 351] width 30 height 22
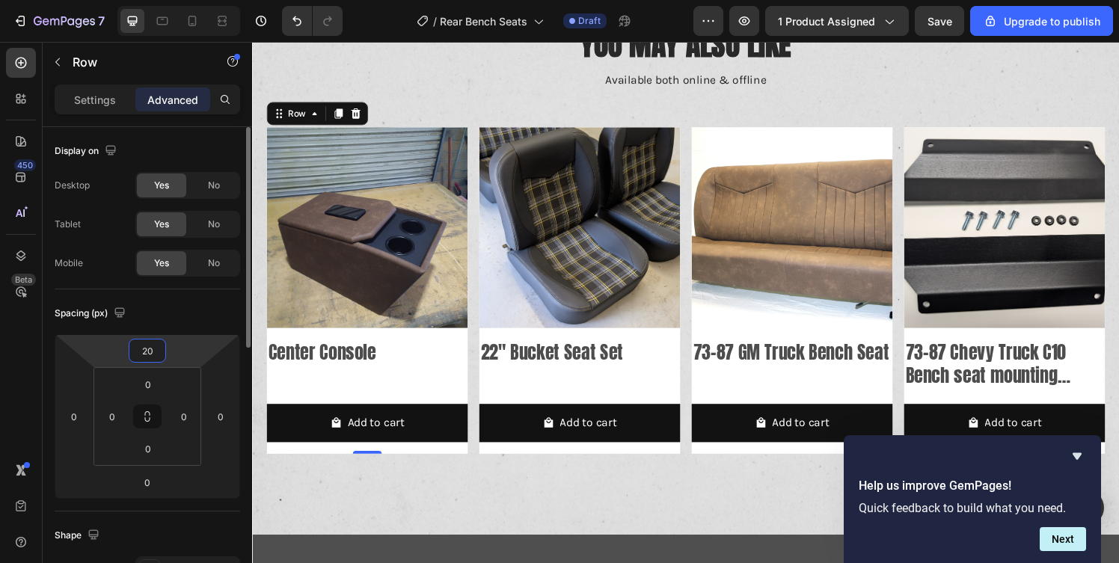
type input "2"
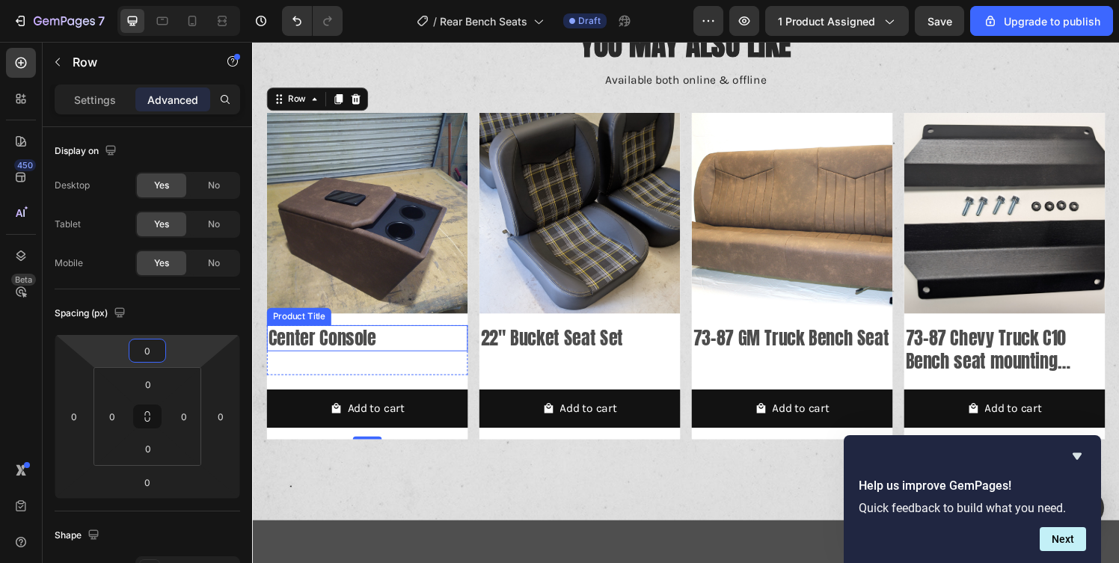
click at [317, 334] on div "Product Images Center Console Product Title Row Add to cart Add to Cart Row 0" at bounding box center [371, 284] width 208 height 338
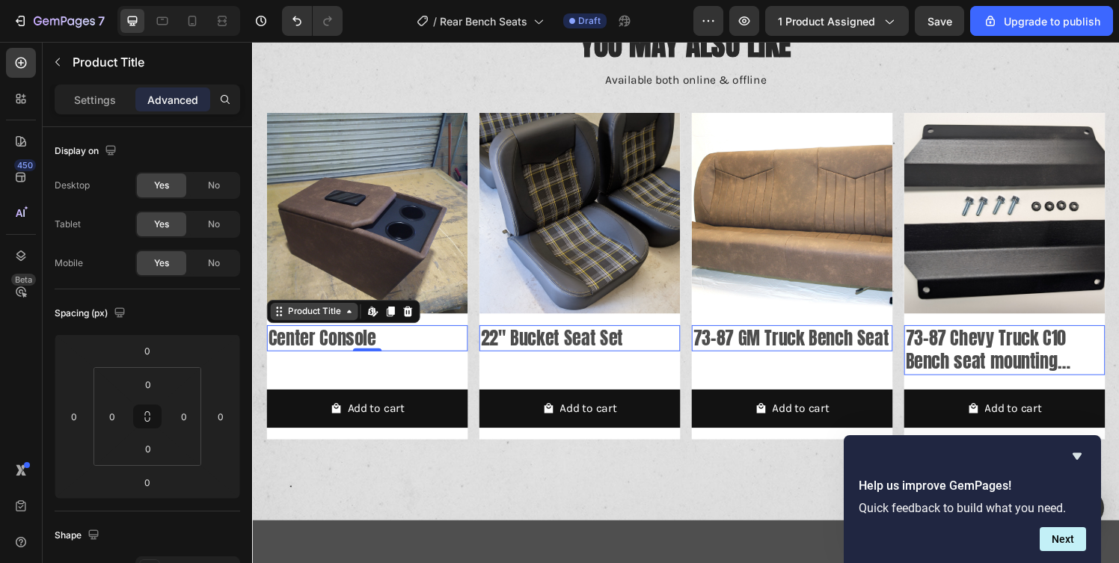
click at [316, 319] on div "Product Title" at bounding box center [316, 320] width 61 height 13
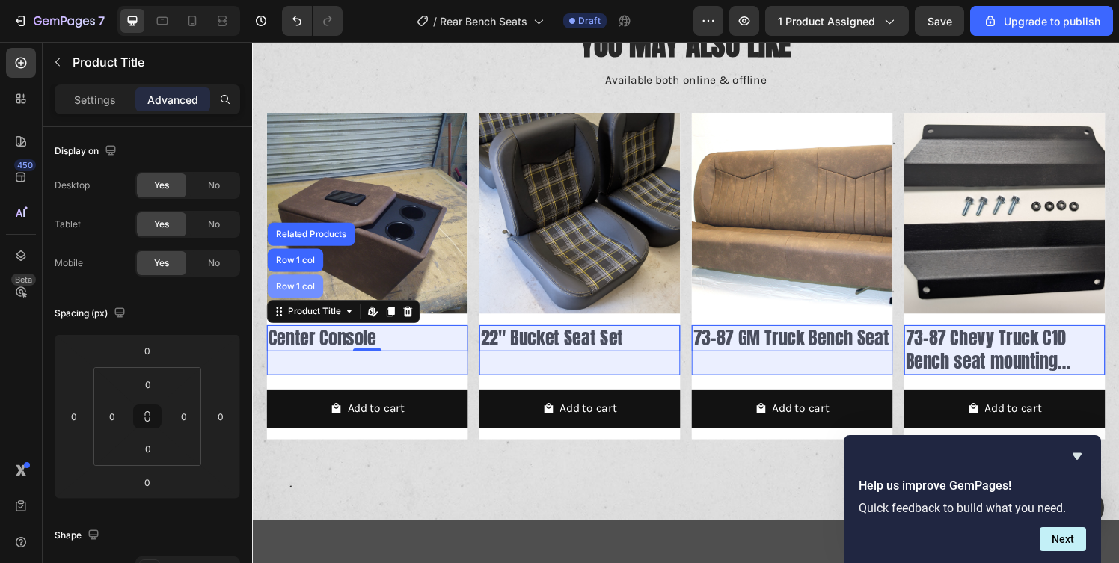
click at [302, 290] on div "Row 1 col" at bounding box center [297, 294] width 46 height 9
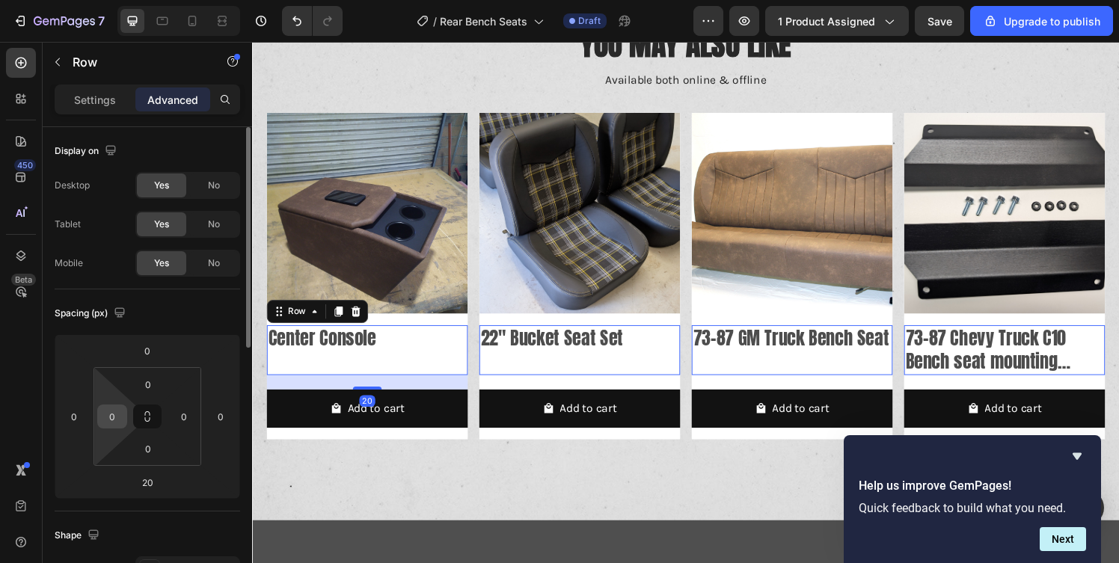
click at [106, 419] on input "0" at bounding box center [112, 416] width 22 height 22
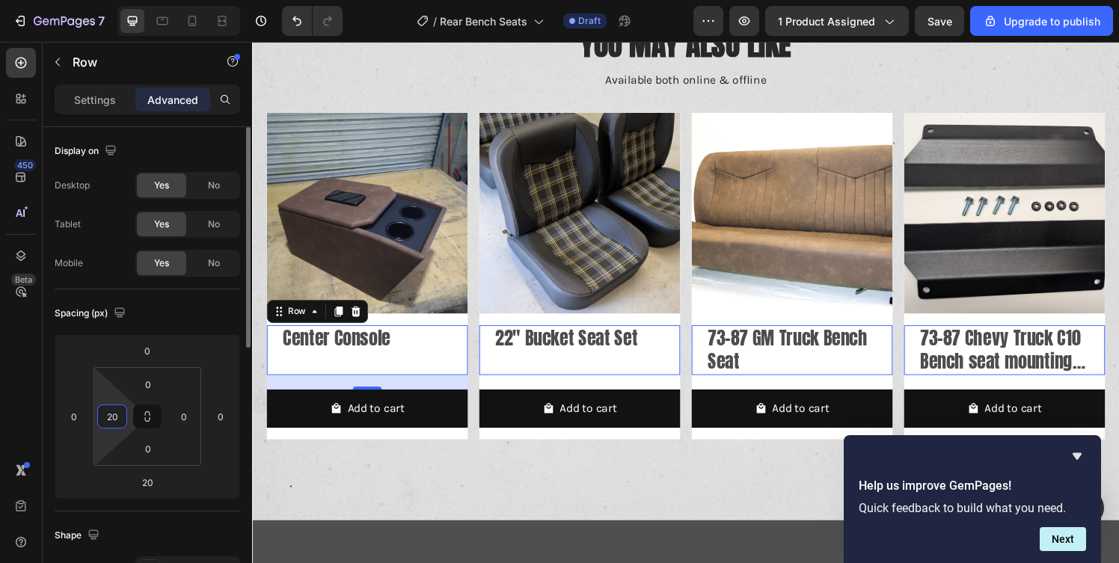
type input "20"
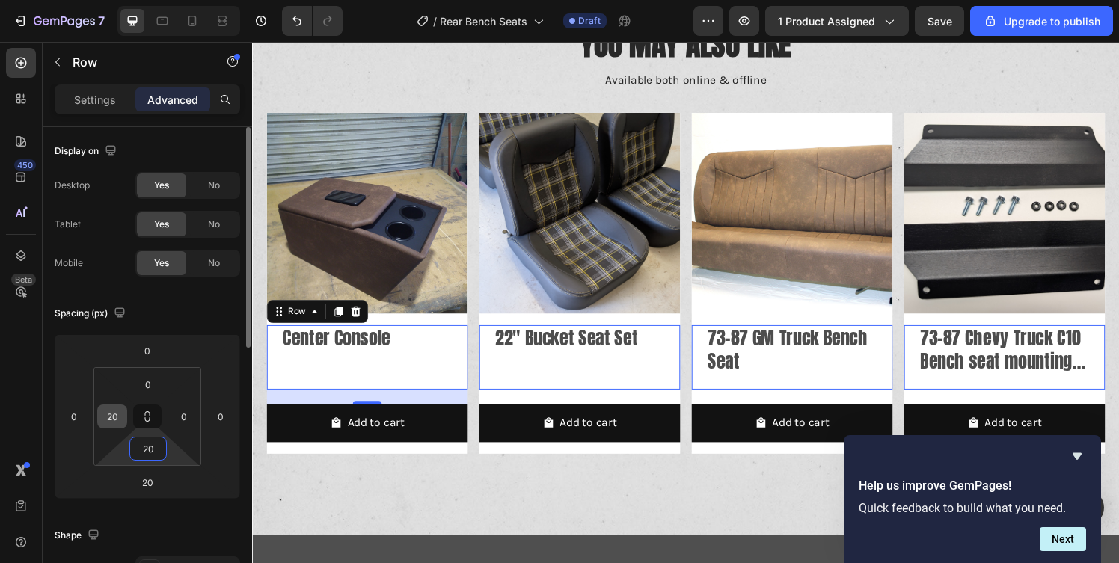
type input "2"
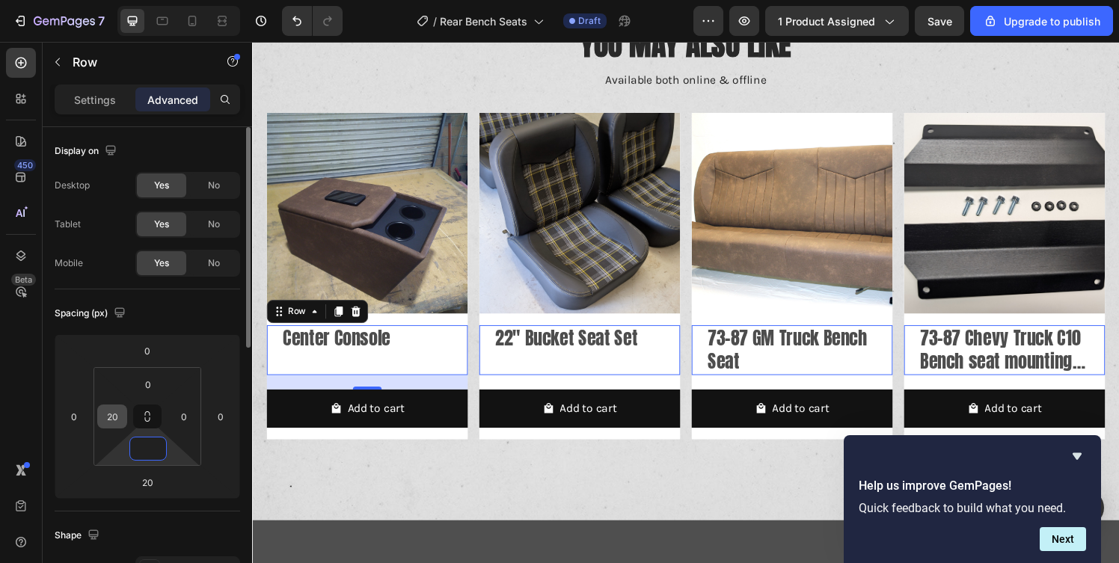
type input "0"
type input "20"
click at [352, 370] on div "Center Console Product Title" at bounding box center [371, 361] width 178 height 52
click at [364, 370] on div "Center Console Product Title" at bounding box center [371, 361] width 178 height 52
click at [145, 483] on input "20" at bounding box center [147, 482] width 30 height 22
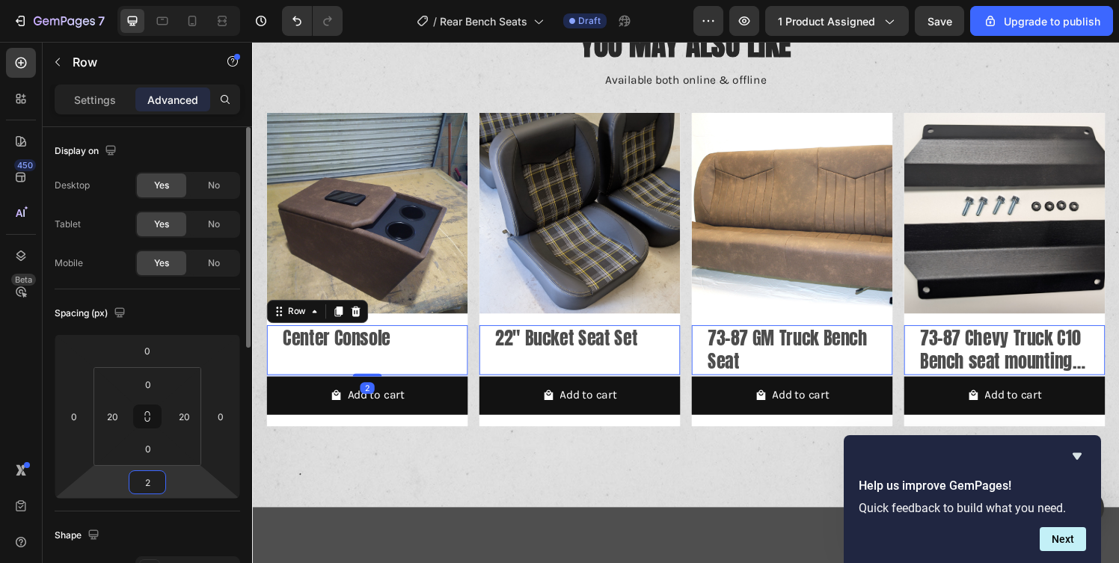
type input "20"
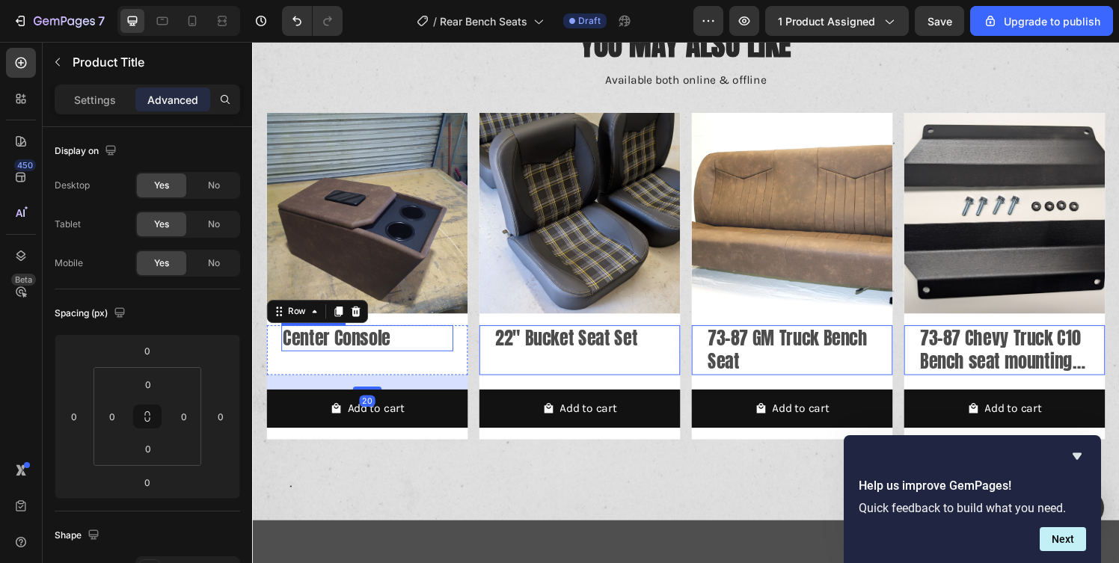
click at [412, 352] on h2 "Center Console" at bounding box center [371, 349] width 178 height 28
click at [360, 366] on div "Center Console Product Title" at bounding box center [371, 361] width 178 height 52
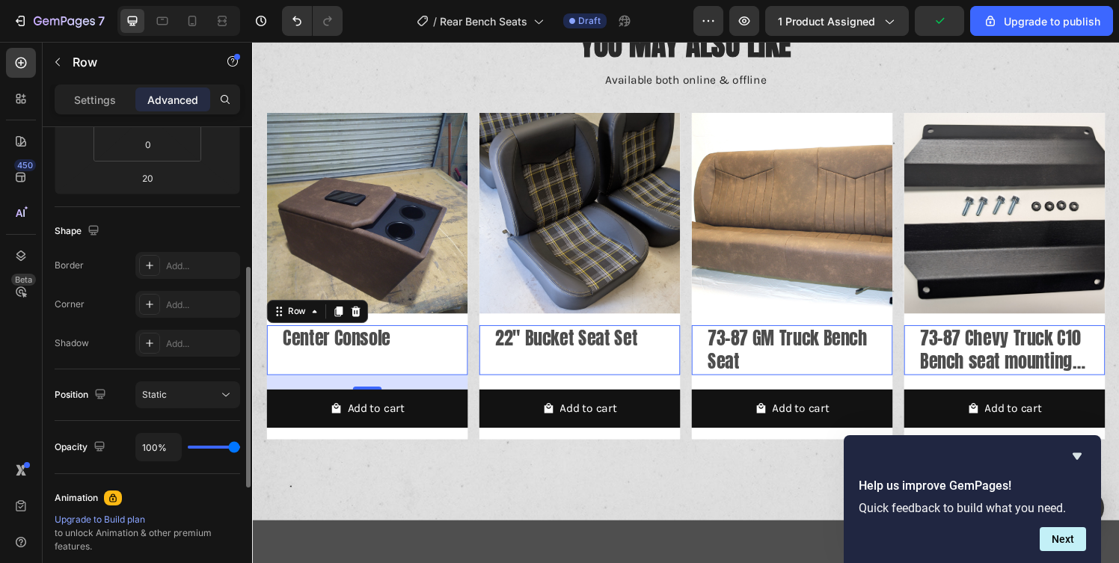
scroll to position [0, 0]
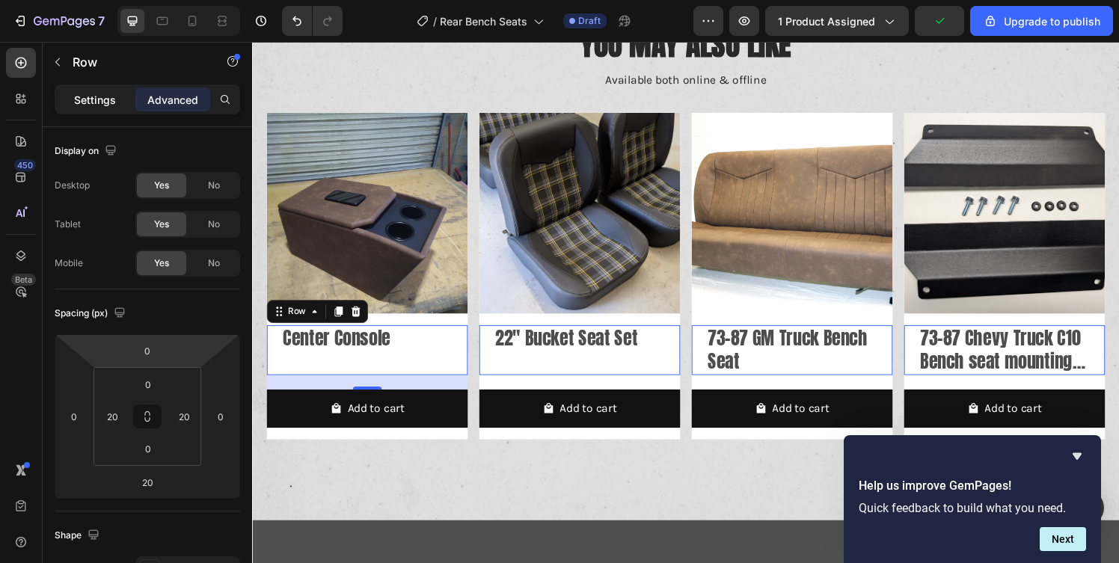
click at [83, 106] on p "Settings" at bounding box center [95, 100] width 42 height 16
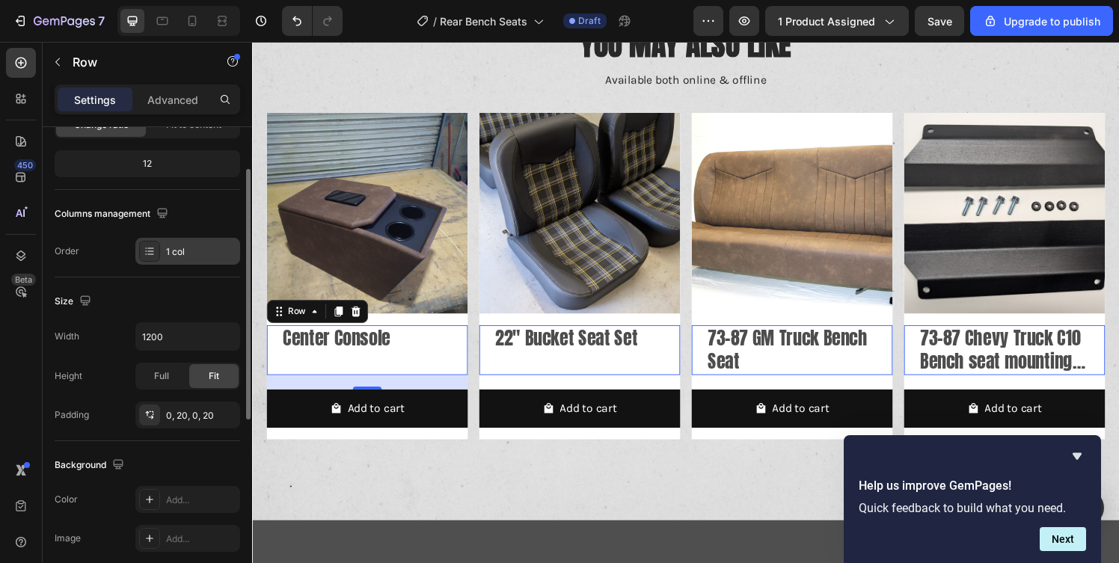
scroll to position [174, 0]
click at [189, 396] on div "Width 1200 Height Full Fit Padding 0, 20, 0, 20" at bounding box center [148, 374] width 186 height 106
click at [227, 413] on icon "button" at bounding box center [224, 414] width 12 height 12
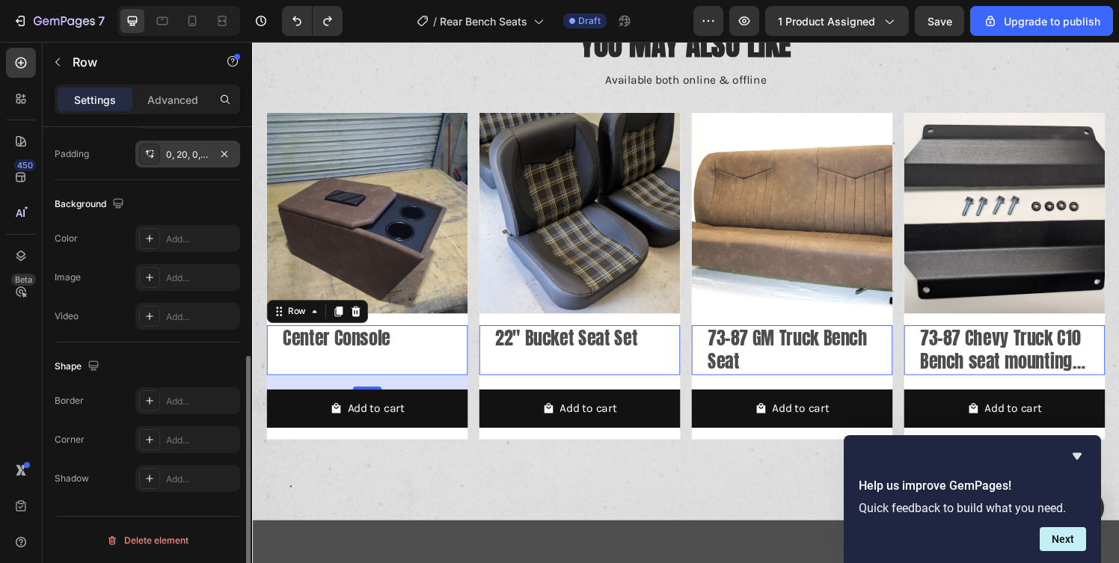
scroll to position [434, 0]
click at [399, 372] on div "Center Console Product Title" at bounding box center [371, 361] width 178 height 52
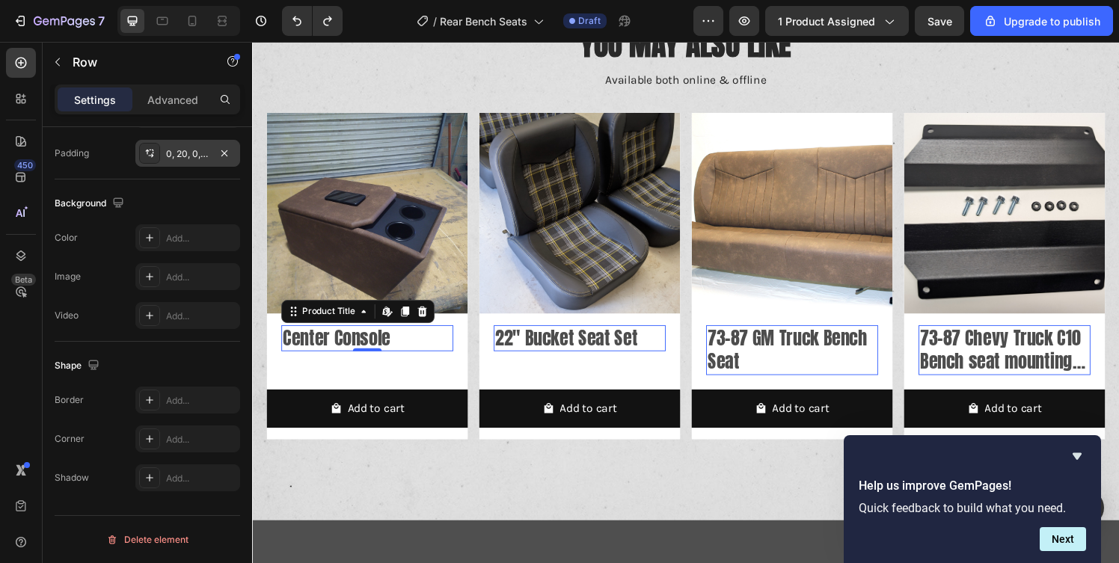
click at [414, 361] on h2 "Center Console" at bounding box center [371, 349] width 178 height 28
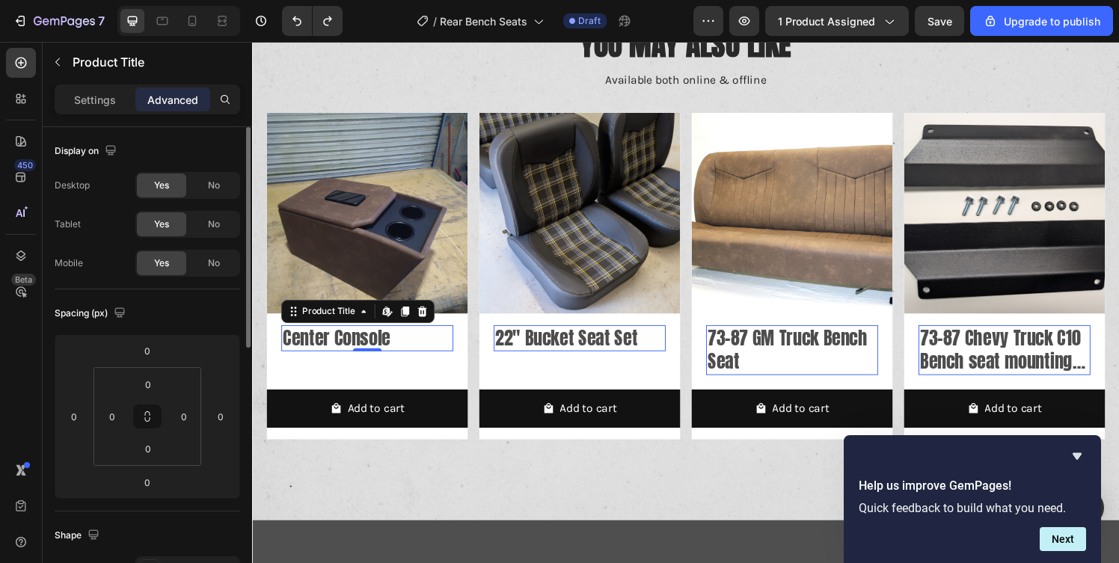
click at [414, 361] on h2 "Center Console" at bounding box center [371, 349] width 178 height 28
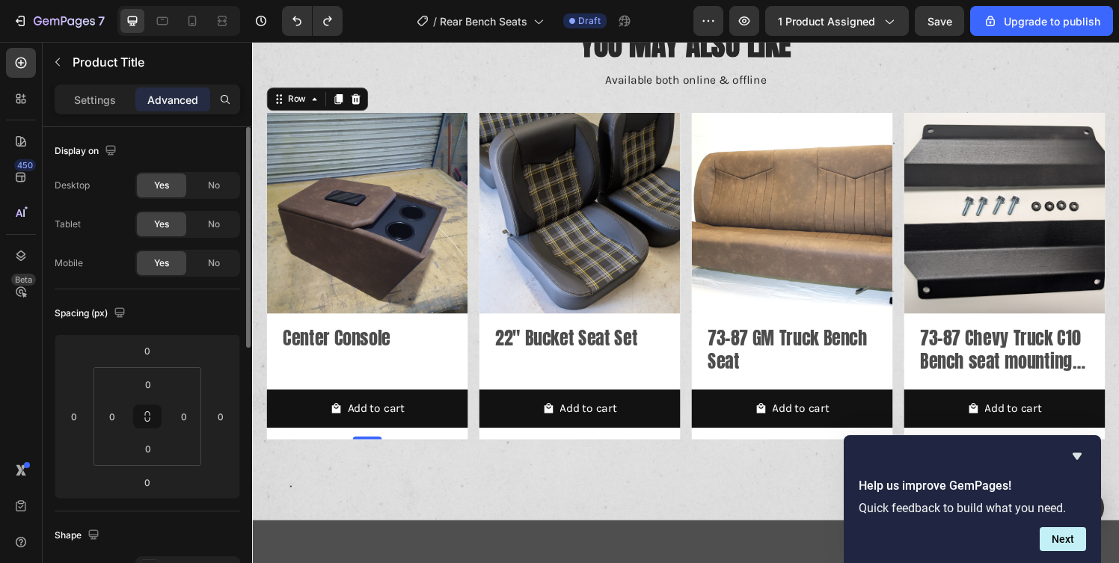
click at [376, 399] on div "Product Images Center Console Product Title Row Add to cart Add to Cart Row 0" at bounding box center [371, 284] width 208 height 338
click at [408, 349] on h2 "Center Console" at bounding box center [371, 349] width 178 height 28
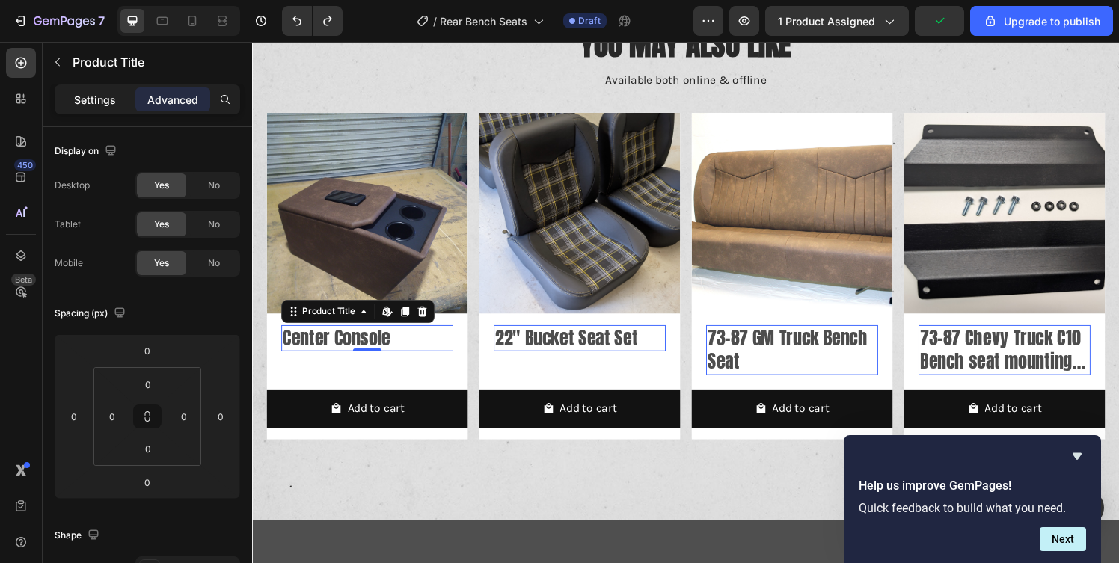
click at [99, 105] on p "Settings" at bounding box center [95, 100] width 42 height 16
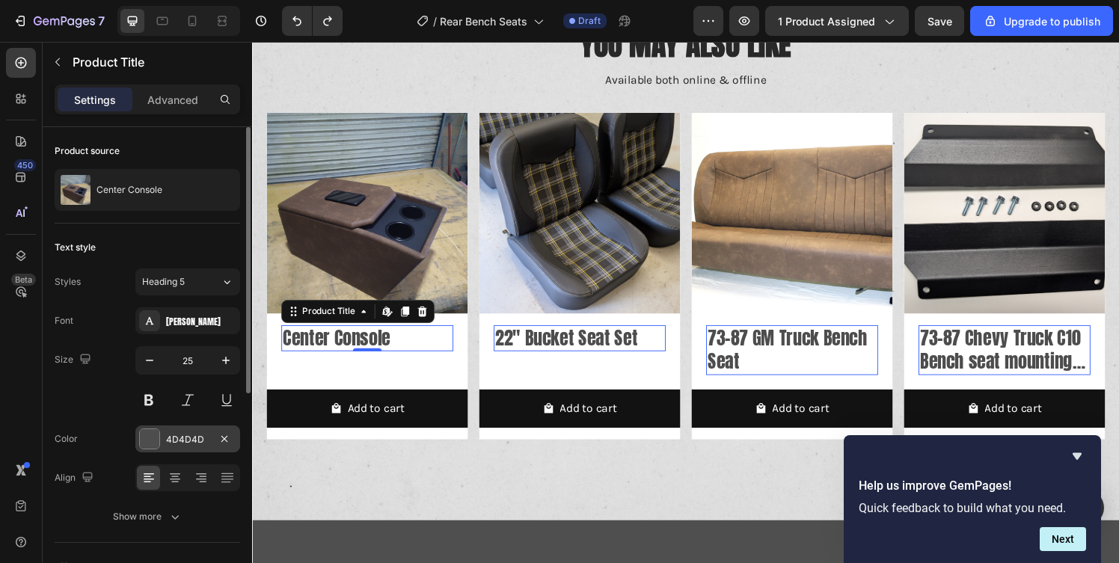
click at [172, 441] on div "4D4D4D" at bounding box center [187, 439] width 43 height 13
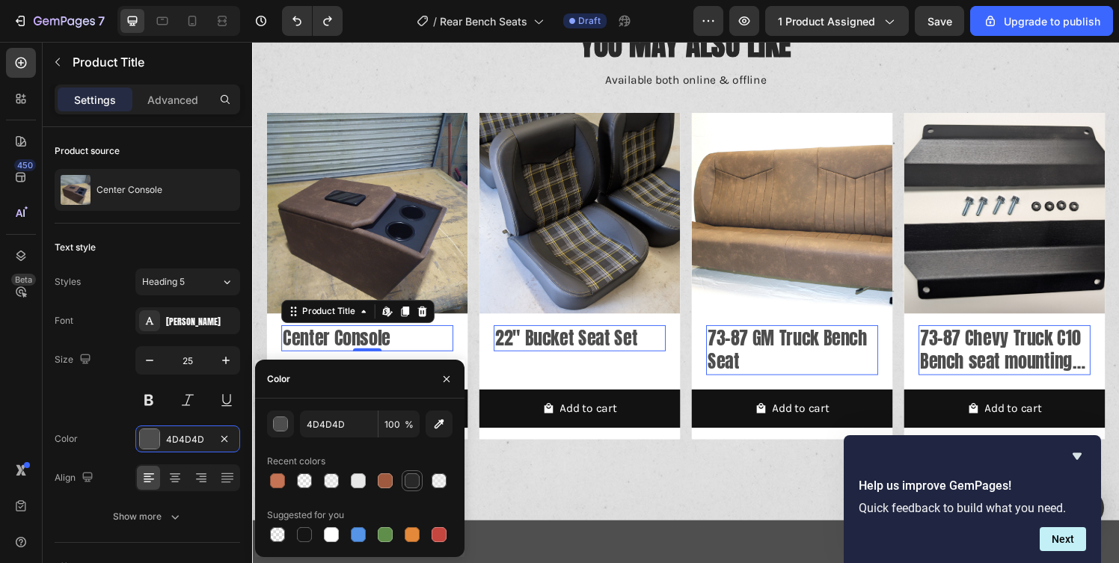
click at [412, 482] on div at bounding box center [412, 481] width 15 height 15
type input "282828"
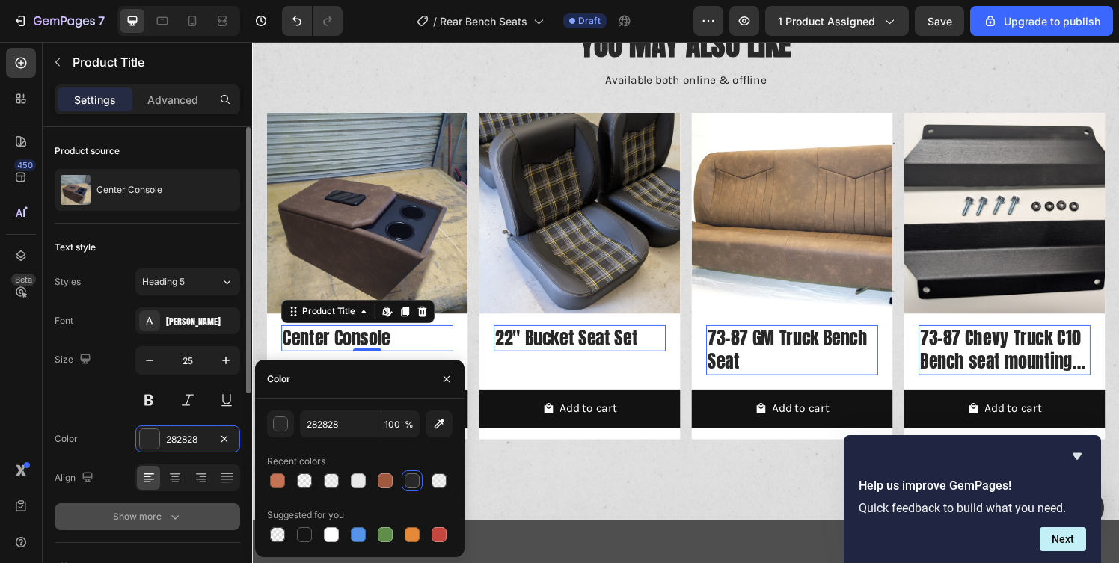
click at [165, 515] on div "Show more" at bounding box center [148, 516] width 70 height 15
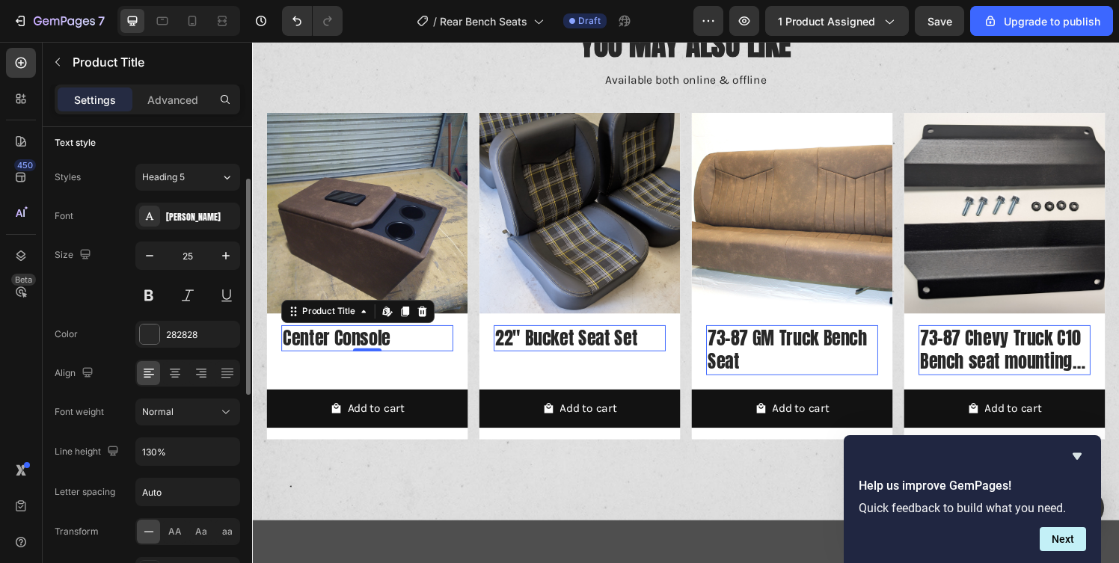
scroll to position [108, 0]
click at [167, 529] on div "AA" at bounding box center [174, 529] width 23 height 24
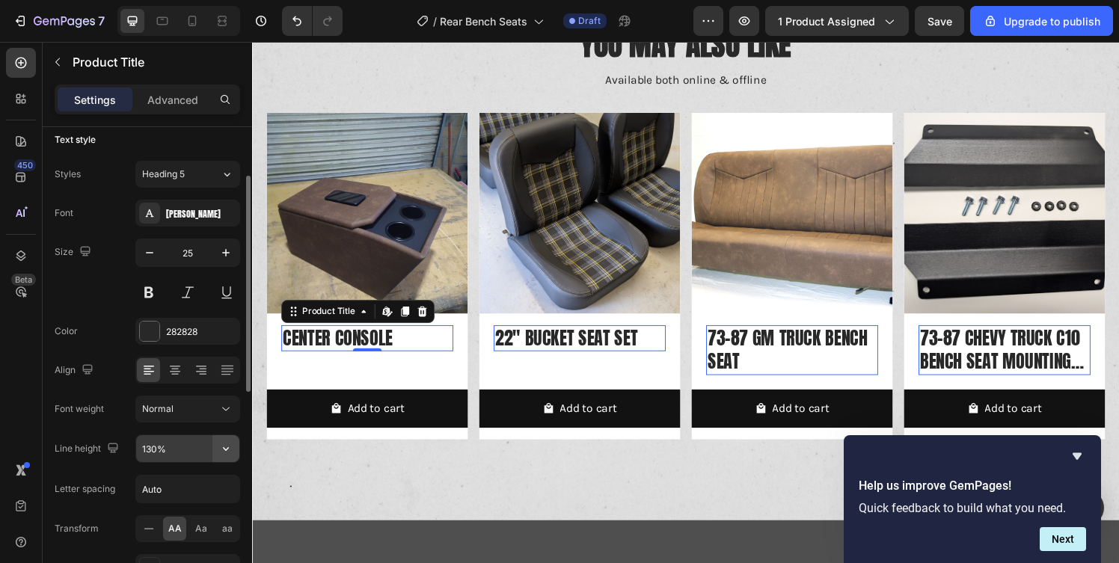
click at [225, 453] on icon "button" at bounding box center [225, 448] width 15 height 15
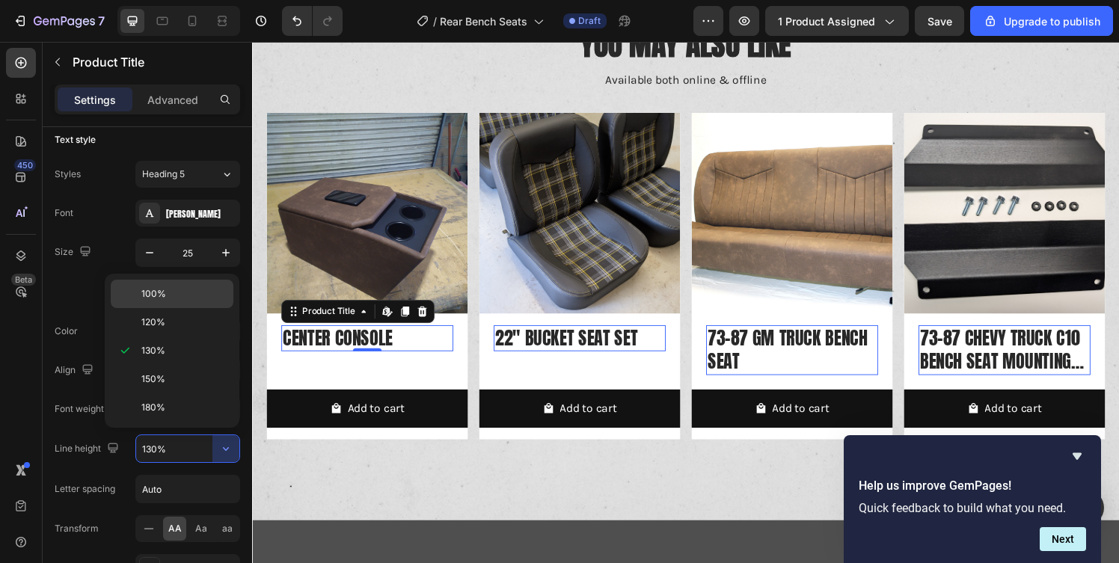
click at [171, 300] on p "100%" at bounding box center [183, 293] width 85 height 13
type input "100%"
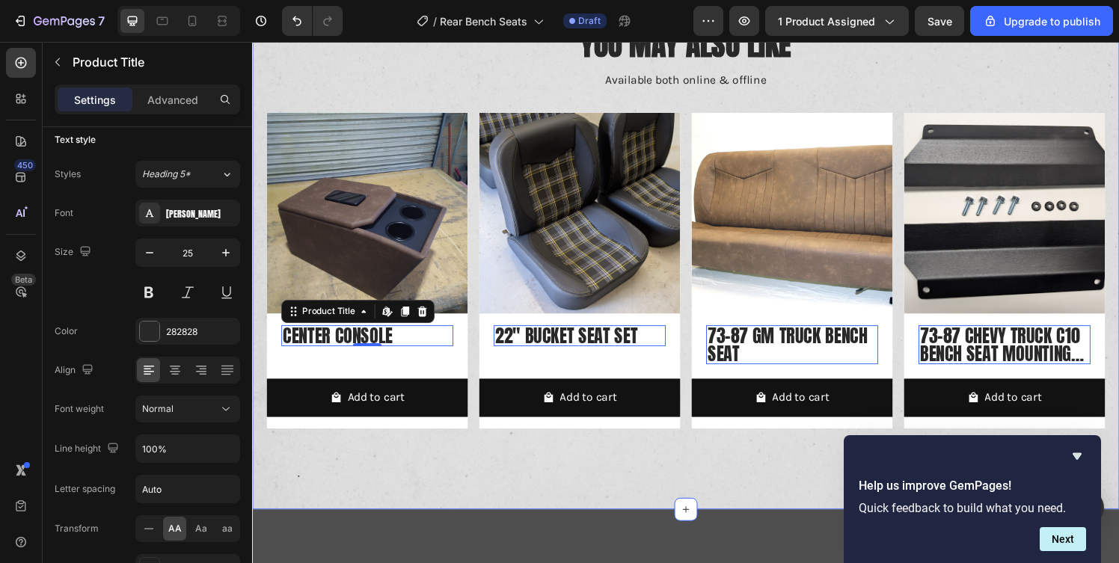
click at [358, 500] on div "You May Also Like Heading Available both online & offline Text Block Product Im…" at bounding box center [701, 246] width 898 height 559
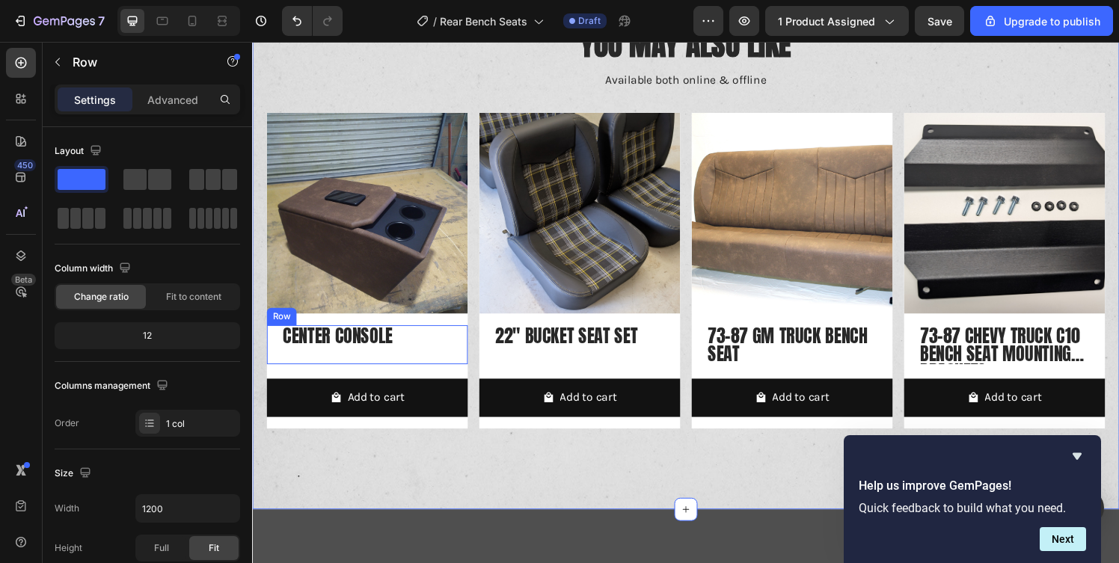
click at [423, 361] on div "Center Console Product Title" at bounding box center [371, 355] width 178 height 40
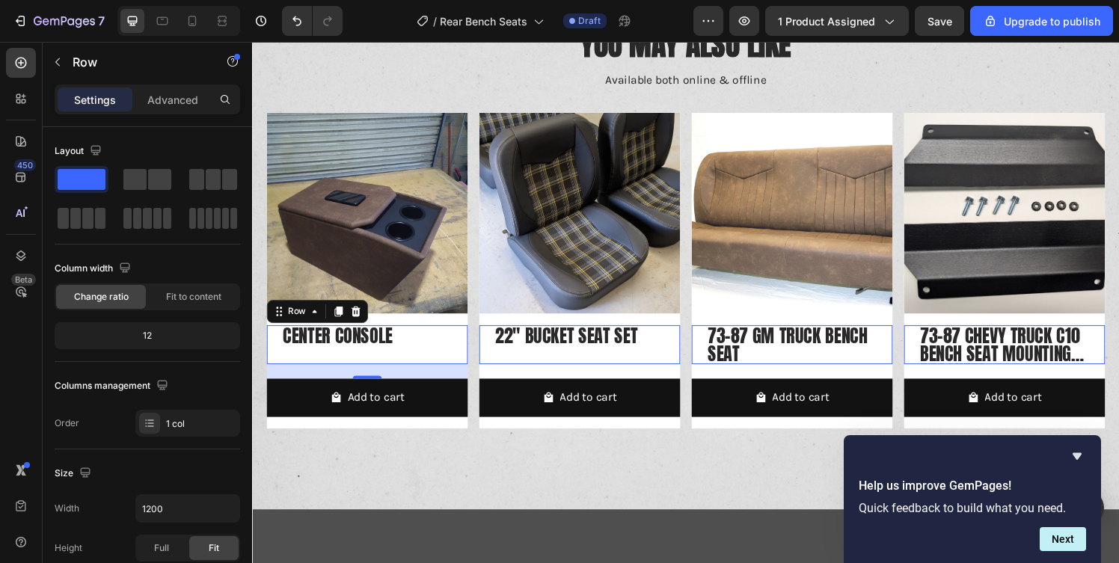
click at [303, 367] on div "Center Console Product Title" at bounding box center [371, 355] width 178 height 40
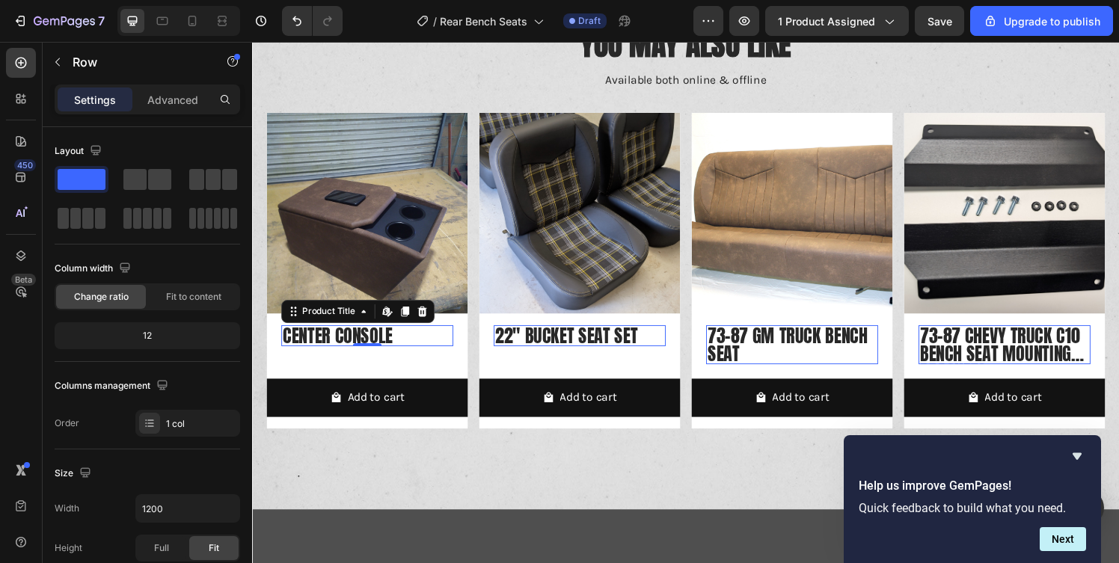
click at [304, 333] on div "Product Images Center Console Product Title Edit content in Shopify 0 Row Add t…" at bounding box center [371, 278] width 208 height 327
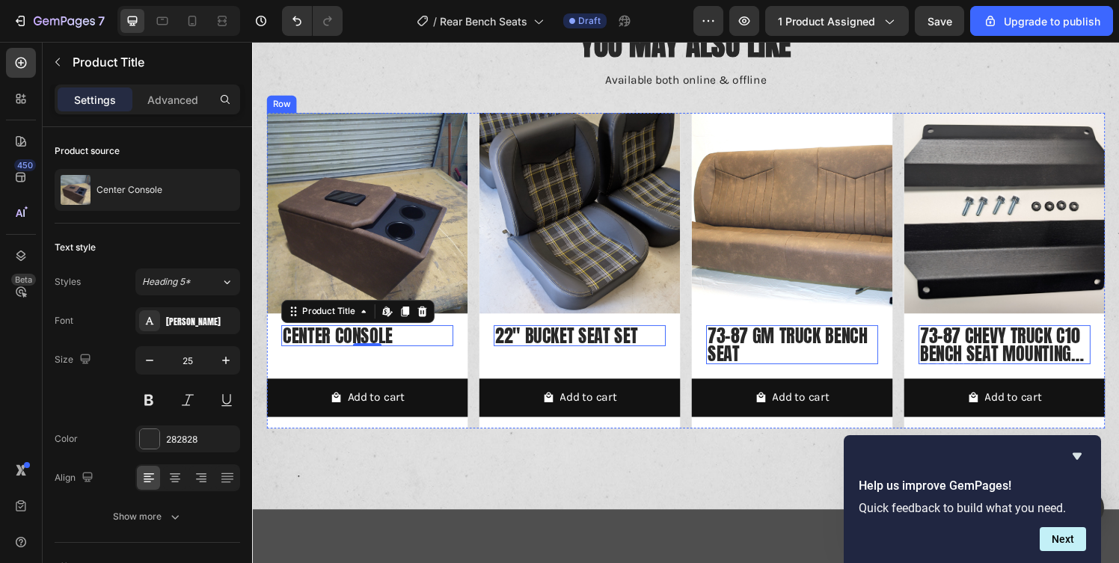
click at [284, 381] on div "Product Images Center Console Product Title Edit content in Shopify 0 Row Add t…" at bounding box center [371, 278] width 208 height 327
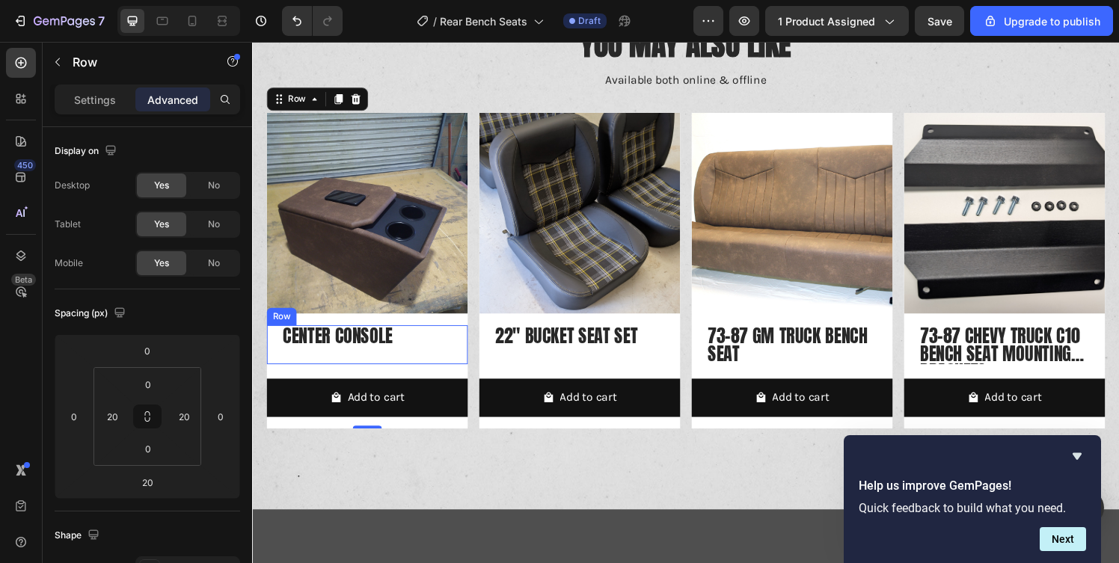
click at [293, 364] on div "Center Console Product Title" at bounding box center [371, 355] width 178 height 40
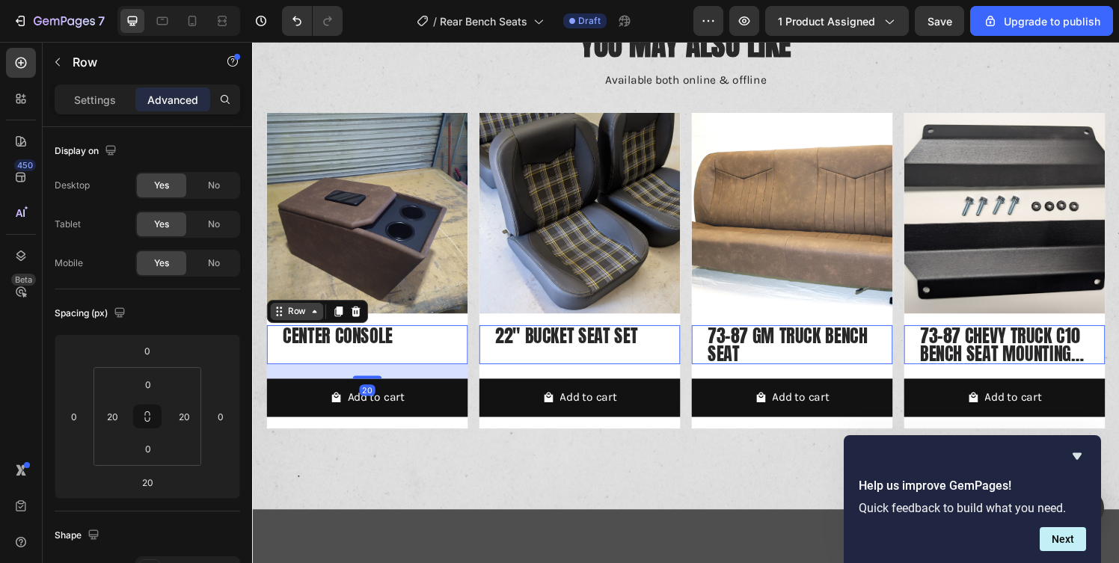
click at [299, 325] on div "Row" at bounding box center [298, 320] width 25 height 13
click at [301, 298] on div "Row 1 col" at bounding box center [297, 294] width 46 height 9
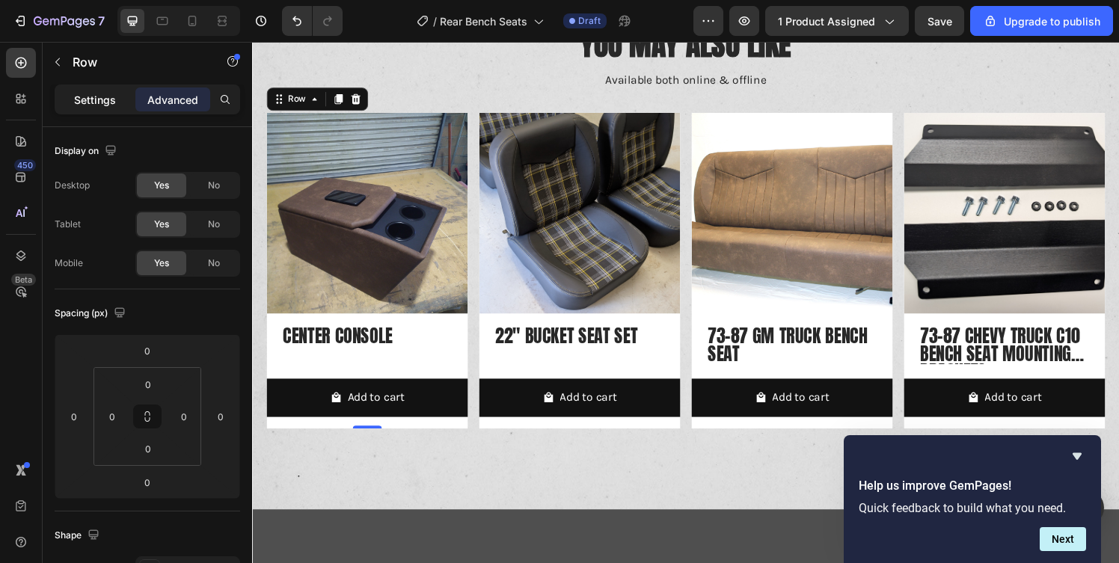
click at [88, 102] on p "Settings" at bounding box center [95, 100] width 42 height 16
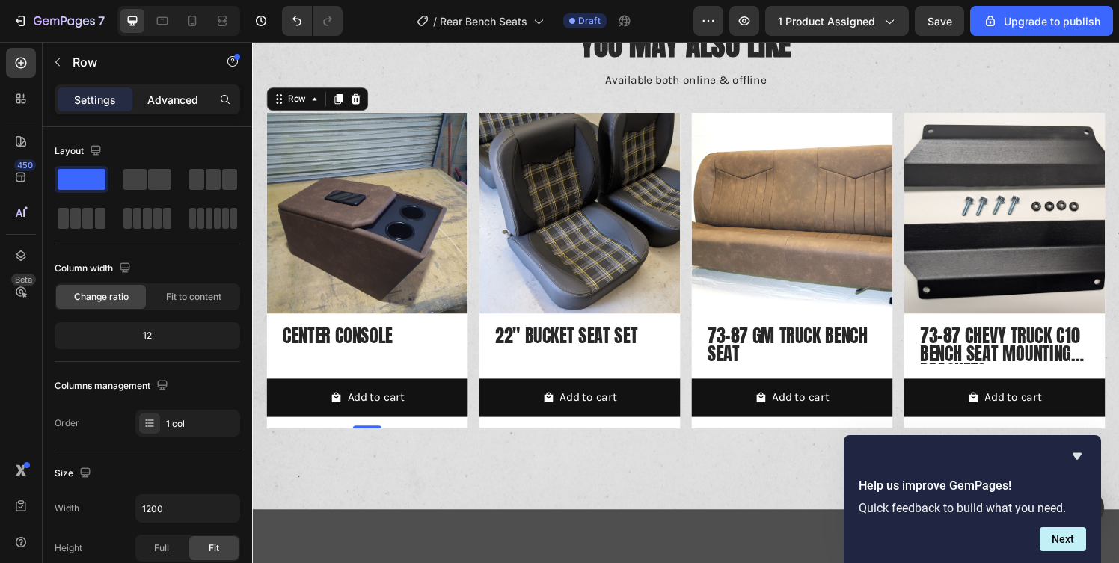
click at [157, 93] on p "Advanced" at bounding box center [172, 100] width 51 height 16
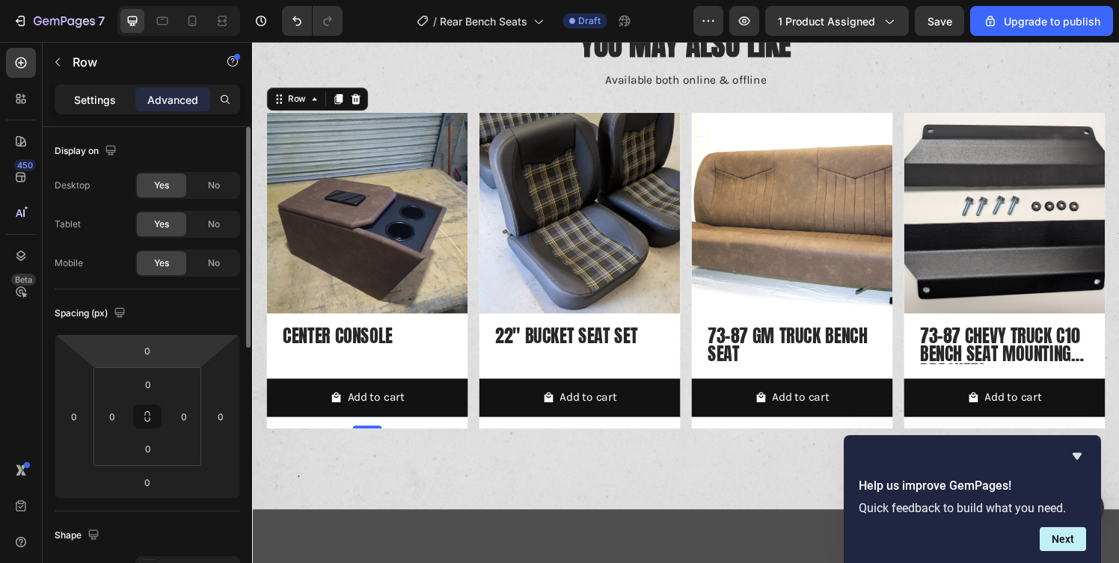
click at [103, 102] on p "Settings" at bounding box center [95, 100] width 42 height 16
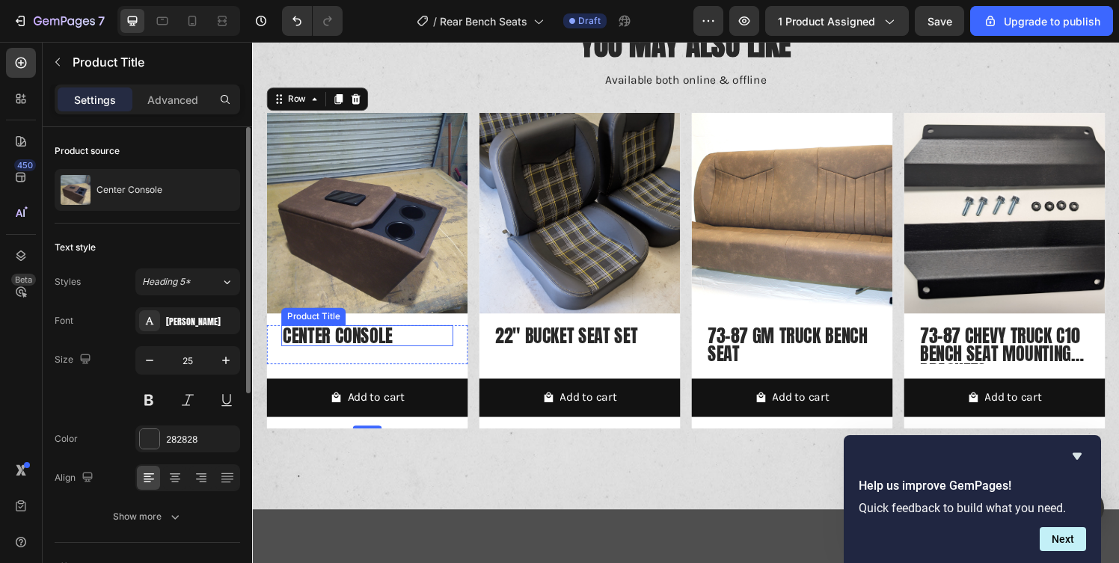
click at [417, 346] on h2 "Center Console" at bounding box center [371, 346] width 178 height 22
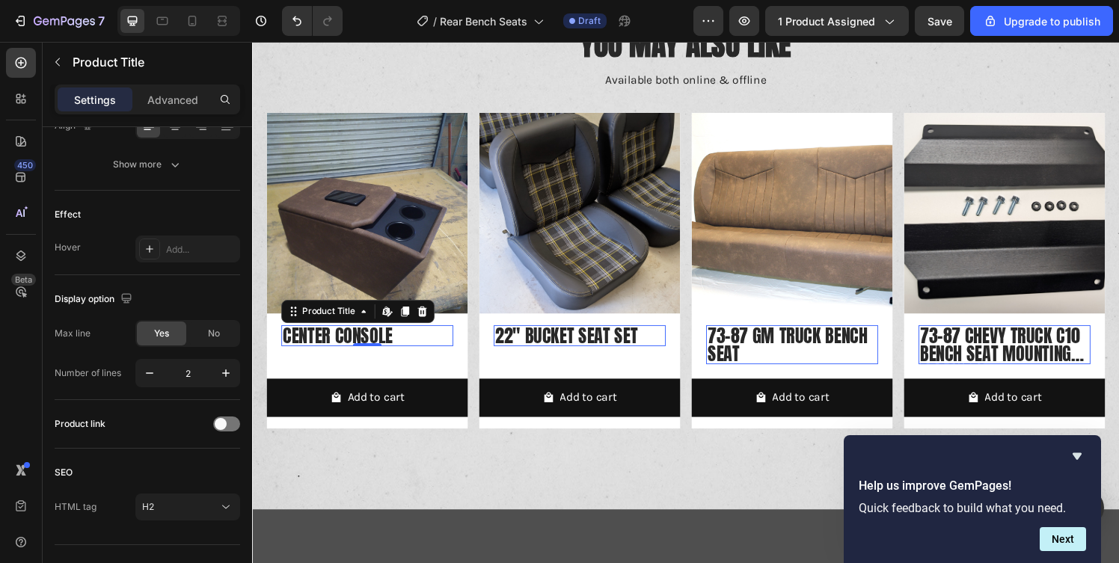
scroll to position [382, 0]
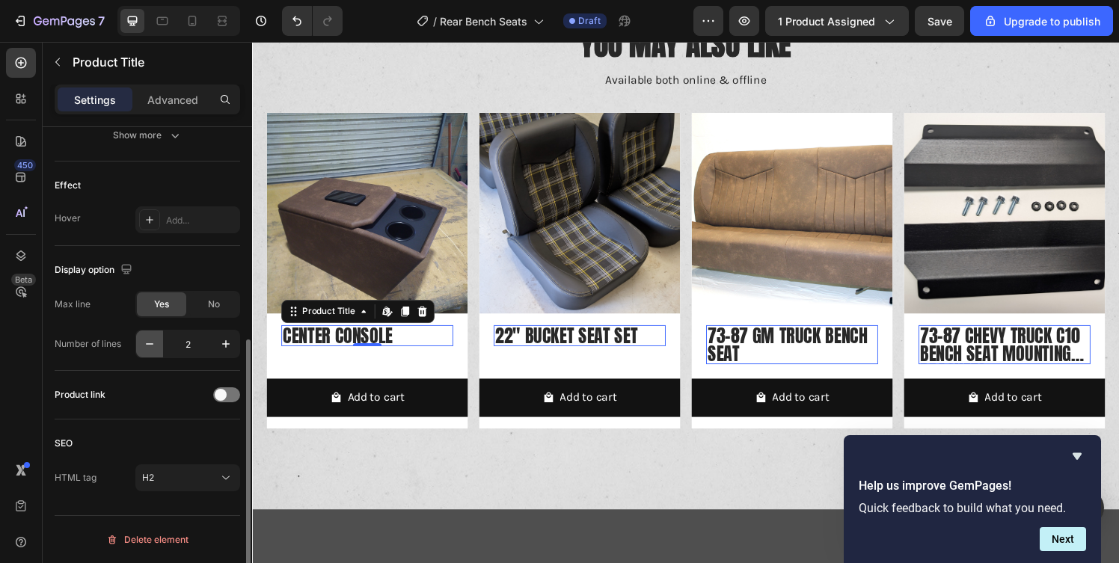
click at [144, 346] on icon "button" at bounding box center [149, 344] width 15 height 15
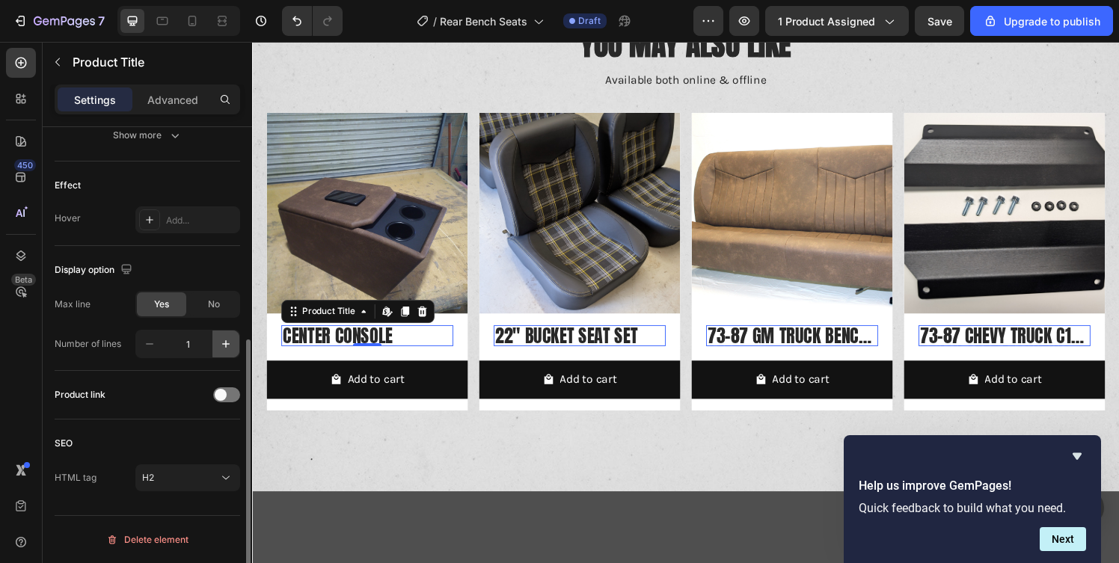
click at [222, 347] on icon "button" at bounding box center [225, 344] width 15 height 15
type input "2"
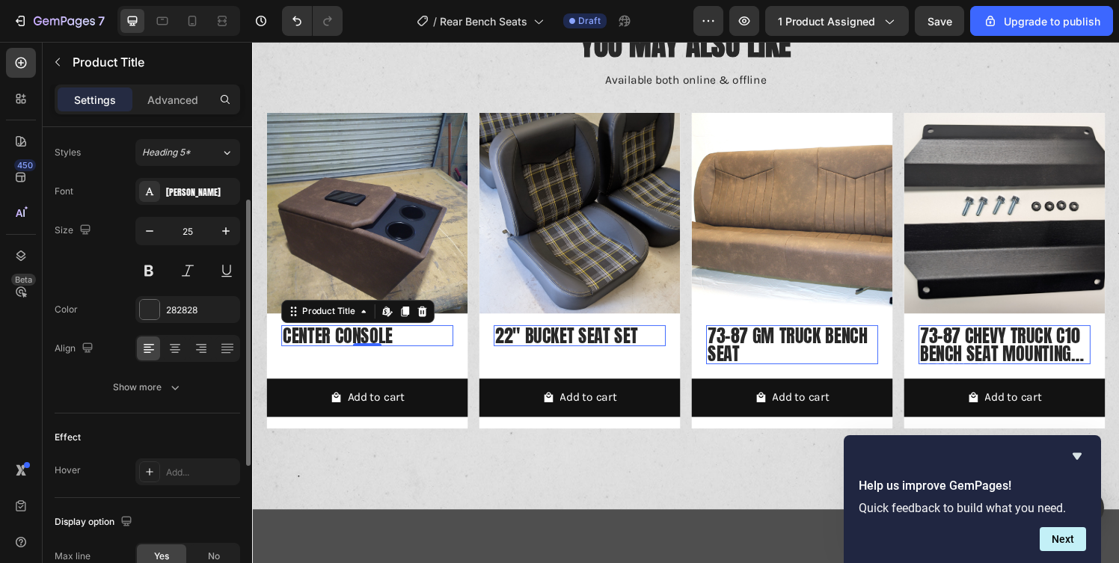
scroll to position [130, 0]
click at [136, 391] on div "Show more" at bounding box center [148, 386] width 70 height 15
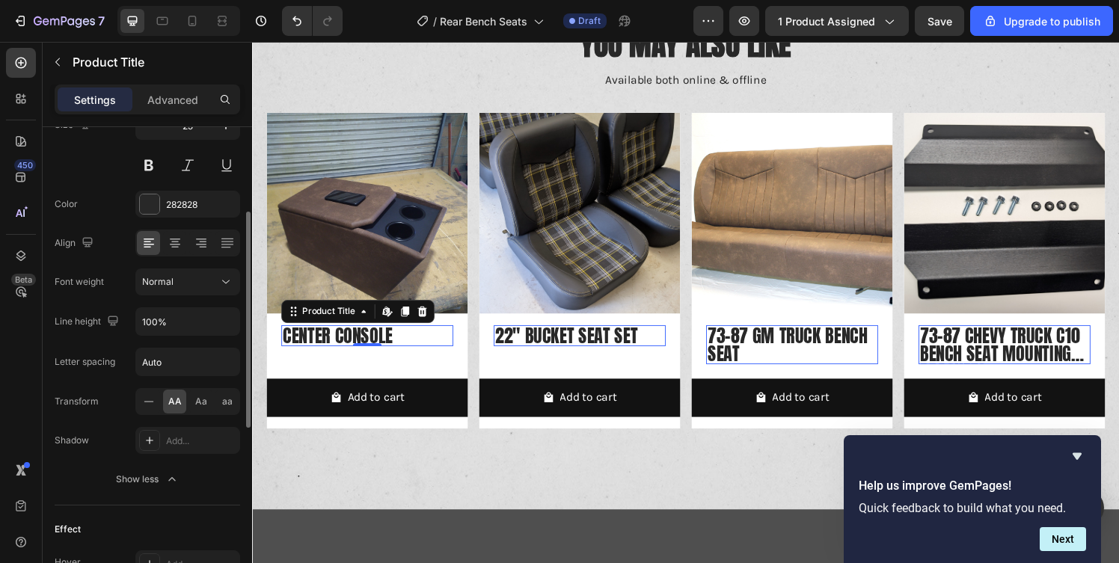
scroll to position [0, 0]
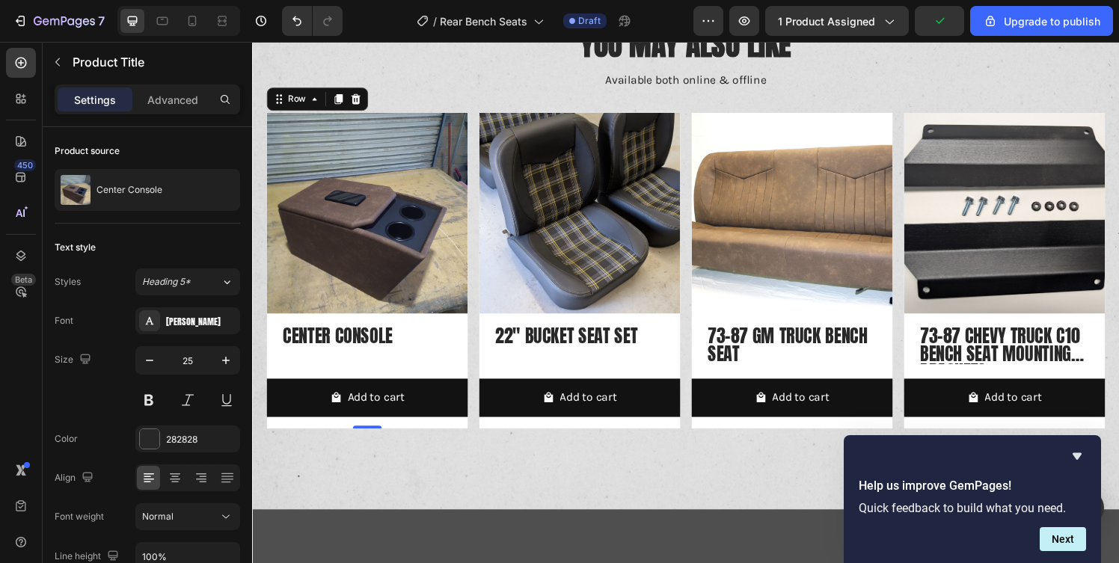
click at [468, 329] on div "Product Images Center Console Product Title Row Add to cart Add to Cart Row 0" at bounding box center [371, 278] width 208 height 327
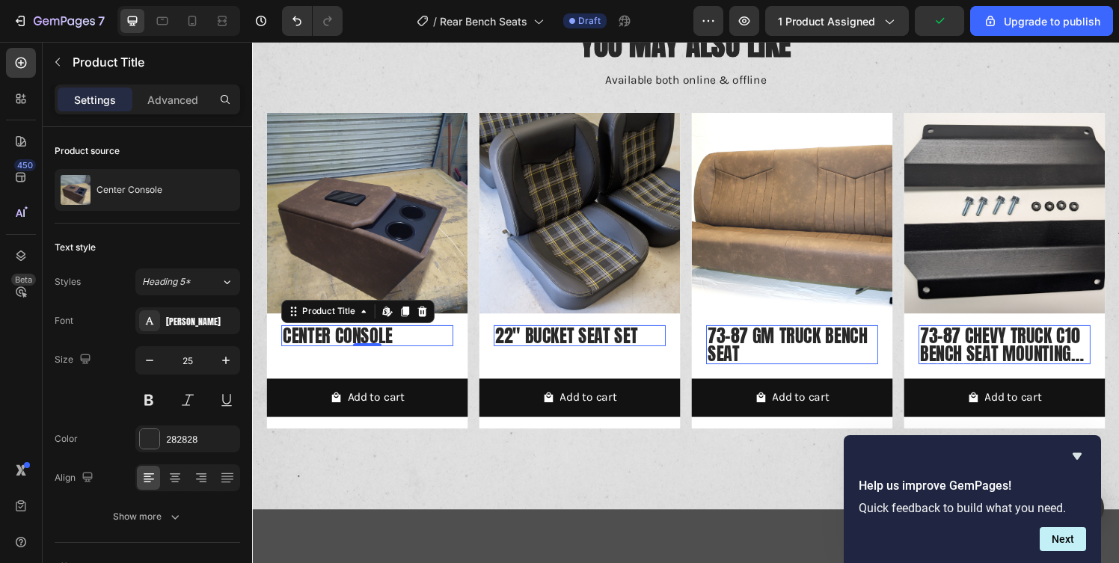
click at [339, 343] on h2 "Center Console" at bounding box center [371, 346] width 178 height 22
click at [324, 318] on div "Product Title" at bounding box center [331, 320] width 61 height 13
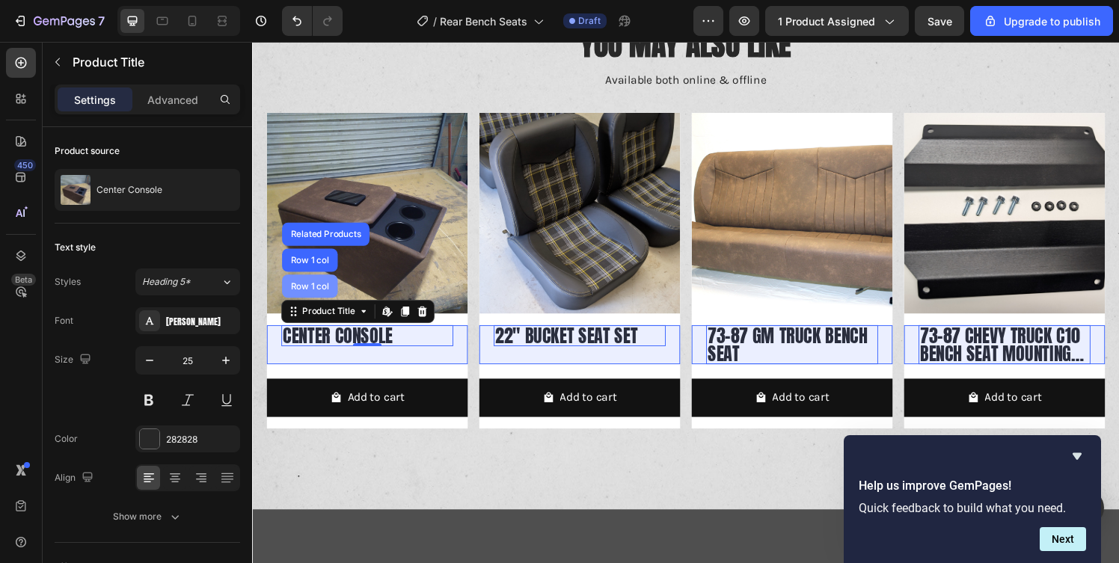
click at [328, 296] on div "Row 1 col" at bounding box center [312, 294] width 46 height 9
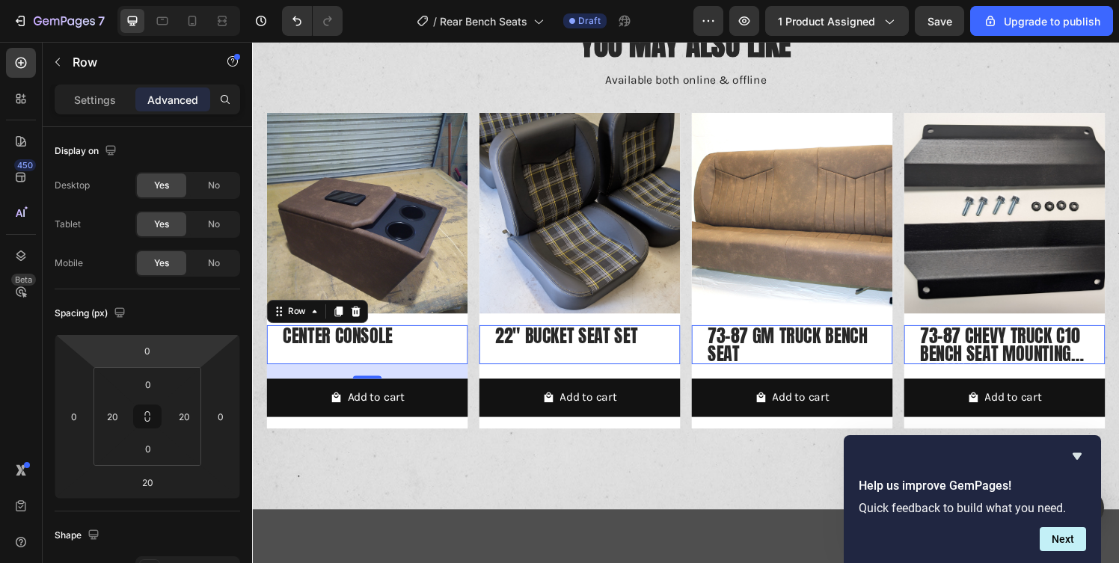
click at [73, 111] on div "Settings Advanced" at bounding box center [148, 100] width 186 height 30
click at [85, 98] on p "Settings" at bounding box center [95, 100] width 42 height 16
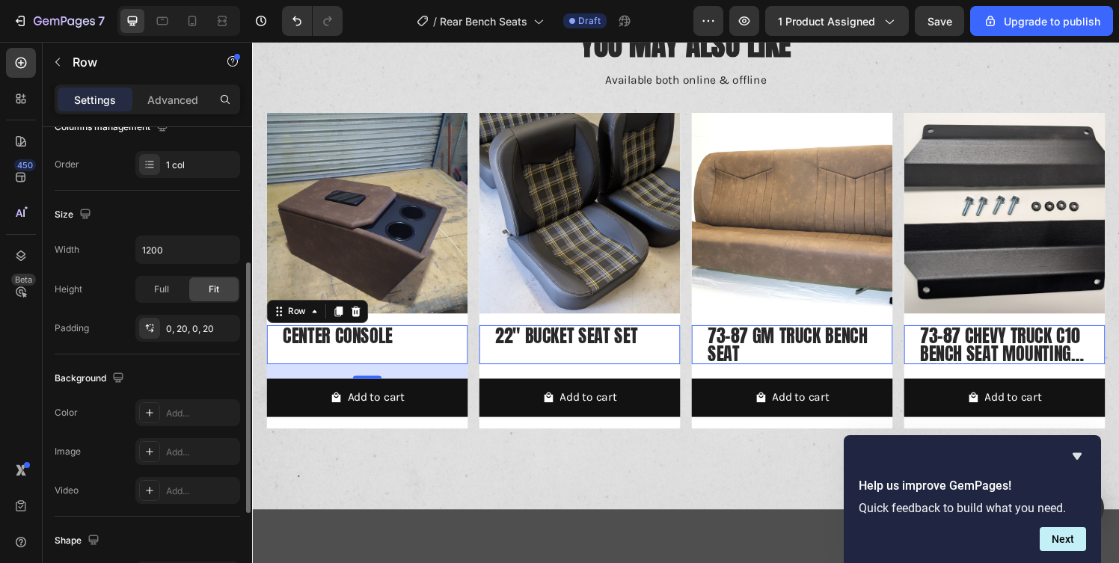
scroll to position [260, 0]
click at [167, 295] on div "Full" at bounding box center [161, 288] width 49 height 24
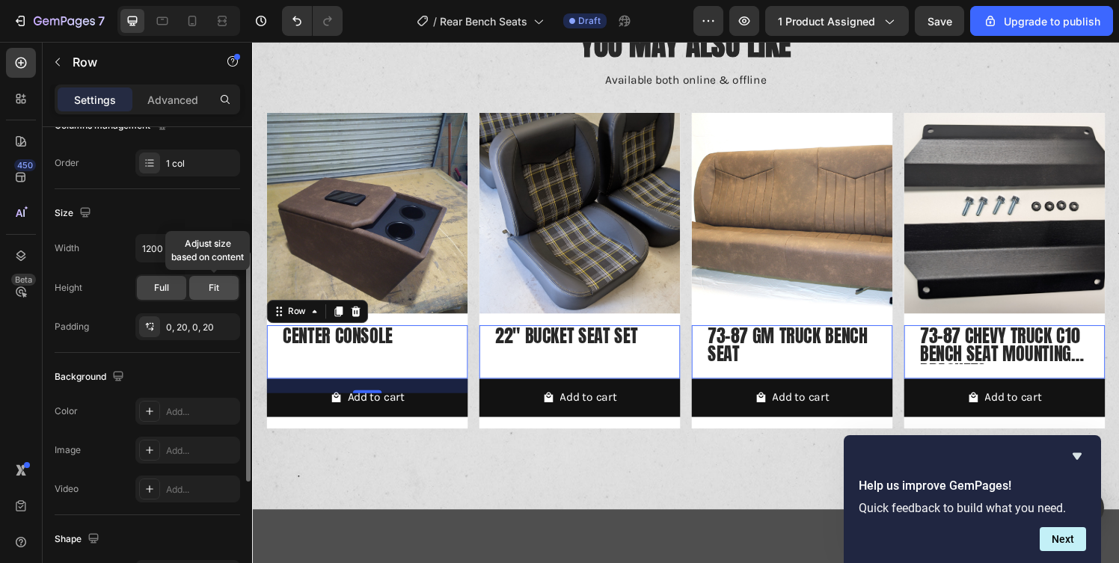
click at [218, 293] on span "Fit" at bounding box center [214, 287] width 10 height 13
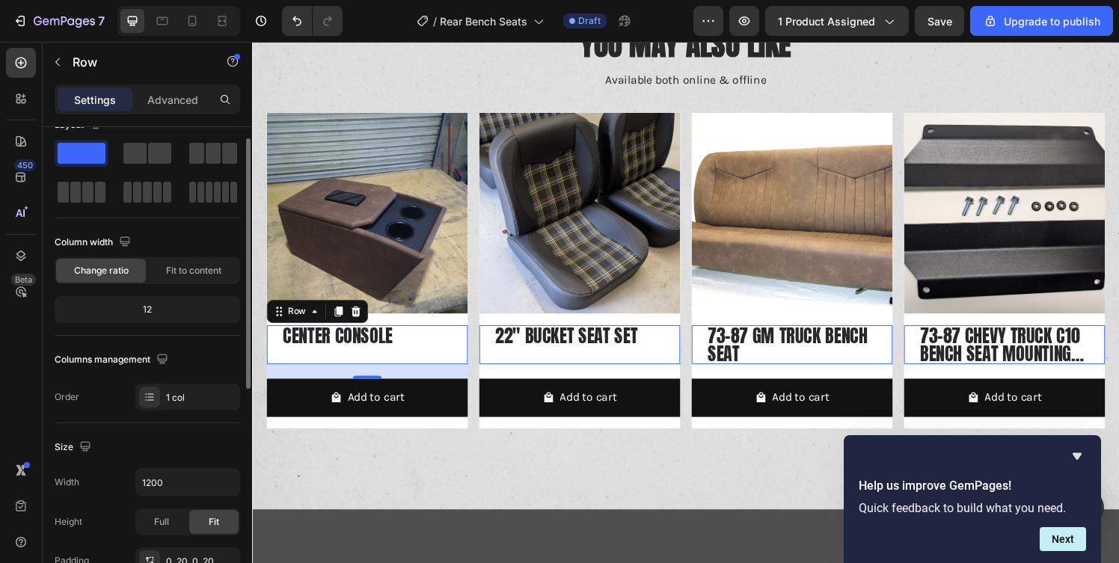
scroll to position [0, 0]
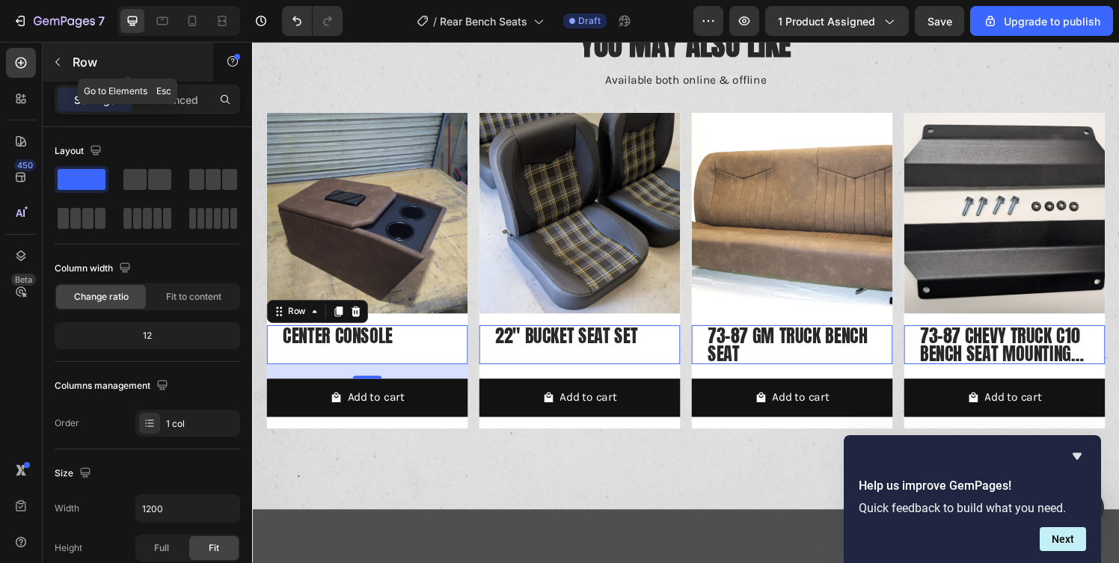
click at [67, 51] on div at bounding box center [58, 62] width 24 height 24
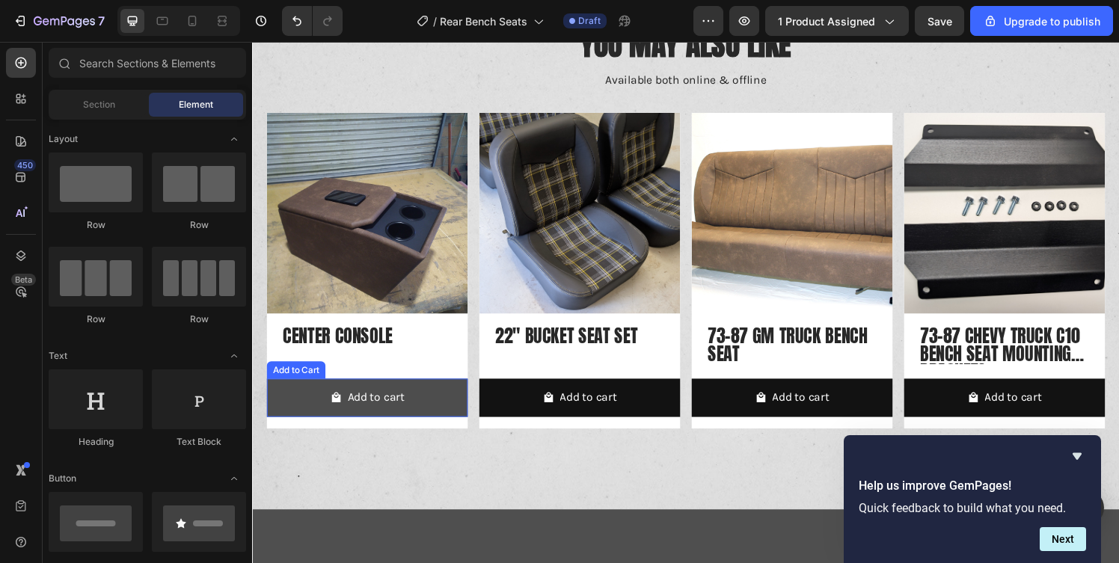
click at [453, 402] on button "Add to cart" at bounding box center [371, 411] width 208 height 40
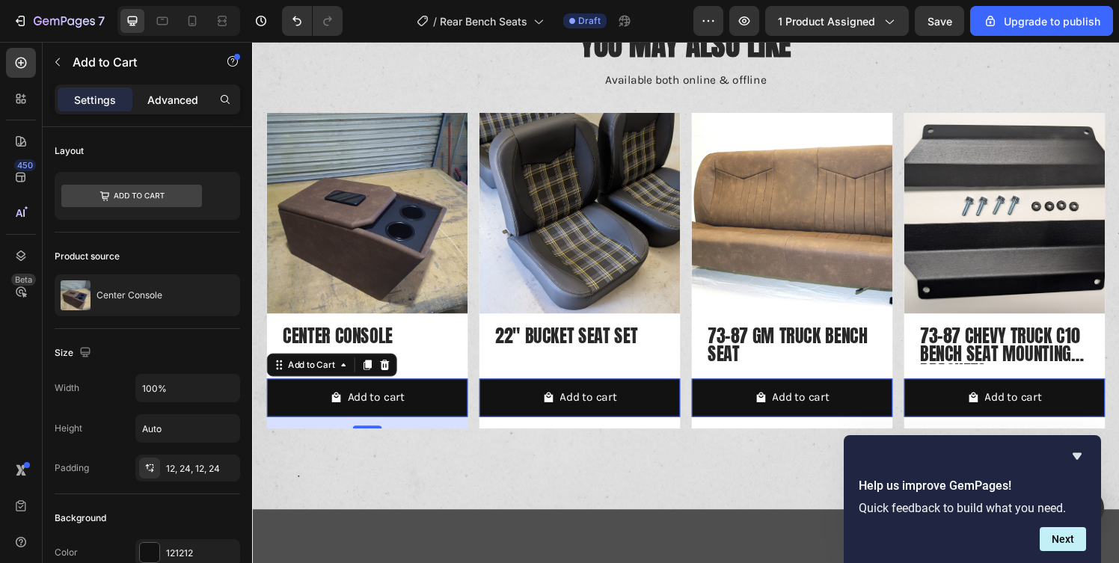
click at [150, 105] on p "Advanced" at bounding box center [172, 100] width 51 height 16
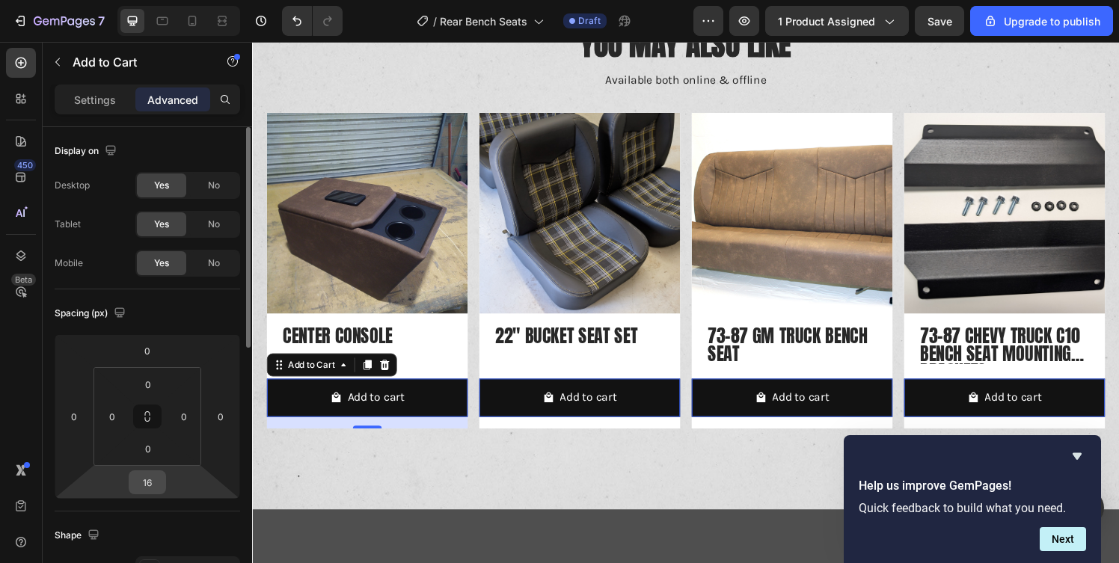
click at [146, 489] on input "16" at bounding box center [147, 482] width 30 height 22
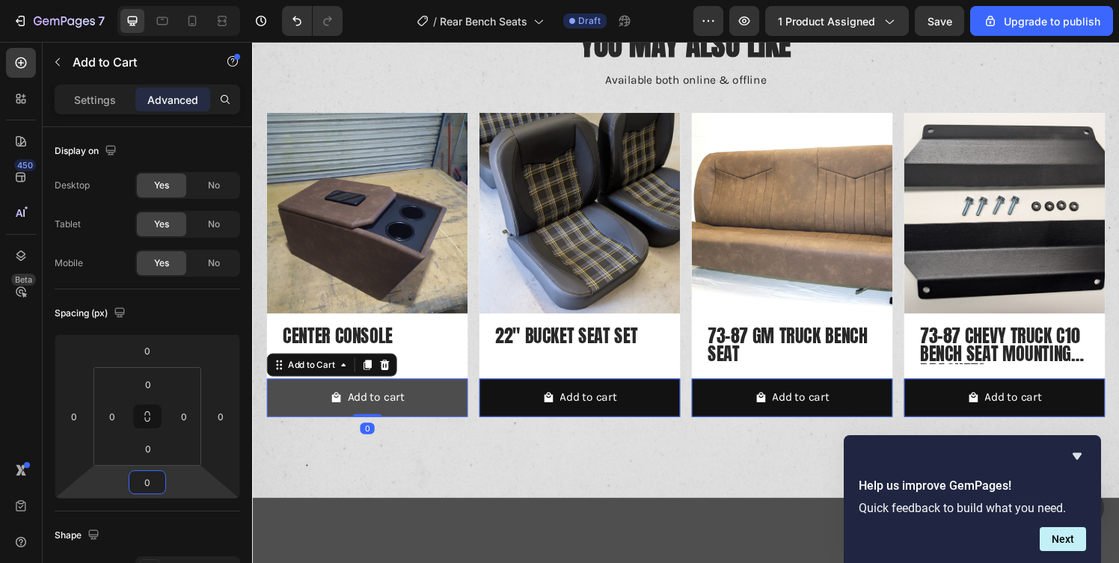
type input "0"
click at [429, 409] on button "Add to cart" at bounding box center [371, 411] width 208 height 40
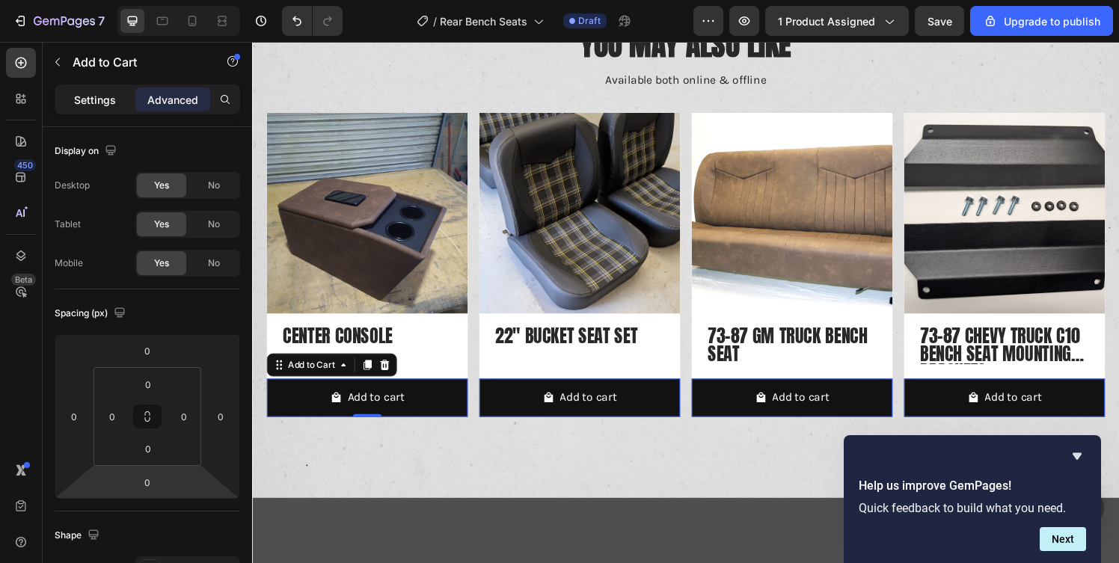
click at [94, 105] on p "Settings" at bounding box center [95, 100] width 42 height 16
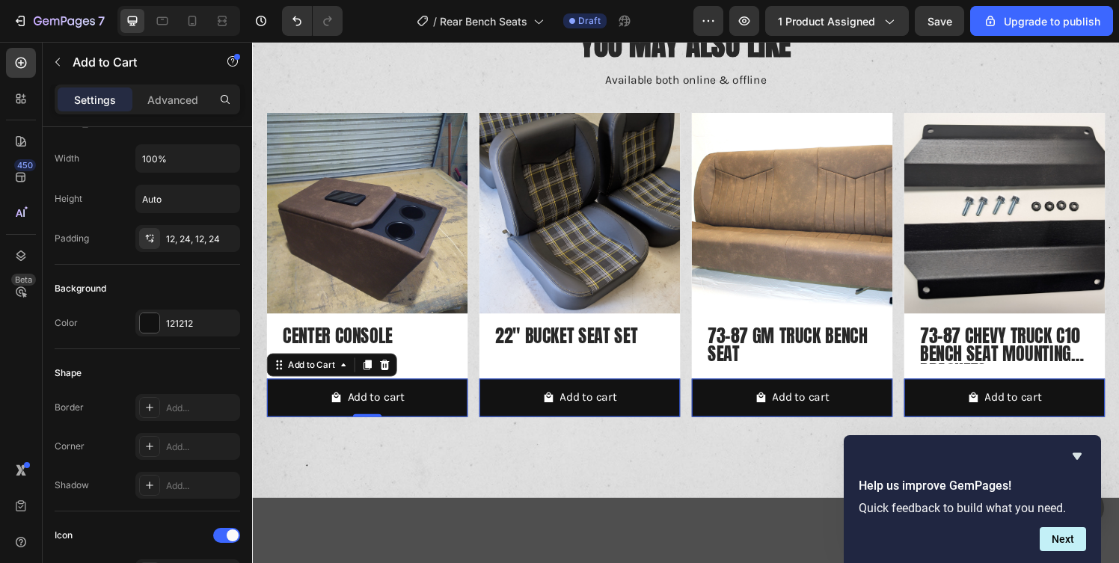
scroll to position [233, 0]
click at [152, 320] on div at bounding box center [149, 319] width 19 height 19
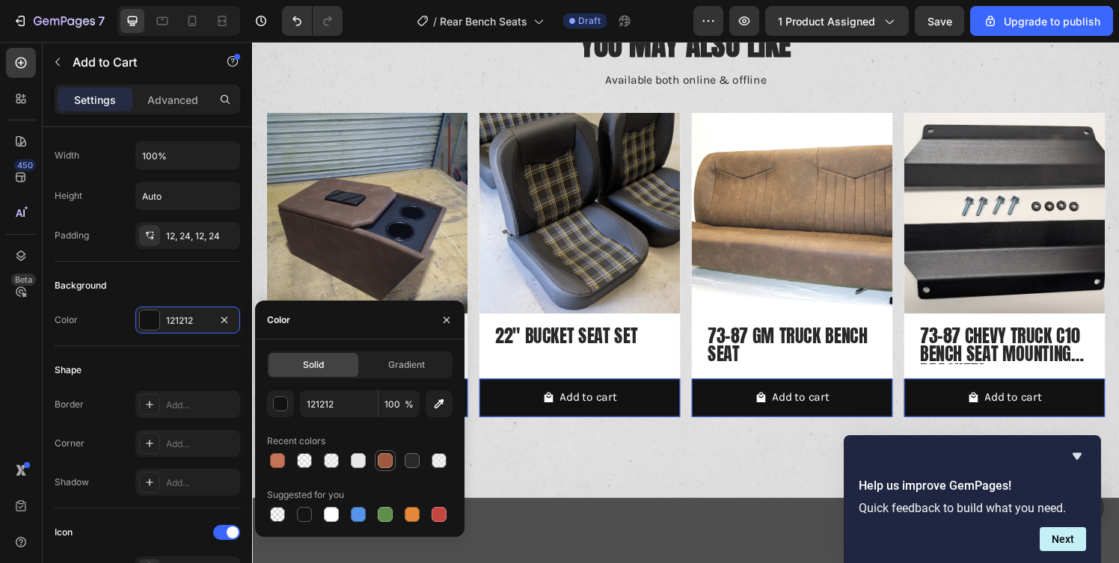
click at [385, 461] on div at bounding box center [385, 460] width 15 height 15
type input "9E593E"
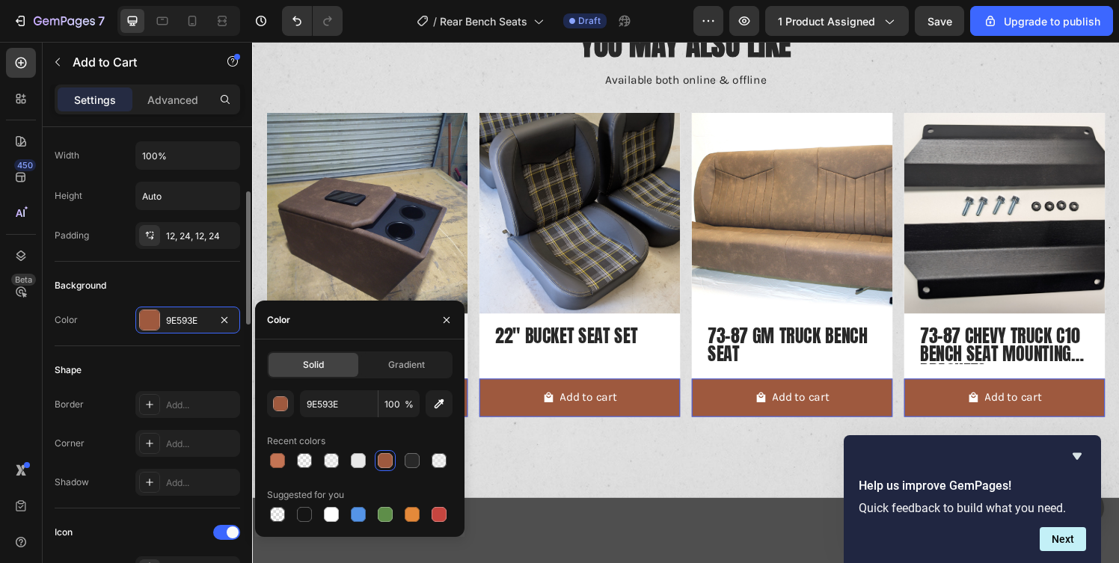
click at [143, 364] on div "Shape" at bounding box center [148, 370] width 186 height 24
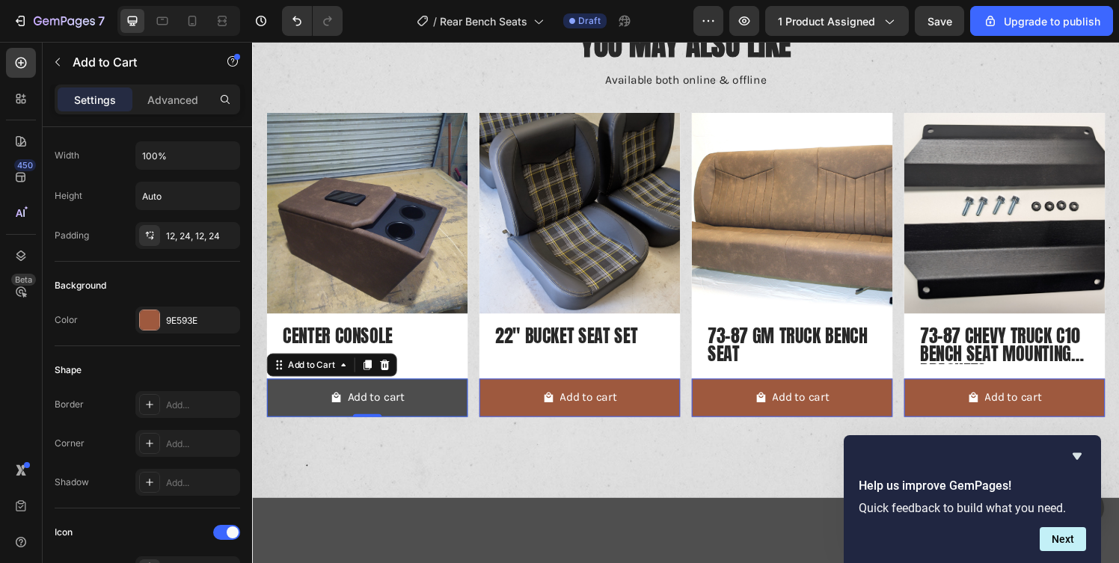
click at [317, 423] on button "Add to cart" at bounding box center [371, 411] width 208 height 40
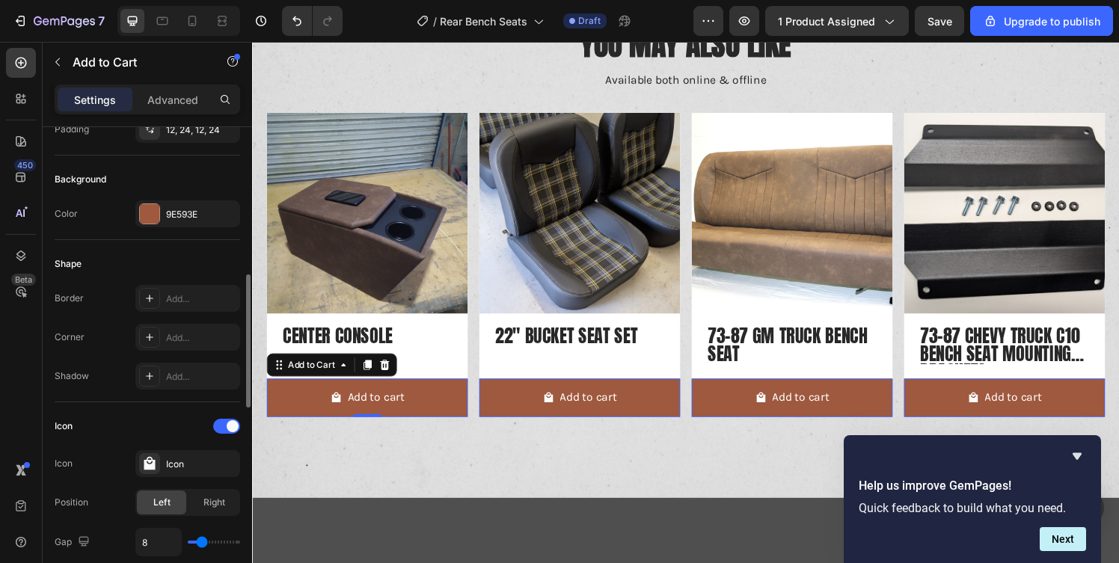
scroll to position [400, 0]
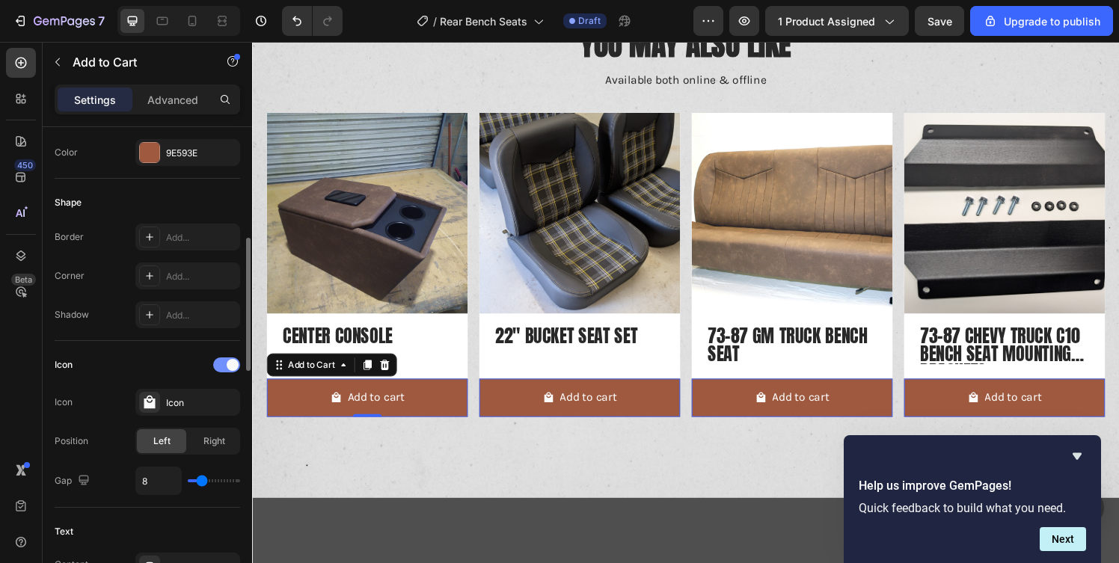
click at [219, 367] on div at bounding box center [226, 365] width 27 height 15
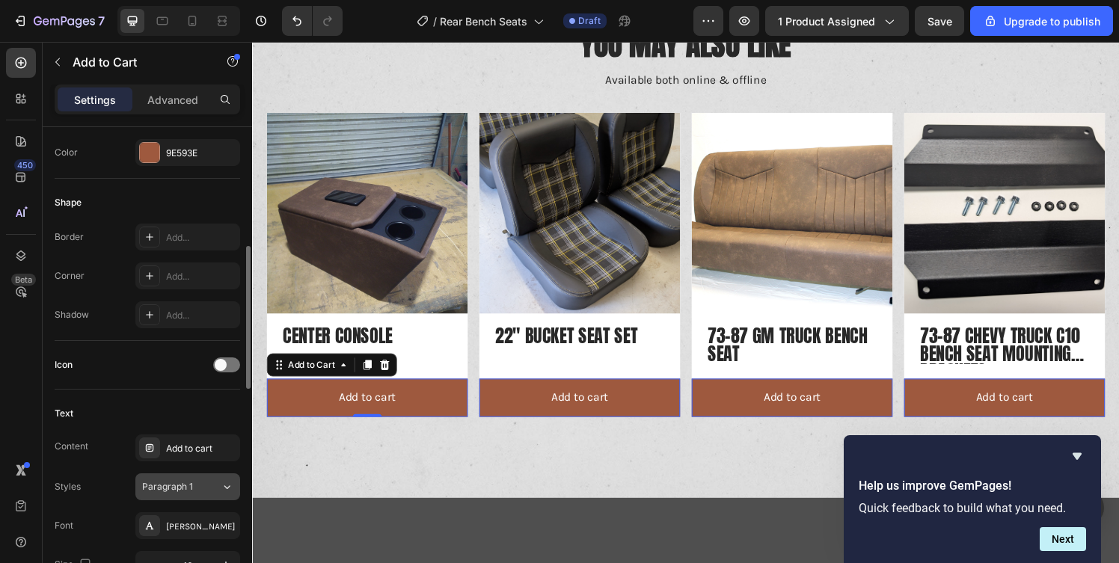
click at [191, 489] on span "Paragraph 1" at bounding box center [167, 486] width 51 height 13
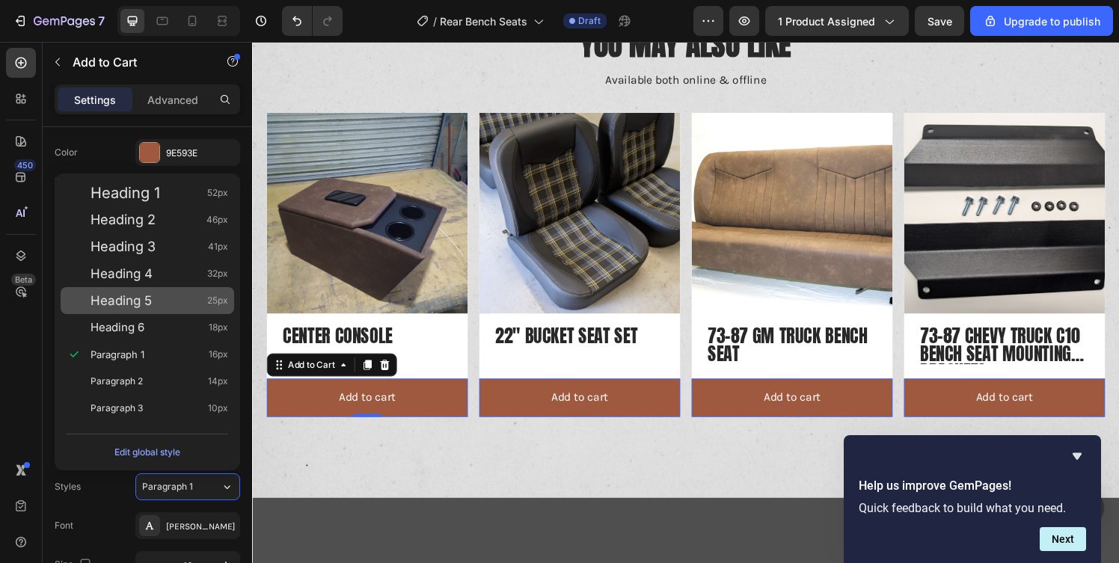
click at [157, 312] on div "Heading 5 25px" at bounding box center [148, 300] width 174 height 27
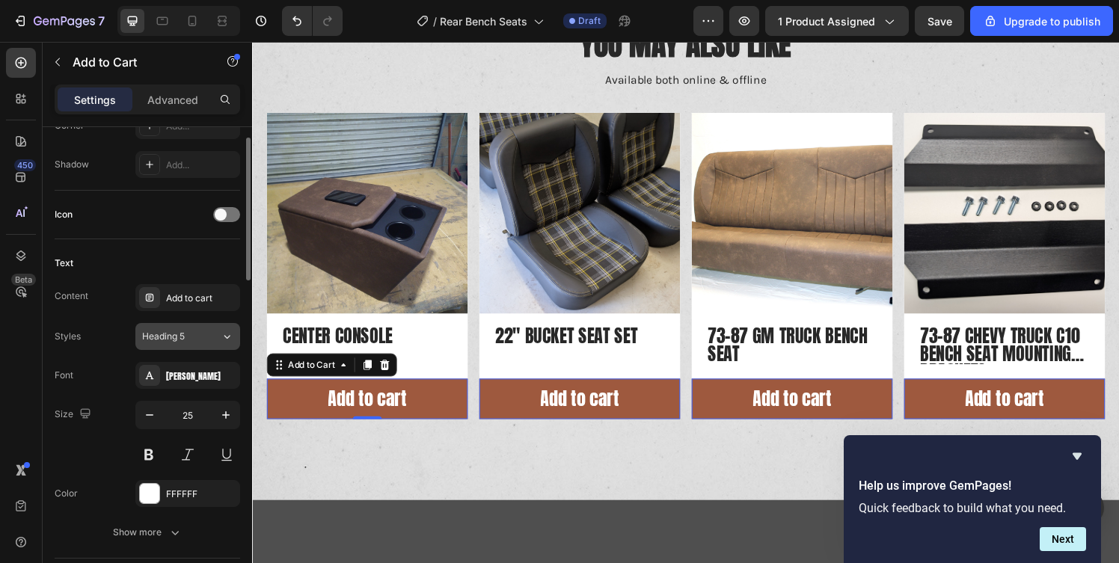
scroll to position [557, 0]
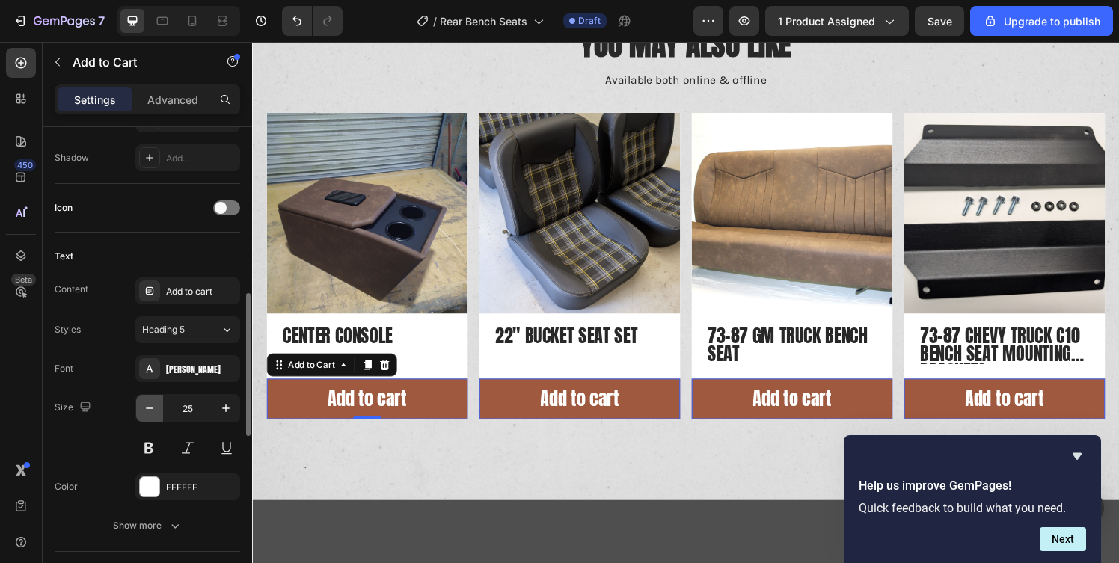
click at [154, 416] on button "button" at bounding box center [149, 408] width 27 height 27
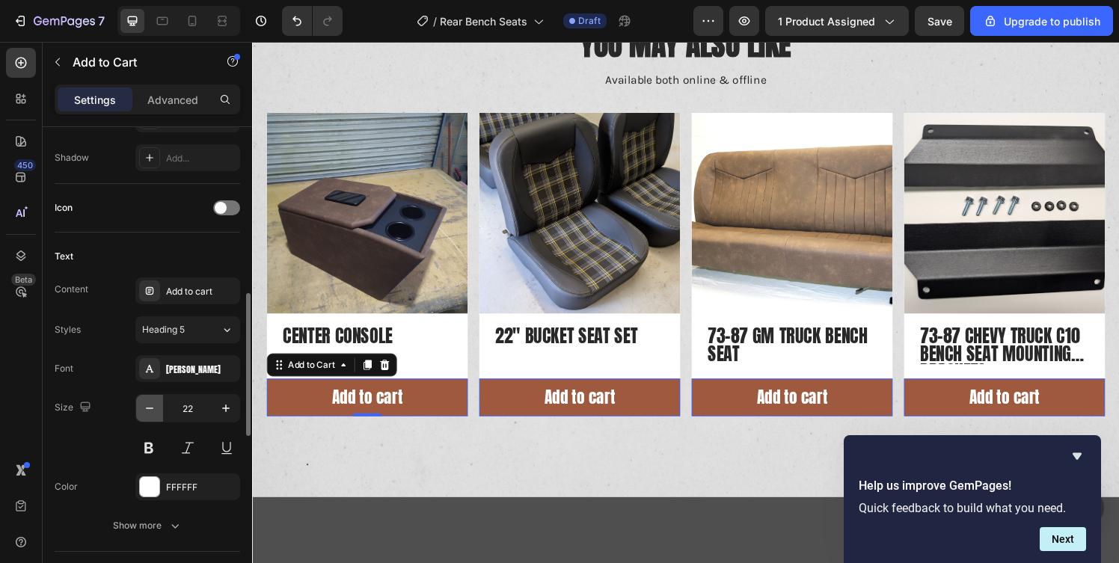
click at [154, 416] on button "button" at bounding box center [149, 408] width 27 height 27
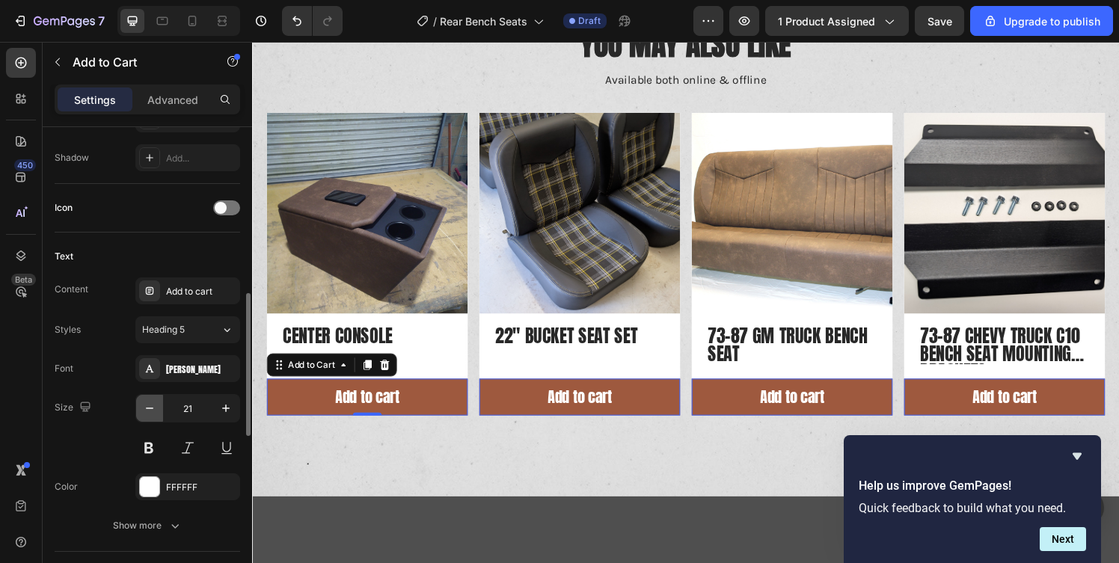
click at [154, 416] on button "button" at bounding box center [149, 408] width 27 height 27
type input "20"
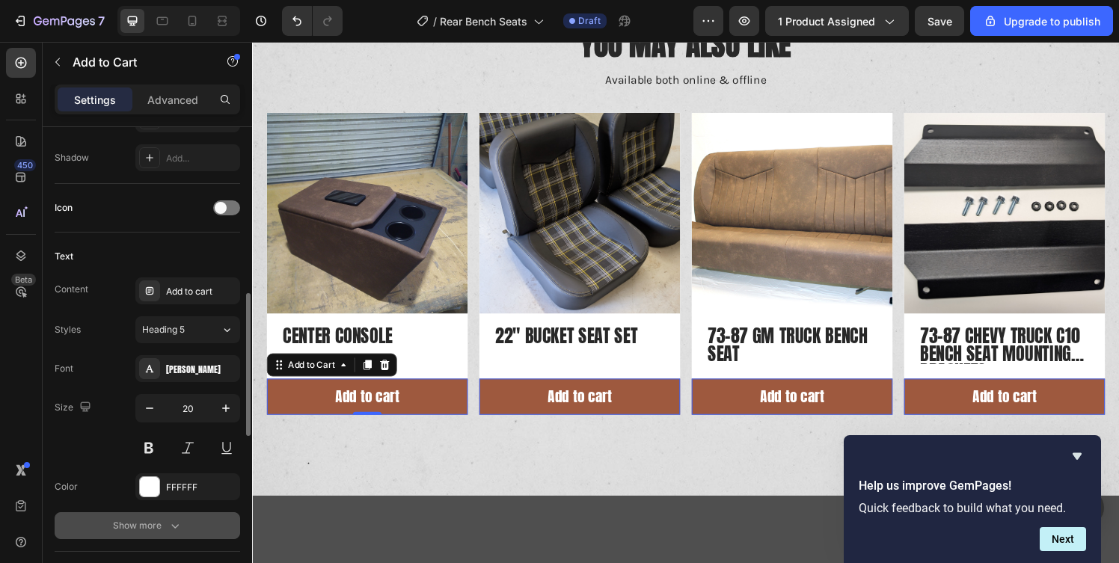
click at [150, 524] on div "Show more" at bounding box center [148, 525] width 70 height 15
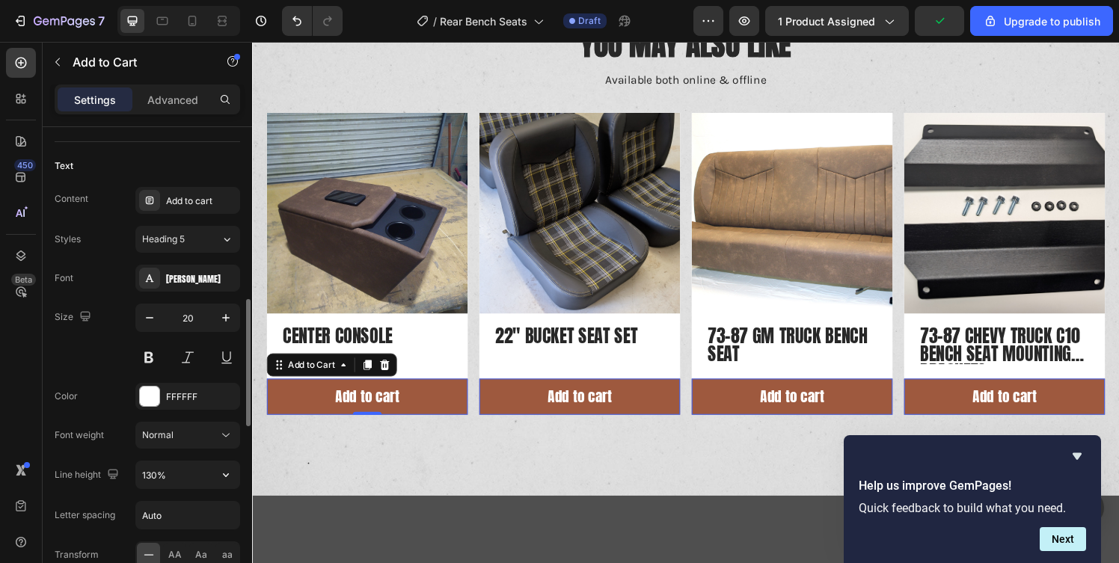
scroll to position [658, 0]
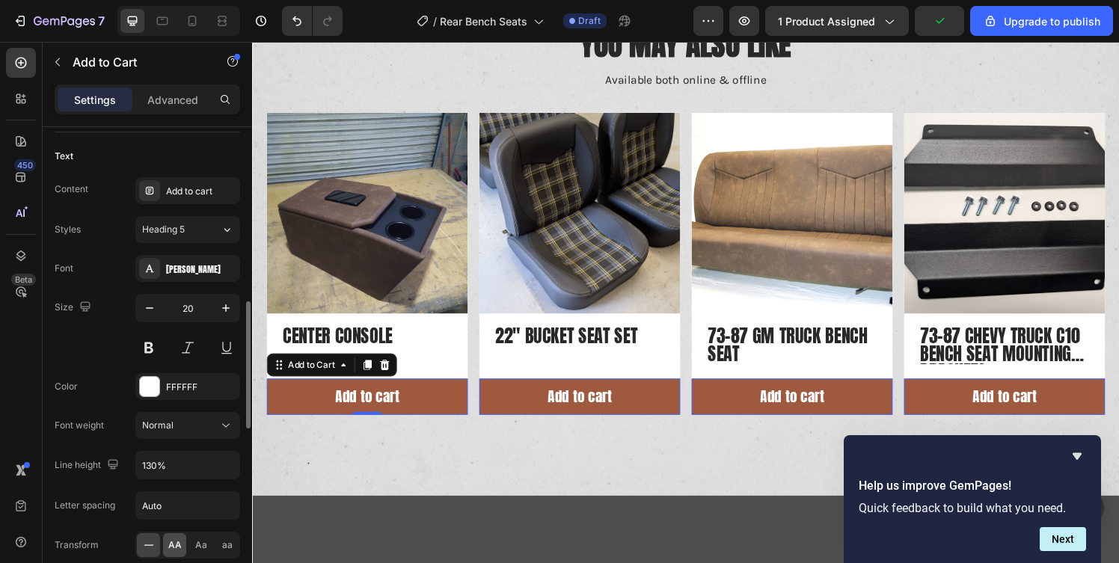
click at [169, 536] on div "AA" at bounding box center [174, 545] width 23 height 24
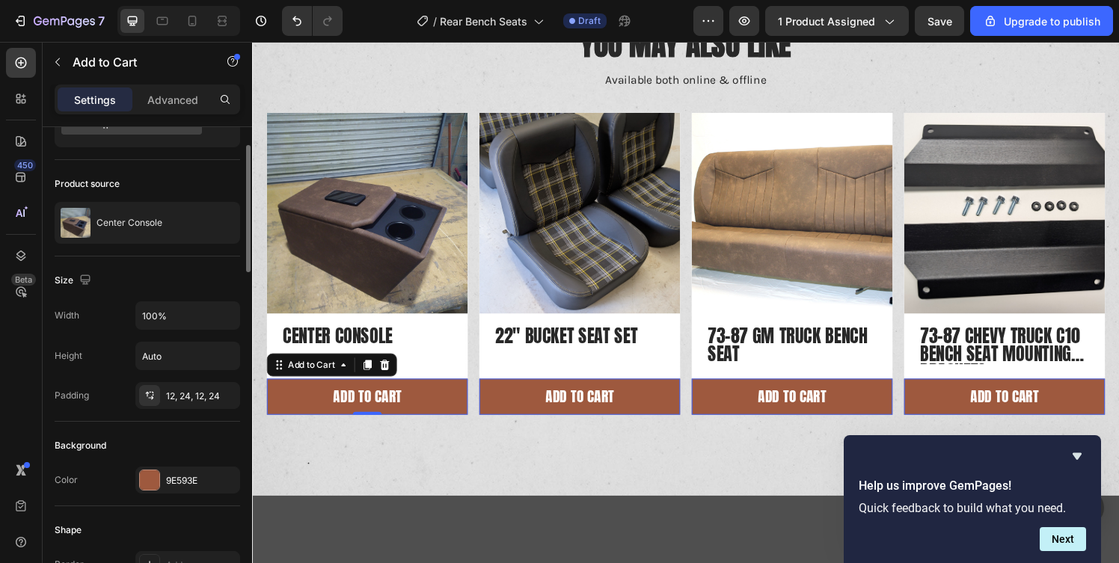
scroll to position [71, 0]
click at [185, 388] on div "12, 24, 12, 24" at bounding box center [187, 397] width 105 height 27
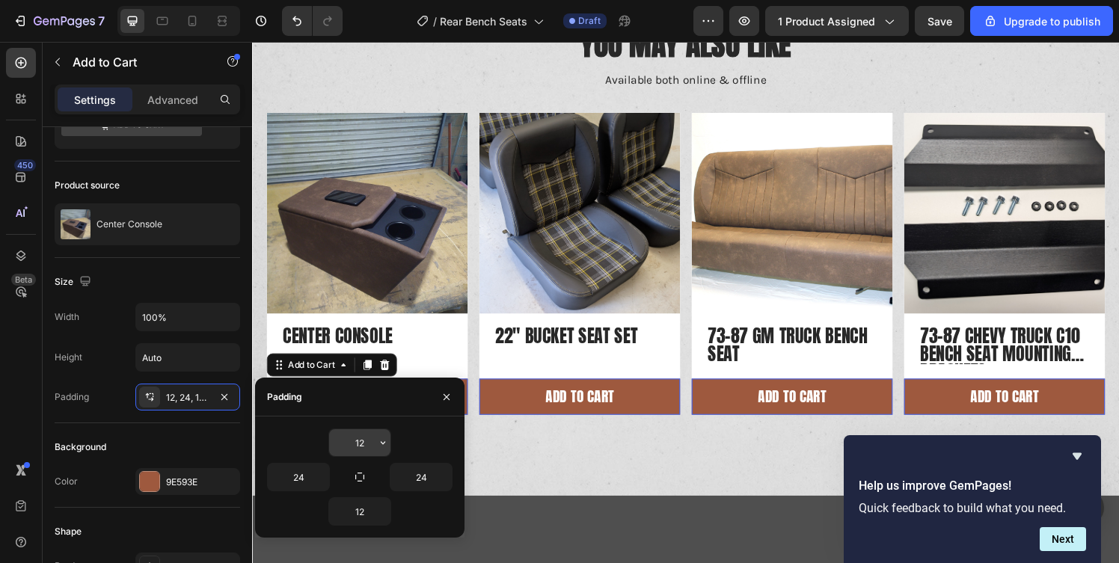
click at [361, 444] on input "12" at bounding box center [359, 442] width 61 height 27
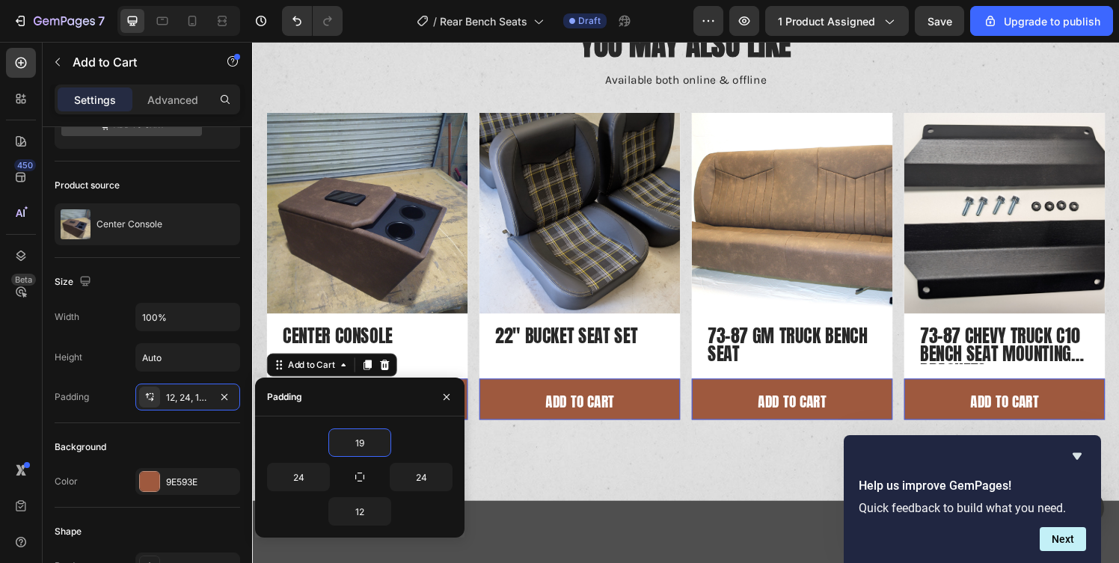
type input "20"
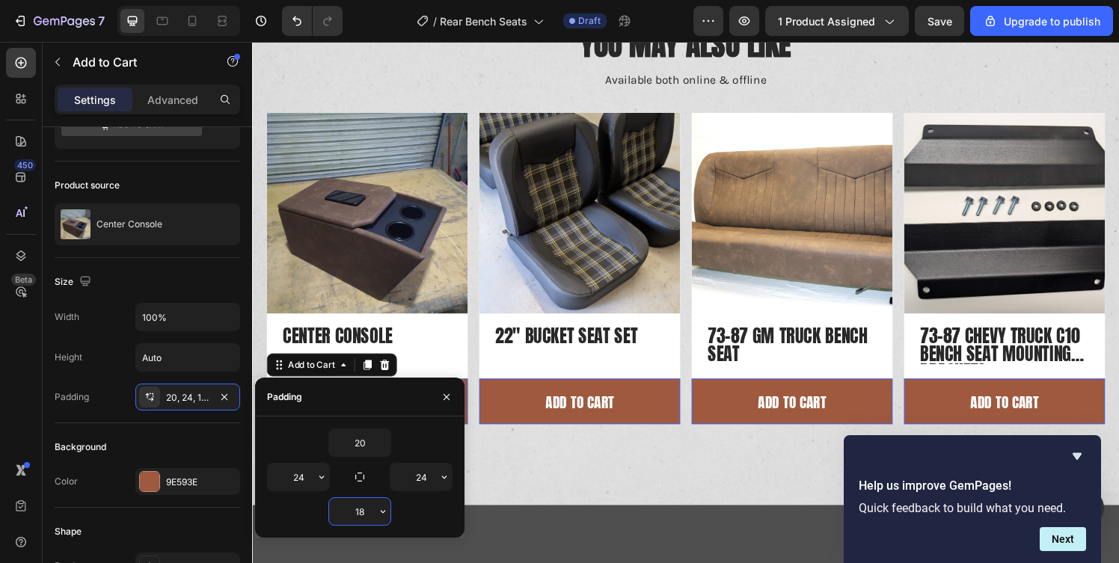
type input "19"
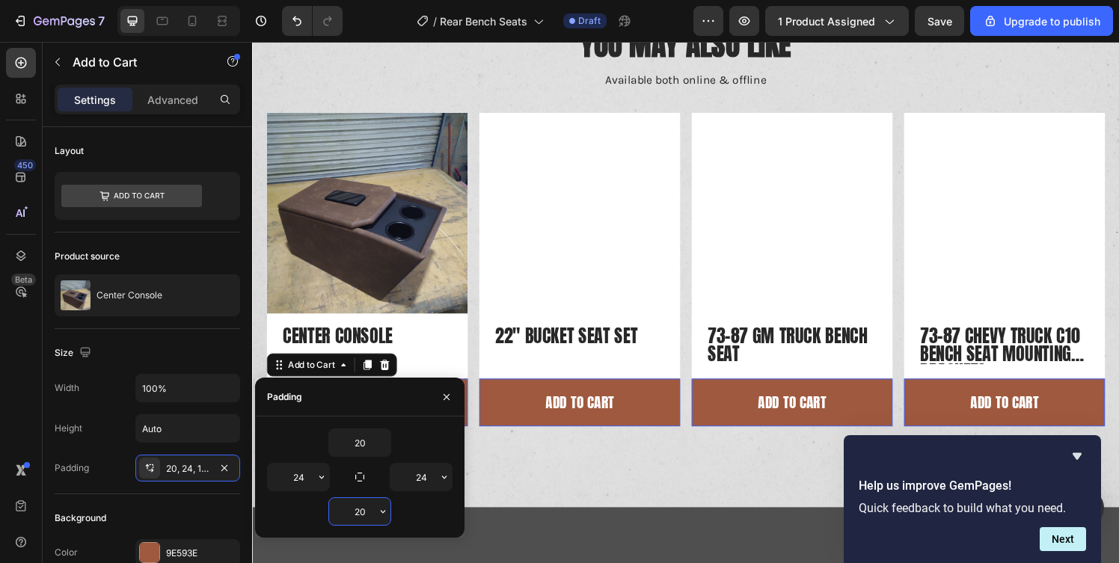
scroll to position [71, 0]
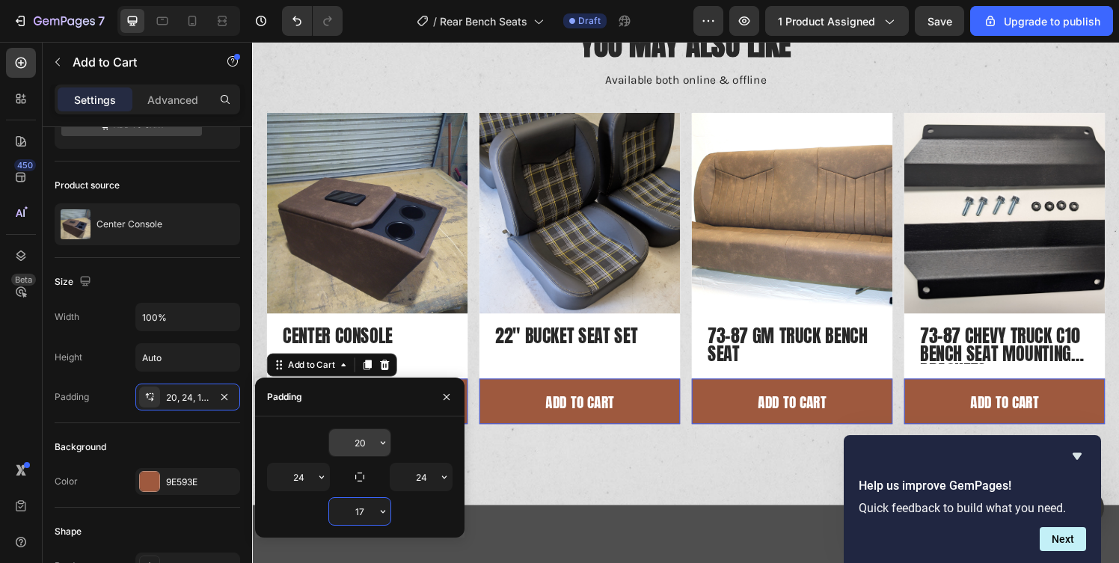
type input "16"
click at [361, 440] on input "20" at bounding box center [359, 442] width 61 height 27
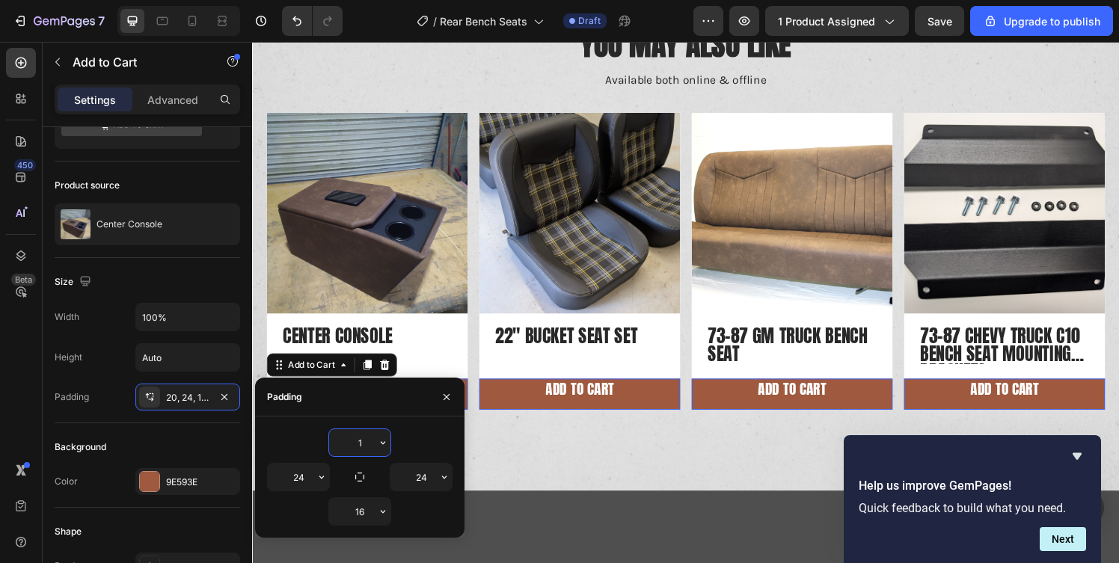
type input "16"
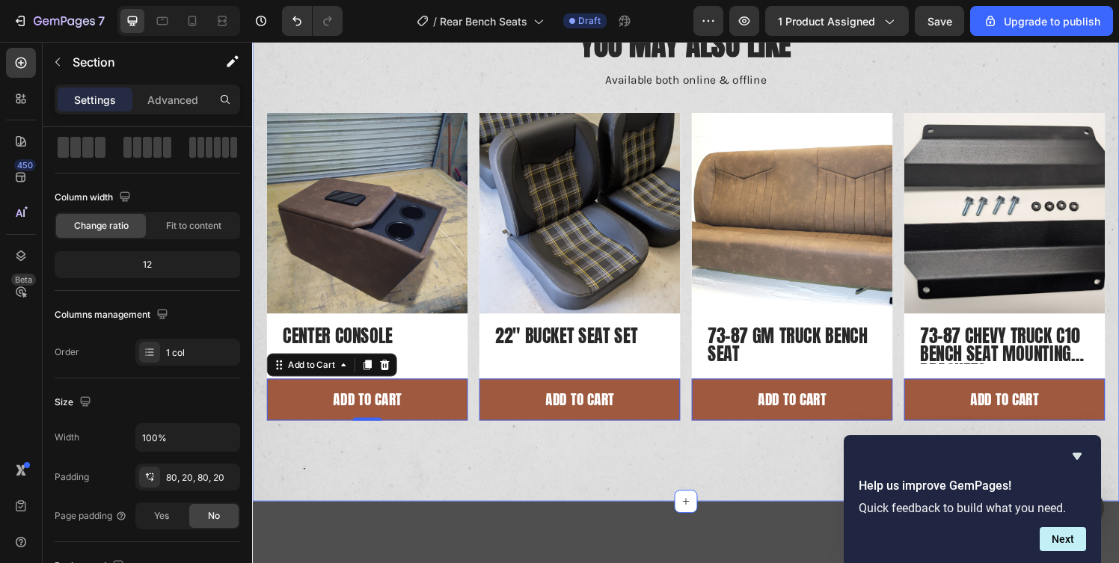
click at [664, 514] on div "You May Also Like Heading Available both online & offline Text Block Product Im…" at bounding box center [701, 242] width 898 height 551
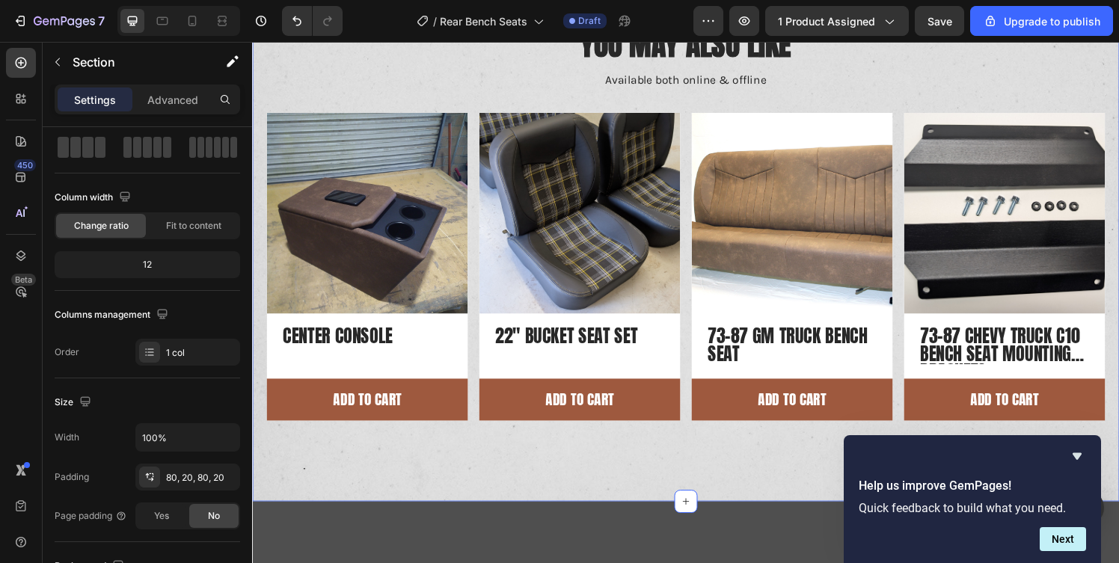
scroll to position [0, 0]
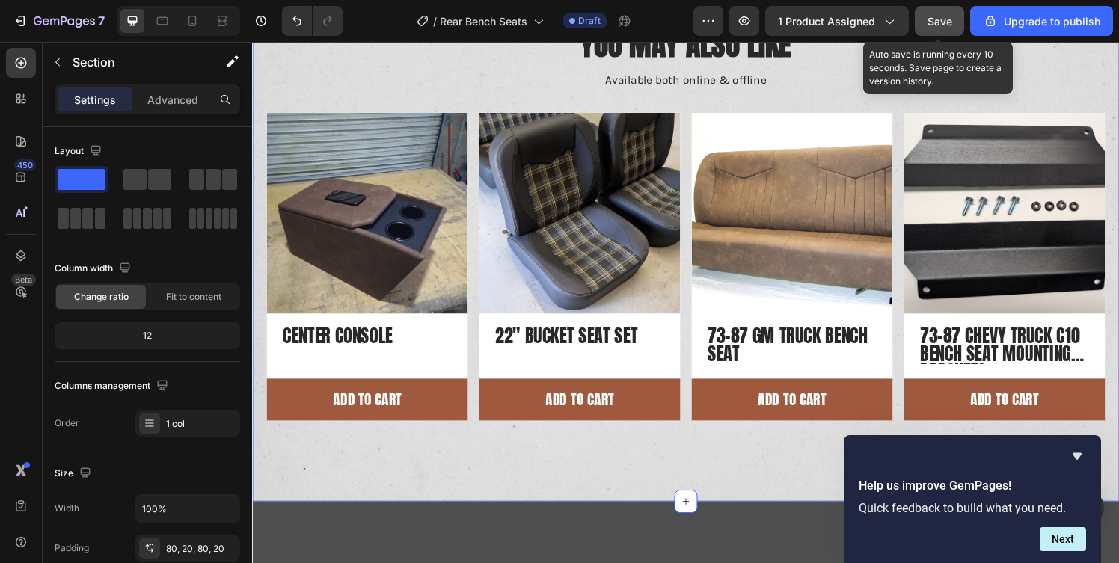
click at [927, 20] on button "Save" at bounding box center [939, 21] width 49 height 30
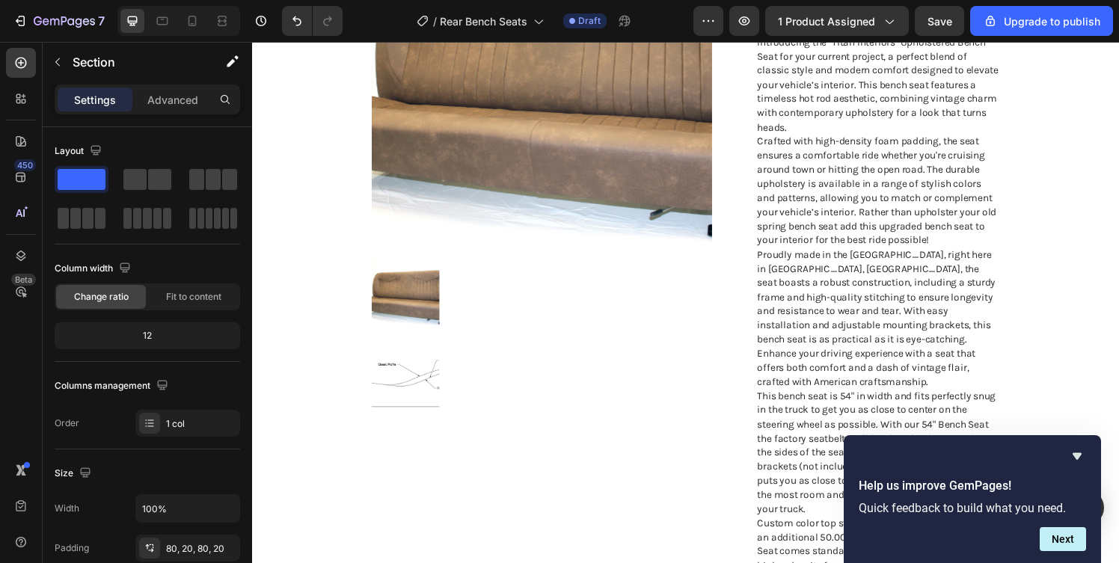
scroll to position [218, 0]
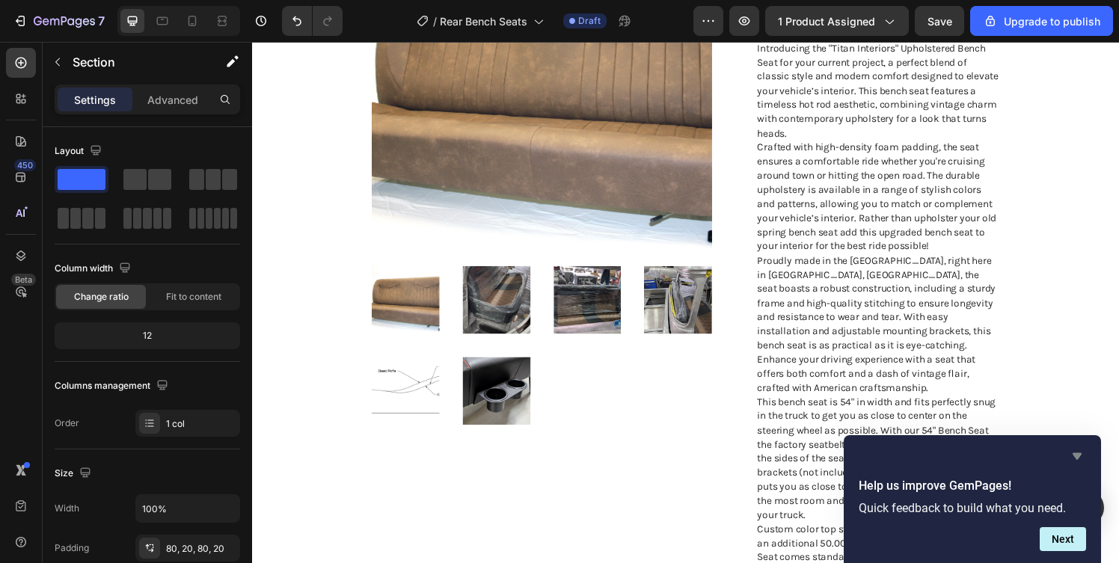
click at [1076, 459] on icon "Hide survey" at bounding box center [1077, 456] width 18 height 18
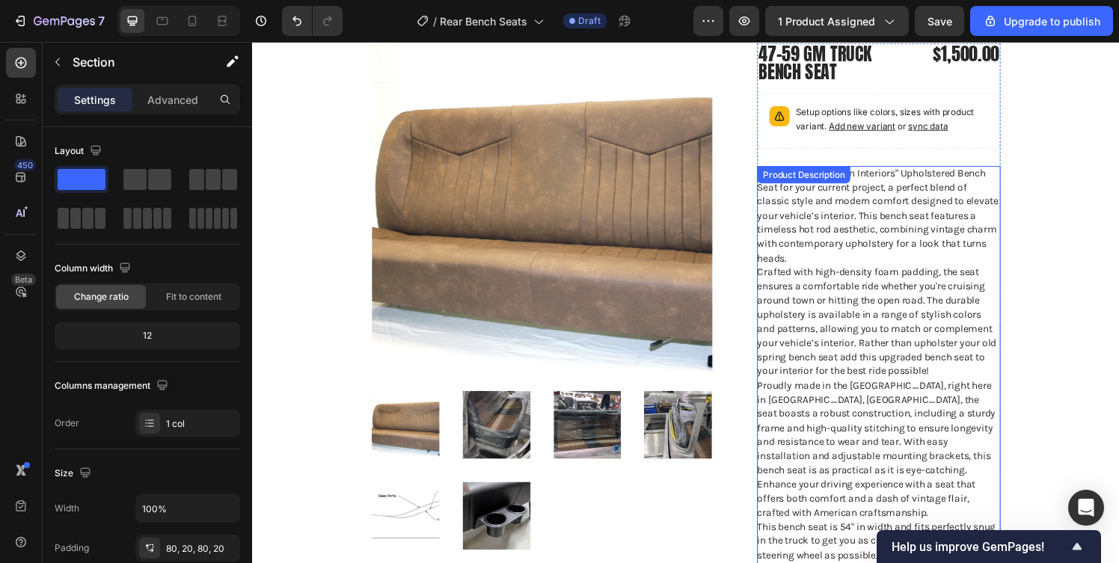
scroll to position [0, 0]
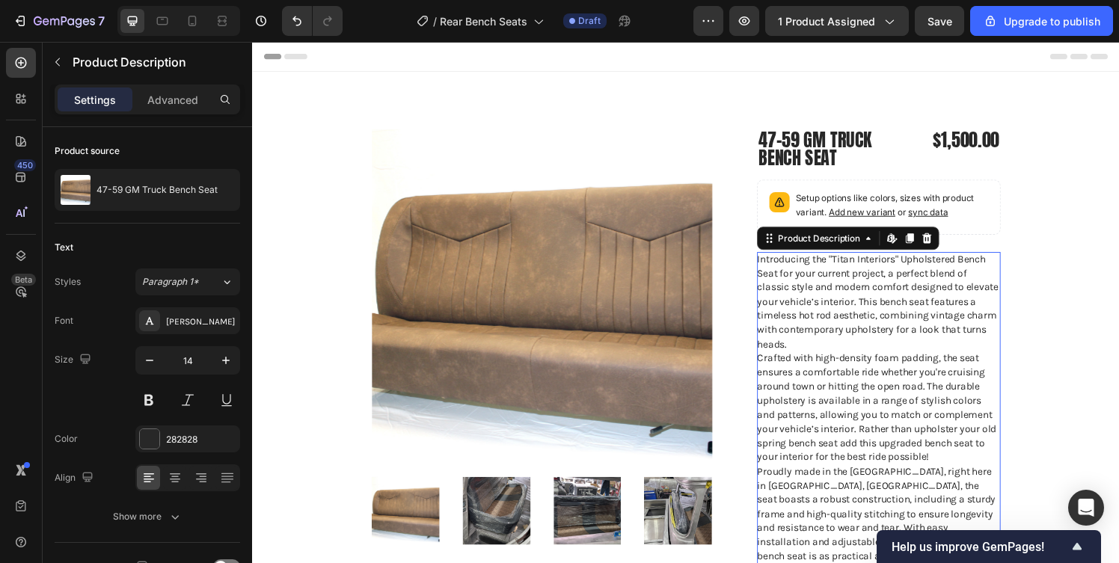
click at [834, 266] on p "Introducing the "Titan Interiors" Upholstered Bench Seat for your current proje…" at bounding box center [899, 310] width 250 height 101
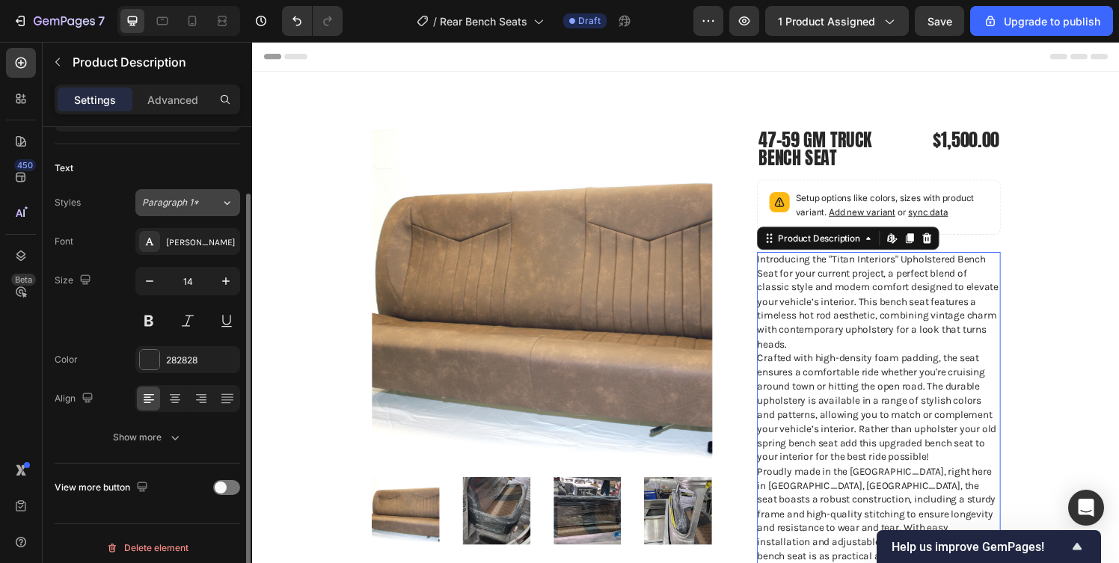
scroll to position [88, 0]
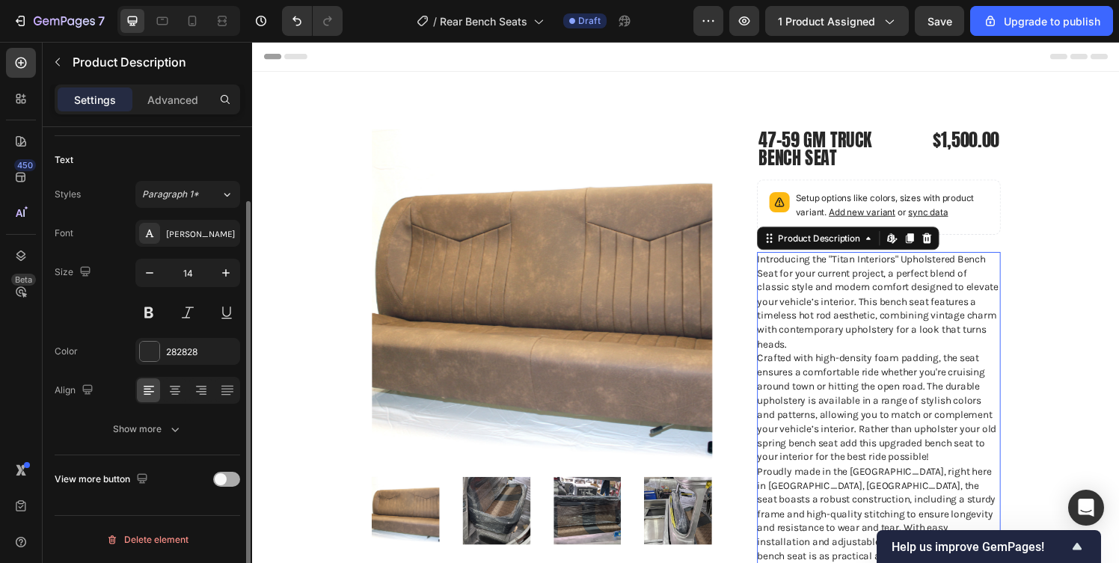
click at [219, 476] on span at bounding box center [221, 480] width 12 height 12
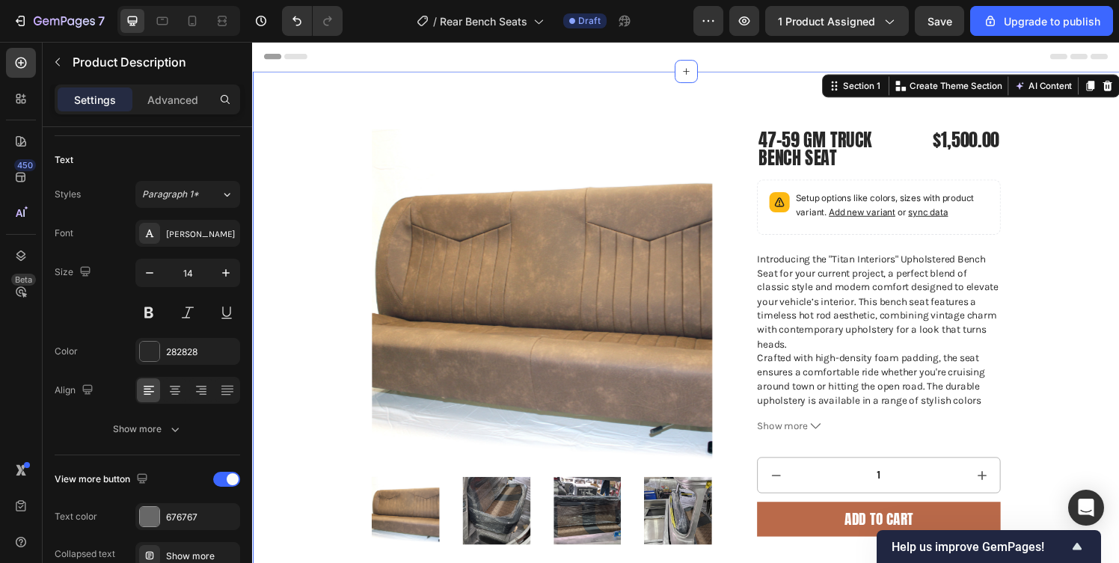
click at [1104, 369] on div "Product Images 47-59 GM Truck Bench Seat Product Title $1,500.00 Product Price …" at bounding box center [701, 400] width 868 height 537
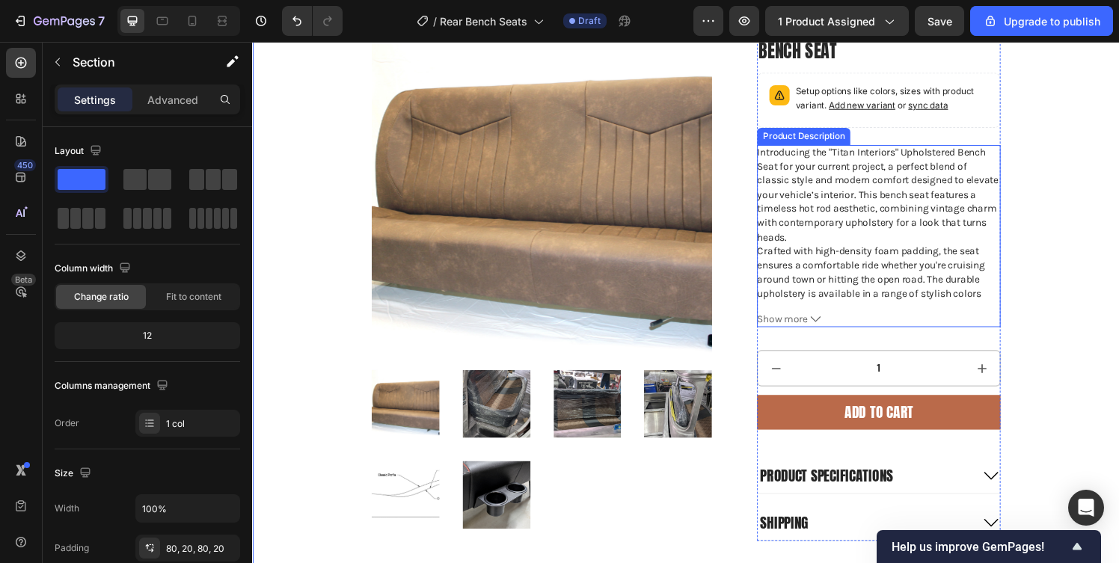
scroll to position [104, 0]
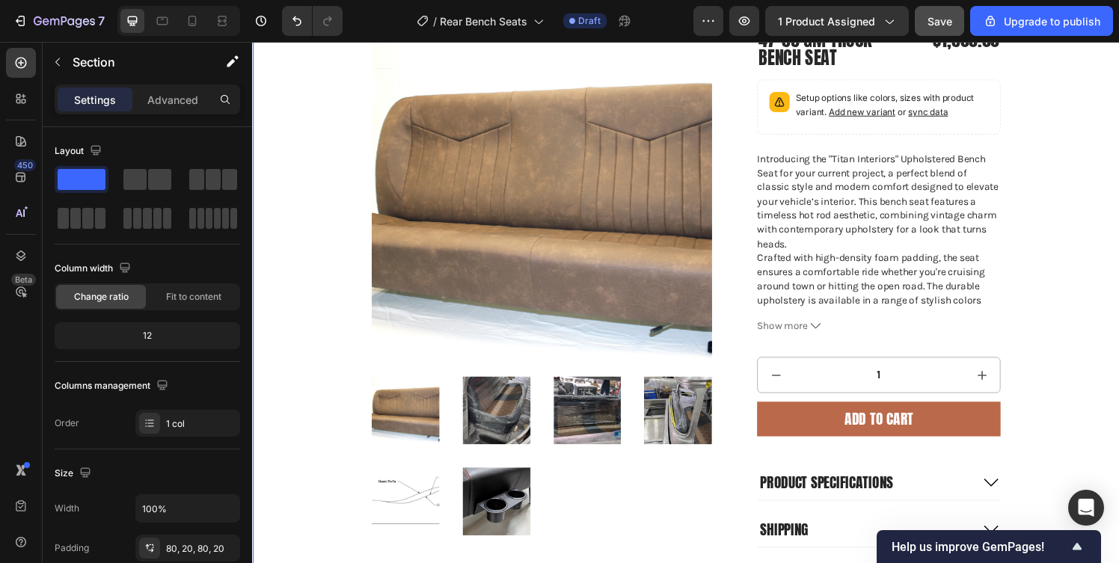
click at [934, 35] on button "Save" at bounding box center [939, 21] width 49 height 30
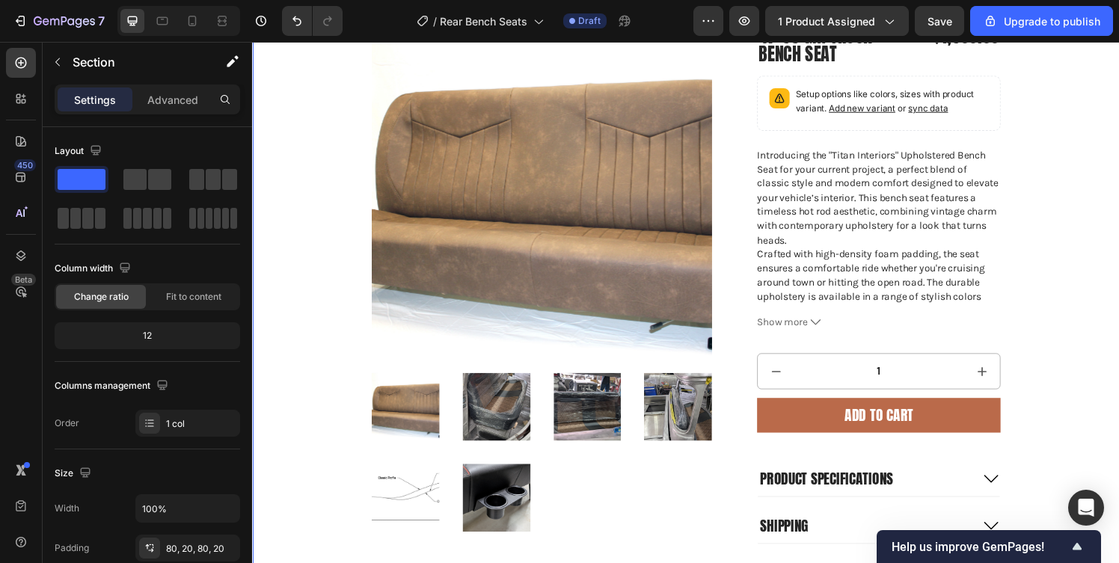
scroll to position [0, 0]
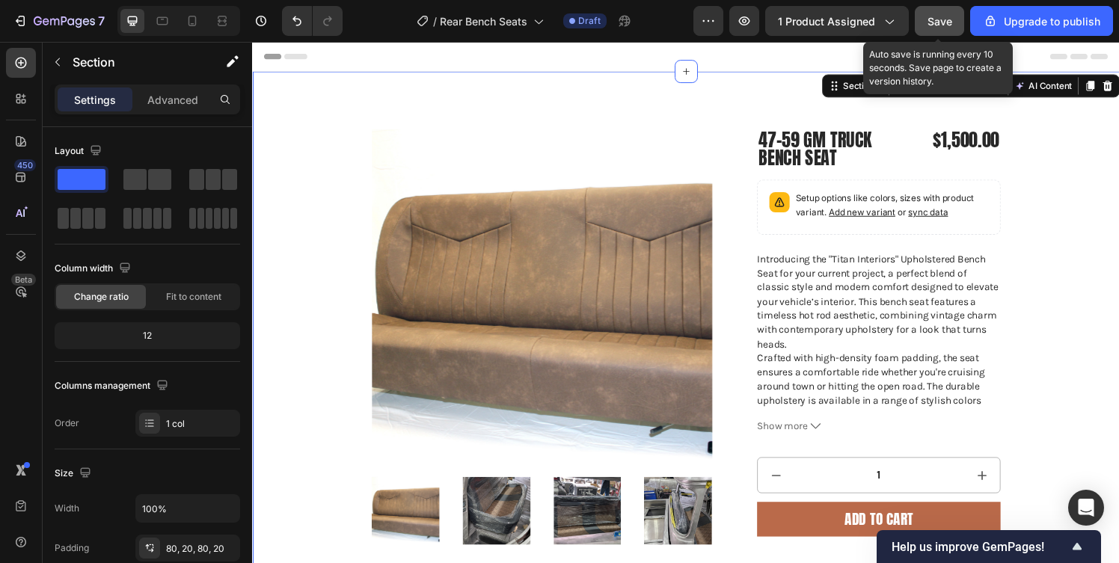
click at [933, 17] on span "Save" at bounding box center [940, 21] width 25 height 13
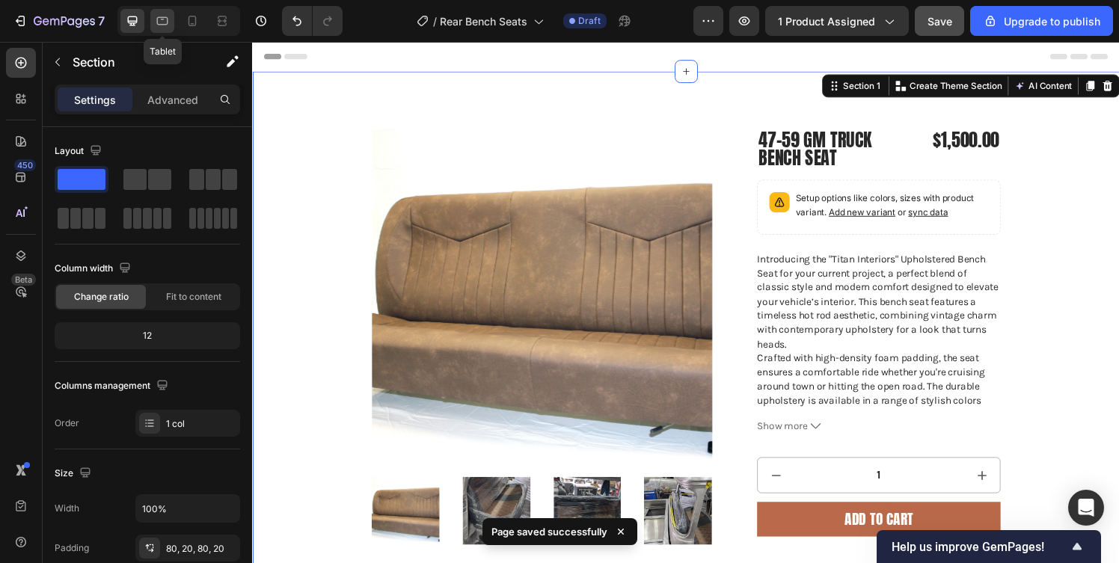
click at [159, 13] on icon at bounding box center [162, 20] width 15 height 15
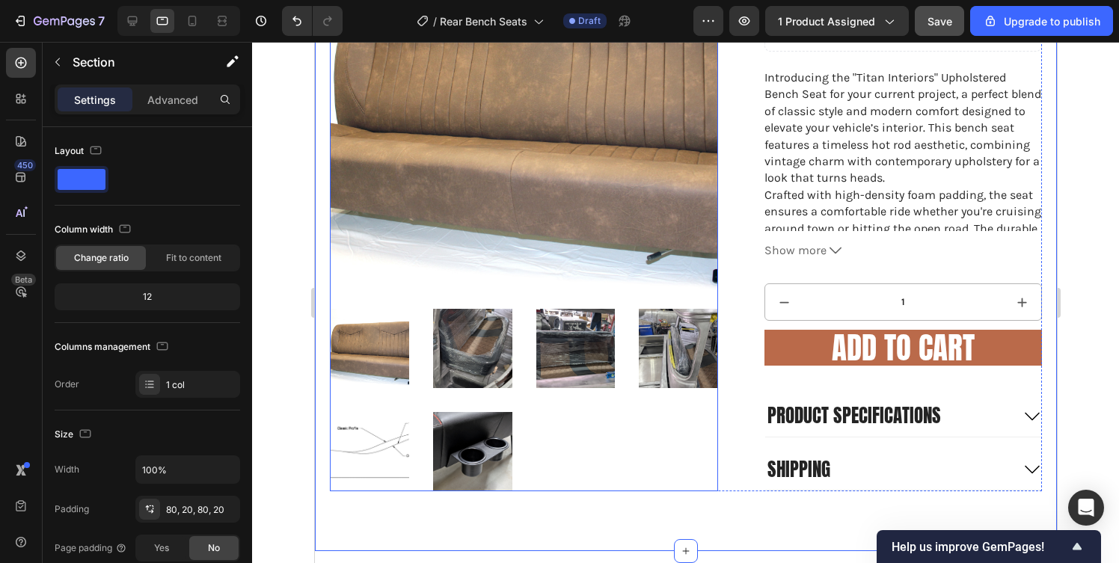
scroll to position [224, 0]
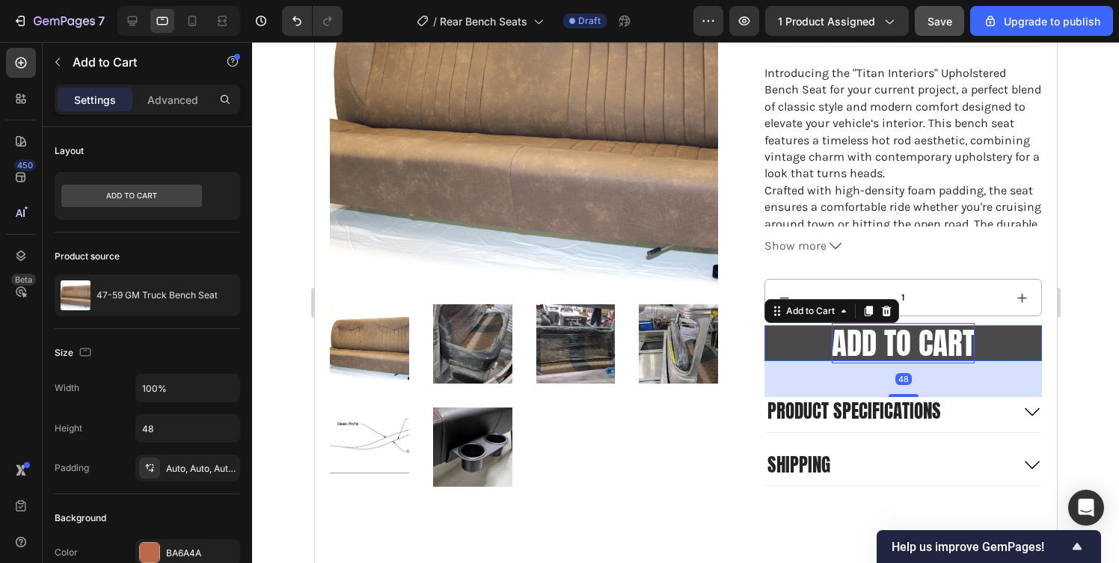
click at [848, 348] on div "Add to cart" at bounding box center [902, 344] width 143 height 40
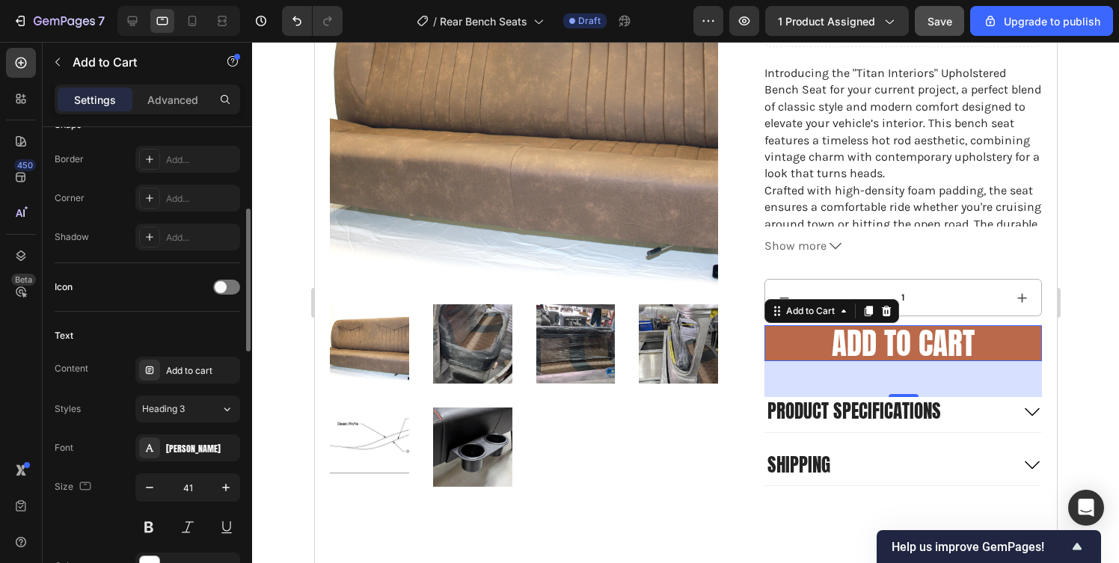
scroll to position [483, 0]
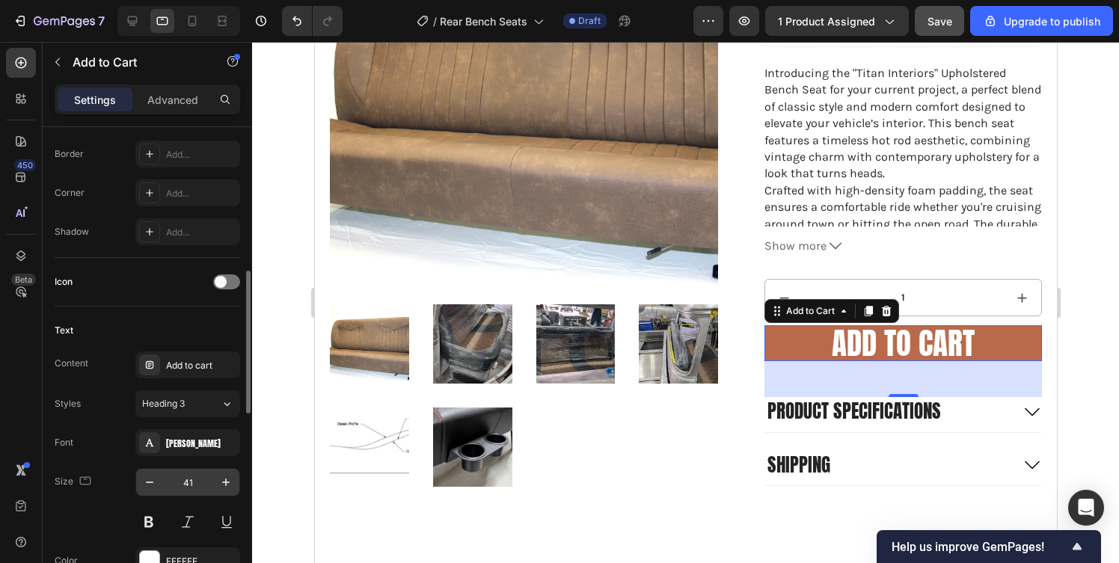
click at [183, 477] on input "41" at bounding box center [187, 482] width 49 height 27
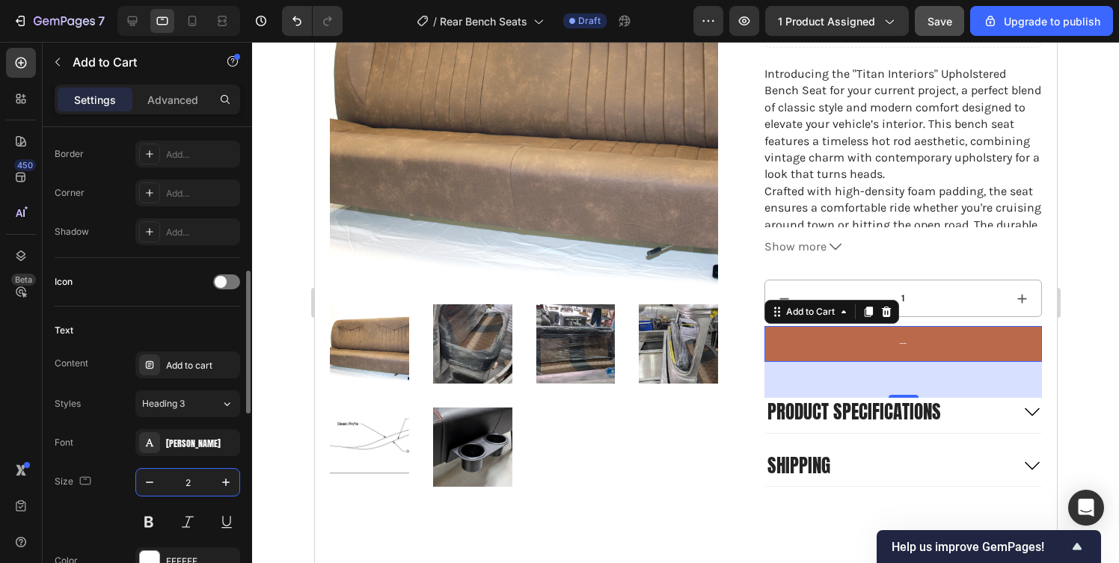
type input "20"
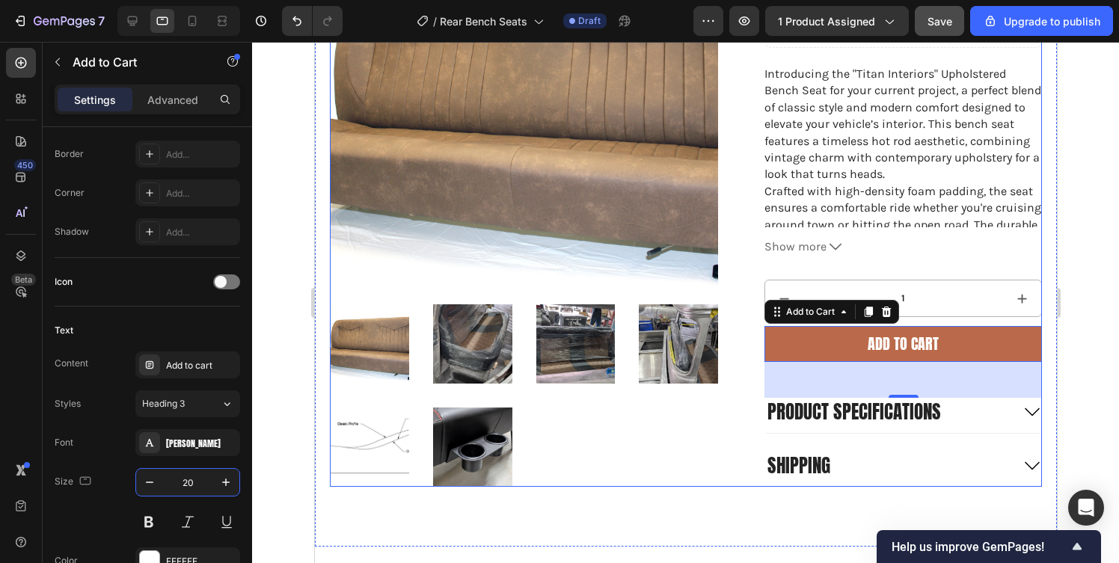
click at [733, 416] on div "Product Images 47-59 GM Truck Bench Seat Product Title $1,500.00 Product Price …" at bounding box center [685, 198] width 712 height 578
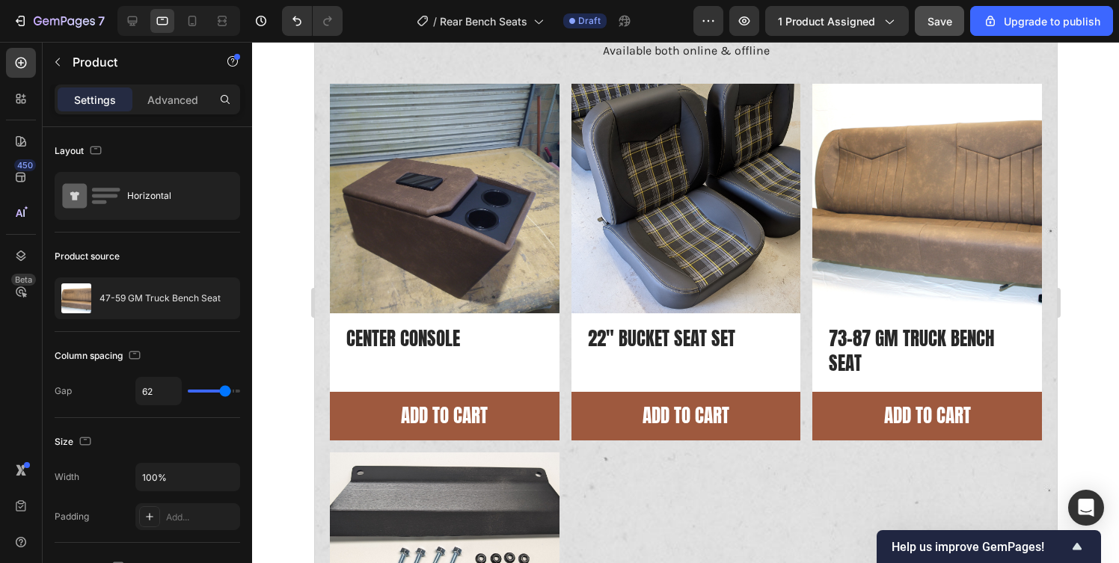
scroll to position [1074, 0]
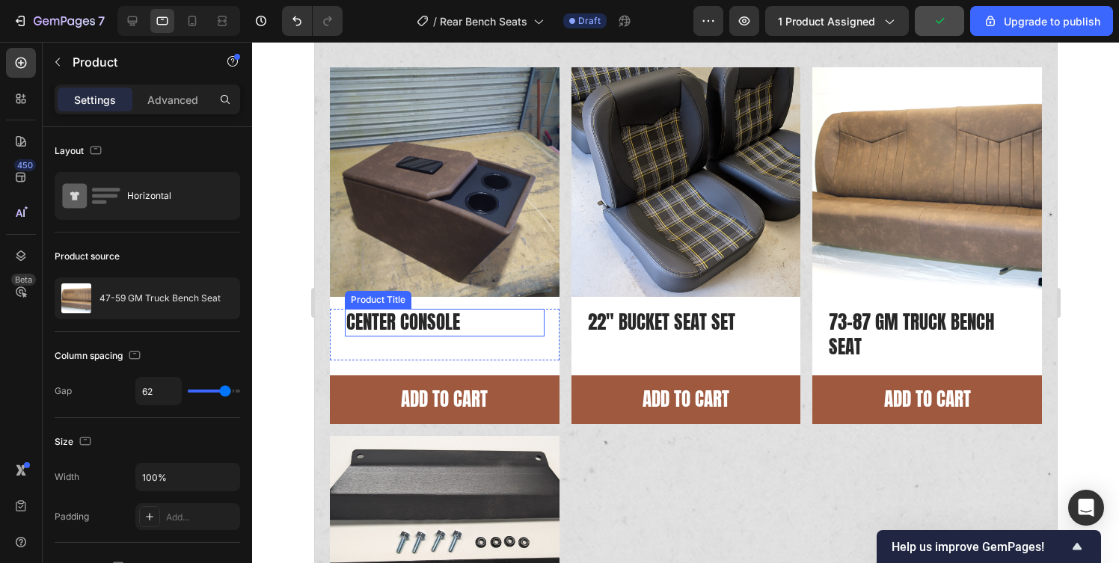
click at [388, 319] on h2 "Center Console" at bounding box center [444, 323] width 200 height 28
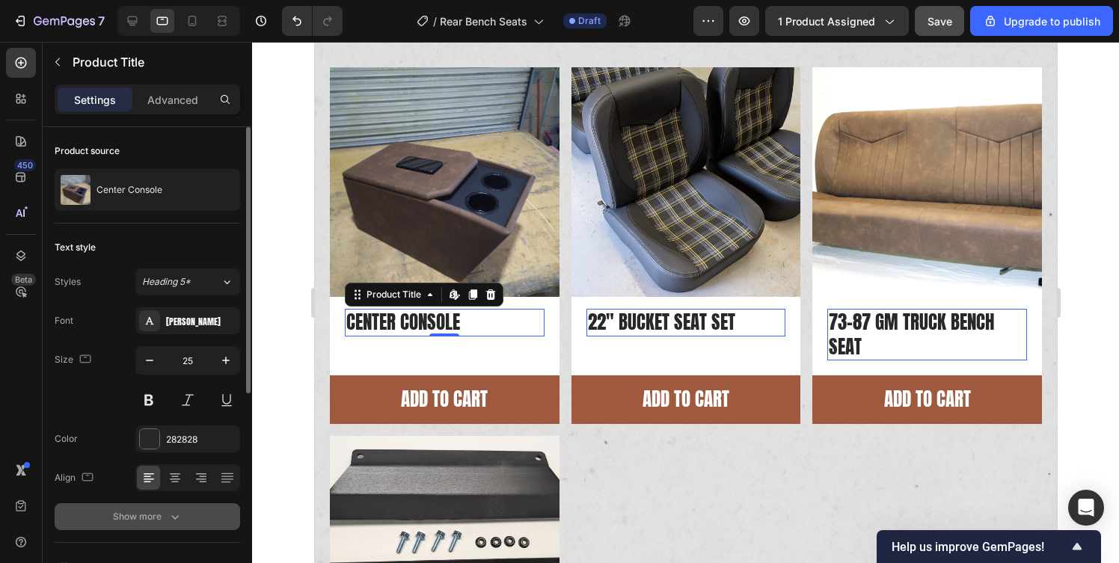
click at [156, 518] on div "Show more" at bounding box center [148, 516] width 70 height 15
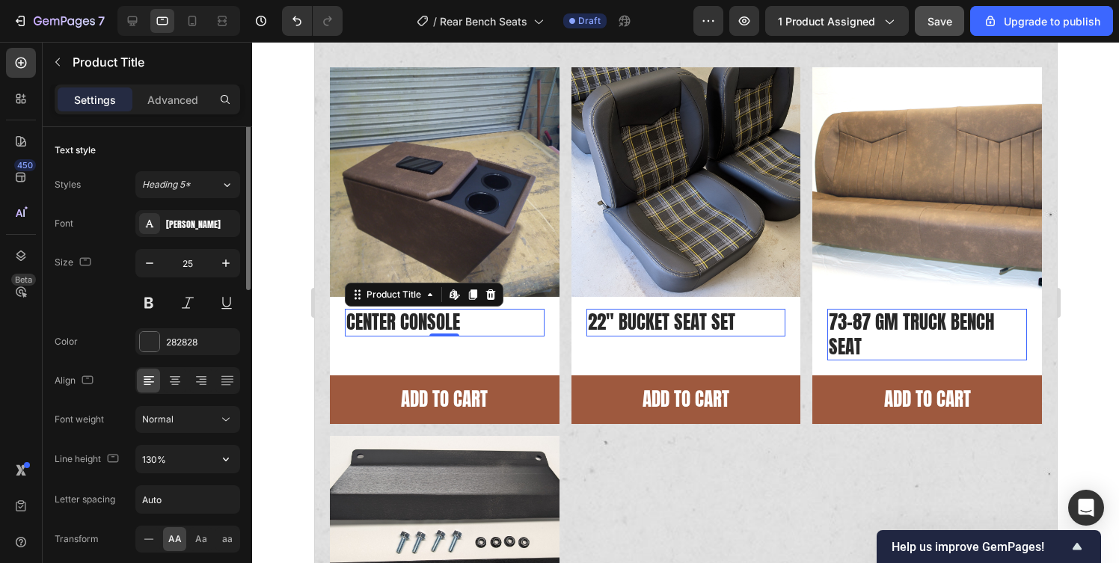
scroll to position [101, 0]
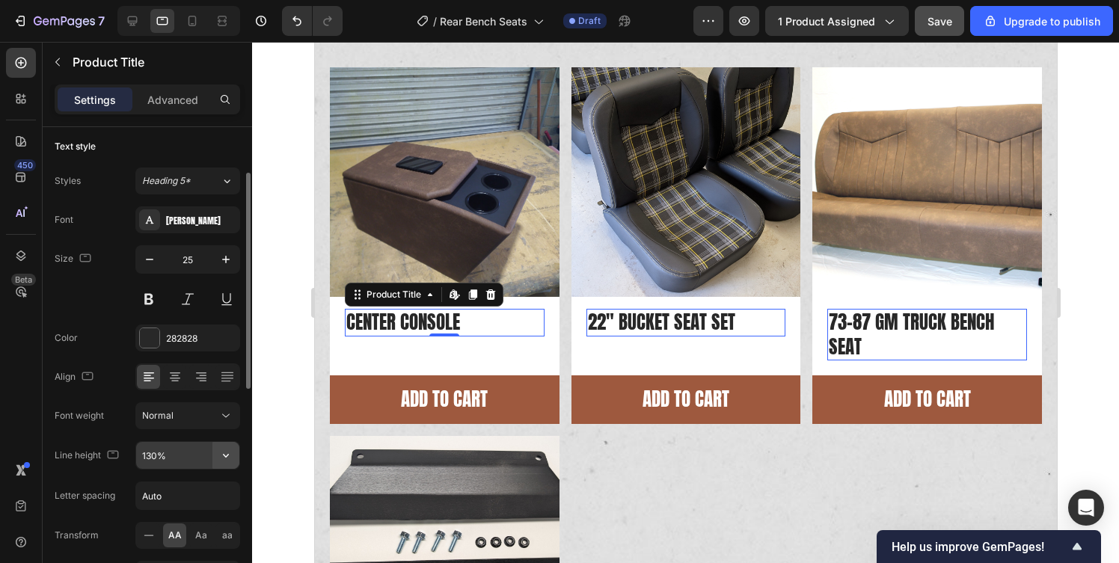
click at [224, 462] on icon "button" at bounding box center [225, 455] width 15 height 15
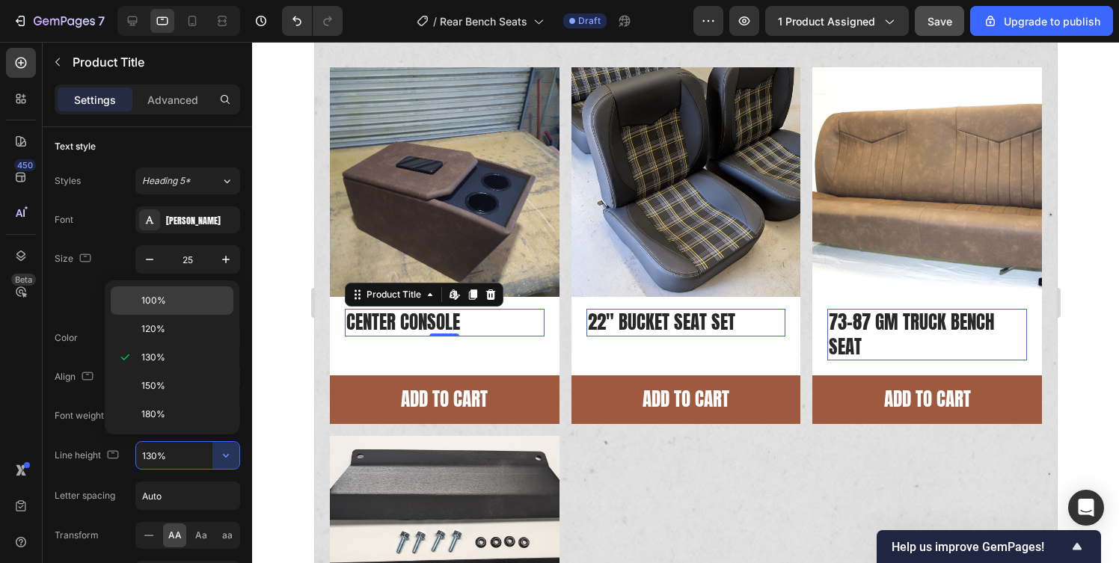
click at [163, 304] on span "100%" at bounding box center [153, 300] width 25 height 13
type input "100%"
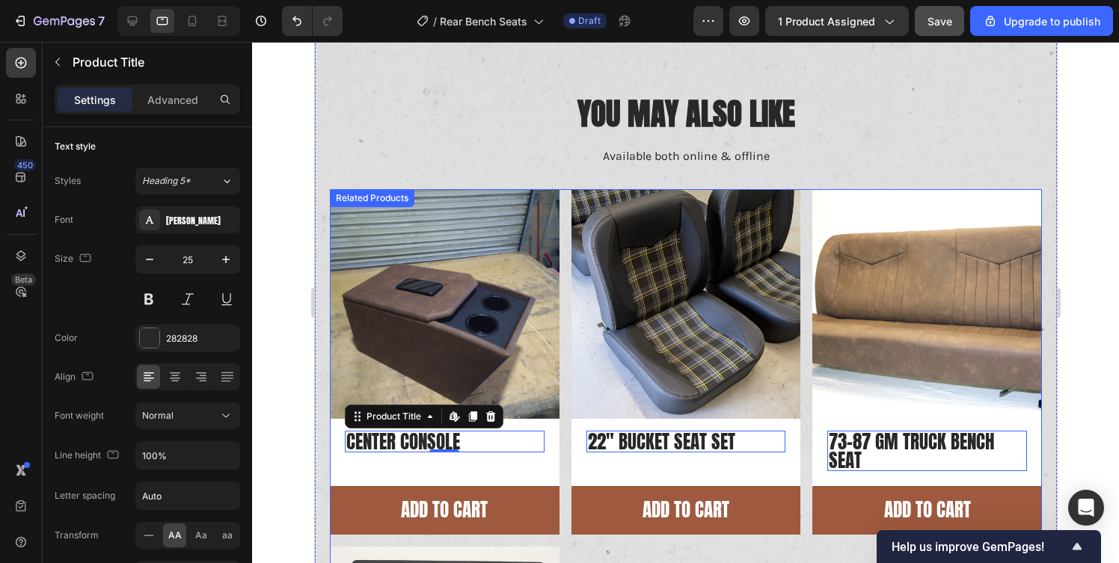
scroll to position [956, 0]
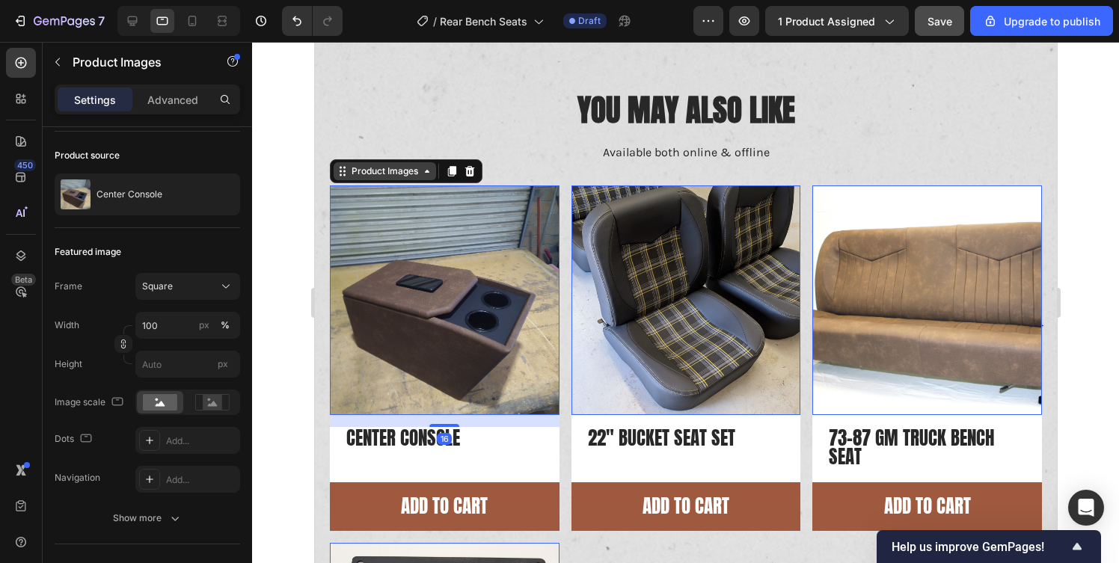
click at [385, 177] on div "Product Images" at bounding box center [384, 171] width 73 height 13
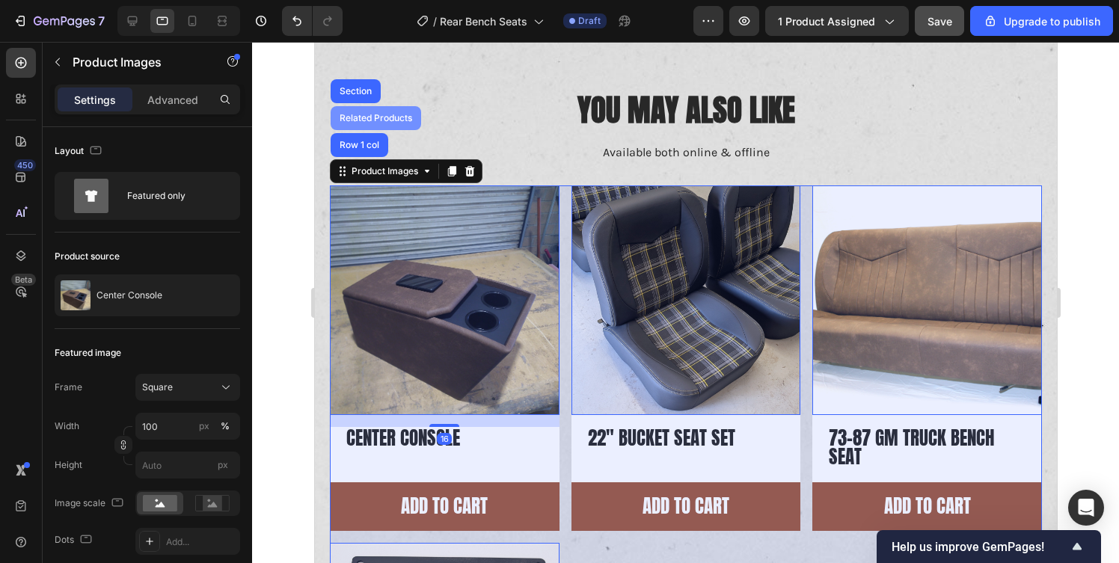
click at [385, 115] on div "Related Products" at bounding box center [375, 118] width 79 height 9
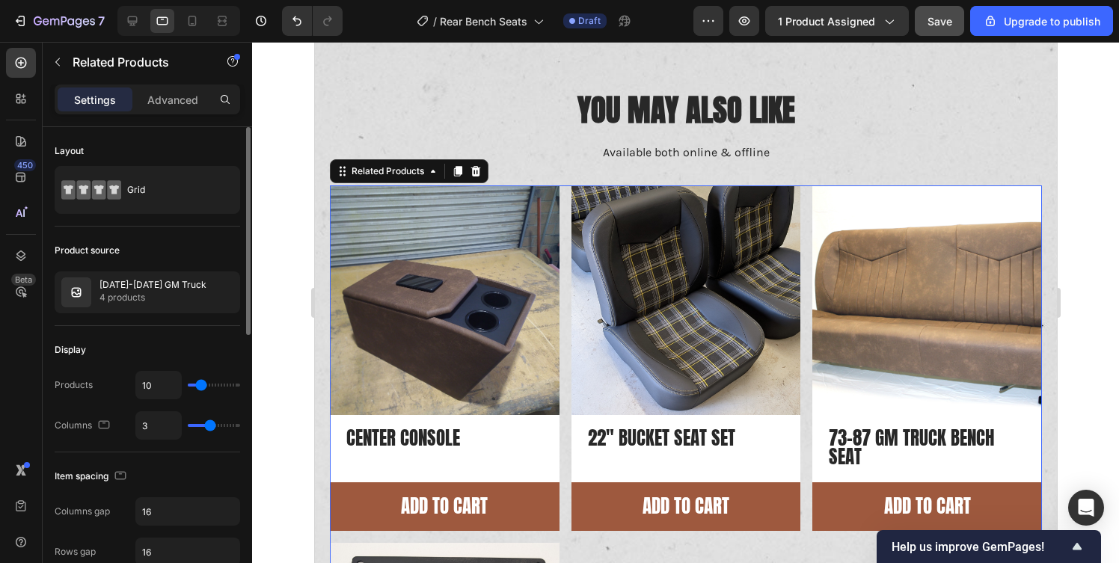
type input "4"
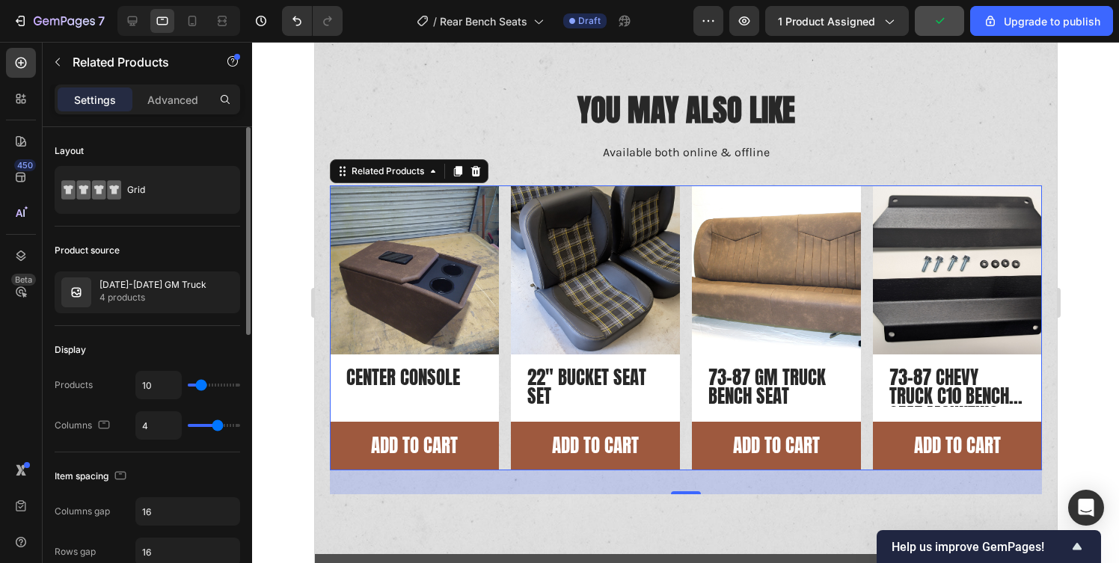
drag, startPoint x: 206, startPoint y: 427, endPoint x: 216, endPoint y: 428, distance: 10.5
type input "4"
click at [216, 427] on input "range" at bounding box center [214, 425] width 52 height 3
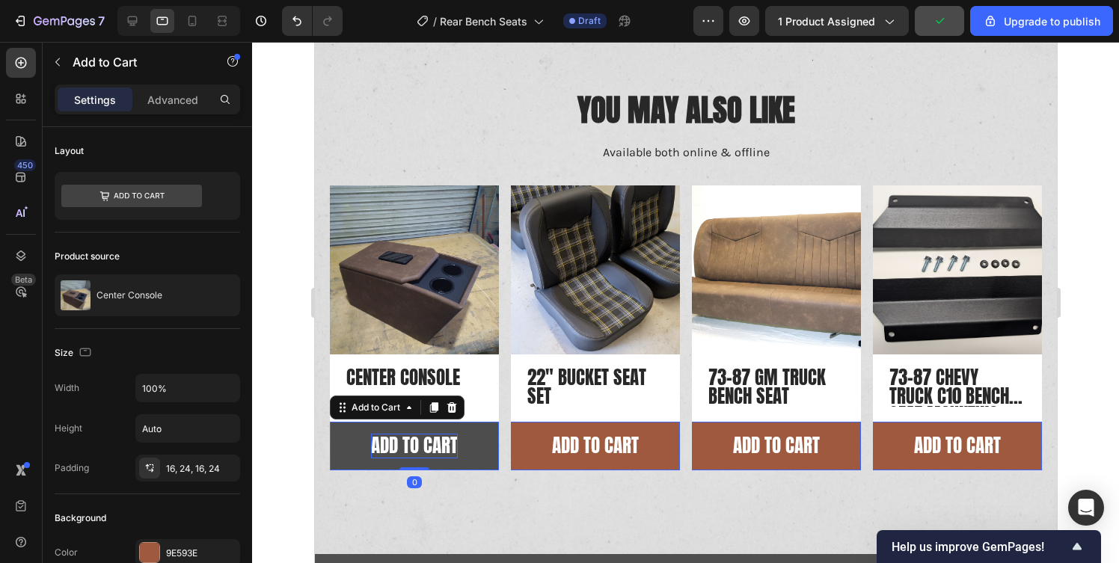
click at [419, 450] on div "Add to cart" at bounding box center [413, 446] width 87 height 25
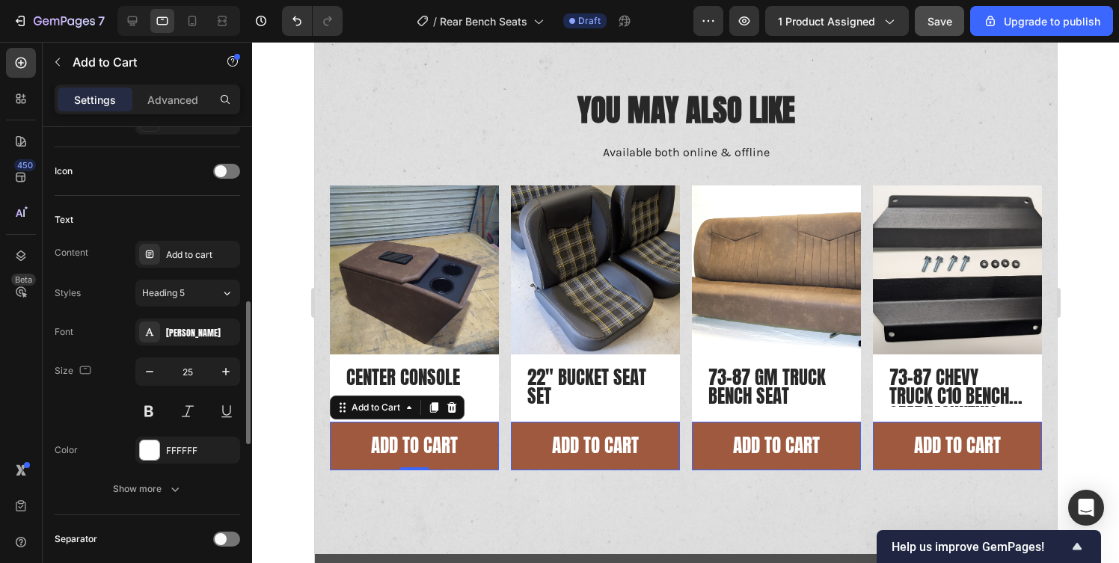
scroll to position [595, 0]
click at [150, 361] on button "button" at bounding box center [149, 371] width 27 height 27
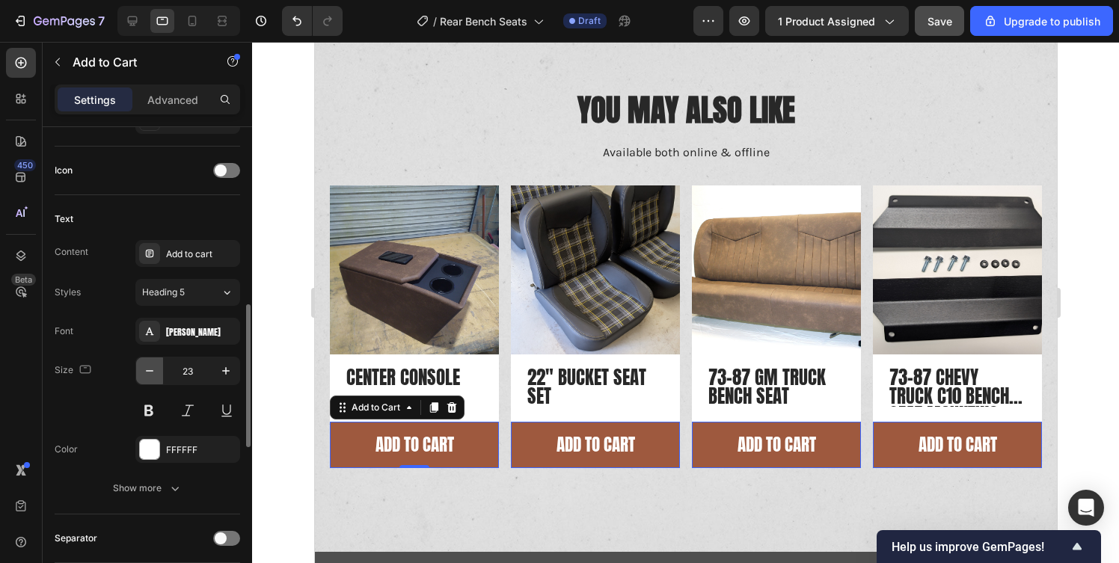
click at [150, 361] on button "button" at bounding box center [149, 371] width 27 height 27
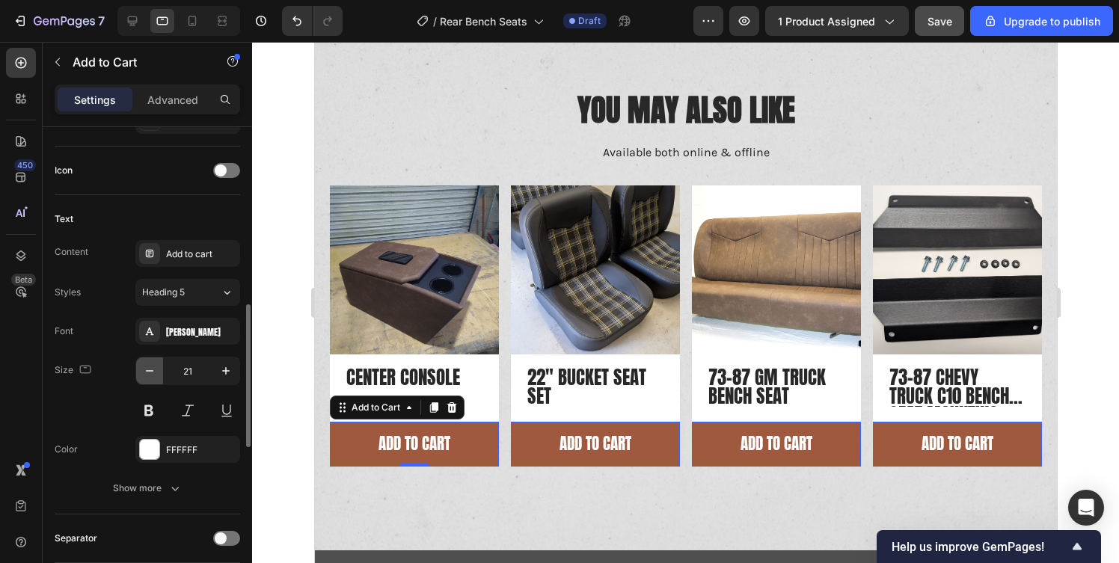
click at [150, 361] on button "button" at bounding box center [149, 371] width 27 height 27
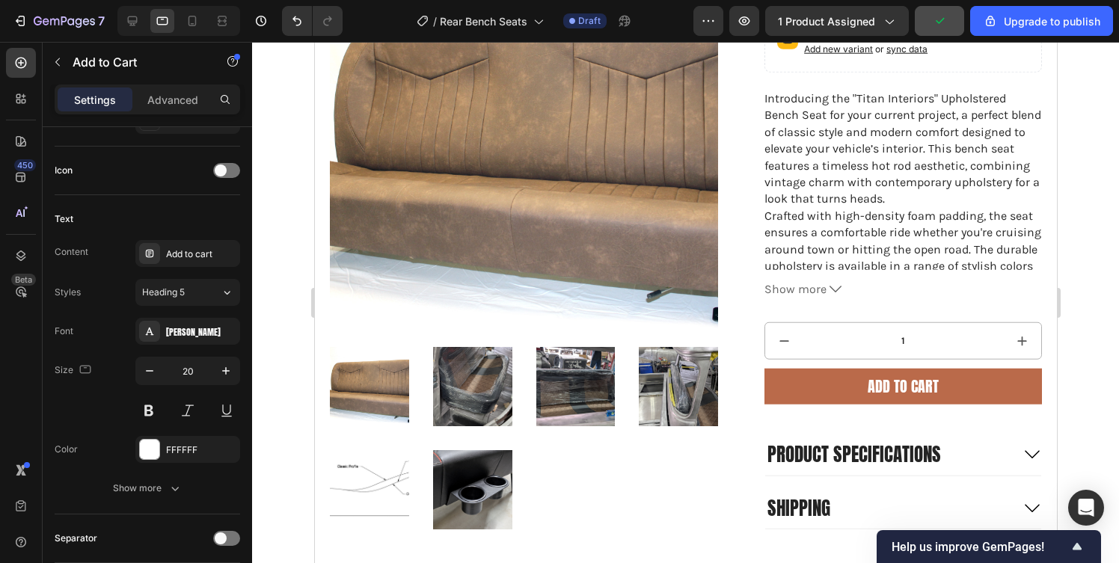
scroll to position [0, 0]
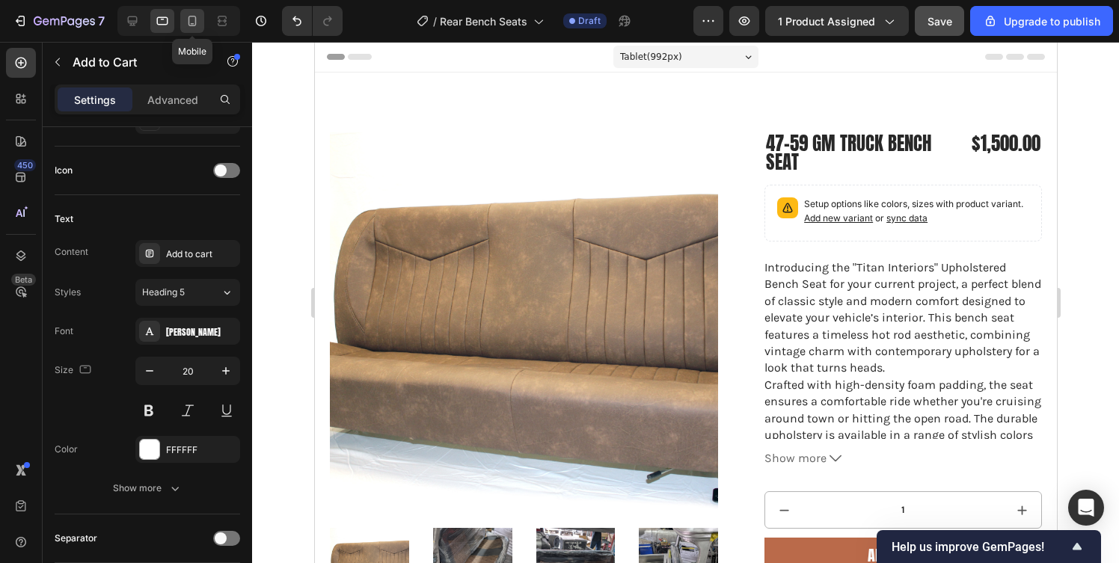
click at [191, 15] on icon at bounding box center [192, 20] width 15 height 15
type input "23"
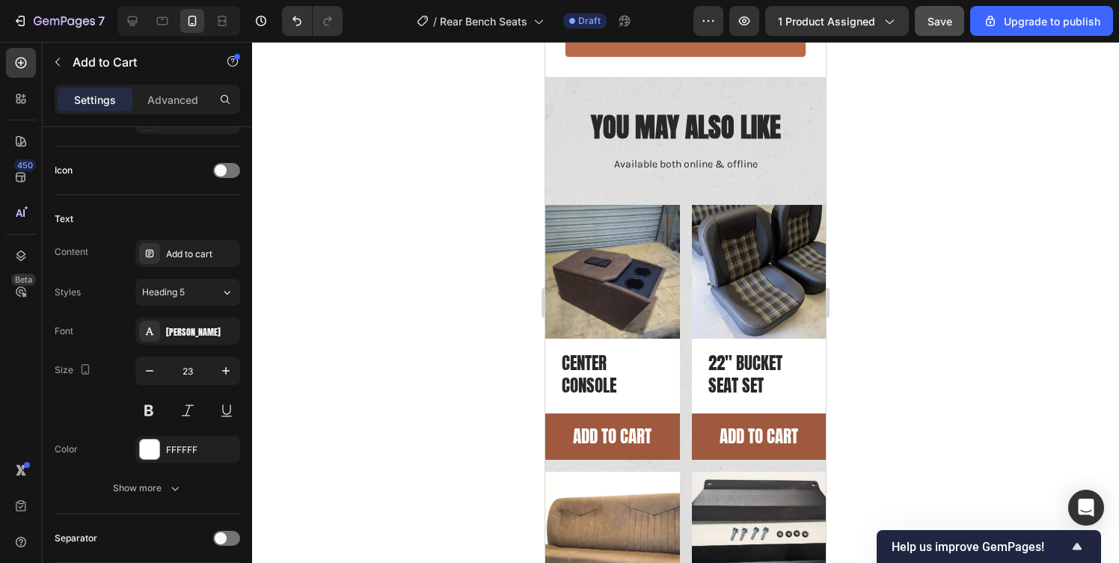
scroll to position [1293, 0]
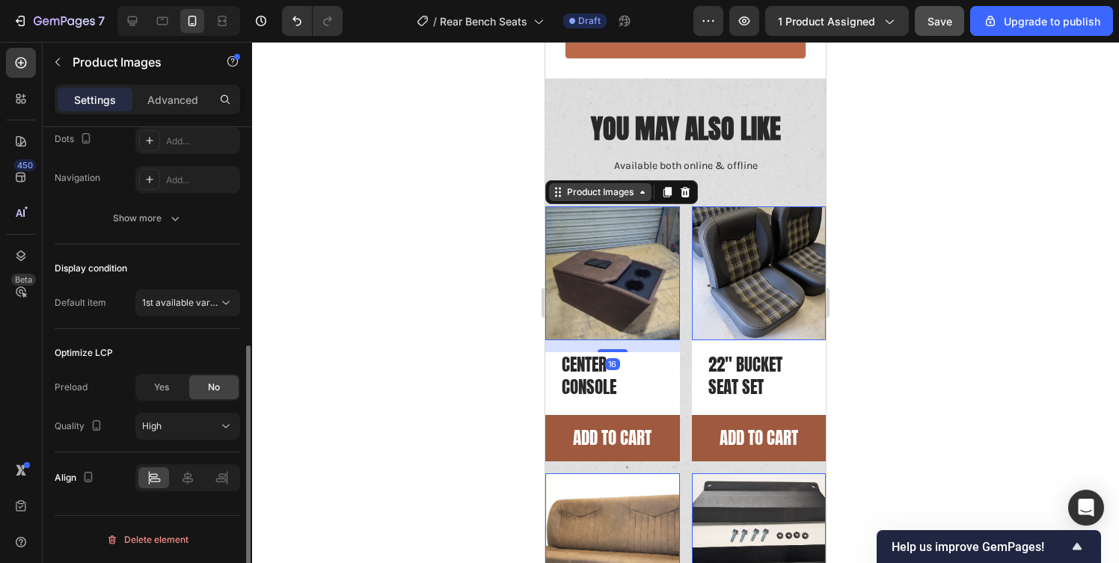
click at [600, 183] on div "Product Images" at bounding box center [600, 192] width 102 height 18
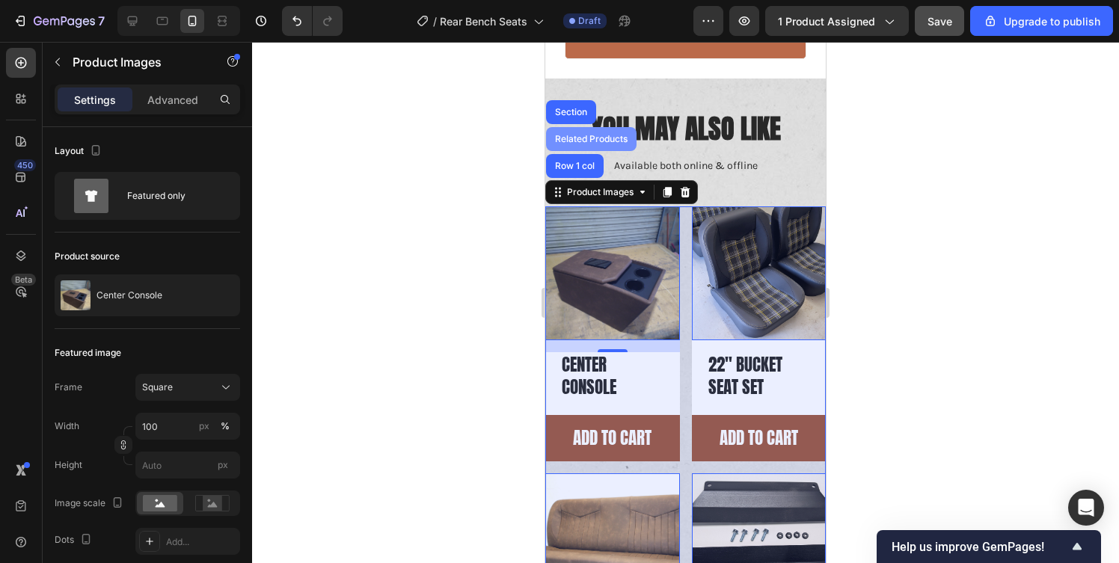
click at [588, 135] on div "Related Products" at bounding box center [591, 139] width 79 height 9
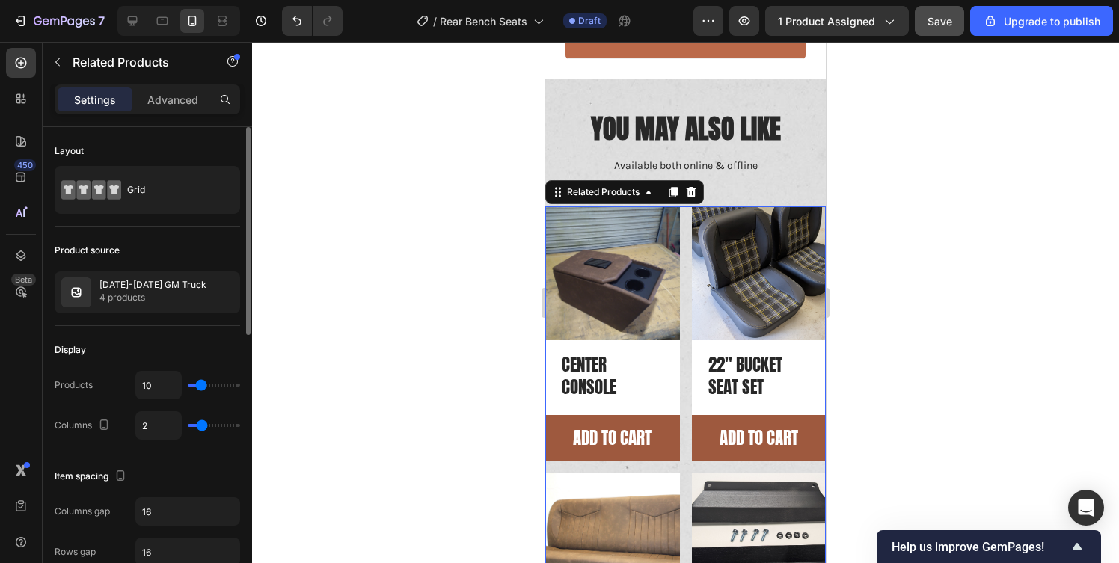
type input "12"
type input "11"
type input "10"
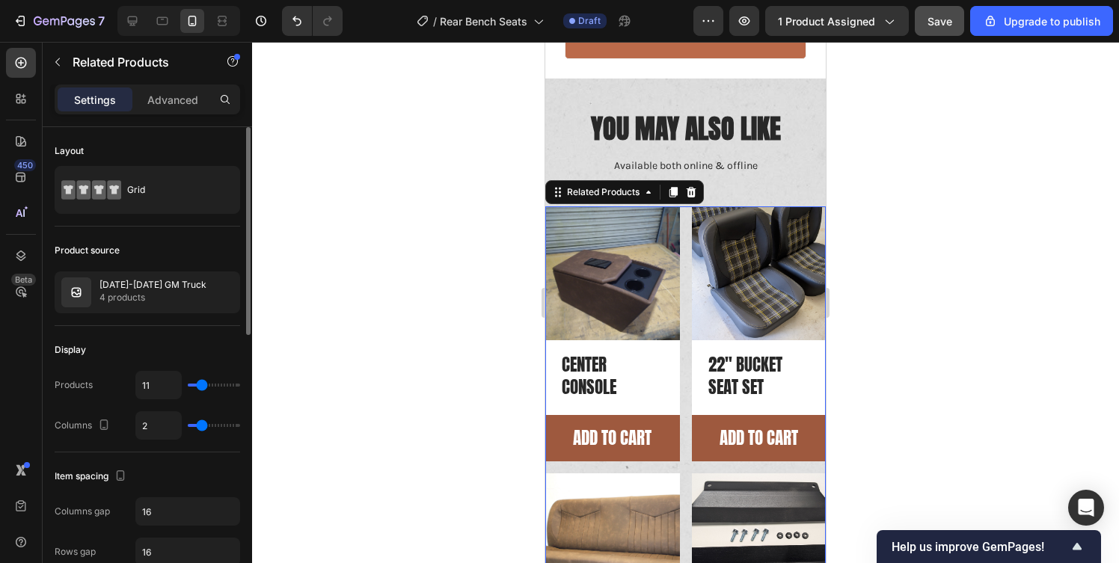
type input "10"
type input "9"
type input "8"
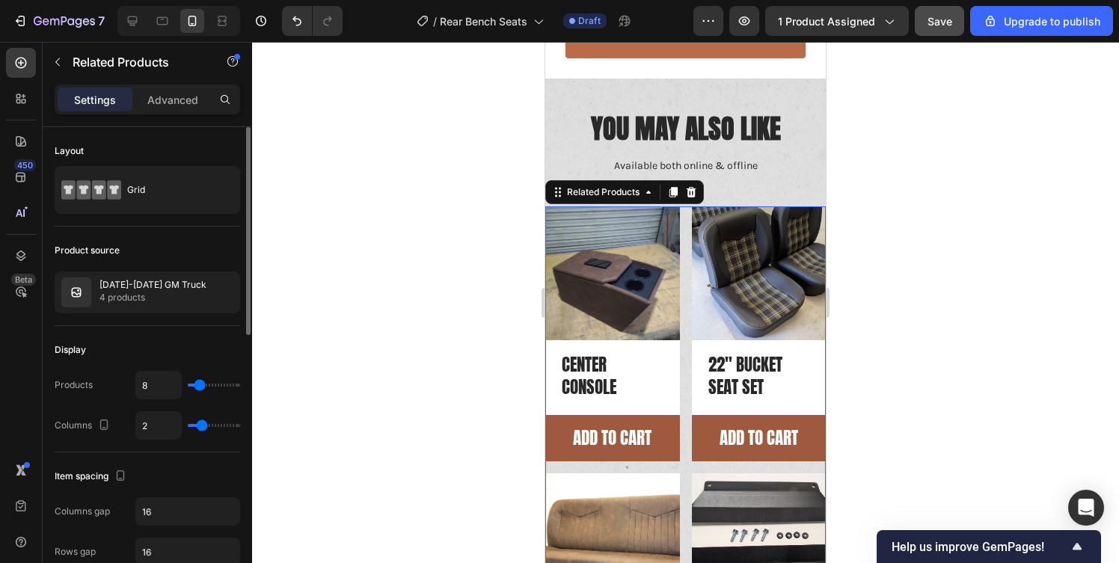
type input "6"
type input "5"
type input "4"
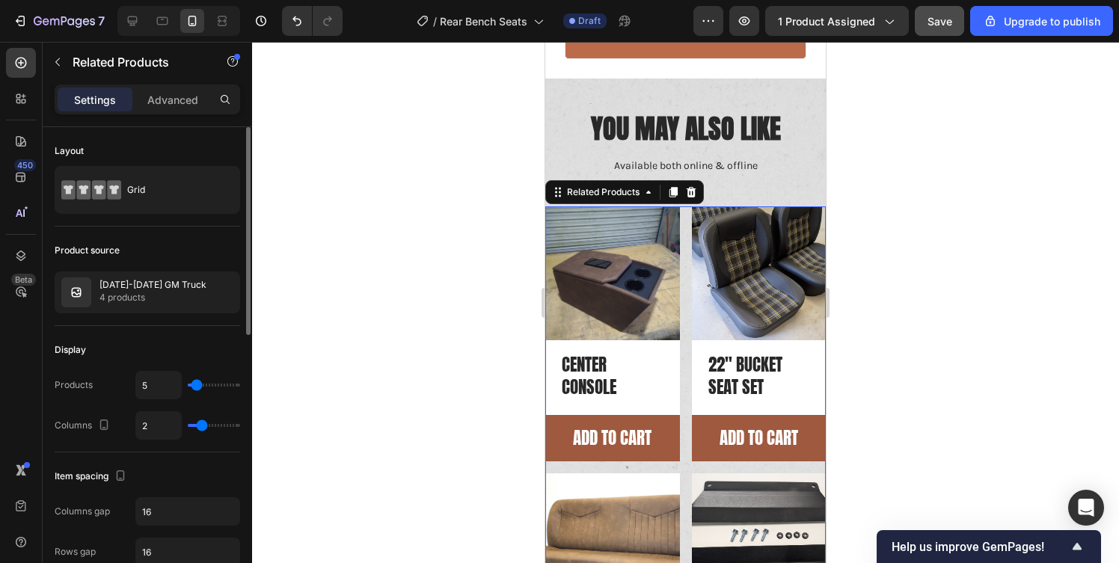
type input "4"
type input "3"
type input "2"
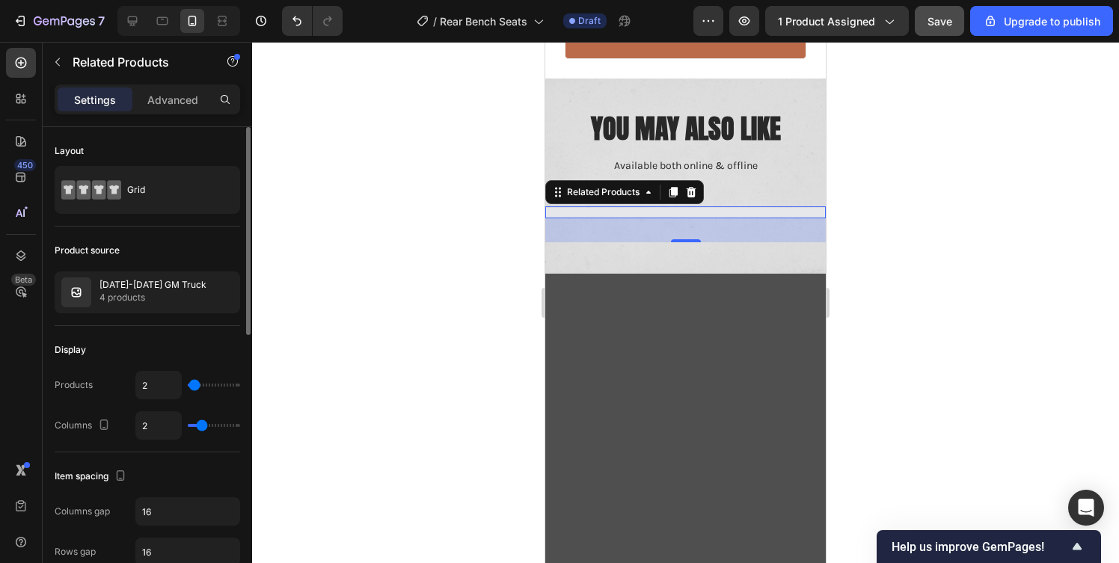
type input "3"
type input "4"
type input "5"
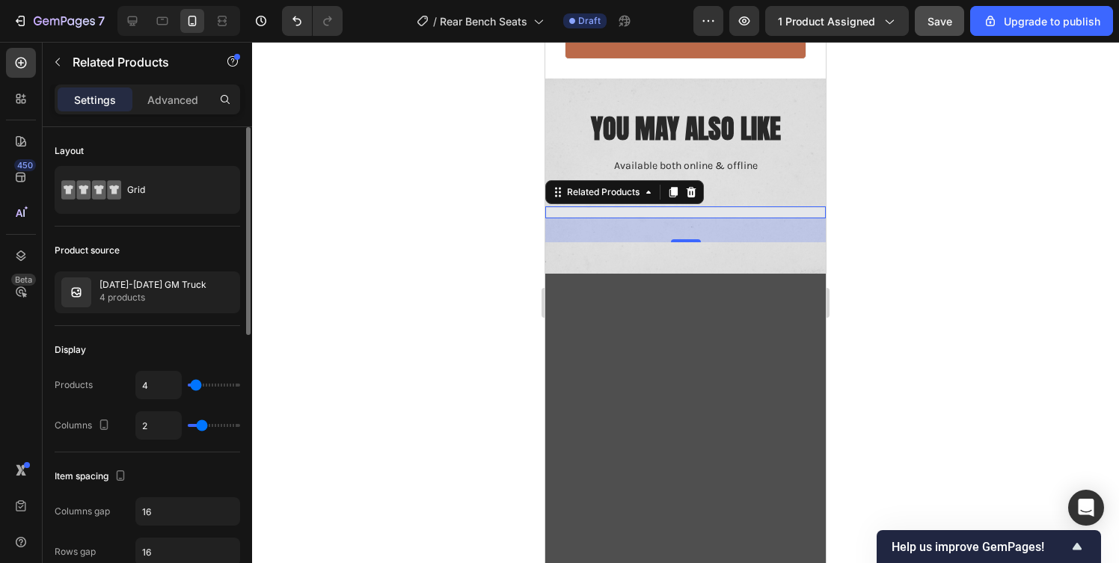
type input "5"
type input "6"
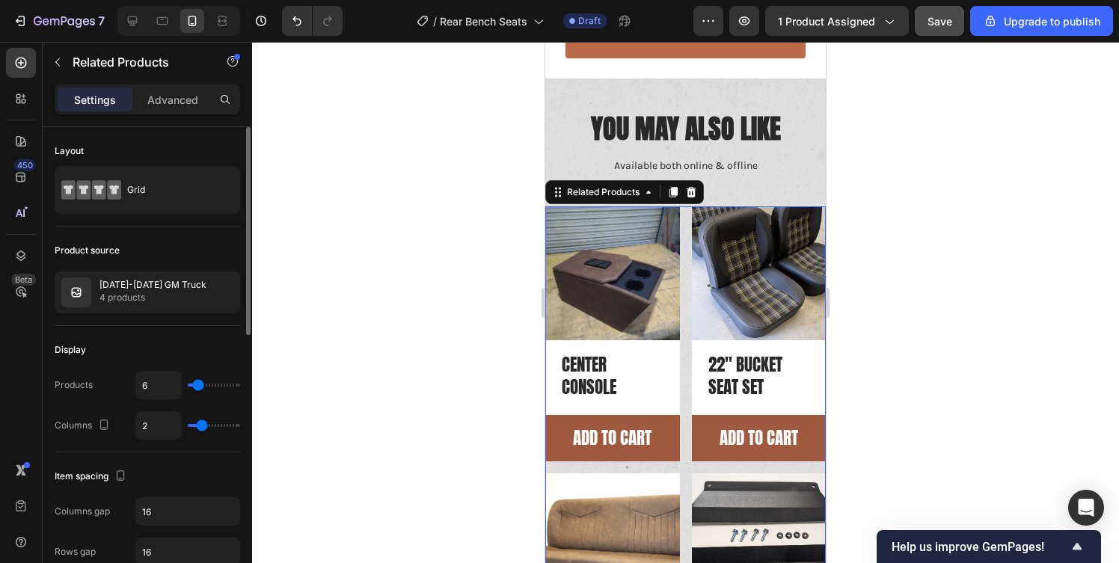
type input "7"
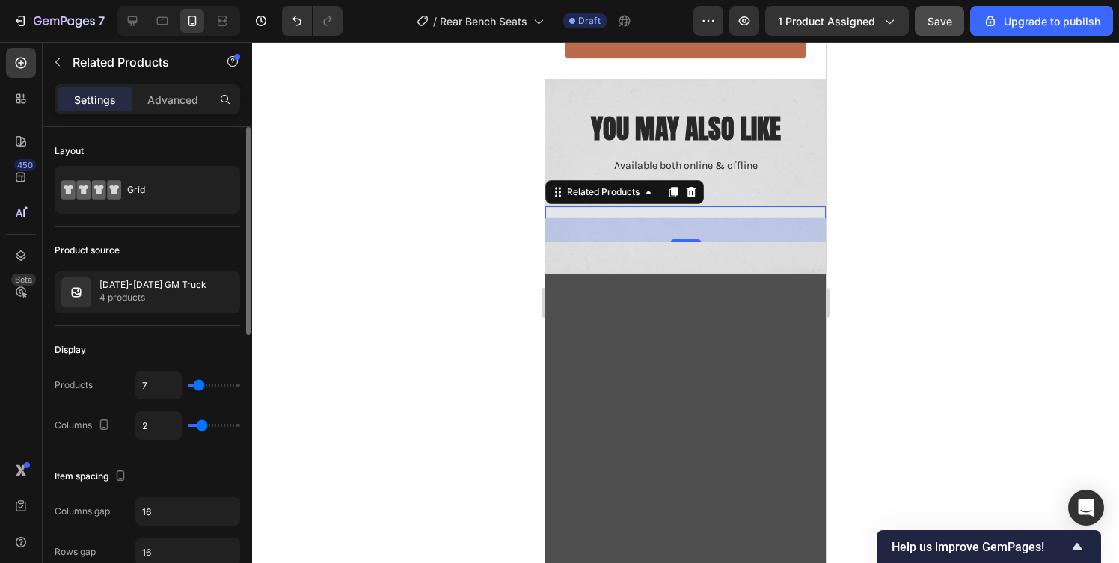
type input "6"
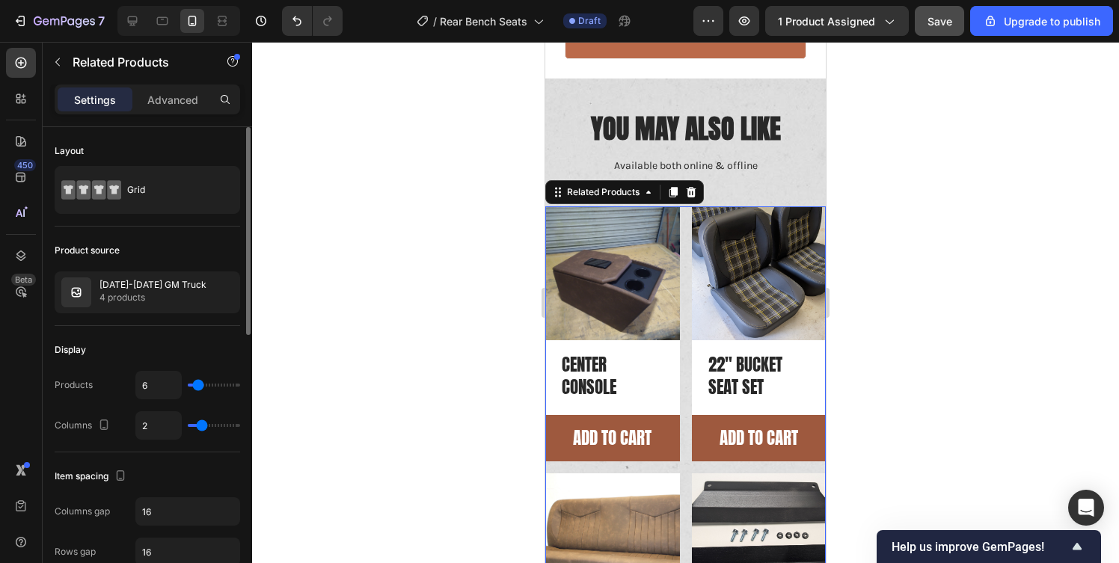
type input "5"
type input "4"
click at [196, 387] on input "range" at bounding box center [214, 385] width 52 height 3
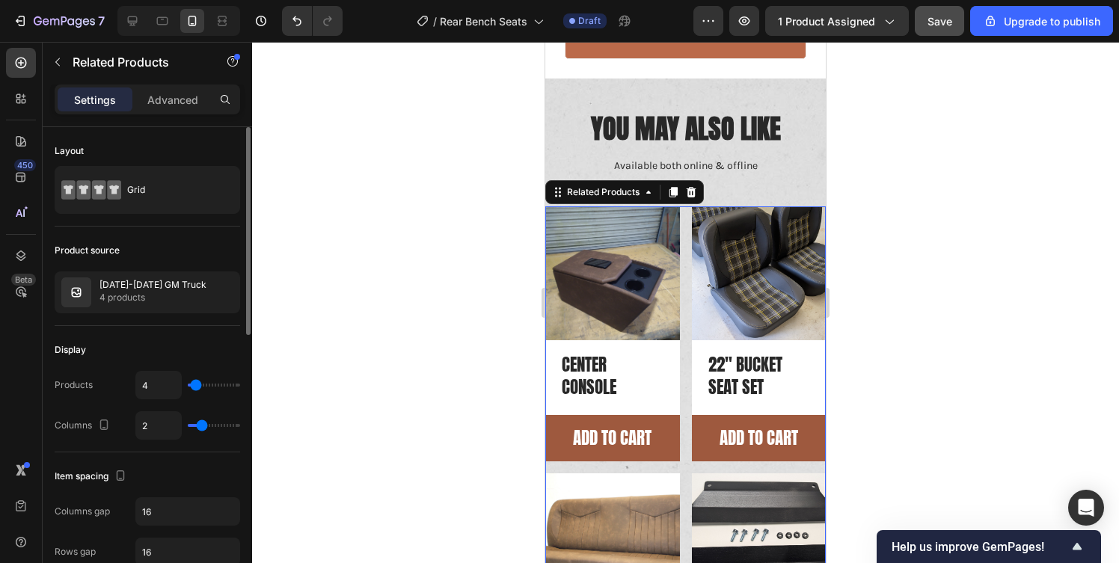
type input "3"
type input "2"
type input "1"
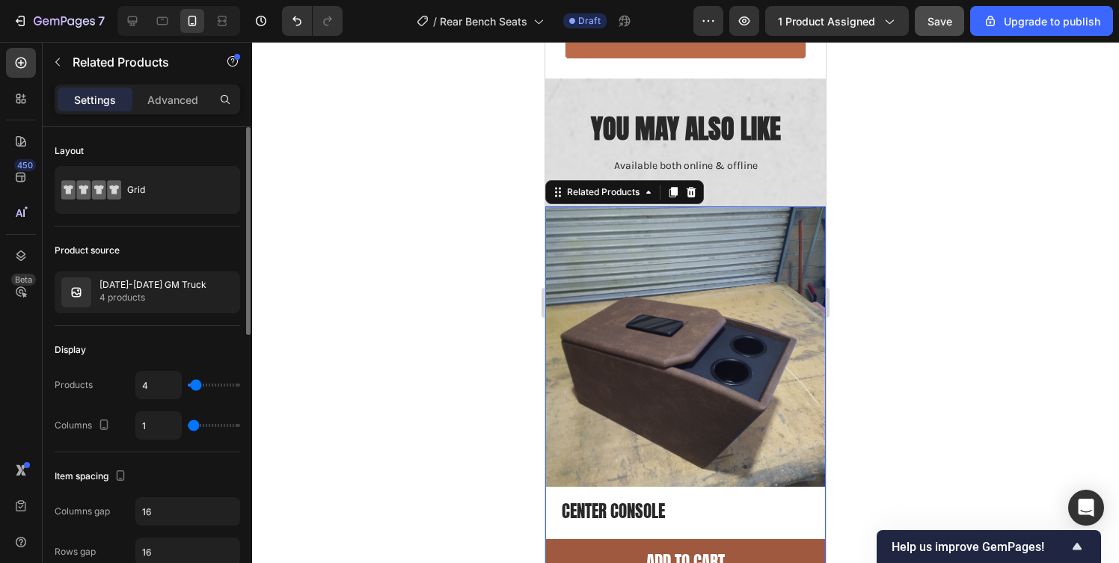
drag, startPoint x: 206, startPoint y: 425, endPoint x: 187, endPoint y: 430, distance: 19.4
type input "1"
click at [188, 427] on input "range" at bounding box center [214, 425] width 52 height 3
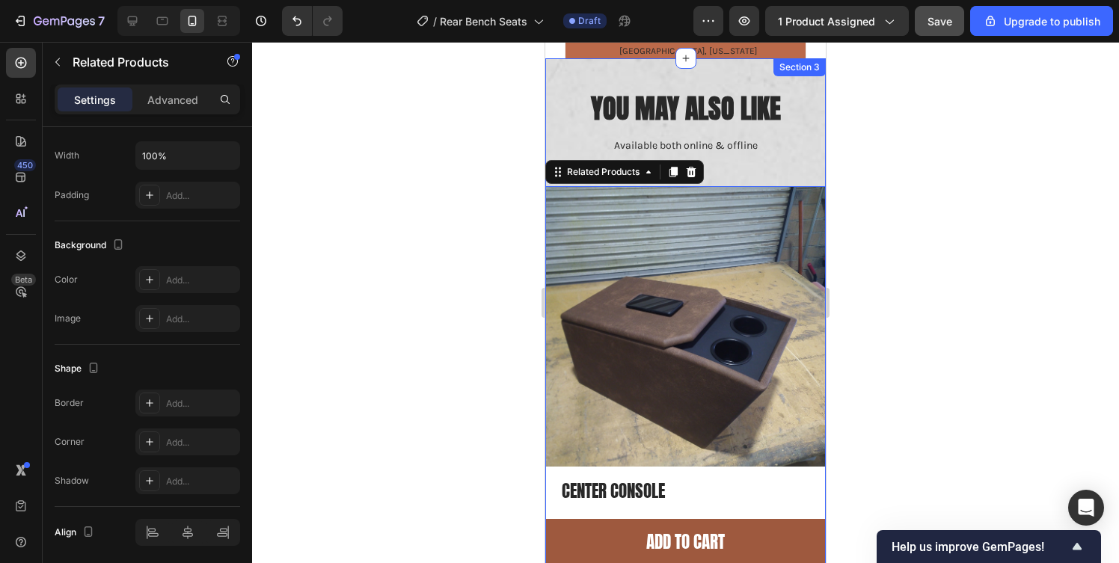
scroll to position [395, 0]
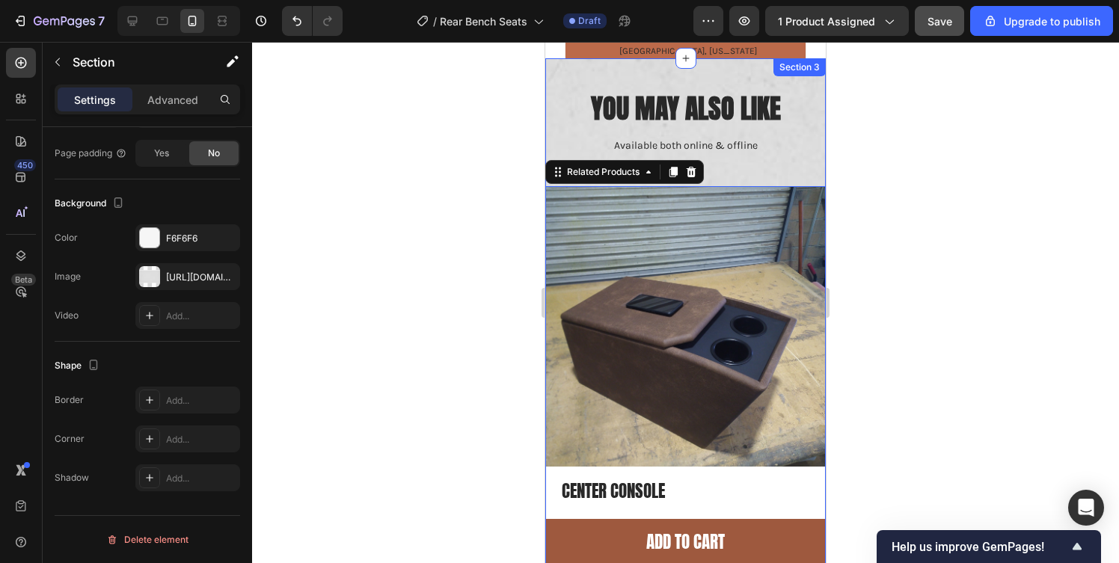
scroll to position [0, 0]
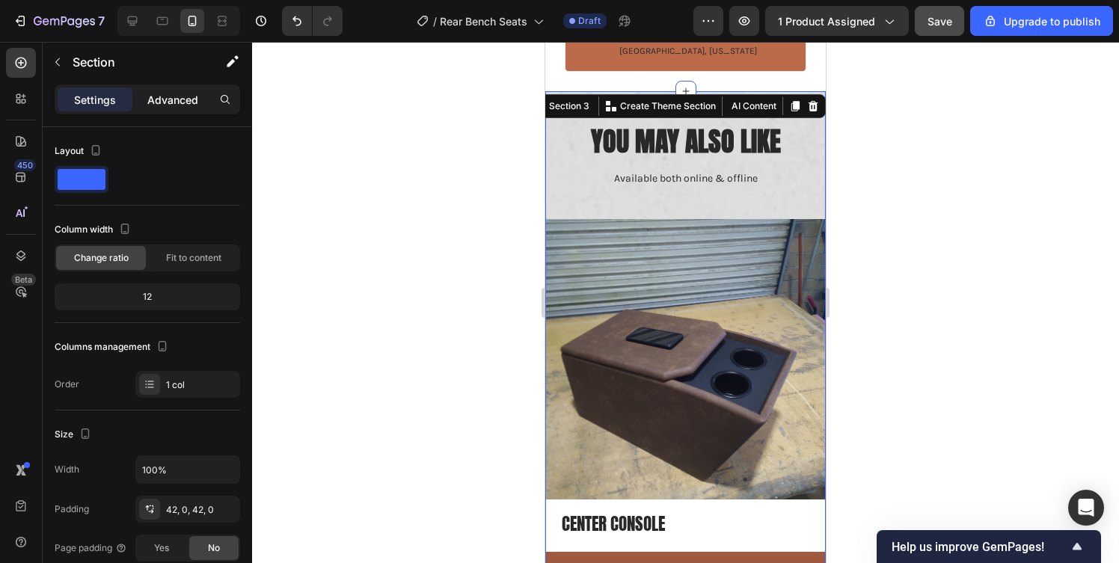
click at [170, 97] on p "Advanced" at bounding box center [172, 100] width 51 height 16
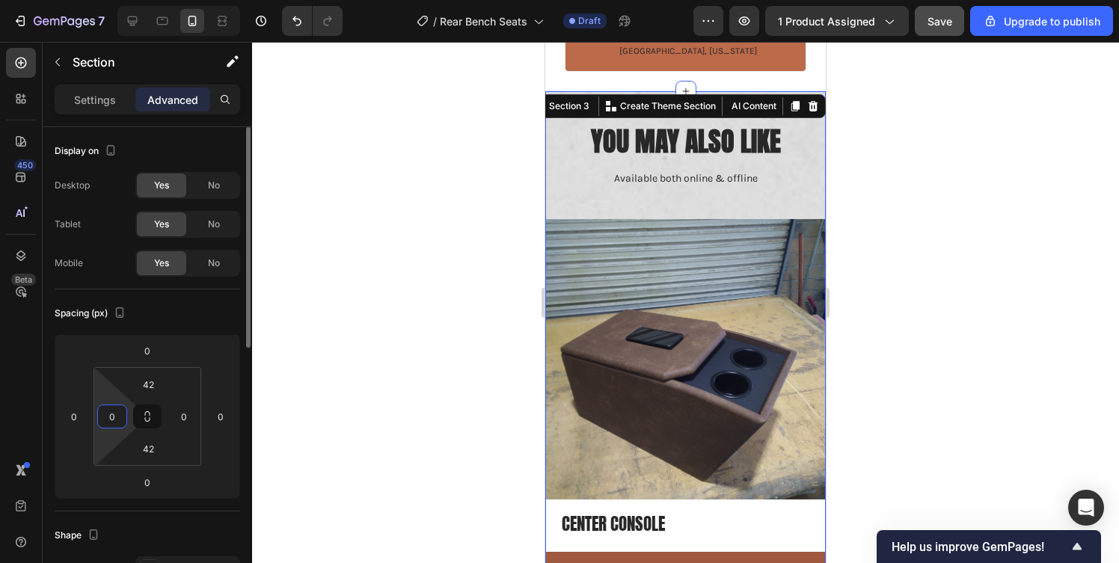
click at [111, 426] on input "0" at bounding box center [112, 416] width 22 height 22
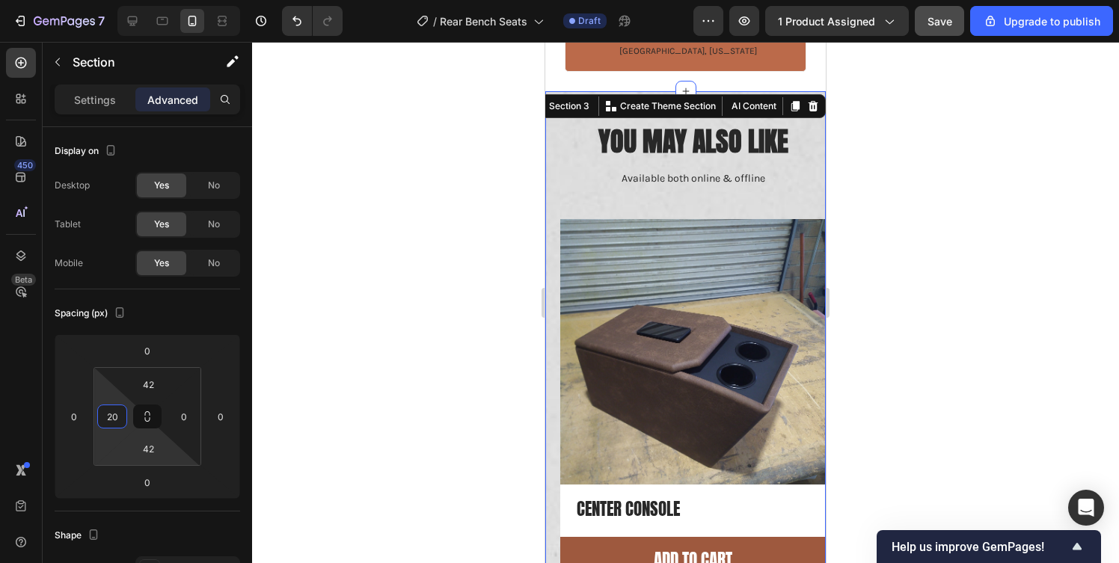
type input "20"
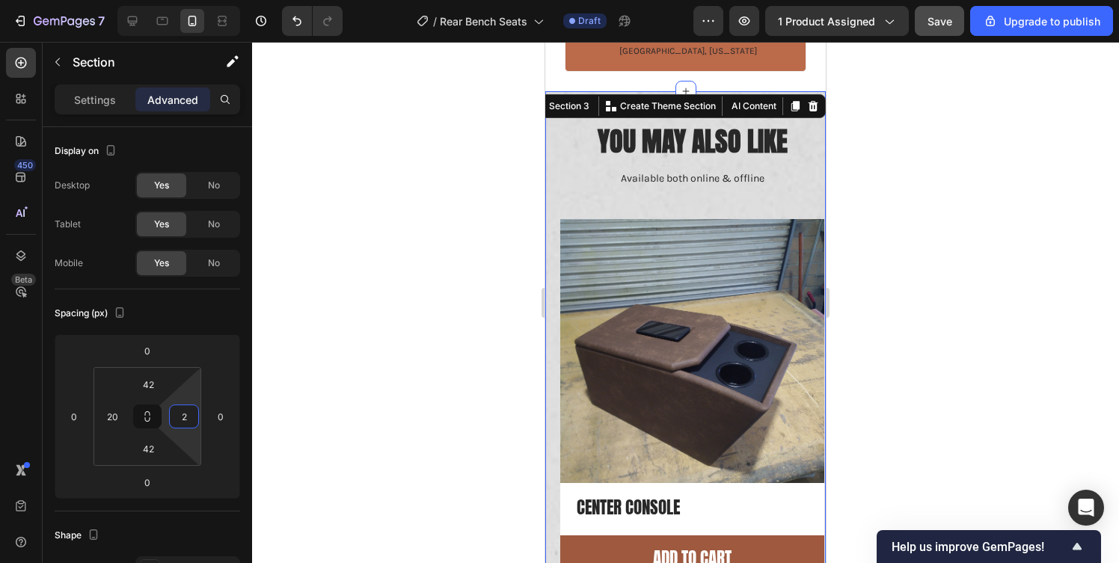
type input "20"
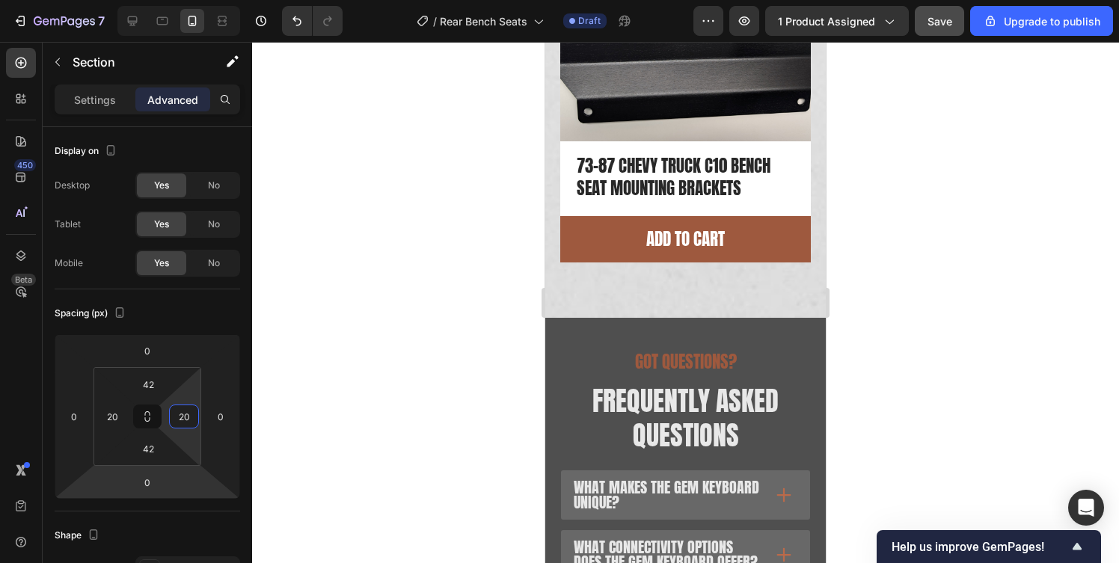
scroll to position [2648, 0]
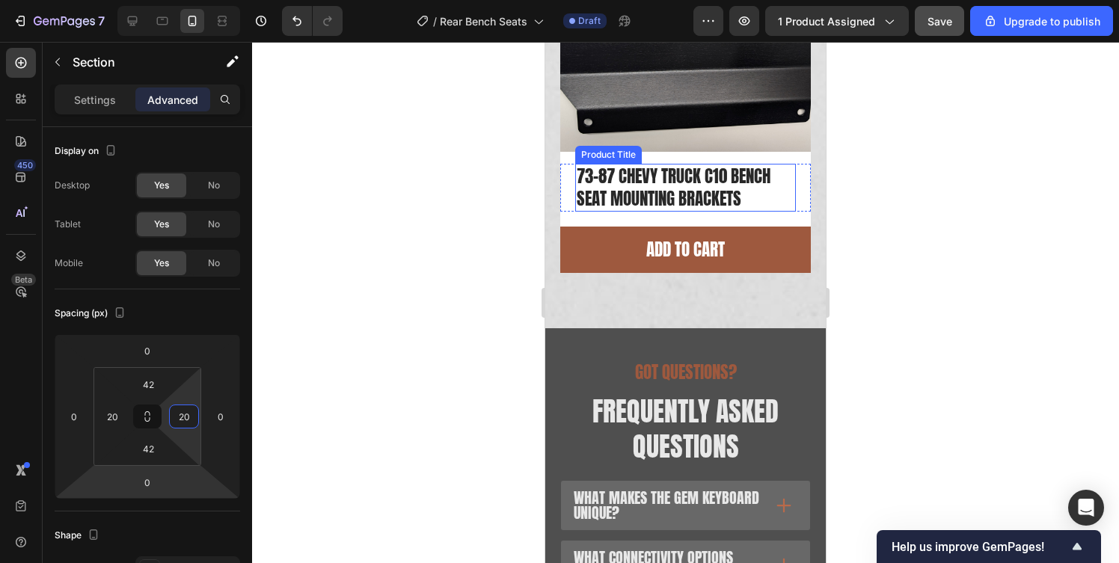
click at [682, 165] on h2 "73-87 Chevy Truck C10 Bench seat mounting brackets" at bounding box center [685, 188] width 221 height 48
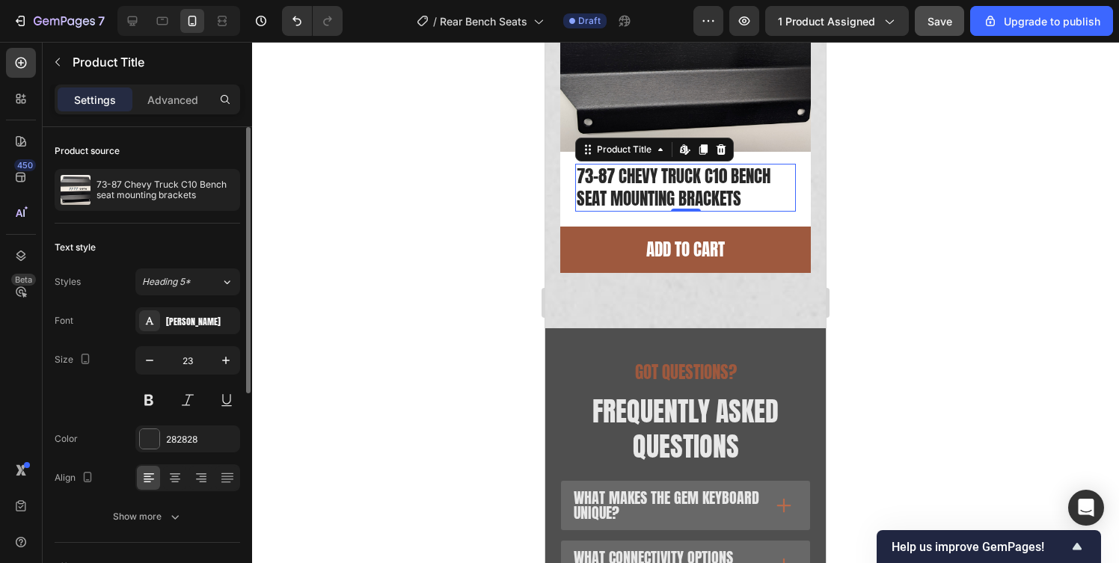
click at [189, 493] on div "Font Anton Size 23 Color 282828 Align Show more" at bounding box center [148, 418] width 186 height 223
click at [189, 499] on div "Font Anton Size 23 Color 282828 Align Show more" at bounding box center [148, 418] width 186 height 223
click at [183, 512] on button "Show more" at bounding box center [148, 516] width 186 height 27
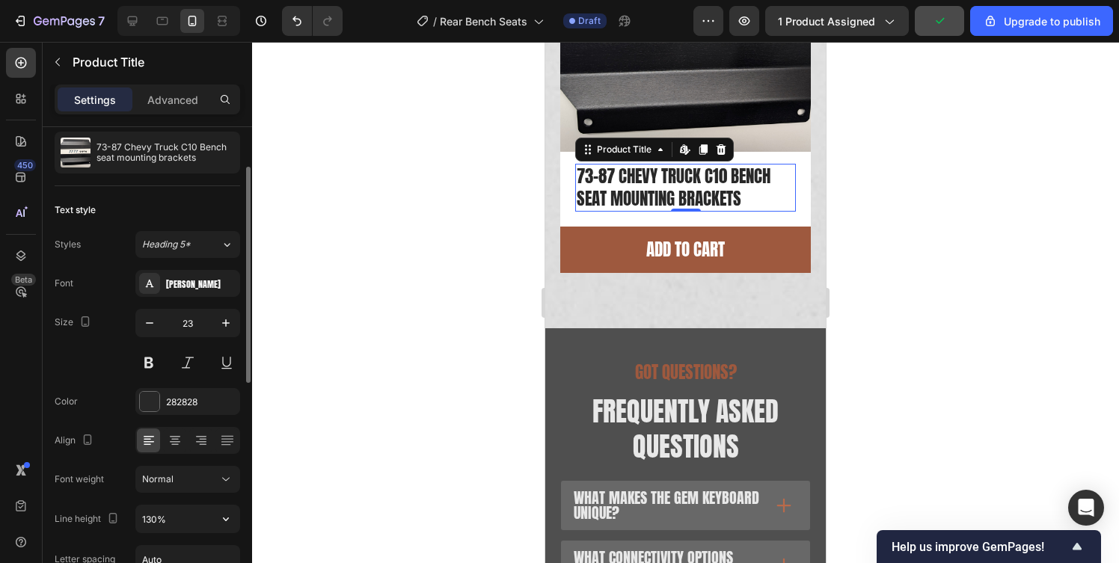
scroll to position [57, 0]
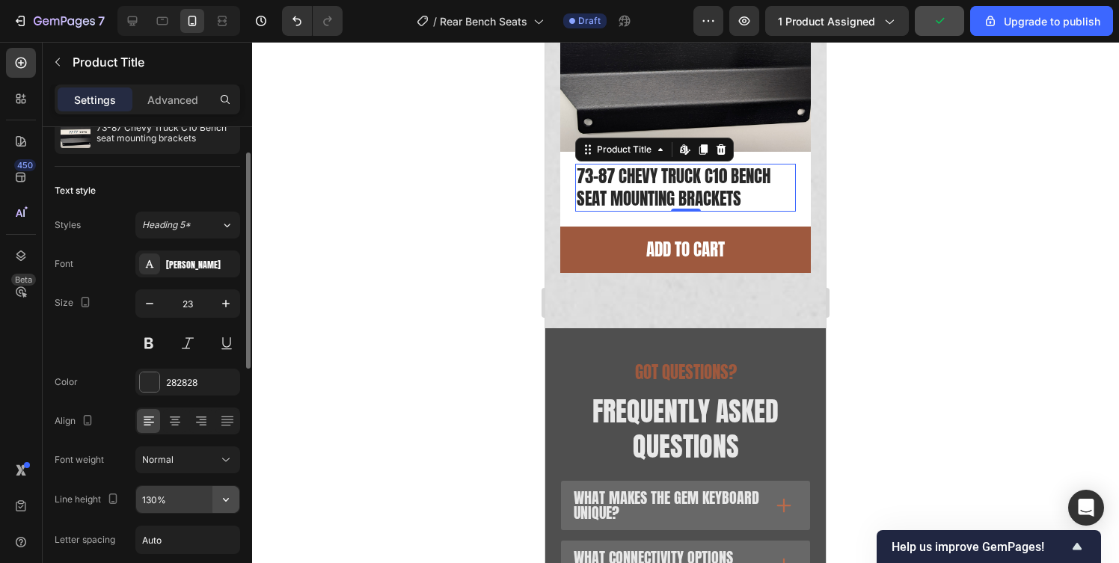
click at [226, 502] on icon "button" at bounding box center [225, 499] width 15 height 15
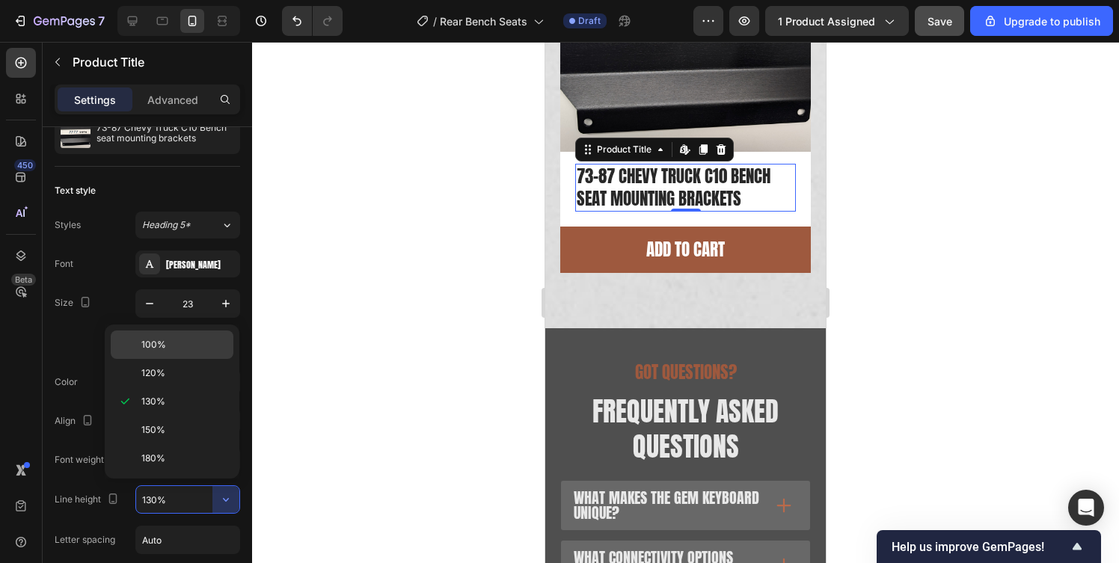
click at [176, 358] on div "100%" at bounding box center [172, 345] width 123 height 28
type input "100%"
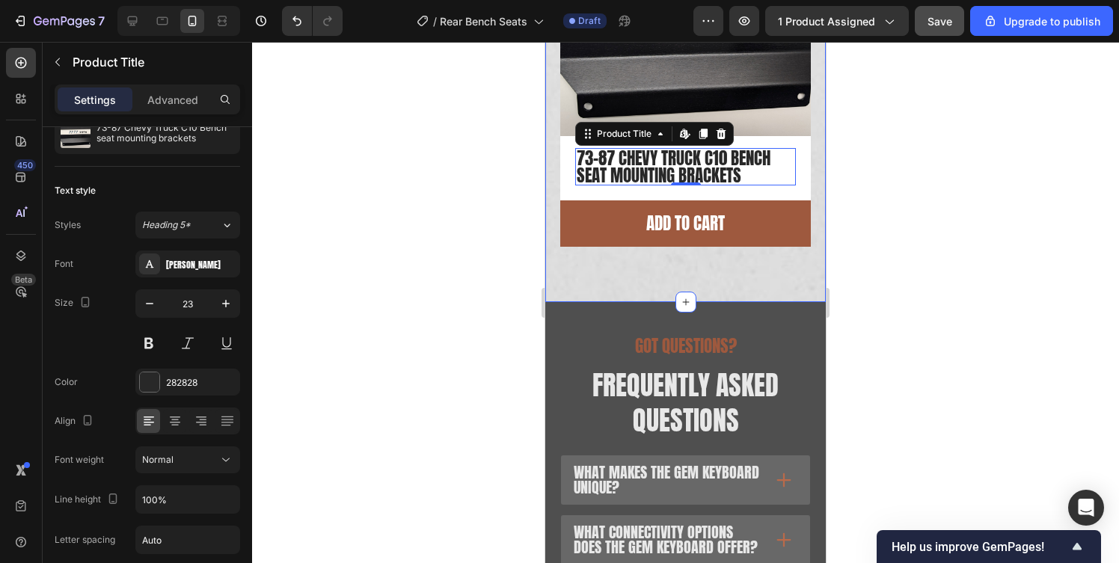
click at [477, 209] on div at bounding box center [685, 302] width 867 height 521
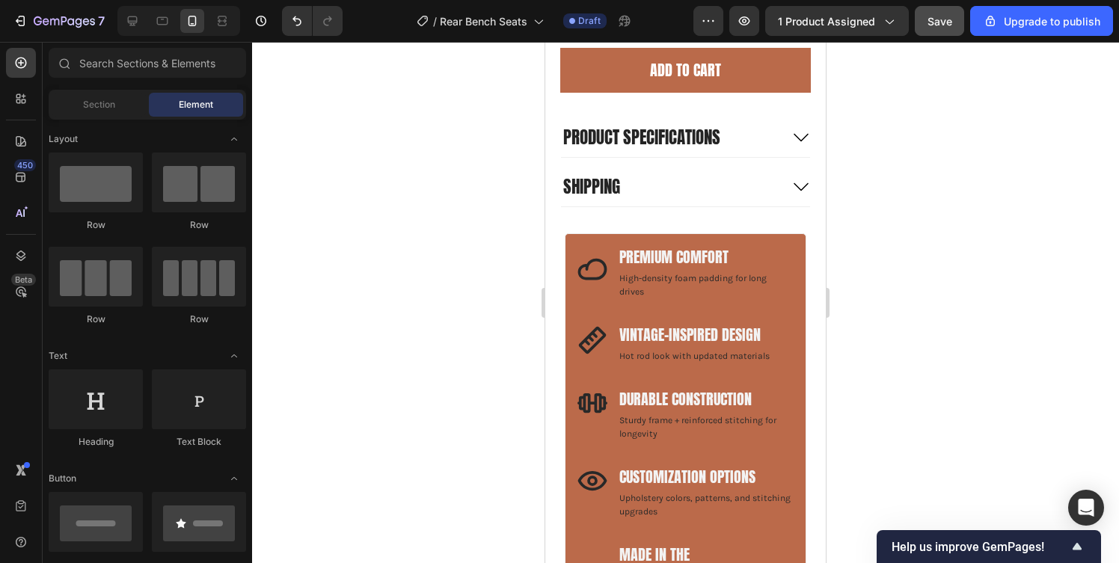
scroll to position [714, 0]
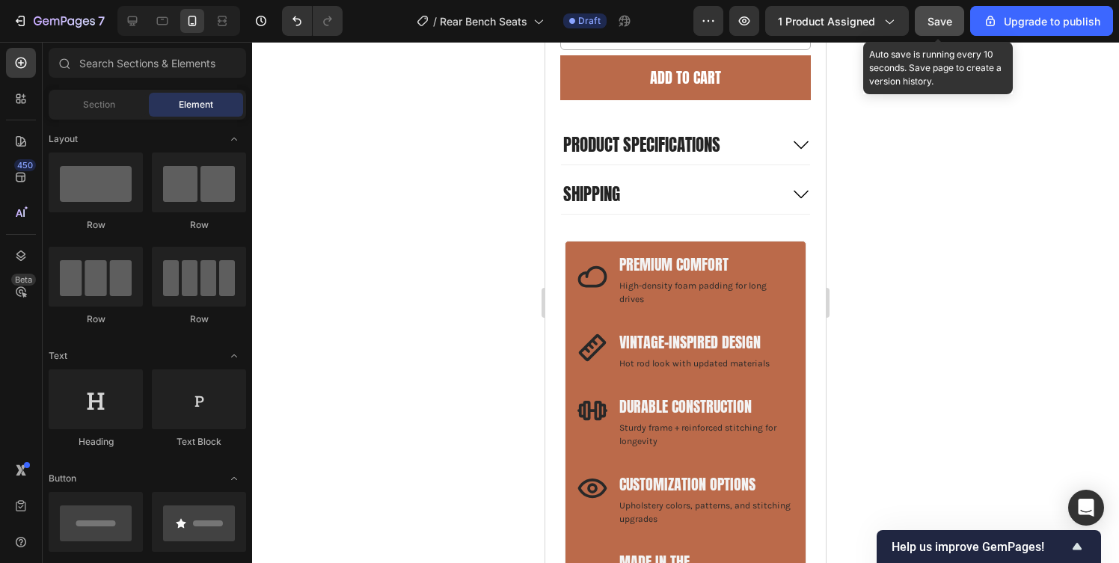
click at [931, 15] on span "Save" at bounding box center [940, 21] width 25 height 13
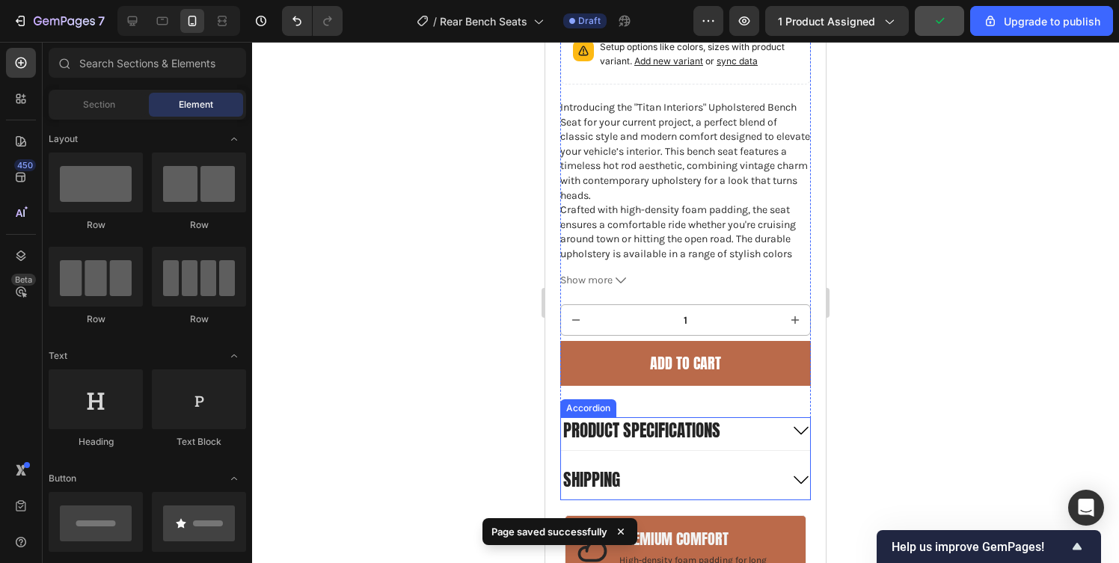
scroll to position [0, 0]
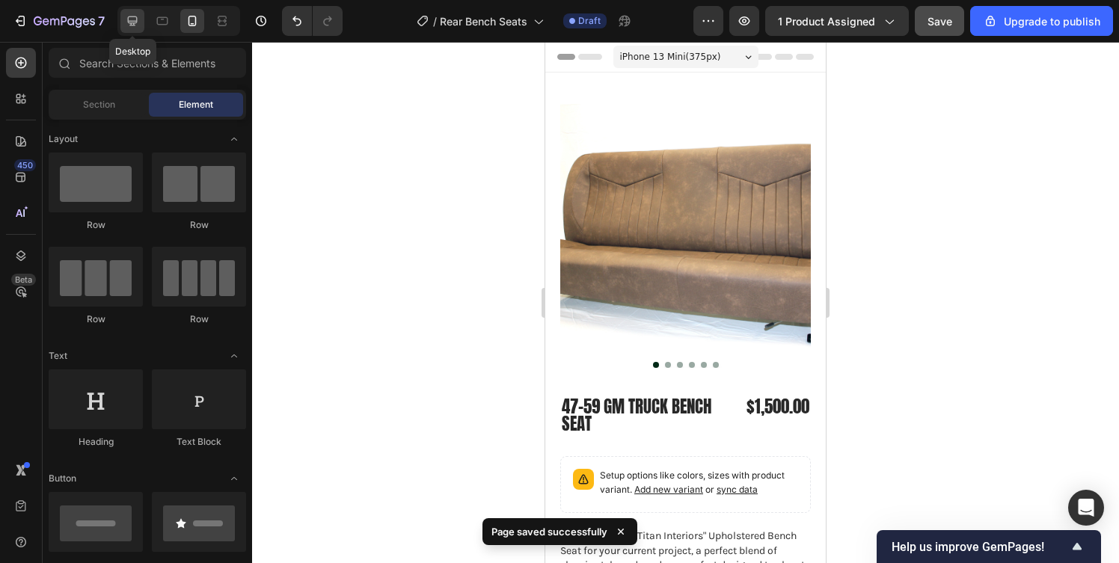
click at [127, 20] on icon at bounding box center [132, 20] width 15 height 15
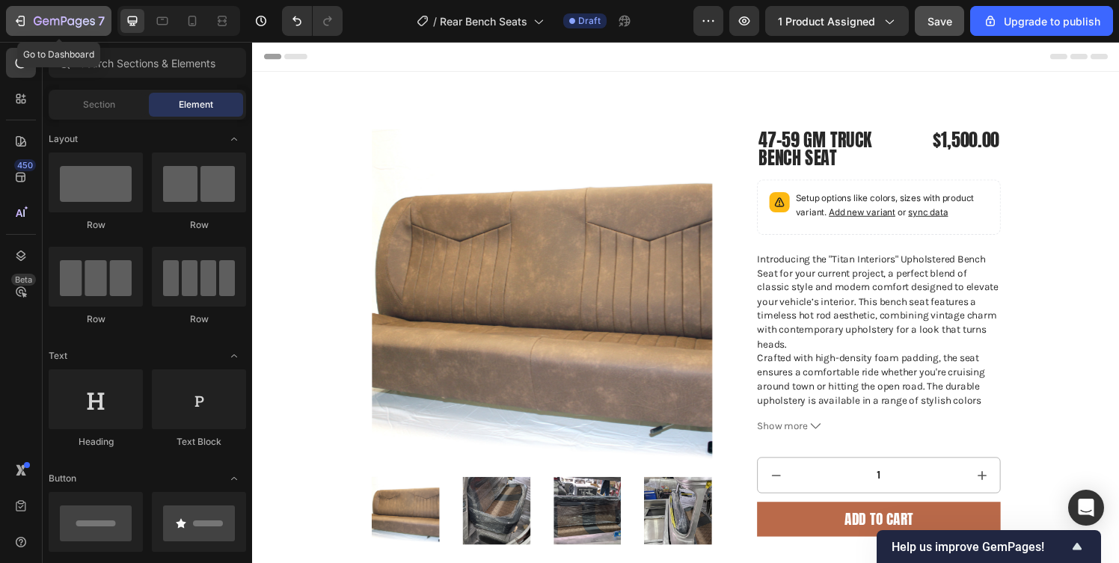
click at [78, 19] on icon "button" at bounding box center [64, 22] width 61 height 13
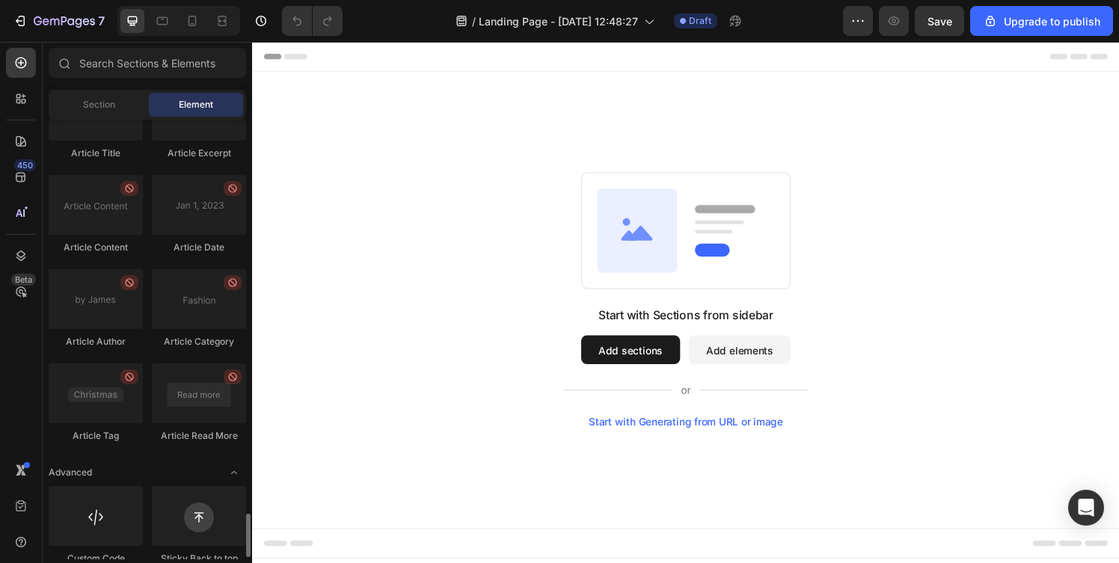
scroll to position [3993, 0]
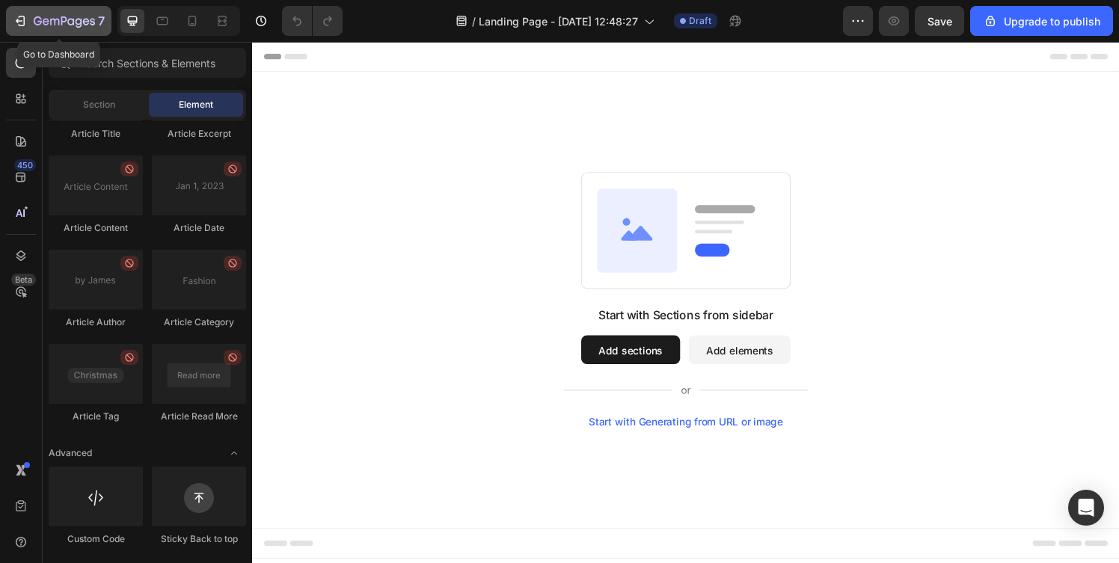
click at [29, 28] on div "7" at bounding box center [59, 21] width 92 height 18
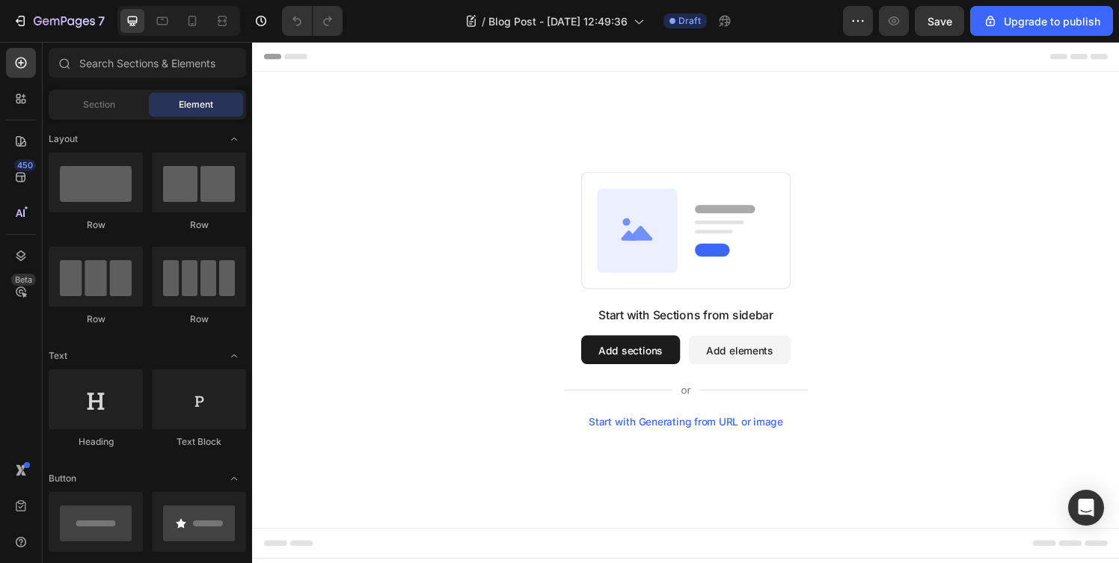
click at [622, 367] on button "Add sections" at bounding box center [643, 361] width 102 height 30
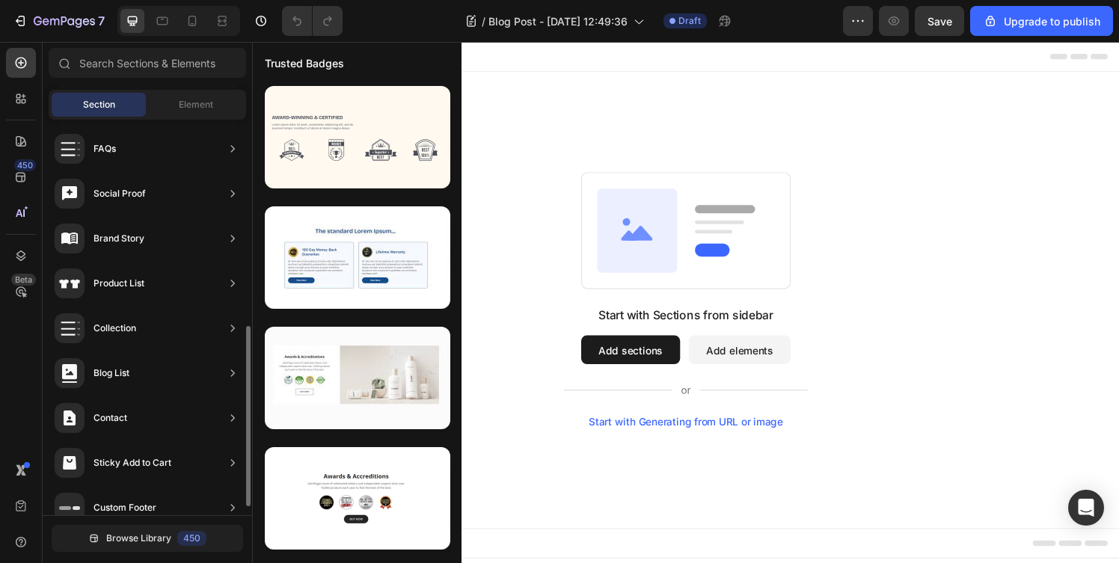
scroll to position [472, 0]
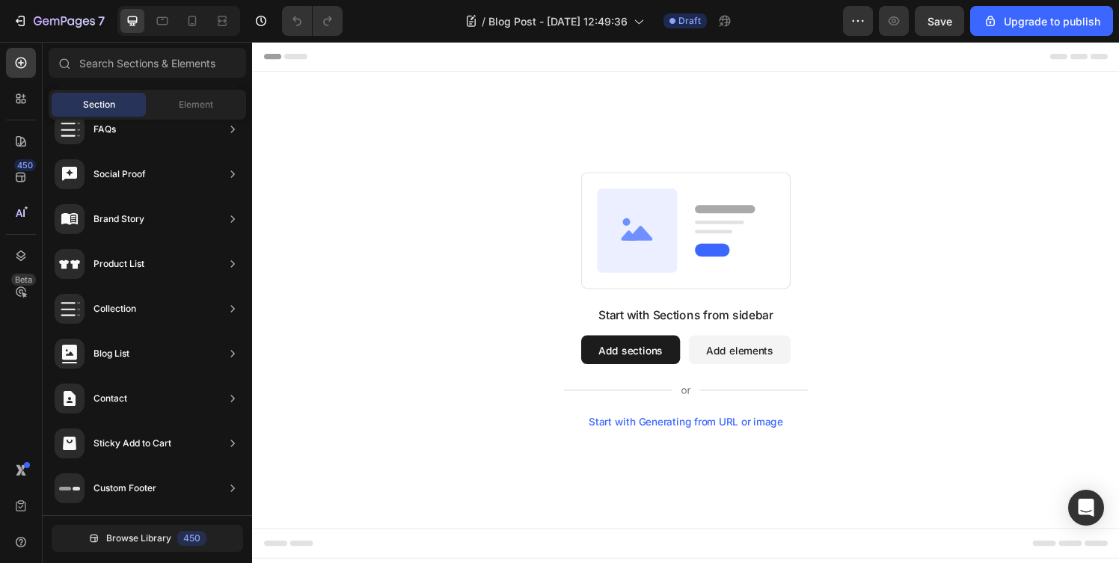
click at [964, 167] on div "Start with Sections from sidebar Add sections Add elements Start with Generatin…" at bounding box center [701, 309] width 898 height 473
click at [23, 24] on icon "button" at bounding box center [20, 20] width 15 height 15
